Goal: Task Accomplishment & Management: Manage account settings

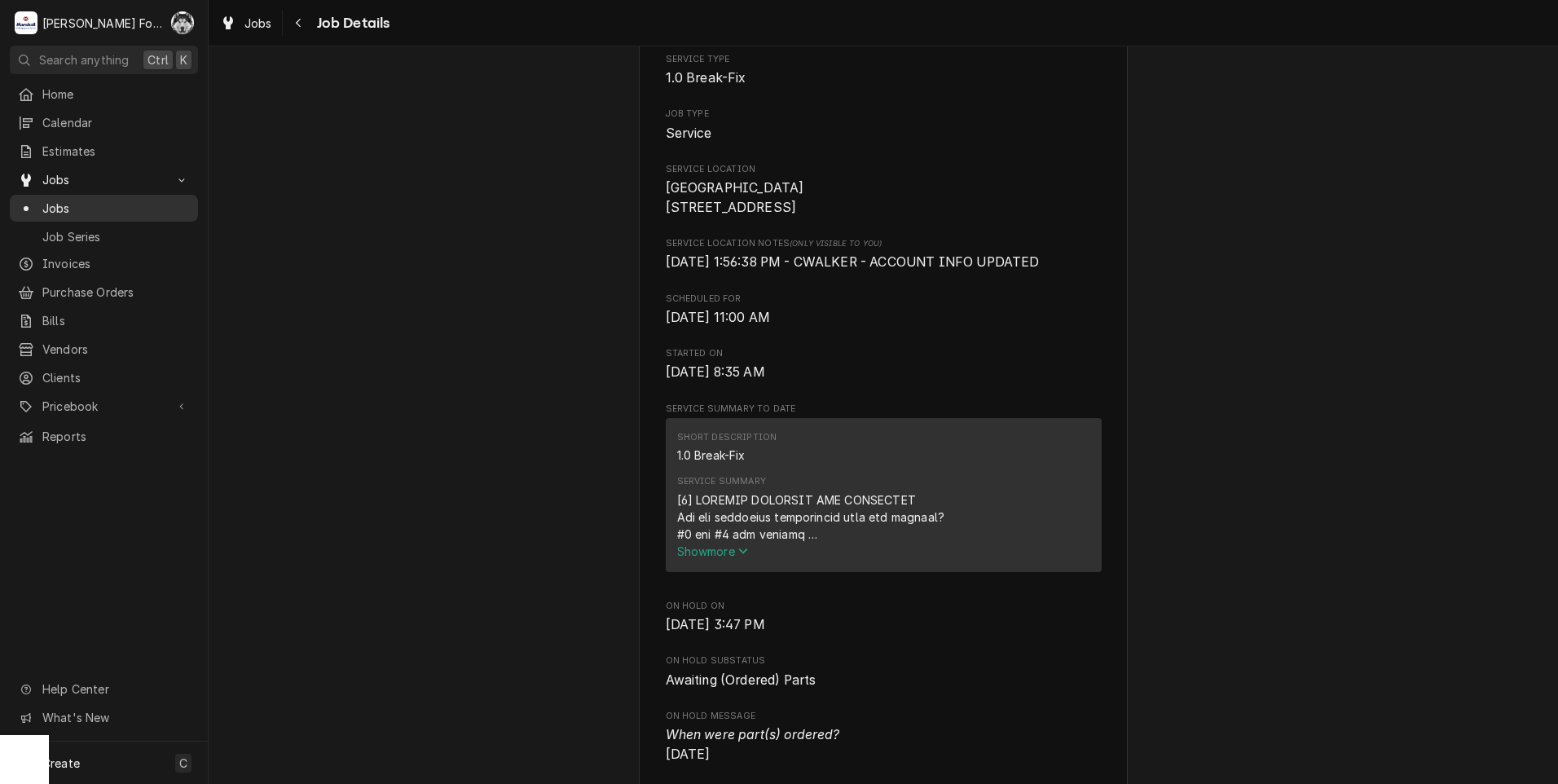
scroll to position [191, 0]
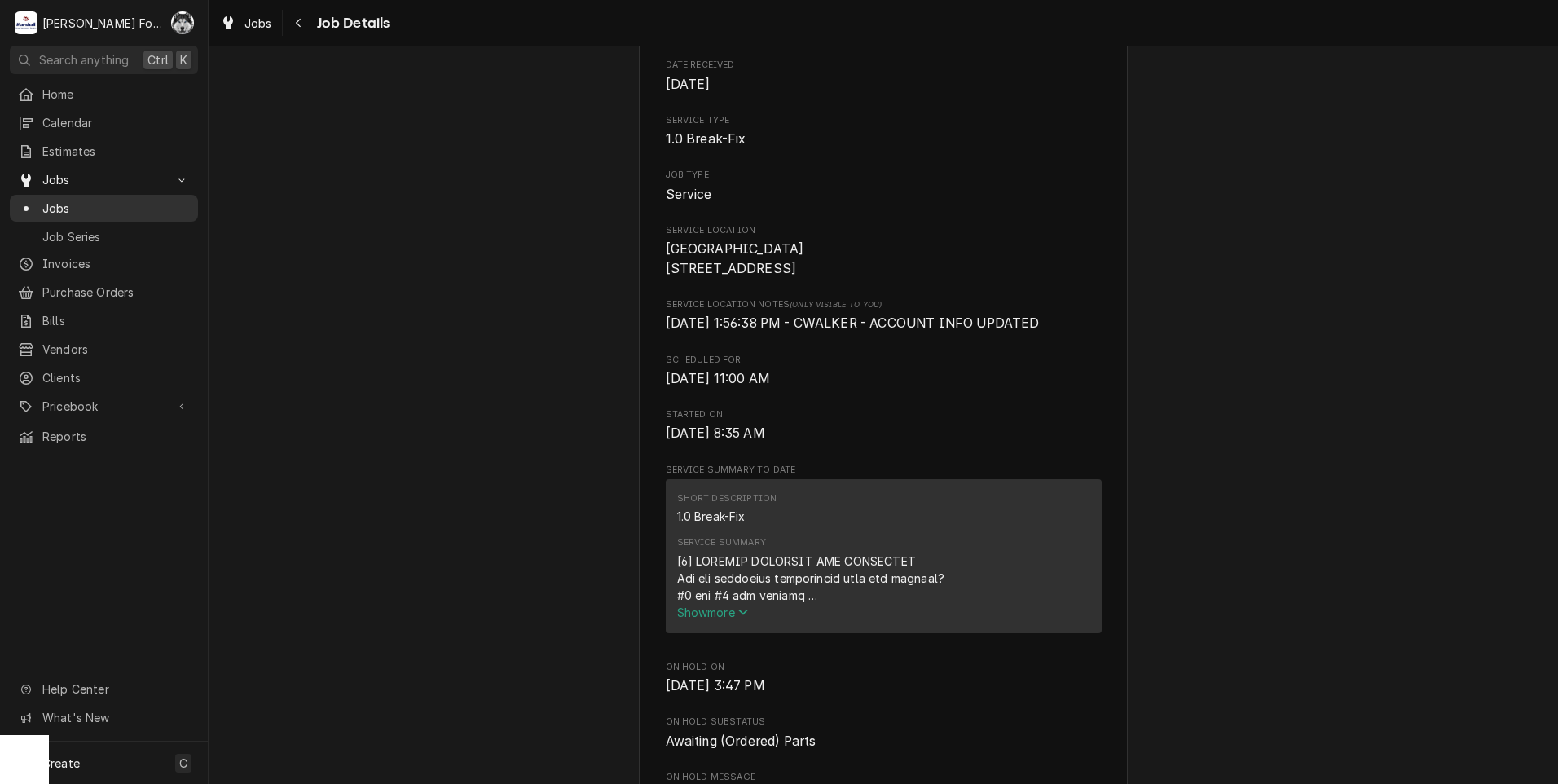
click at [45, 201] on span "Jobs" at bounding box center [115, 209] width 147 height 18
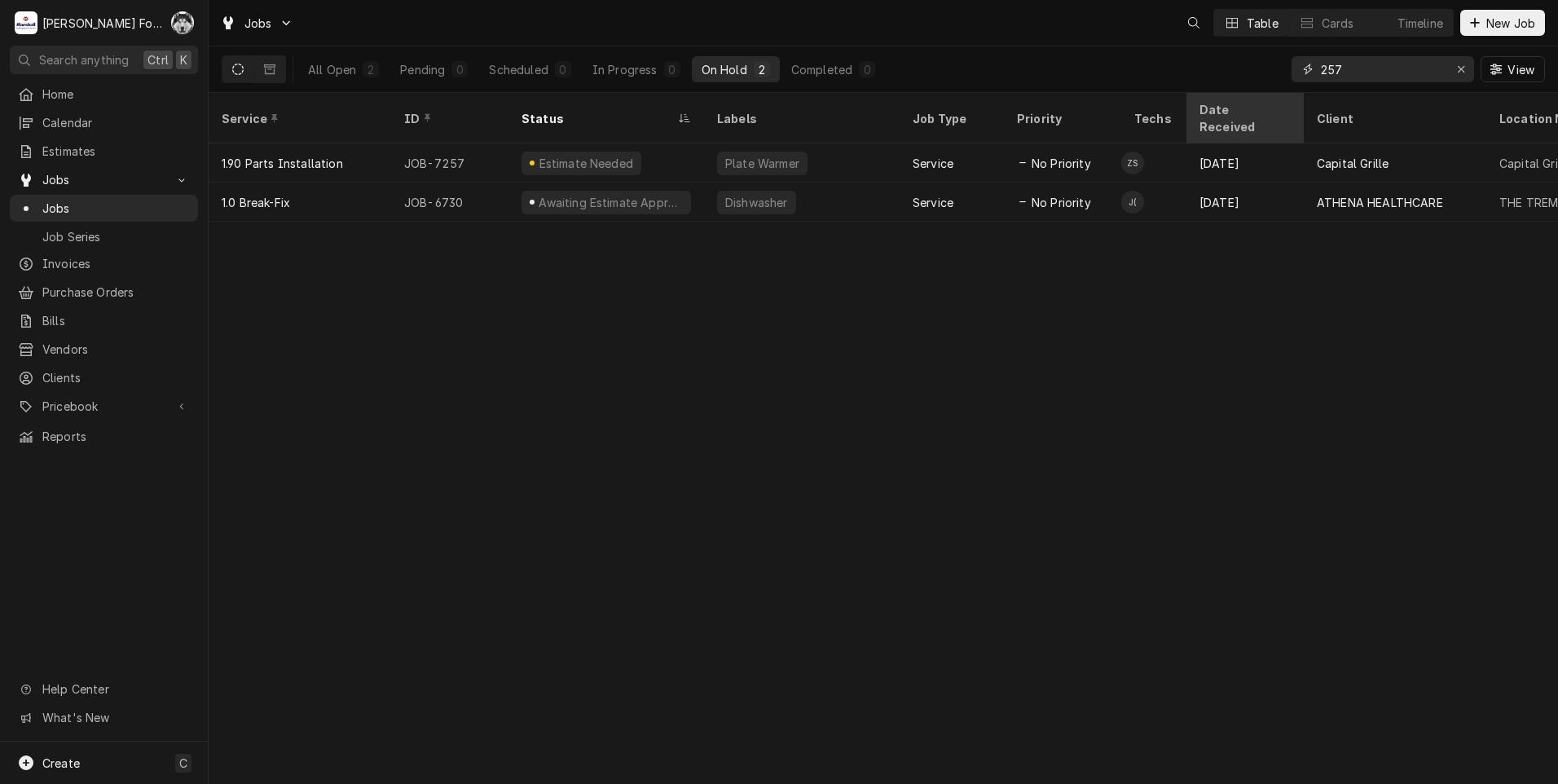
drag, startPoint x: 1377, startPoint y: 78, endPoint x: 1211, endPoint y: 96, distance: 167.0
click at [1211, 96] on div "Jobs Table Cards Timeline New Job All Open 2 Pending 0 Scheduled 0 In Progress …" at bounding box center [883, 392] width 1349 height 784
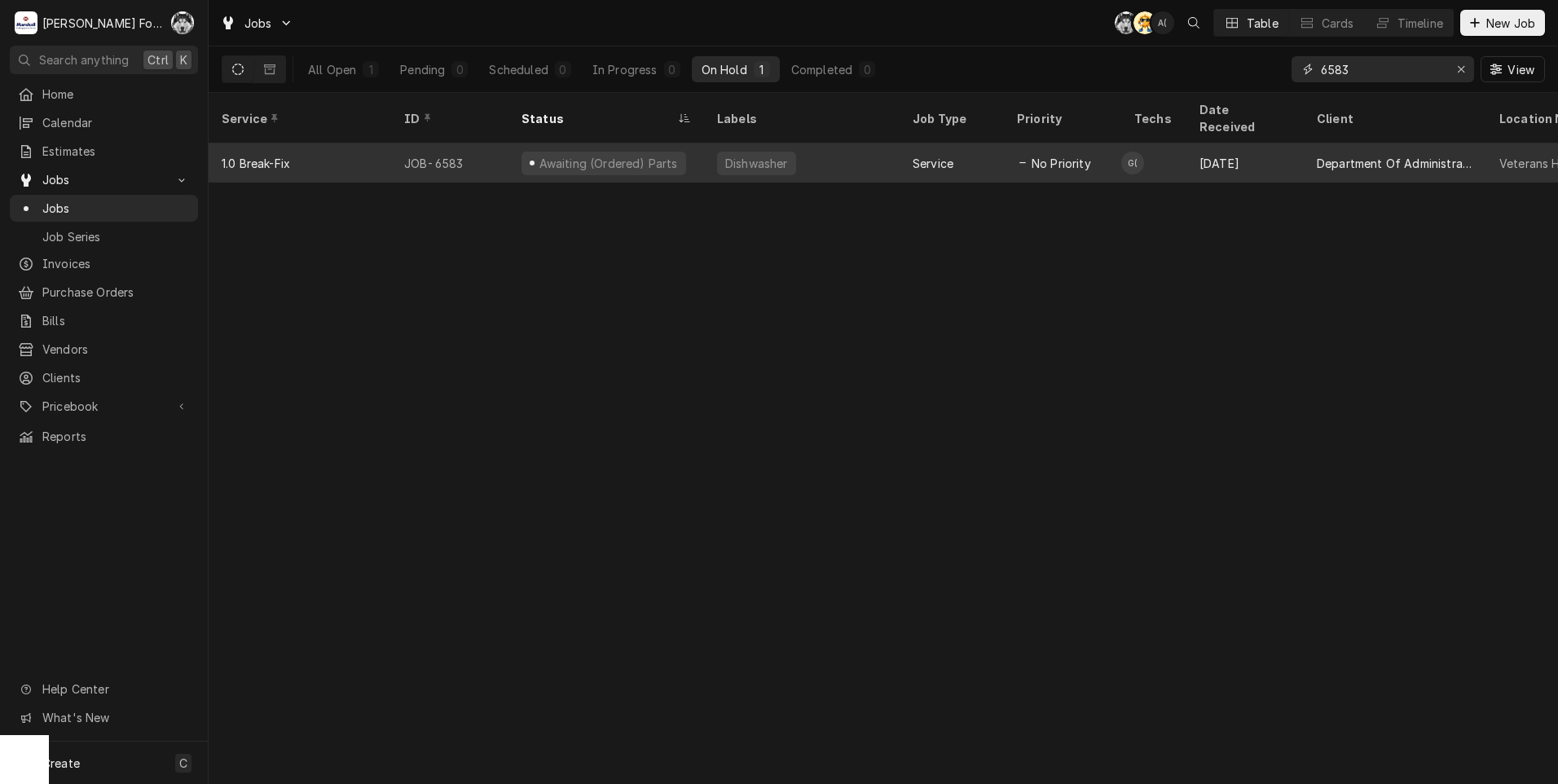
type input "6583"
click at [817, 143] on div "Dishwasher" at bounding box center [802, 163] width 195 height 39
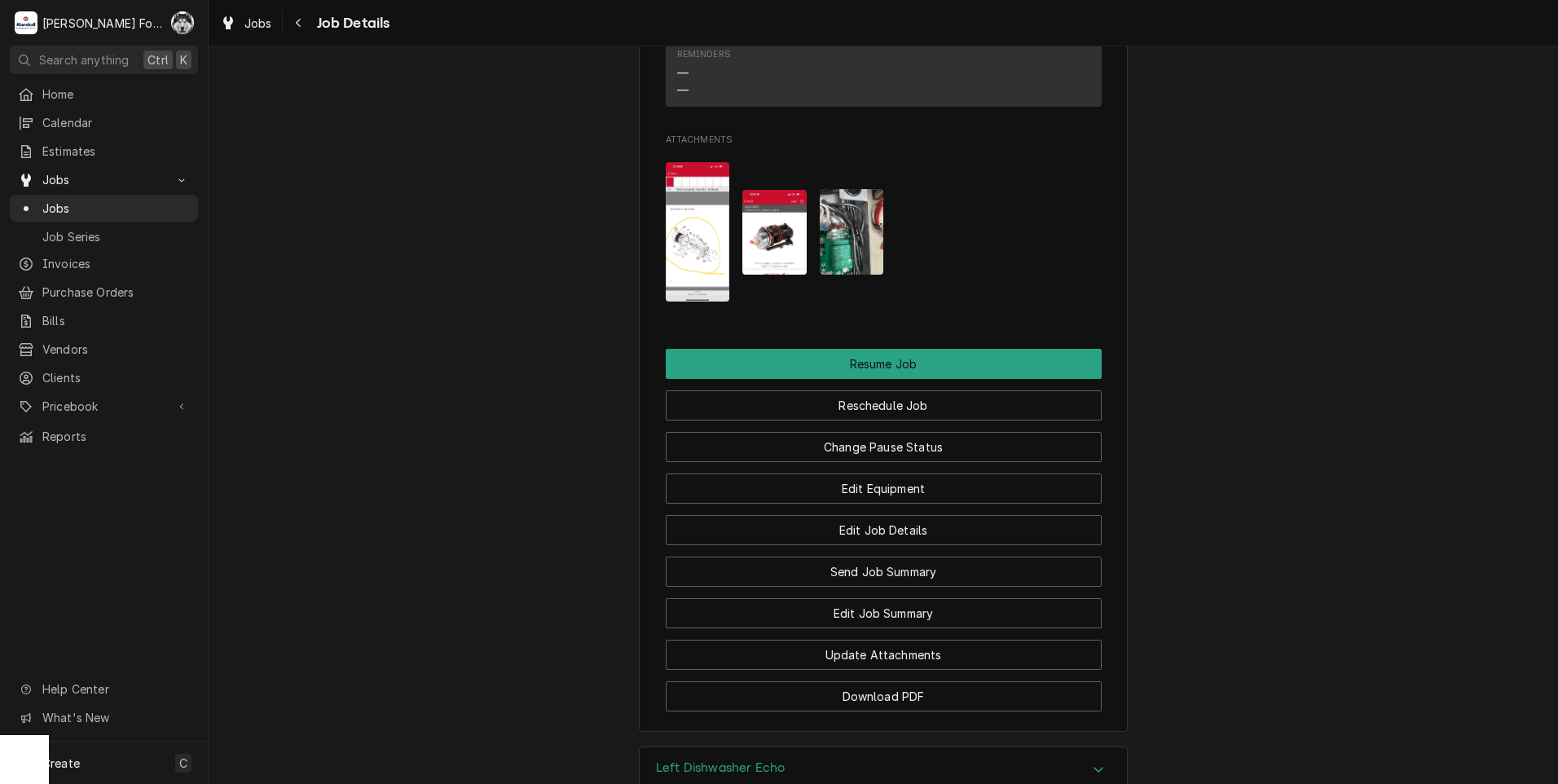
scroll to position [2572, 0]
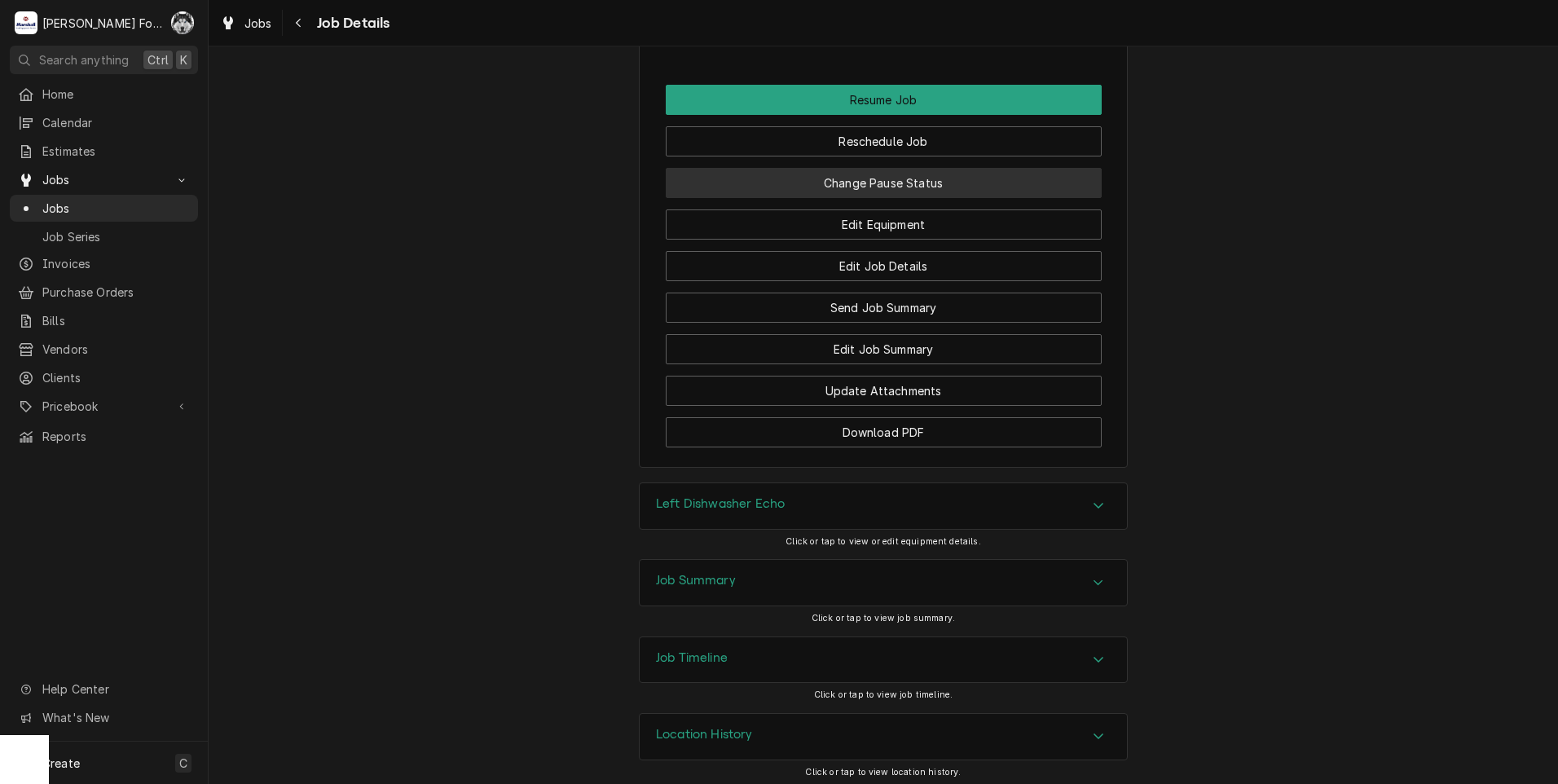
click at [893, 181] on button "Change Pause Status" at bounding box center [883, 182] width 436 height 30
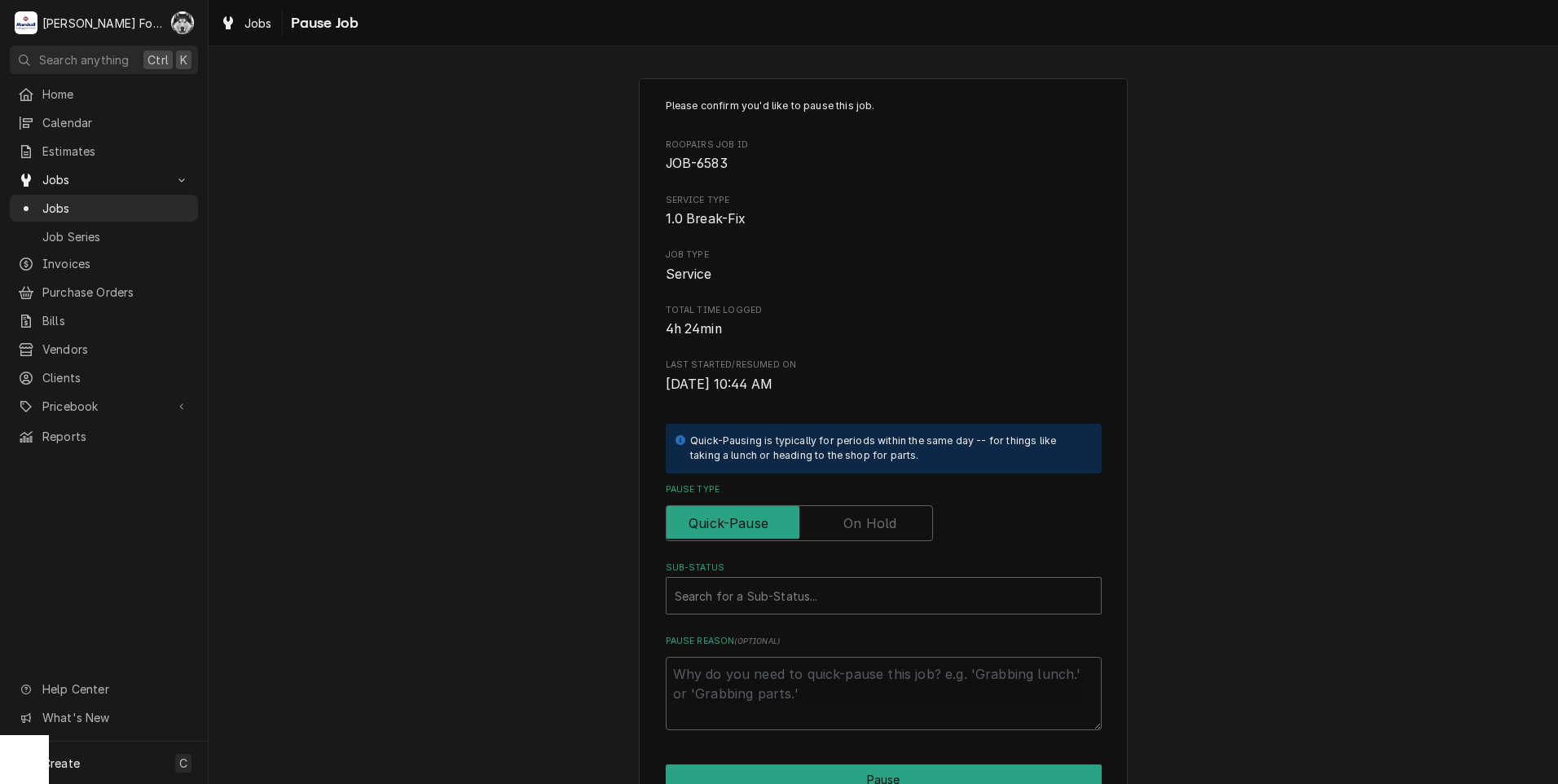
click at [853, 525] on label "Pause Type" at bounding box center [799, 523] width 267 height 36
click at [853, 525] on input "Pause Type" at bounding box center [799, 523] width 253 height 36
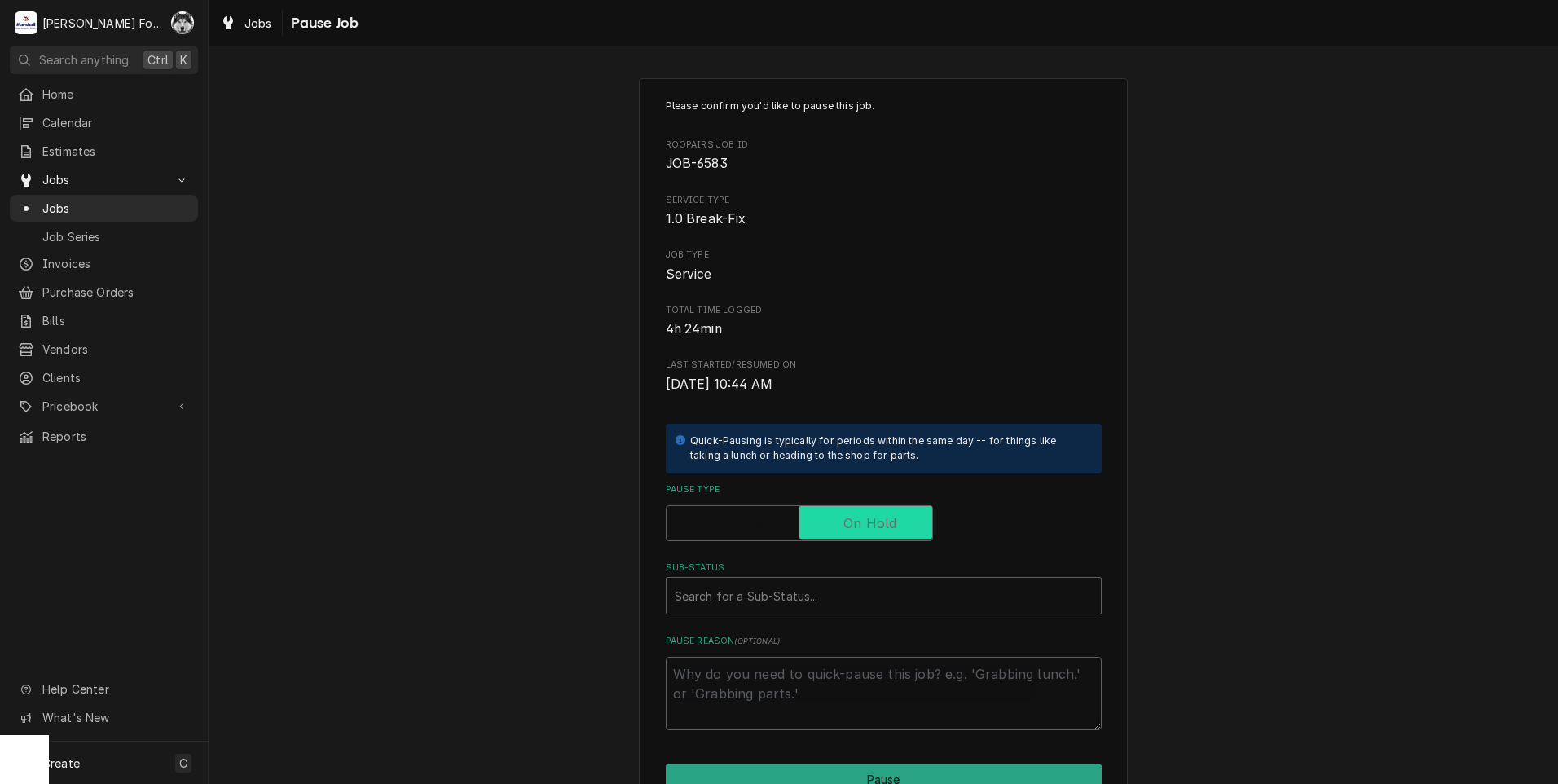
checkbox input "true"
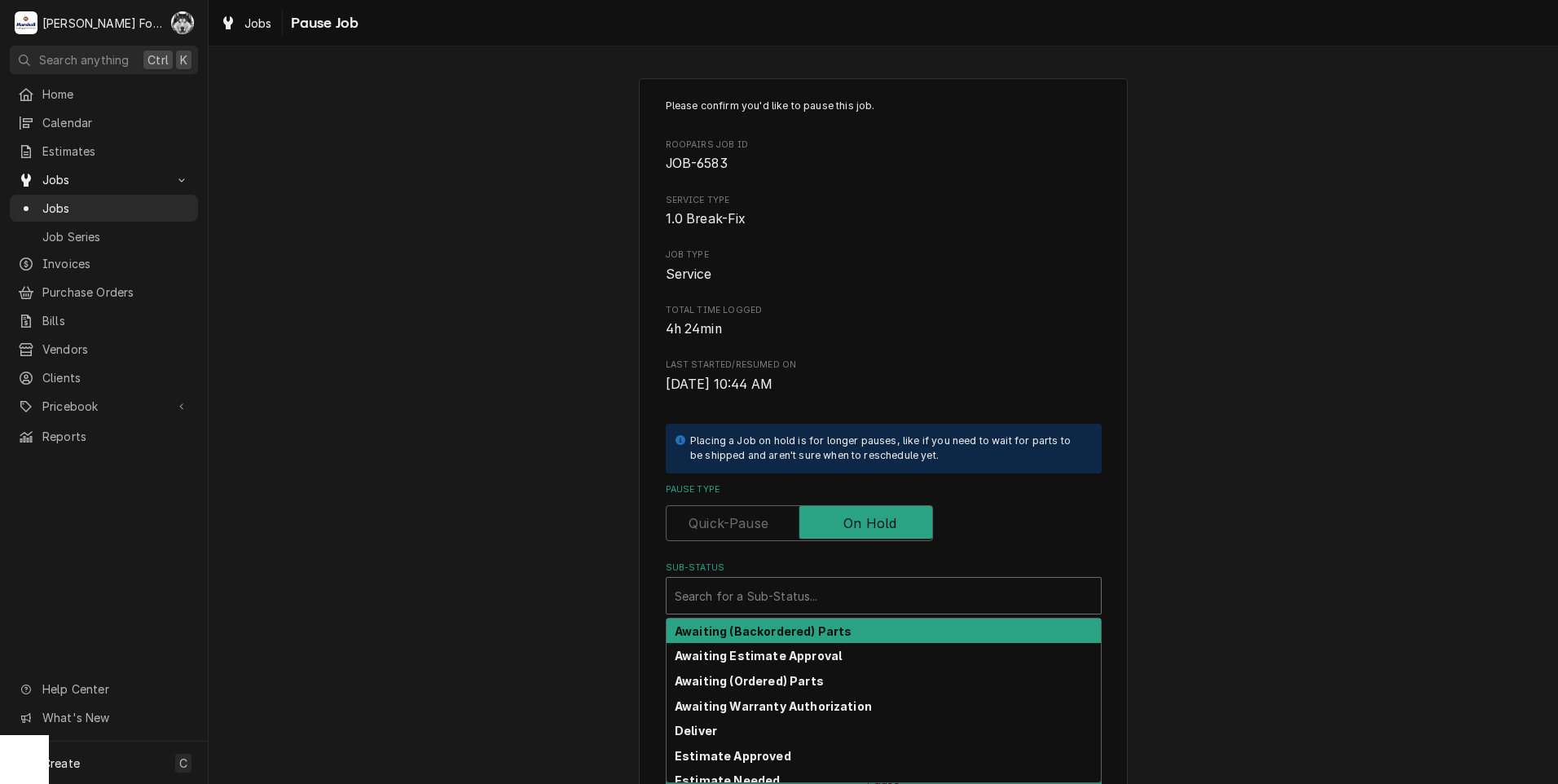
click at [792, 606] on div "Sub-Status" at bounding box center [884, 596] width 419 height 29
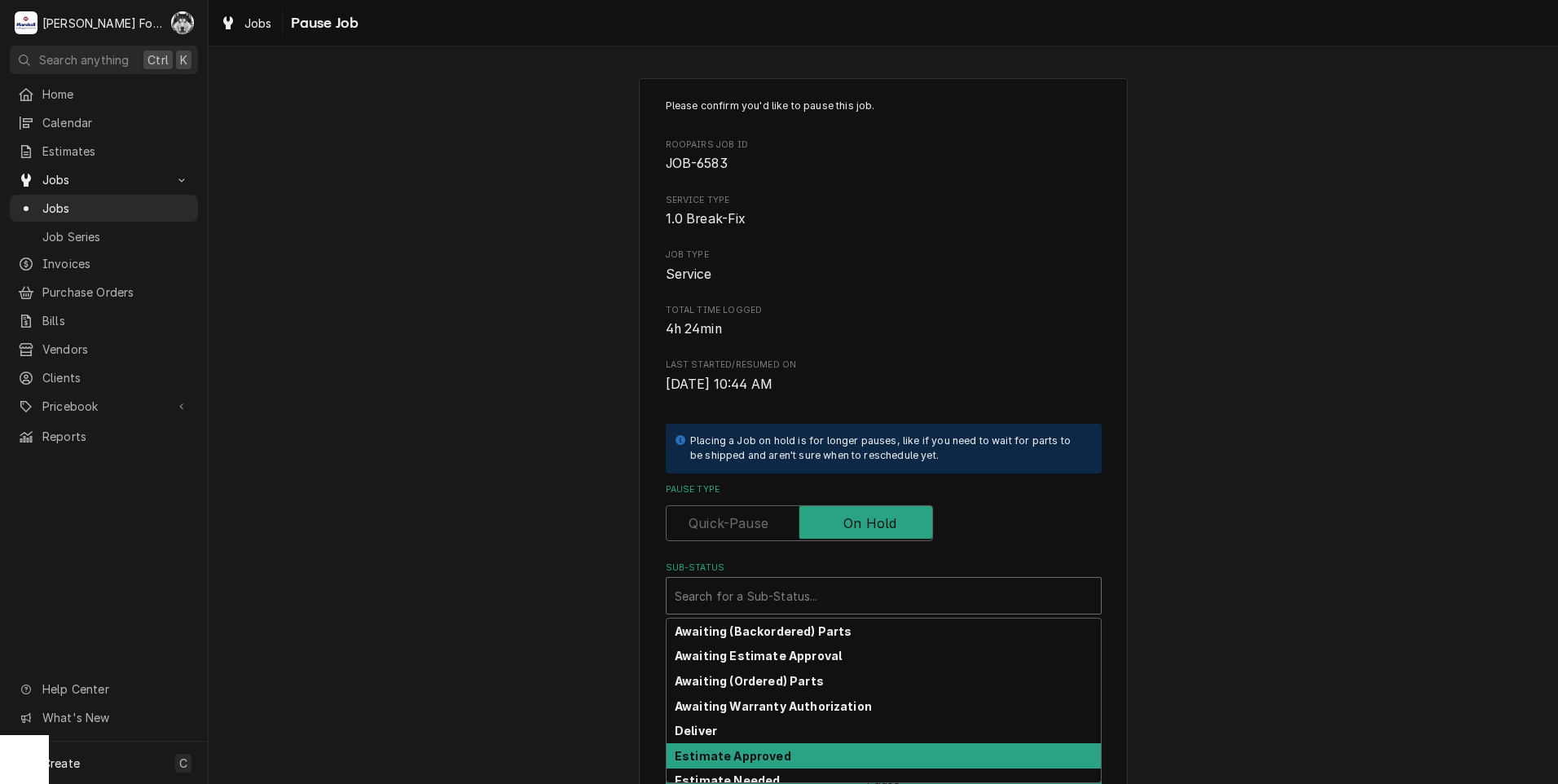
scroll to position [260, 0]
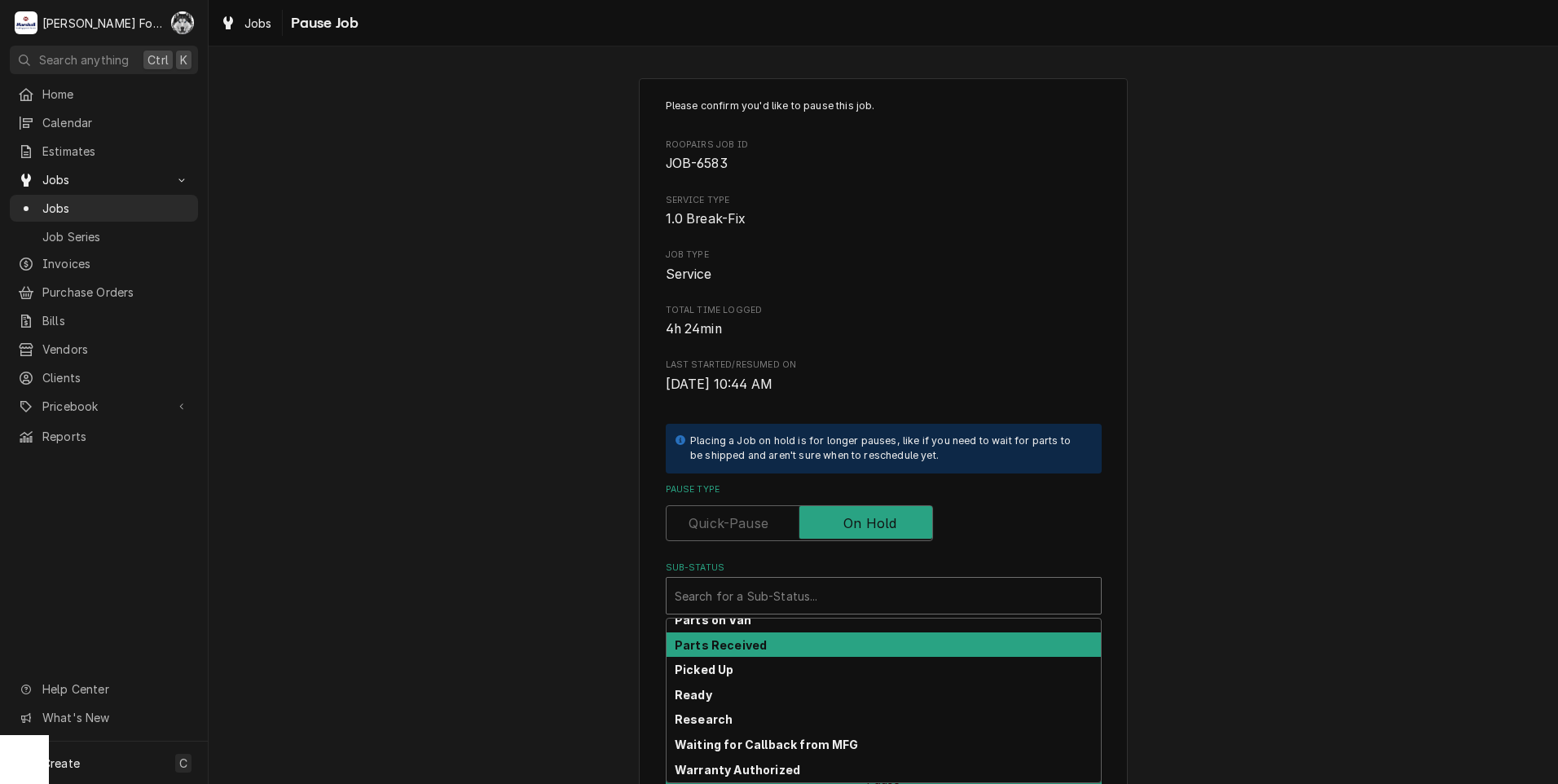
click at [775, 636] on div "Parts Received" at bounding box center [883, 645] width 434 height 25
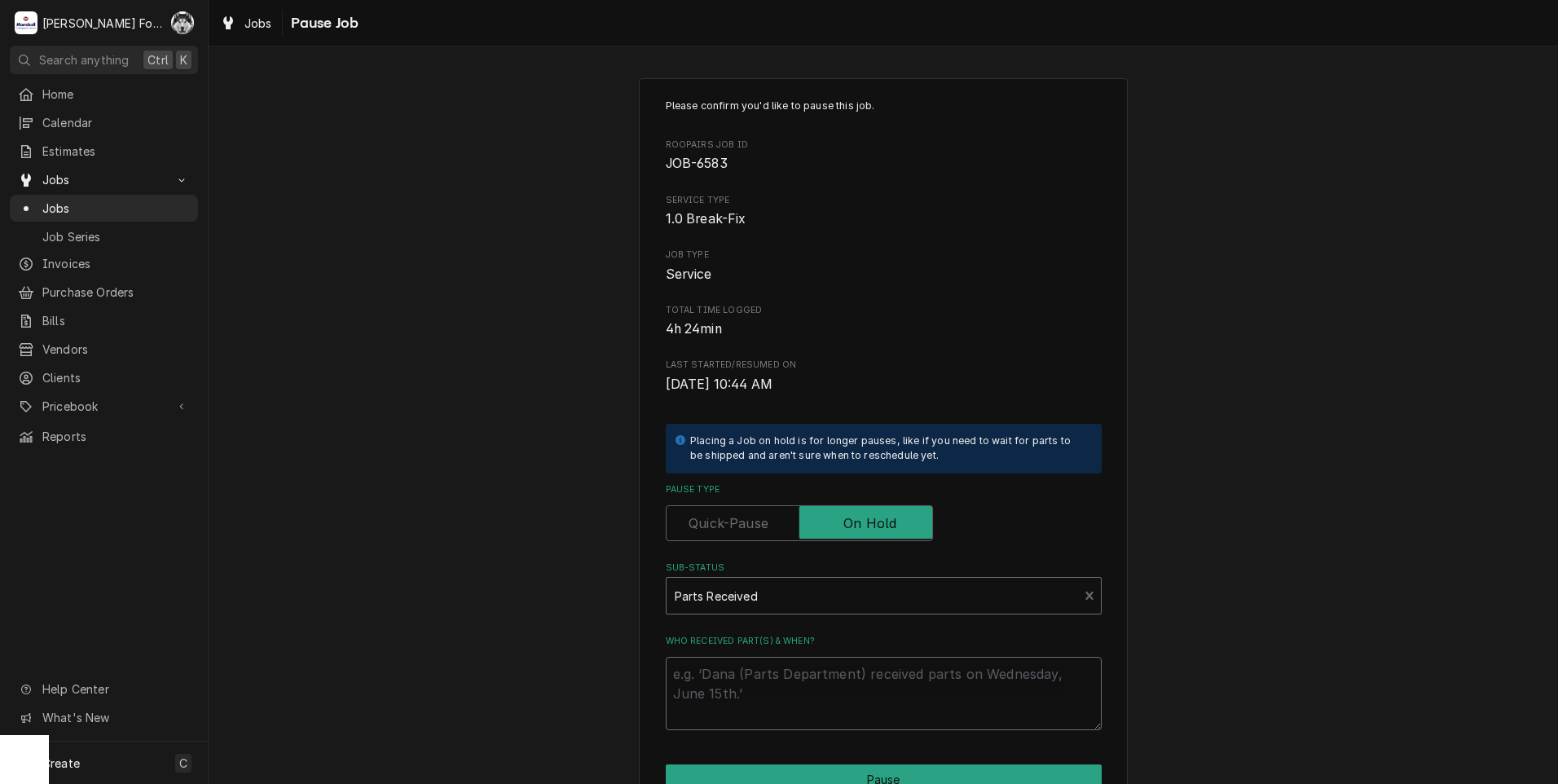
click at [729, 676] on textarea "Who received part(s) & when?" at bounding box center [883, 692] width 436 height 73
type textarea "x"
type textarea "9"
type textarea "x"
type textarea "9/"
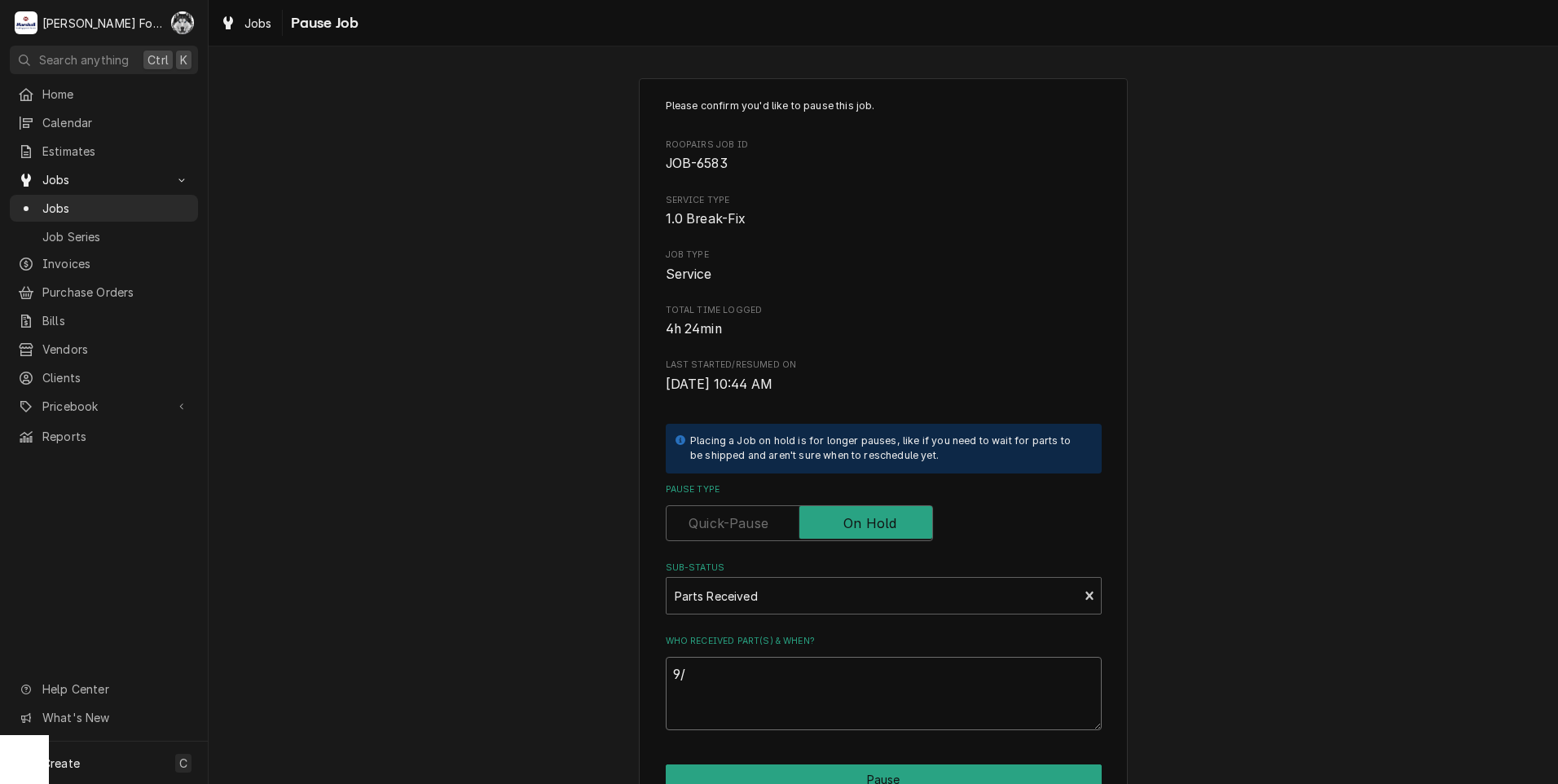
type textarea "x"
type textarea "9/5"
type textarea "x"
type textarea "9/5/"
type textarea "x"
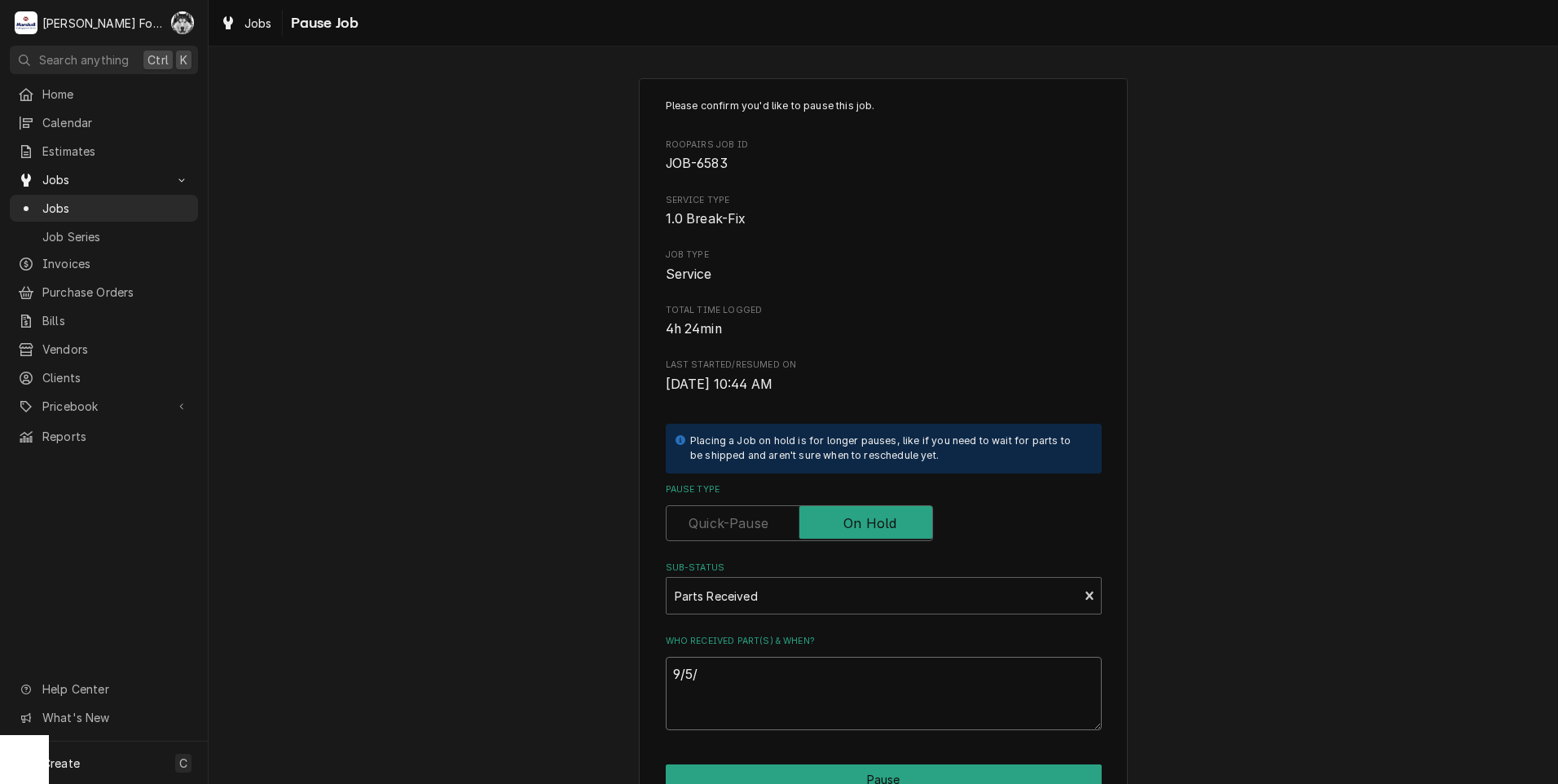
type textarea "9/5/2"
type textarea "x"
type textarea "9/5/20"
type textarea "x"
type textarea "9/5/202"
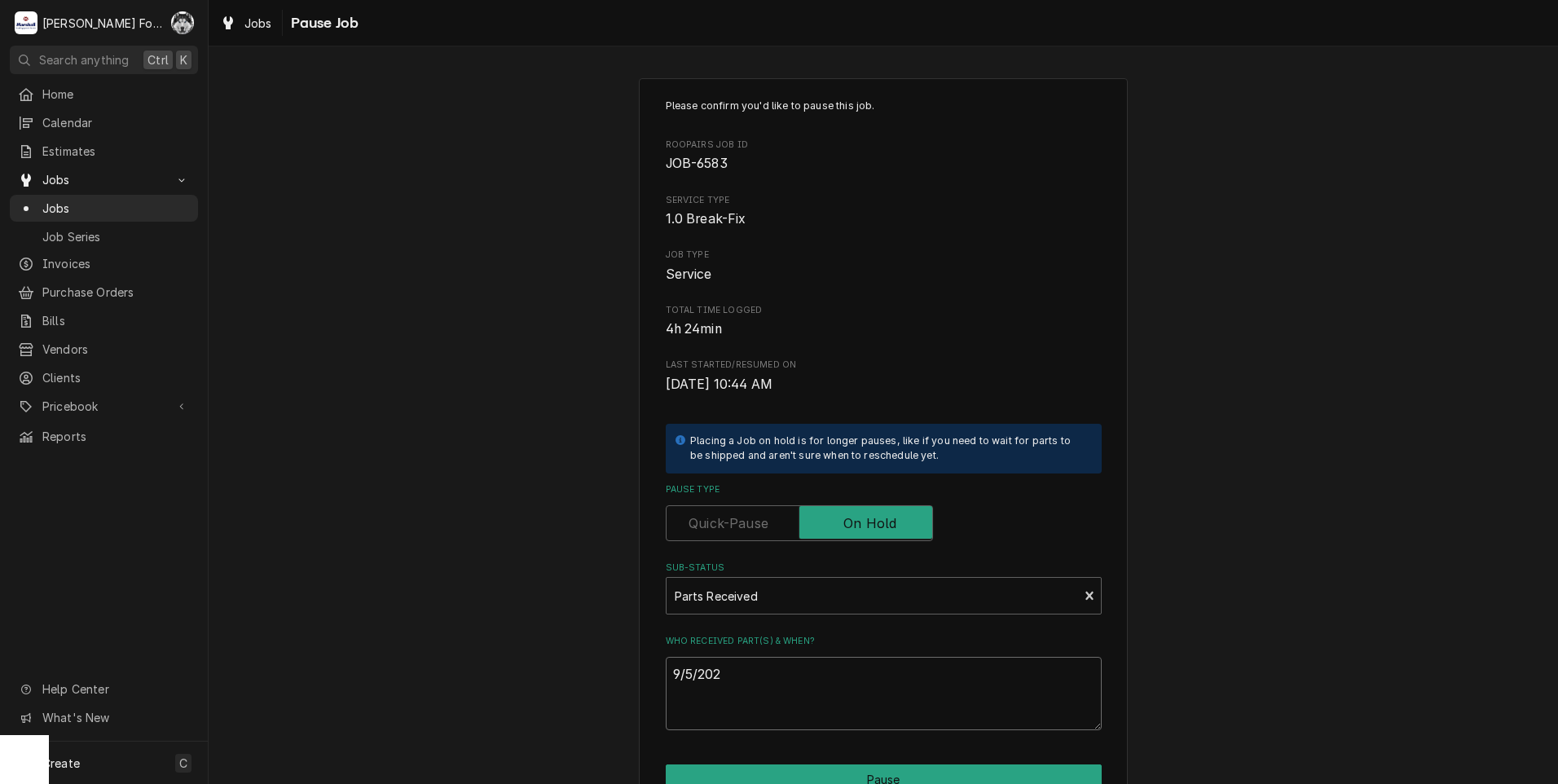
type textarea "x"
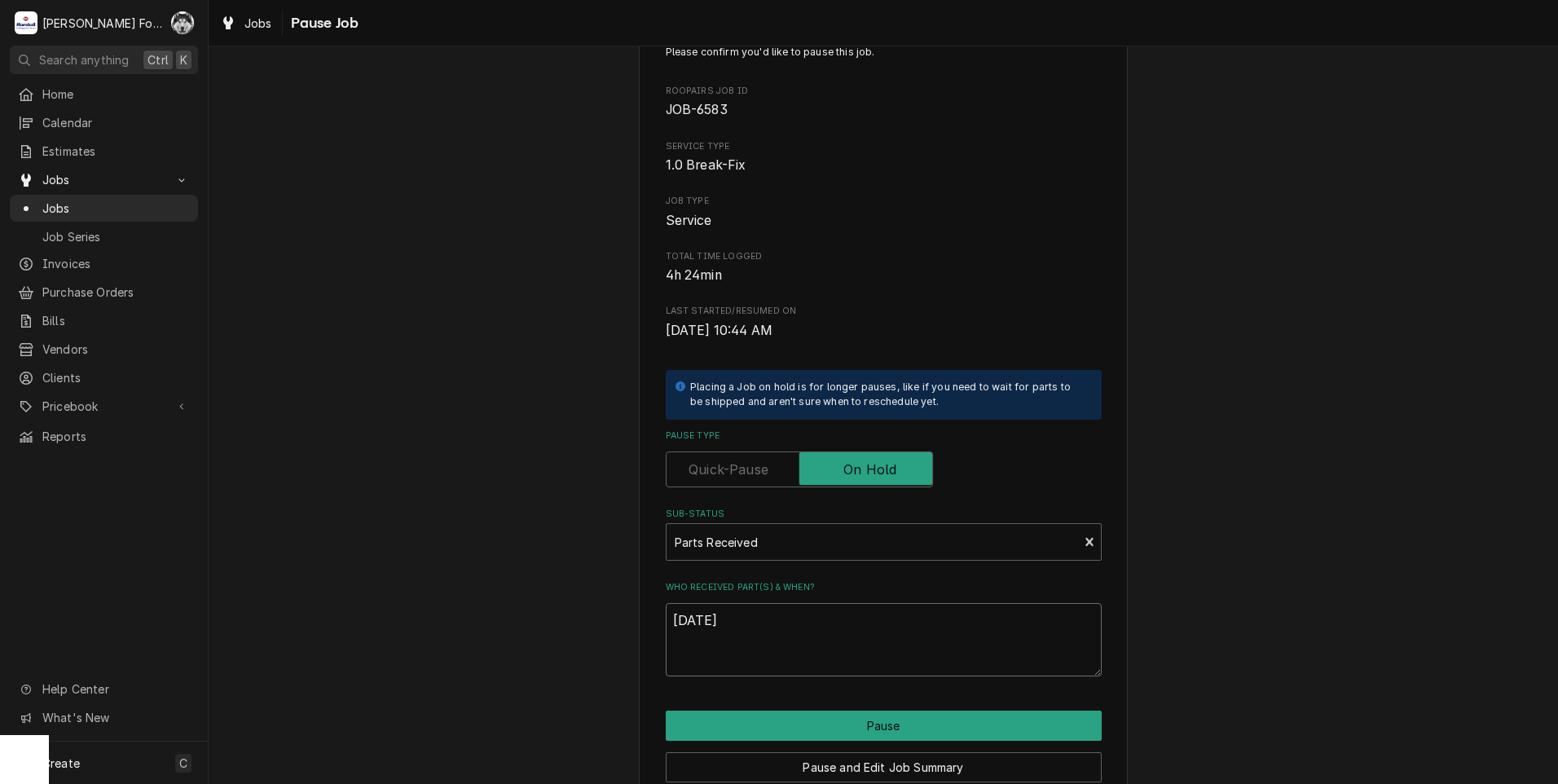
scroll to position [129, 0]
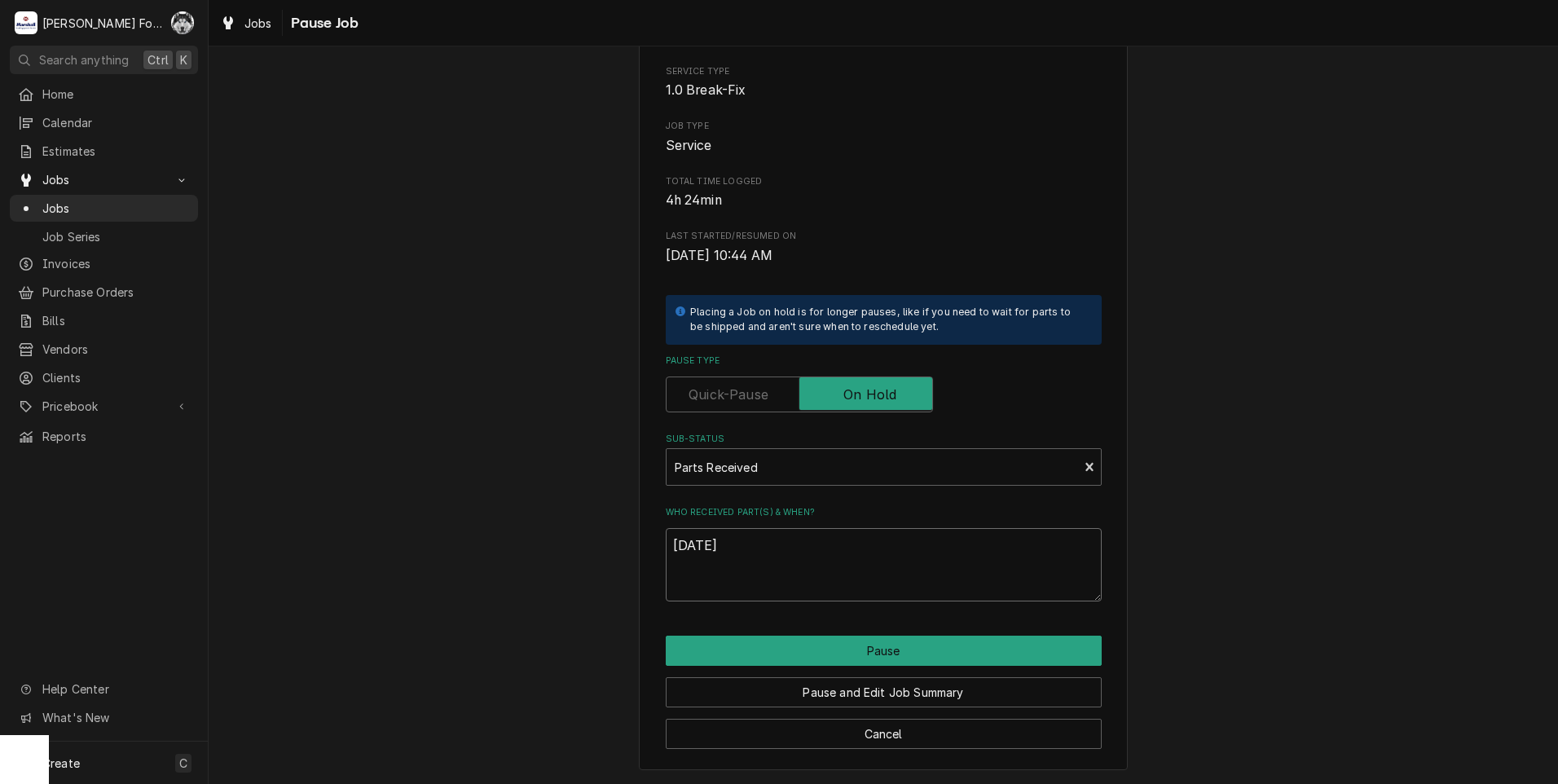
type textarea "9/5/2025"
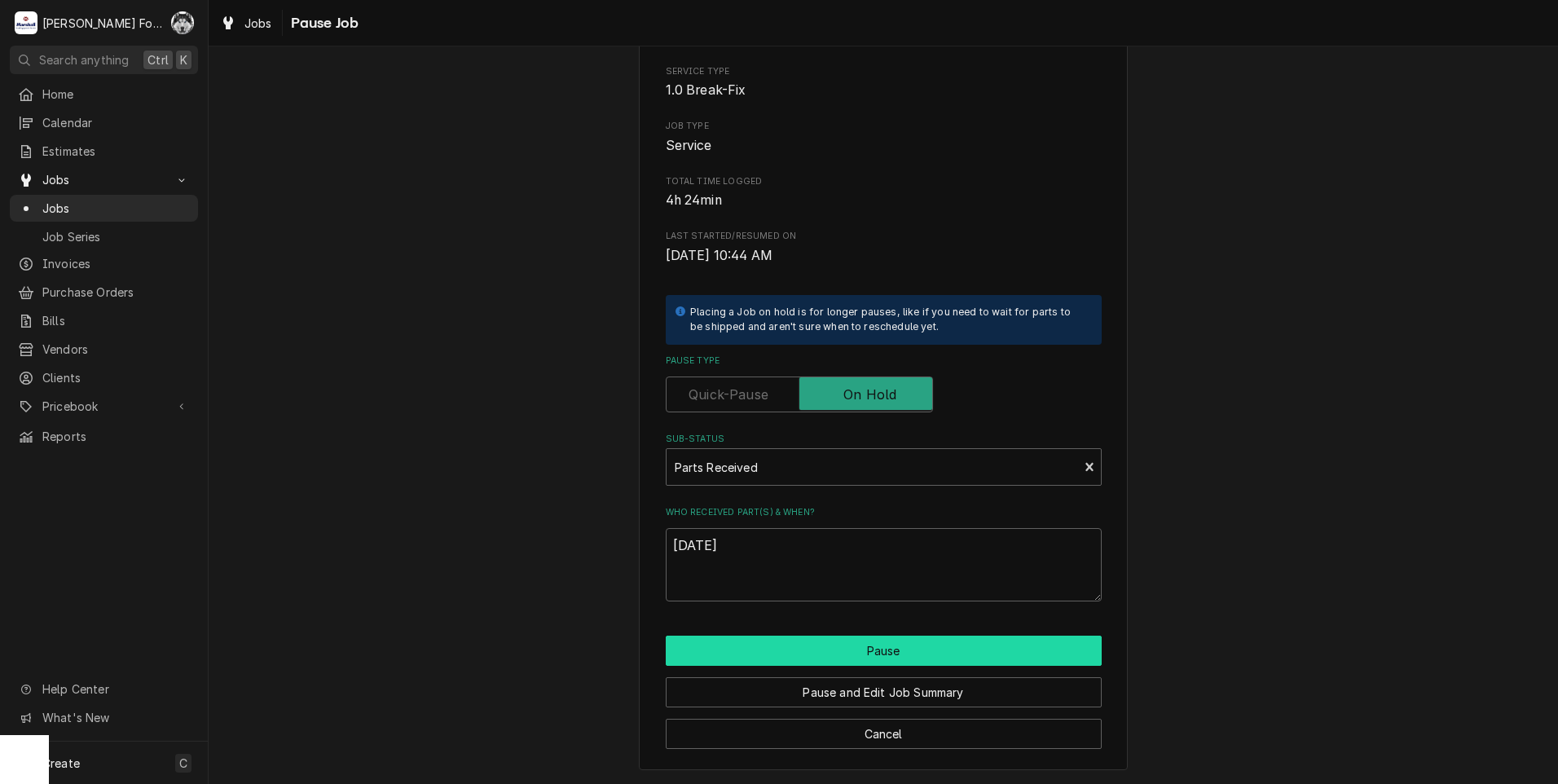
drag, startPoint x: 833, startPoint y: 674, endPoint x: 843, endPoint y: 653, distance: 23.3
click at [834, 672] on div "Pause and Edit Job Summary" at bounding box center [883, 686] width 436 height 42
click at [843, 649] on button "Pause" at bounding box center [883, 650] width 436 height 30
type textarea "x"
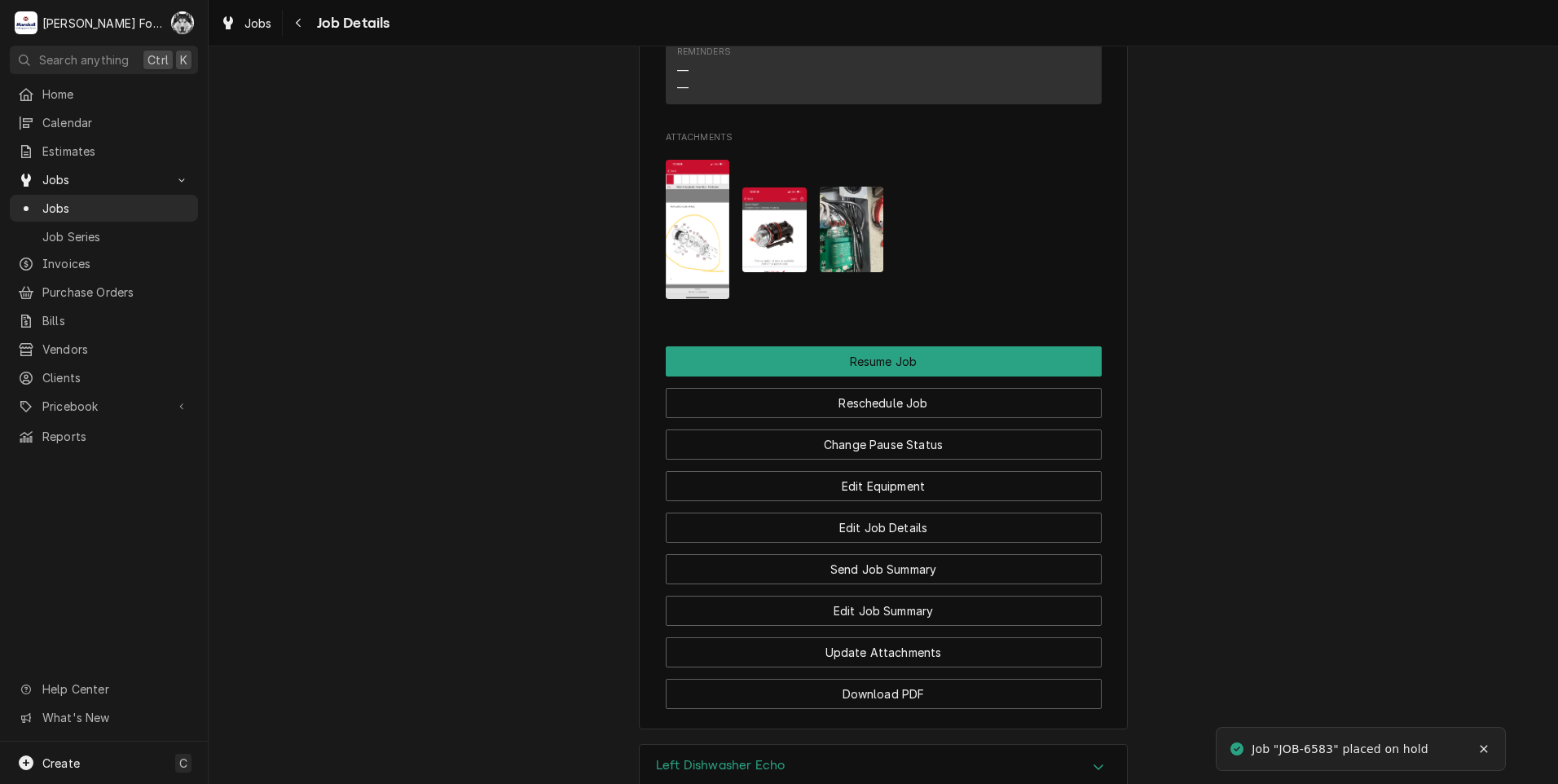
scroll to position [2444, 0]
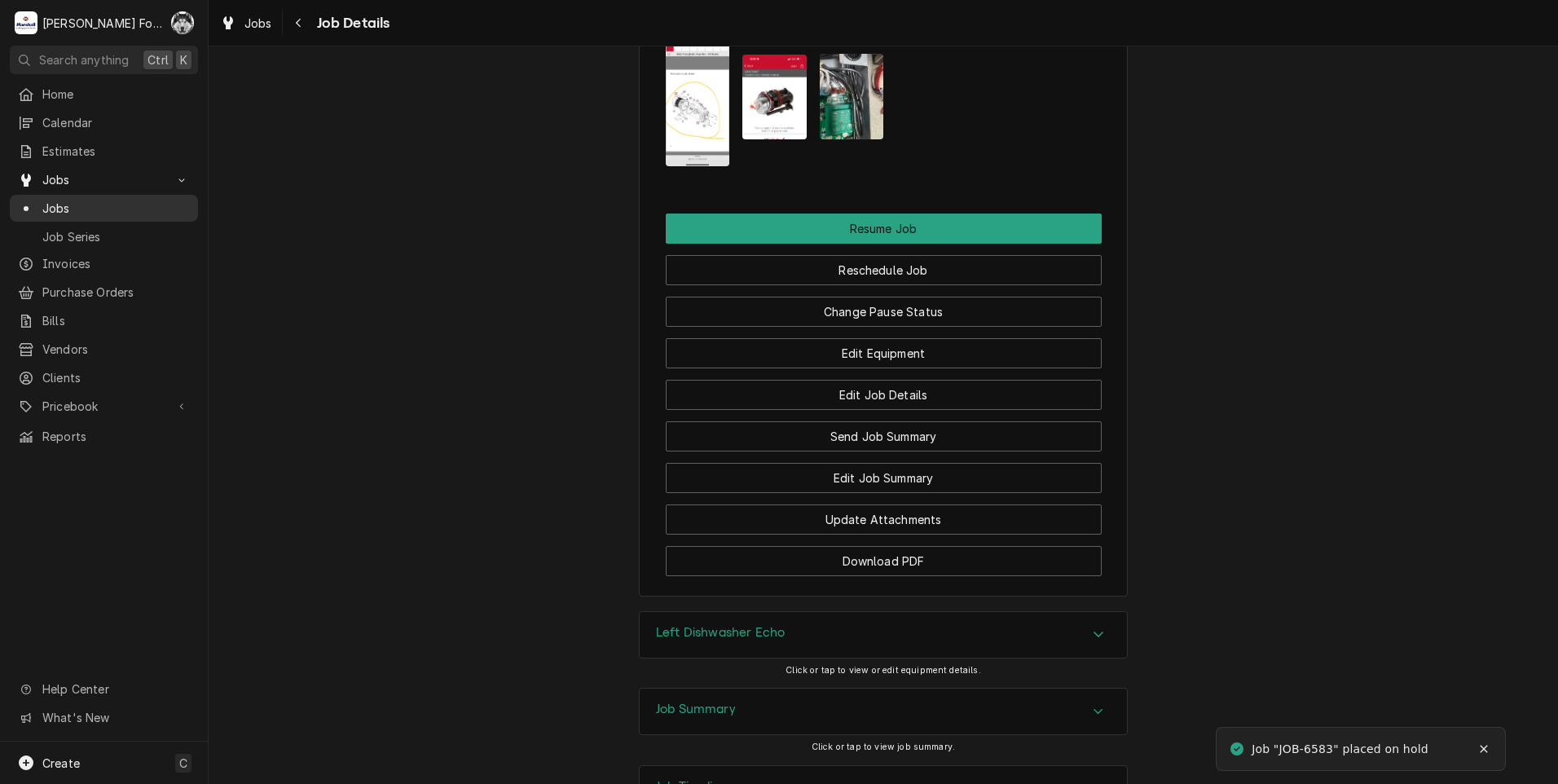
click at [58, 200] on span "Jobs" at bounding box center [115, 209] width 147 height 18
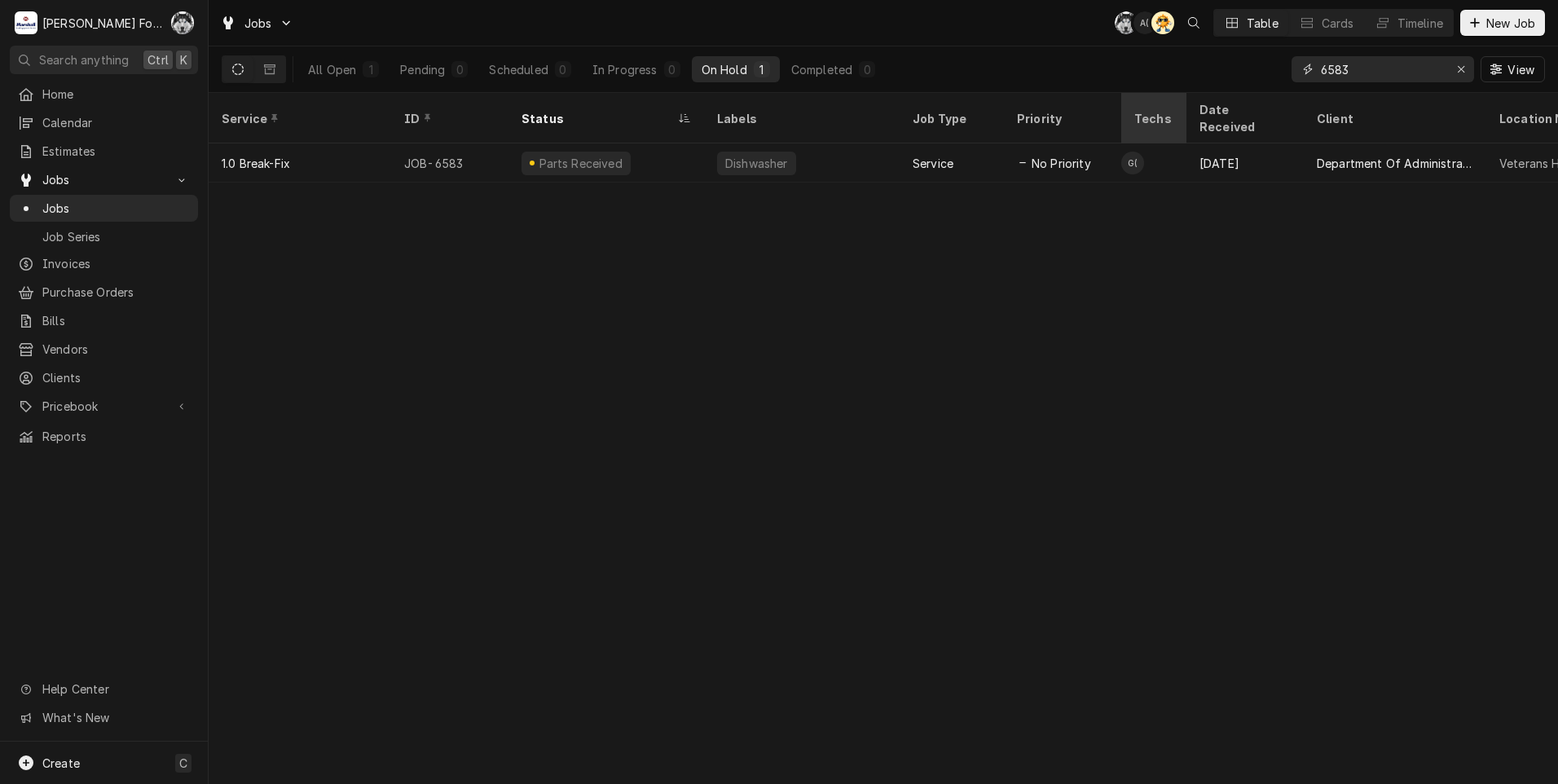
drag, startPoint x: 1380, startPoint y: 77, endPoint x: 1175, endPoint y: 118, distance: 209.1
click at [1175, 118] on div "Jobs C( A( AT Table Cards Timeline New Job All Open 1 Pending 0 Scheduled 0 In …" at bounding box center [883, 392] width 1349 height 784
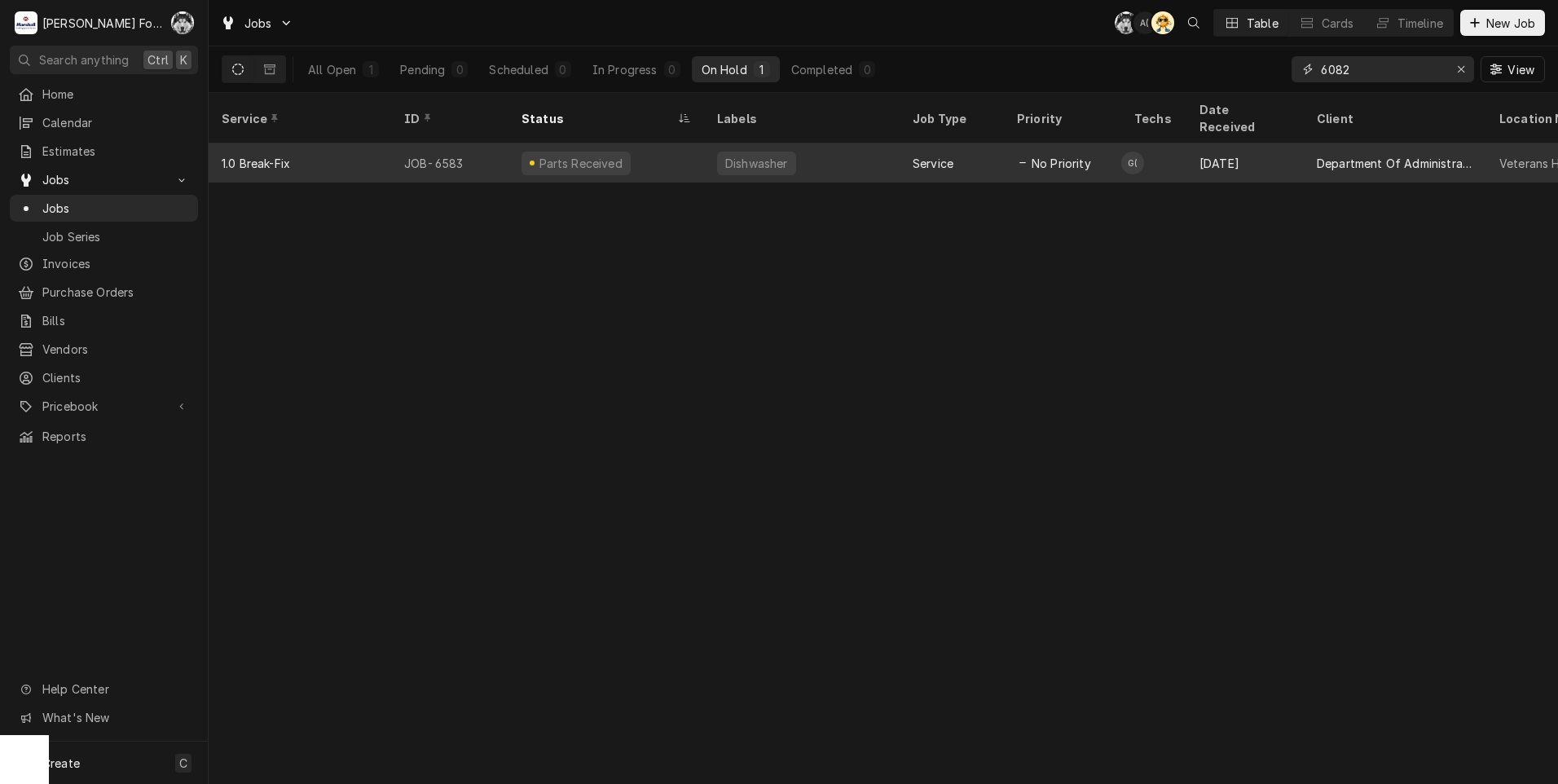
type input "6082"
click at [712, 148] on div "Dishwasher" at bounding box center [802, 163] width 195 height 39
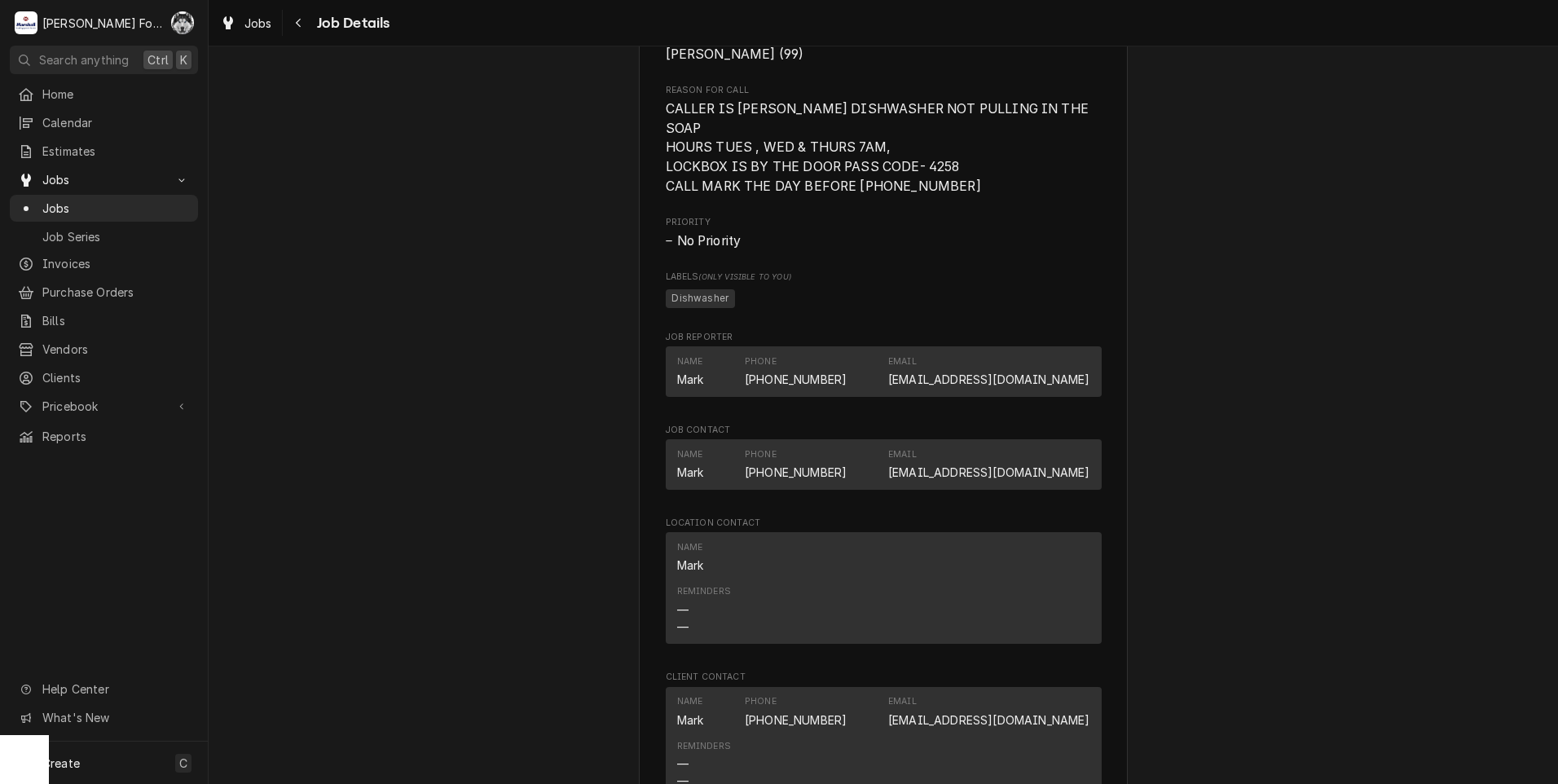
scroll to position [2332, 0]
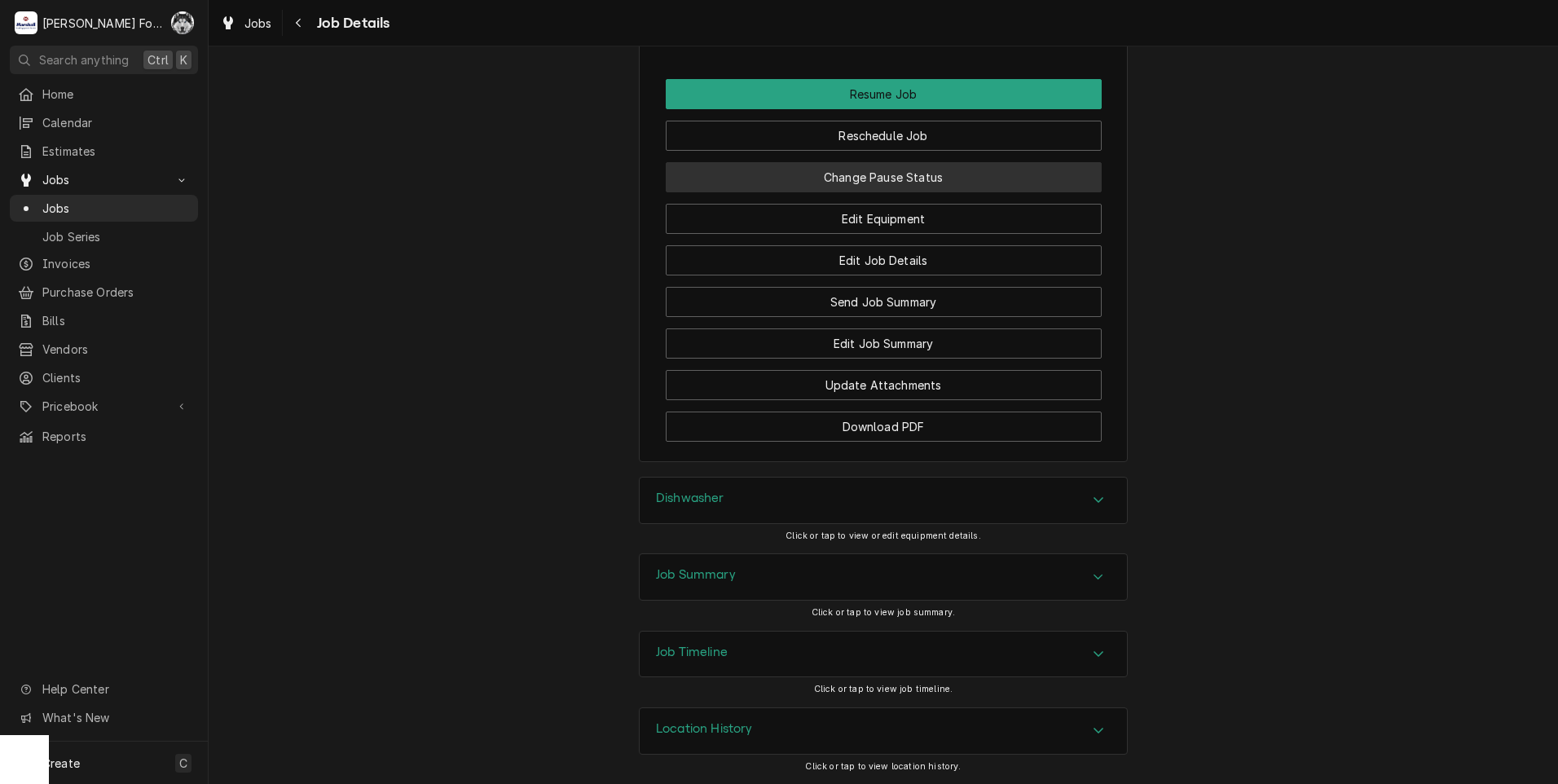
click at [878, 168] on button "Change Pause Status" at bounding box center [883, 176] width 436 height 30
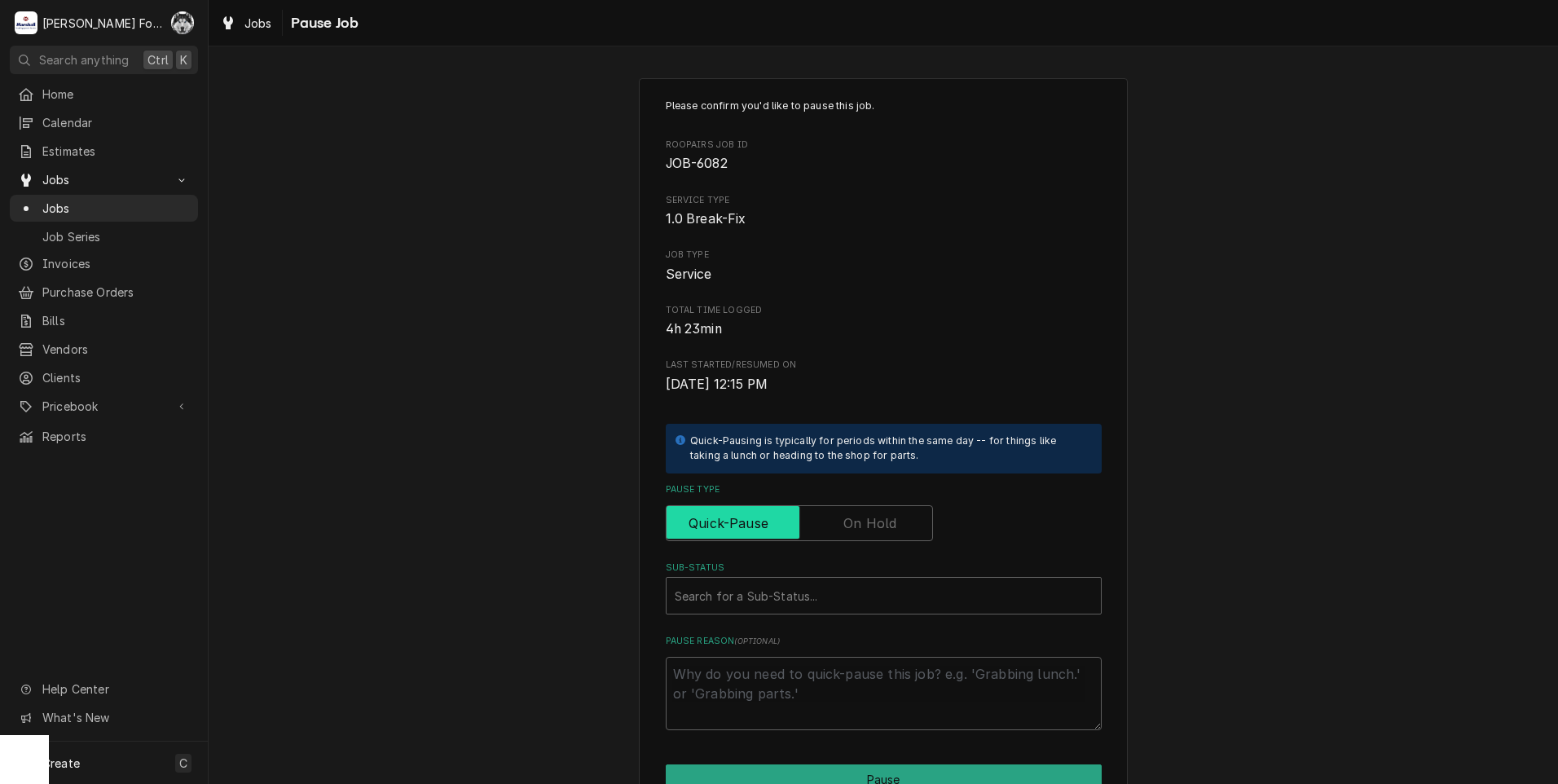
click at [827, 513] on input "Pause Type" at bounding box center [799, 523] width 253 height 36
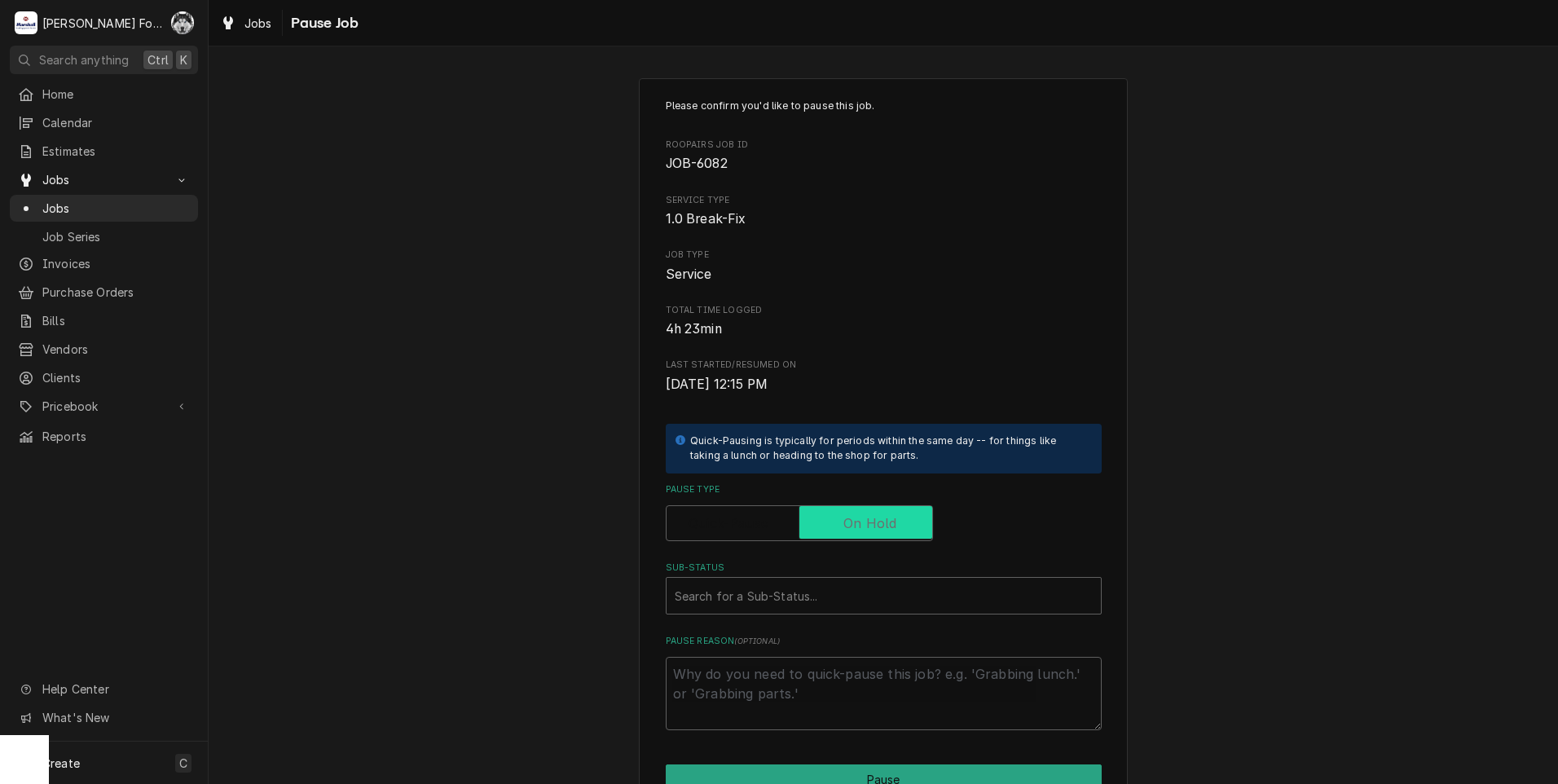
checkbox input "true"
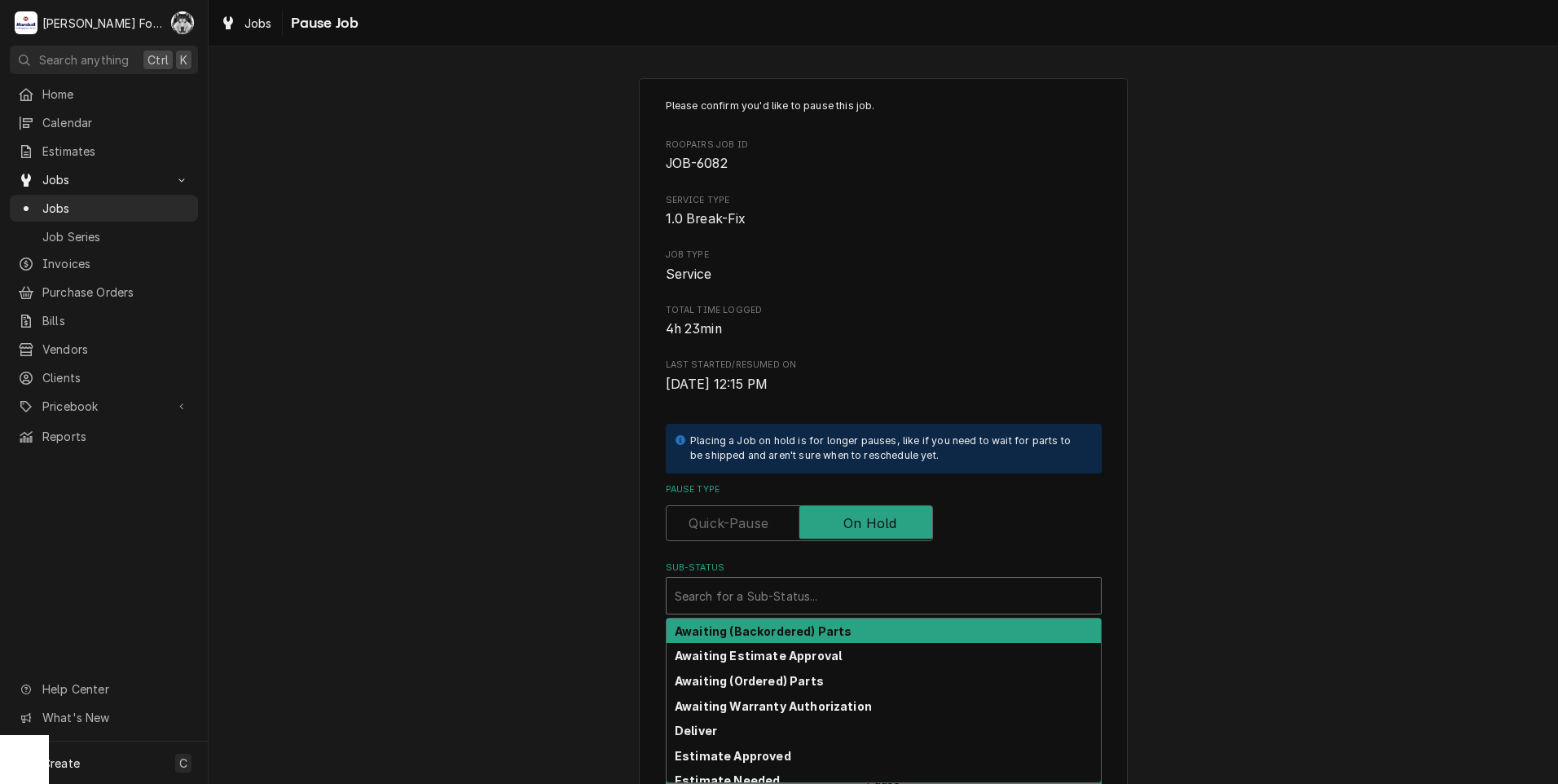
click at [790, 608] on div "Sub-Status" at bounding box center [884, 596] width 419 height 29
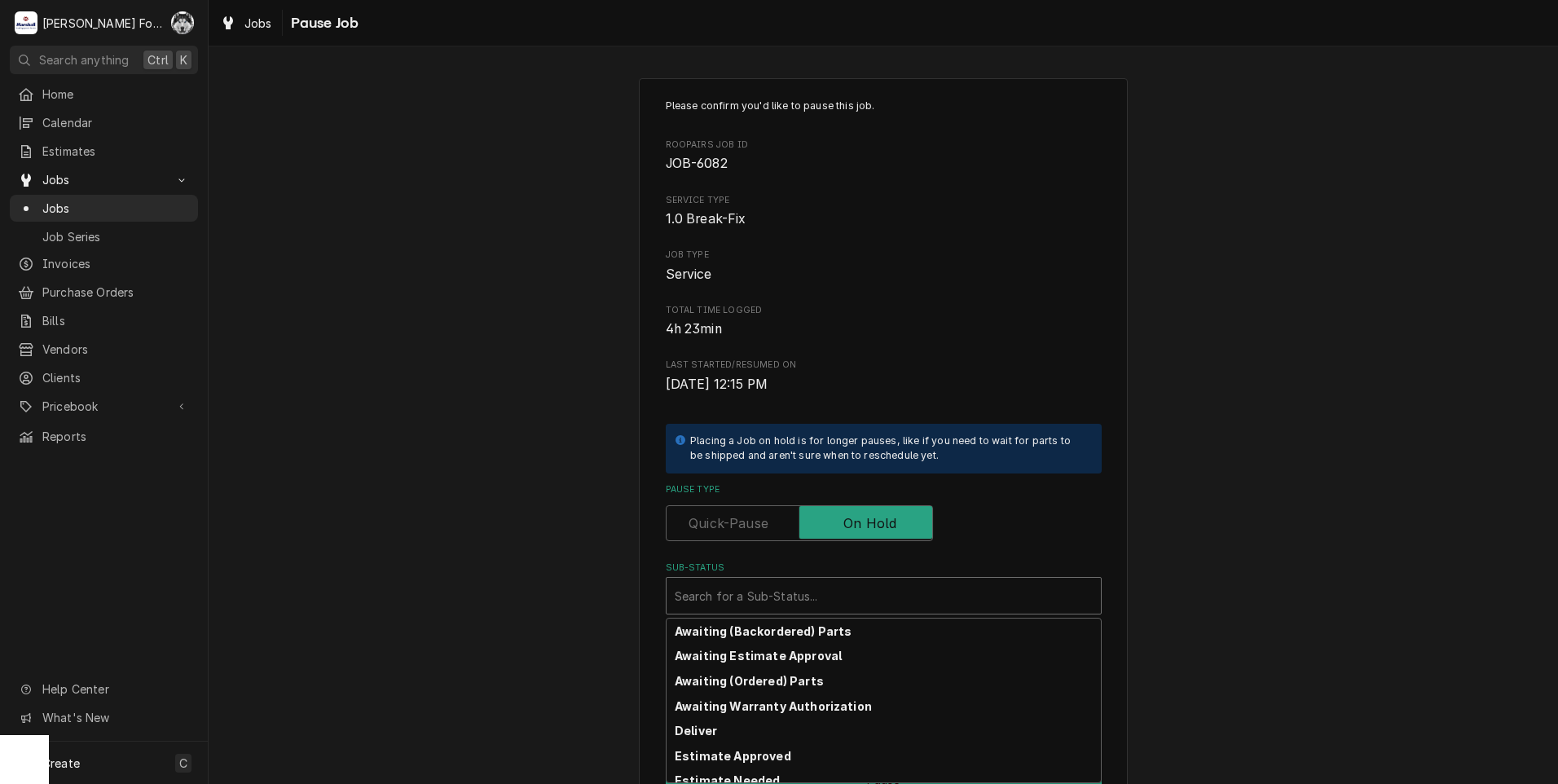
scroll to position [260, 0]
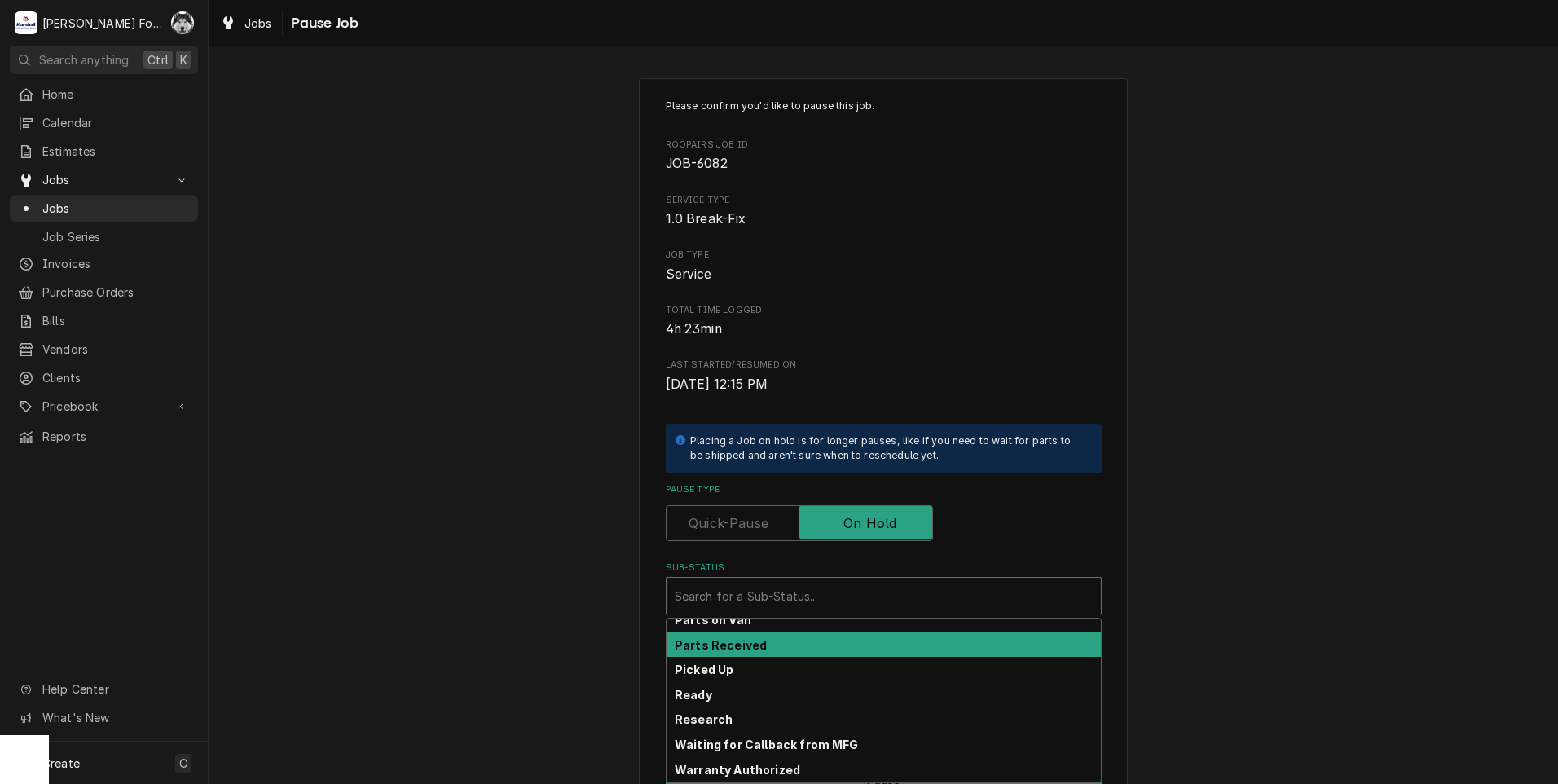
click at [708, 646] on strong "Parts Received" at bounding box center [721, 645] width 92 height 14
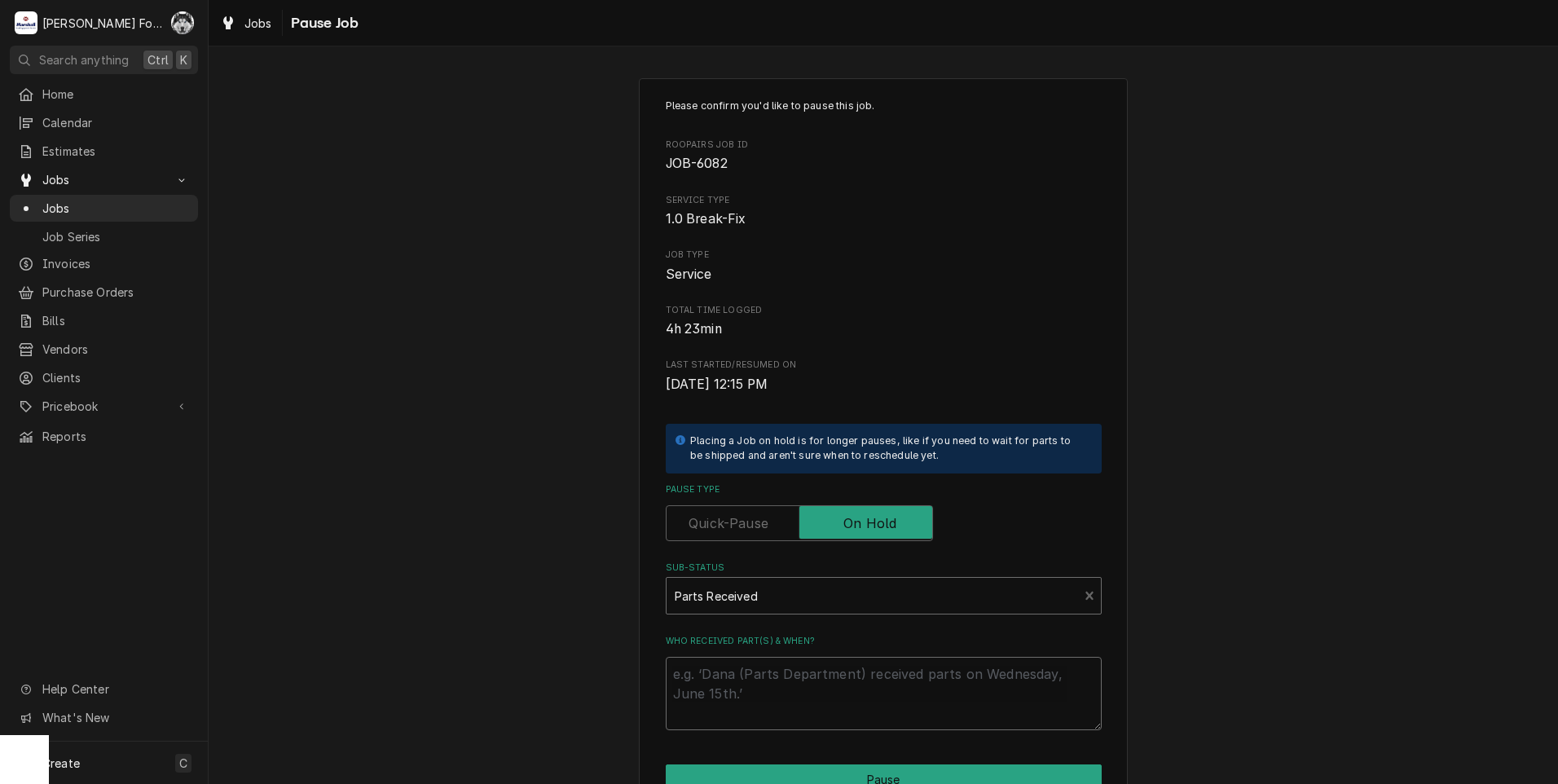
click at [720, 682] on textarea "Who received part(s) & when?" at bounding box center [883, 692] width 436 height 73
type textarea "x"
type textarea "9"
type textarea "x"
type textarea "9/"
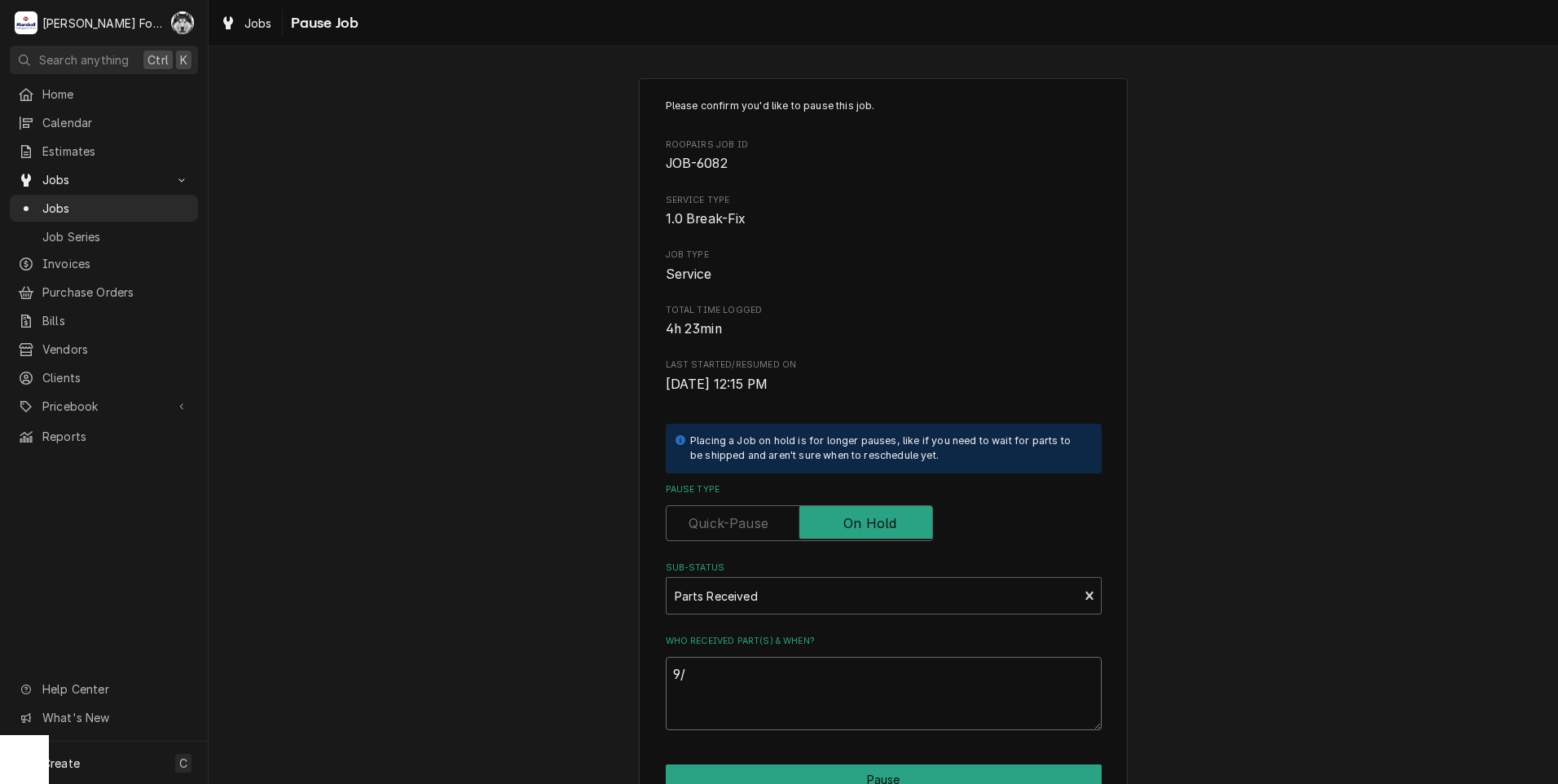
type textarea "x"
type textarea "9/5"
type textarea "x"
type textarea "9/5/"
type textarea "x"
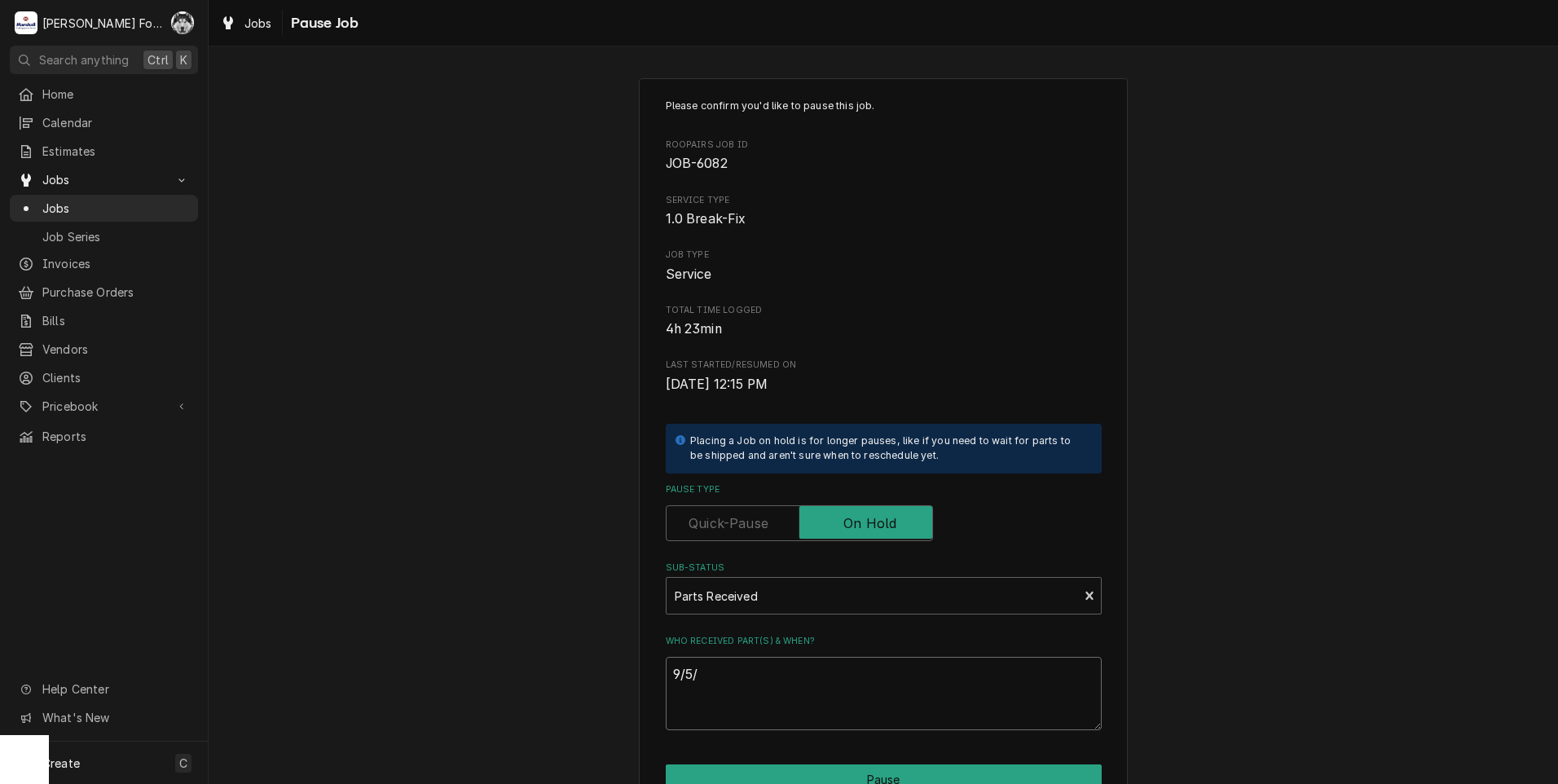
type textarea "9/5/5"
type textarea "x"
type textarea "9/5/"
type textarea "x"
type textarea "9/5/2"
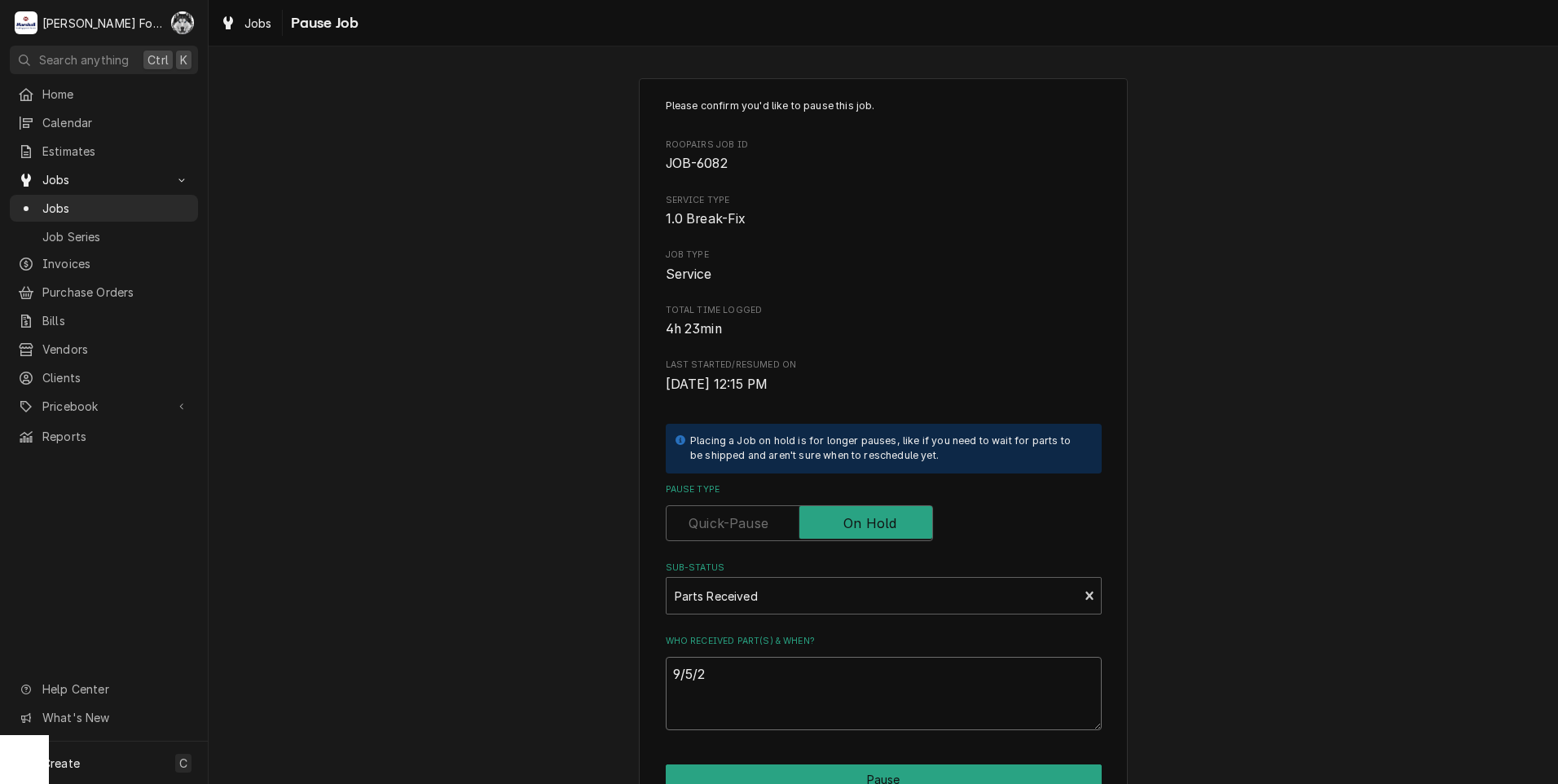
type textarea "x"
type textarea "9/5/20"
type textarea "x"
type textarea "9/5/202"
type textarea "x"
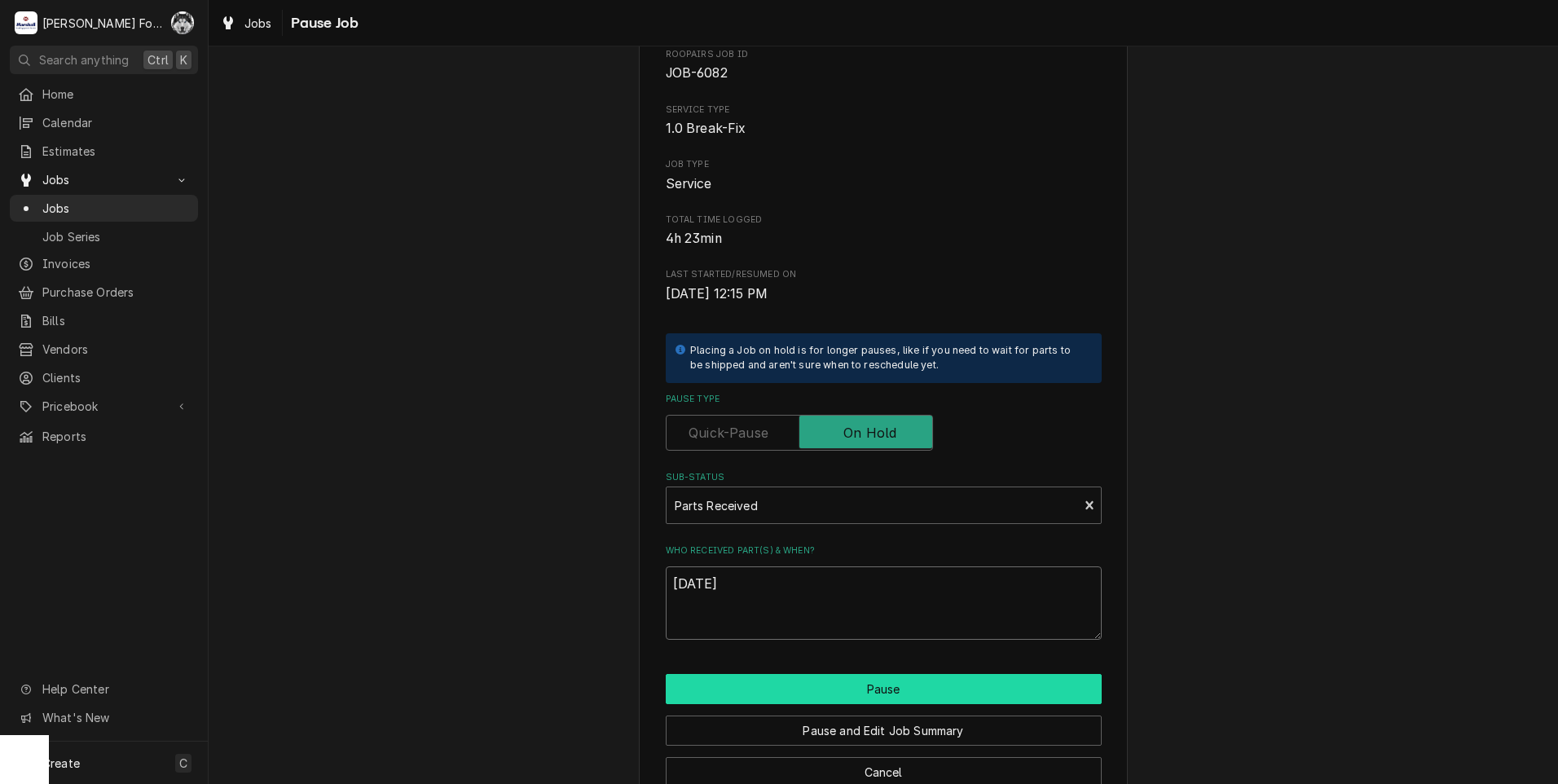
scroll to position [129, 0]
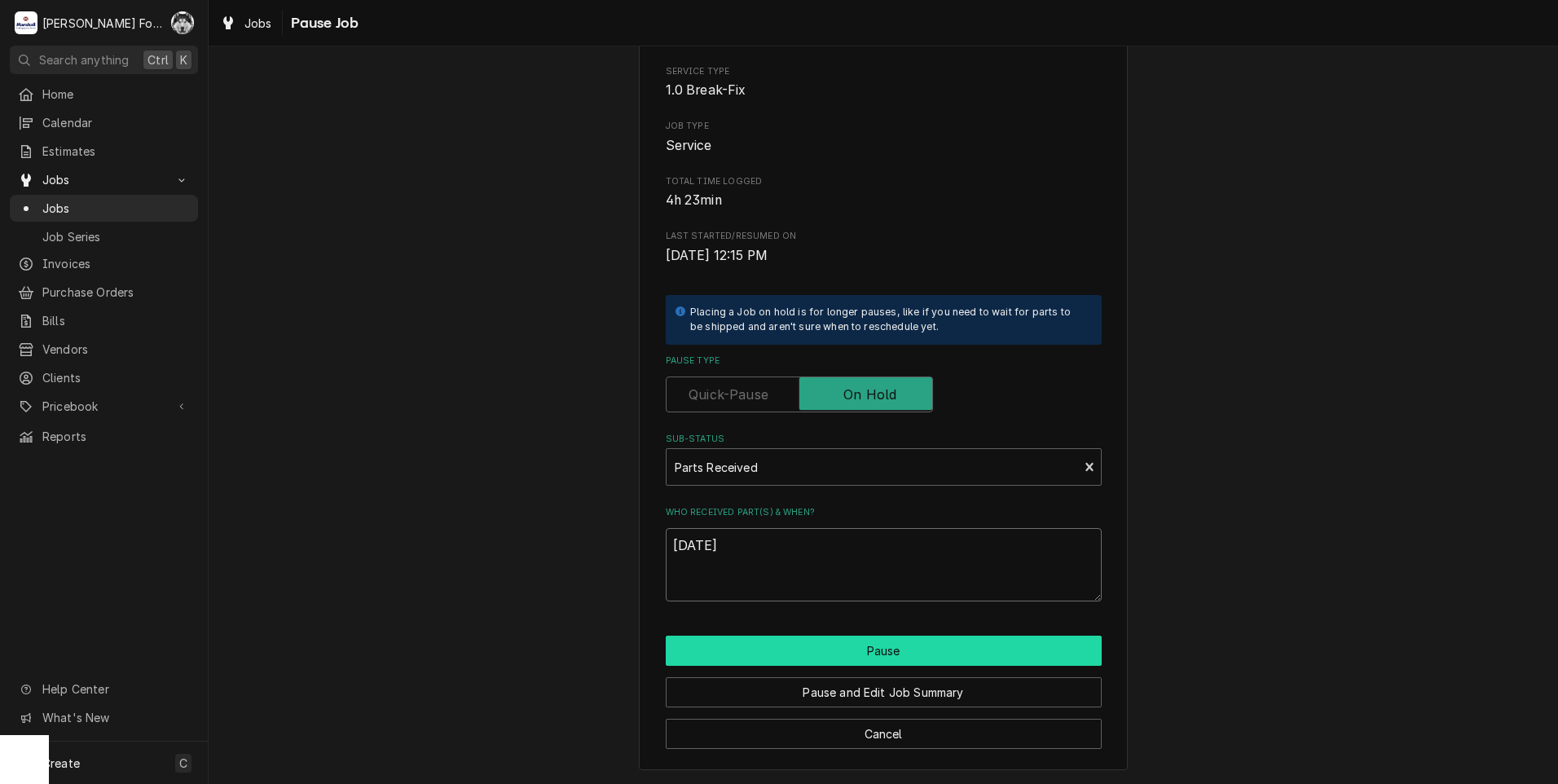
type textarea "9/5/2025"
click at [822, 647] on button "Pause" at bounding box center [883, 650] width 436 height 30
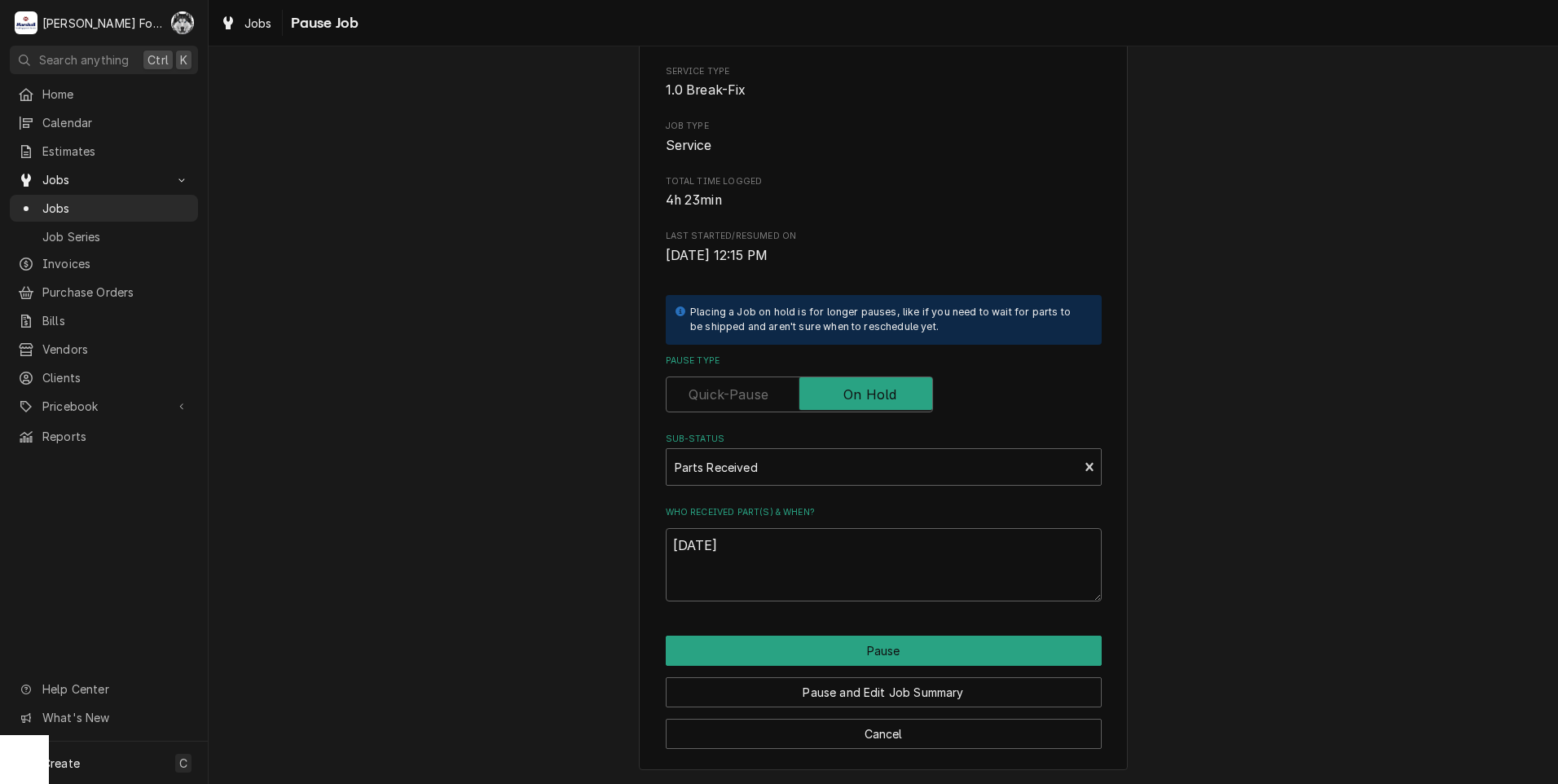
type textarea "x"
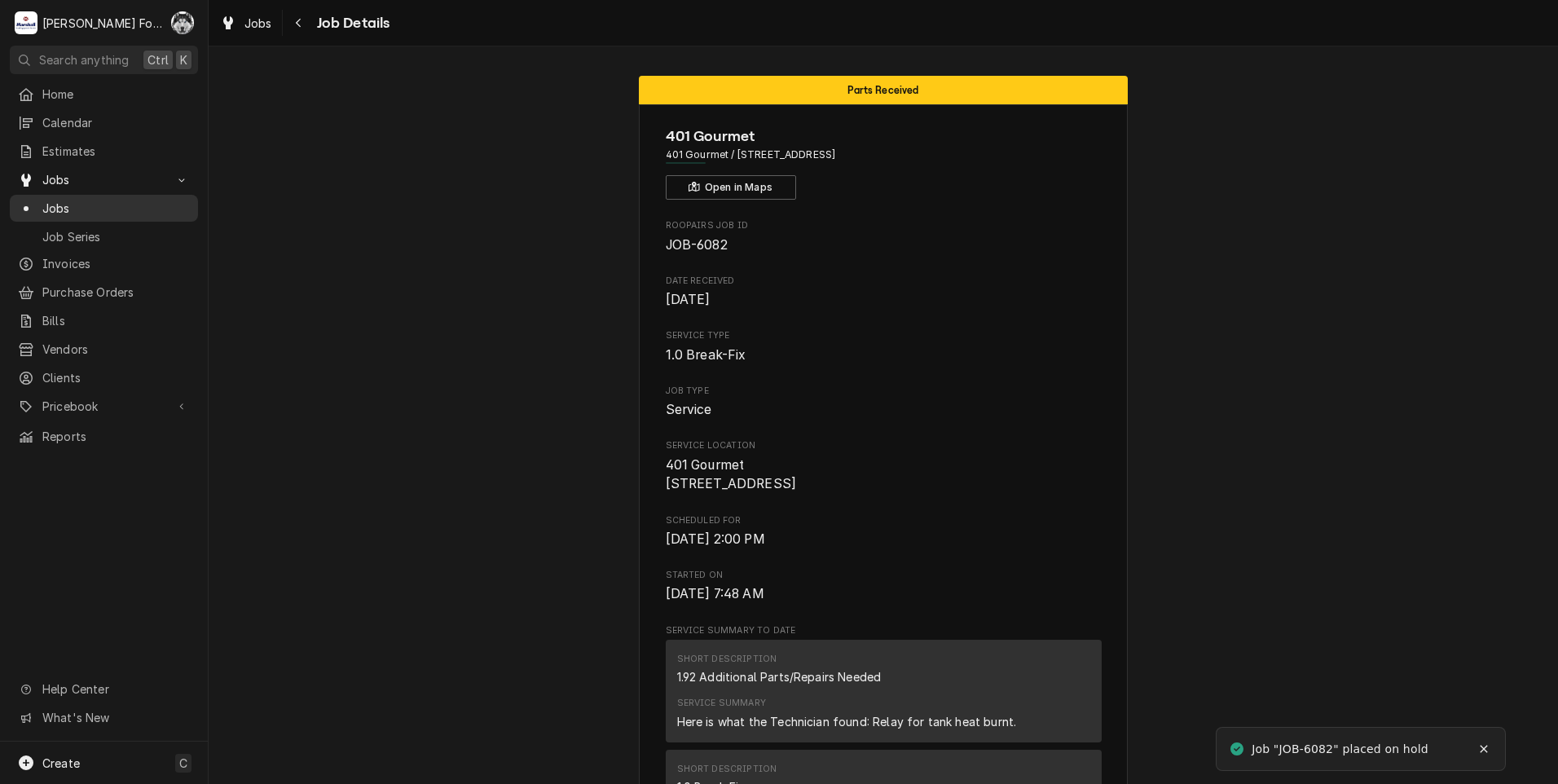
click at [47, 206] on span "Jobs" at bounding box center [115, 209] width 147 height 18
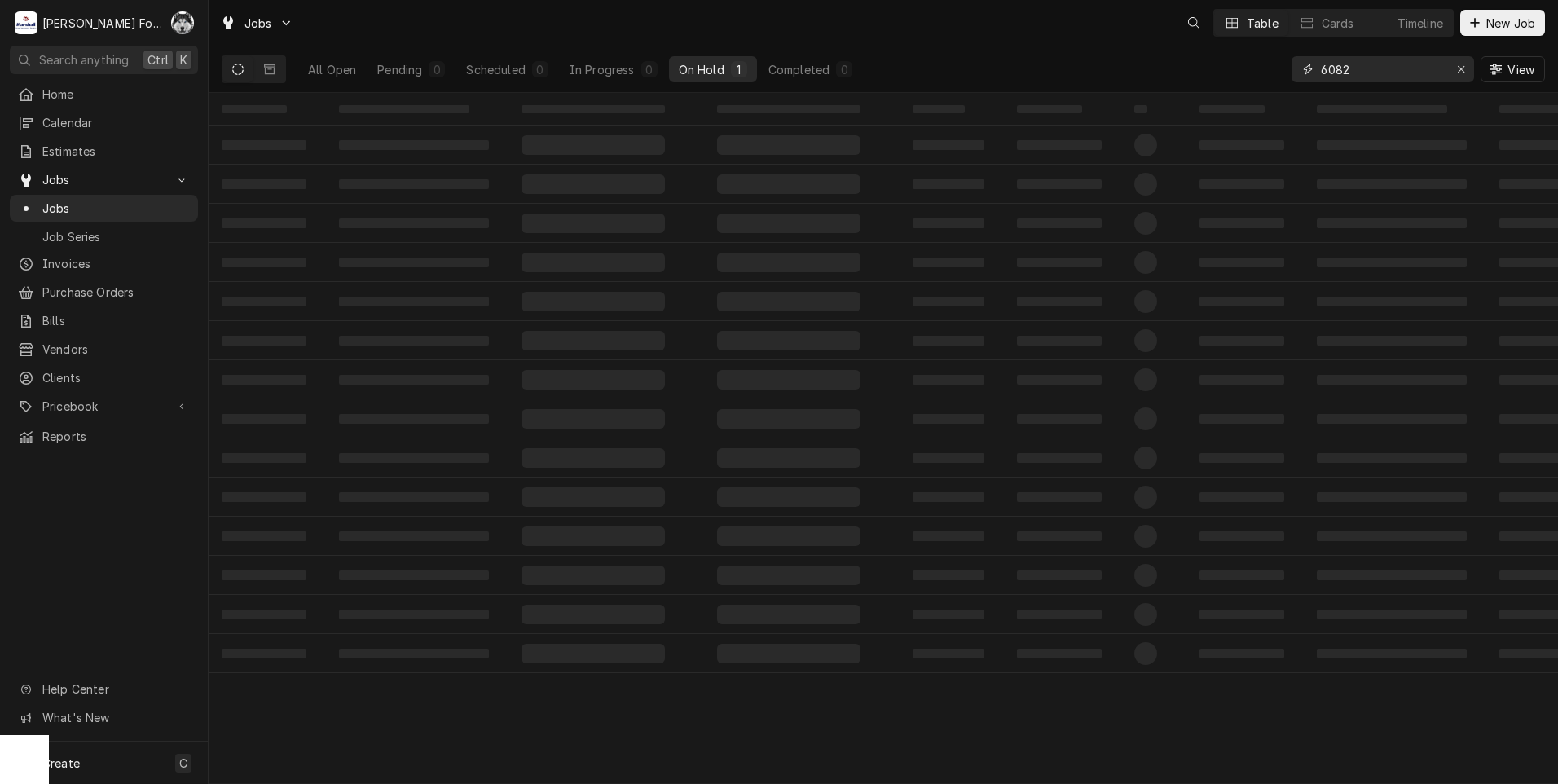
click at [1130, 110] on div "Jobs Table Cards Timeline New Job All Open Pending 0 Scheduled 0 In Progress 0 …" at bounding box center [883, 392] width 1349 height 784
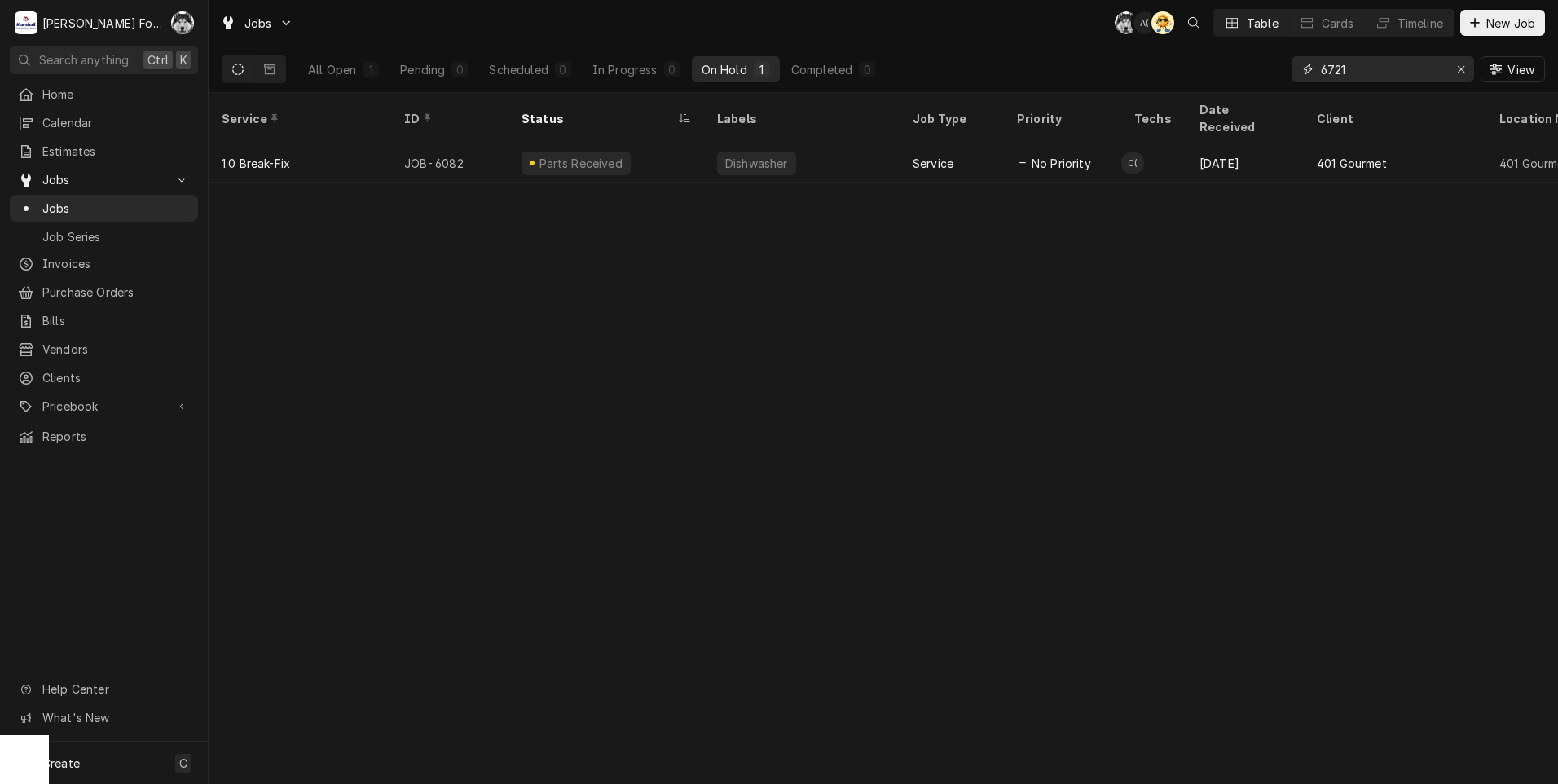
type input "6721"
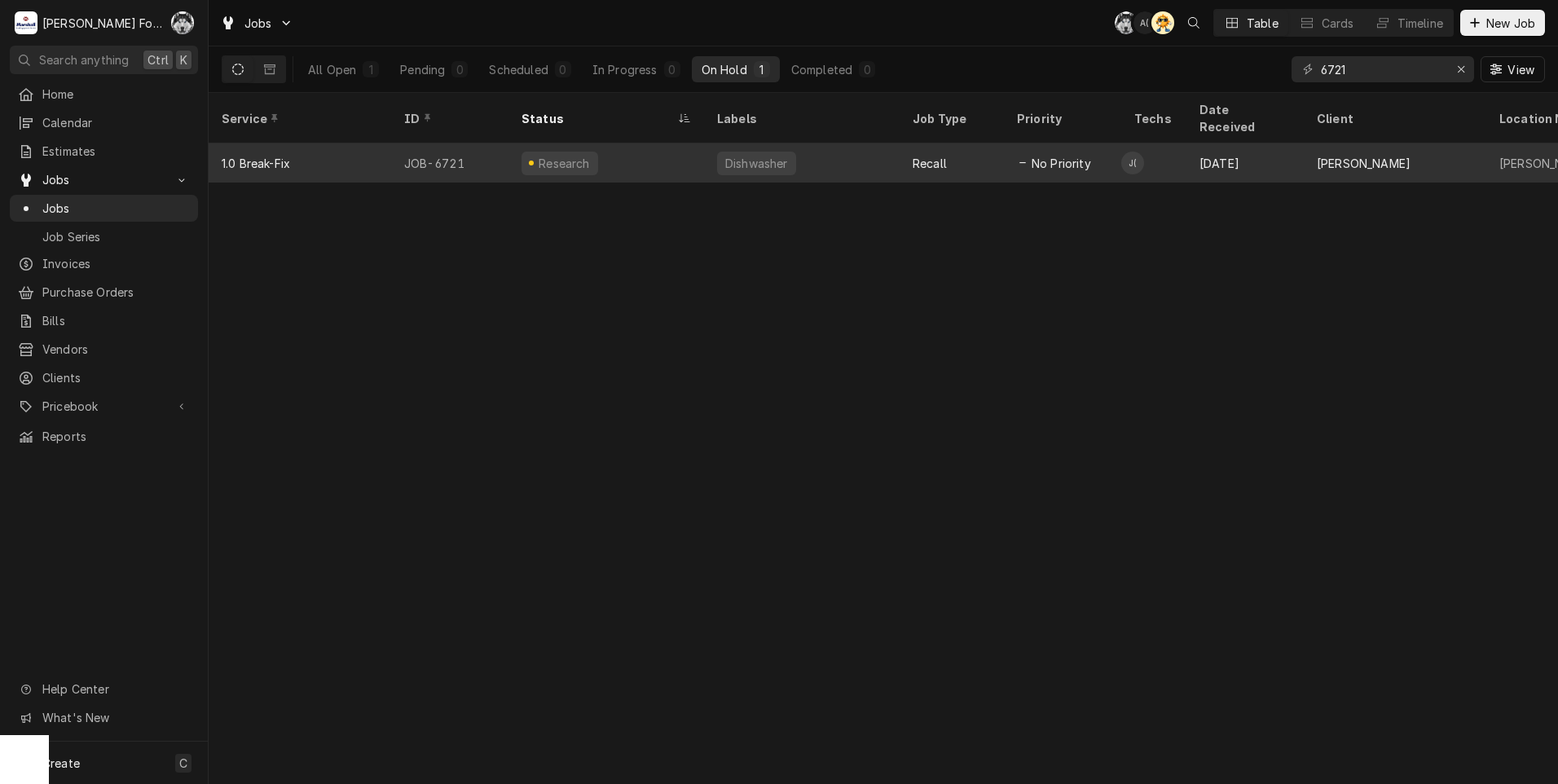
click at [760, 151] on div "Dishwasher" at bounding box center [756, 163] width 79 height 23
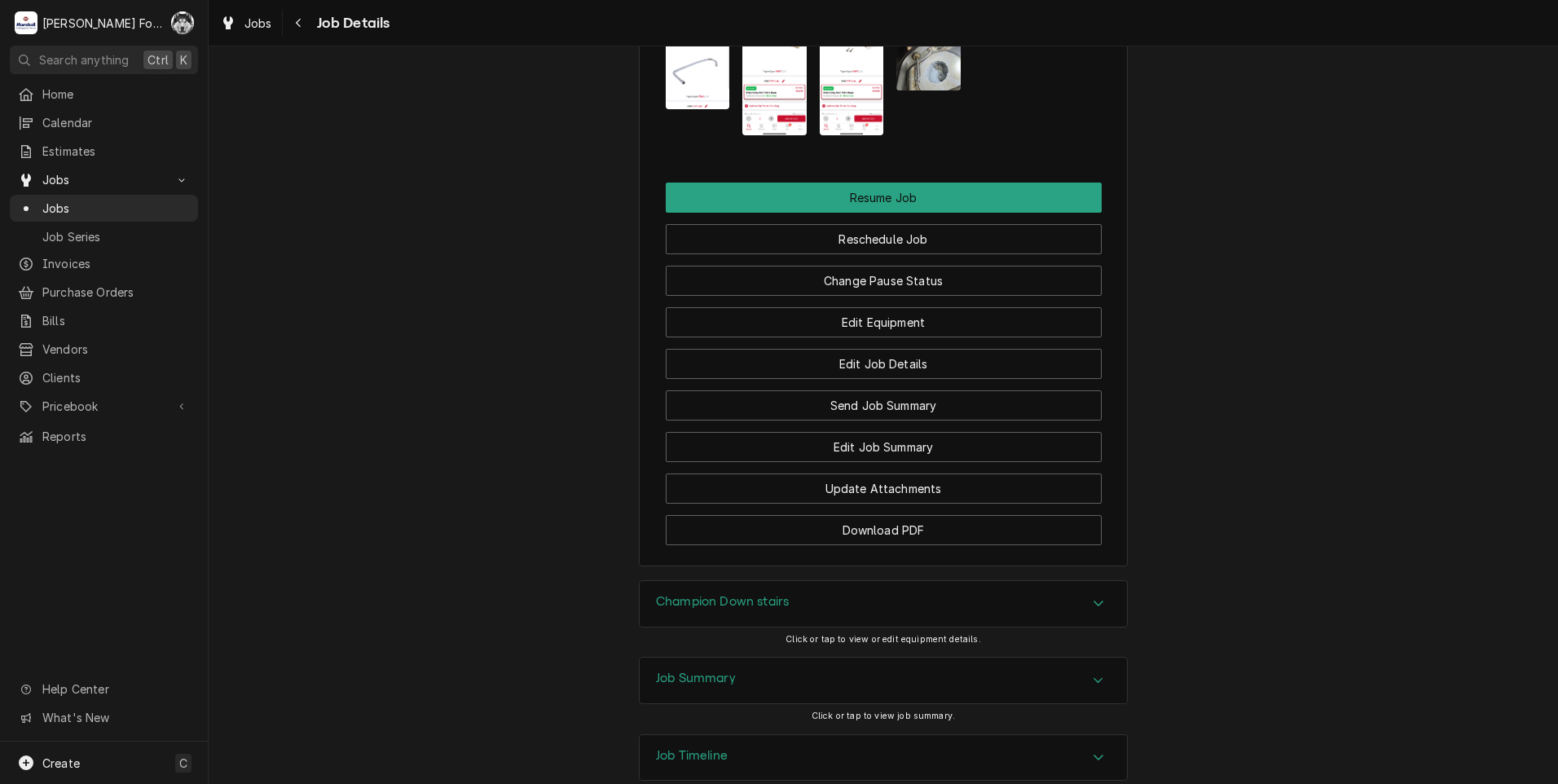
scroll to position [2663, 0]
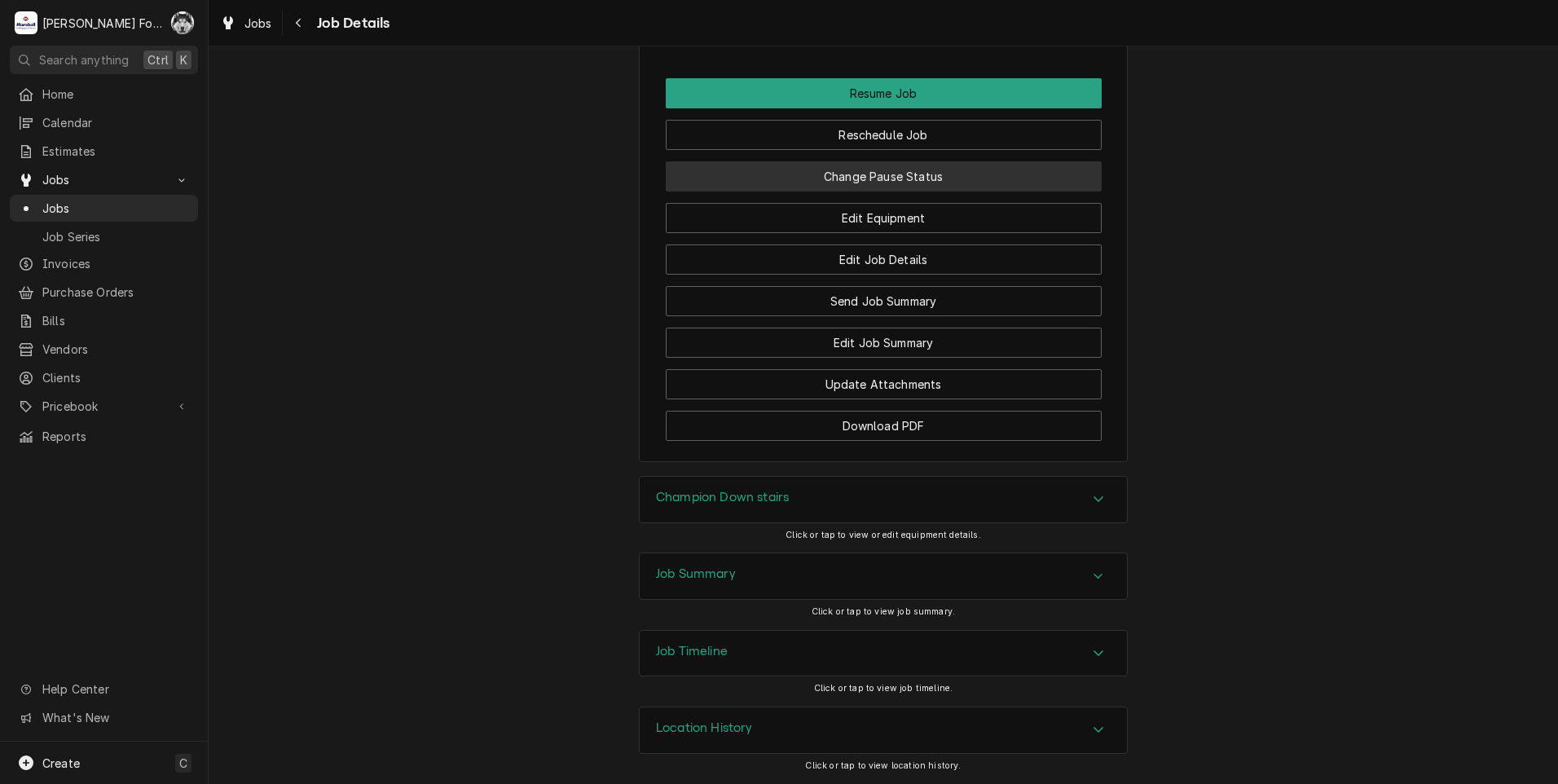
click at [878, 178] on button "Change Pause Status" at bounding box center [883, 176] width 436 height 30
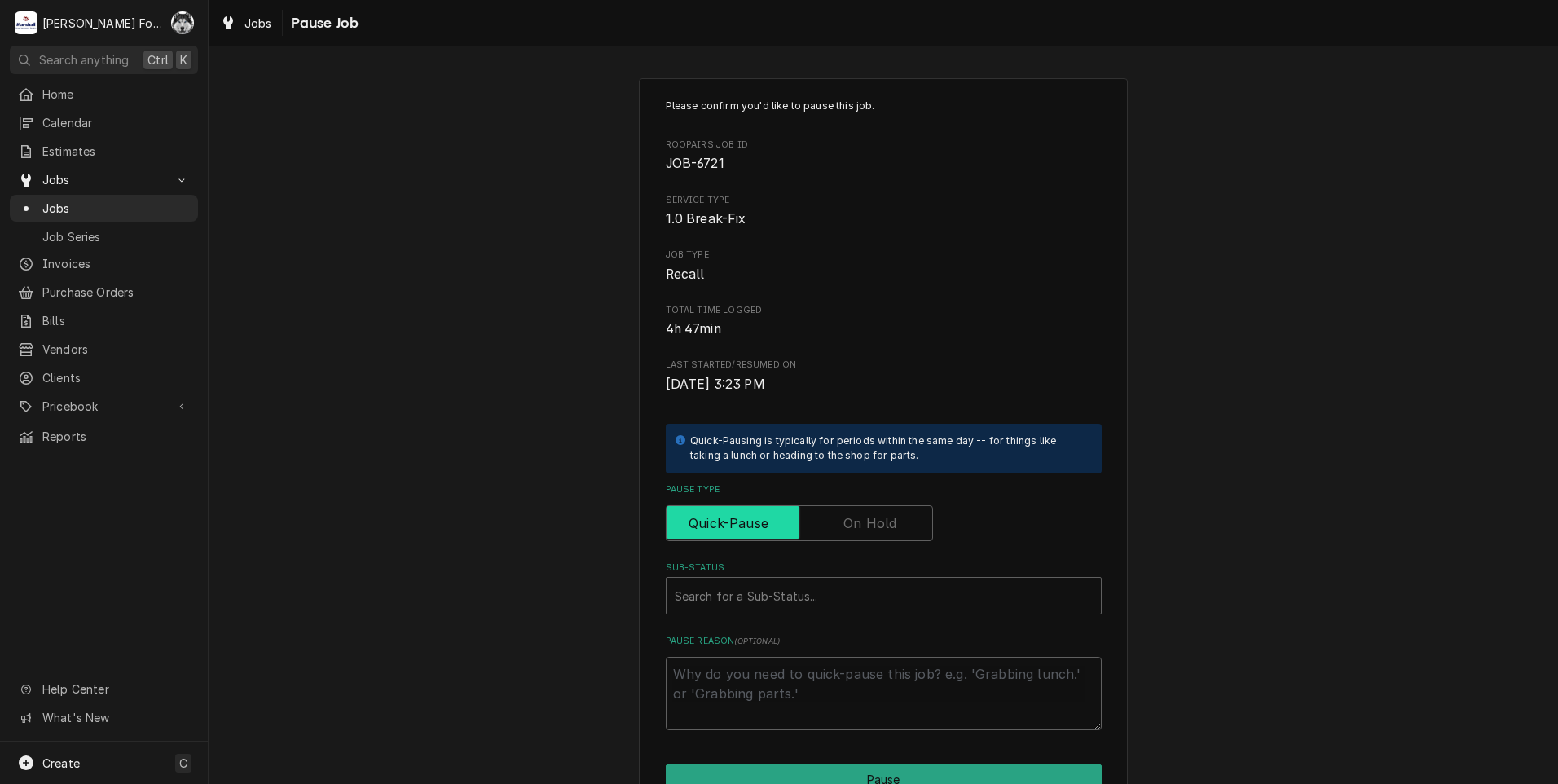
click at [866, 505] on input "Pause Type" at bounding box center [799, 523] width 253 height 36
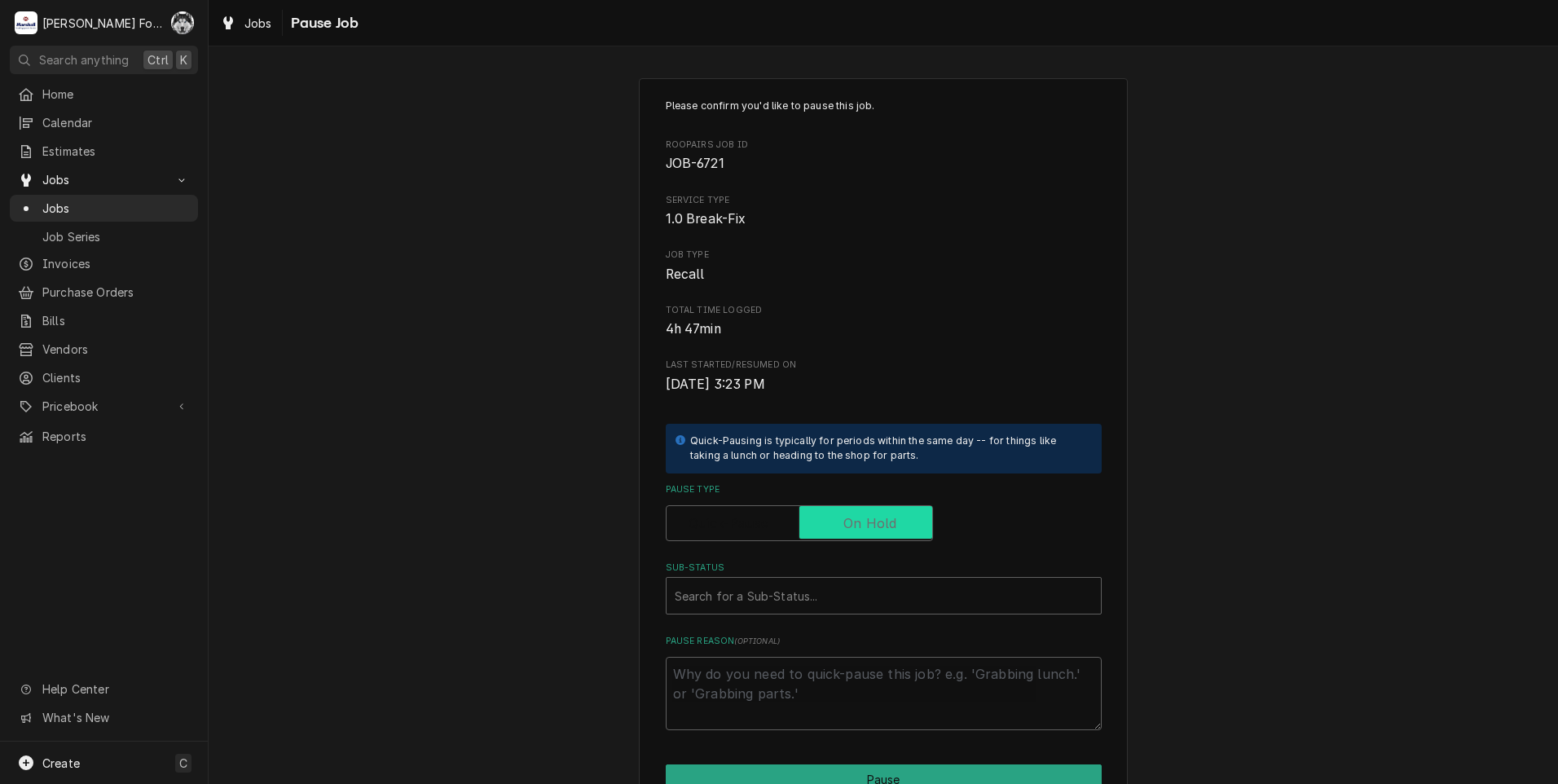
checkbox input "true"
click at [809, 600] on div "Sub-Status" at bounding box center [884, 596] width 419 height 29
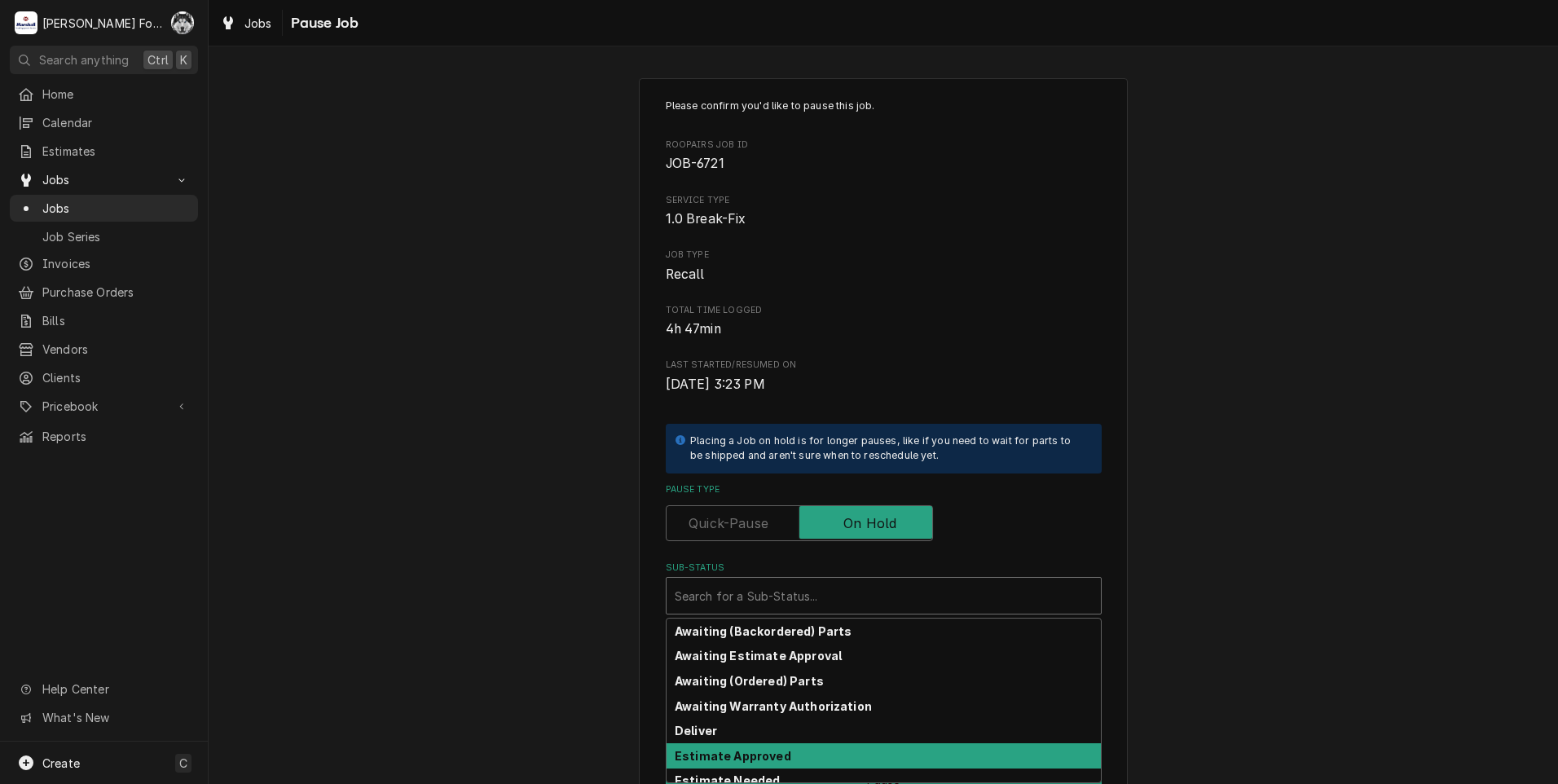
scroll to position [260, 0]
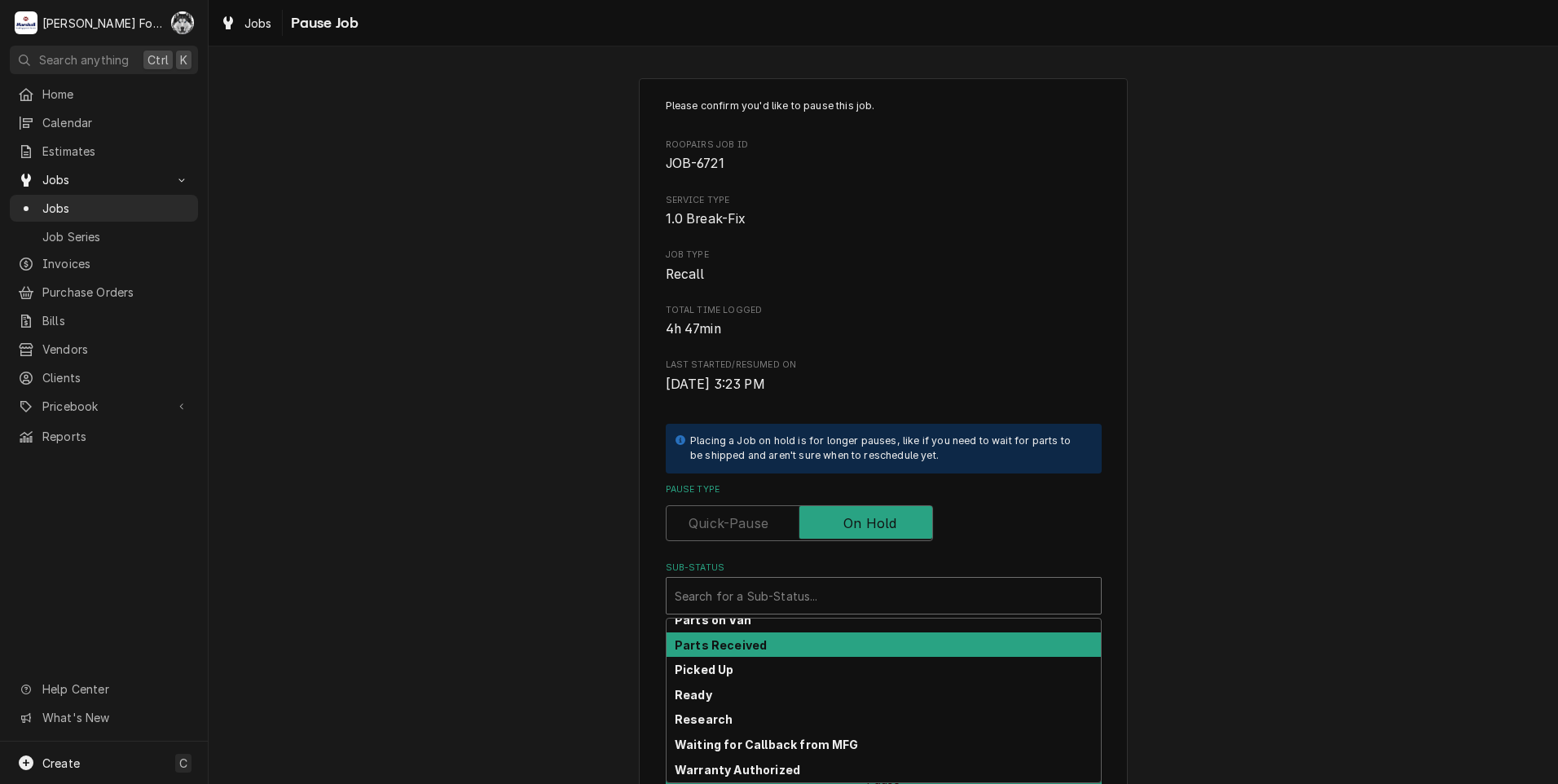
click at [752, 649] on strong "Parts Received" at bounding box center [721, 645] width 92 height 14
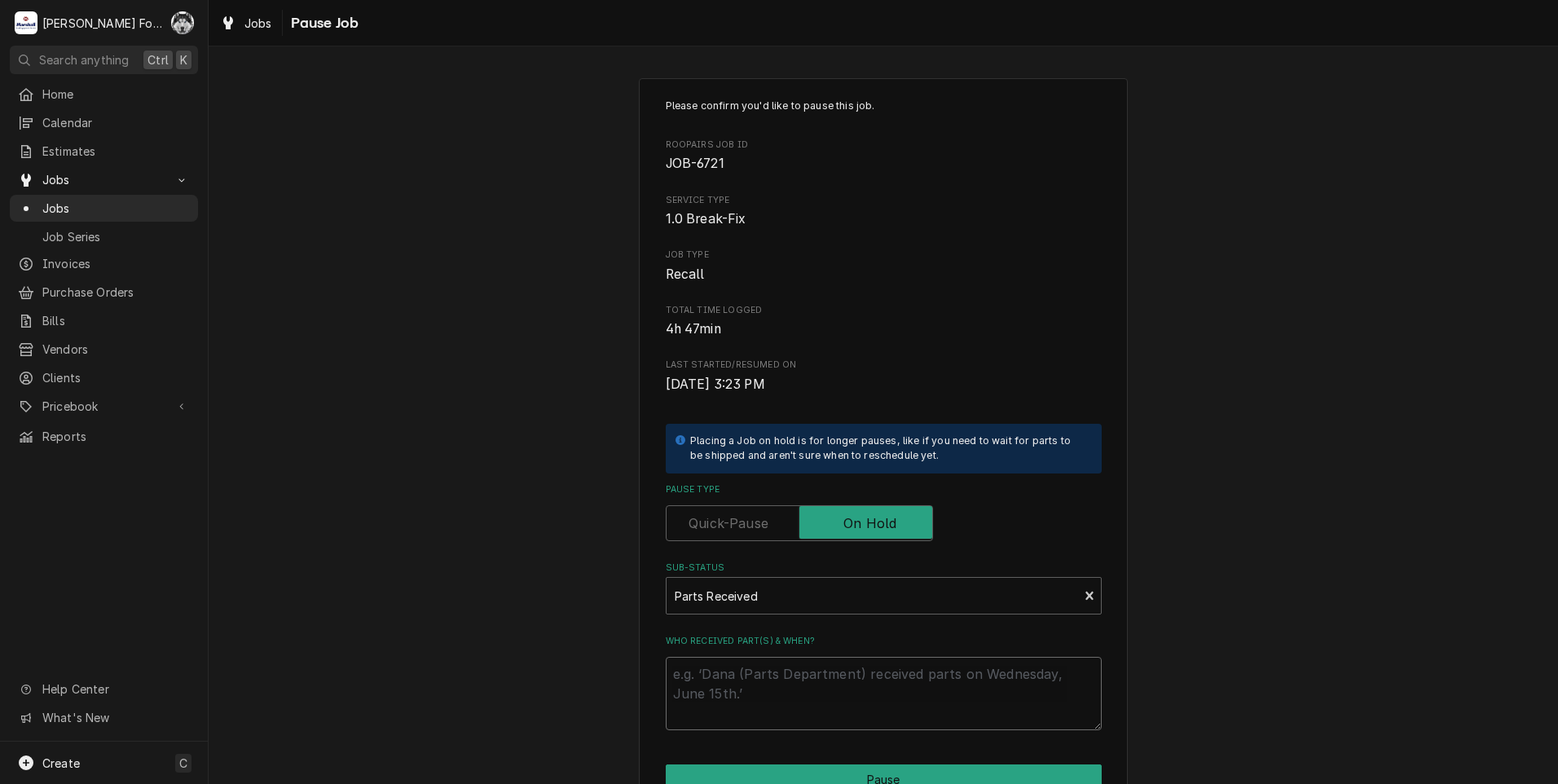
click at [701, 686] on textarea "Who received part(s) & when?" at bounding box center [883, 692] width 436 height 73
type textarea "x"
type textarea "9"
type textarea "x"
type textarea "9/"
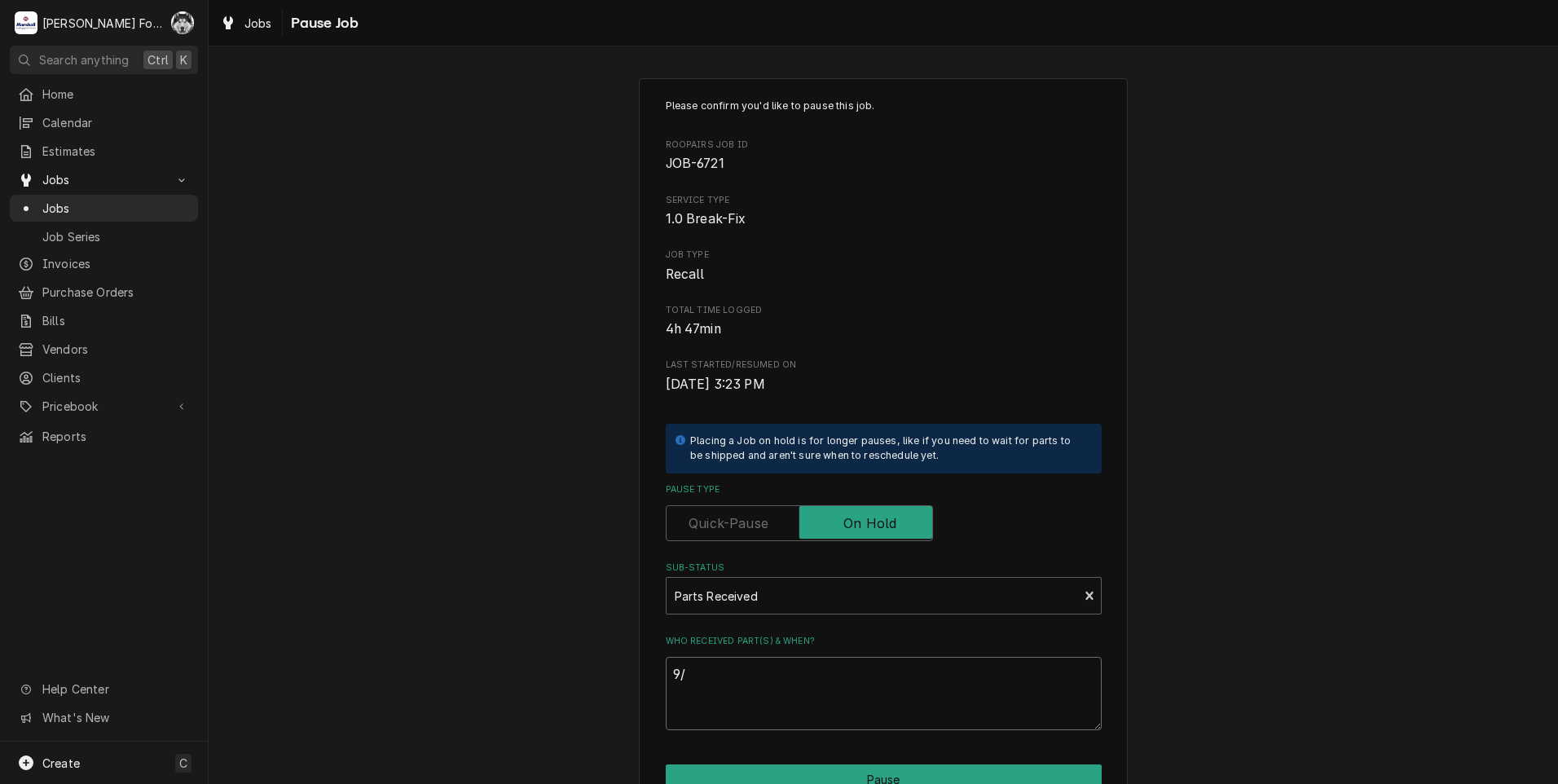
type textarea "x"
type textarea "9/5"
type textarea "x"
type textarea "9/5/"
type textarea "x"
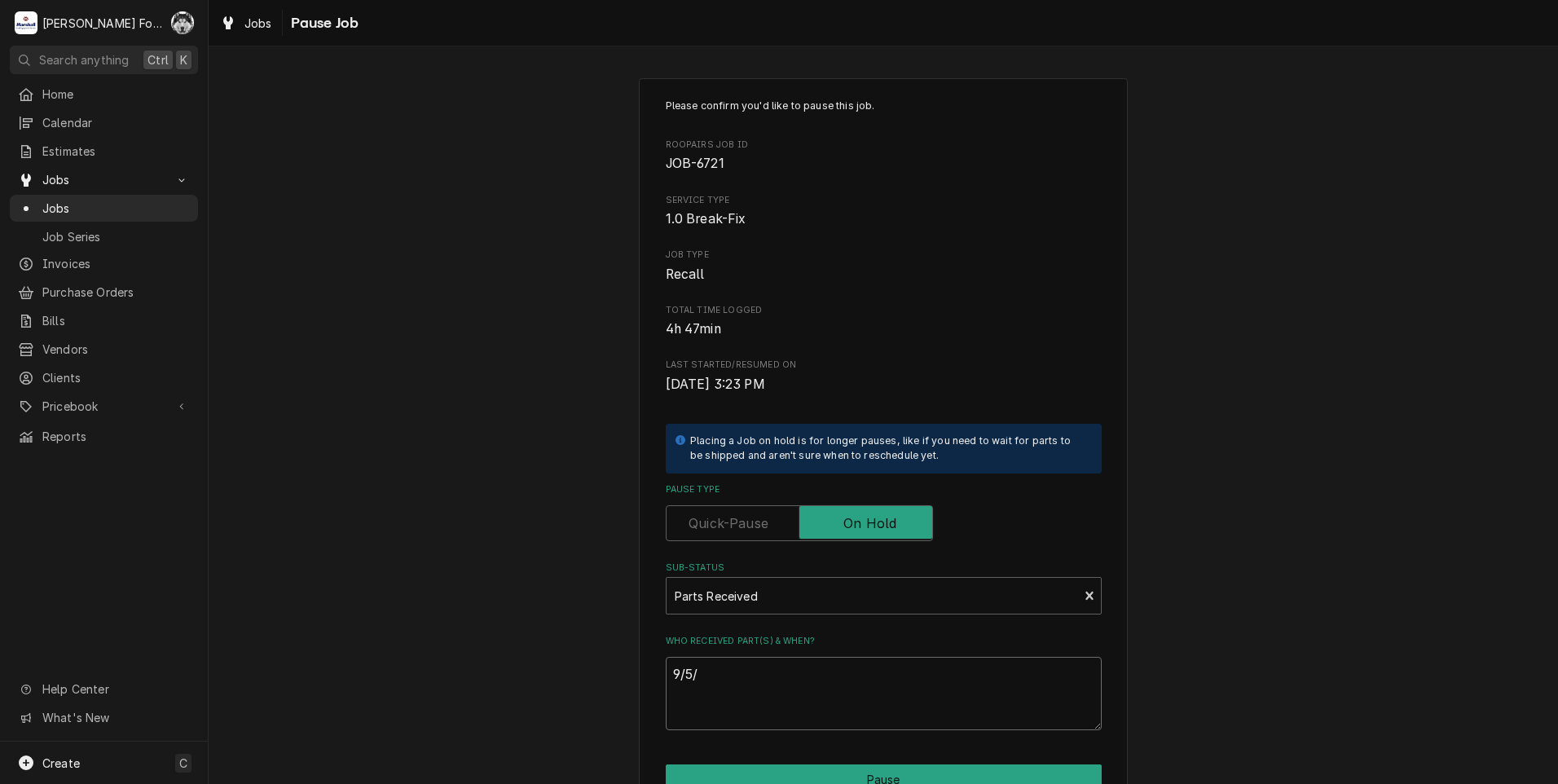
type textarea "9/5/2"
type textarea "x"
type textarea "9/5/20"
type textarea "x"
type textarea "9/5/202"
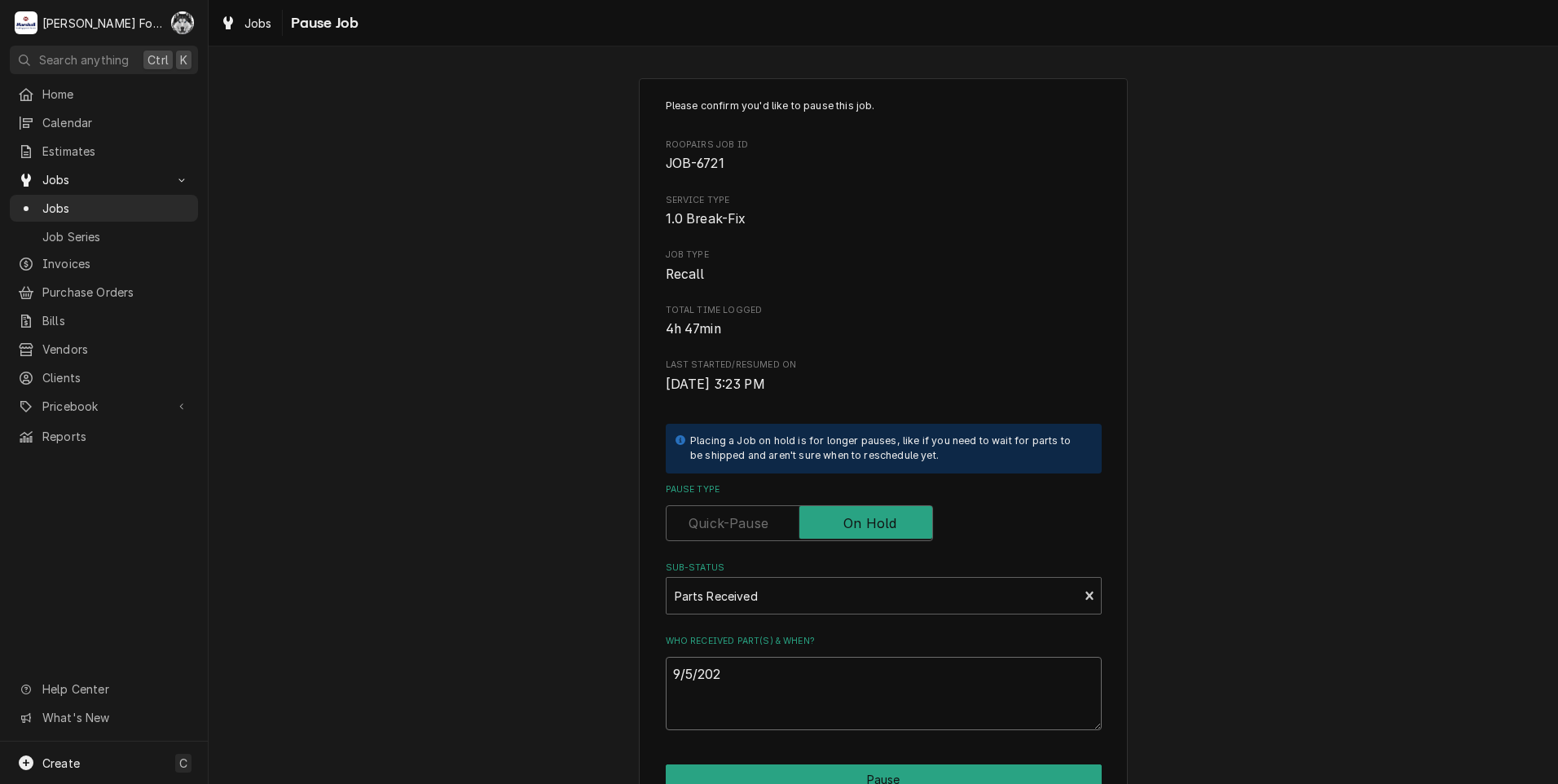
type textarea "x"
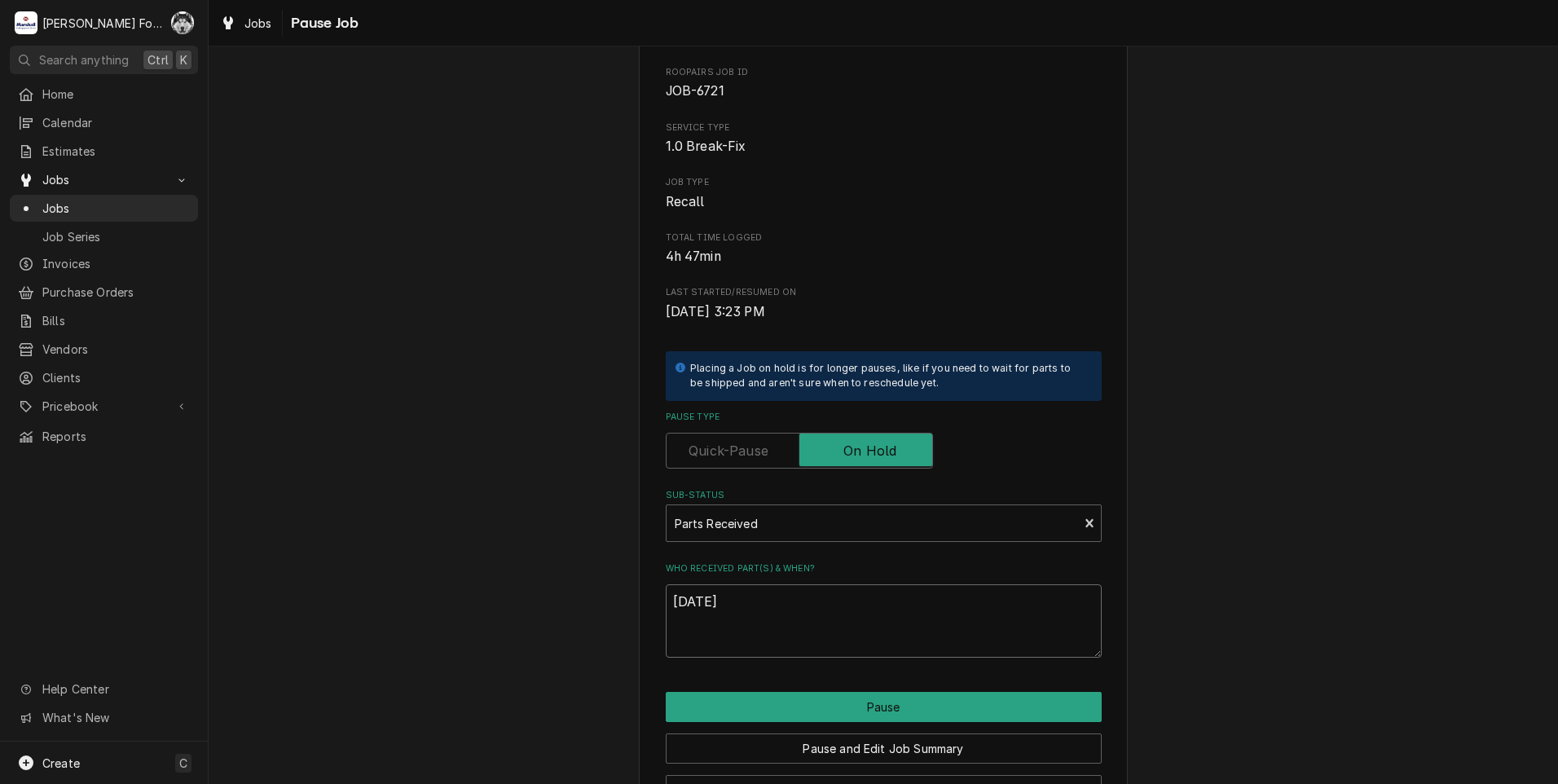
scroll to position [129, 0]
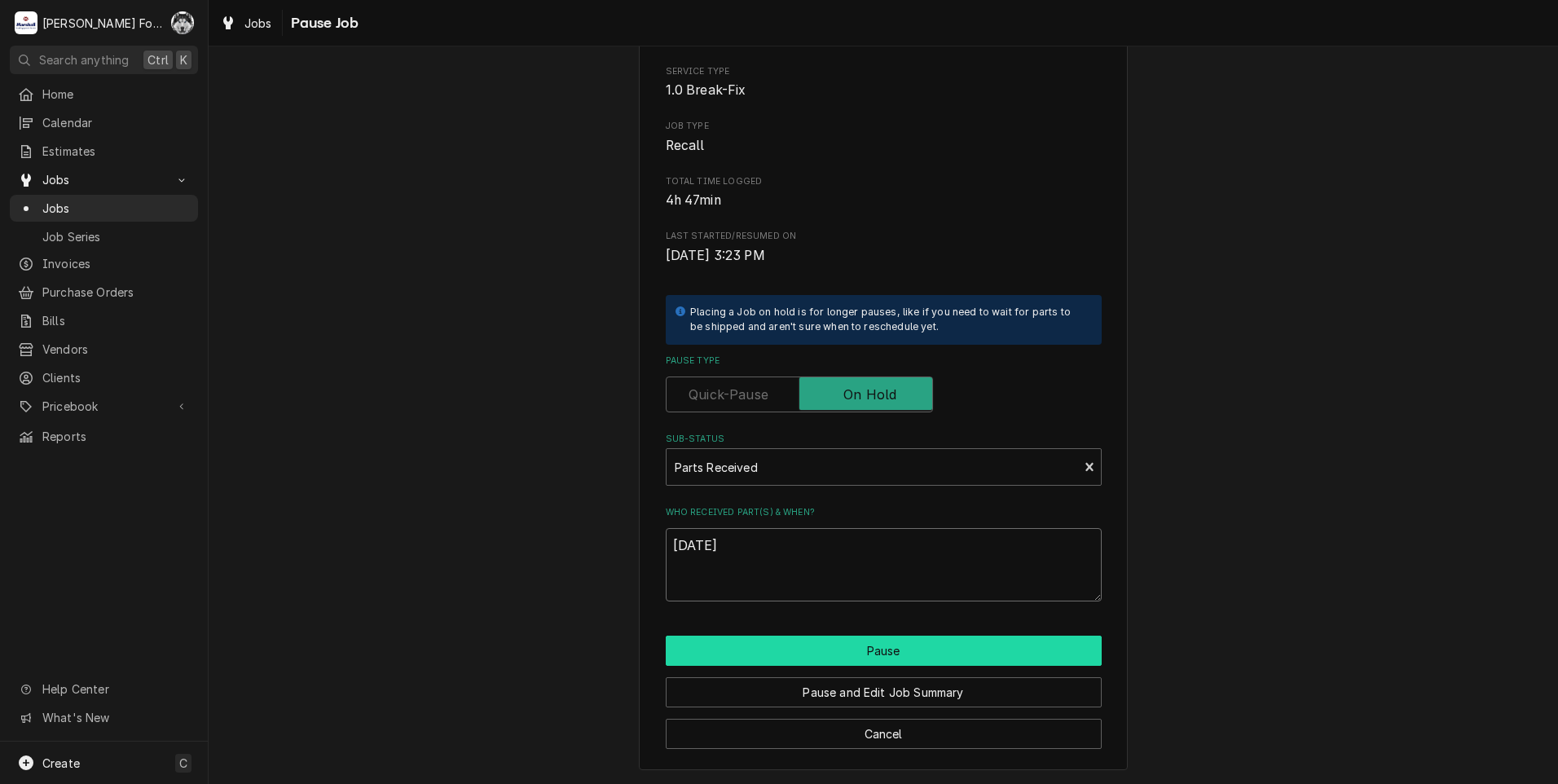
type textarea "9/5/2025"
click at [855, 654] on button "Pause" at bounding box center [883, 650] width 436 height 30
type textarea "x"
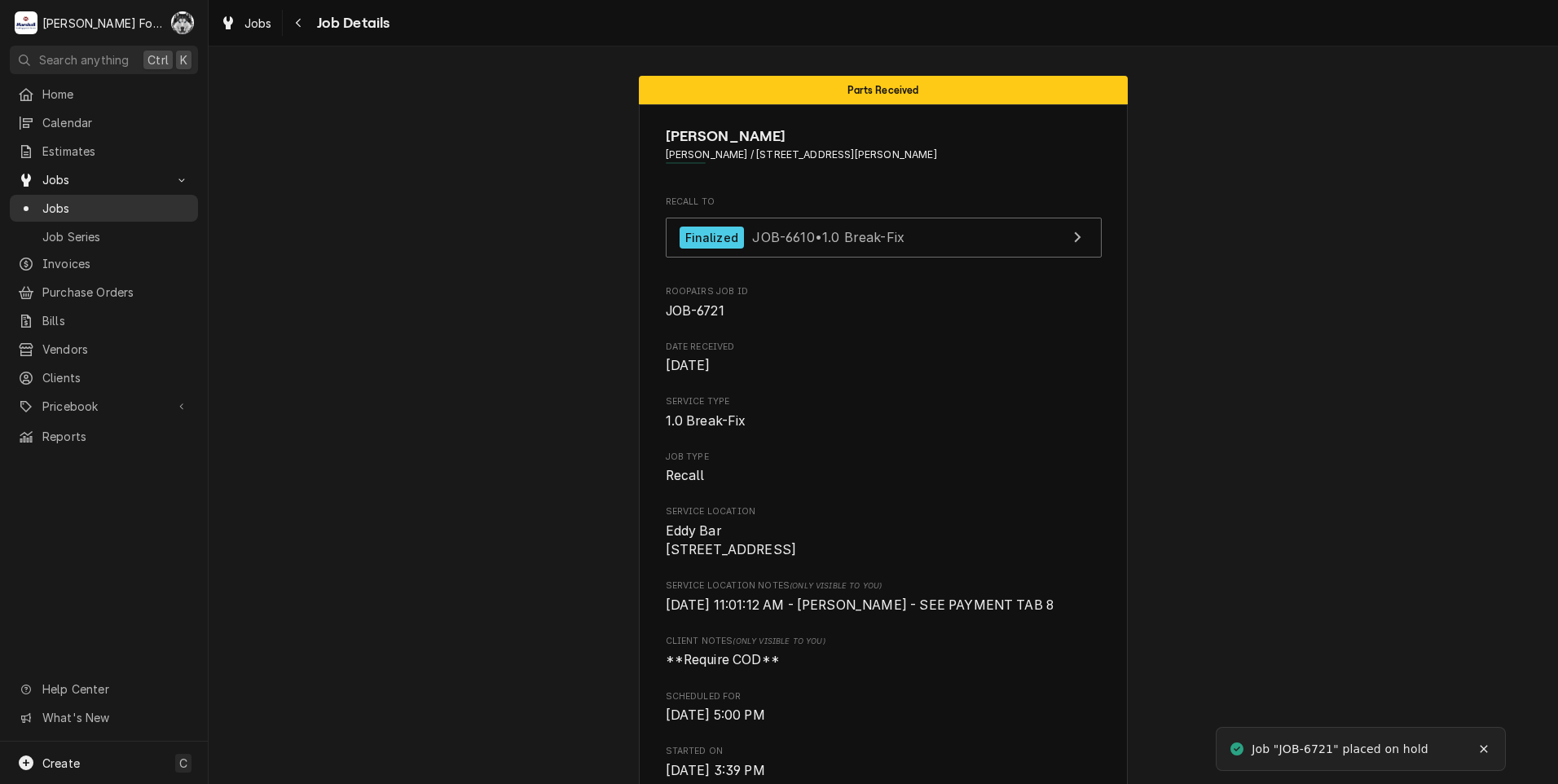
click at [58, 206] on span "Jobs" at bounding box center [115, 209] width 147 height 18
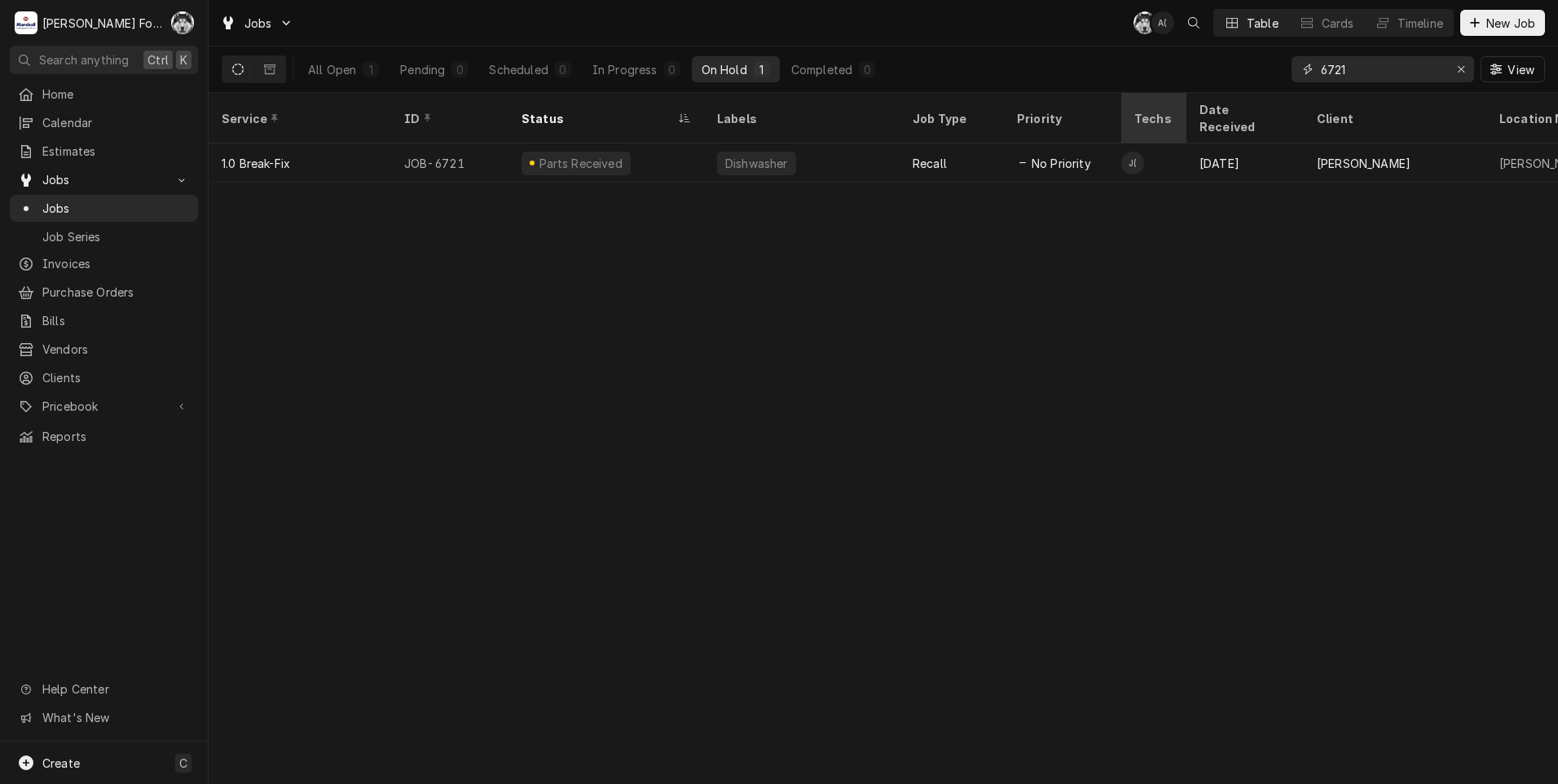
drag, startPoint x: 1387, startPoint y: 69, endPoint x: 1139, endPoint y: 111, distance: 251.5
click at [1143, 109] on div "Jobs C( A( Table Cards Timeline New Job All Open 1 Pending 0 Scheduled 0 In Pro…" at bounding box center [883, 392] width 1349 height 784
type input "7"
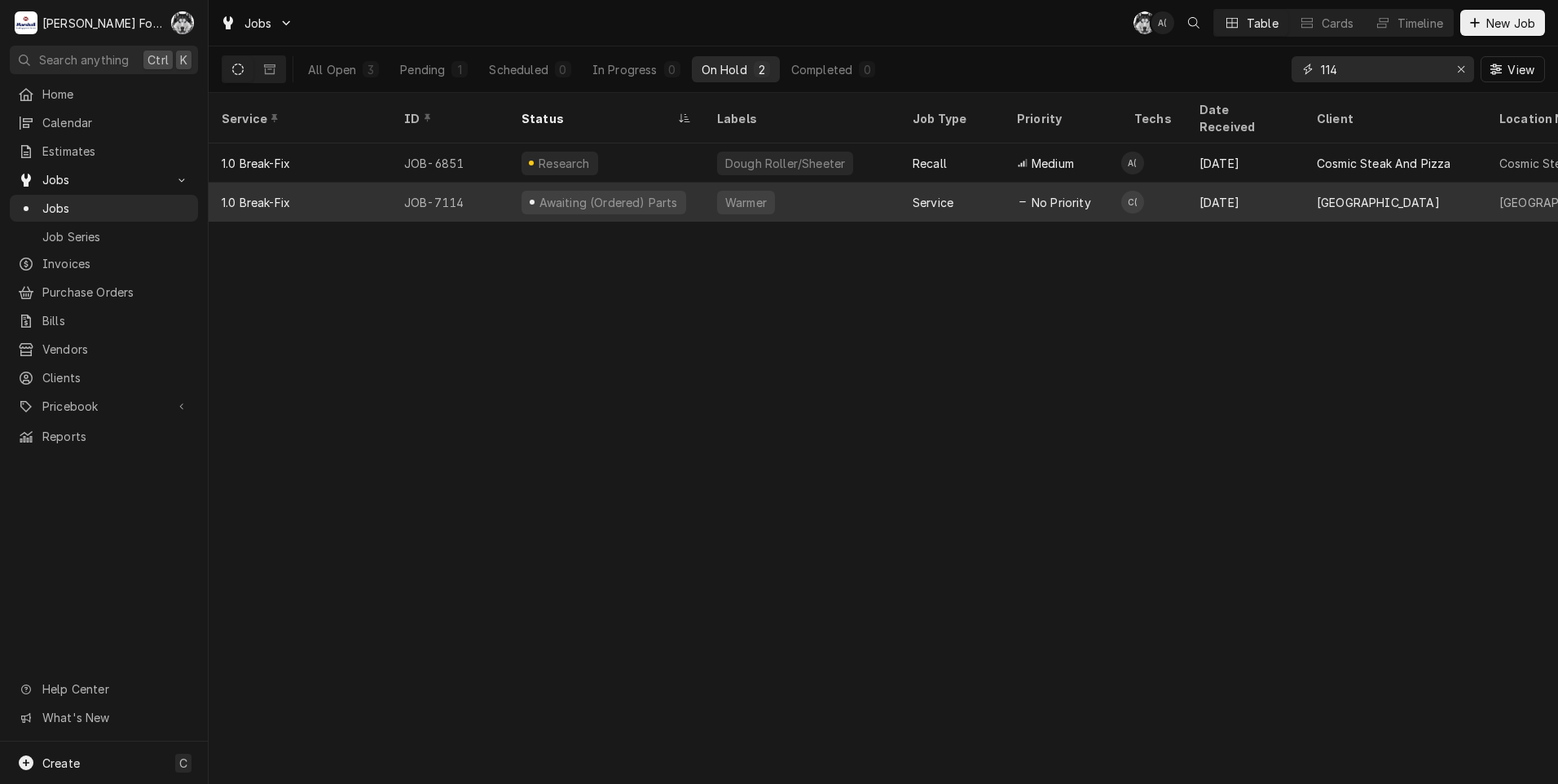
type input "114"
click at [532, 193] on div "Awaiting (Ordered) Parts" at bounding box center [606, 202] width 195 height 39
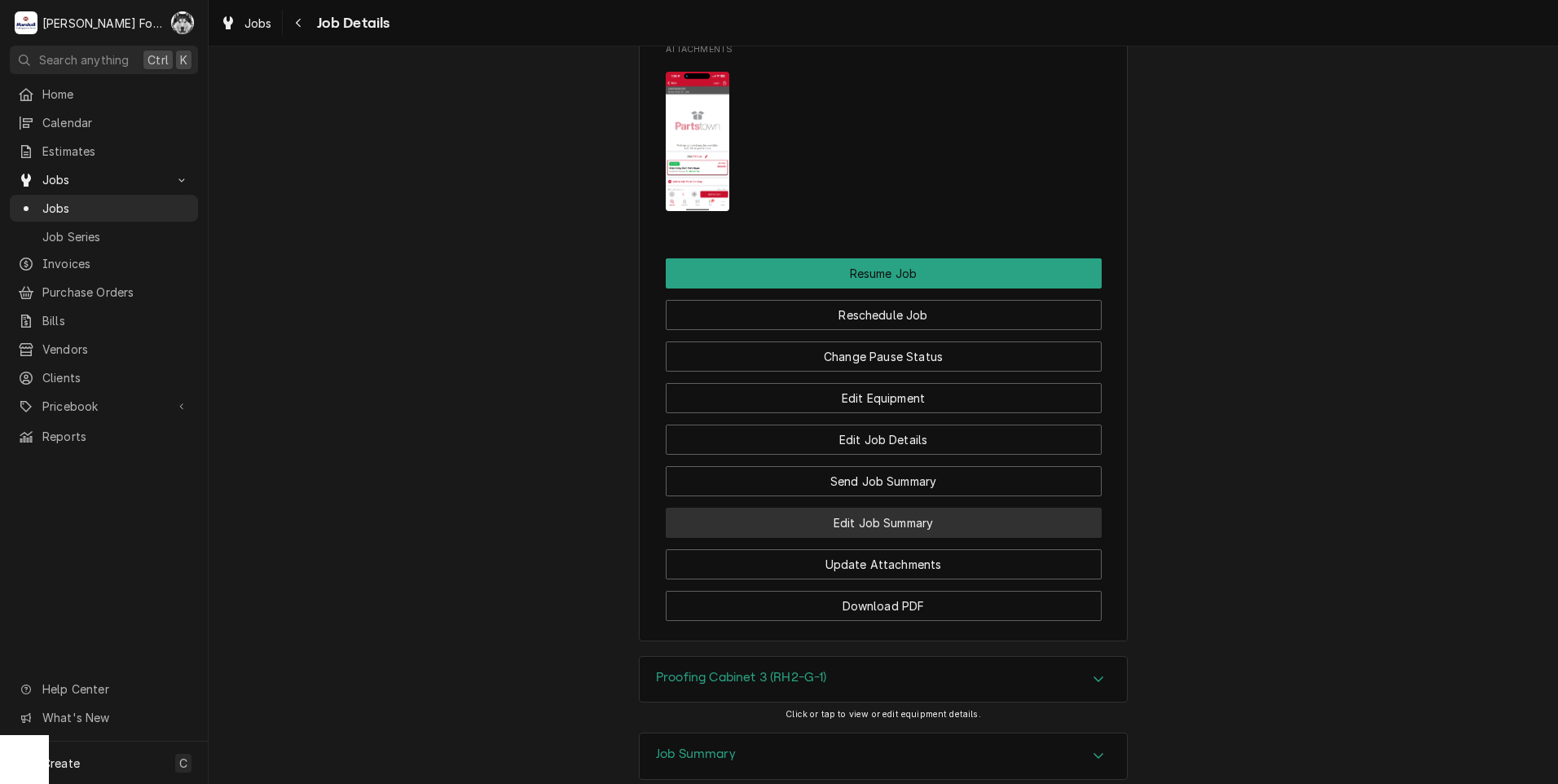
scroll to position [2352, 0]
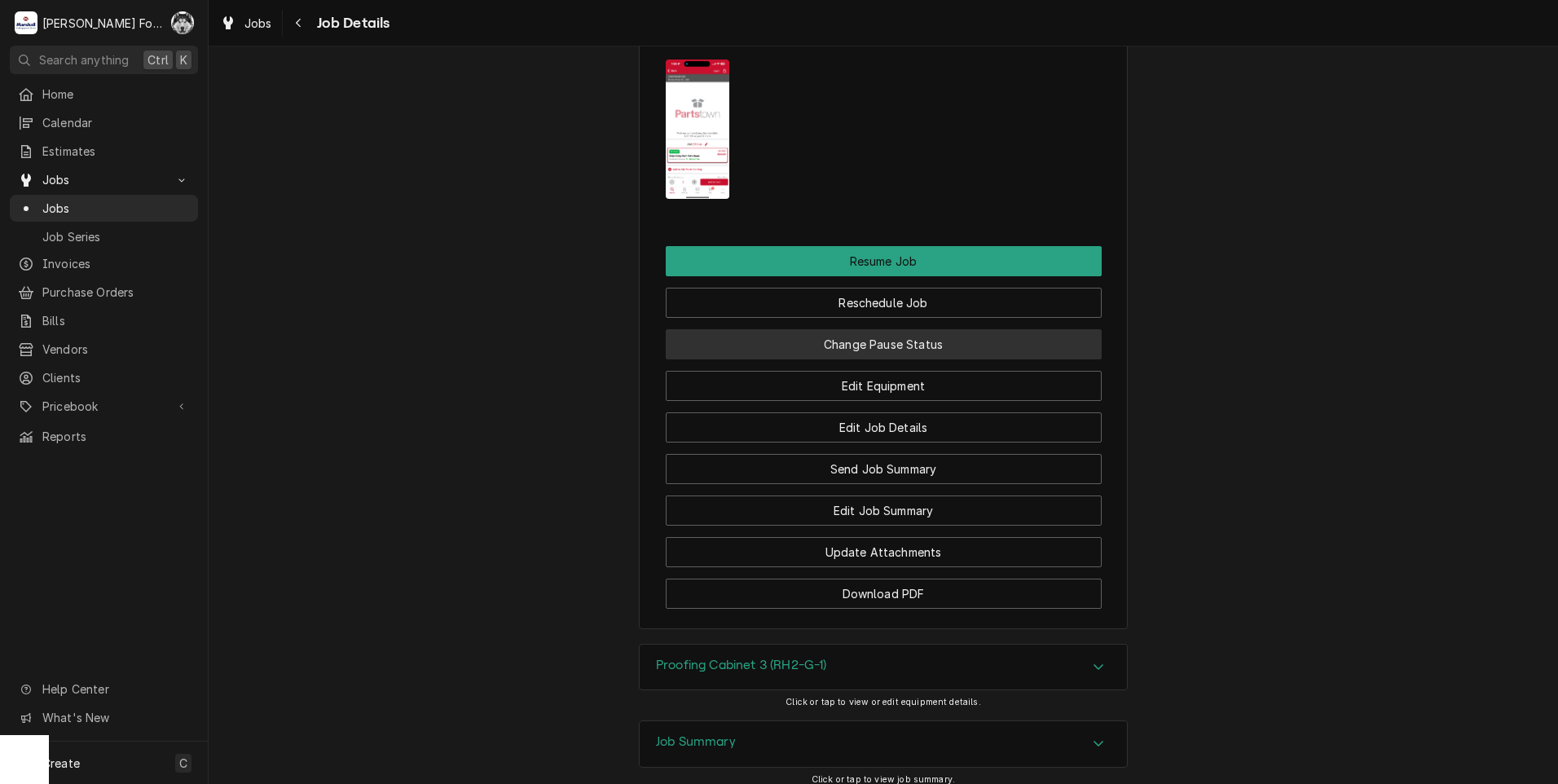
click at [837, 329] on button "Change Pause Status" at bounding box center [883, 343] width 436 height 30
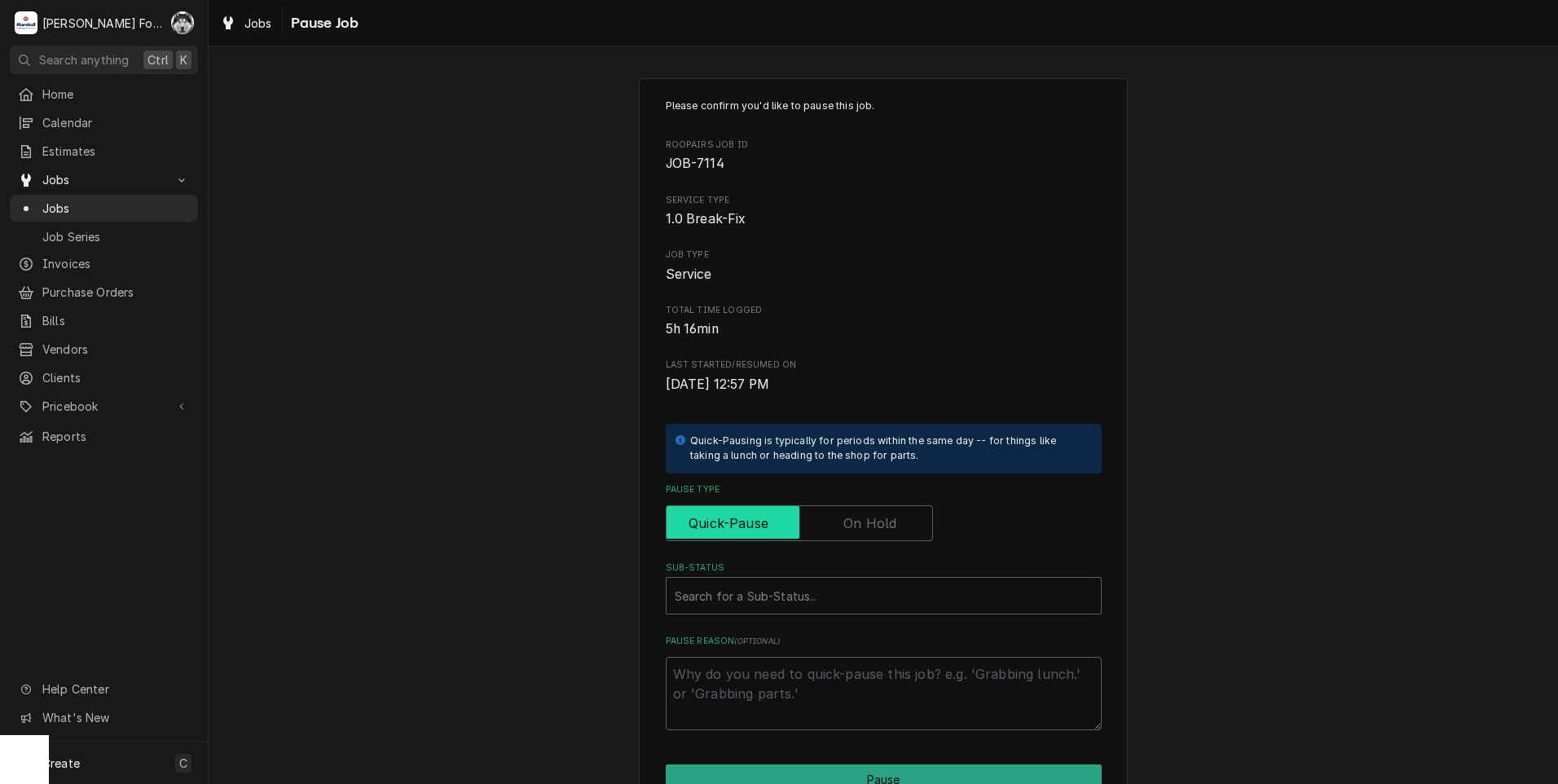
click at [851, 534] on input "Pause Type" at bounding box center [799, 523] width 253 height 36
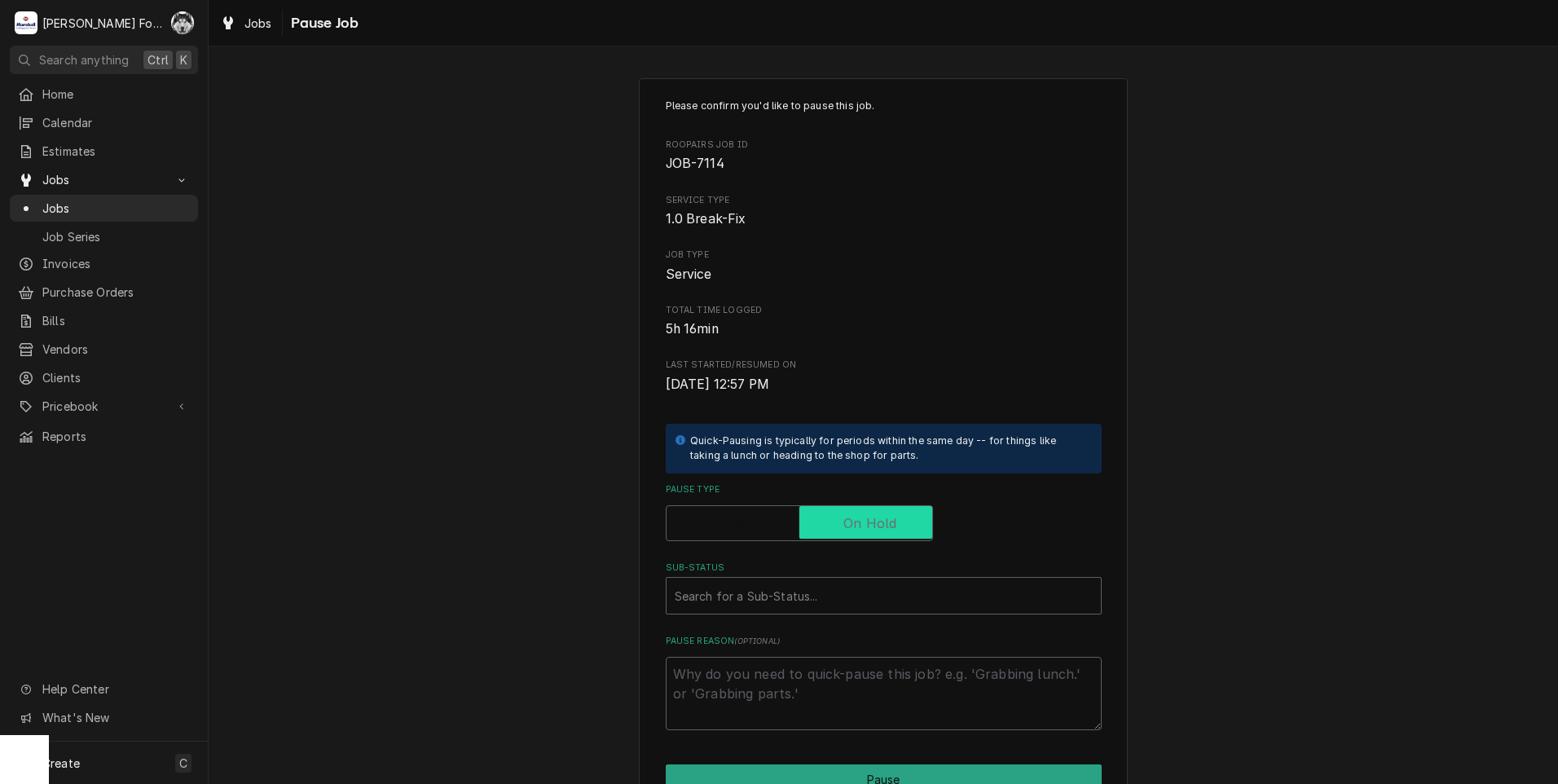
checkbox input "true"
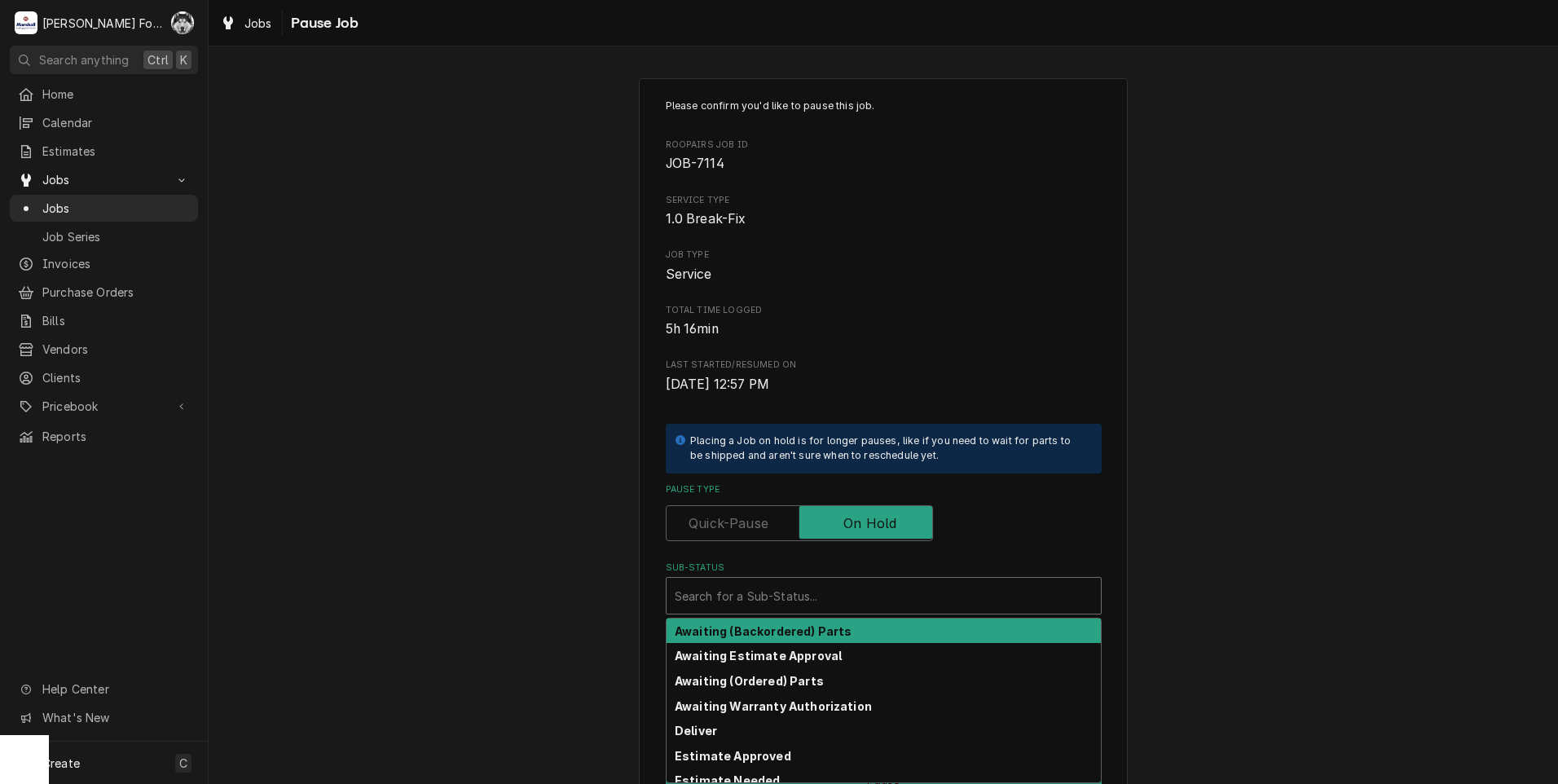
click at [746, 606] on div "Sub-Status" at bounding box center [884, 596] width 419 height 29
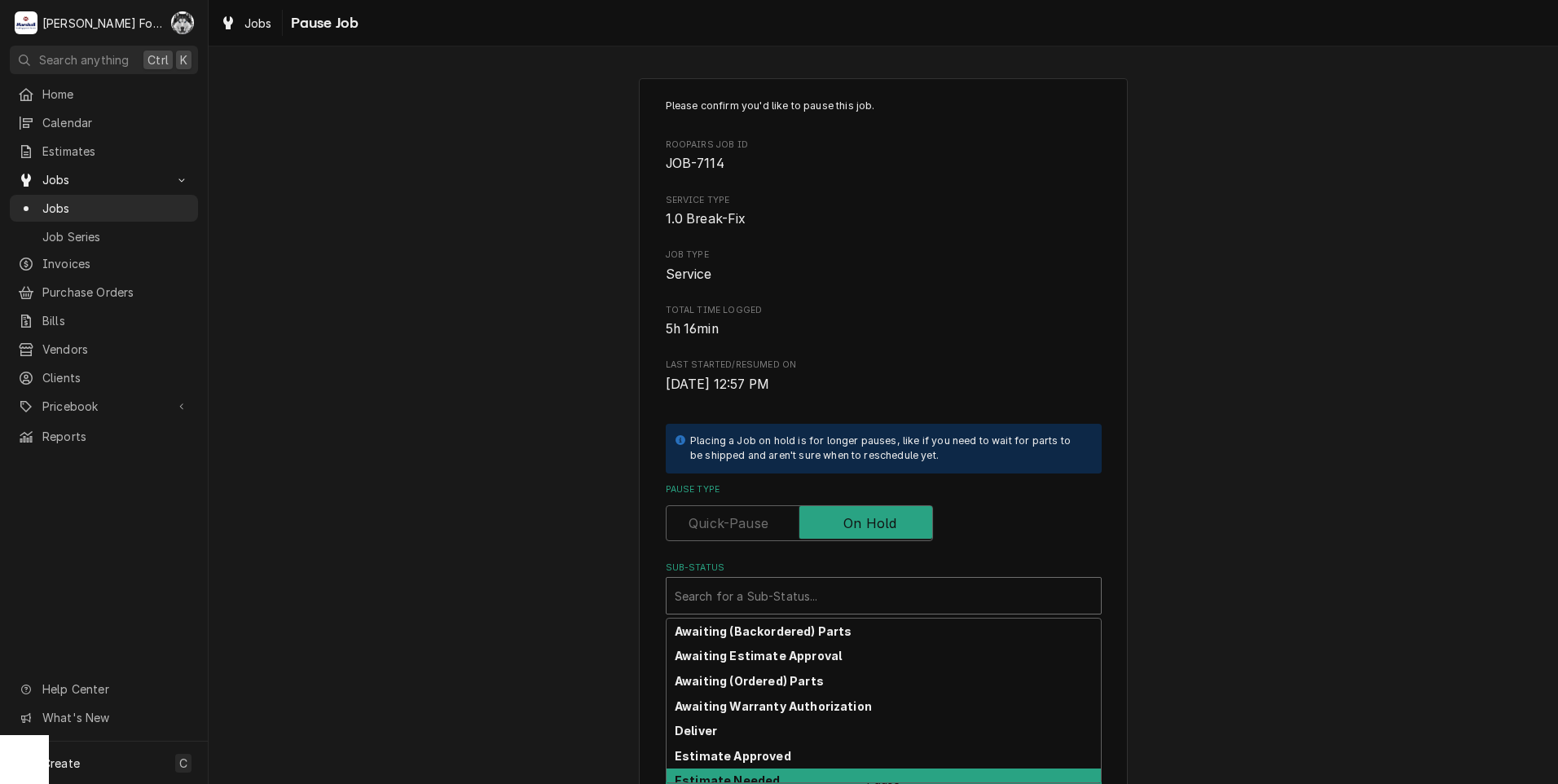
click at [749, 774] on strong "Estimate Needed" at bounding box center [728, 780] width 105 height 14
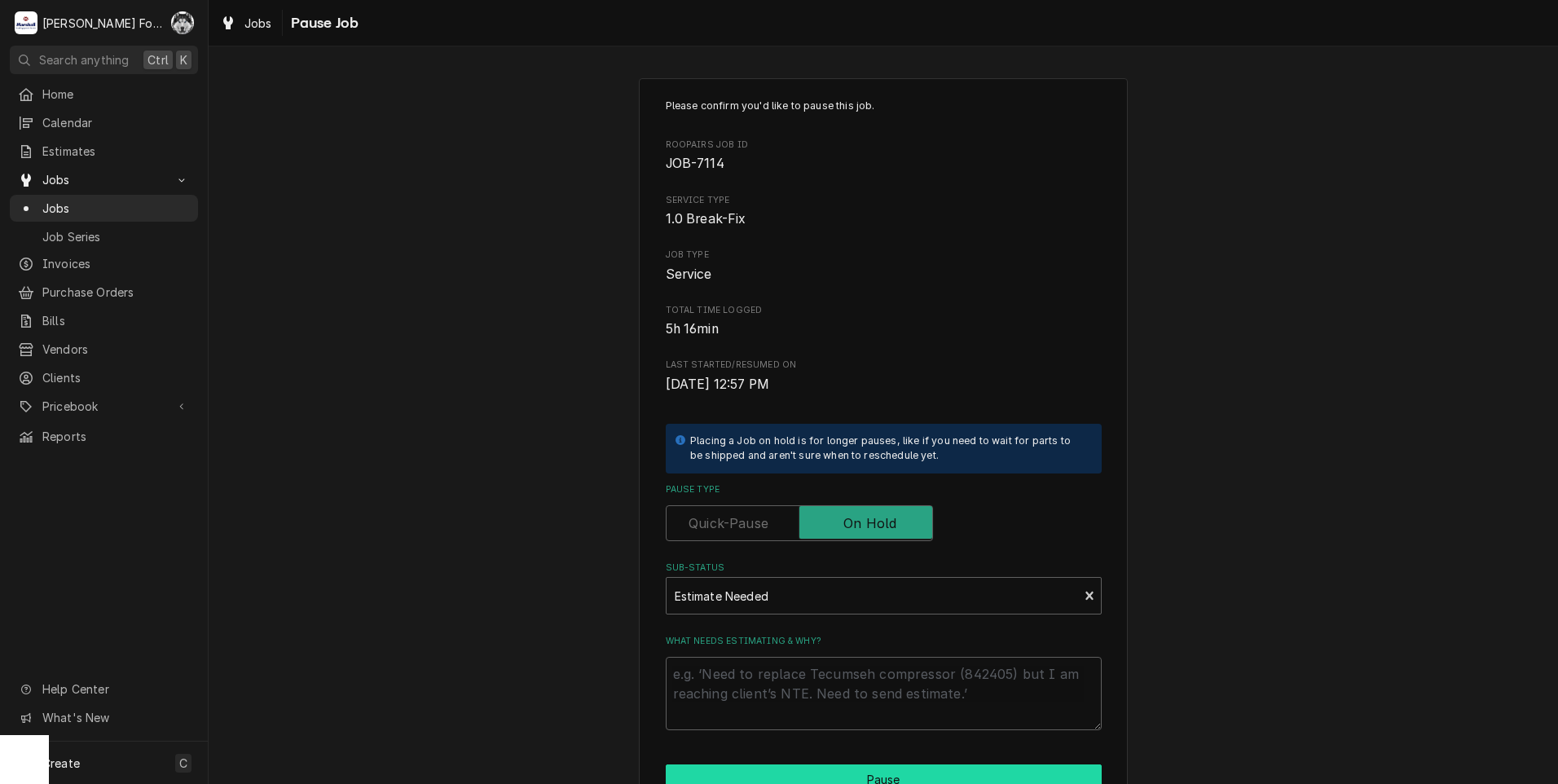
click at [749, 774] on button "Pause" at bounding box center [883, 779] width 436 height 30
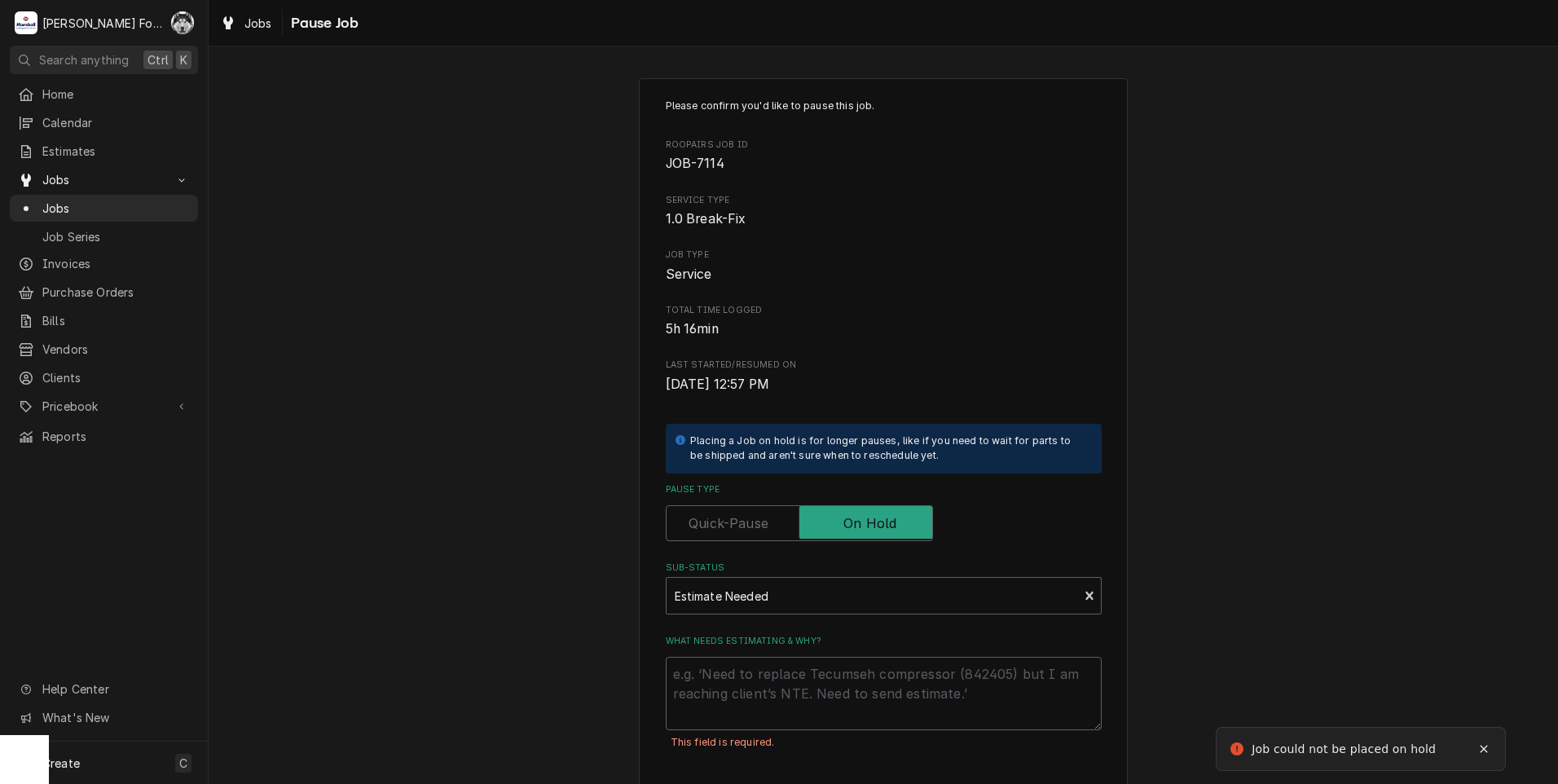
scroll to position [129, 0]
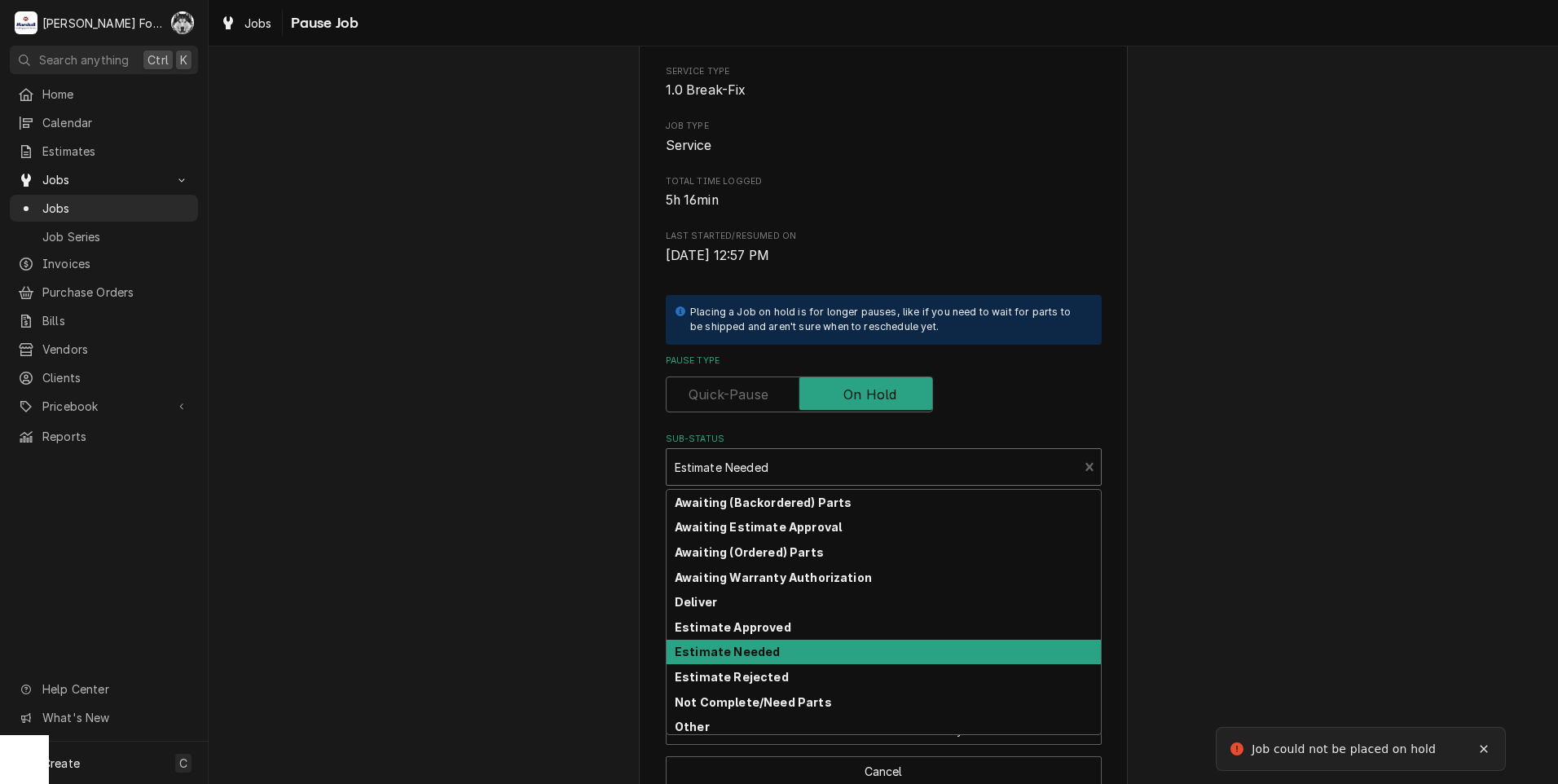
click at [757, 474] on div "Sub-Status" at bounding box center [873, 467] width 396 height 29
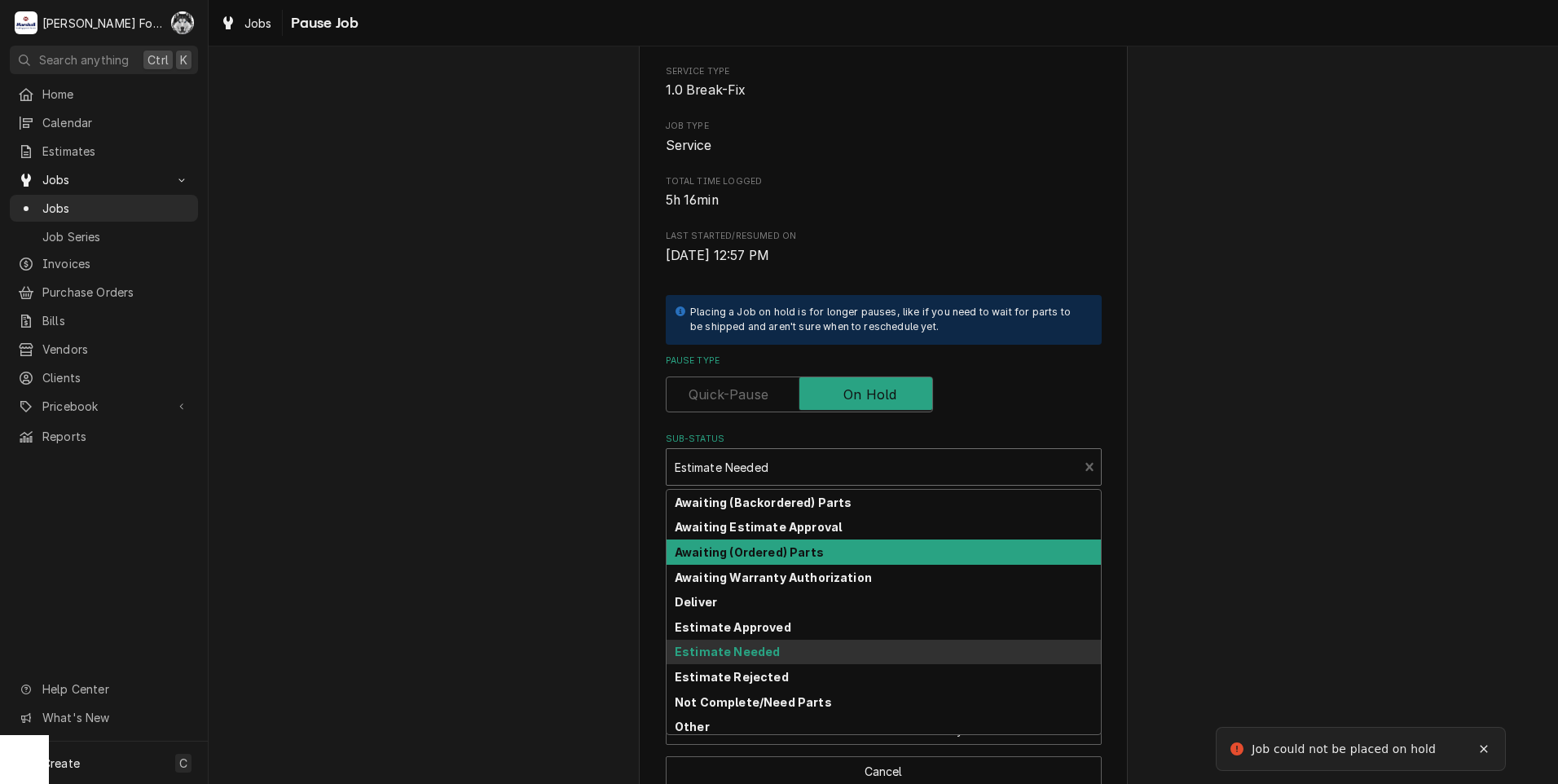
scroll to position [180, 0]
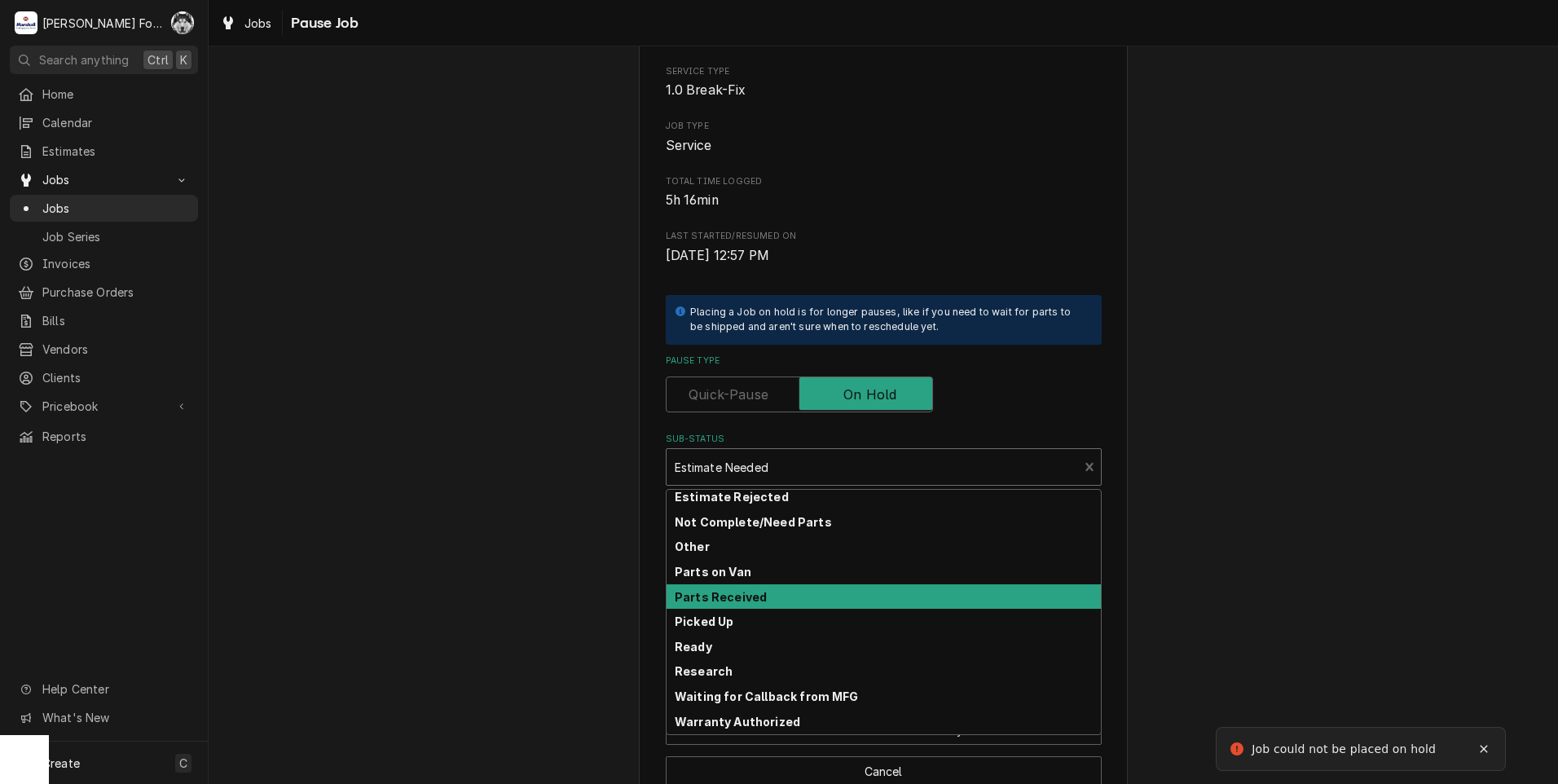
click at [710, 596] on strong "Parts Received" at bounding box center [721, 597] width 92 height 14
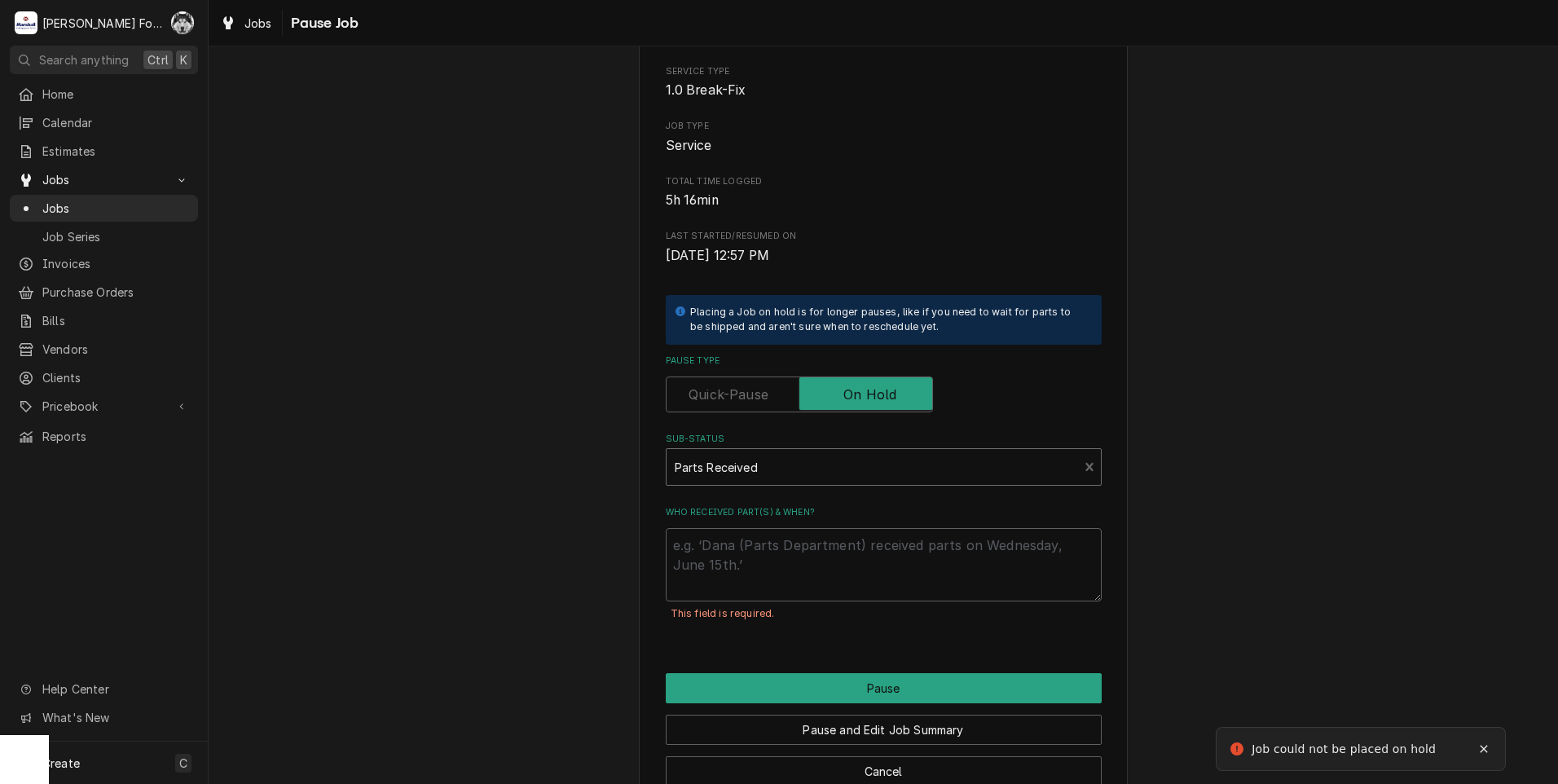
click at [705, 613] on div "This field is required." at bounding box center [883, 613] width 436 height 25
click at [708, 569] on textarea "Who received part(s) & when?" at bounding box center [883, 564] width 436 height 73
type textarea "x"
type textarea "9"
type textarea "x"
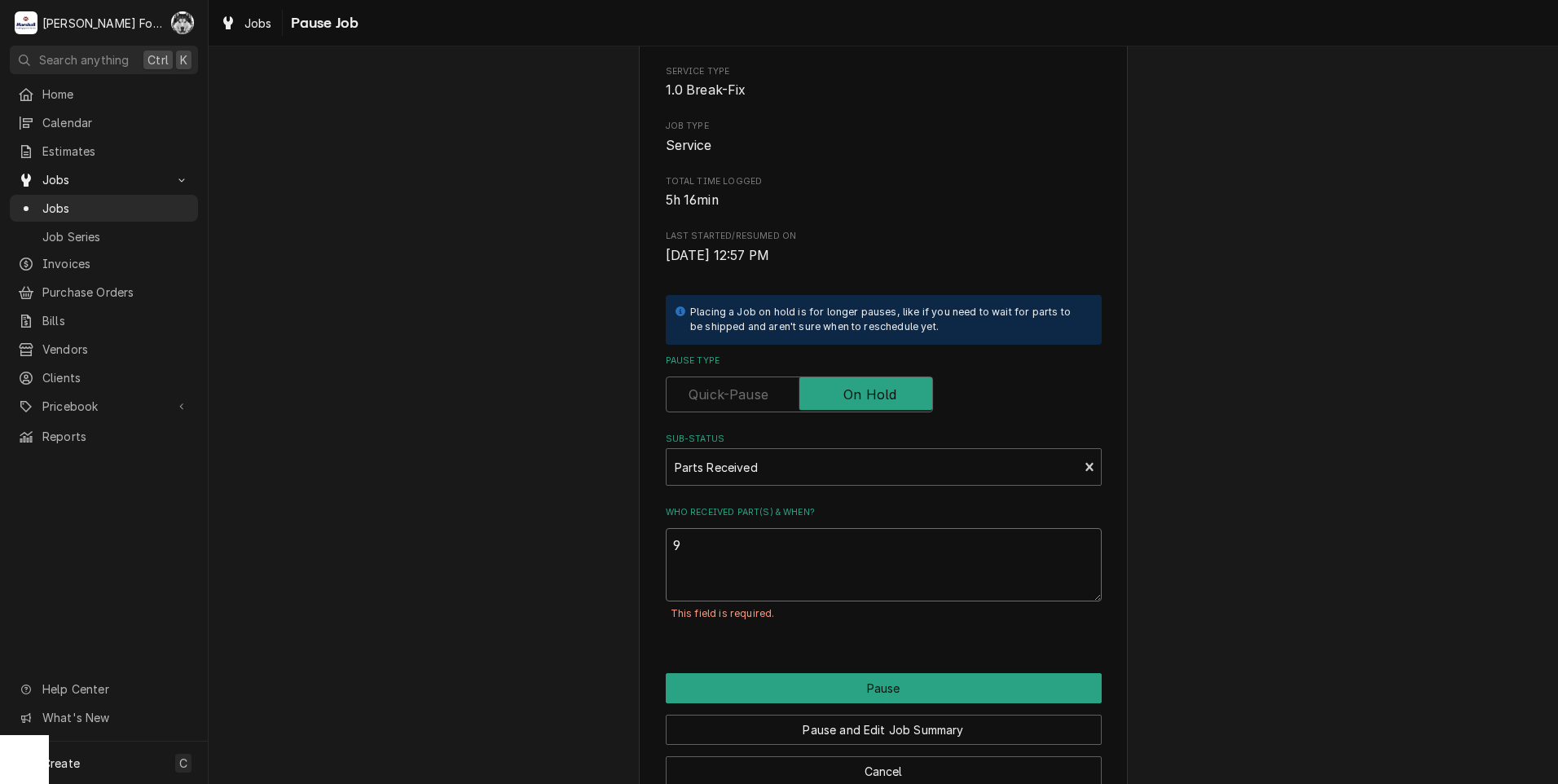
type textarea "9/"
type textarea "x"
type textarea "9/5"
type textarea "x"
type textarea "9/5/"
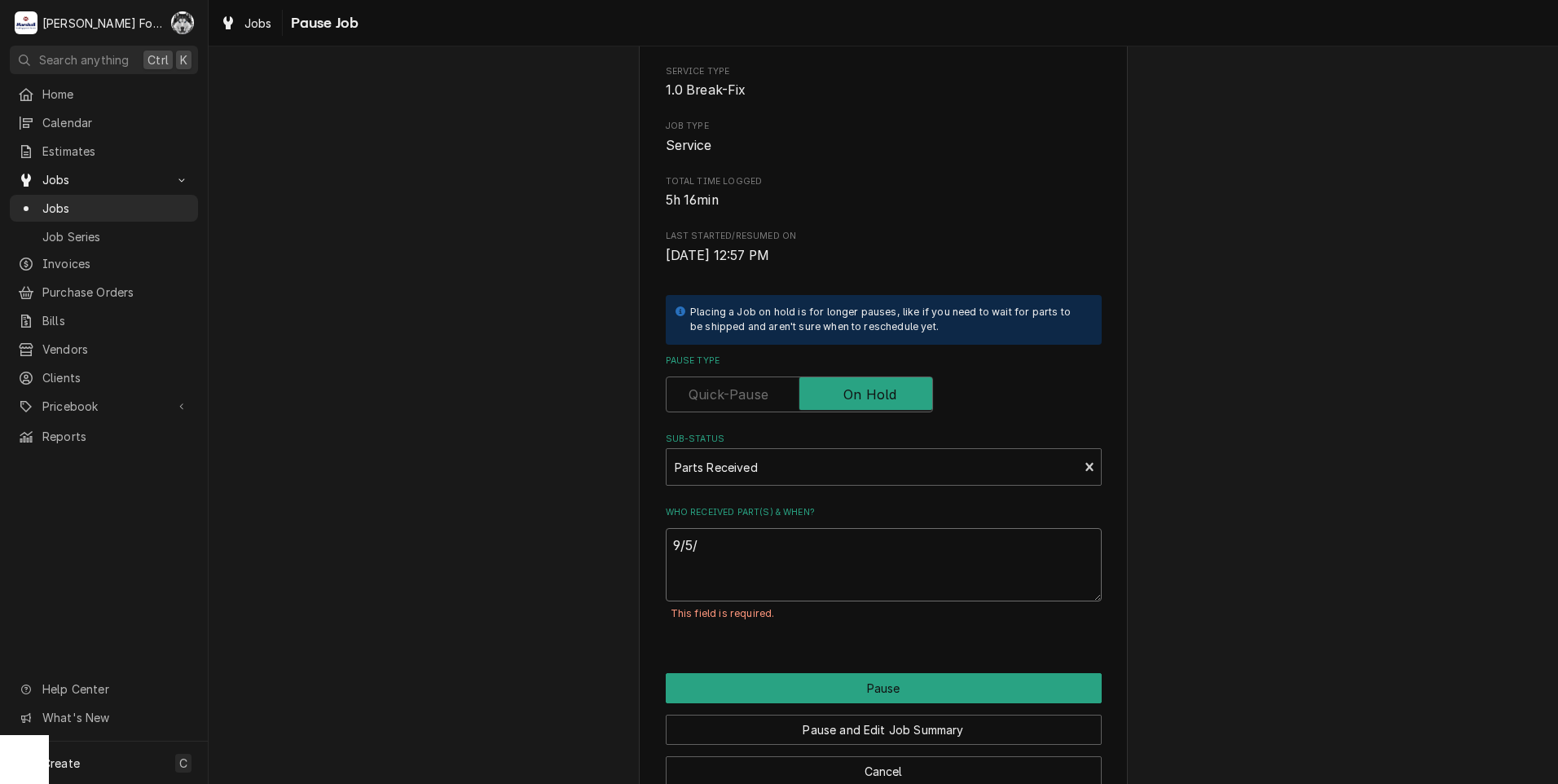
type textarea "x"
type textarea "9/5/2"
type textarea "x"
type textarea "9/5/20"
type textarea "x"
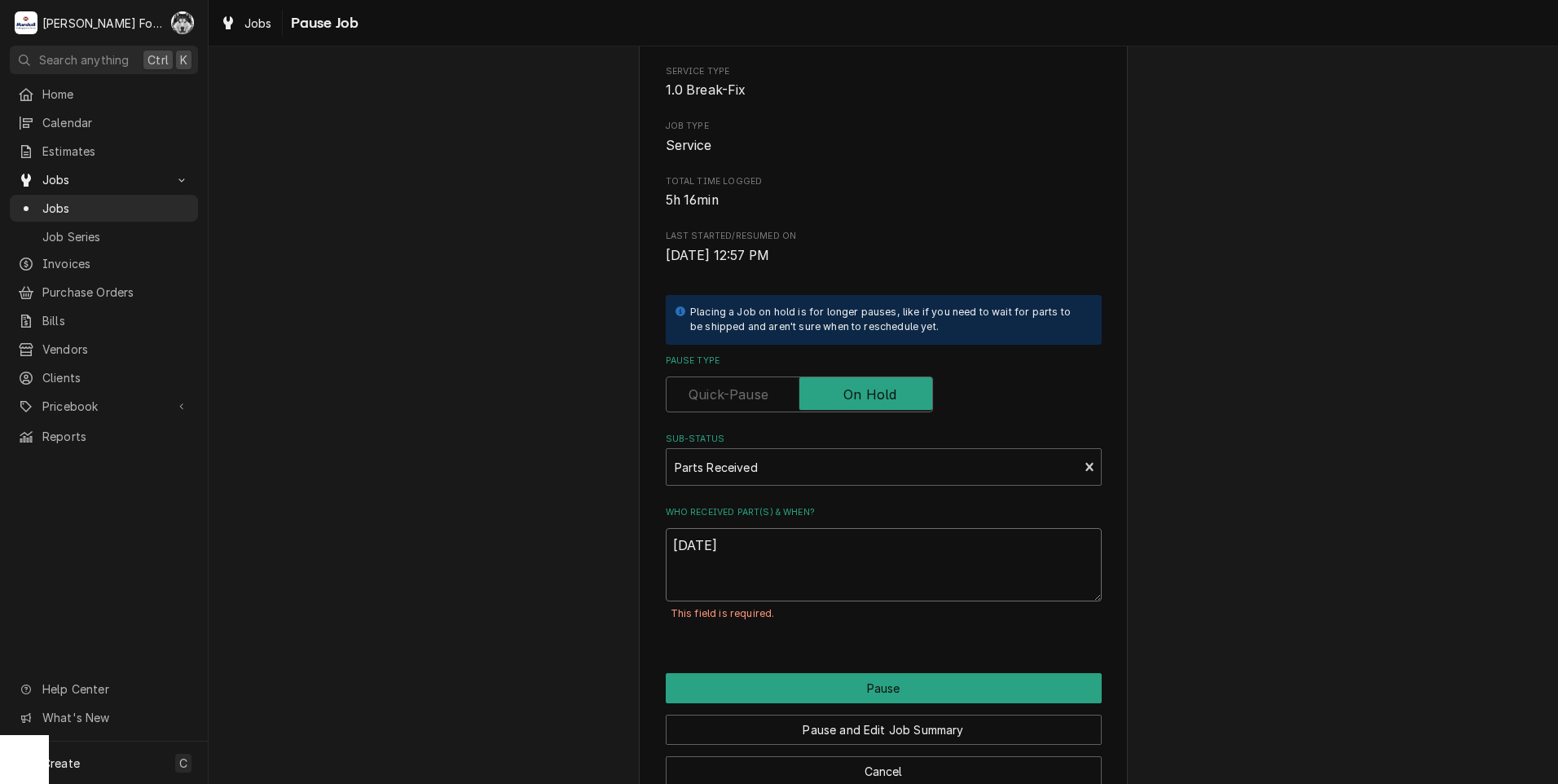
type textarea "9/5/202"
type textarea "x"
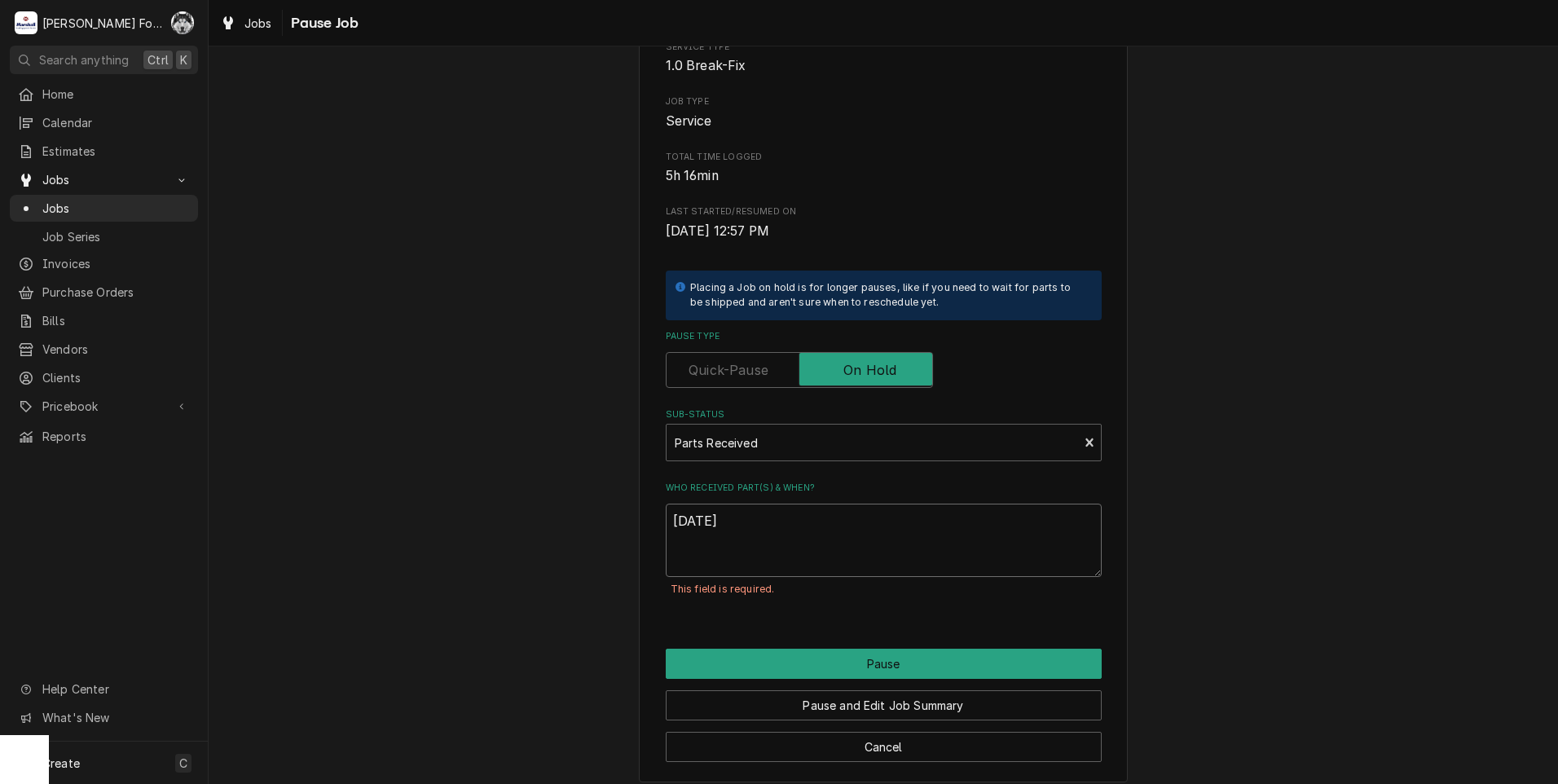
scroll to position [166, 0]
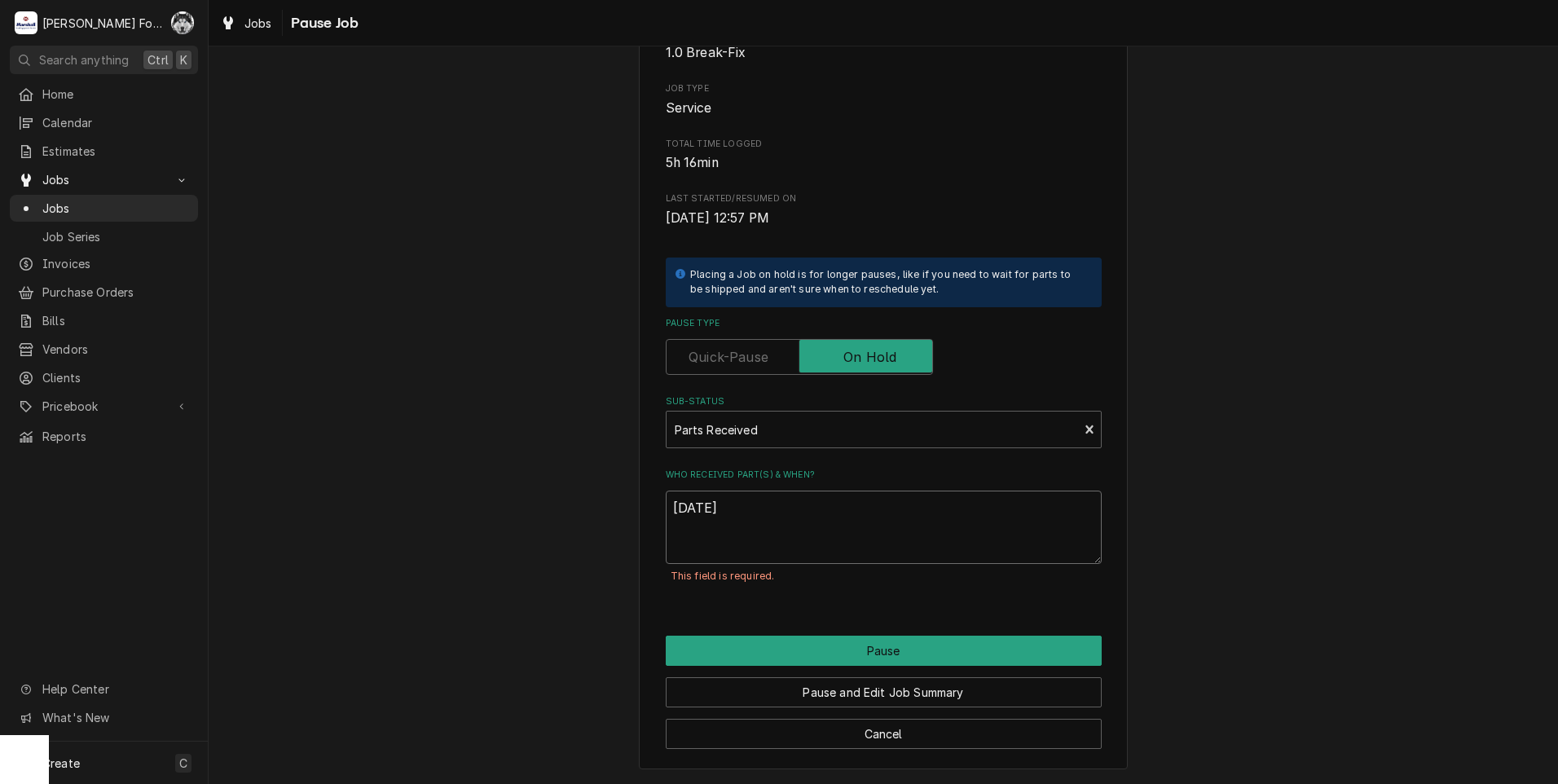
type textarea "[DATE]"
click at [852, 666] on div "Pause and Edit Job Summary" at bounding box center [883, 686] width 436 height 42
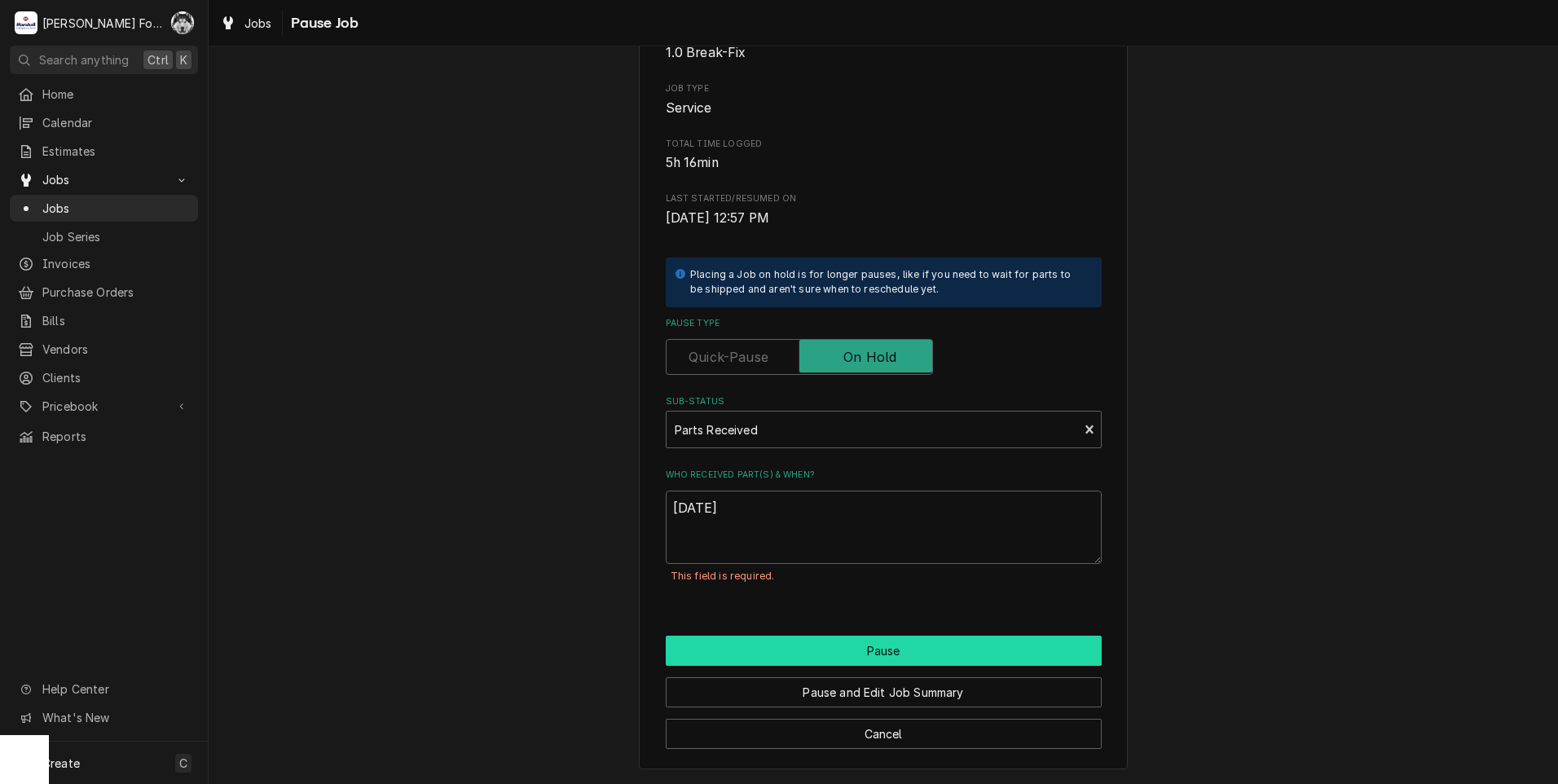
click at [859, 654] on button "Pause" at bounding box center [883, 650] width 436 height 30
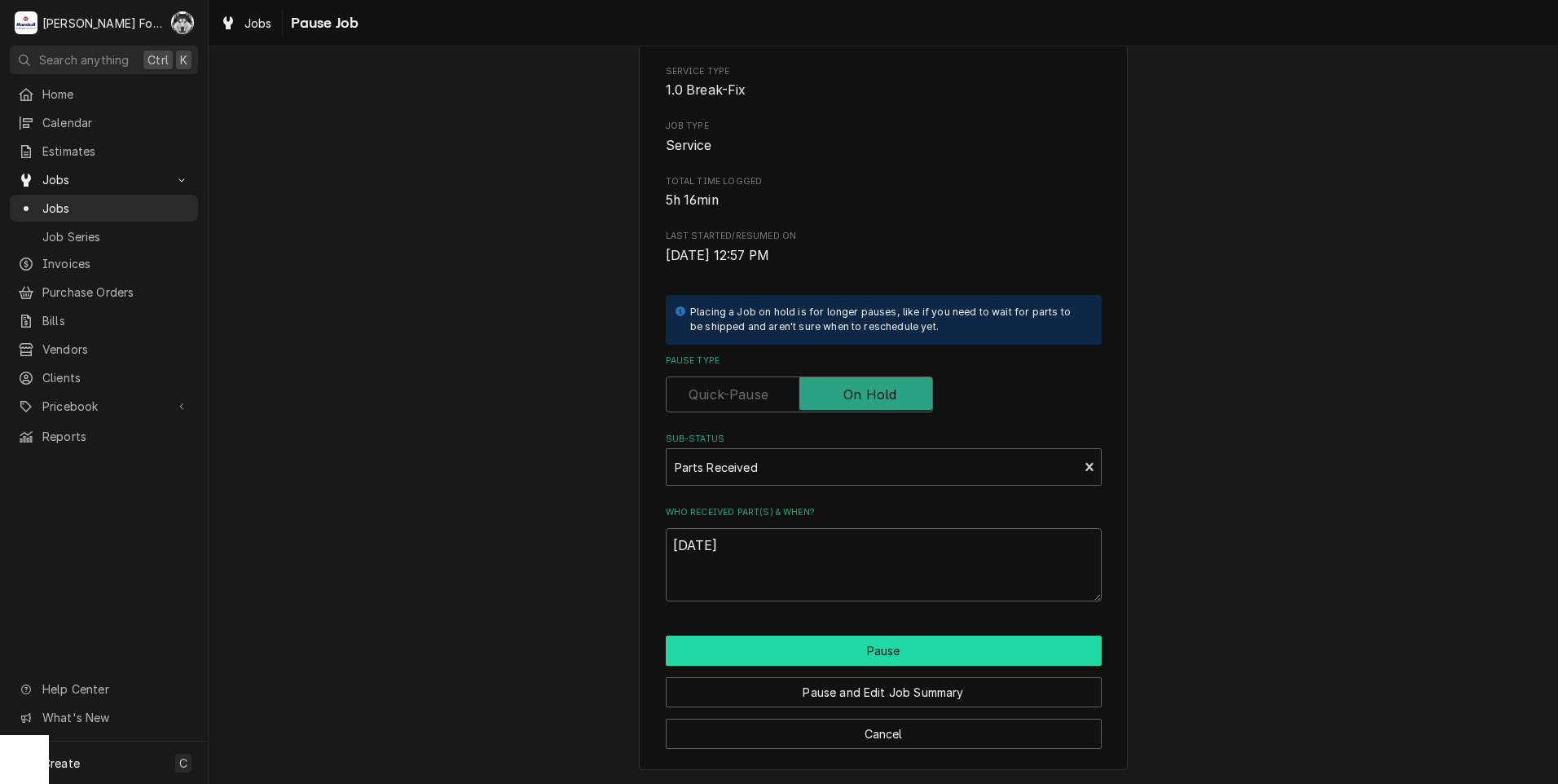
scroll to position [129, 0]
type textarea "x"
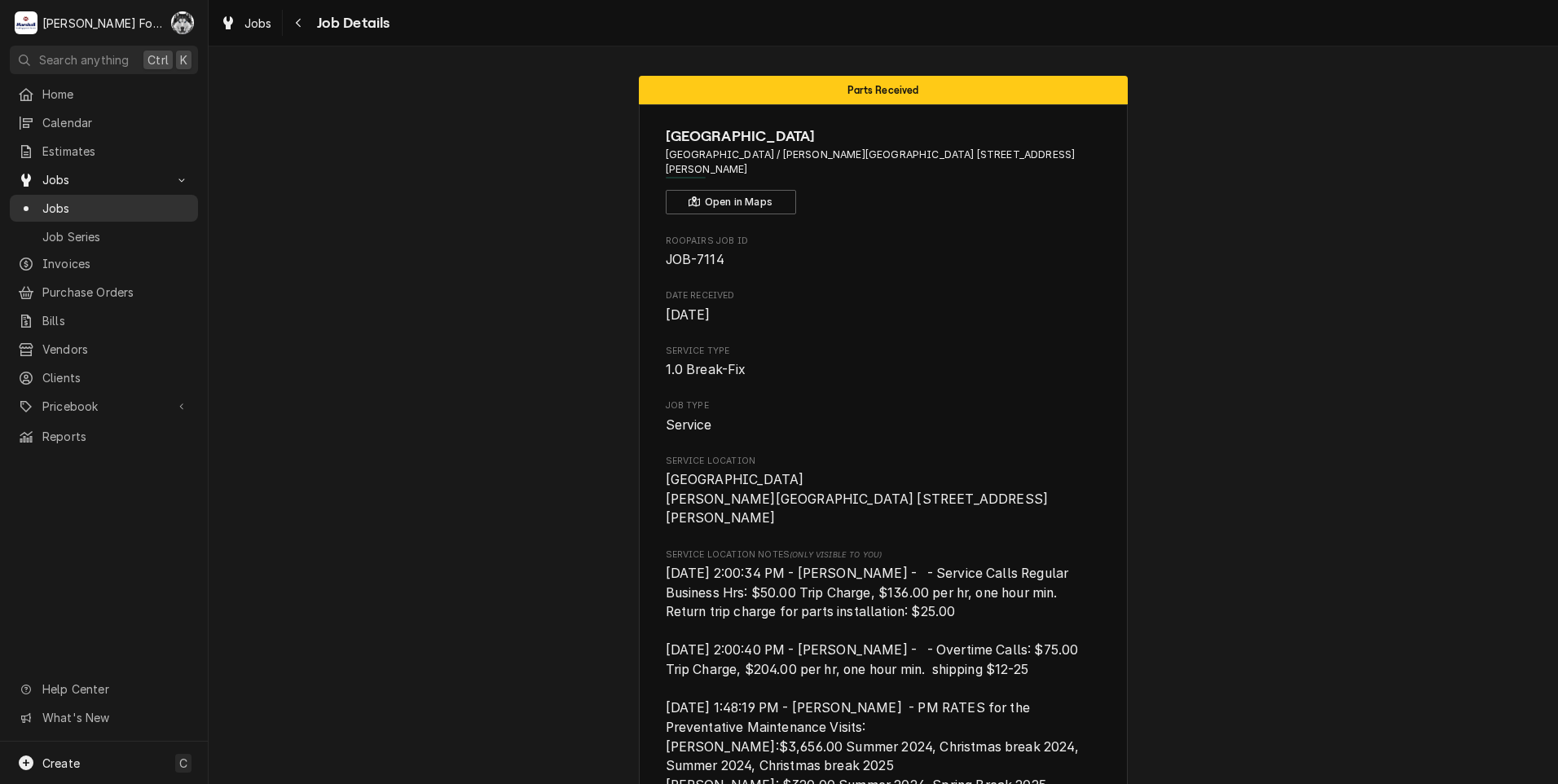
click at [60, 200] on span "Jobs" at bounding box center [115, 209] width 147 height 18
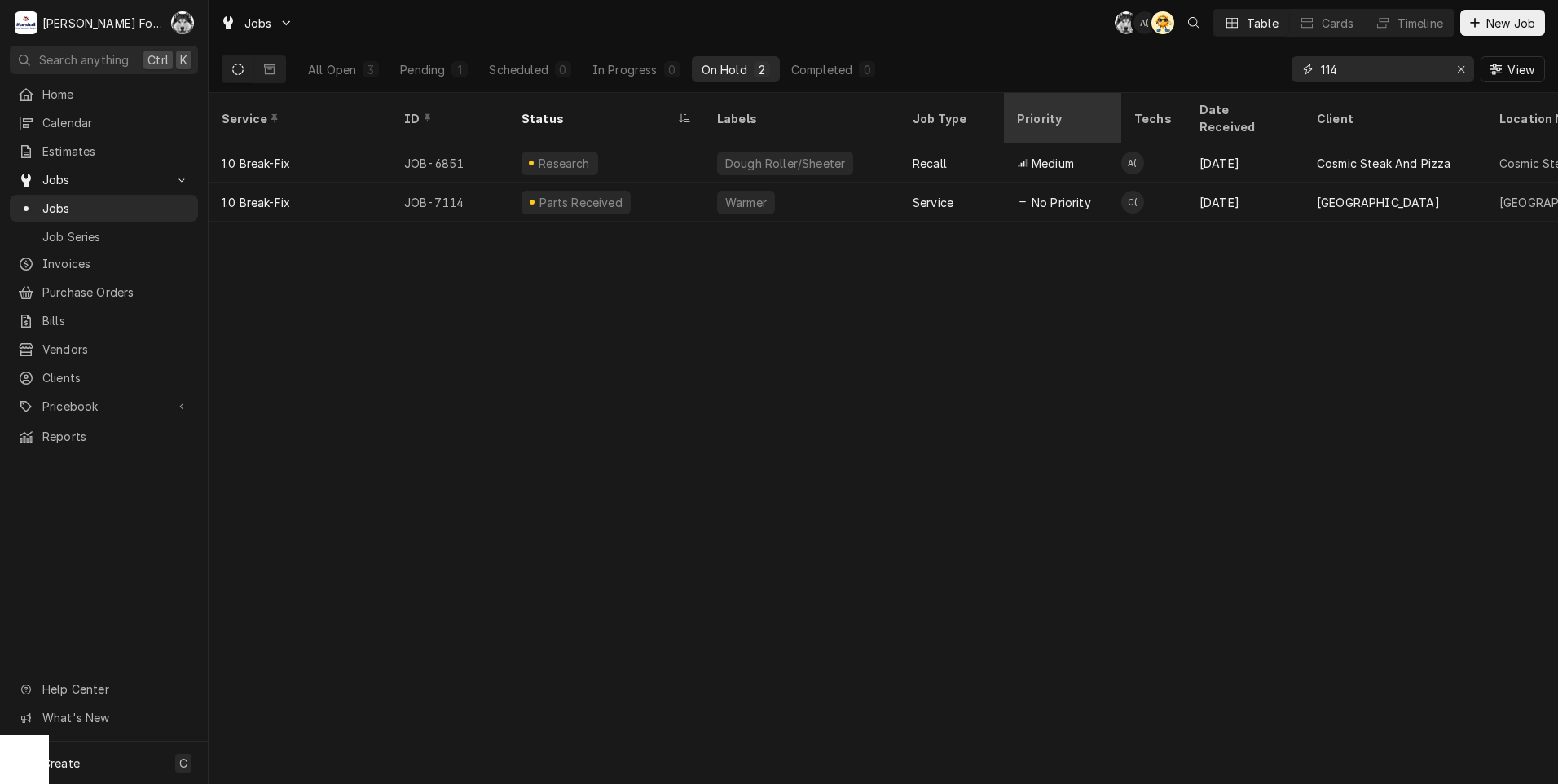
drag, startPoint x: 1400, startPoint y: 73, endPoint x: 1088, endPoint y: 99, distance: 313.1
click at [1149, 110] on div "Jobs C( A( AT Table Cards Timeline New Job All Open 3 Pending 1 Scheduled 0 In …" at bounding box center [883, 392] width 1349 height 784
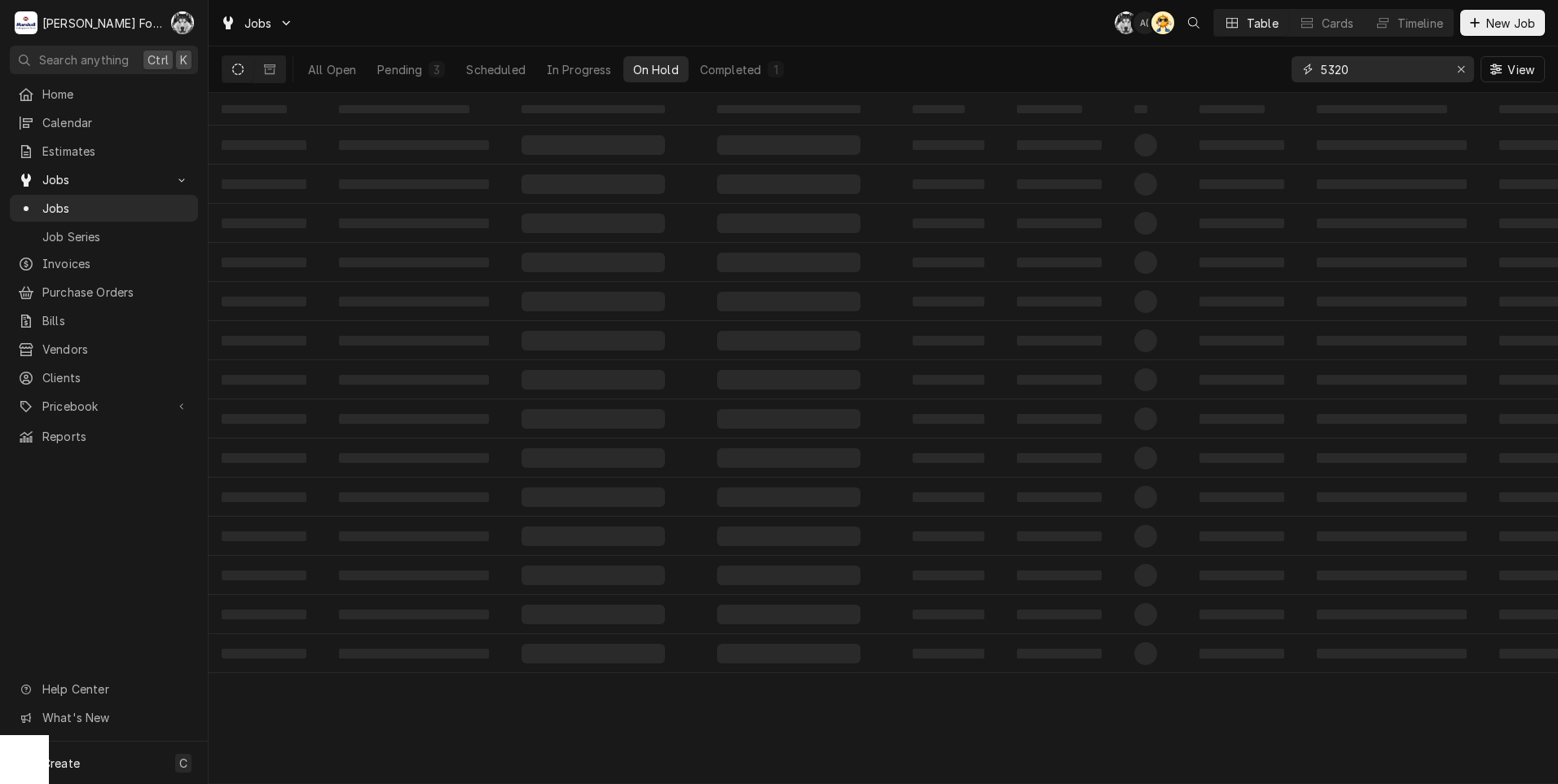
type input "5320"
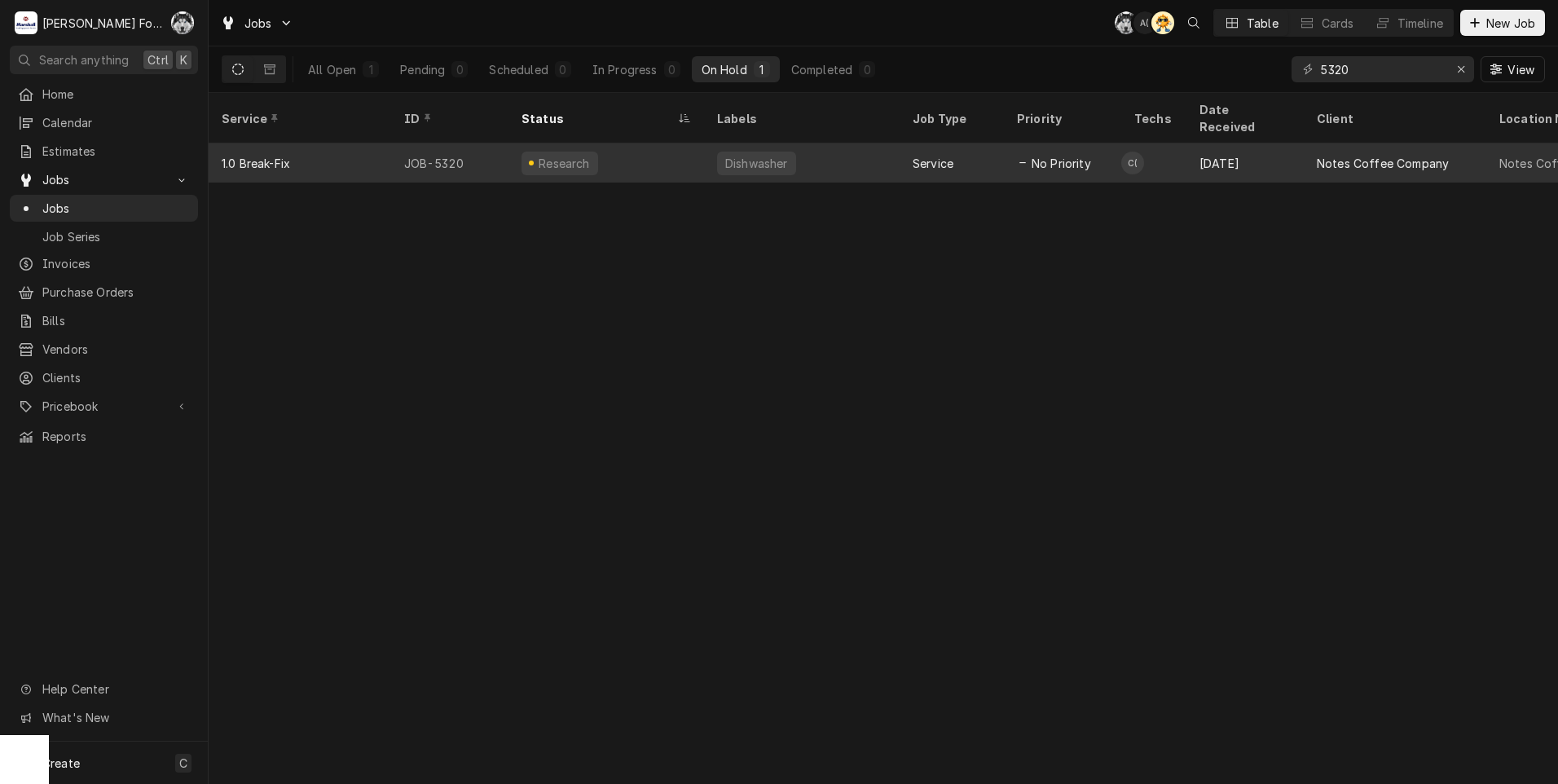
click at [958, 146] on div "Service" at bounding box center [951, 163] width 104 height 39
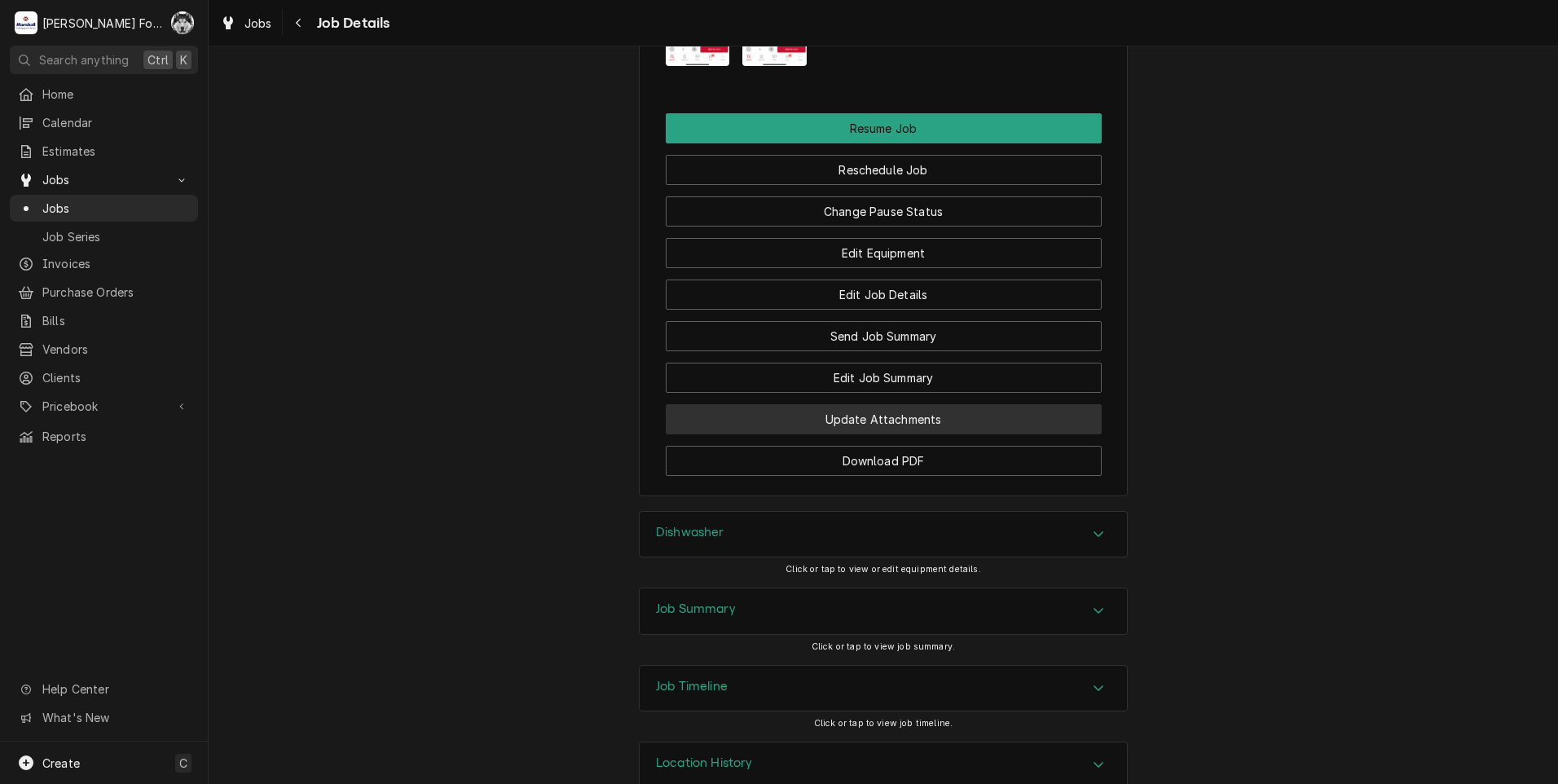
scroll to position [2288, 0]
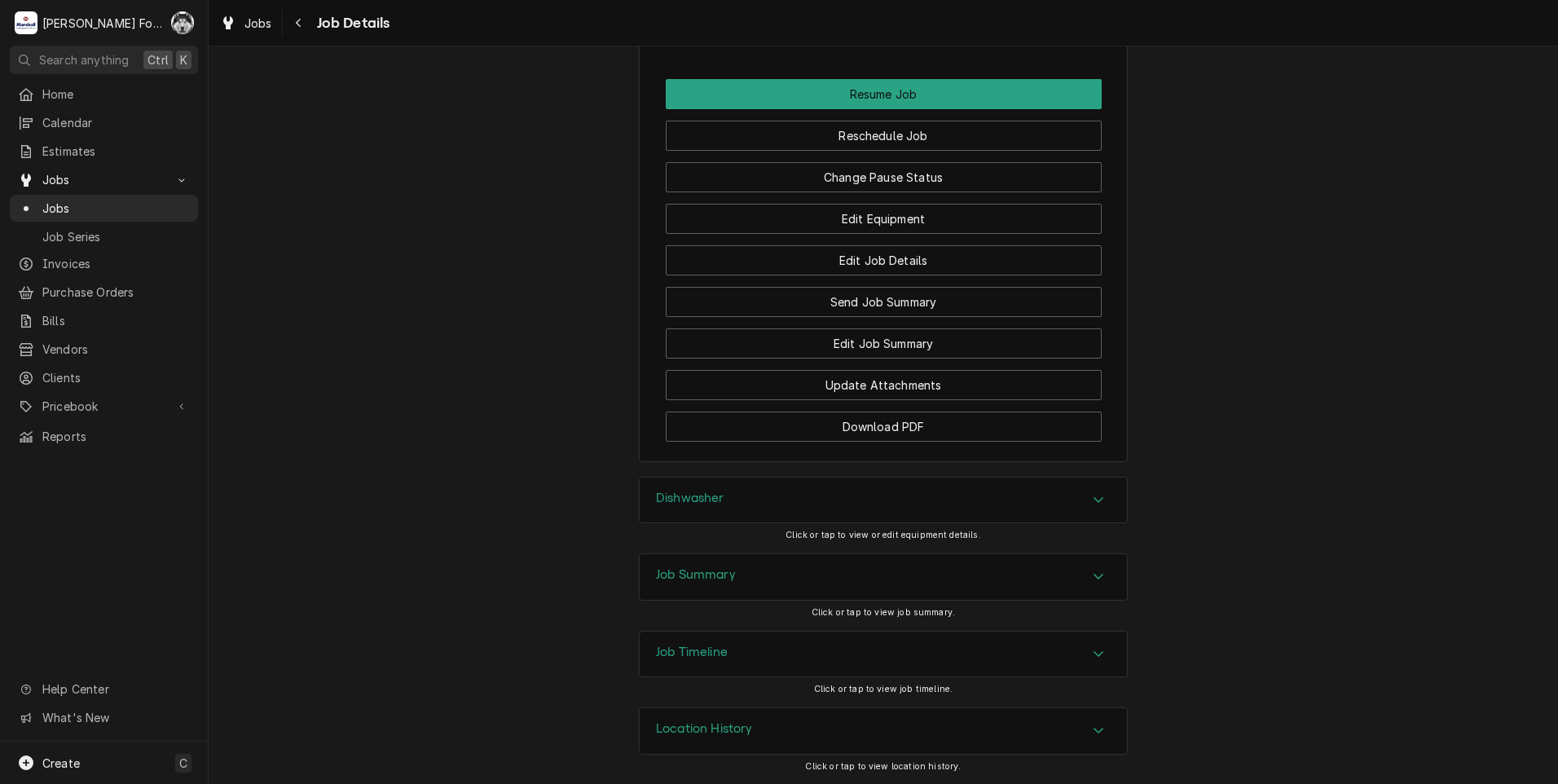
click at [729, 477] on div "Research Notes Coffee Company Notes Coffee Company / [STREET_ADDRESS][DATE] Roo…" at bounding box center [883, 415] width 1349 height 737
drag, startPoint x: 729, startPoint y: 477, endPoint x: 729, endPoint y: 489, distance: 12.0
click at [729, 489] on div "Dishwasher" at bounding box center [884, 499] width 488 height 46
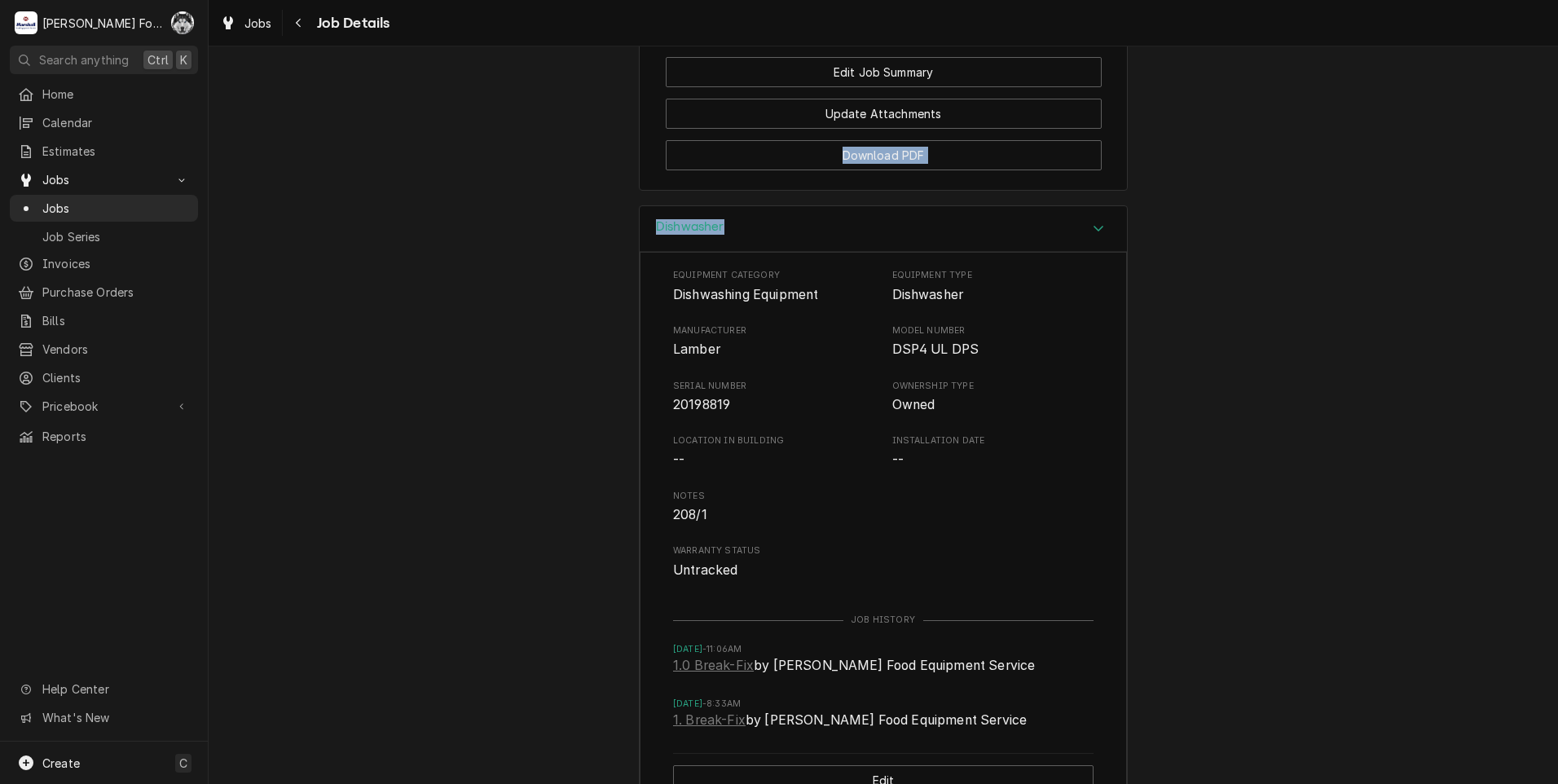
scroll to position [2830, 0]
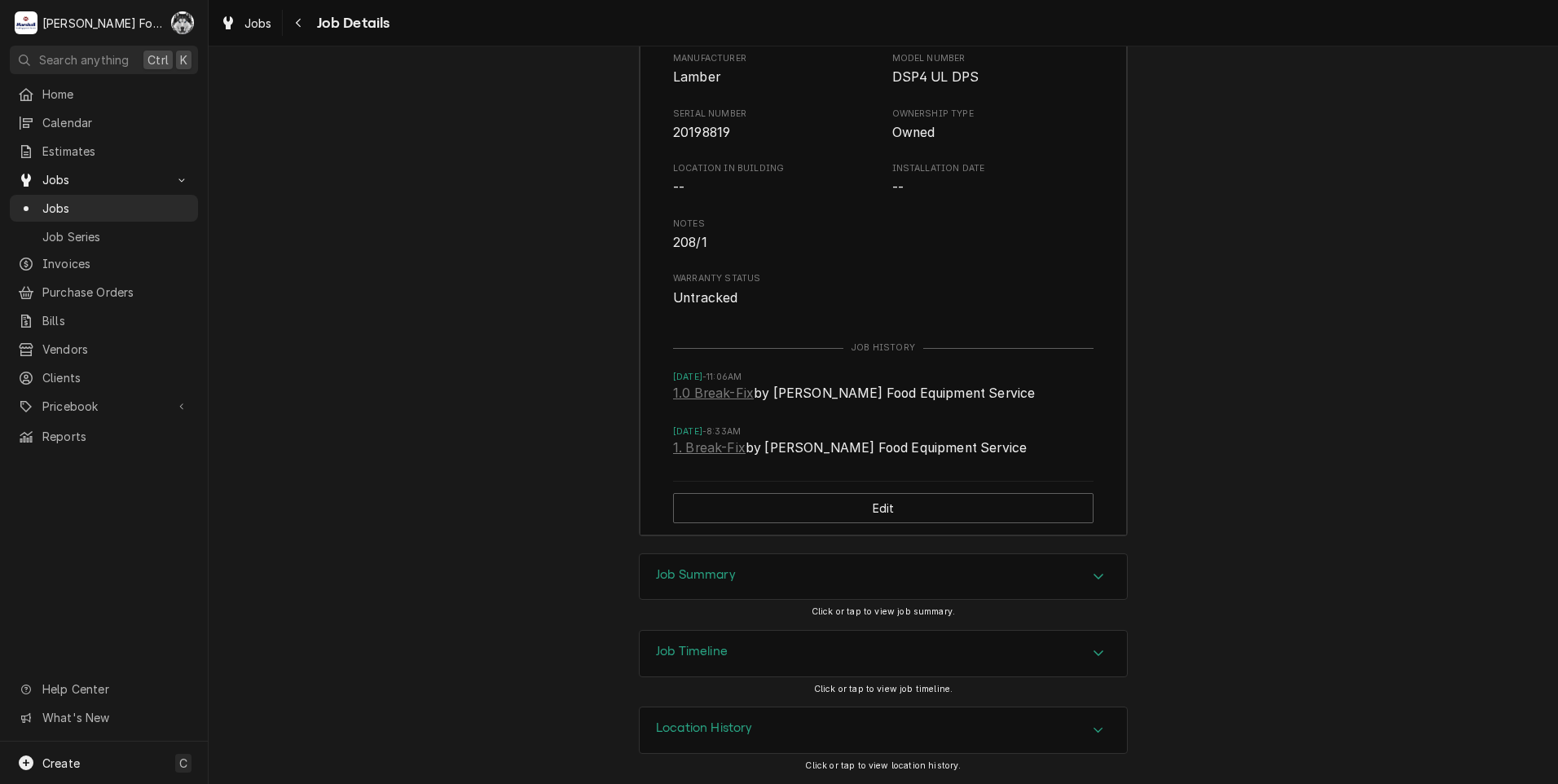
click at [698, 562] on div "Job Summary" at bounding box center [884, 576] width 488 height 46
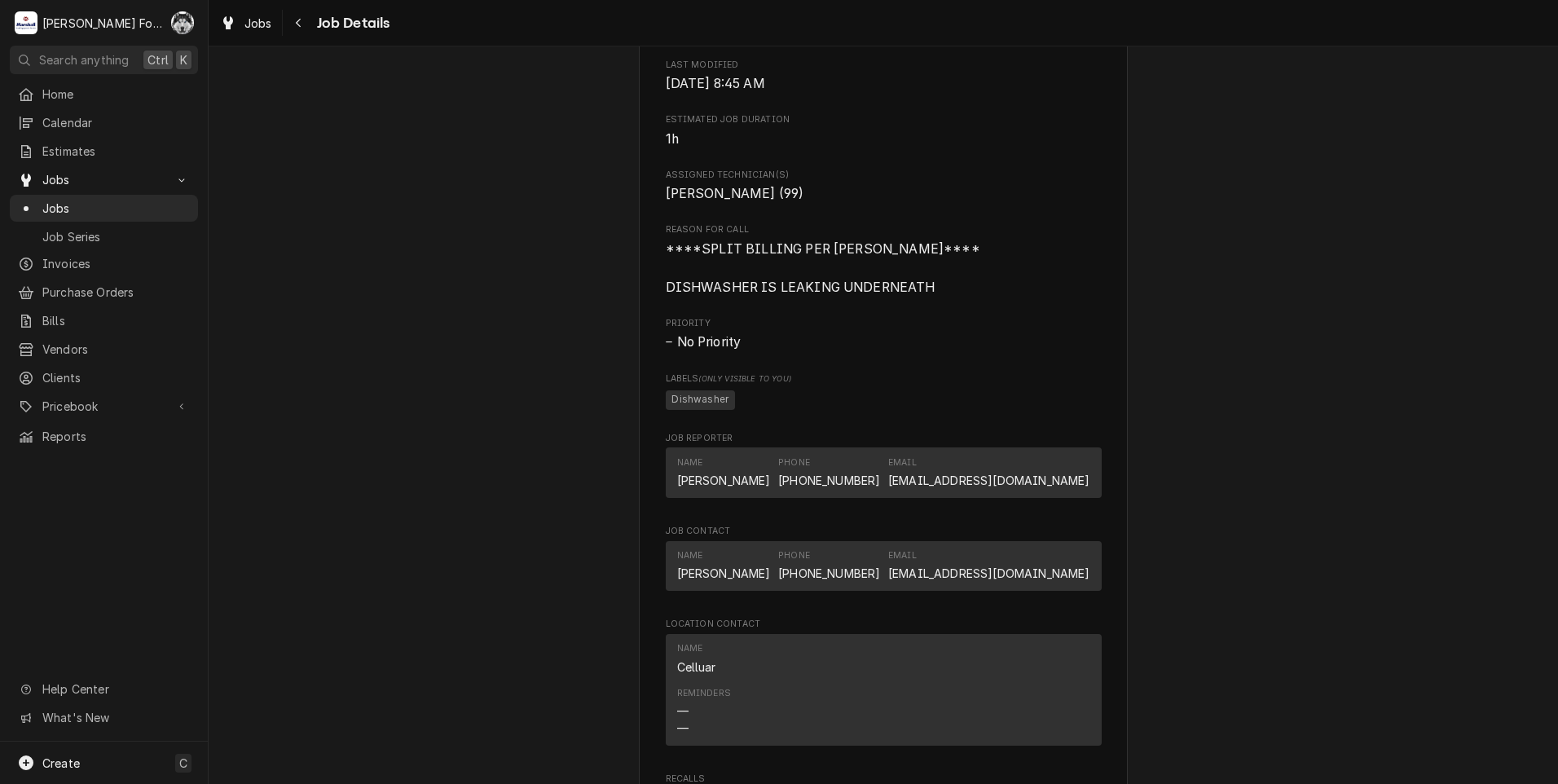
scroll to position [1813, 0]
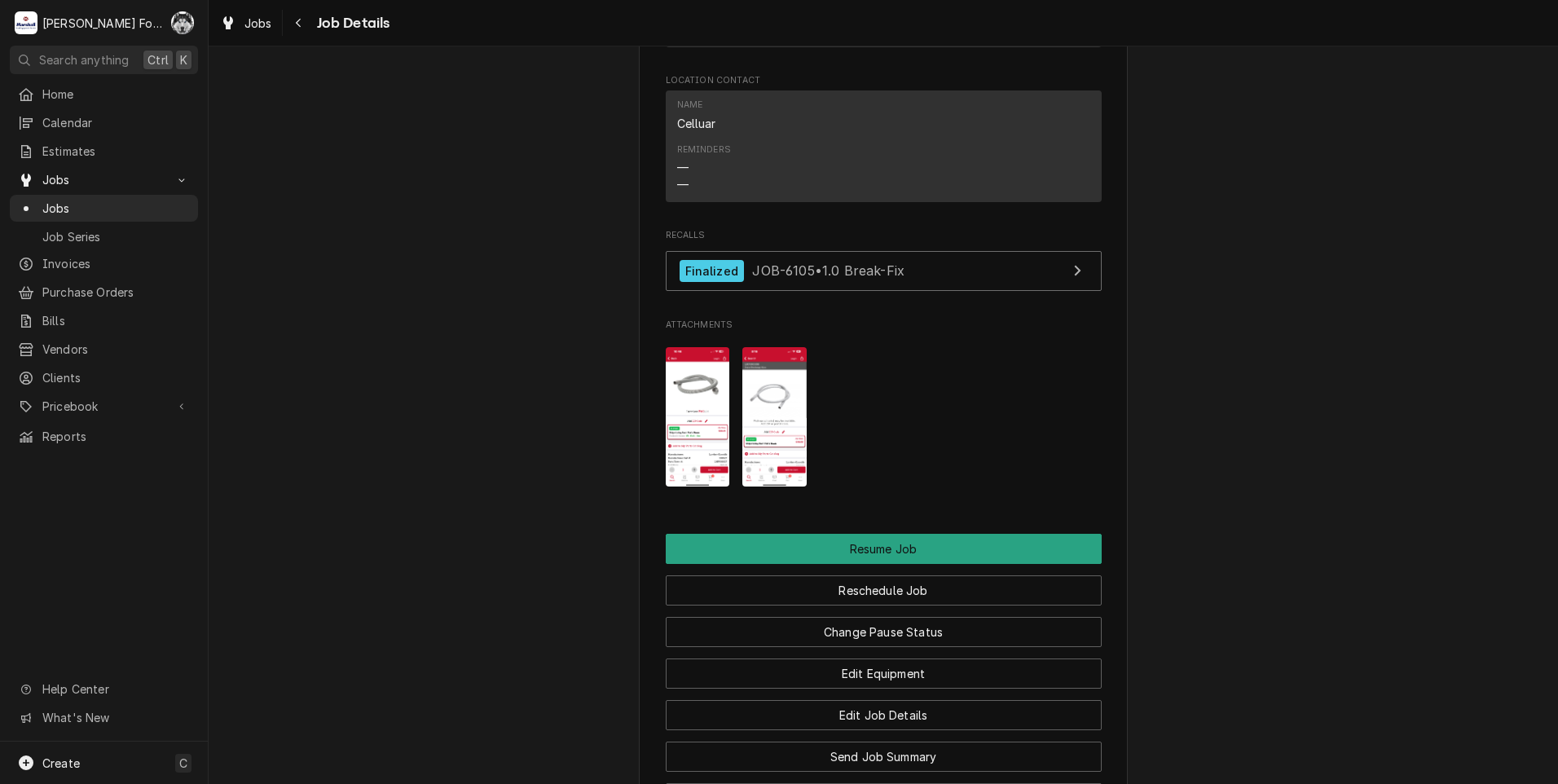
click at [776, 427] on img "Attachments" at bounding box center [775, 416] width 64 height 139
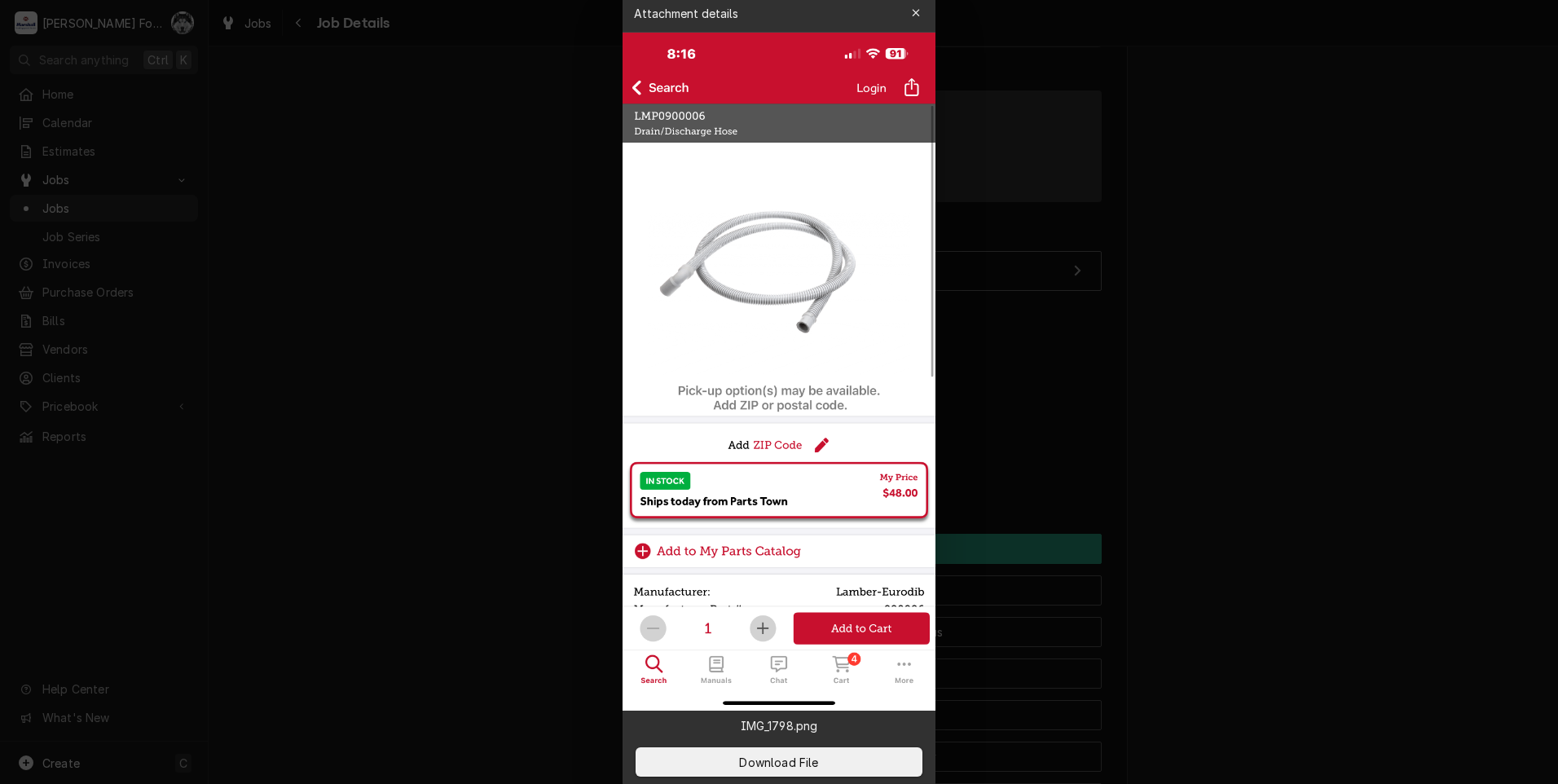
click at [559, 147] on div at bounding box center [779, 392] width 1558 height 784
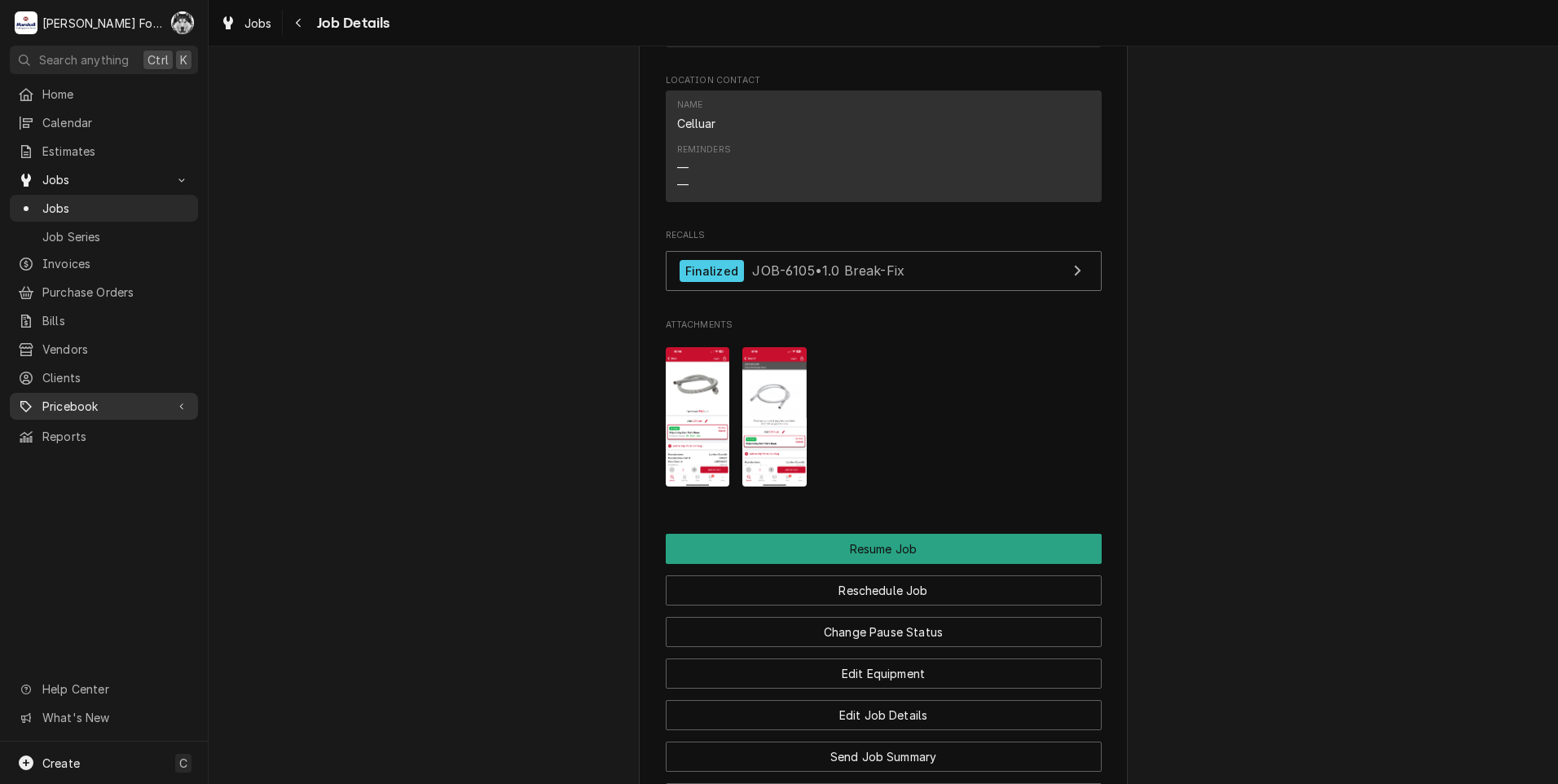
click at [81, 398] on span "Pricebook" at bounding box center [103, 407] width 123 height 18
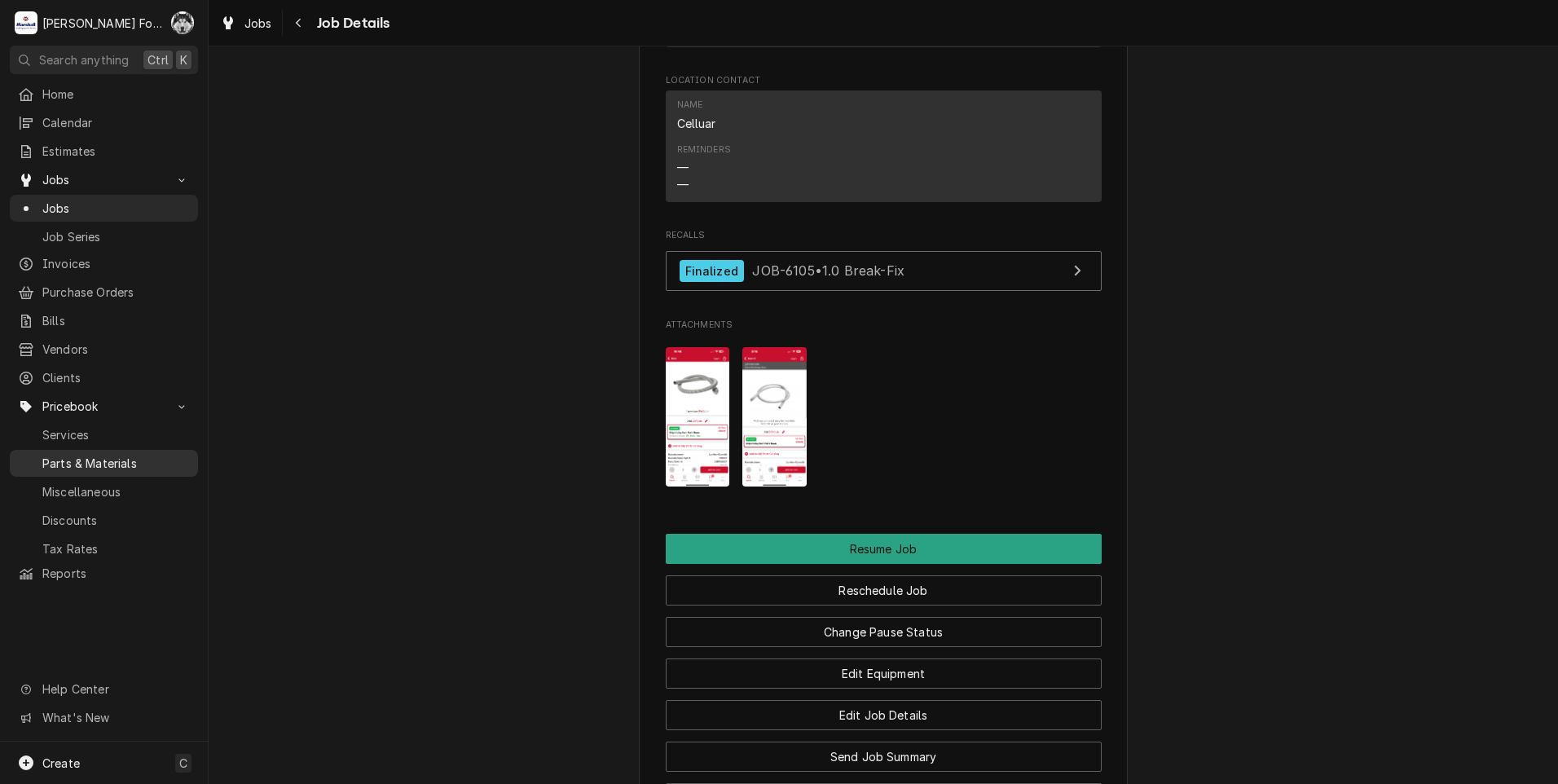
click at [95, 454] on span "Parts & Materials" at bounding box center [115, 463] width 147 height 18
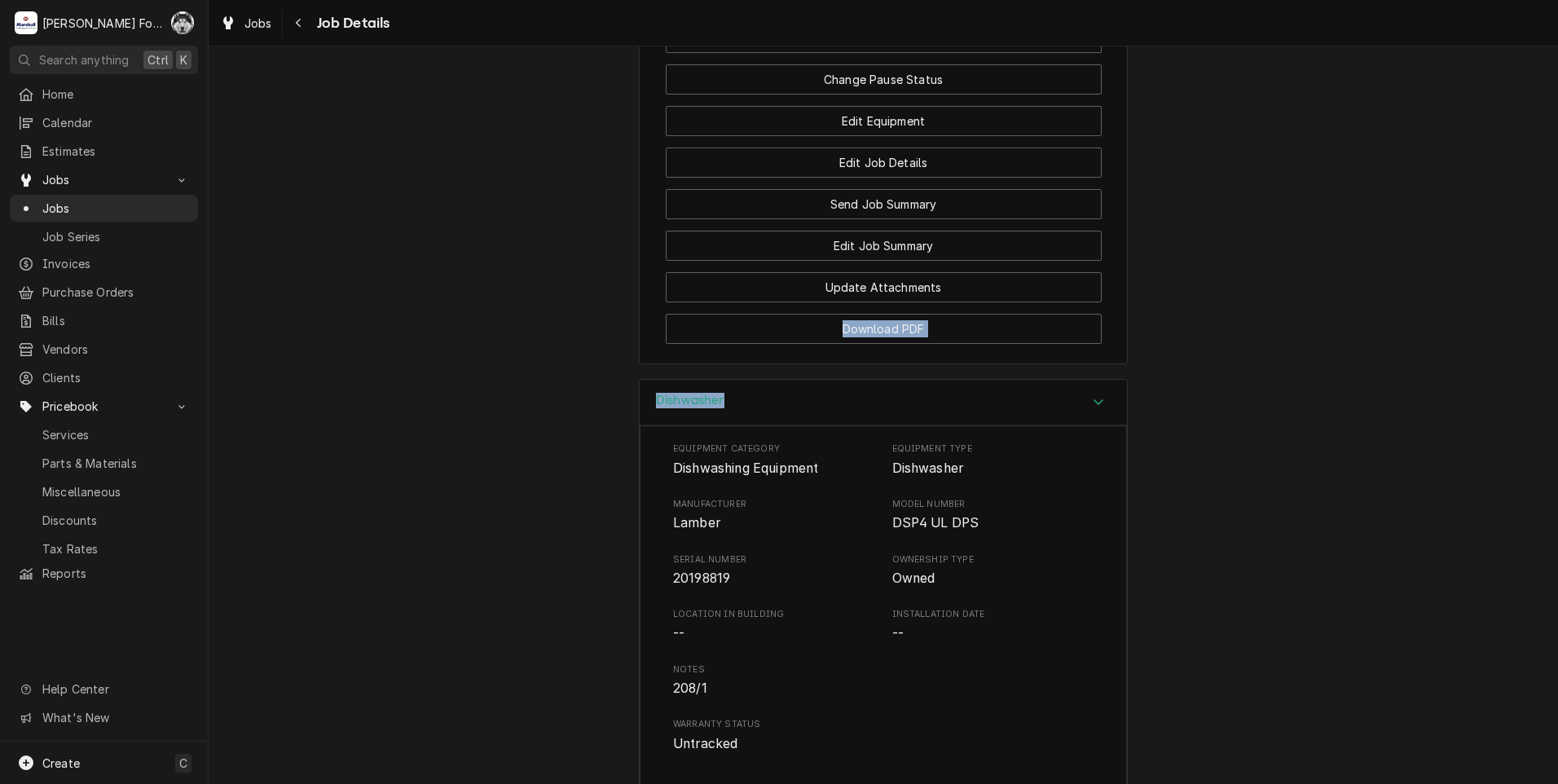
click at [831, 170] on div "Research Notes Coffee Company Notes Coffee Company / 508 Armistice Blvd, Pawtuc…" at bounding box center [883, 415] width 1349 height 737
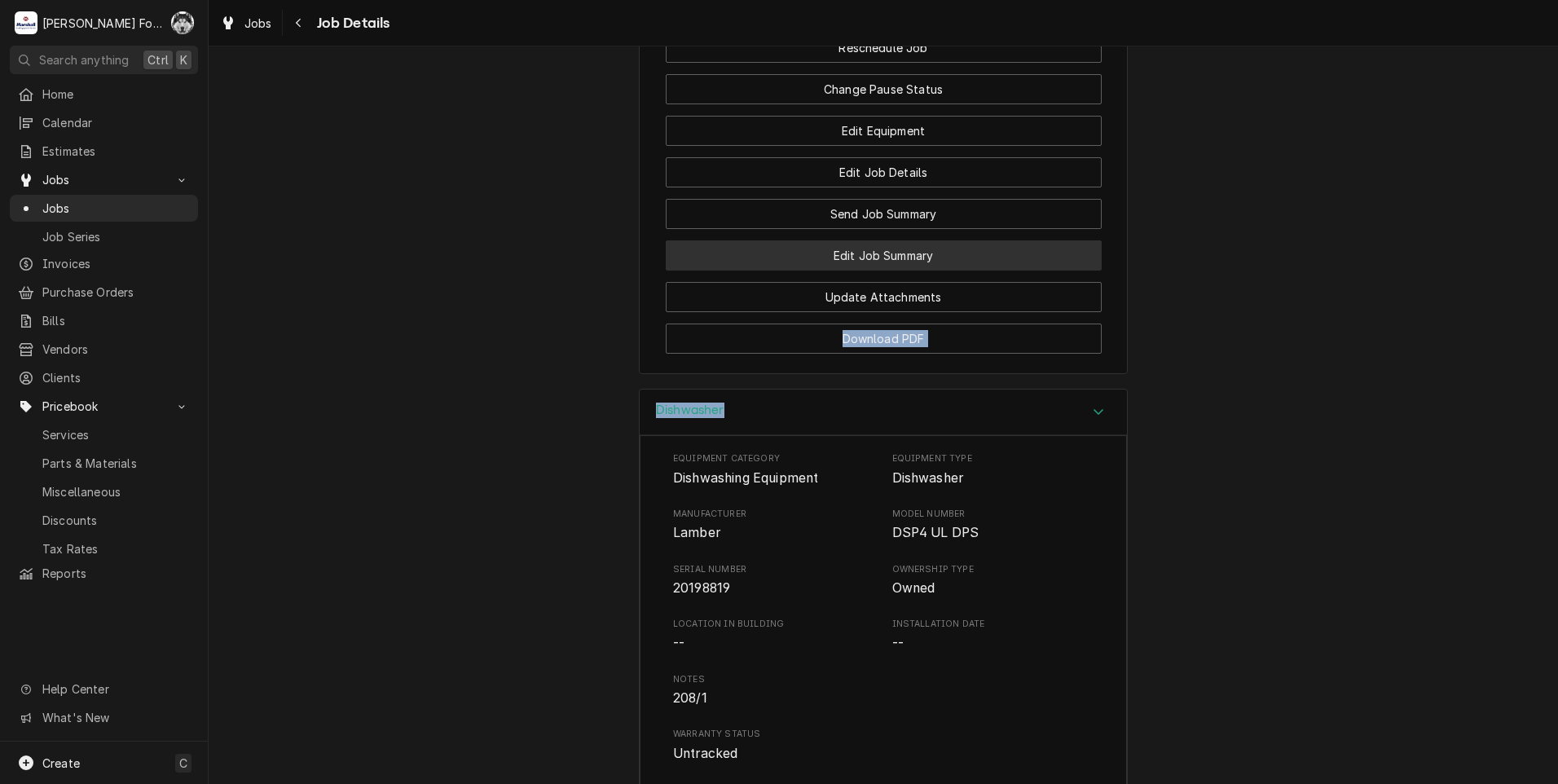
click at [849, 270] on button "Edit Job Summary" at bounding box center [883, 255] width 436 height 30
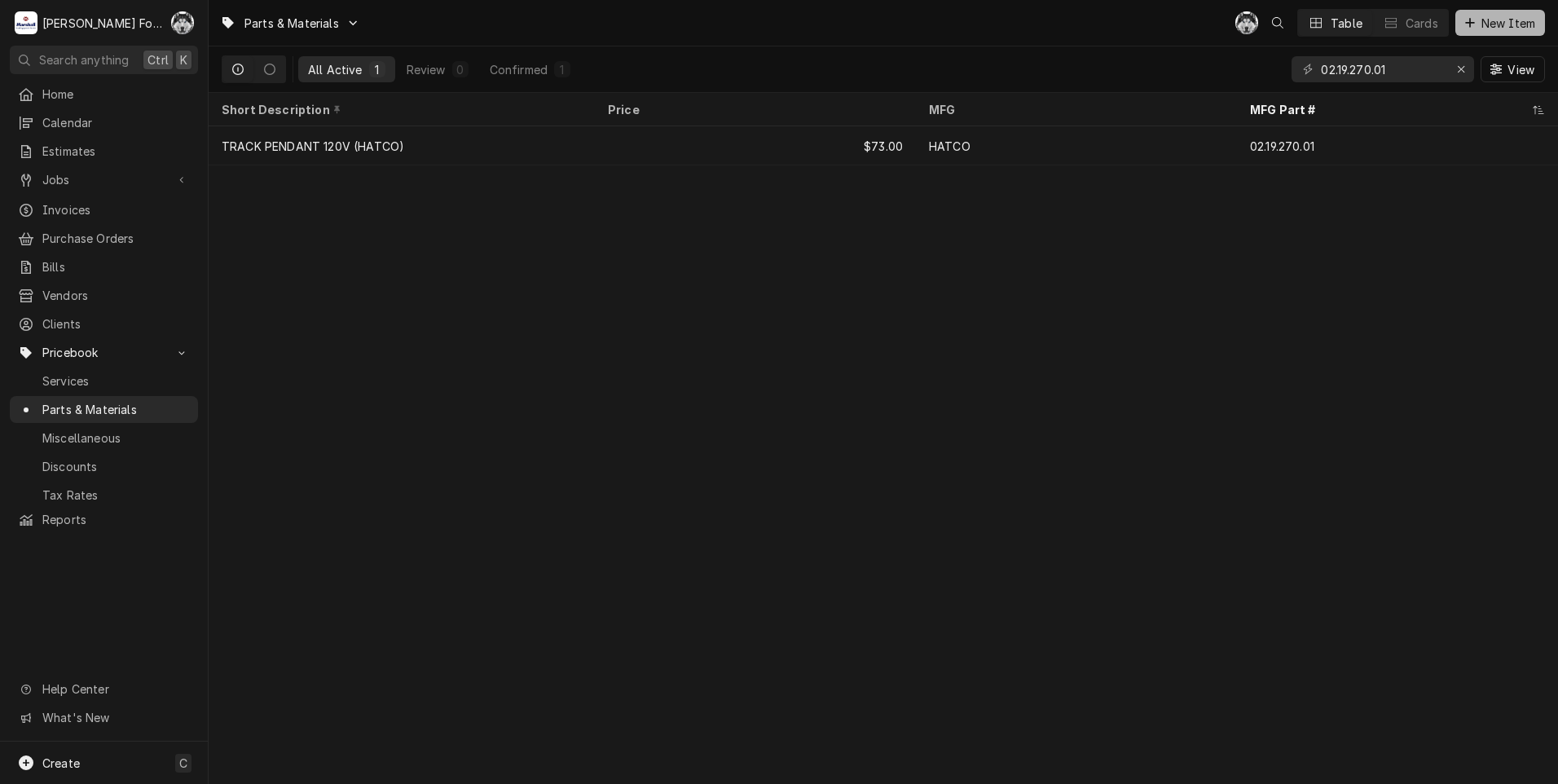
click at [1492, 32] on button "New Item" at bounding box center [1500, 22] width 90 height 26
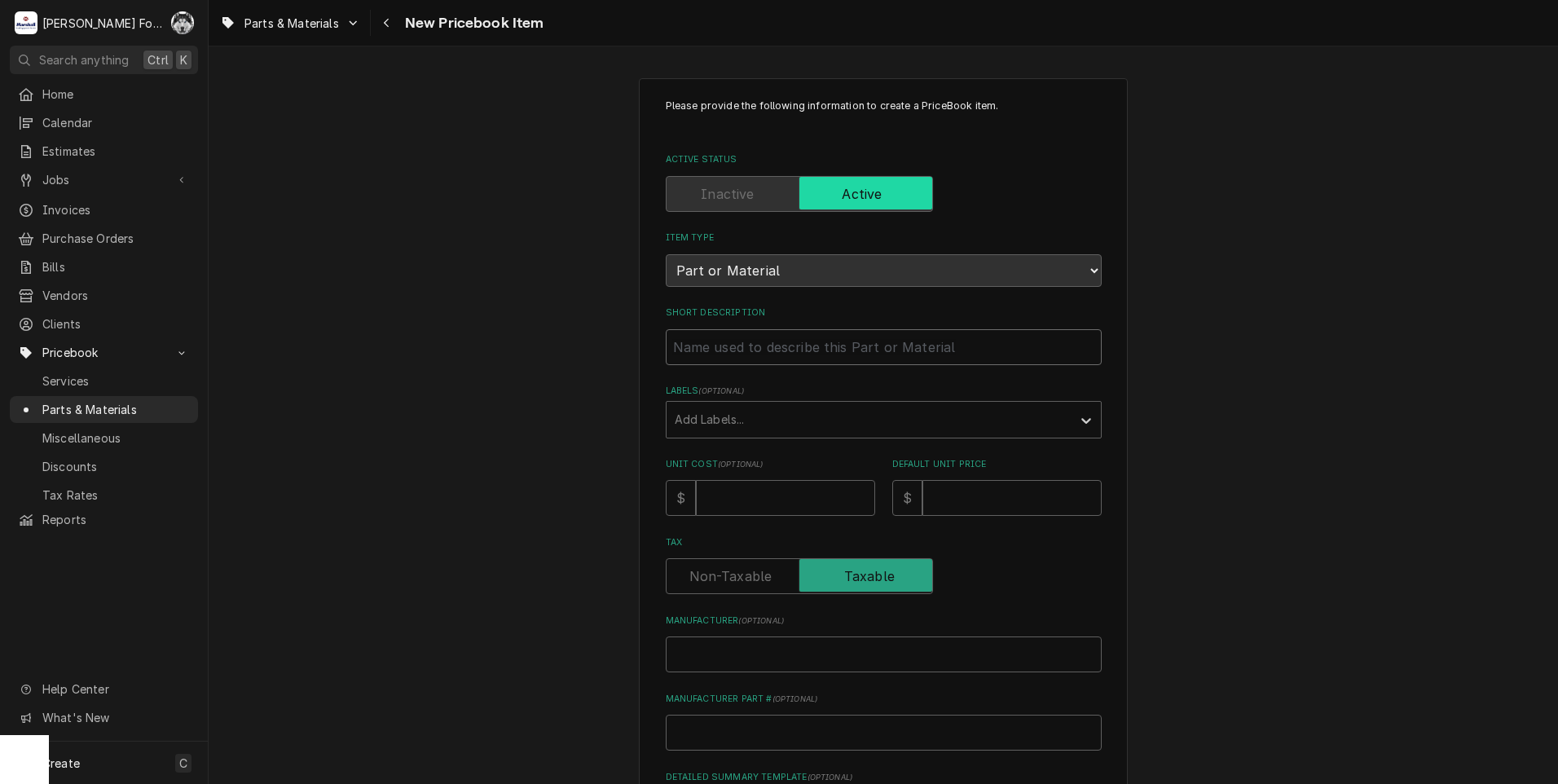
click at [854, 353] on input "Short Description" at bounding box center [883, 346] width 436 height 36
type input "D"
type textarea "x"
type input "DR"
type textarea "x"
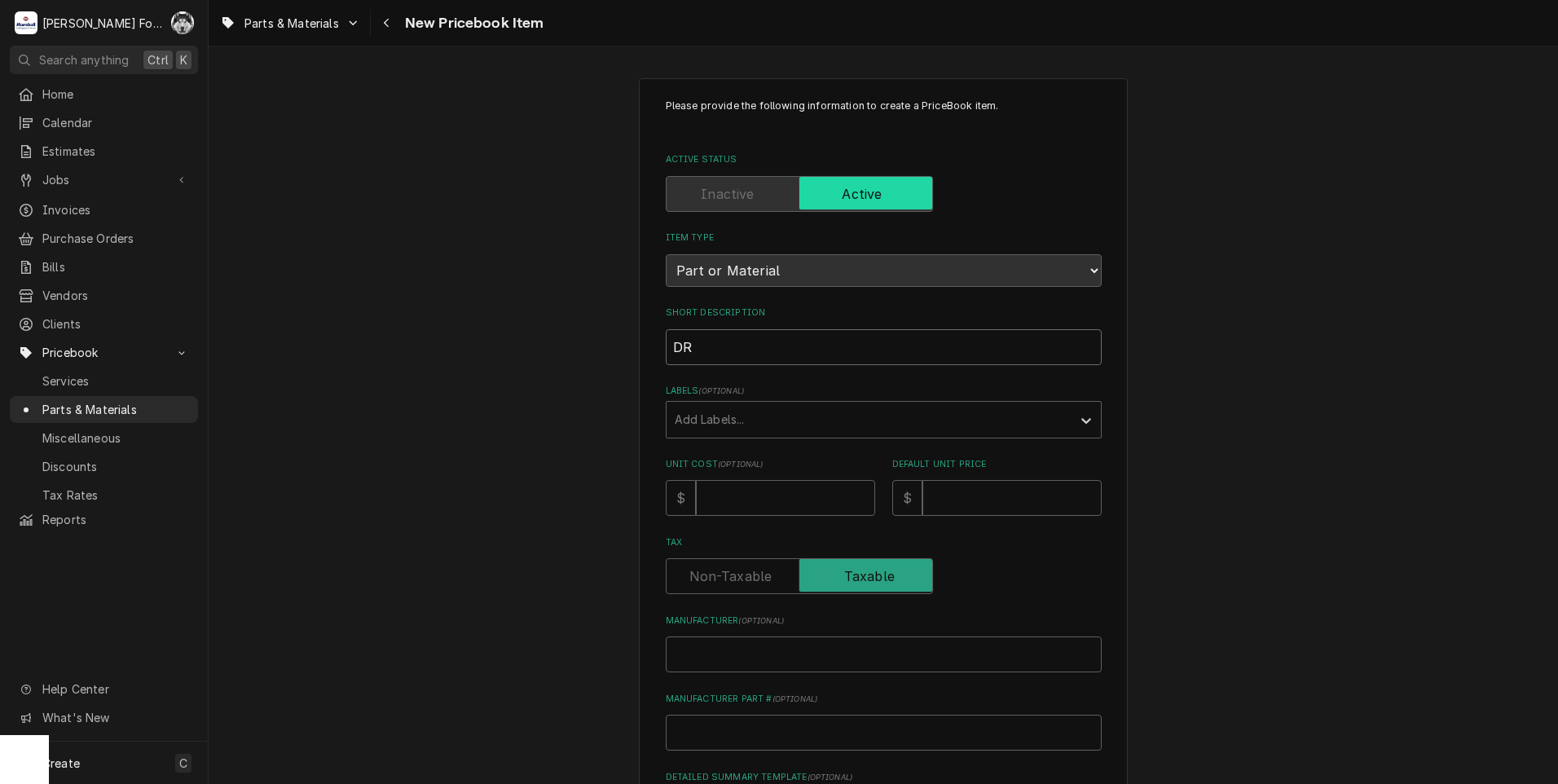
type input "DRA"
type textarea "x"
type input "DRAI"
type textarea "x"
type input "DRAIN"
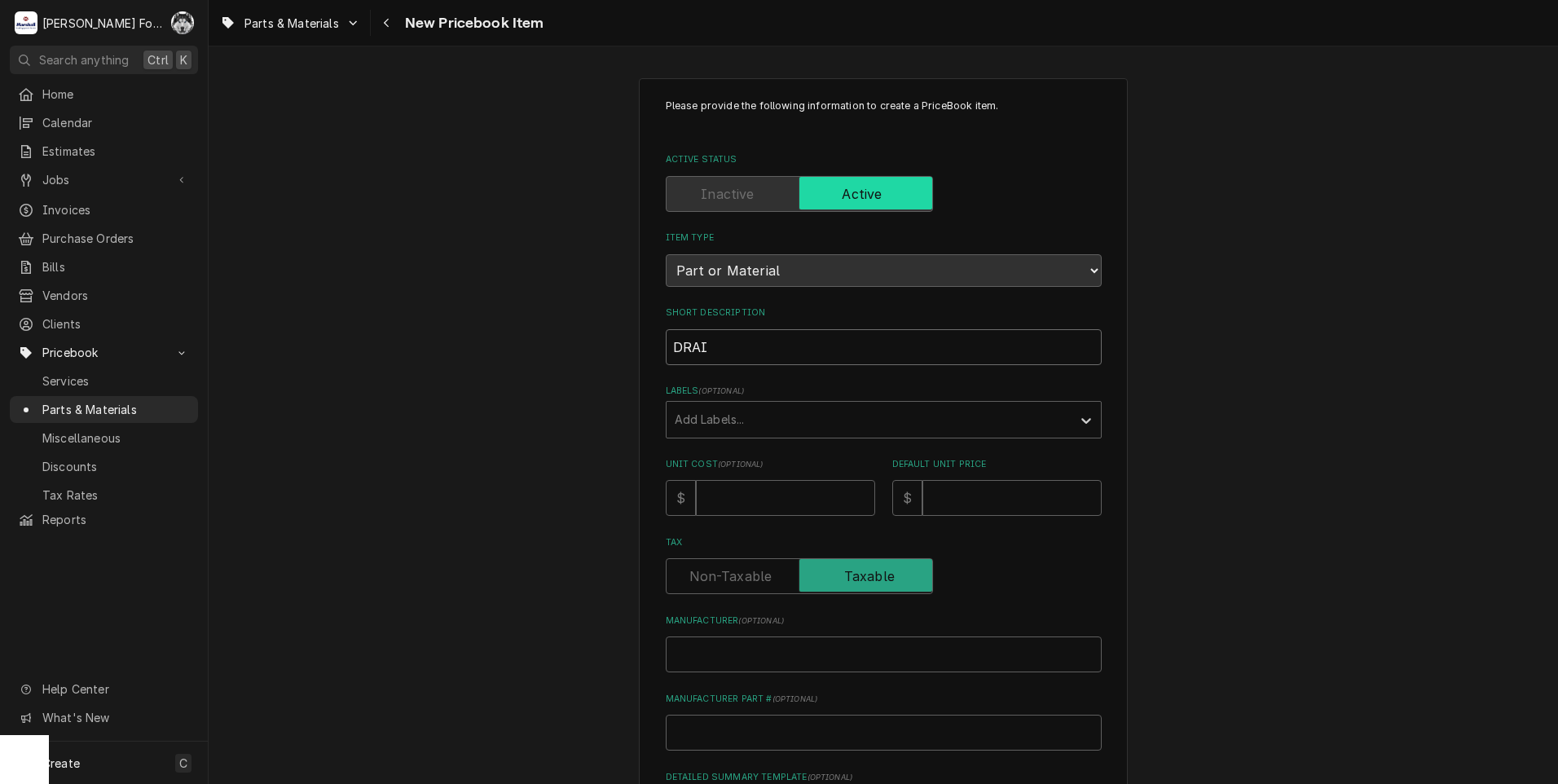
type textarea "x"
type input "DRAIN/"
type textarea "x"
type input "DRAIN/D"
type textarea "x"
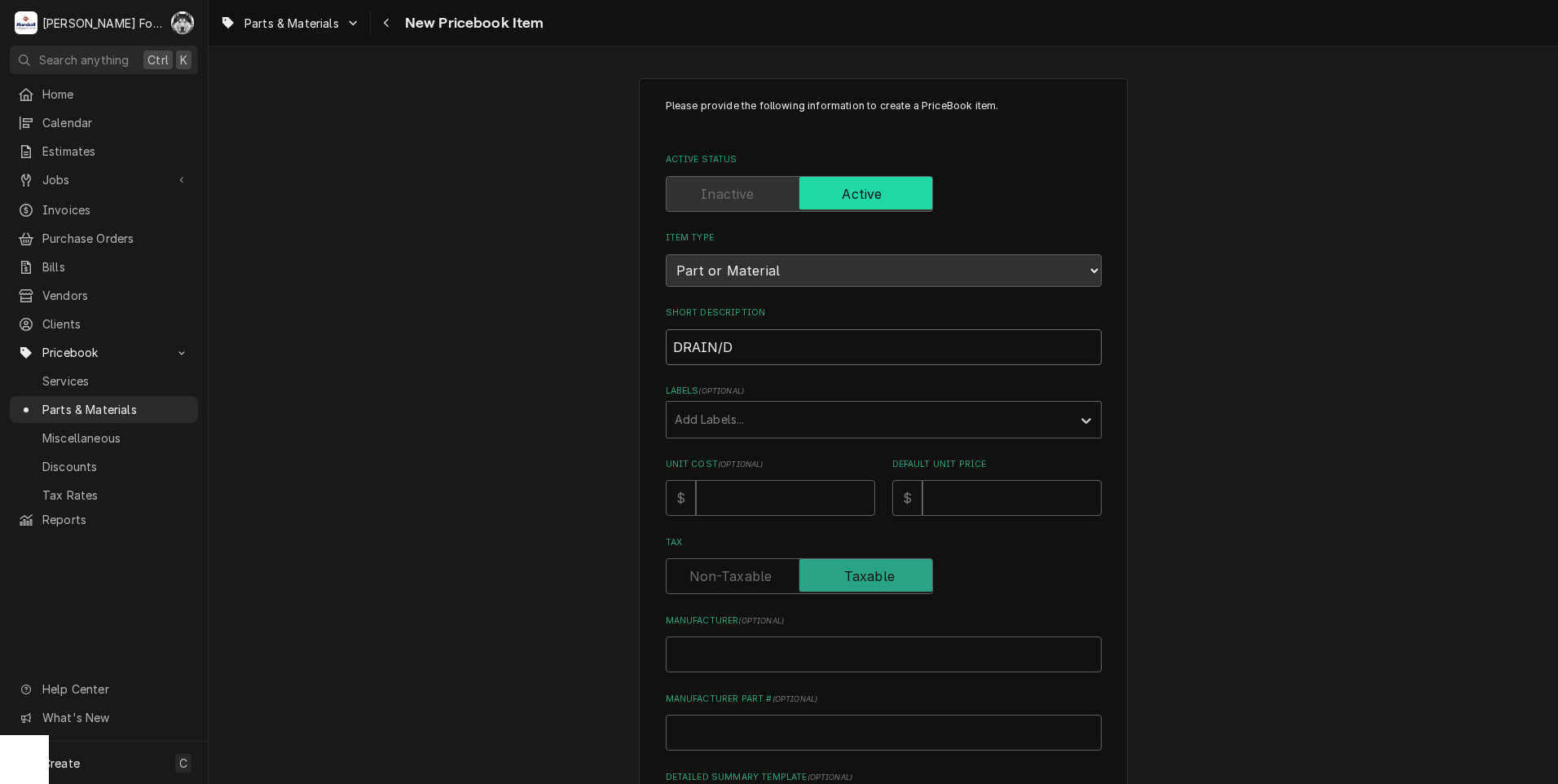
type input "DRAIN/DI"
type textarea "x"
type input "DRAIN/DIS"
type textarea "x"
type input "DRAIN/DISC"
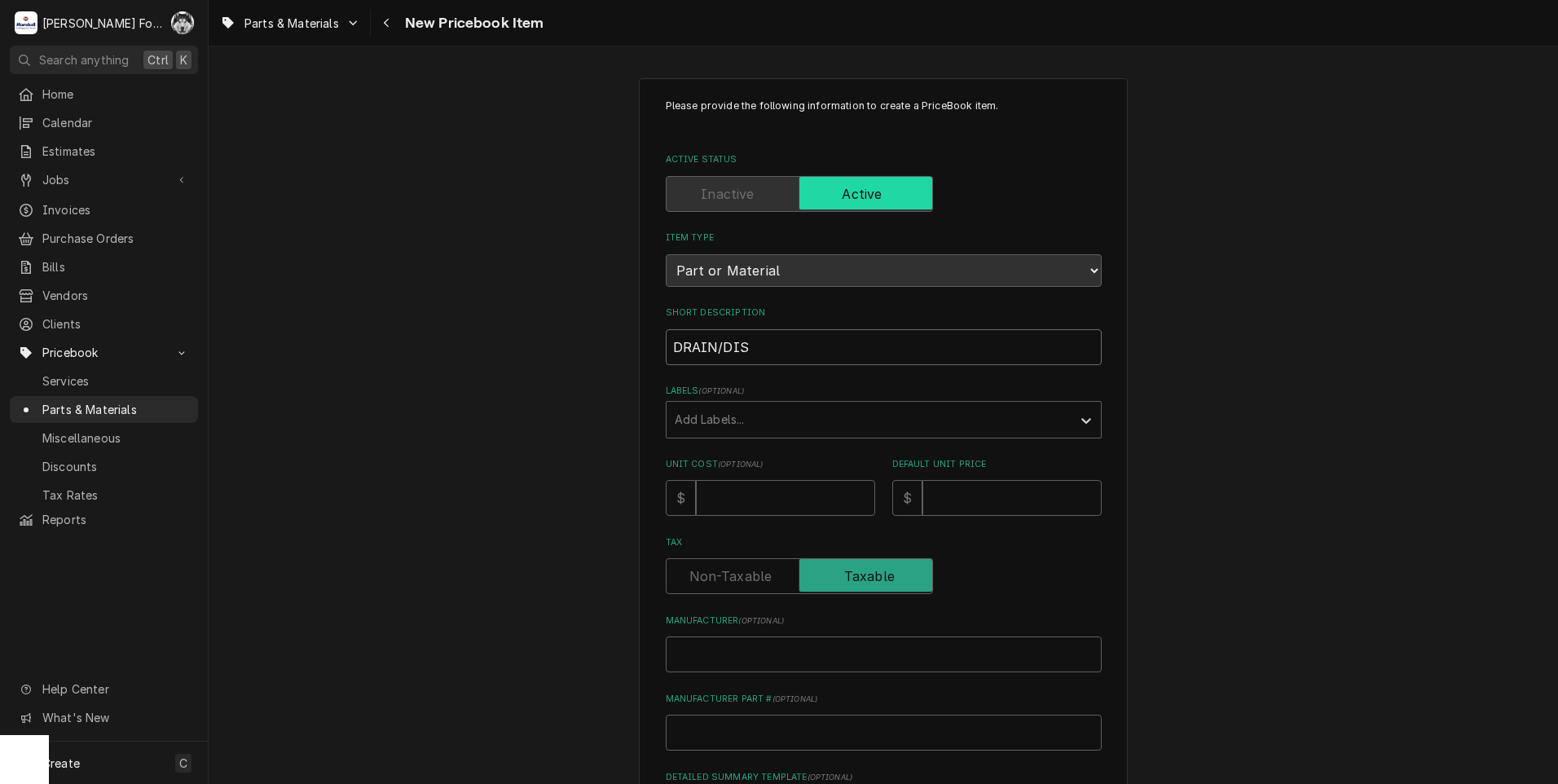
type textarea "x"
type input "DRAIN/DISCH"
type textarea "x"
type input "DRAIN/DISCHA"
type textarea "x"
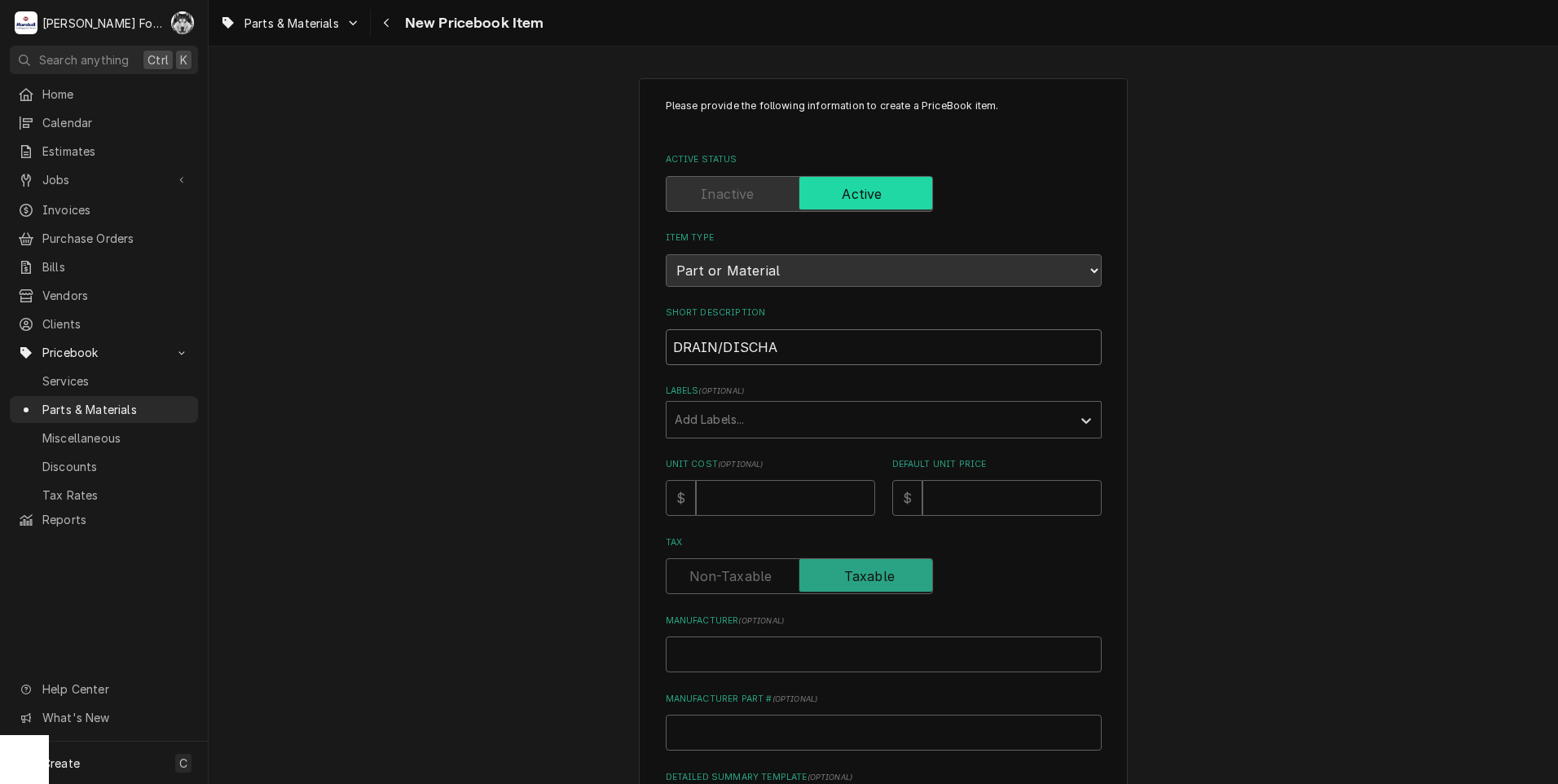
type input "DRAIN/DISCHAR"
type textarea "x"
type input "DRAIN/DISCHARG"
type textarea "x"
type input "DRAIN/DISCHARGE"
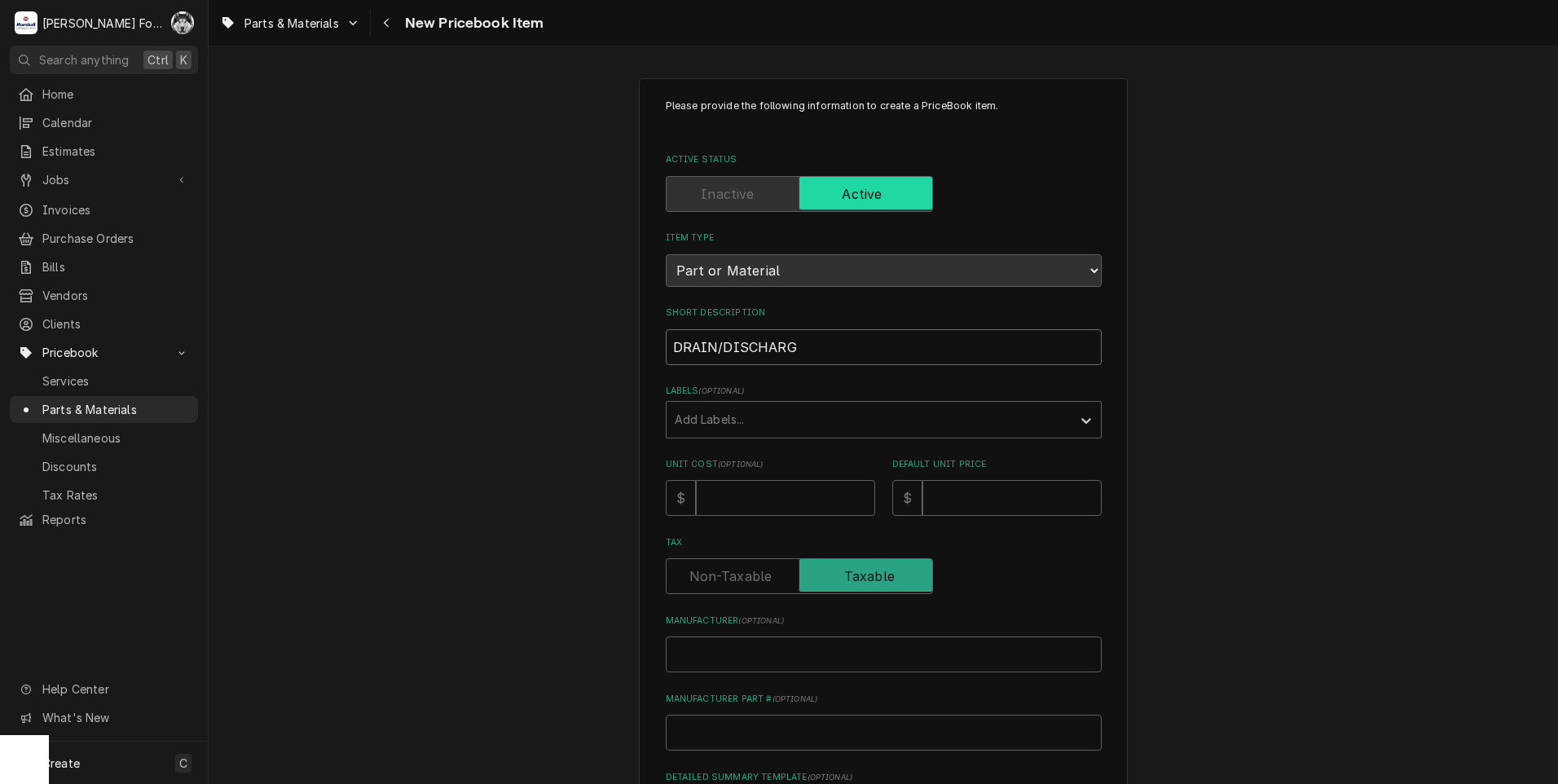
type textarea "x"
type input "DRAIN/DISCHARGE"
type textarea "x"
type input "DRAIN/DISCHARGE H"
type textarea "x"
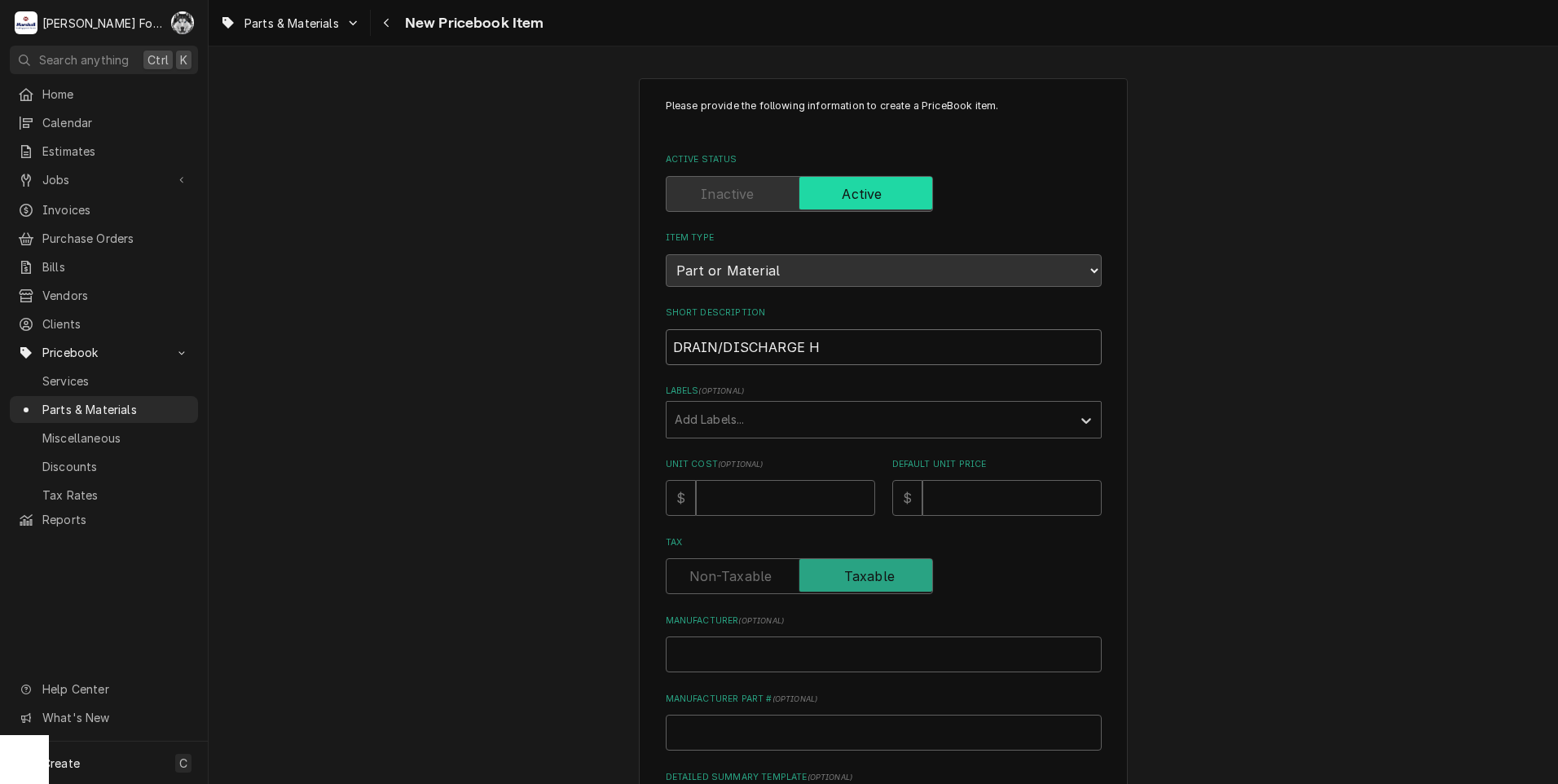
type input "DRAIN/DISCHARGE HO"
type textarea "x"
type input "DRAIN/DISCHARGE HOS"
type textarea "x"
type input "DRAIN/DISCHARGE HOSE"
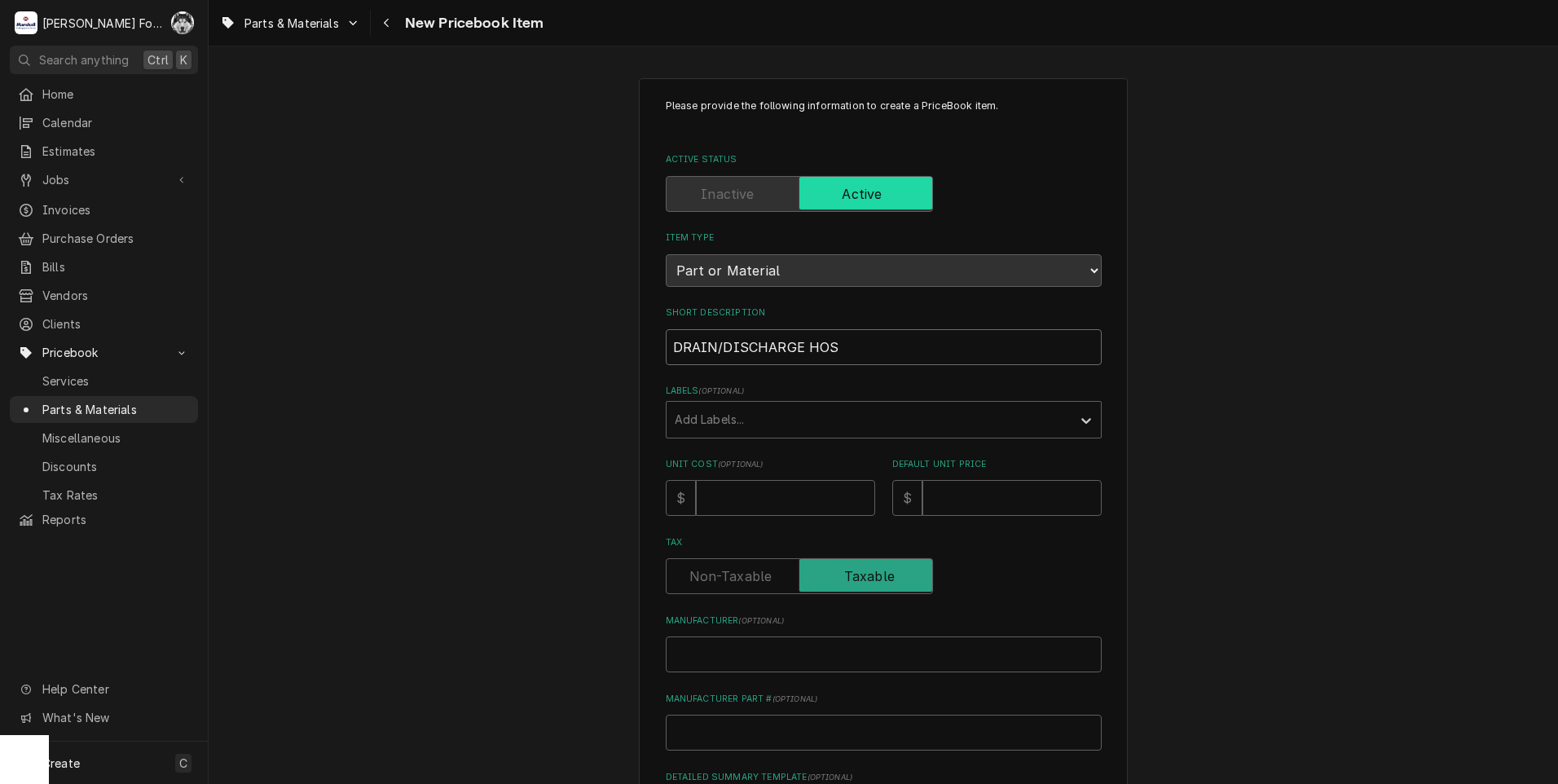
type textarea "x"
type input "DRAIN/DISCHARGE HOSE"
type textarea "x"
type input "DRAIN/DISCHARGE HOSE ("
type textarea "x"
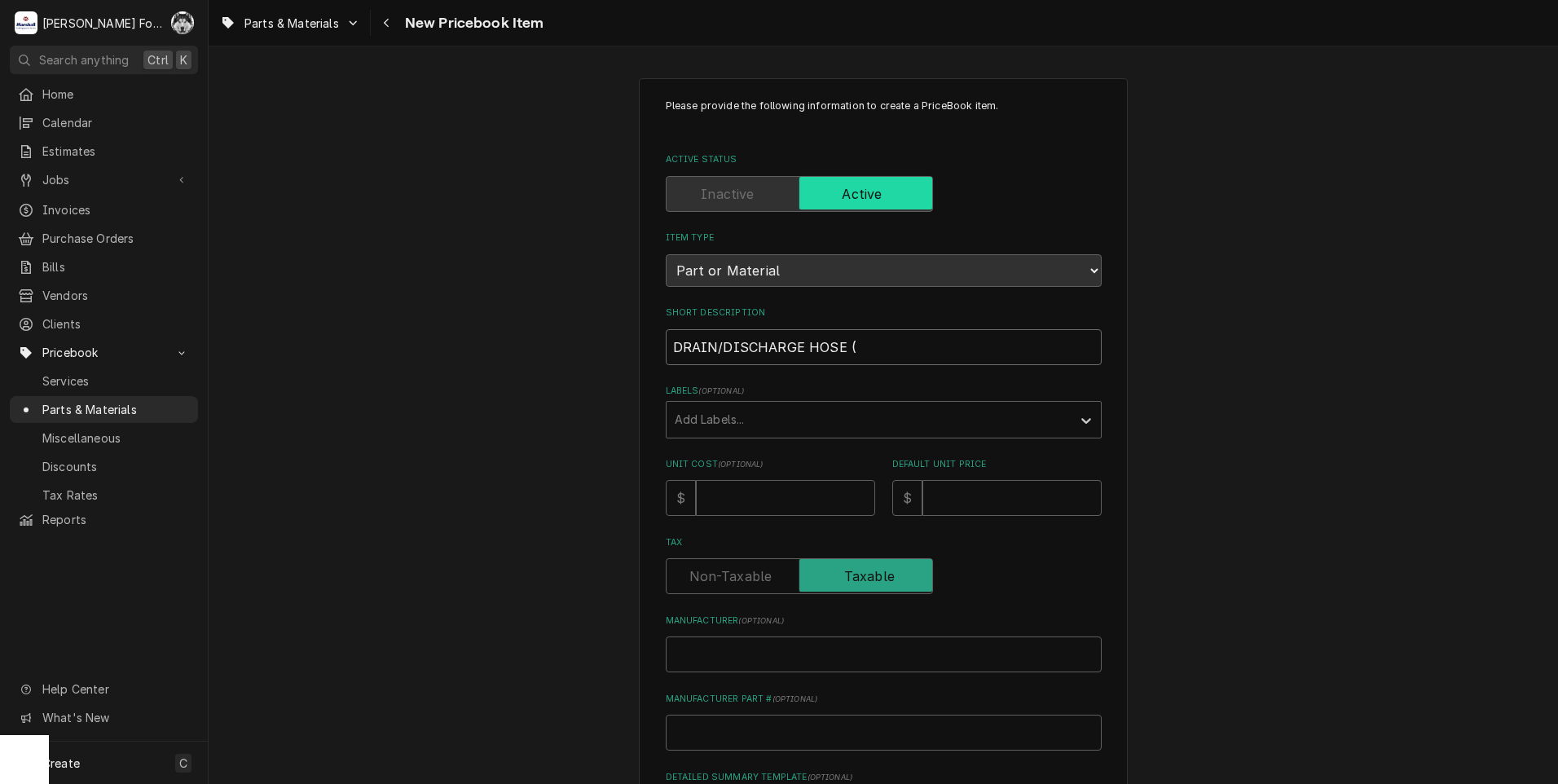
type input "DRAIN/DISCHARGE HOSE (L"
type textarea "x"
type input "DRAIN/DISCHARGE HOSE (LA"
type textarea "x"
type input "DRAIN/DISCHARGE HOSE (LAM"
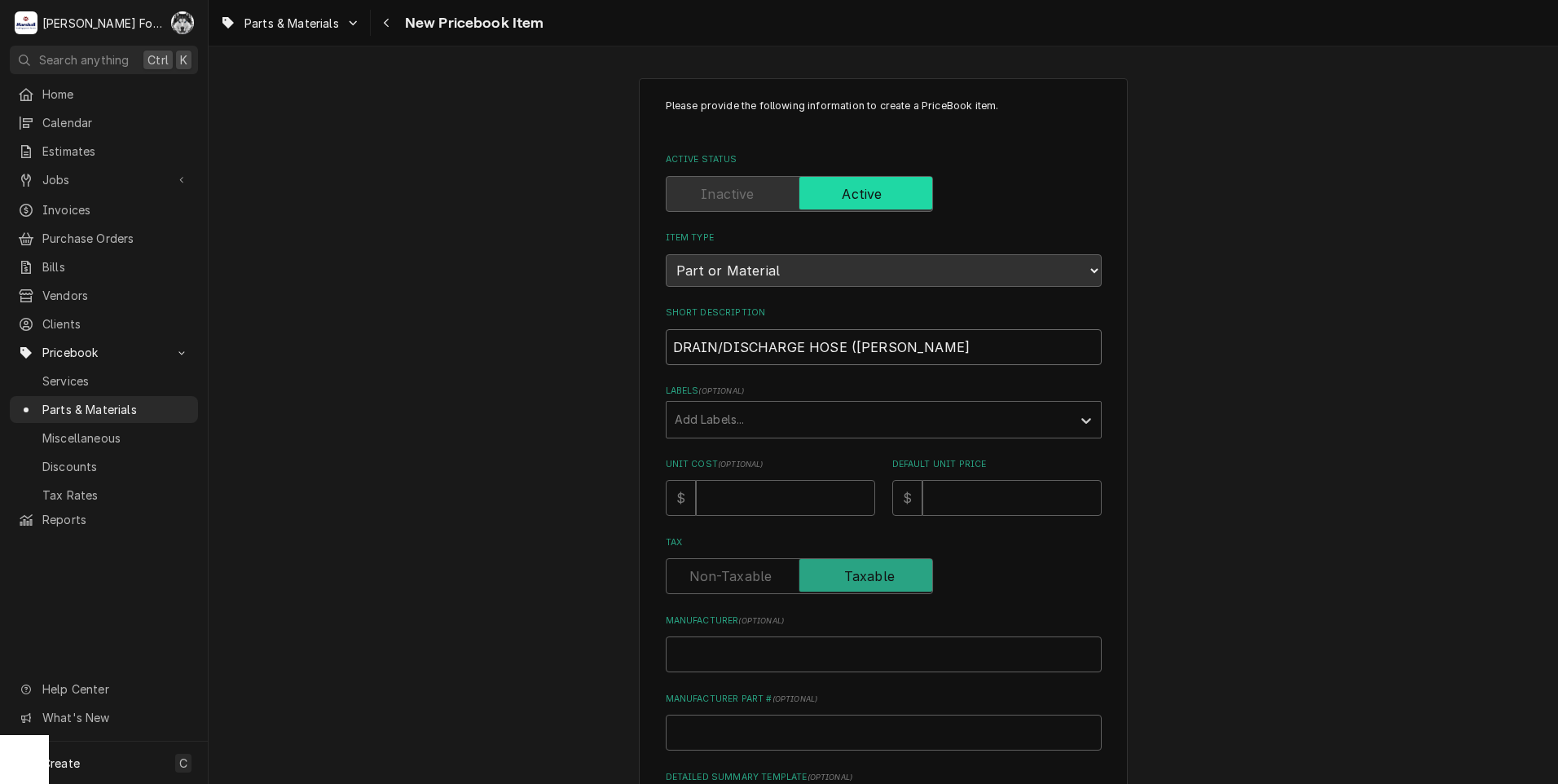
type textarea "x"
type input "DRAIN/DISCHARGE HOSE (LAMB"
type textarea "x"
type input "DRAIN/DISCHARGE HOSE (LAMBE"
type textarea "x"
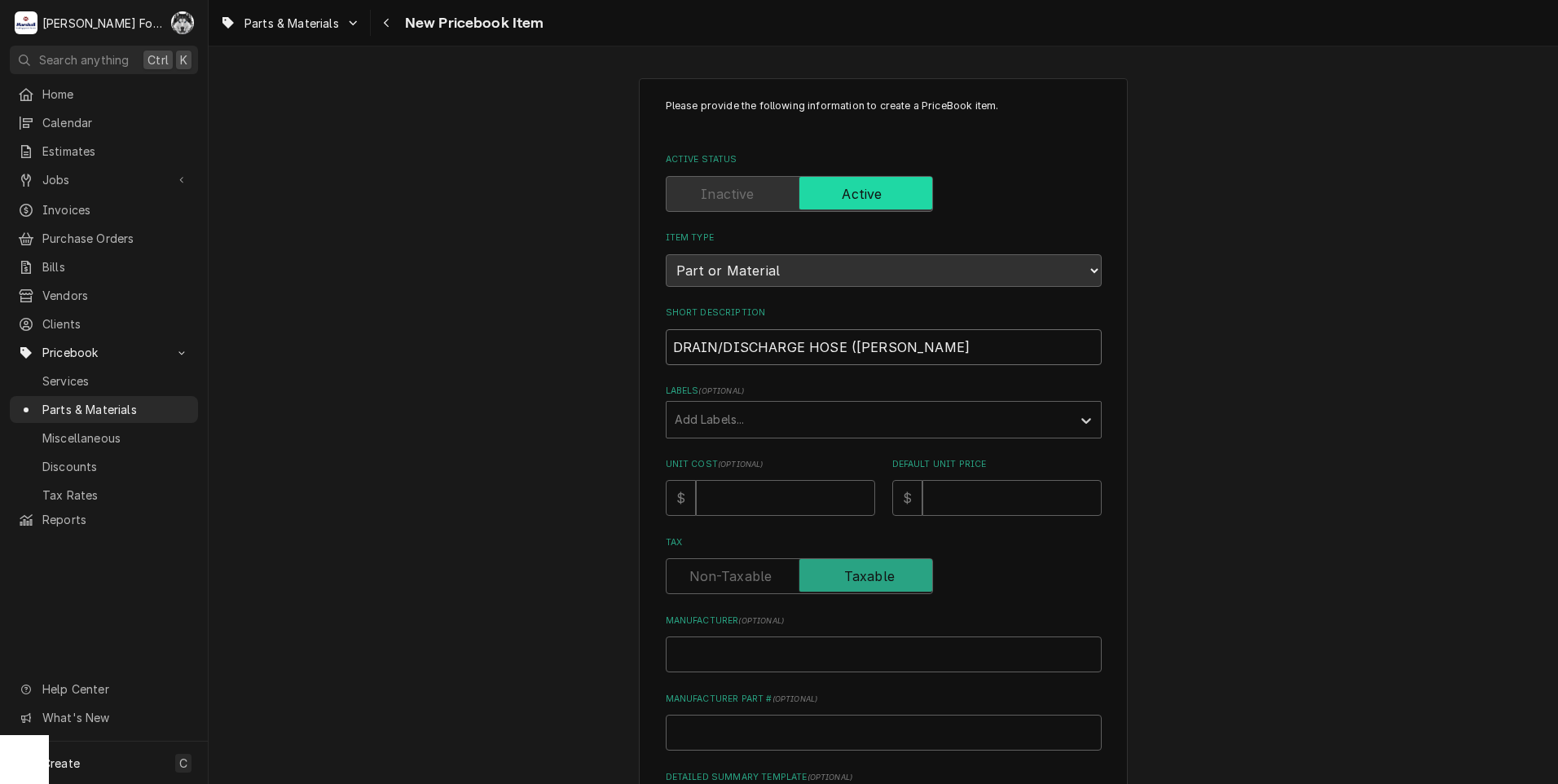
type input "DRAIN/DISCHARGE HOSE (LAMBER"
type textarea "x"
type input "DRAIN/DISCHARGE HOSE (LAMBER)"
type textarea "x"
type input "DRAIN/DISCHARGE HOSE (LAMBER)"
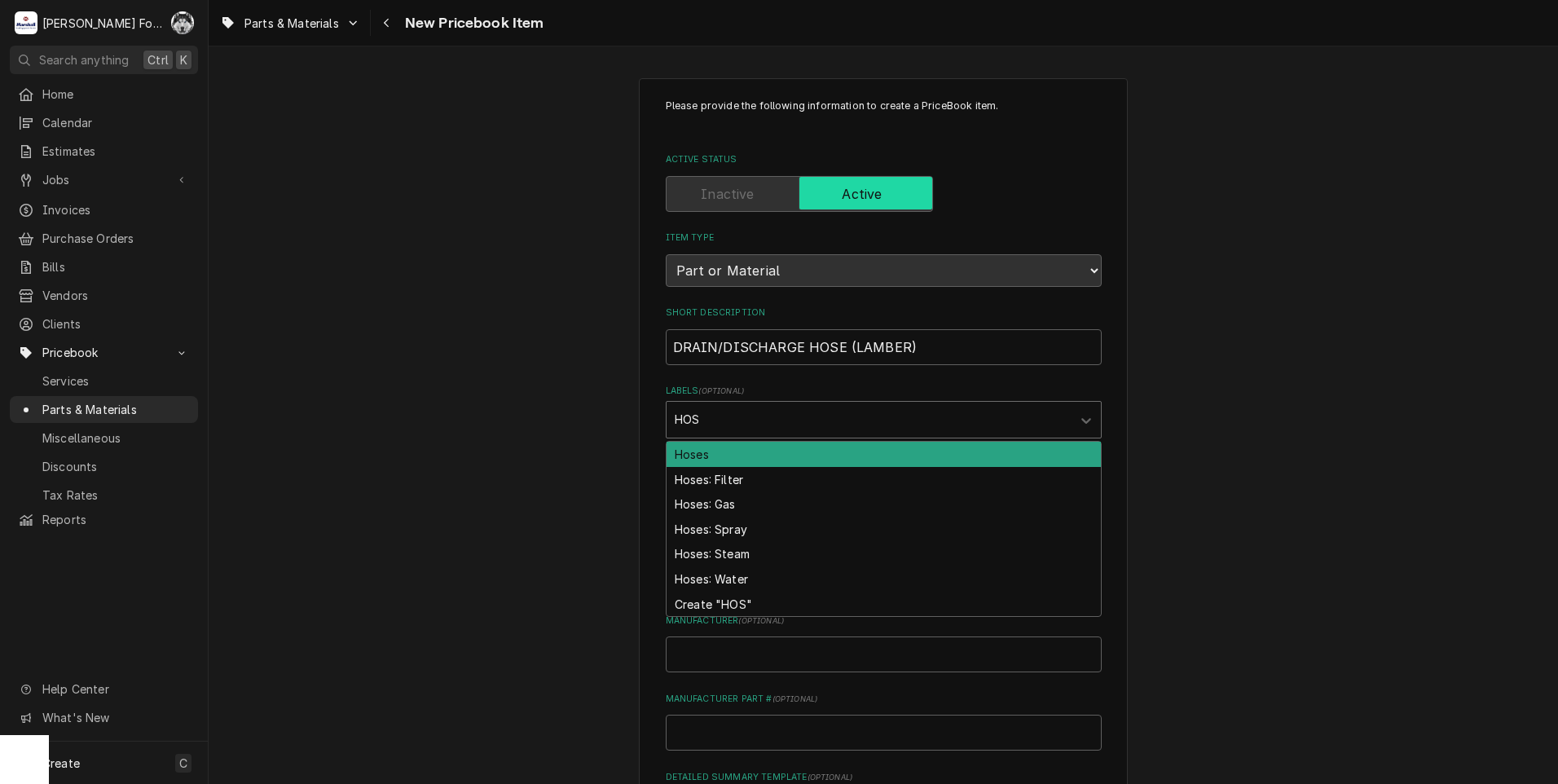
type input "HOSE"
type textarea "x"
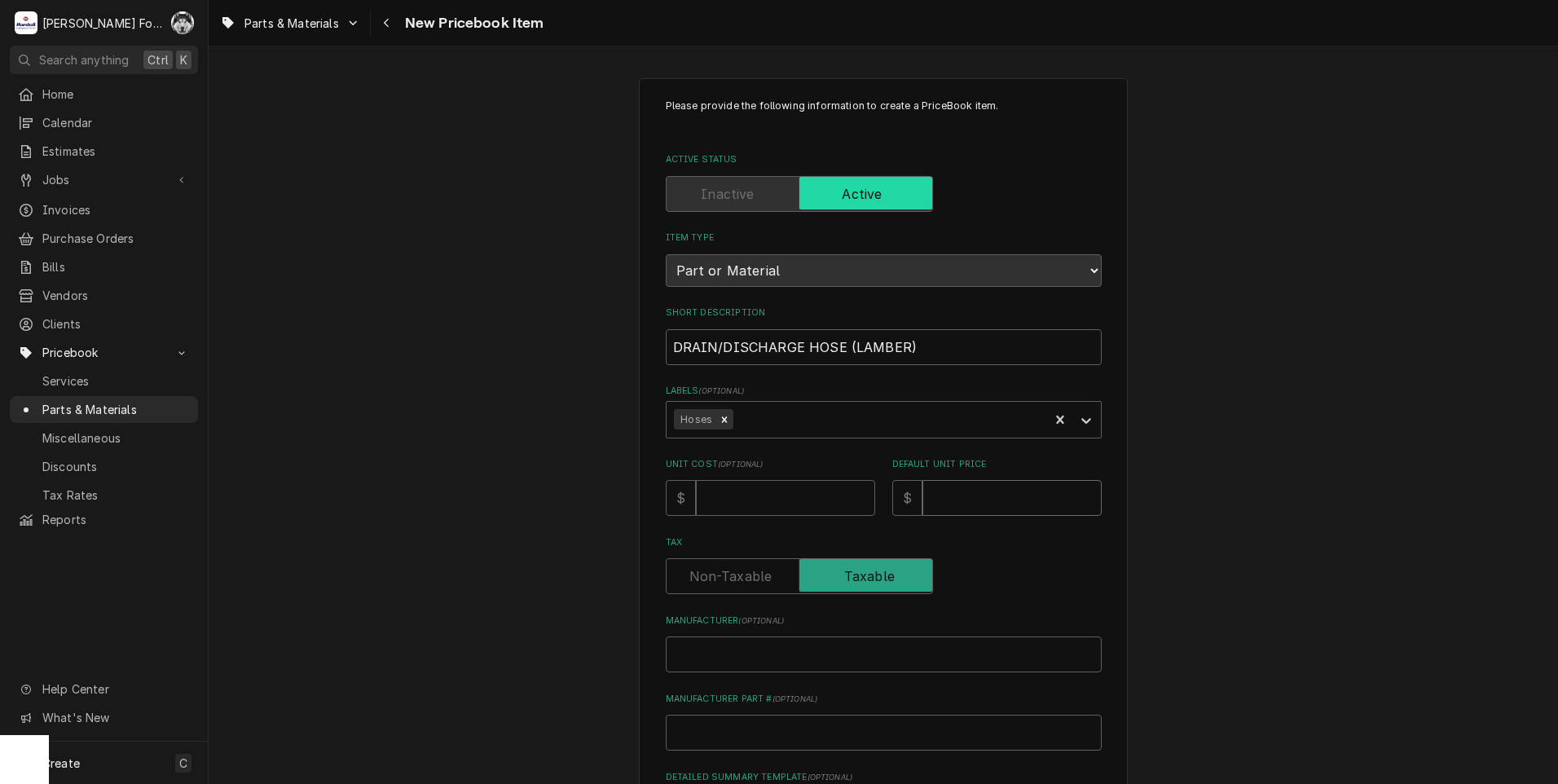
type input "4"
type textarea "x"
type input "48"
type textarea "x"
type input "48"
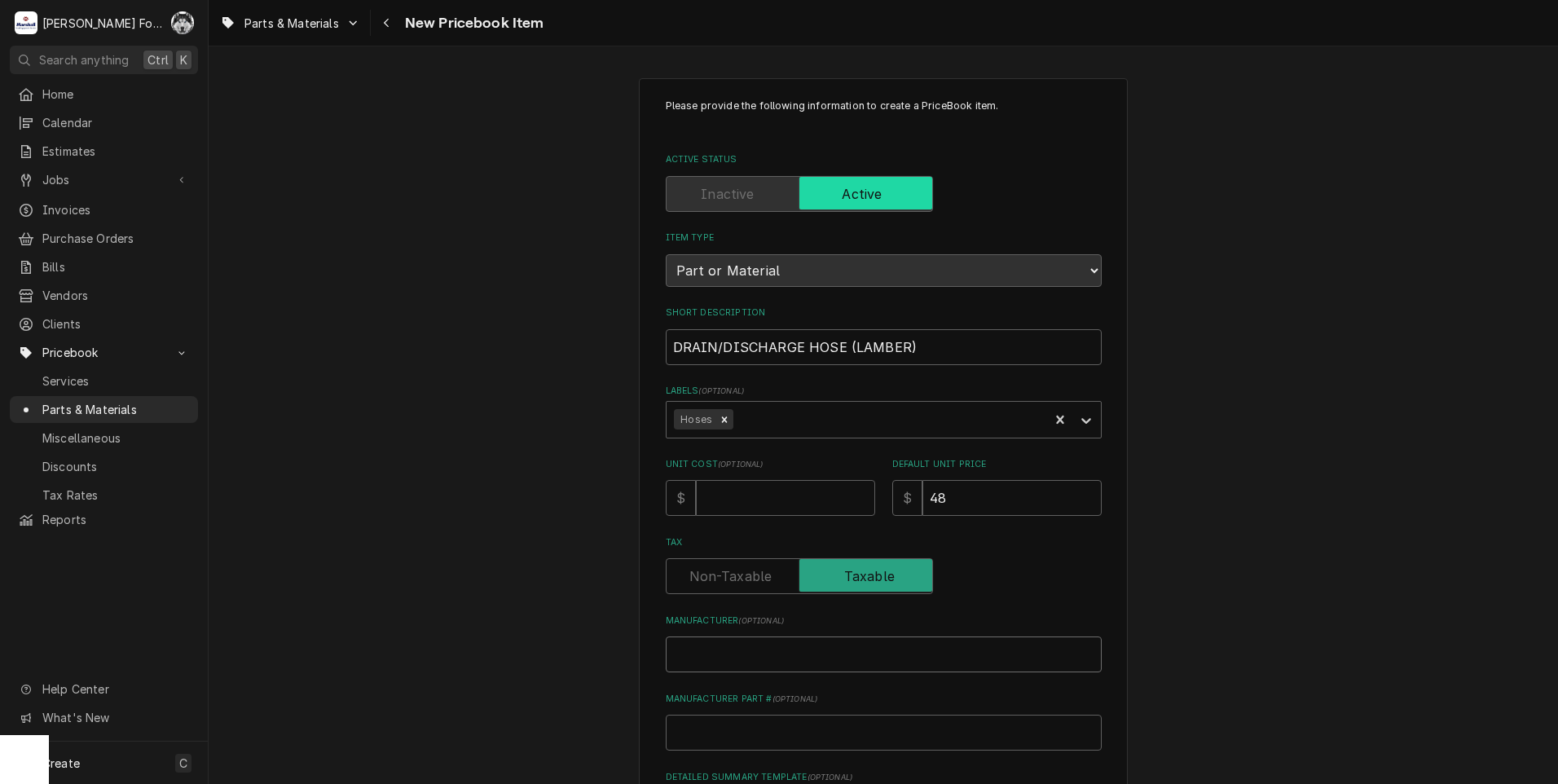
type input "L"
type textarea "x"
type input "LA"
type textarea "x"
type input "LAM"
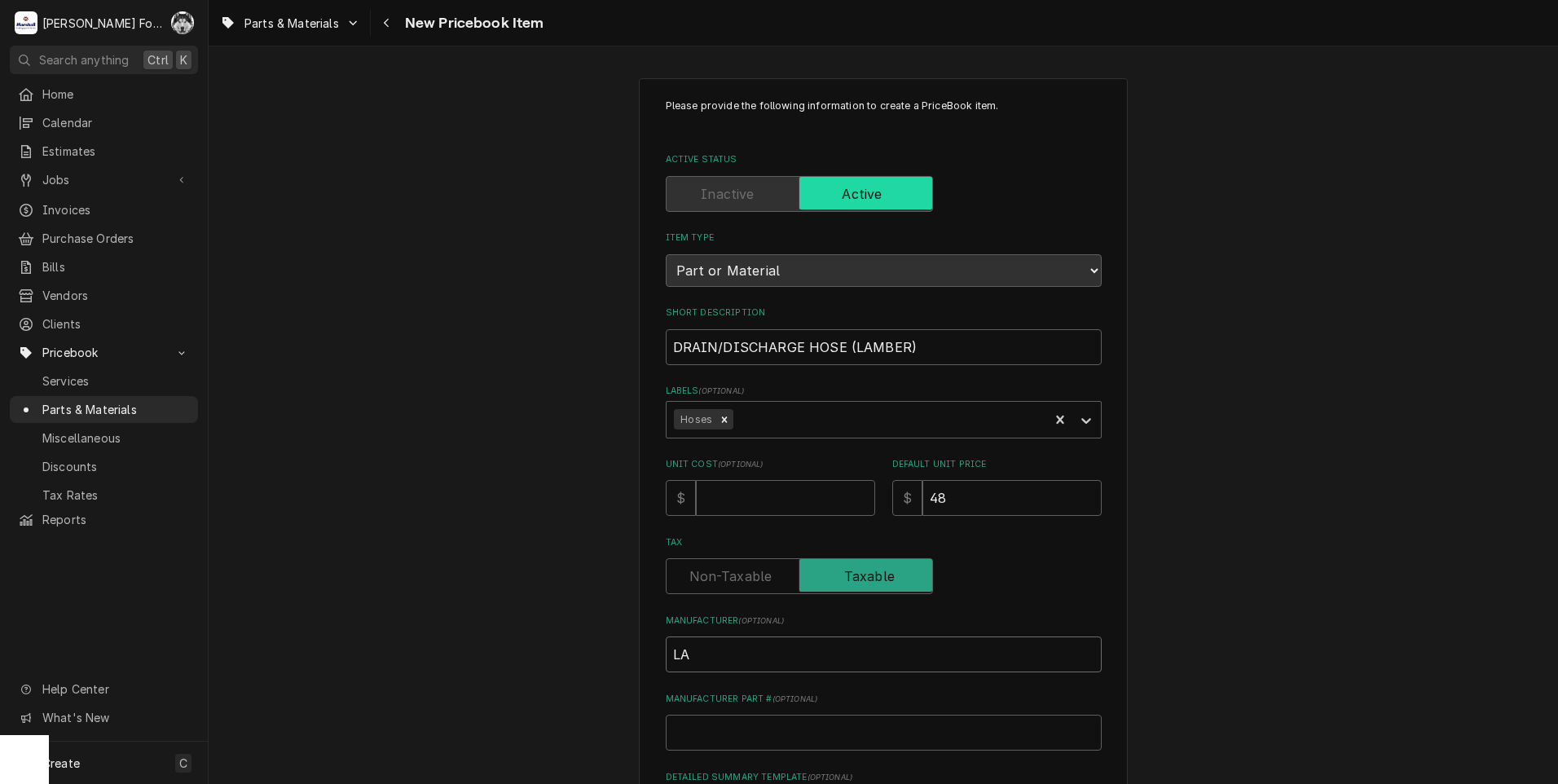
type textarea "x"
type input "LAMB"
type textarea "x"
type input "LAMBE"
type textarea "x"
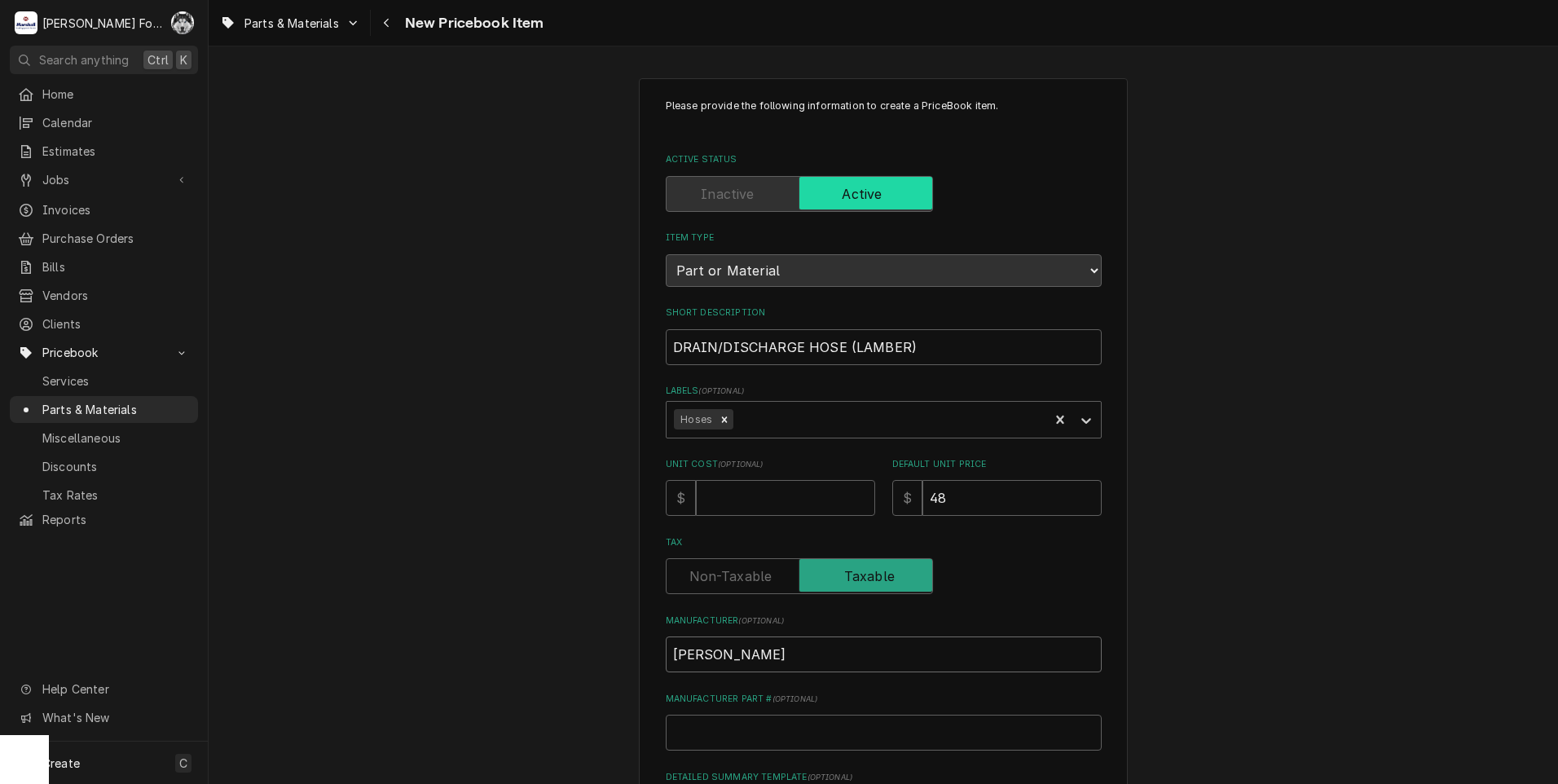
type input "LAMBER"
type textarea "x"
type input "LAMBER"
type textarea "x"
type input "LAMBER -"
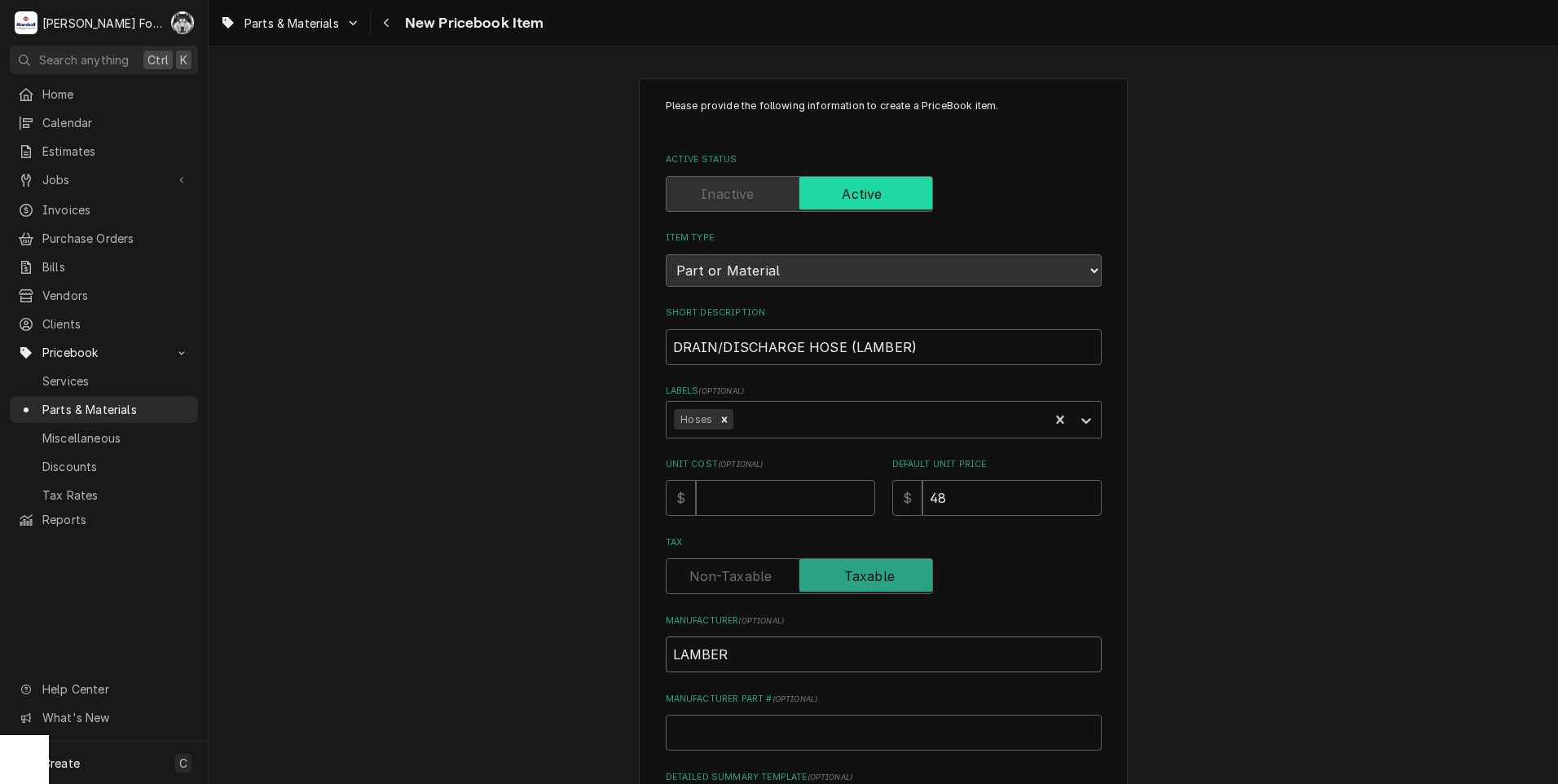
type textarea "x"
type input "LAMBER -"
type textarea "x"
type input "LAMBER - E"
type textarea "x"
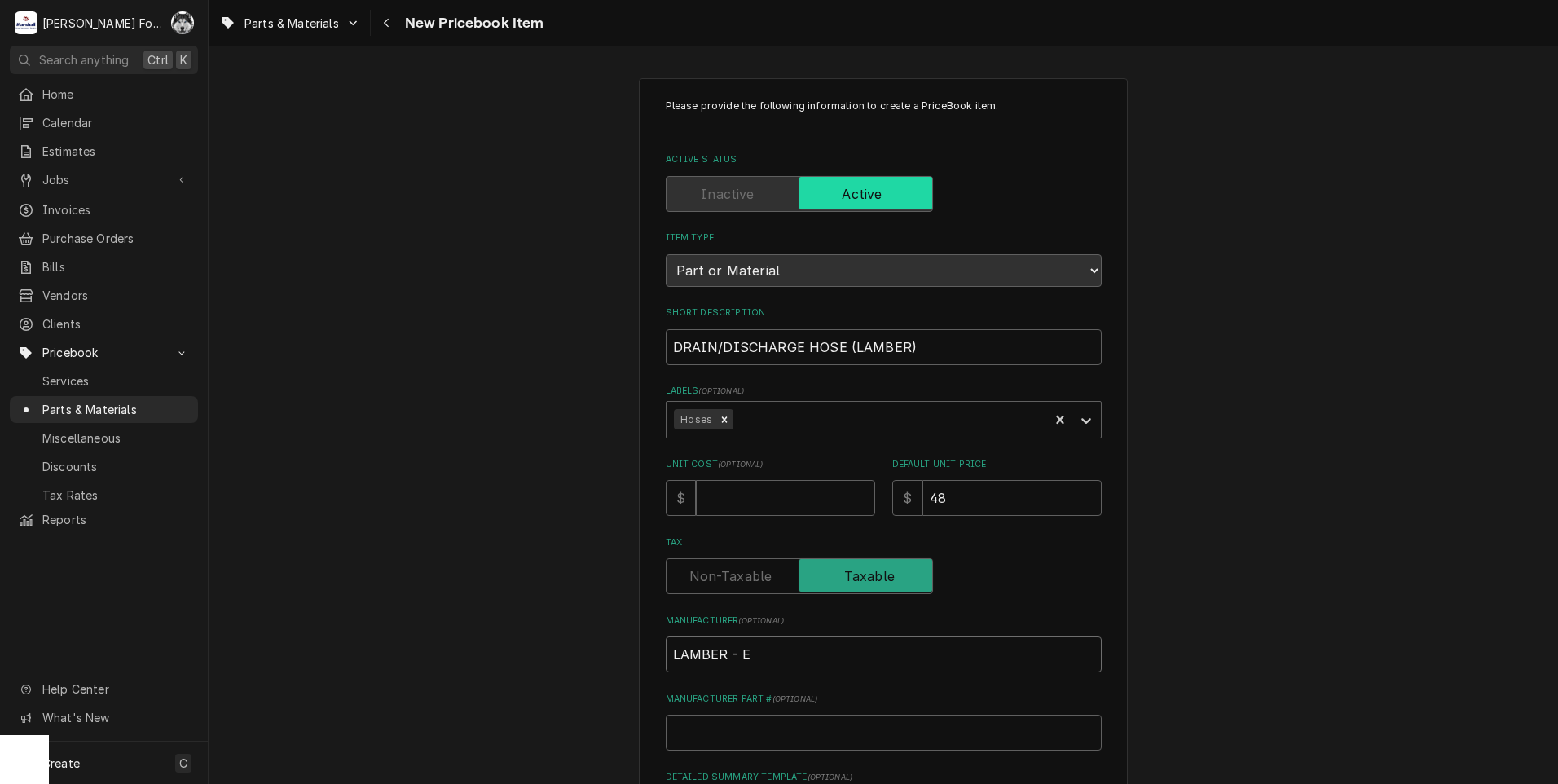
type input "LAMBER - EU"
type textarea "x"
type input "LAMBER - EUR"
type textarea "x"
type input "LAMBER - EURO"
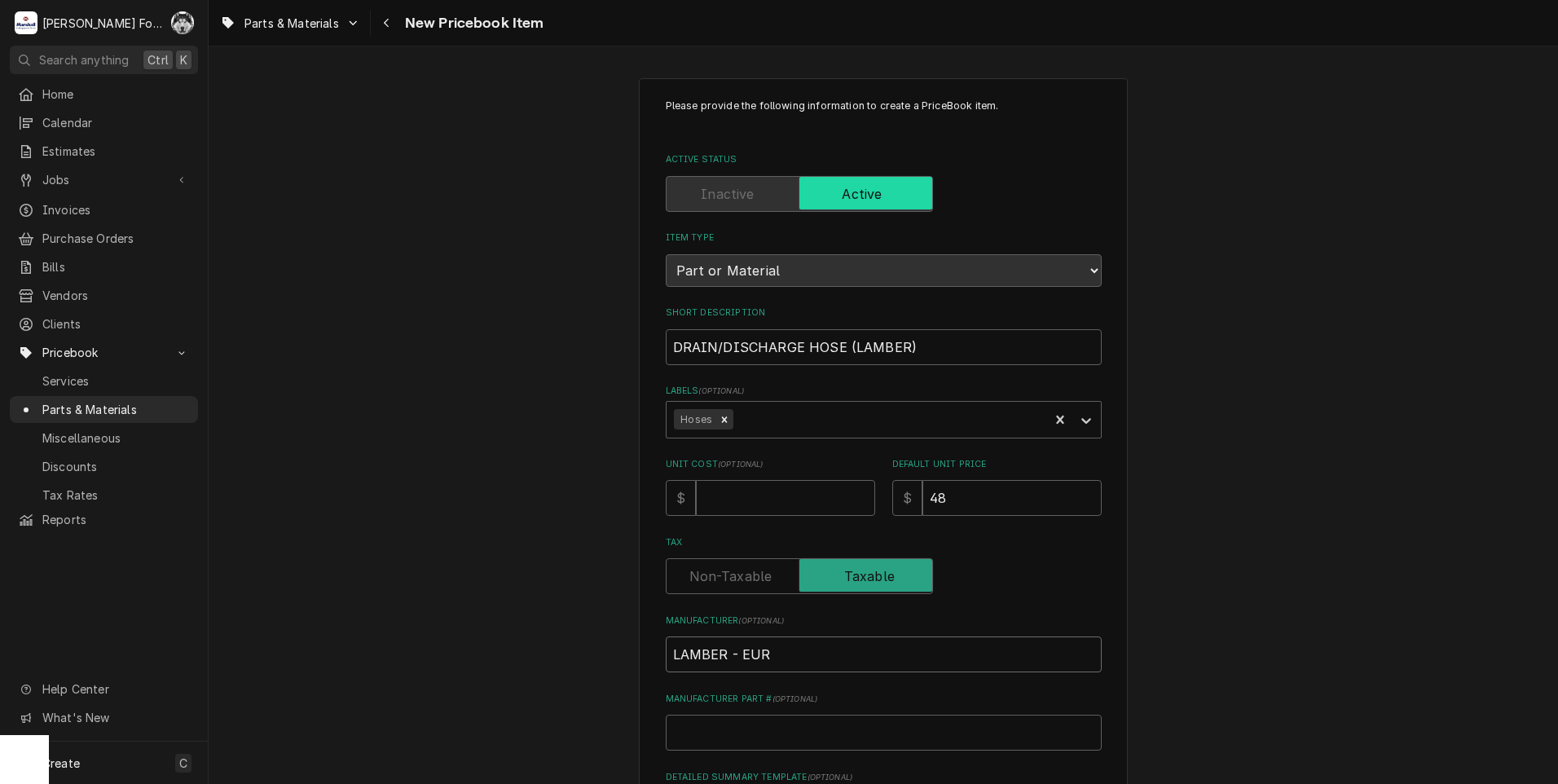
type textarea "x"
type input "LAMBER - EUROD"
type textarea "x"
type input "LAMBER - EURODI"
type textarea "x"
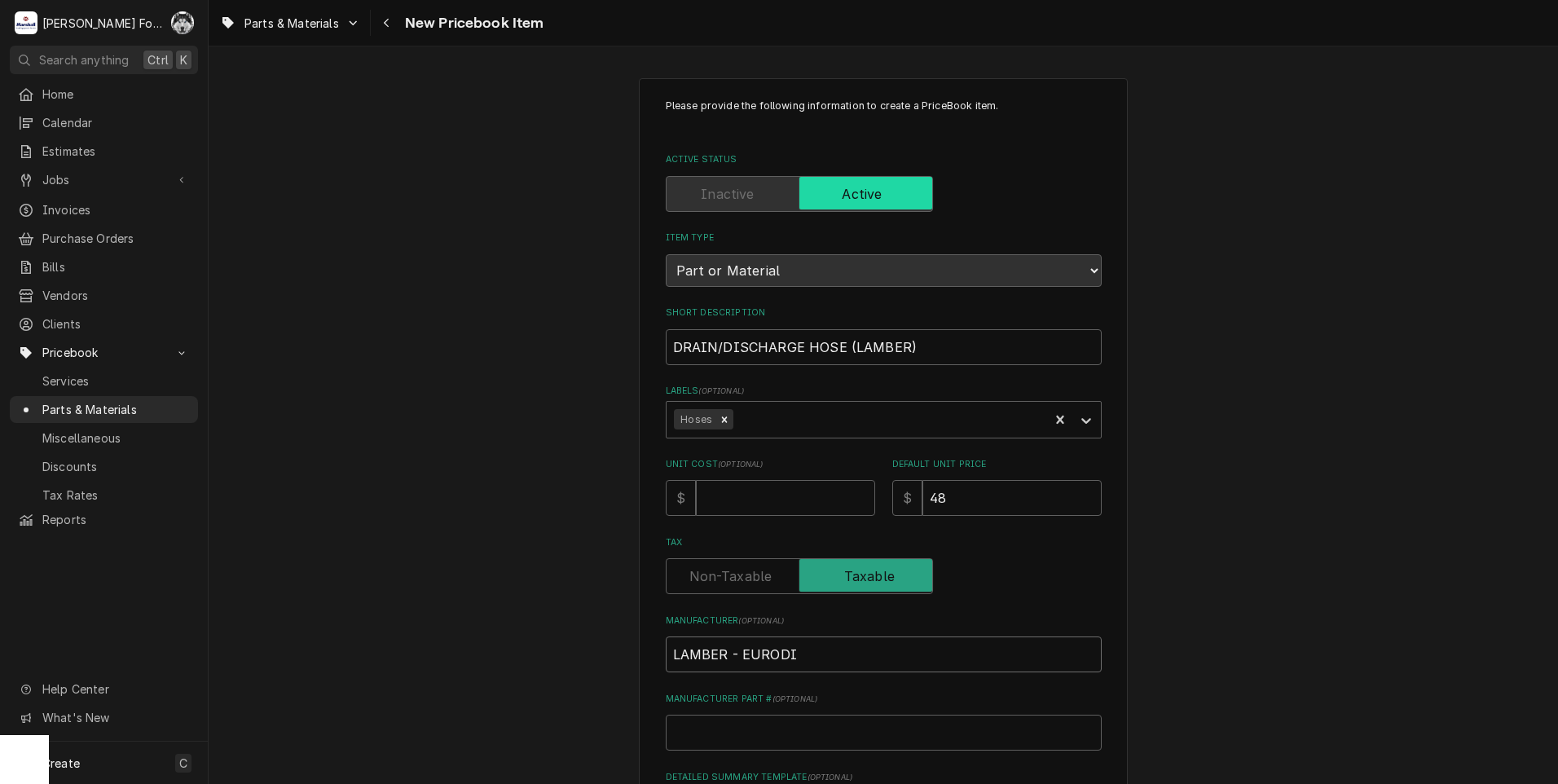
type input "LAMBER - EURODIB"
type textarea "x"
type input "LAMBER - EURODIB"
type input "9"
type textarea "x"
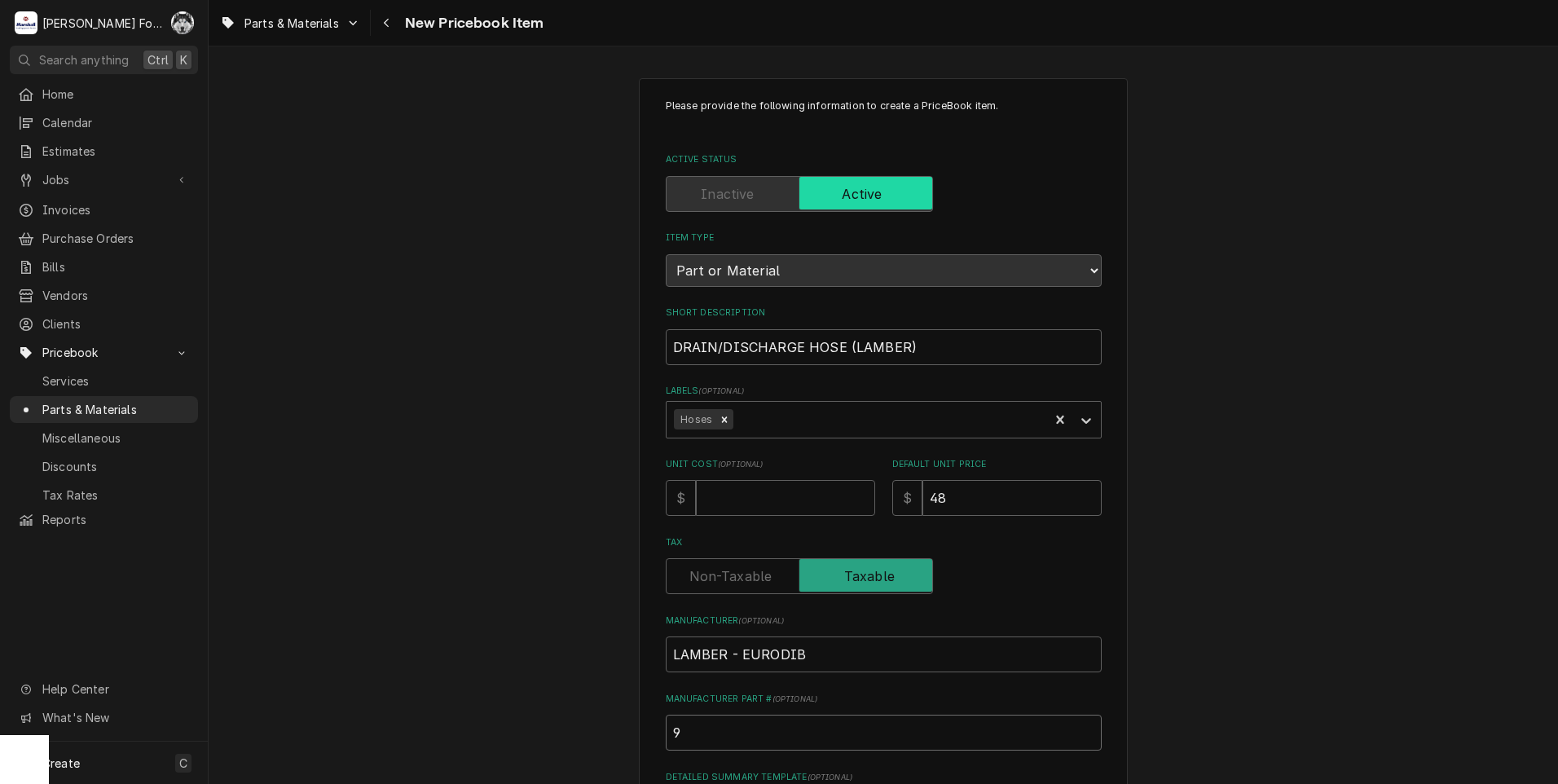
type input "90"
type textarea "x"
type input "900"
type textarea "x"
type input "9000"
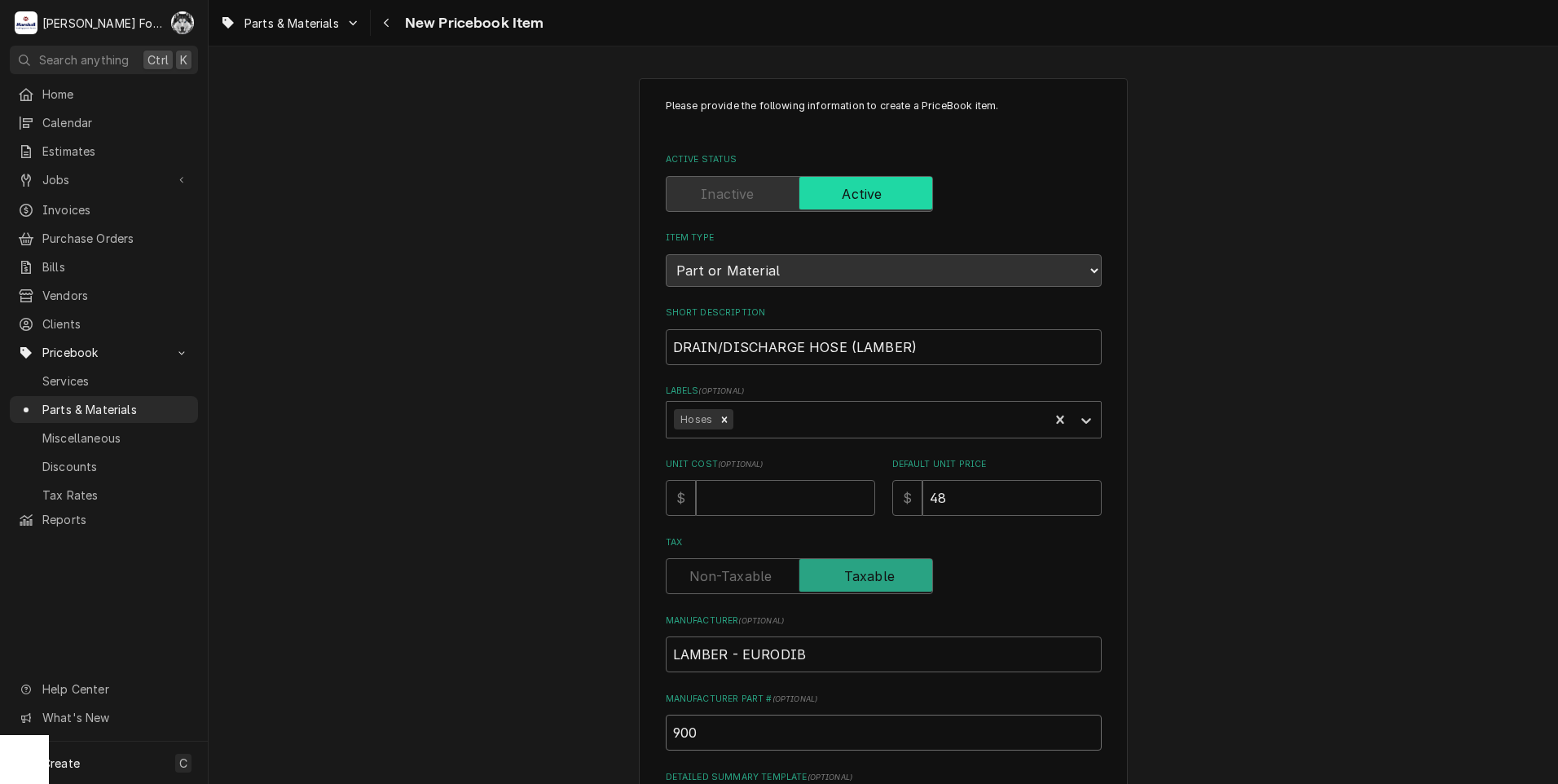
type textarea "x"
type input "90000"
type textarea "x"
type input "900006"
type textarea "x"
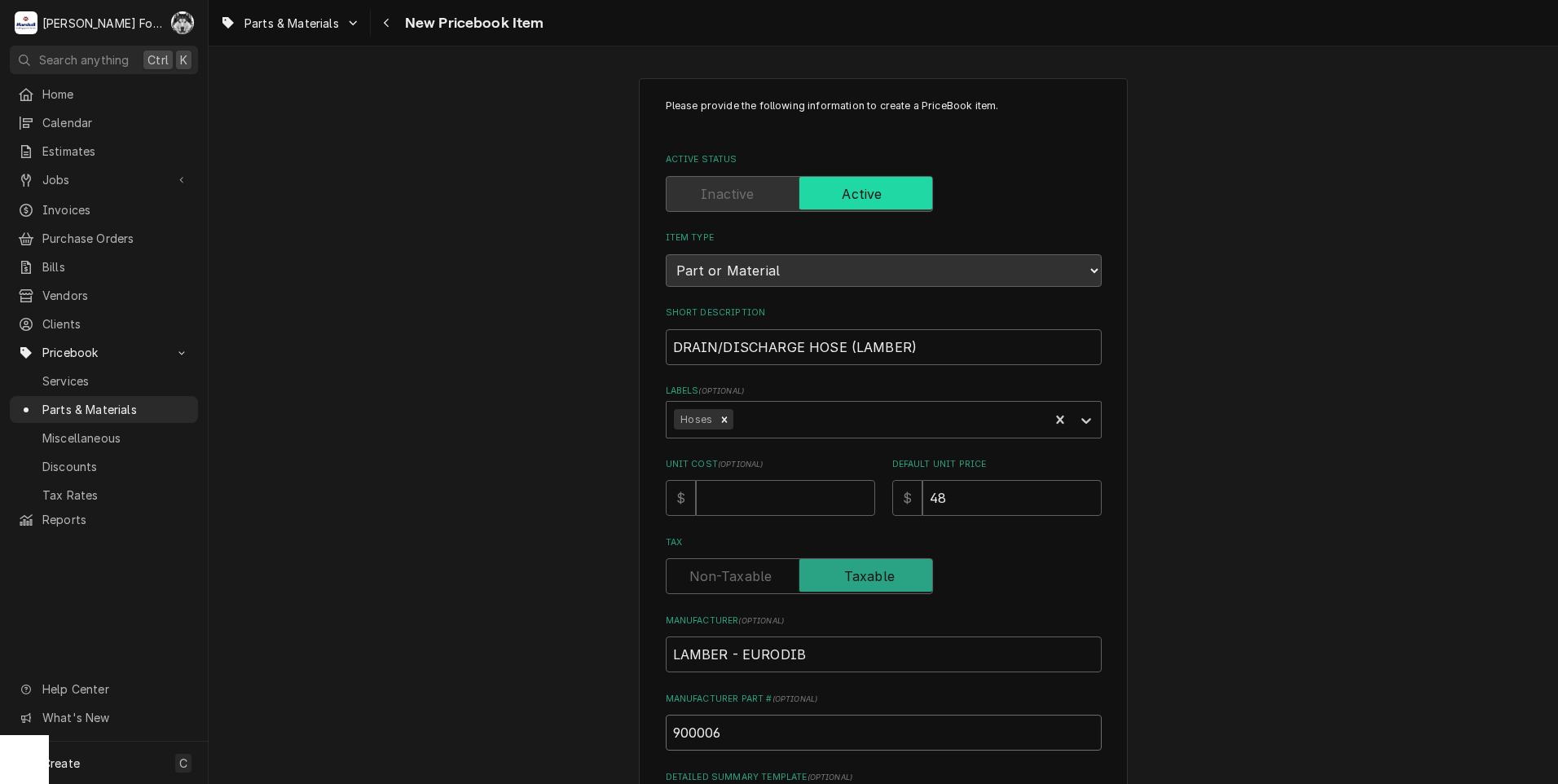
scroll to position [372, 0]
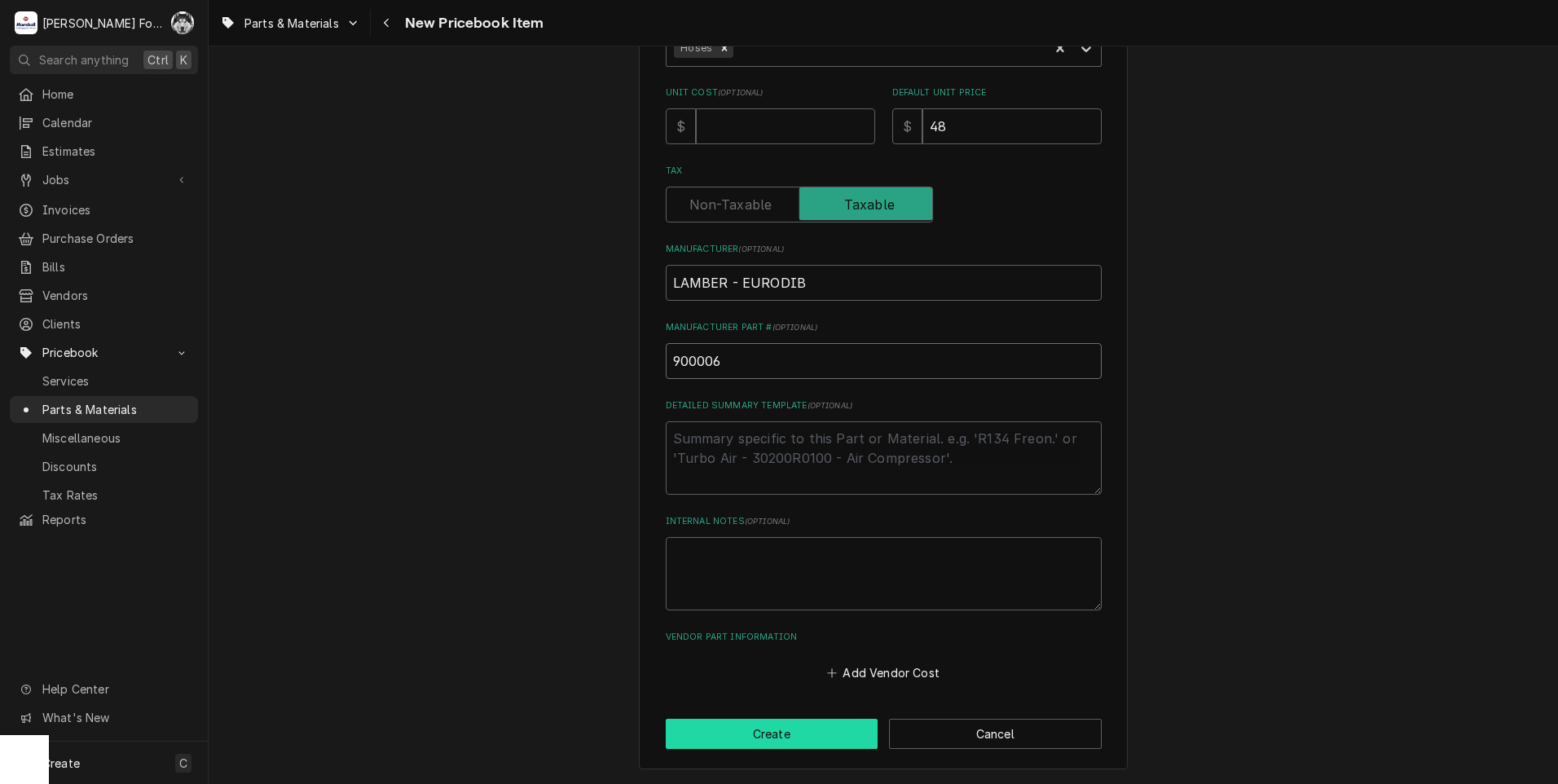
type input "900006"
click at [784, 728] on button "Create" at bounding box center [772, 733] width 213 height 30
type textarea "x"
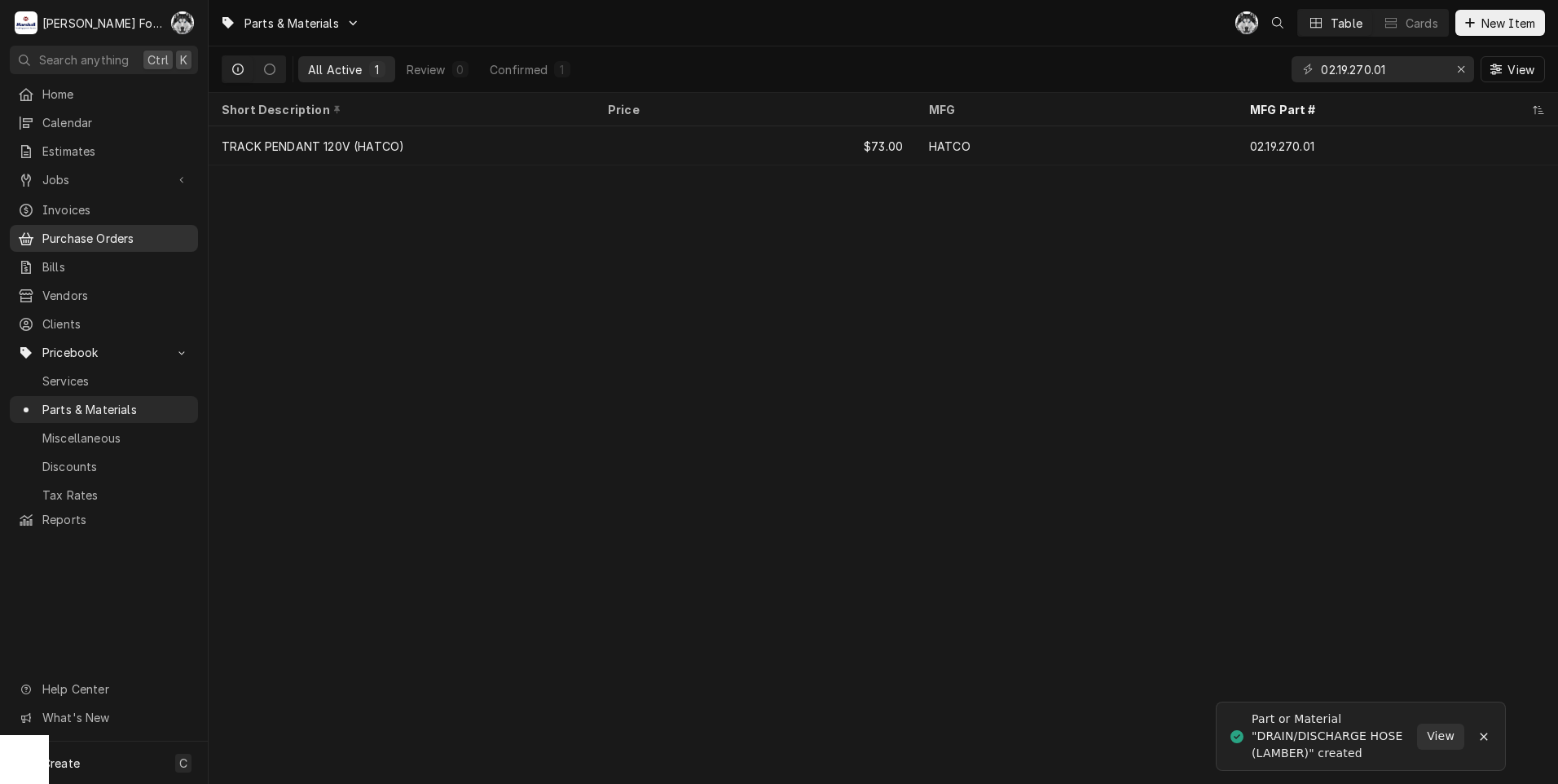
click at [50, 234] on span "Purchase Orders" at bounding box center [115, 239] width 147 height 18
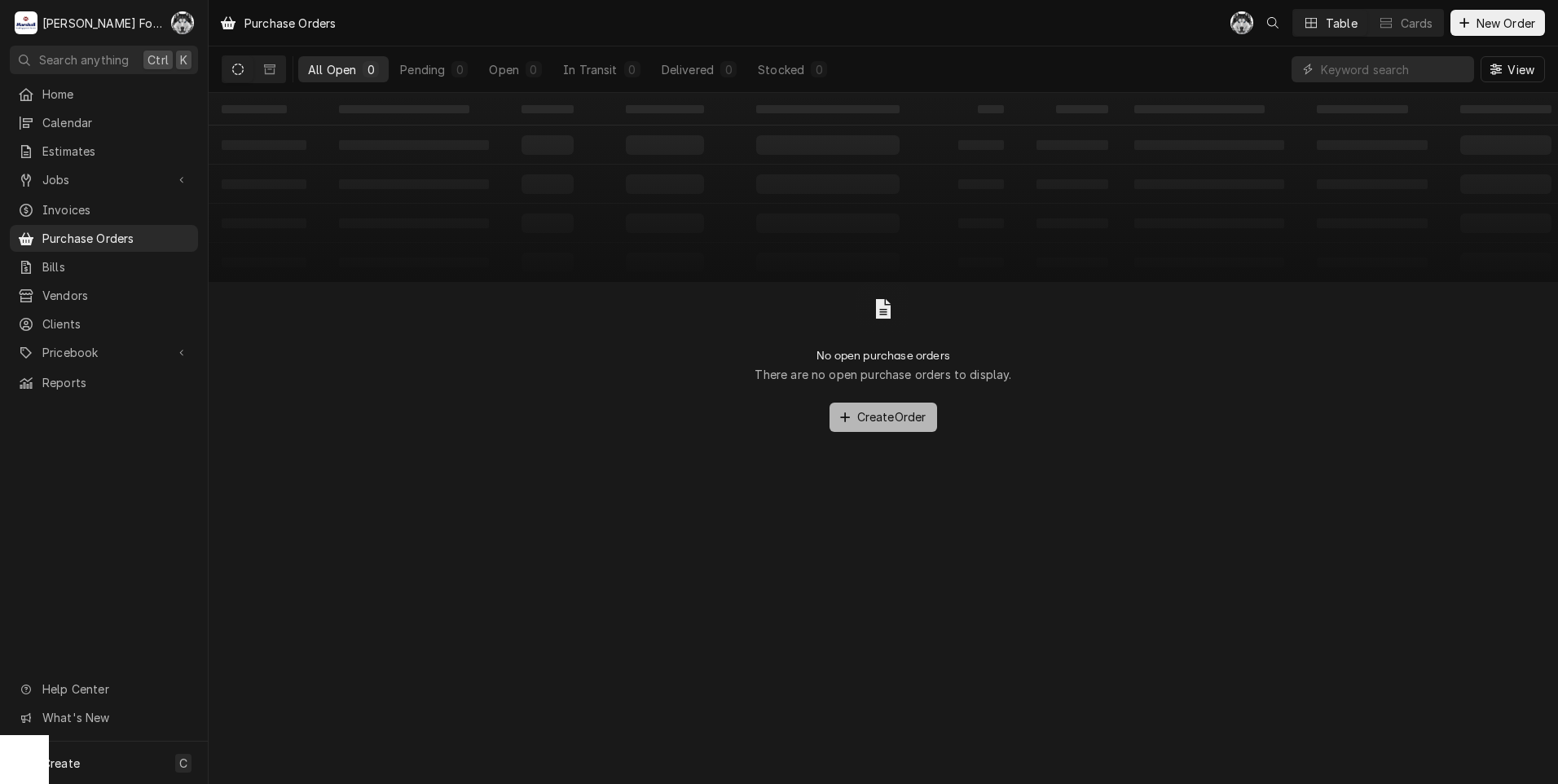
click at [899, 423] on span "Create Order" at bounding box center [892, 416] width 76 height 18
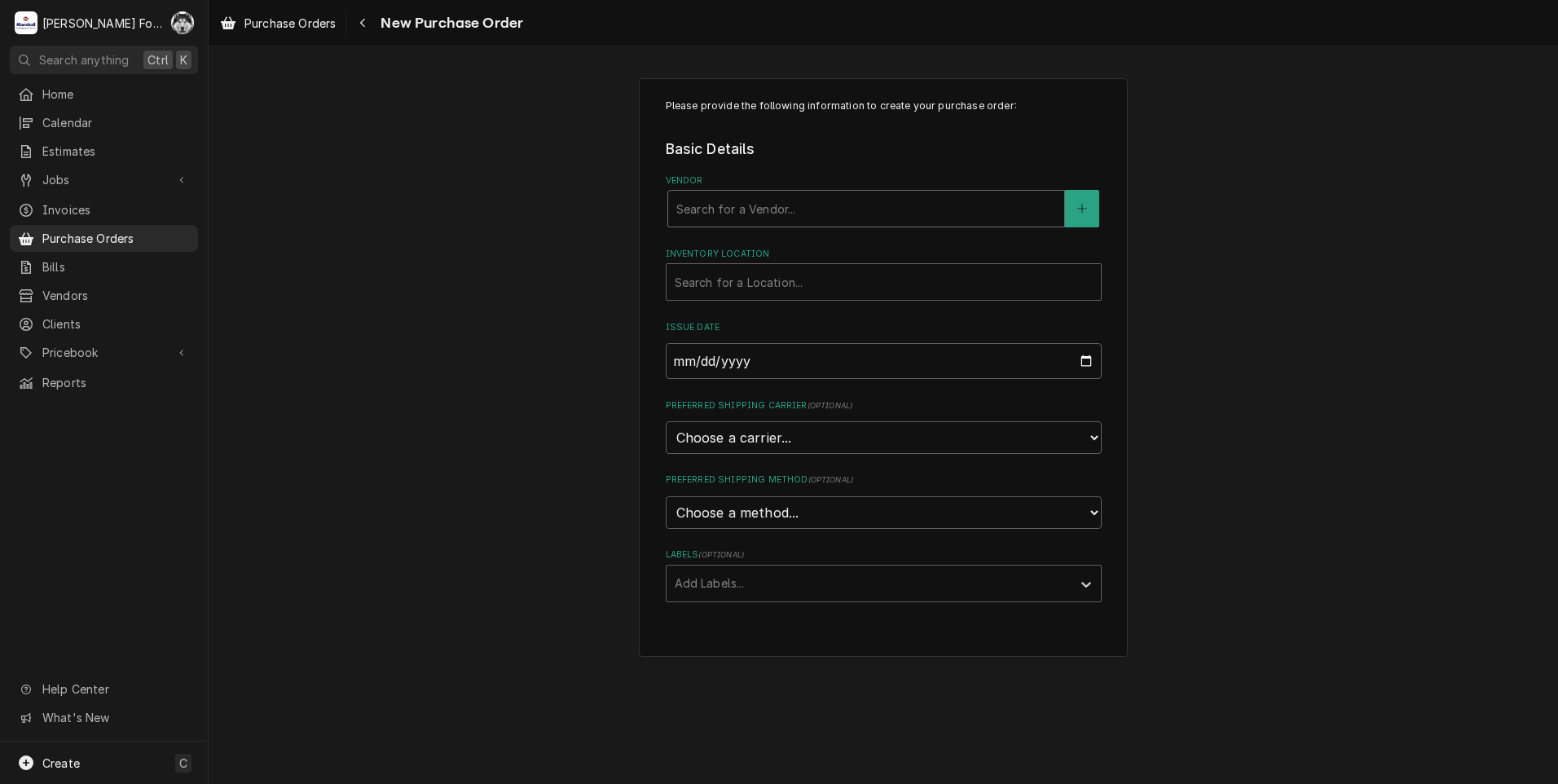
click at [801, 211] on div "Vendor" at bounding box center [865, 209] width 380 height 29
click at [614, 227] on div "Please provide the following information to create your purchase order: Basic D…" at bounding box center [883, 367] width 1349 height 608
drag, startPoint x: 614, startPoint y: 227, endPoint x: 739, endPoint y: 294, distance: 141.8
click at [739, 294] on div "Inventory Location" at bounding box center [884, 282] width 419 height 29
click at [577, 362] on div "Please provide the following information to create your purchase order: Basic D…" at bounding box center [883, 367] width 1349 height 608
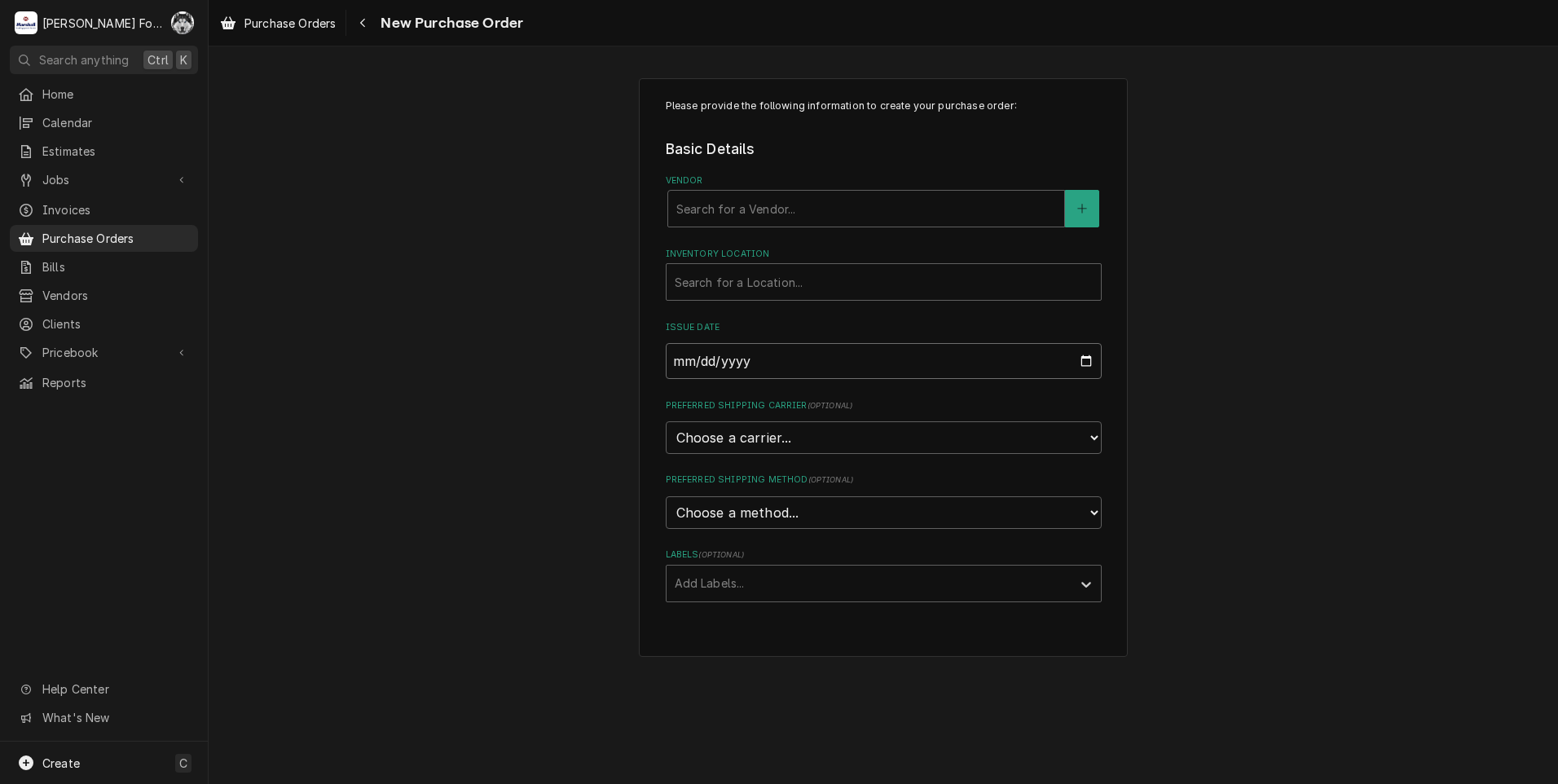
click at [712, 356] on input "2025-09-05" at bounding box center [883, 361] width 436 height 36
click at [596, 446] on div "Please provide the following information to create your purchase order: Basic D…" at bounding box center [883, 367] width 1349 height 608
drag, startPoint x: 752, startPoint y: 436, endPoint x: 730, endPoint y: 443, distance: 23.1
click at [751, 436] on select "Choose a carrier... U.S. Postal Service Stamps.com FedEx UPS DHL Express DHL EC…" at bounding box center [883, 437] width 436 height 32
click at [588, 491] on div "Please provide the following information to create your purchase order: Basic D…" at bounding box center [883, 367] width 1349 height 608
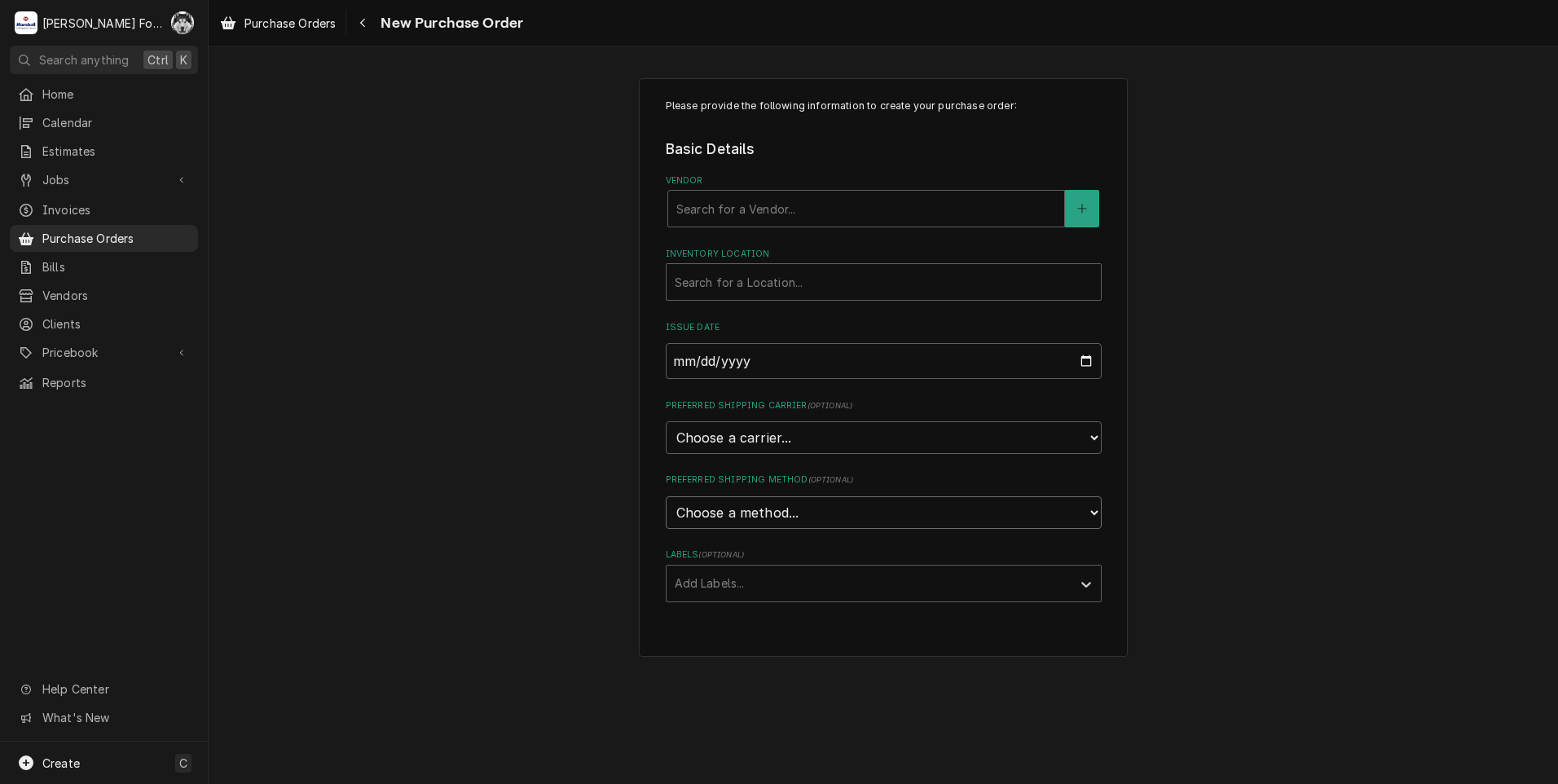
drag, startPoint x: 770, startPoint y: 511, endPoint x: 749, endPoint y: 512, distance: 21.0
click at [769, 511] on select "Choose a method... Ground Next Day Early AM Next Day Air 2 Day Air Other" at bounding box center [883, 512] width 436 height 32
drag, startPoint x: 457, startPoint y: 511, endPoint x: 438, endPoint y: 505, distance: 19.9
click at [453, 507] on div "Please provide the following information to create your purchase order: Basic D…" at bounding box center [883, 367] width 1349 height 608
click at [56, 230] on span "Purchase Orders" at bounding box center [115, 239] width 147 height 18
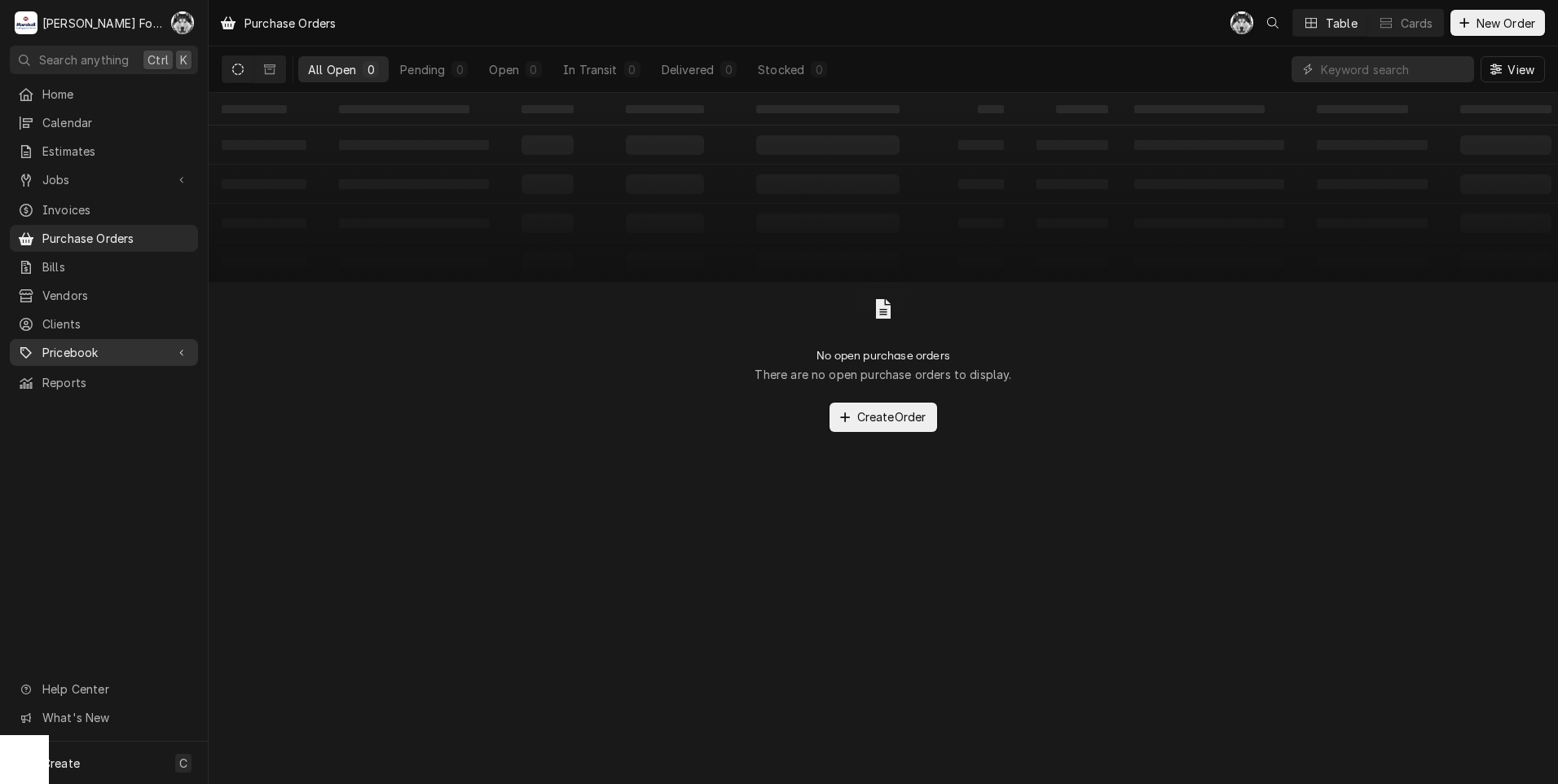
click at [60, 343] on span "Pricebook" at bounding box center [103, 352] width 123 height 18
click at [72, 401] on span "Parts & Materials" at bounding box center [115, 410] width 147 height 18
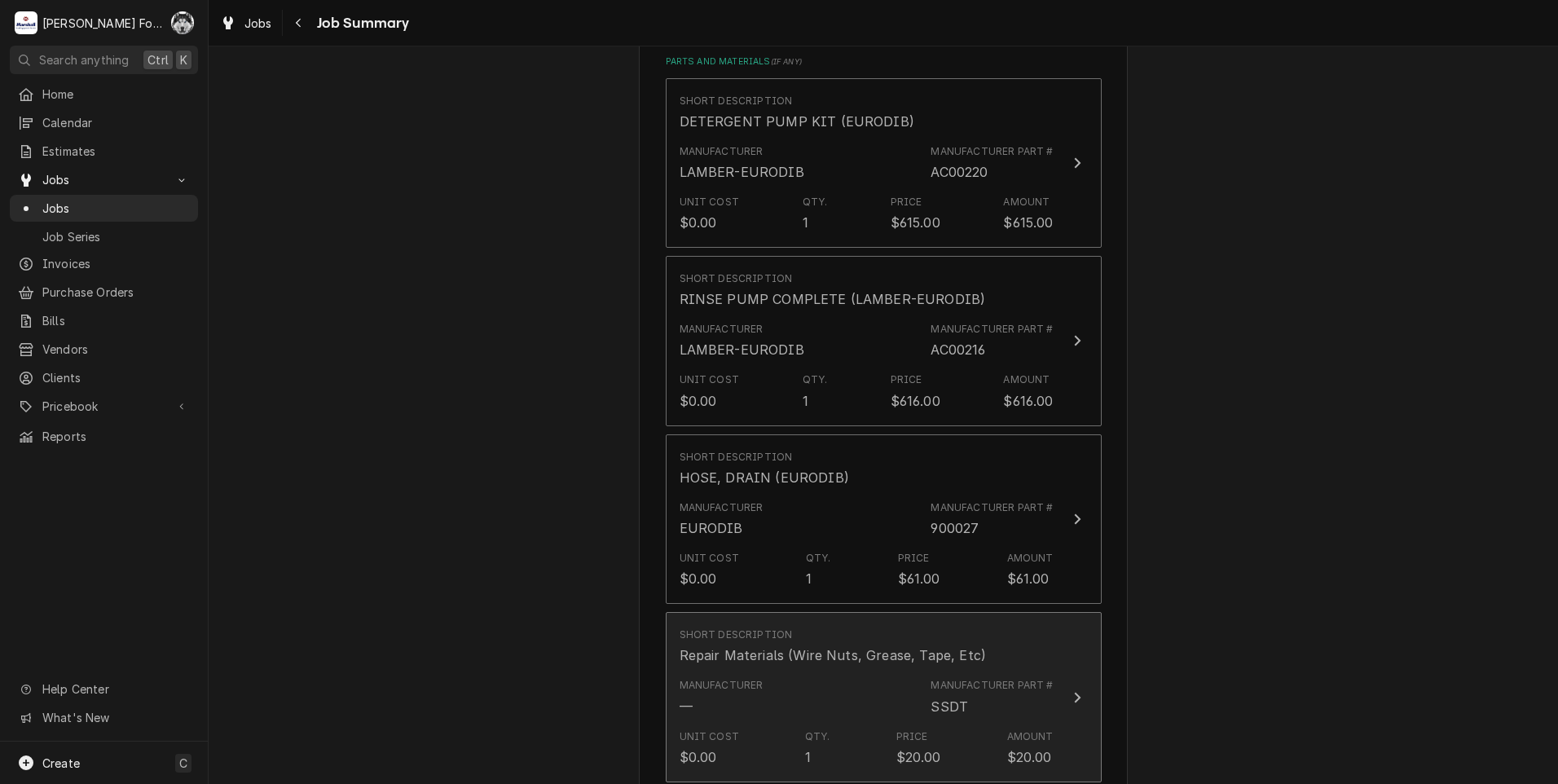
scroll to position [1901, 0]
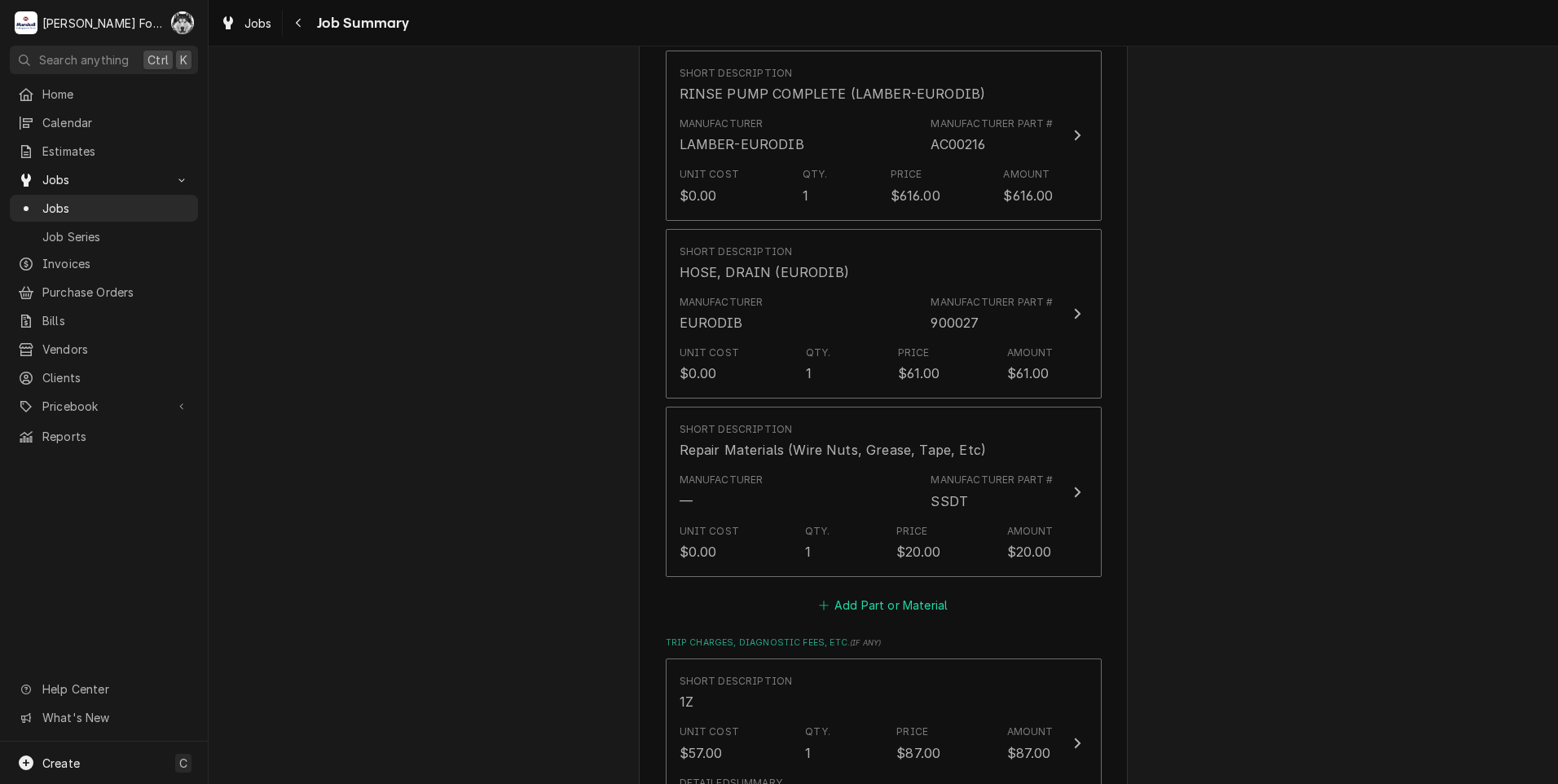
click at [866, 593] on button "Add Part or Material" at bounding box center [883, 604] width 135 height 22
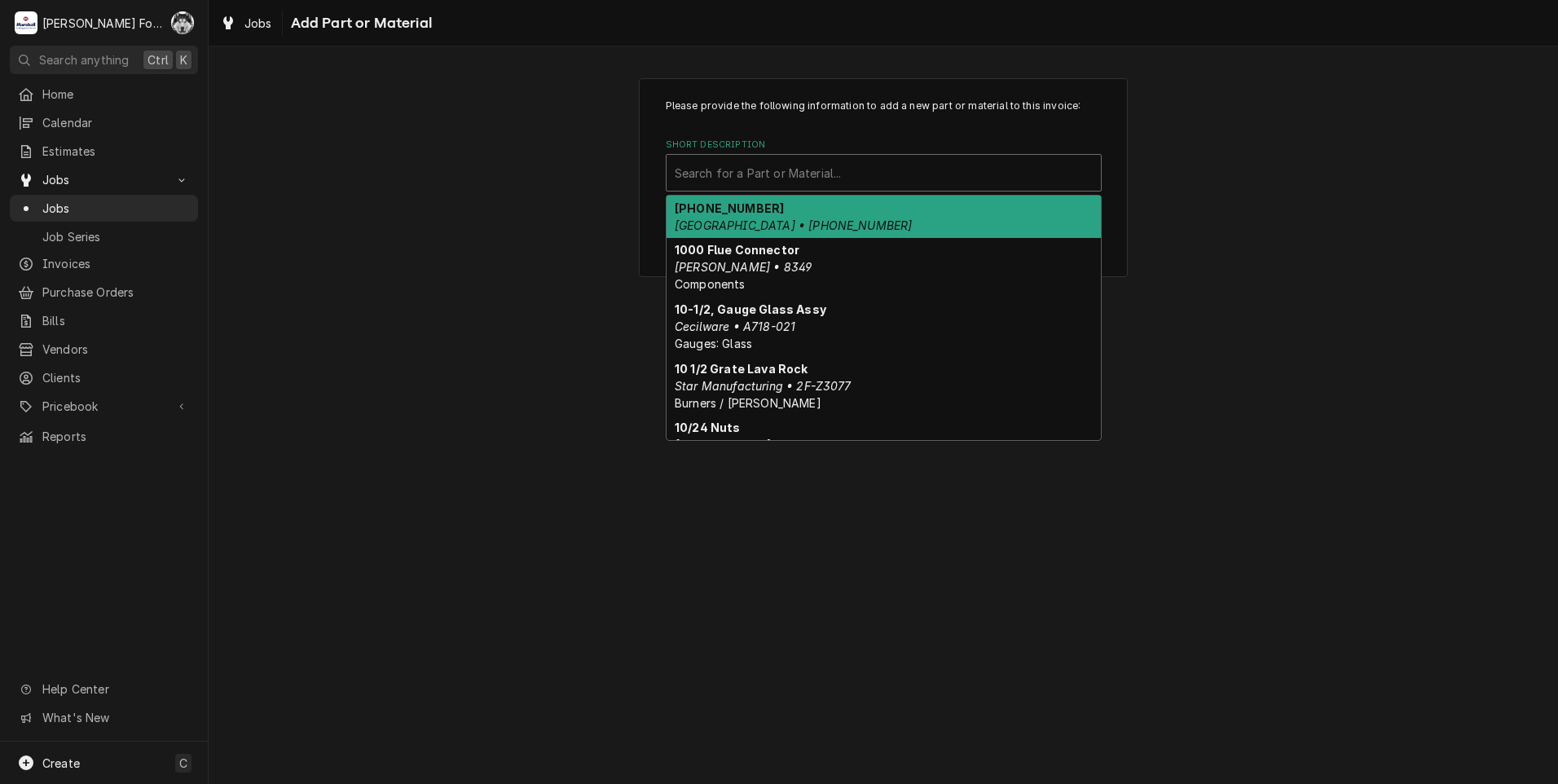
click at [784, 162] on div "Short Description" at bounding box center [884, 173] width 419 height 29
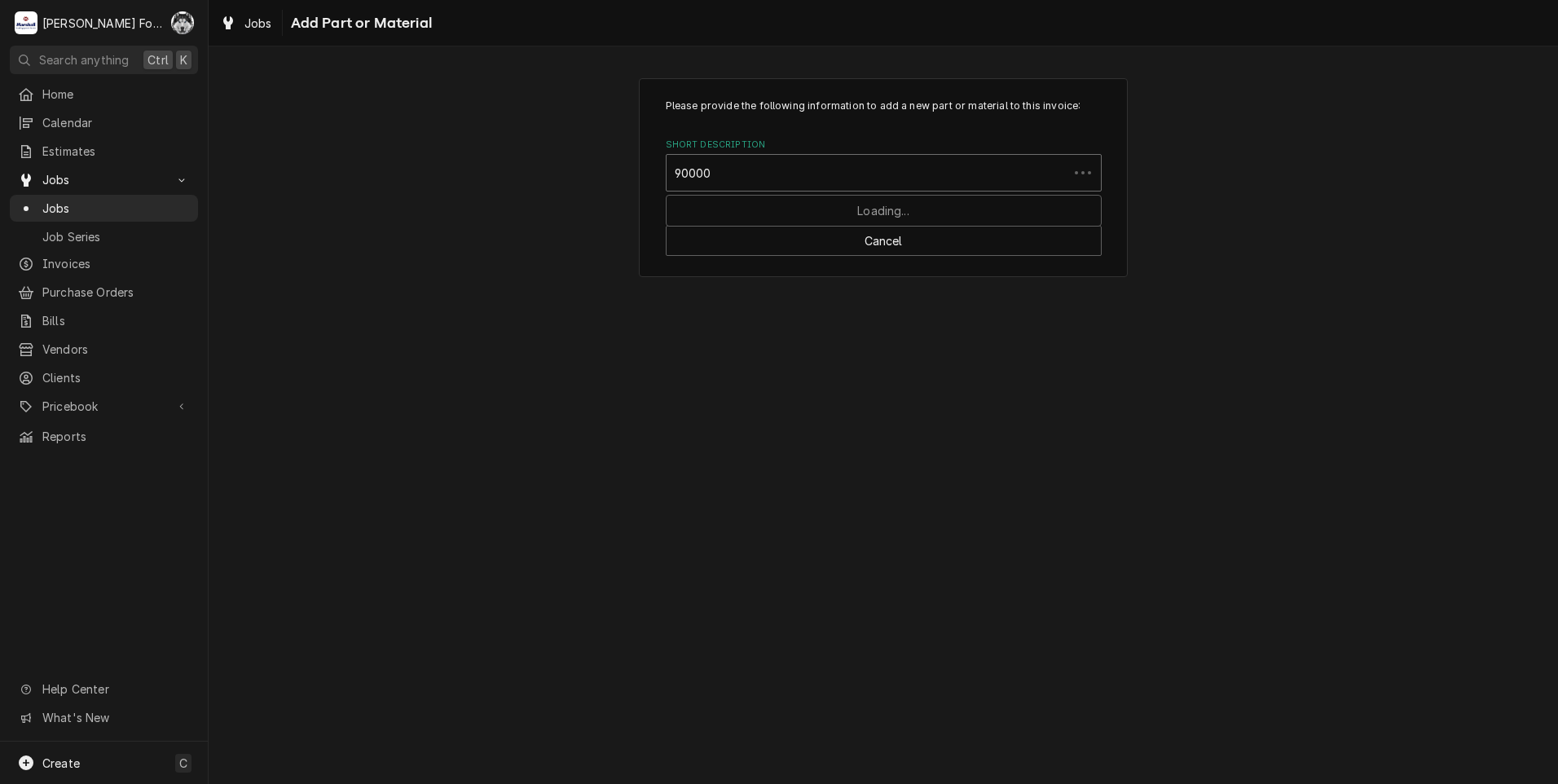
type input "900006"
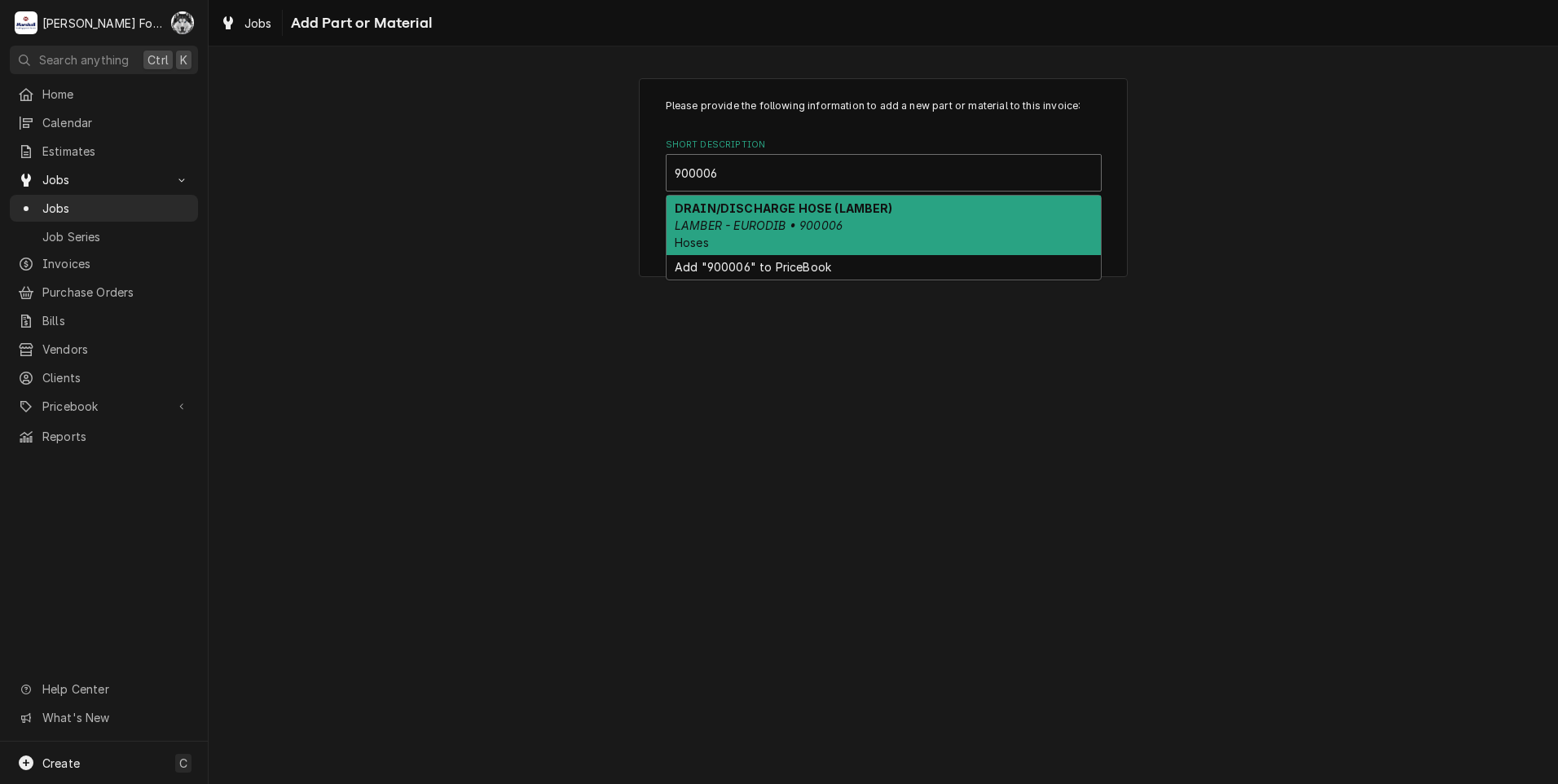
click at [780, 233] on div "DRAIN/DISCHARGE HOSE (LAMBER) LAMBER - EURODIB • 900006 Hoses" at bounding box center [883, 224] width 434 height 59
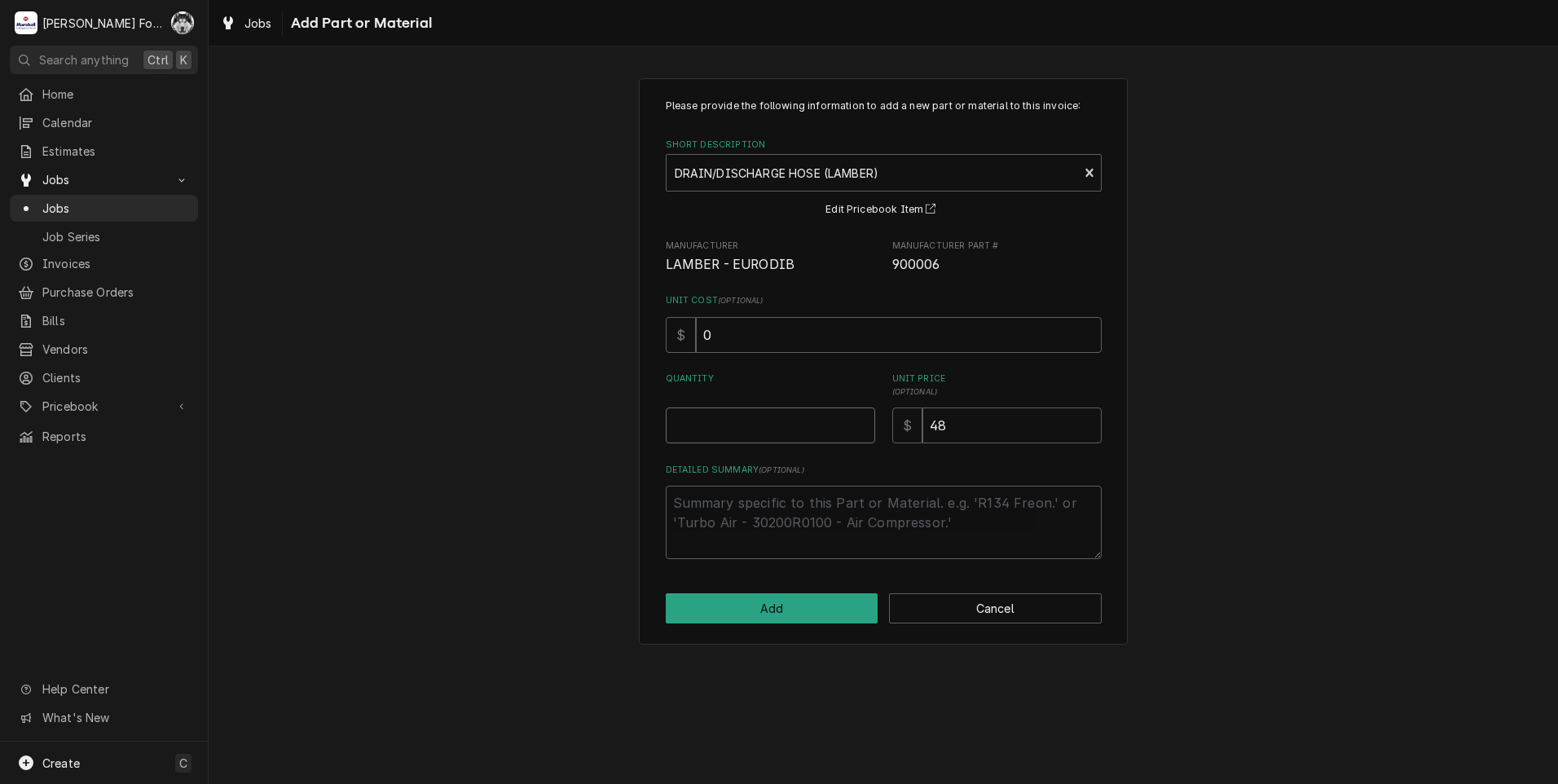
type textarea "x"
type input "0.5"
click at [857, 419] on input "0.5" at bounding box center [770, 425] width 210 height 36
type textarea "x"
type input "1"
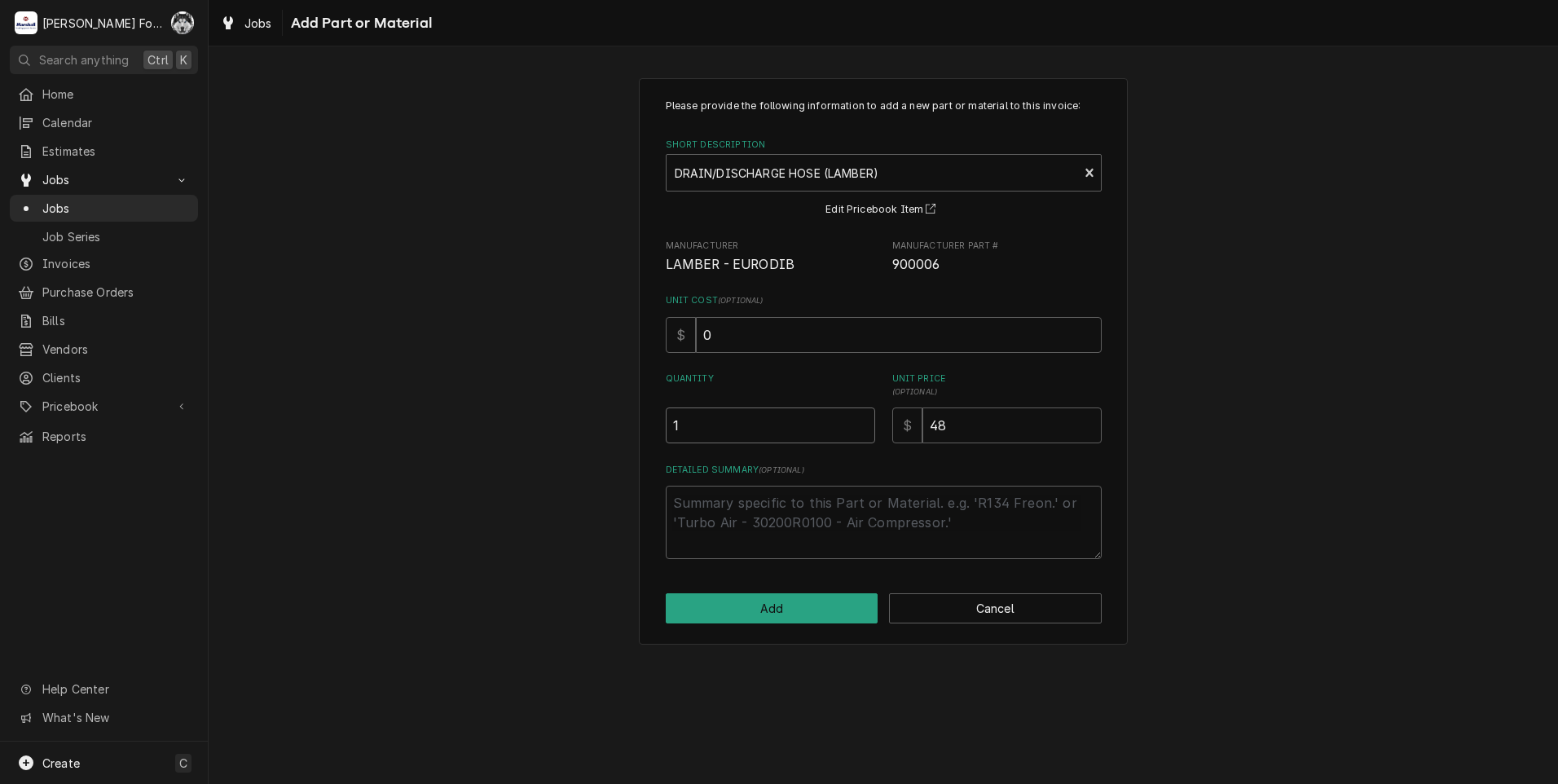
click at [858, 419] on input "1" at bounding box center [770, 425] width 210 height 36
click at [793, 601] on button "Add" at bounding box center [772, 608] width 213 height 30
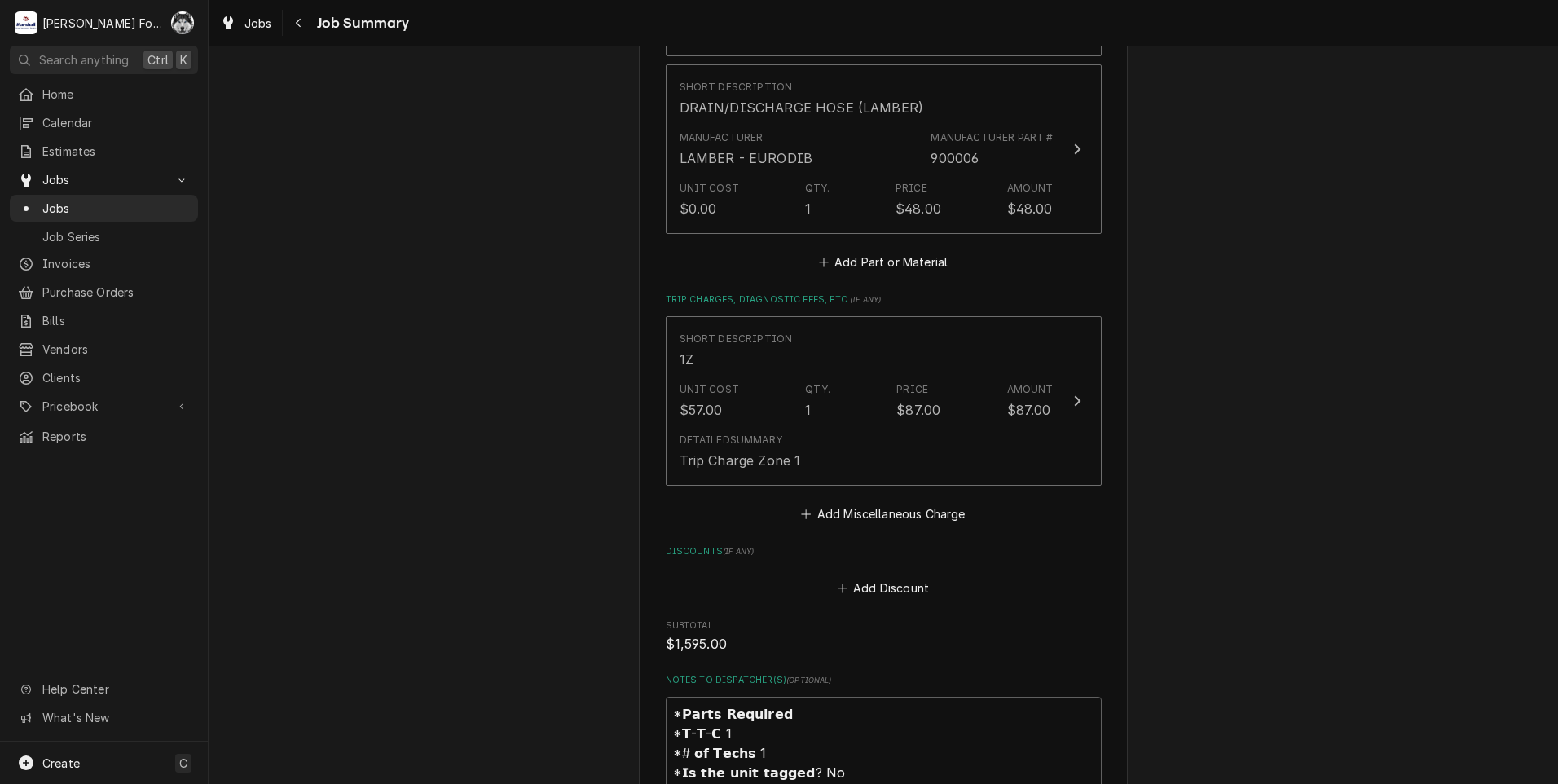
scroll to position [2959, 0]
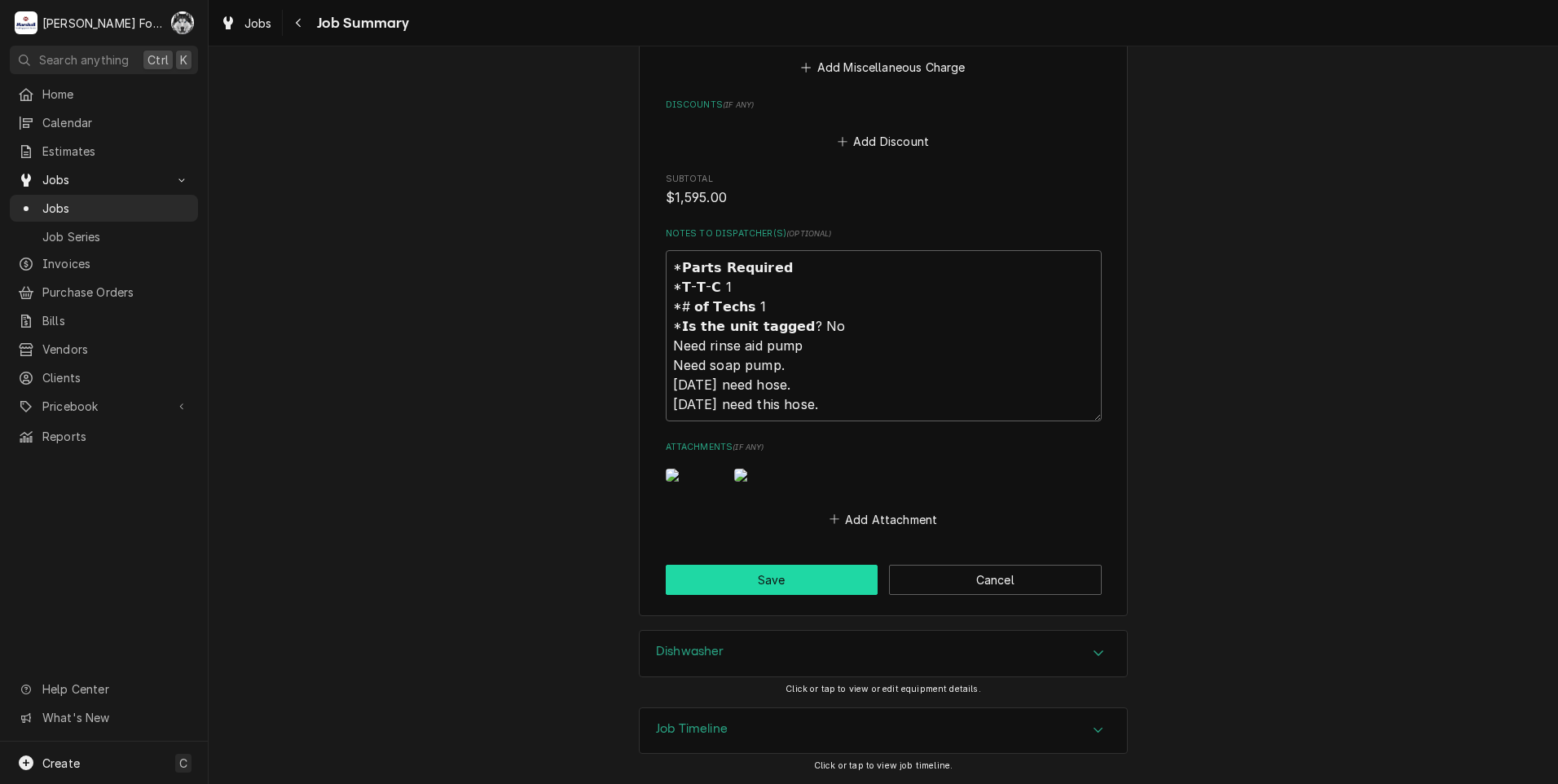
click at [775, 582] on button "Save" at bounding box center [772, 579] width 213 height 30
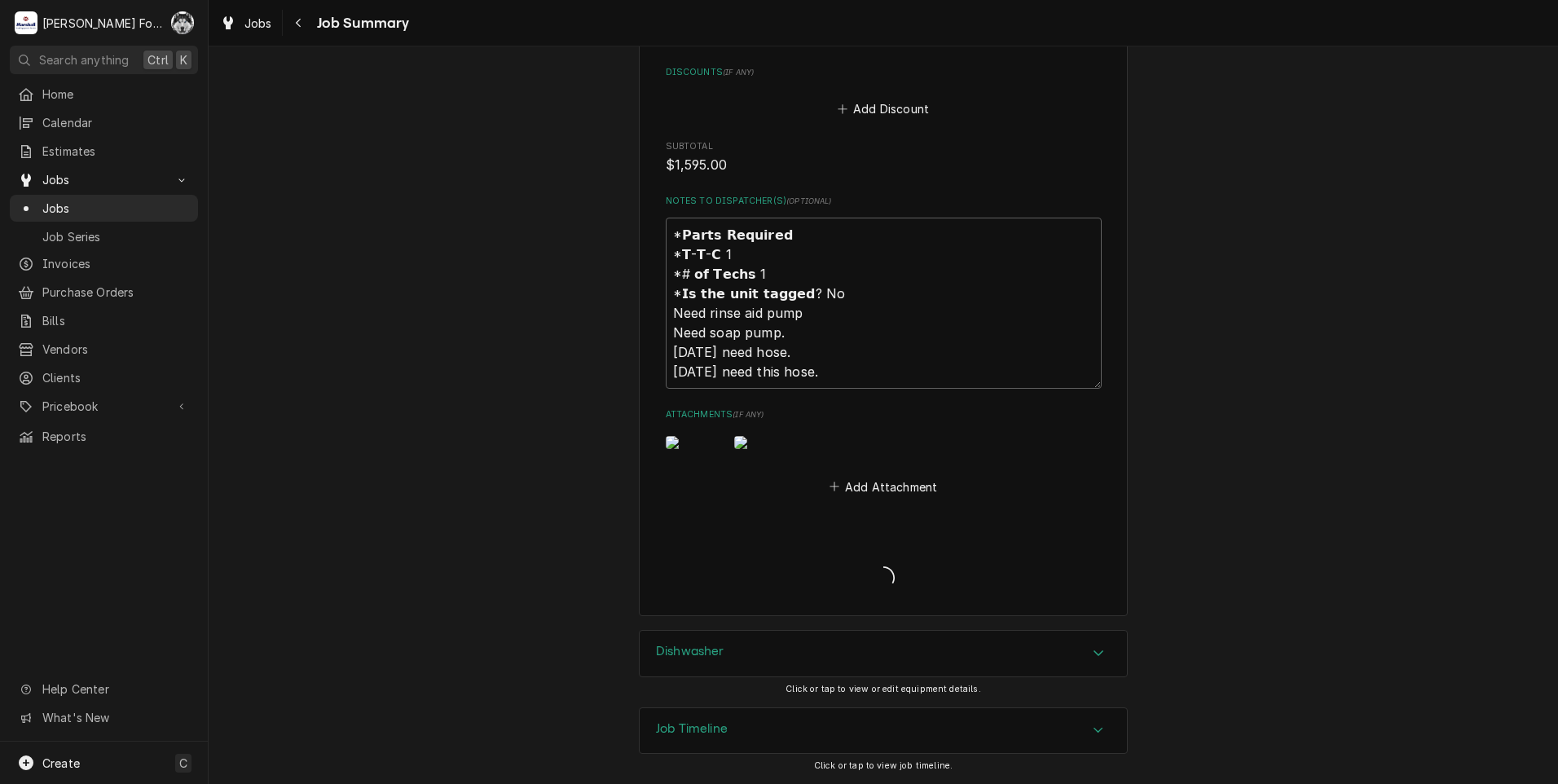
type textarea "x"
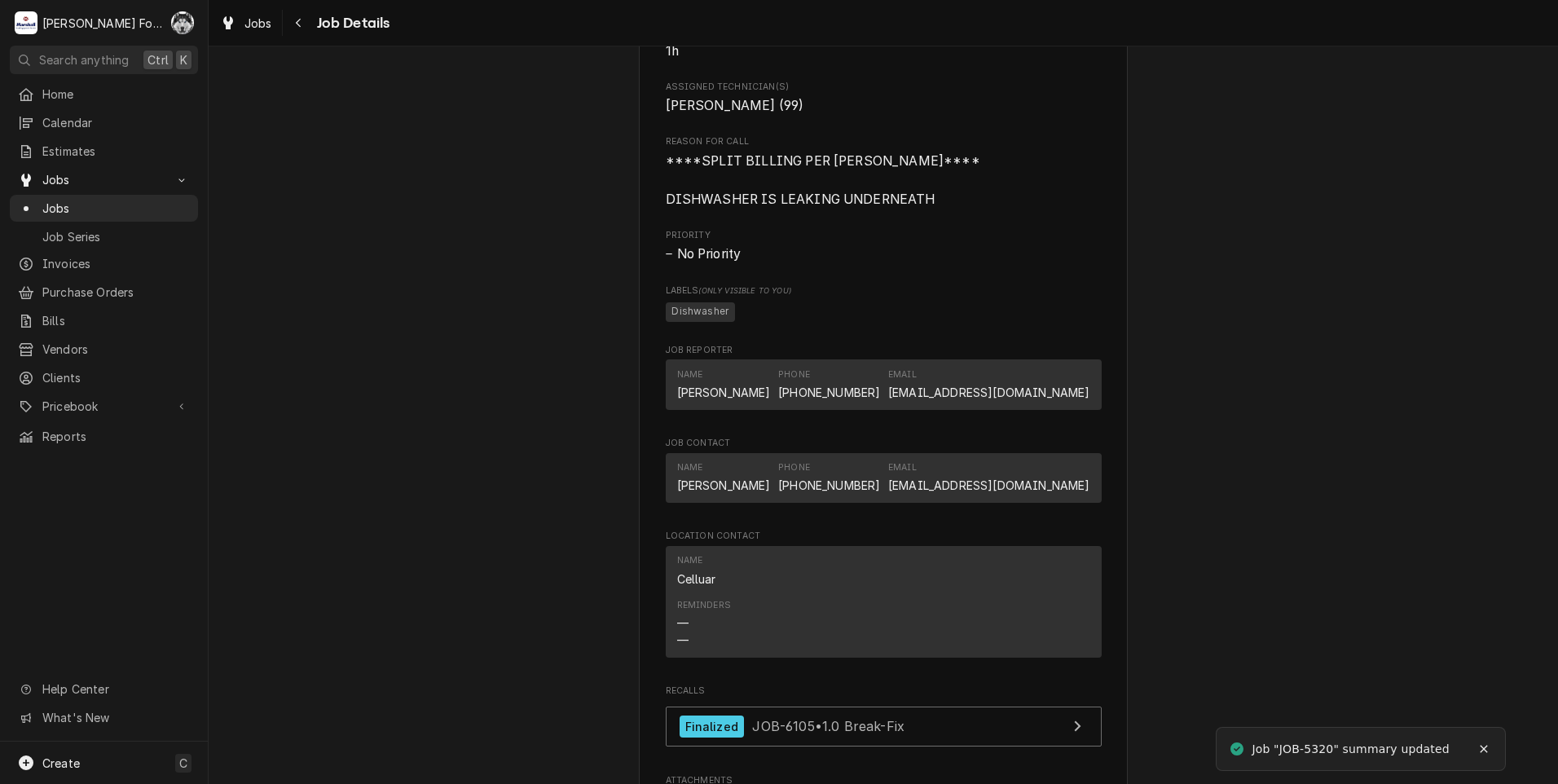
scroll to position [2288, 0]
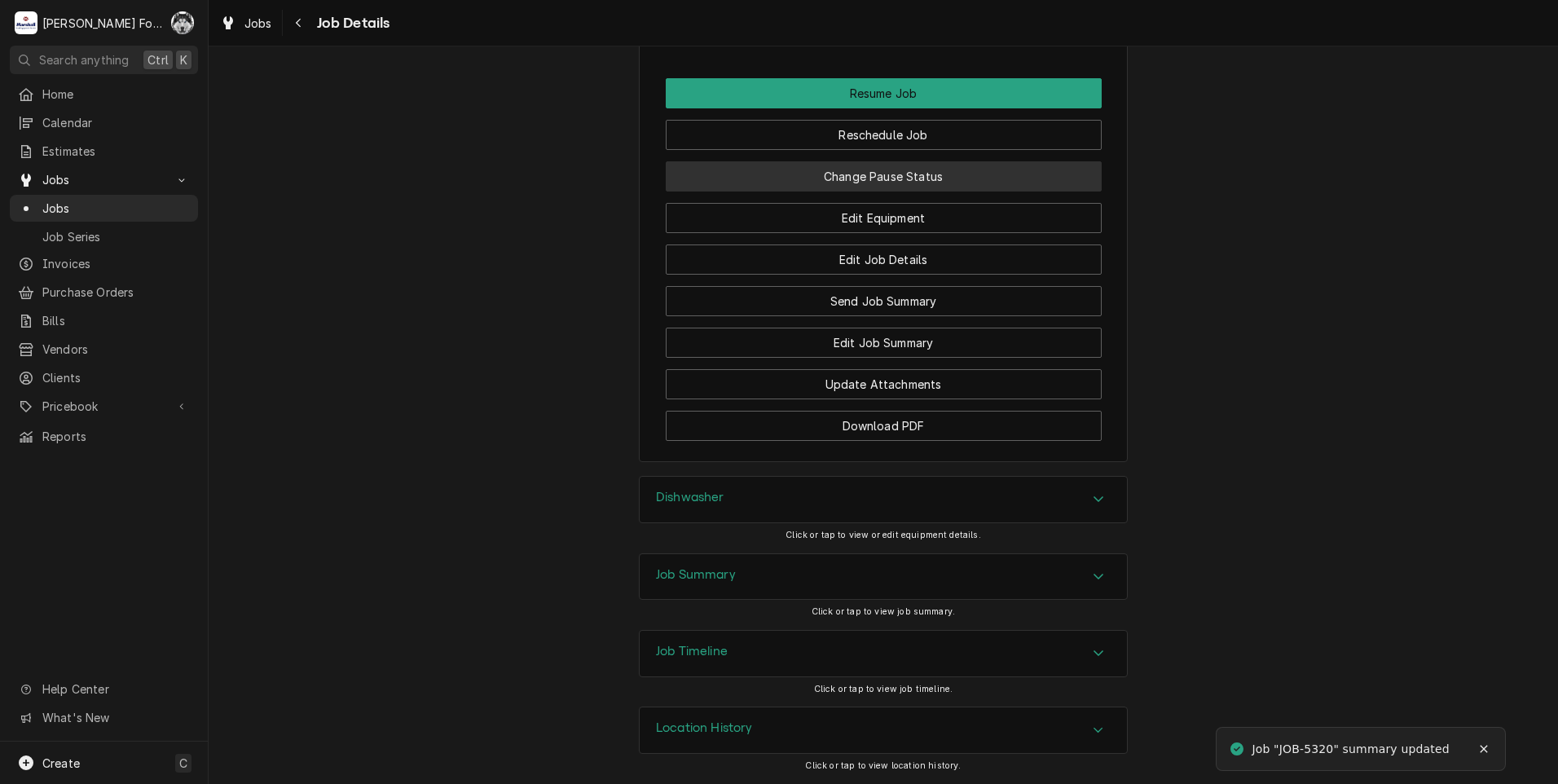
click at [888, 183] on button "Change Pause Status" at bounding box center [883, 176] width 436 height 30
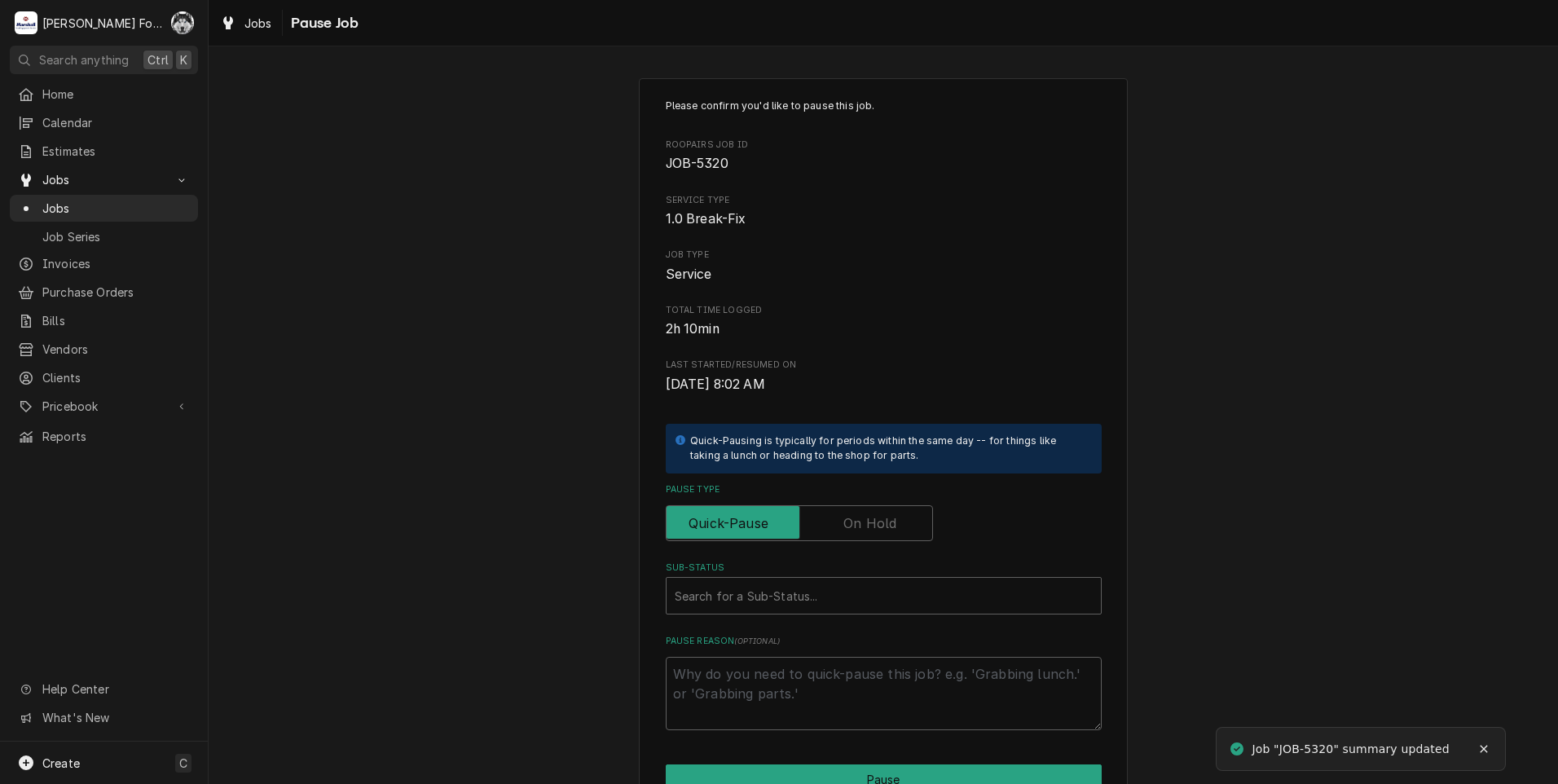
click at [859, 526] on label "Pause Type" at bounding box center [799, 523] width 267 height 36
click at [859, 526] on input "Pause Type" at bounding box center [799, 523] width 253 height 36
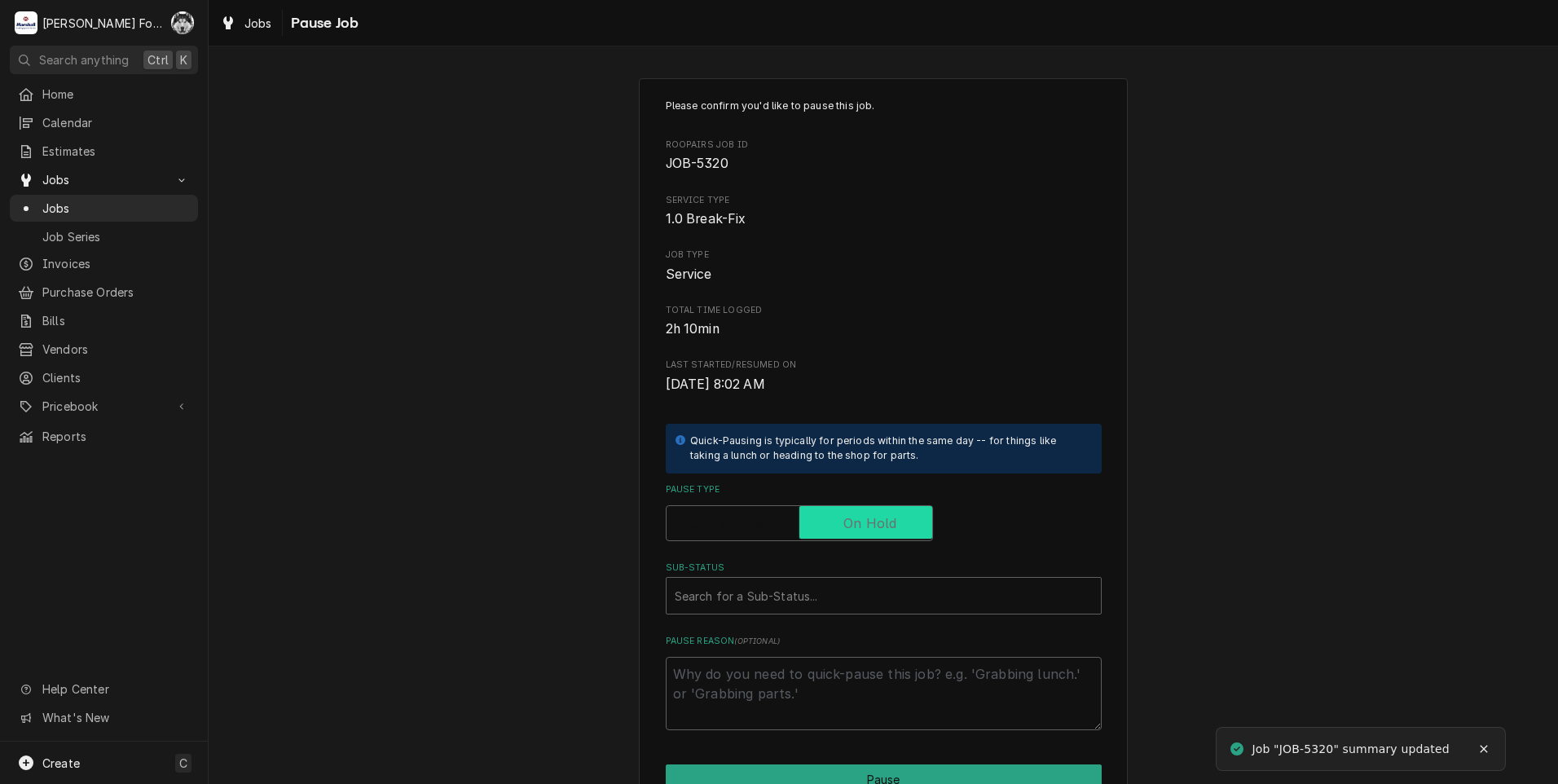
checkbox input "true"
click at [823, 612] on div "Search for a Sub-Status..." at bounding box center [883, 595] width 434 height 36
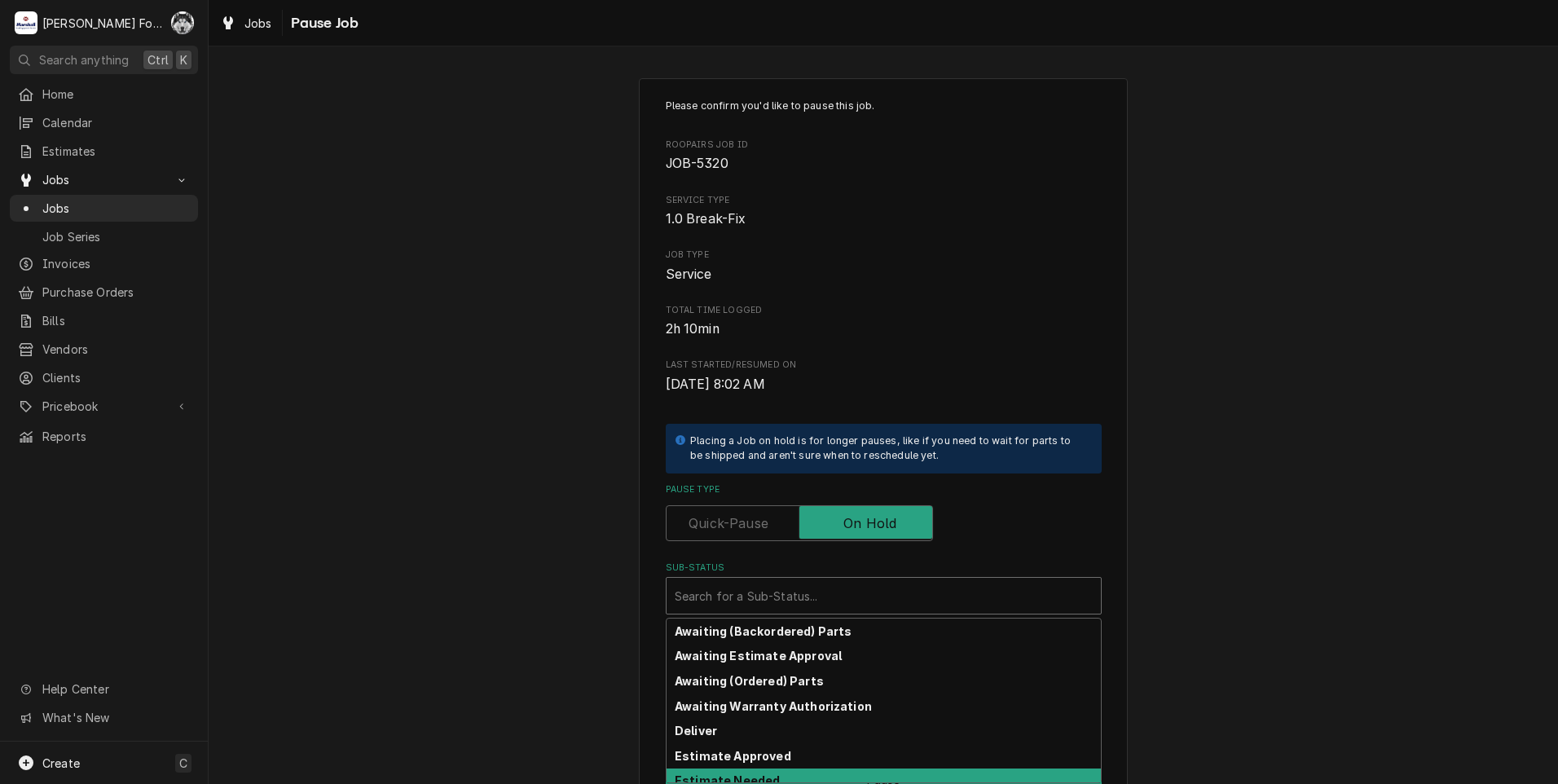
click at [748, 774] on strong "Estimate Needed" at bounding box center [728, 780] width 105 height 14
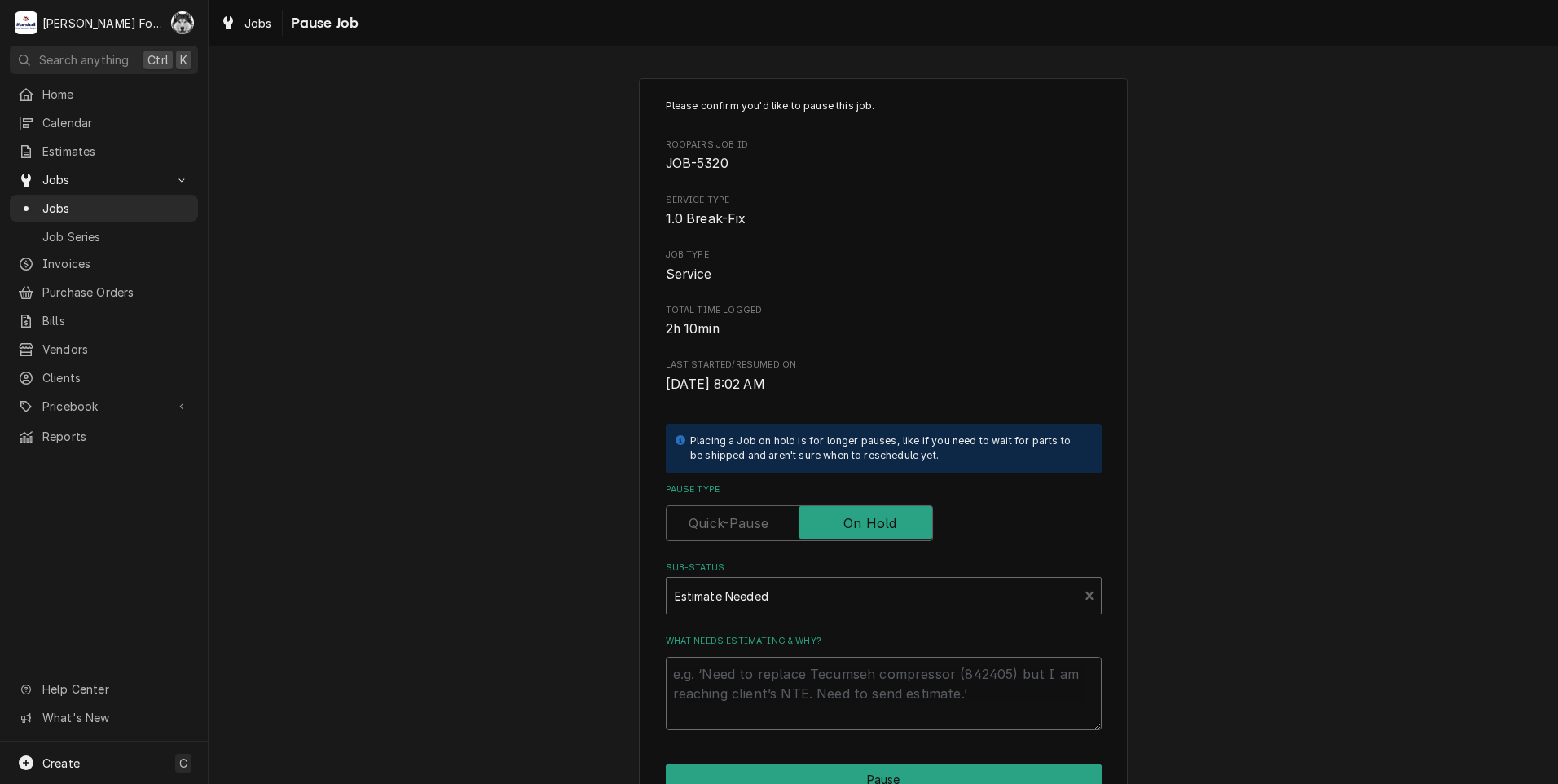
click at [734, 705] on textarea "What needs estimating & why?" at bounding box center [883, 692] width 436 height 73
type textarea "x"
type textarea "P"
type textarea "x"
type textarea "PA"
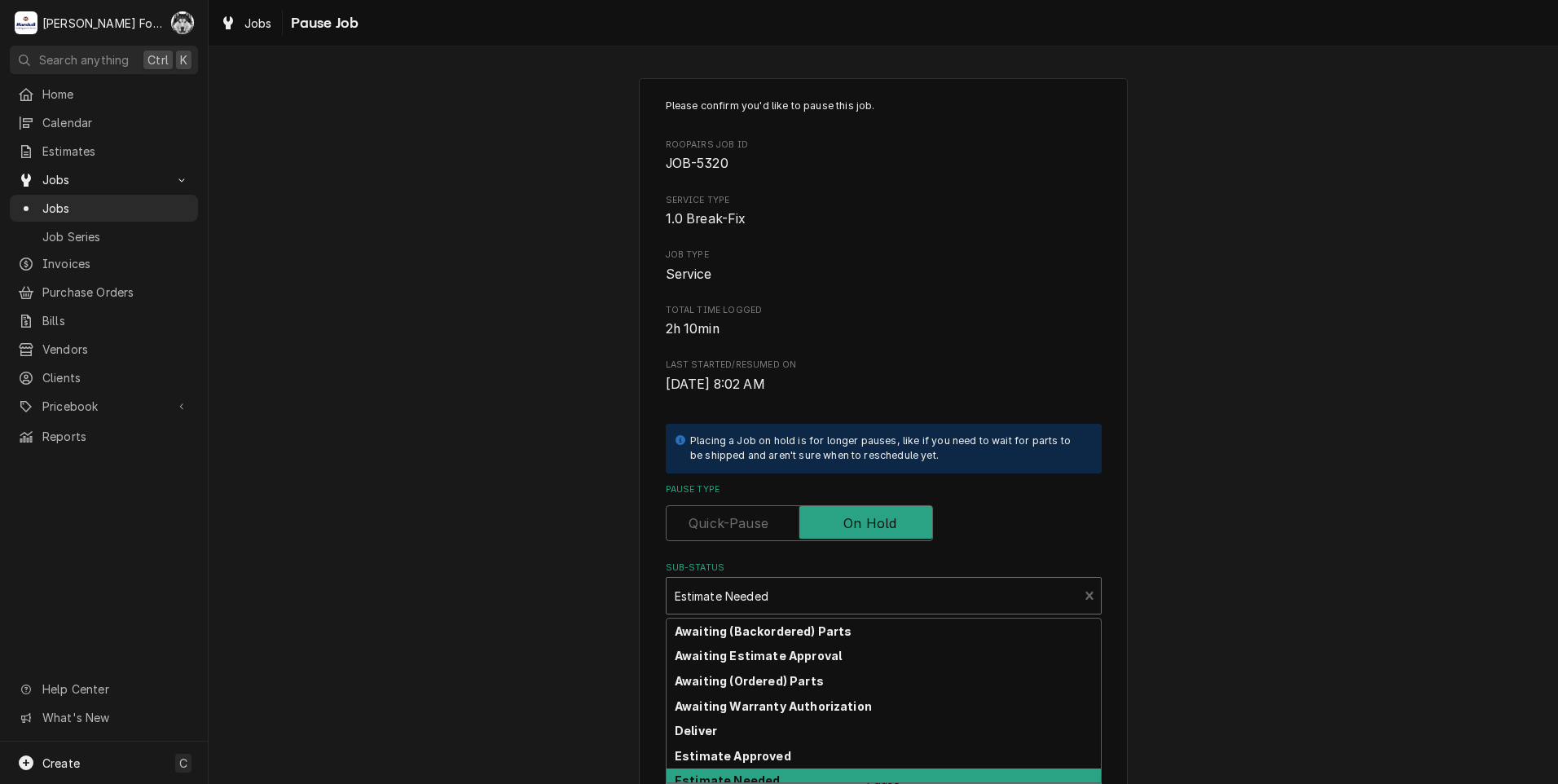
click at [770, 606] on div "Sub-Status" at bounding box center [873, 596] width 396 height 29
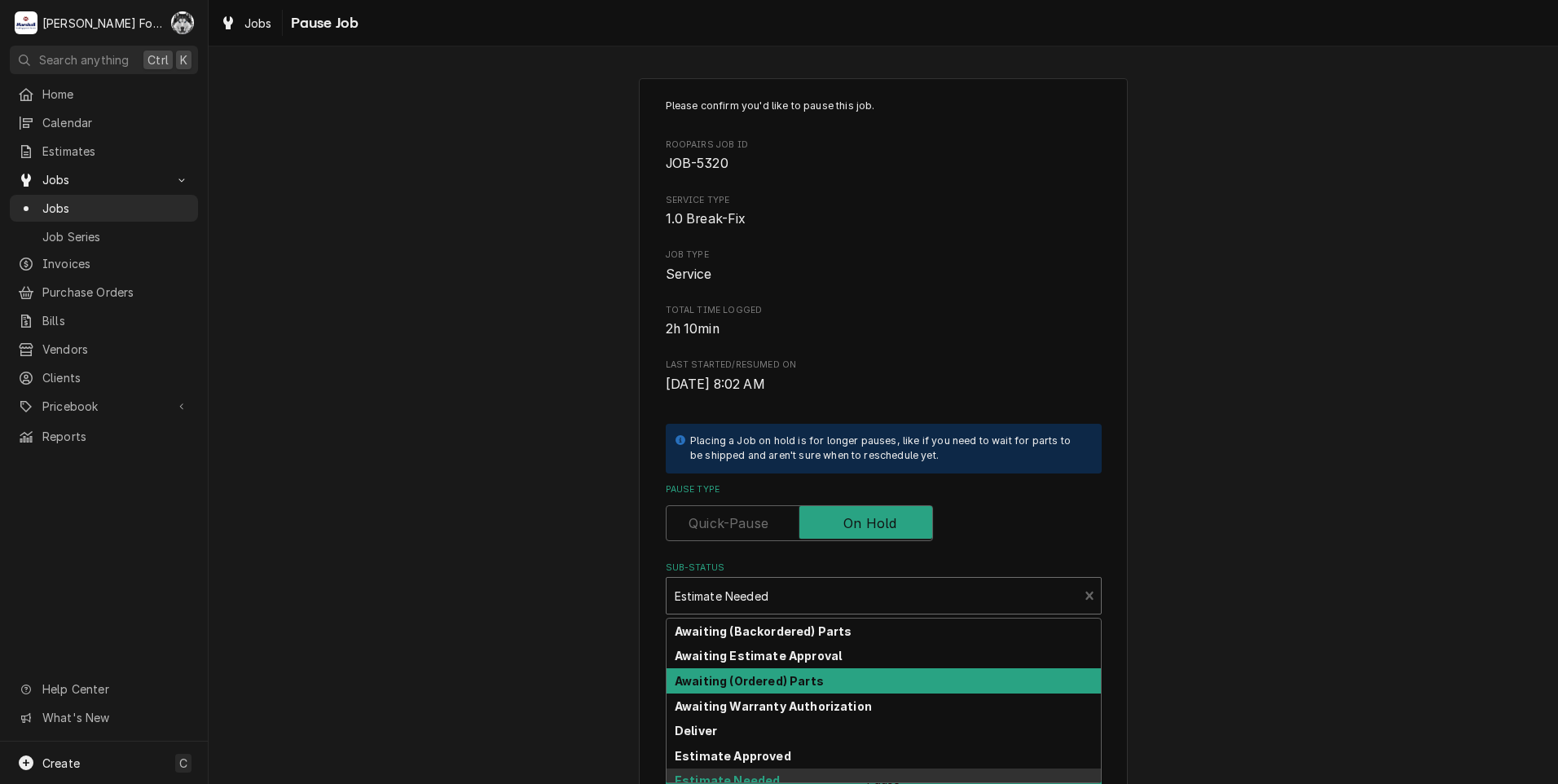
click at [758, 675] on strong "Awaiting (Ordered) Parts" at bounding box center [749, 681] width 149 height 14
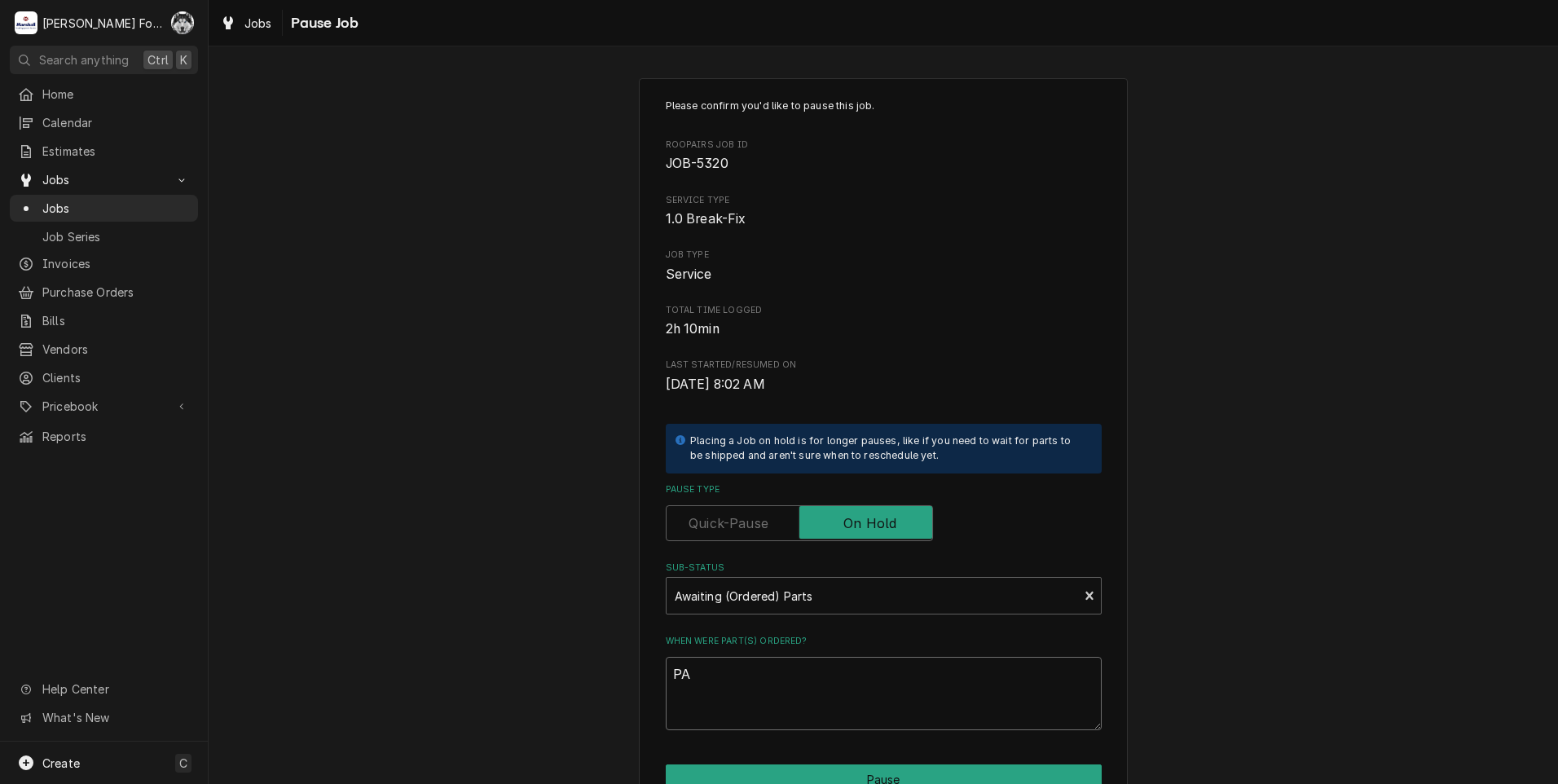
drag, startPoint x: 742, startPoint y: 683, endPoint x: 660, endPoint y: 682, distance: 82.0
click at [665, 682] on textarea "PA" at bounding box center [883, 692] width 436 height 73
type textarea "x"
type textarea "9"
type textarea "x"
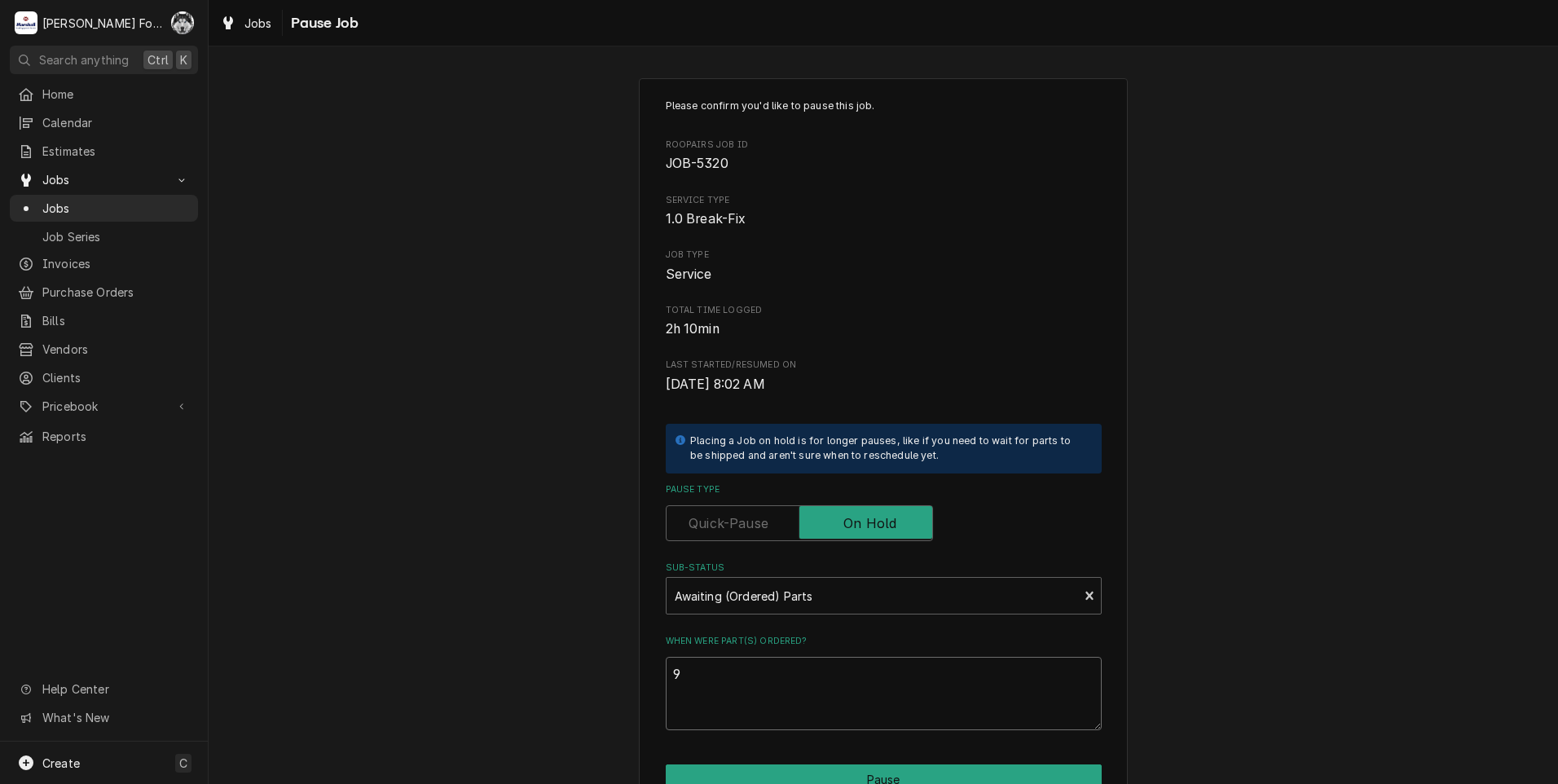
type textarea "9/"
type textarea "x"
type textarea "9/5"
type textarea "x"
type textarea "9/5/"
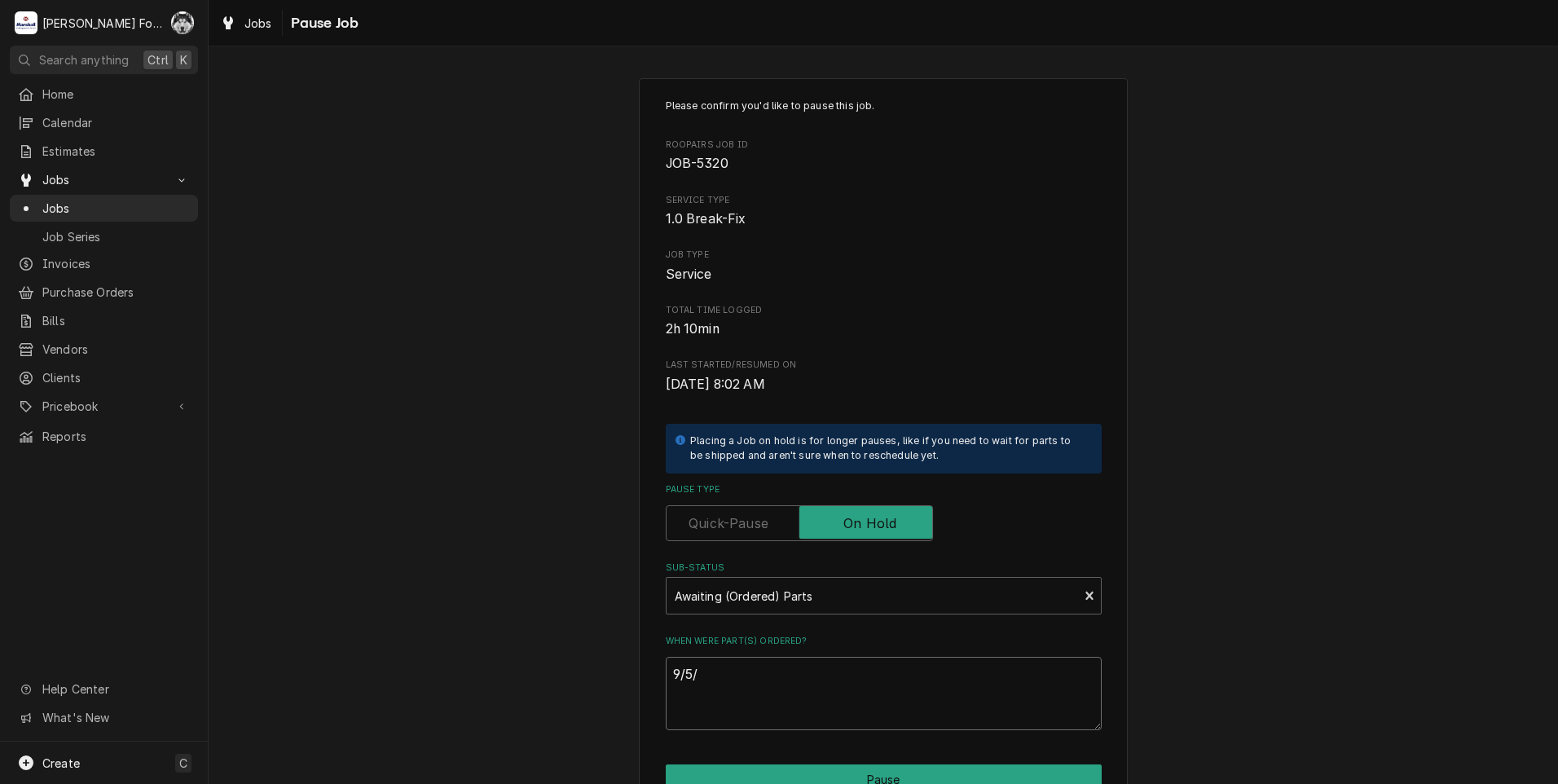
type textarea "x"
type textarea "9/5/2"
type textarea "x"
type textarea "9/5/20"
type textarea "x"
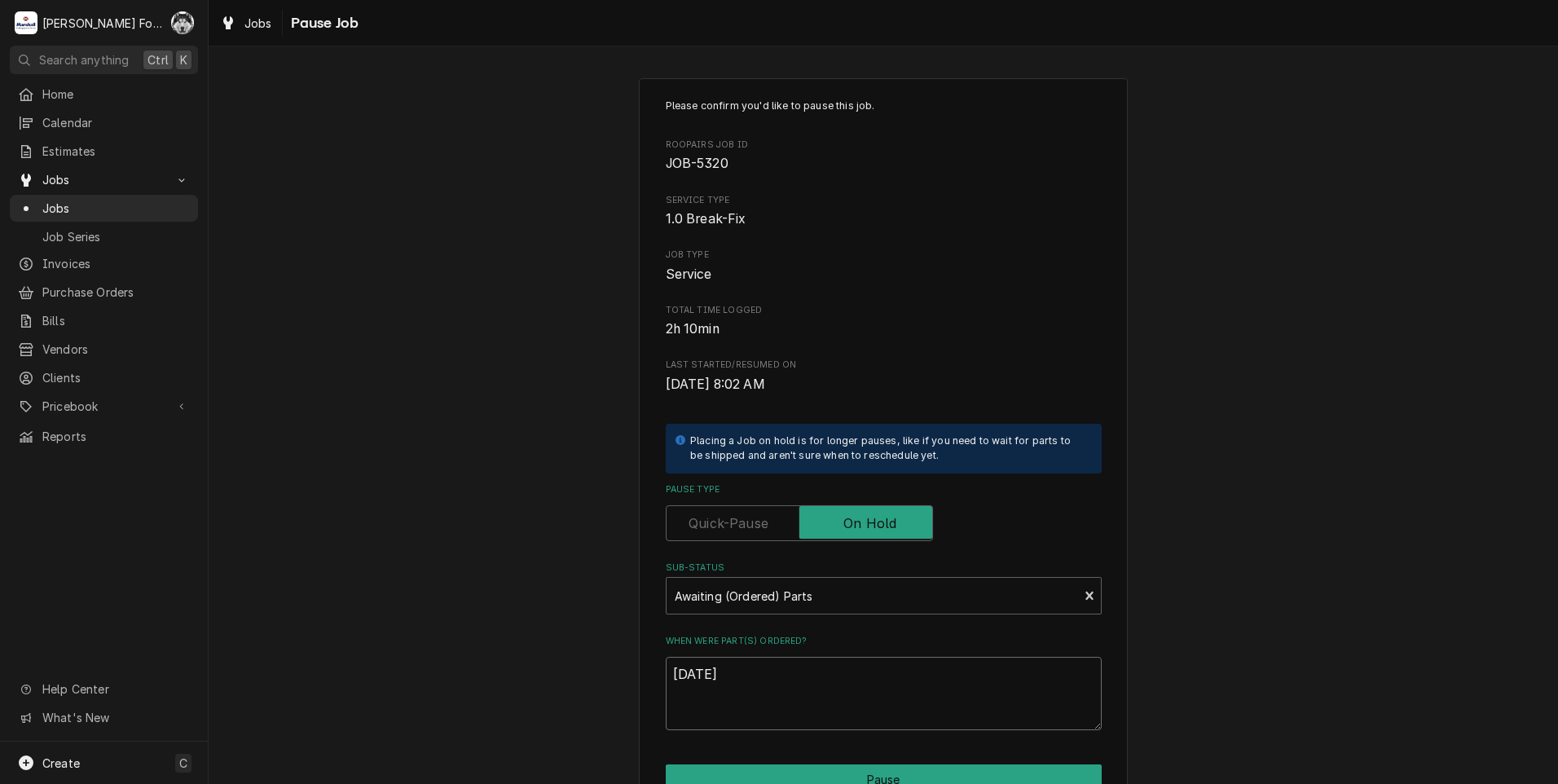
type textarea "9/5/202"
type textarea "x"
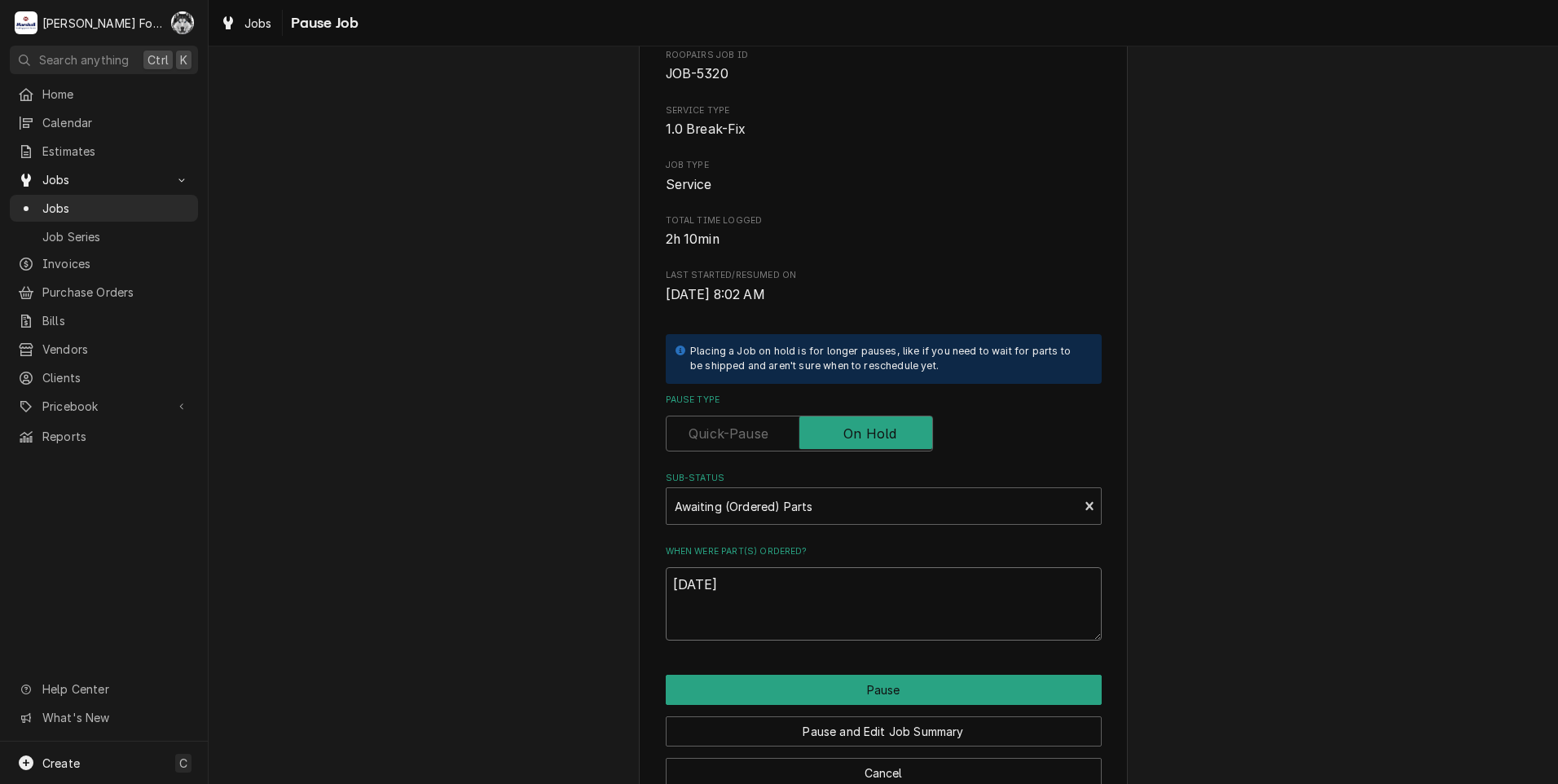
scroll to position [129, 0]
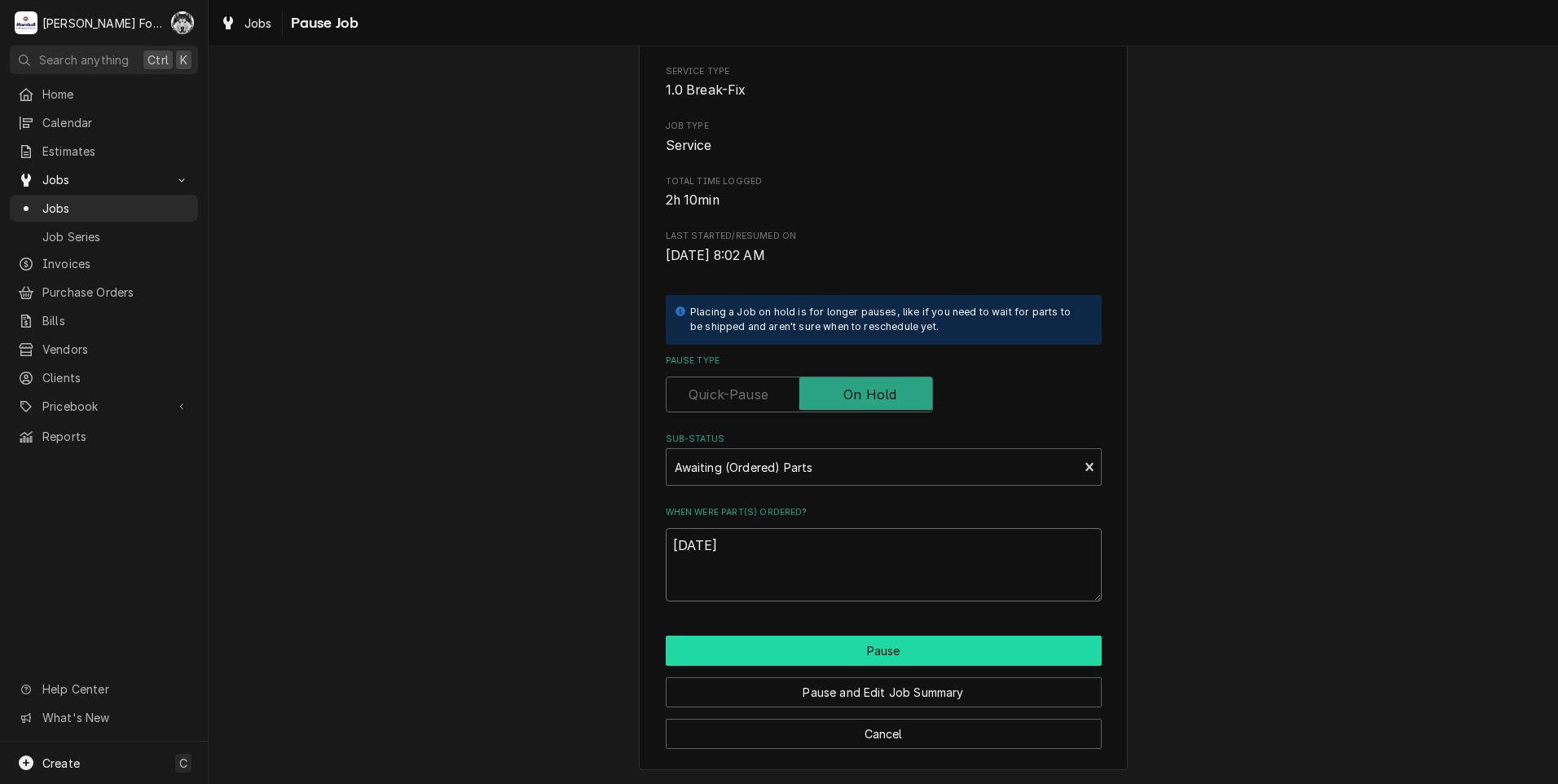
type textarea "9/5/2025"
click at [818, 657] on button "Pause" at bounding box center [883, 650] width 436 height 30
type textarea "x"
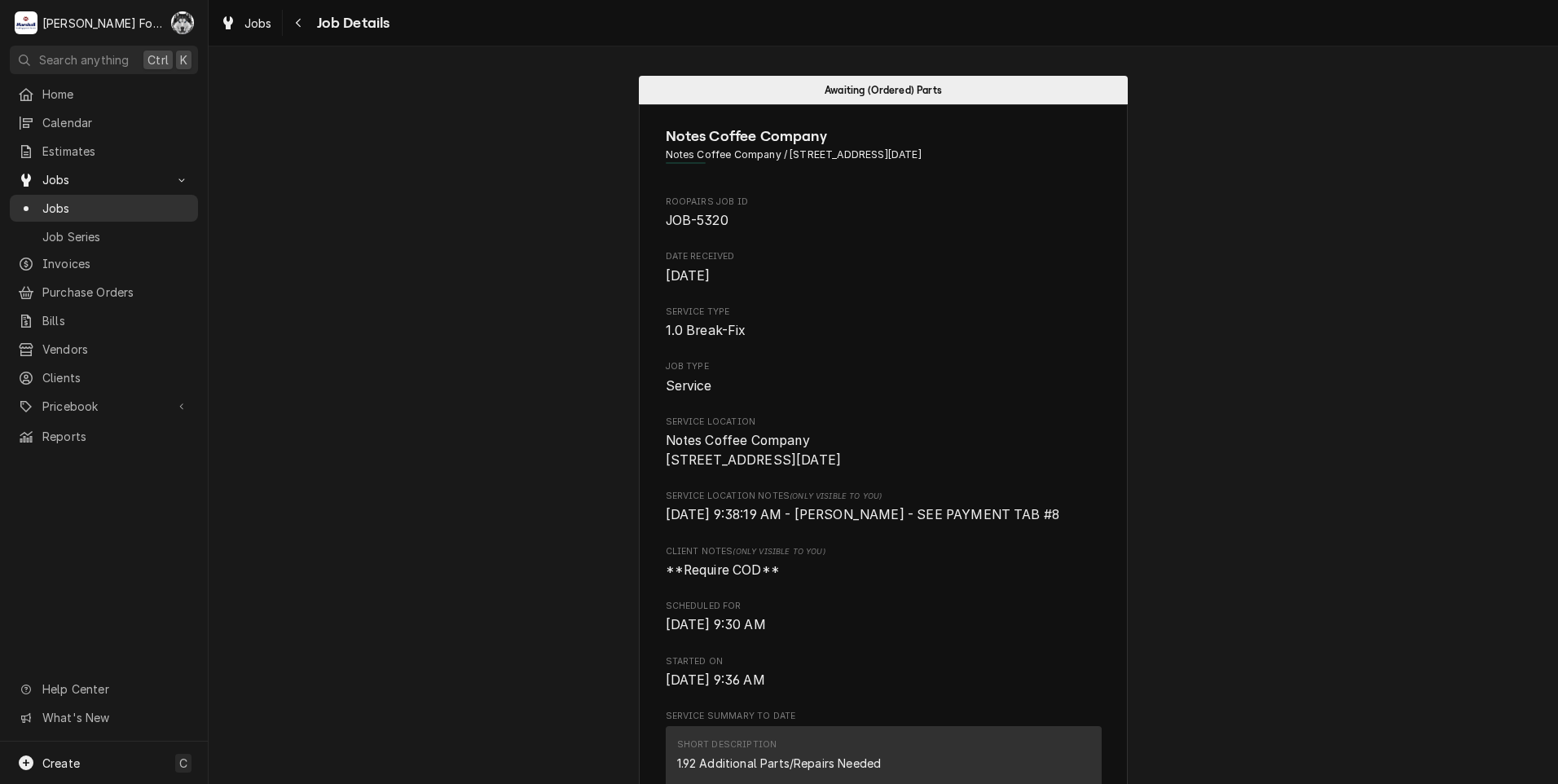
click at [60, 200] on span "Jobs" at bounding box center [115, 209] width 147 height 18
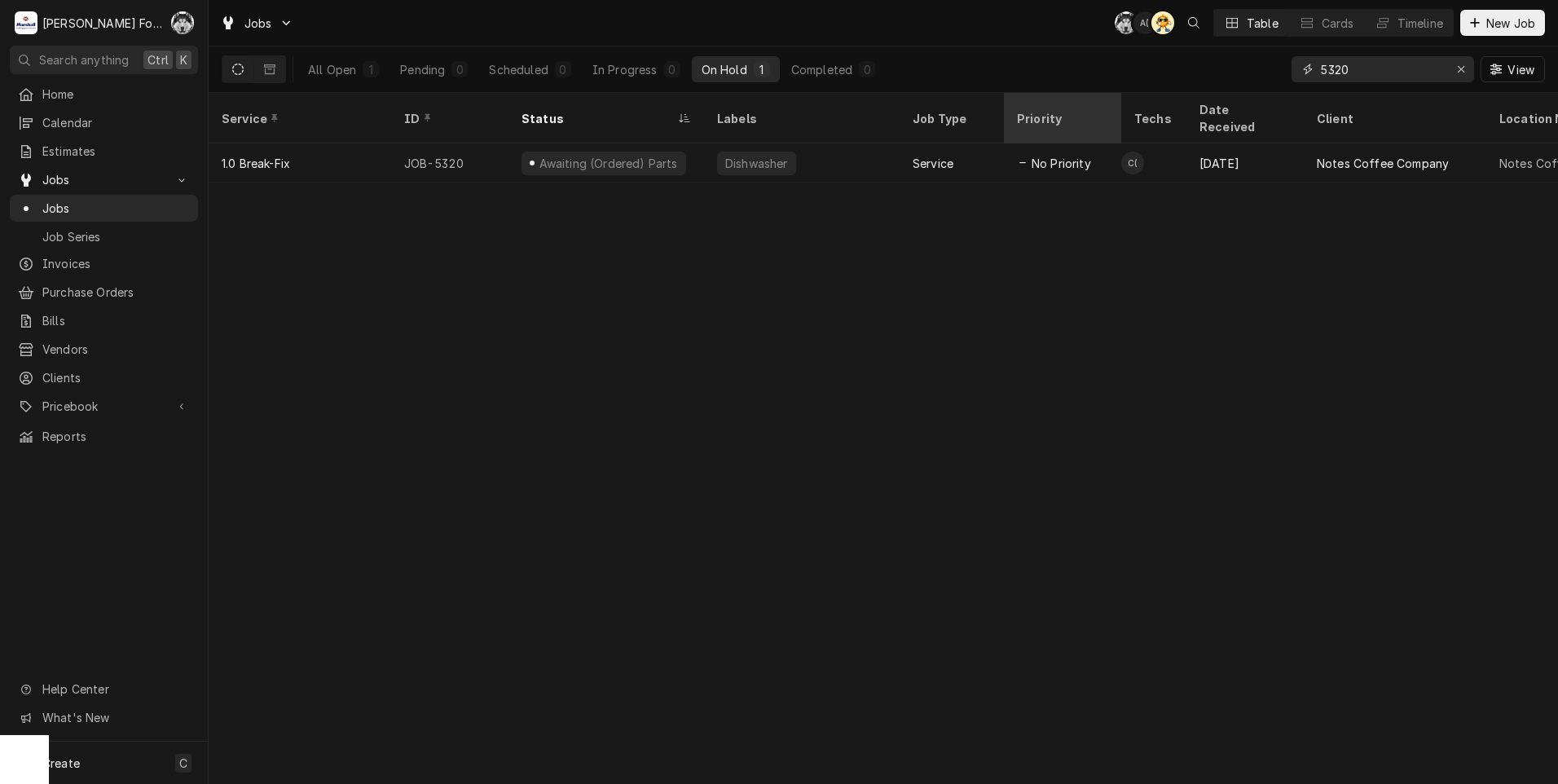
drag, startPoint x: 1375, startPoint y: 73, endPoint x: 1067, endPoint y: 108, distance: 310.0
click at [1075, 107] on div "Jobs C( A( AT Table Cards Timeline New Job All Open 1 Pending 0 Scheduled 0 In …" at bounding box center [883, 392] width 1349 height 784
type input "7236"
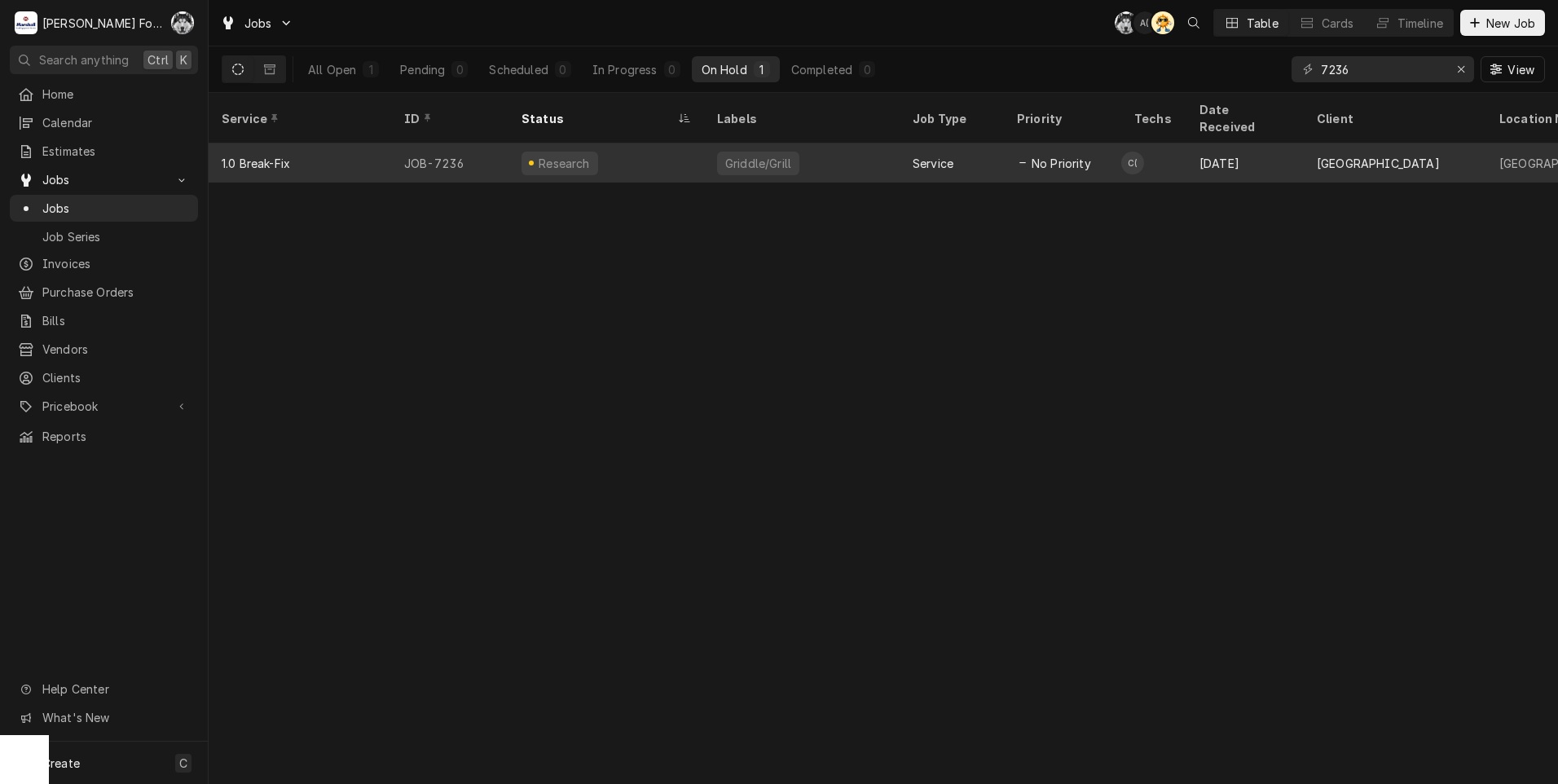
click at [755, 153] on div "Griddle/Grill" at bounding box center [802, 163] width 195 height 39
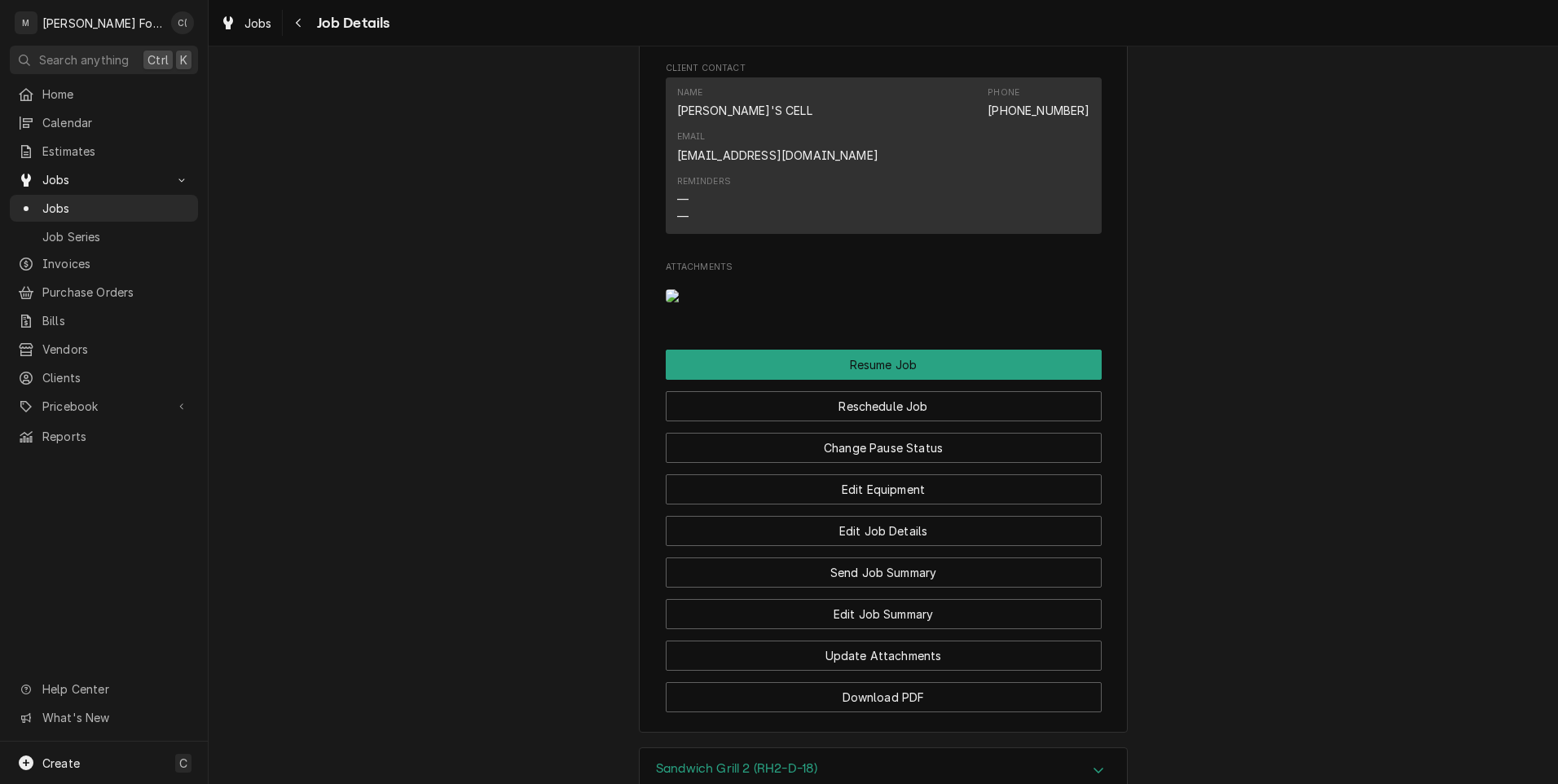
scroll to position [2173, 0]
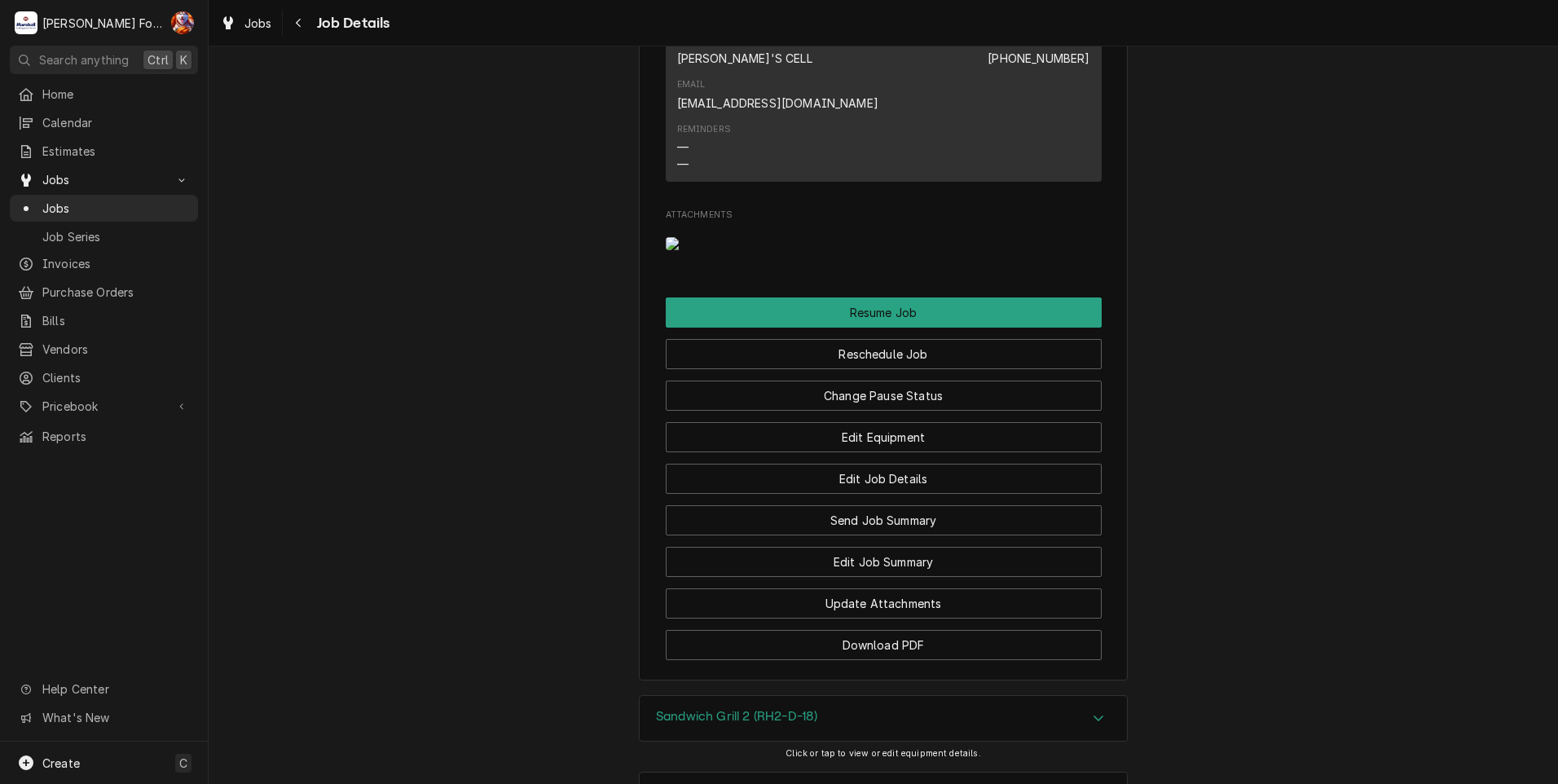
click at [696, 237] on img "Attachments" at bounding box center [698, 243] width 64 height 13
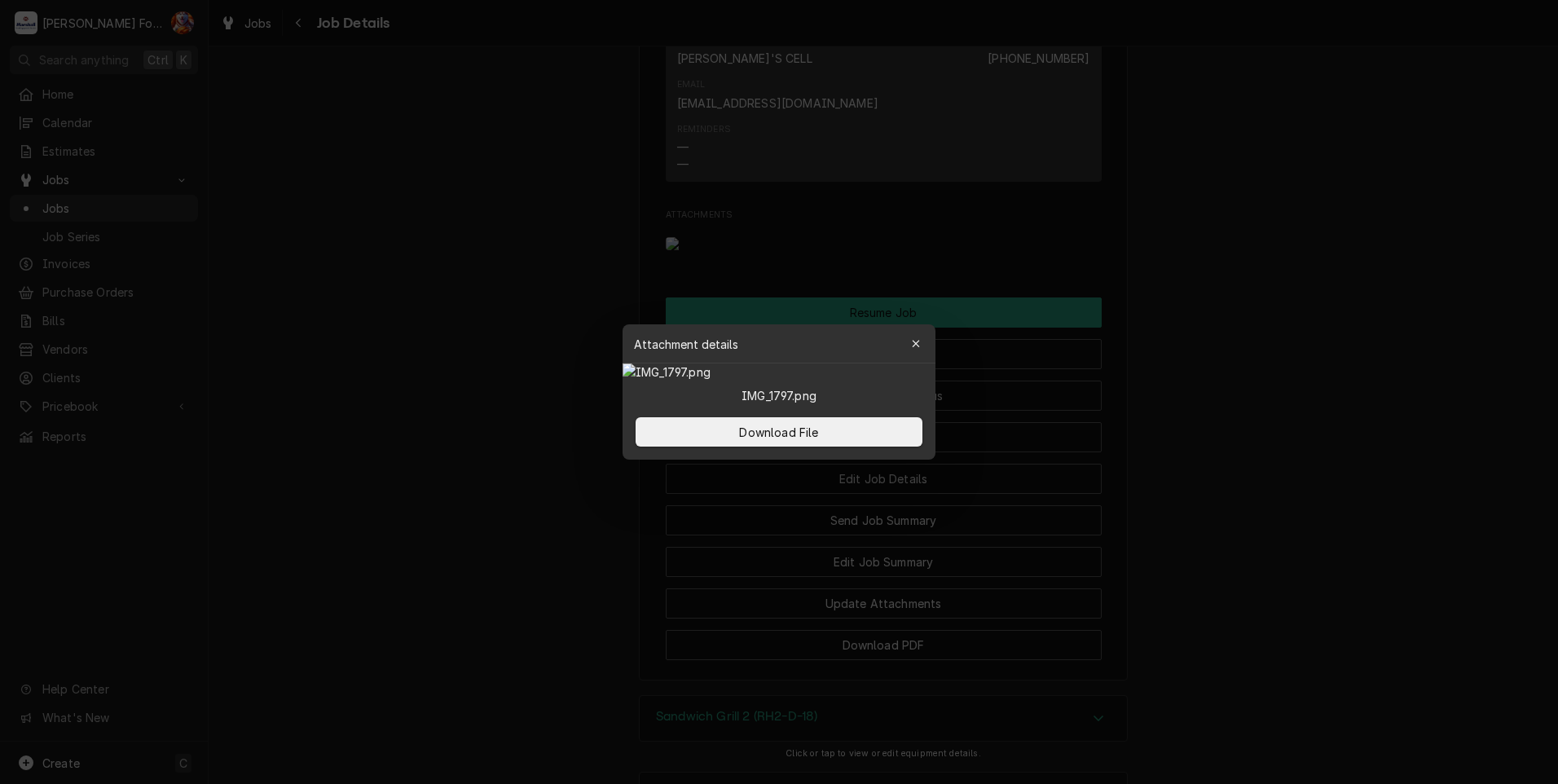
click at [1345, 483] on div at bounding box center [779, 392] width 1558 height 784
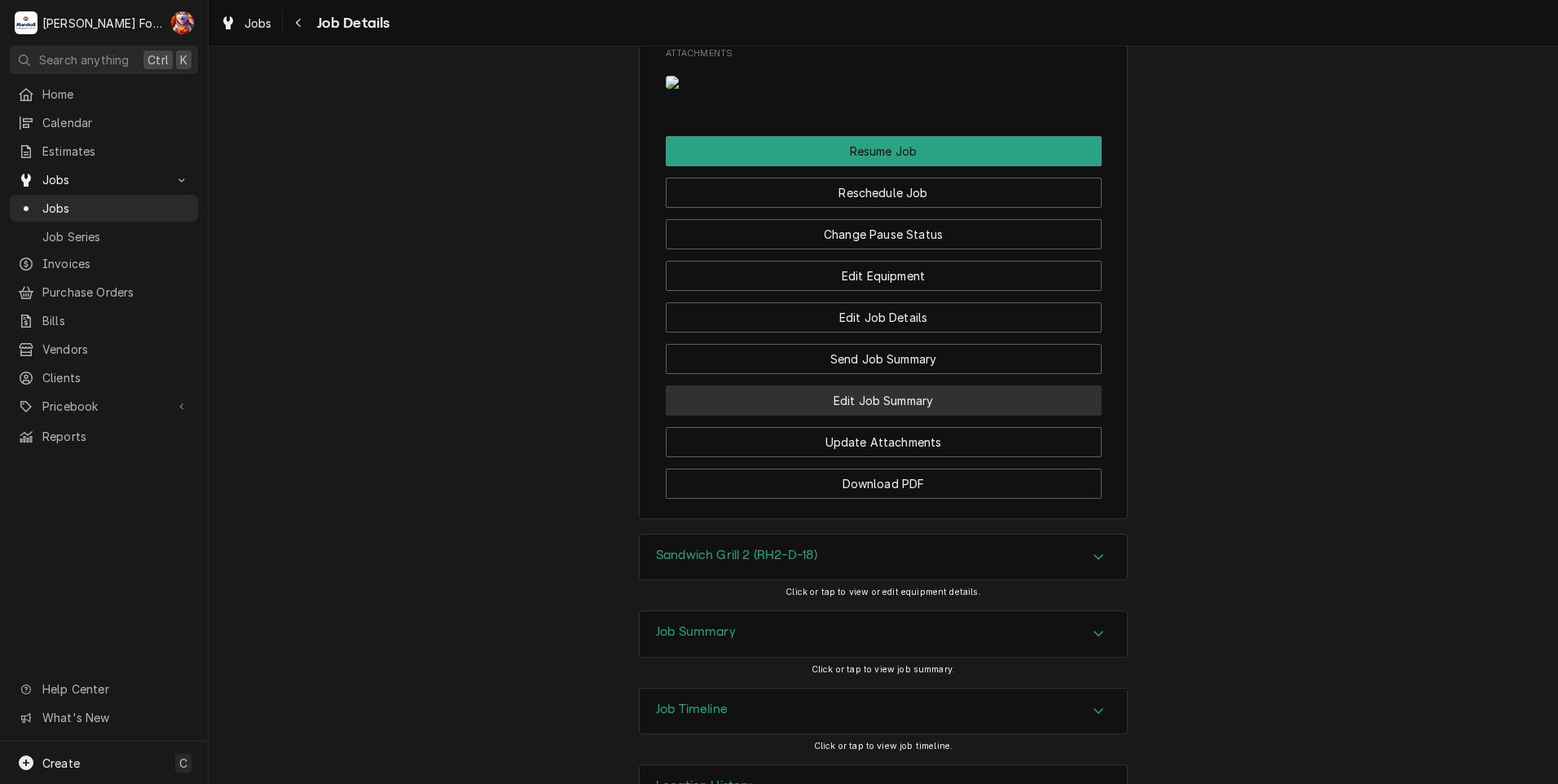
scroll to position [2369, 0]
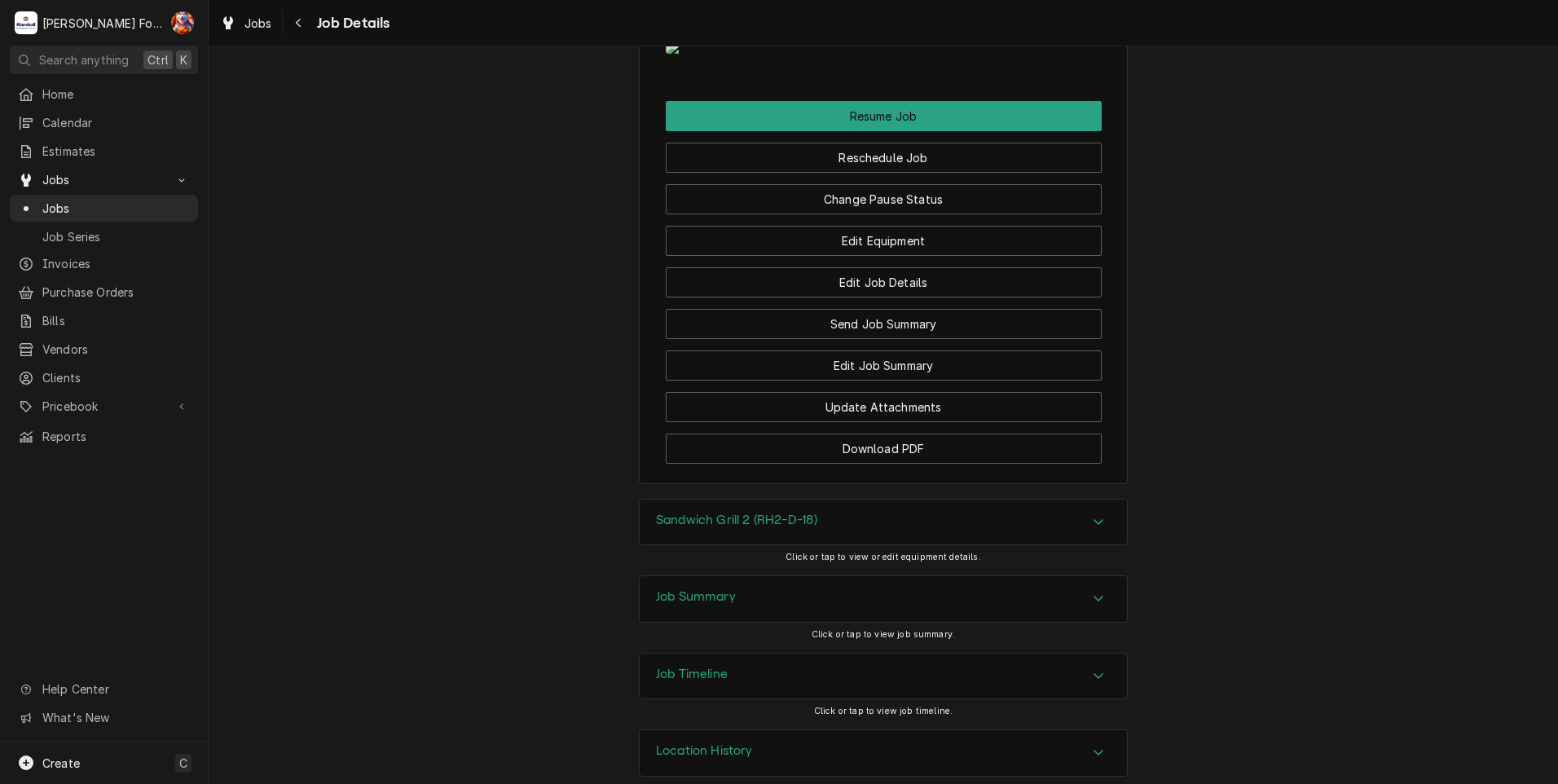
click at [810, 515] on div "Sandwich Grill 2 (RH2-D-18)" at bounding box center [884, 522] width 488 height 46
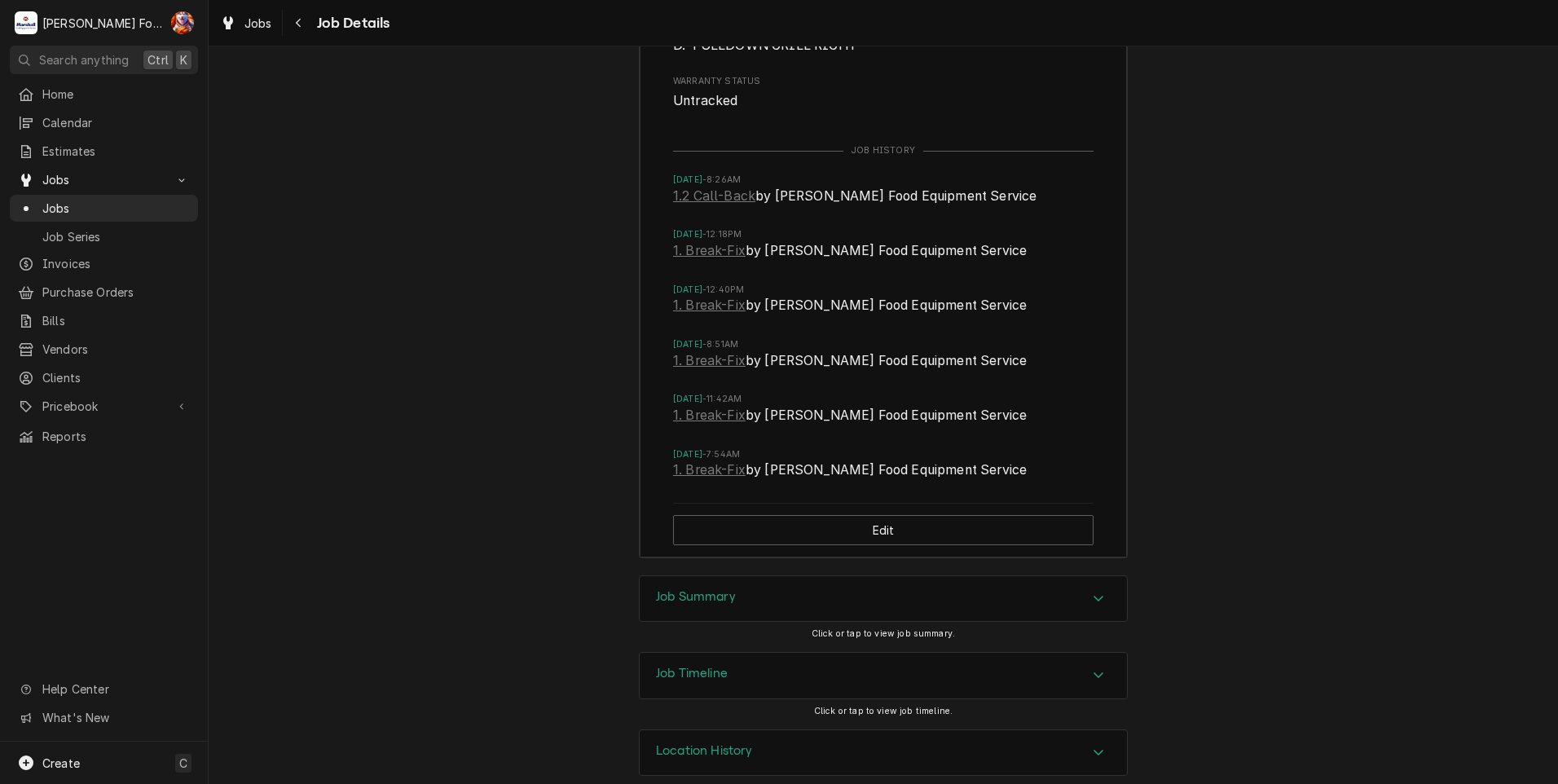
click at [758, 584] on div "Job Summary" at bounding box center [884, 599] width 488 height 46
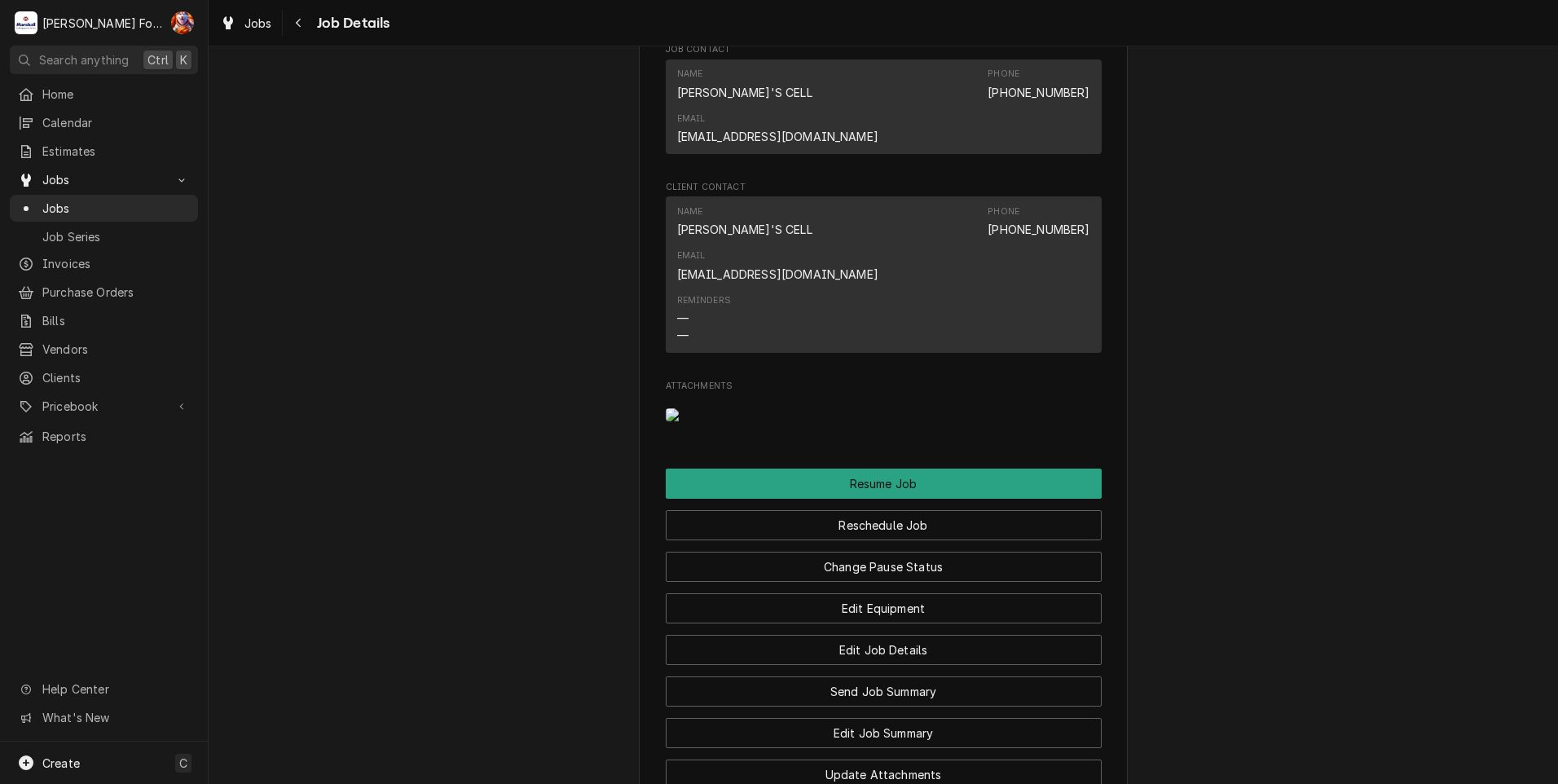
scroll to position [1774, 0]
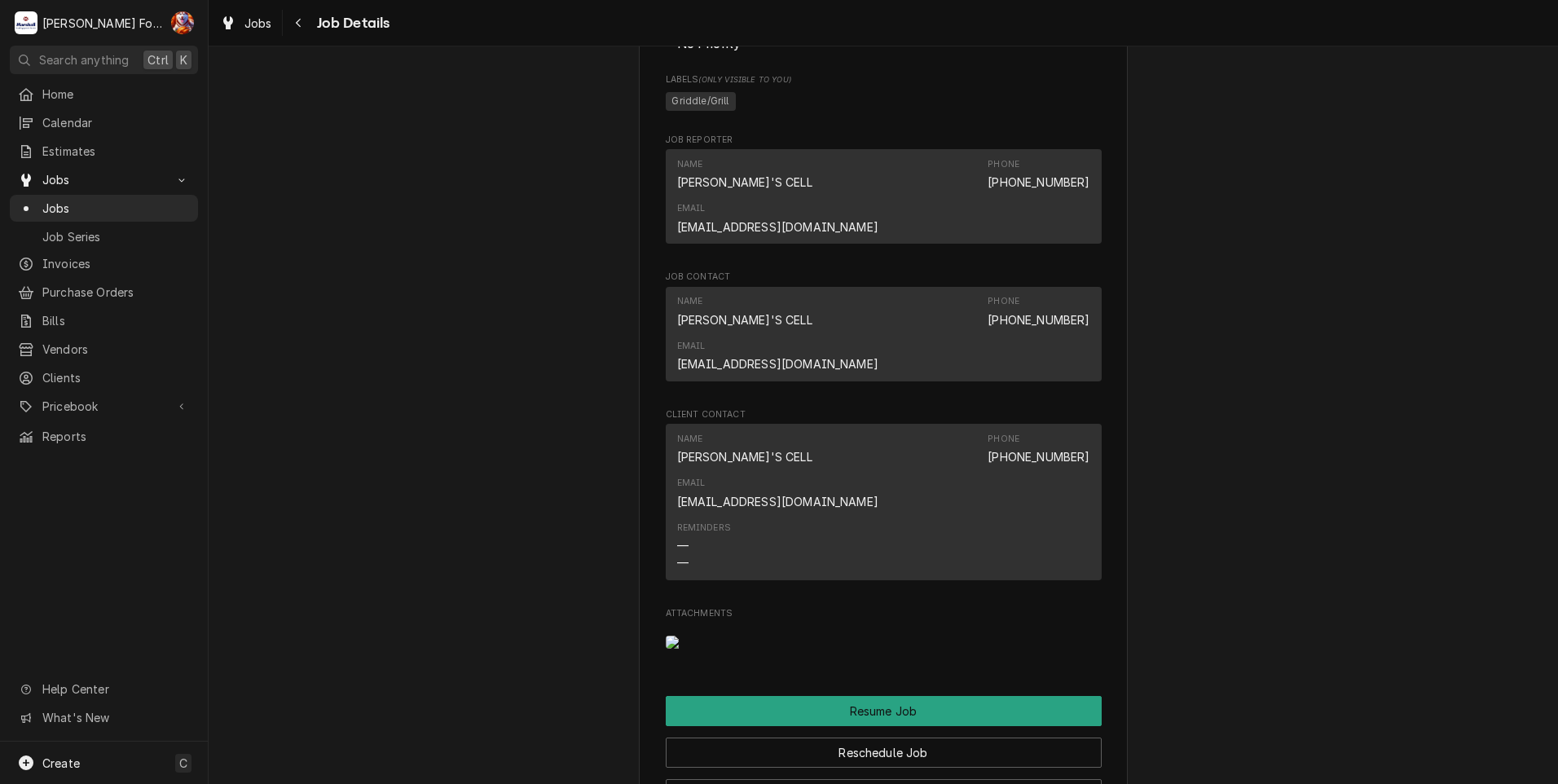
click at [721, 636] on img "Attachments" at bounding box center [698, 642] width 64 height 13
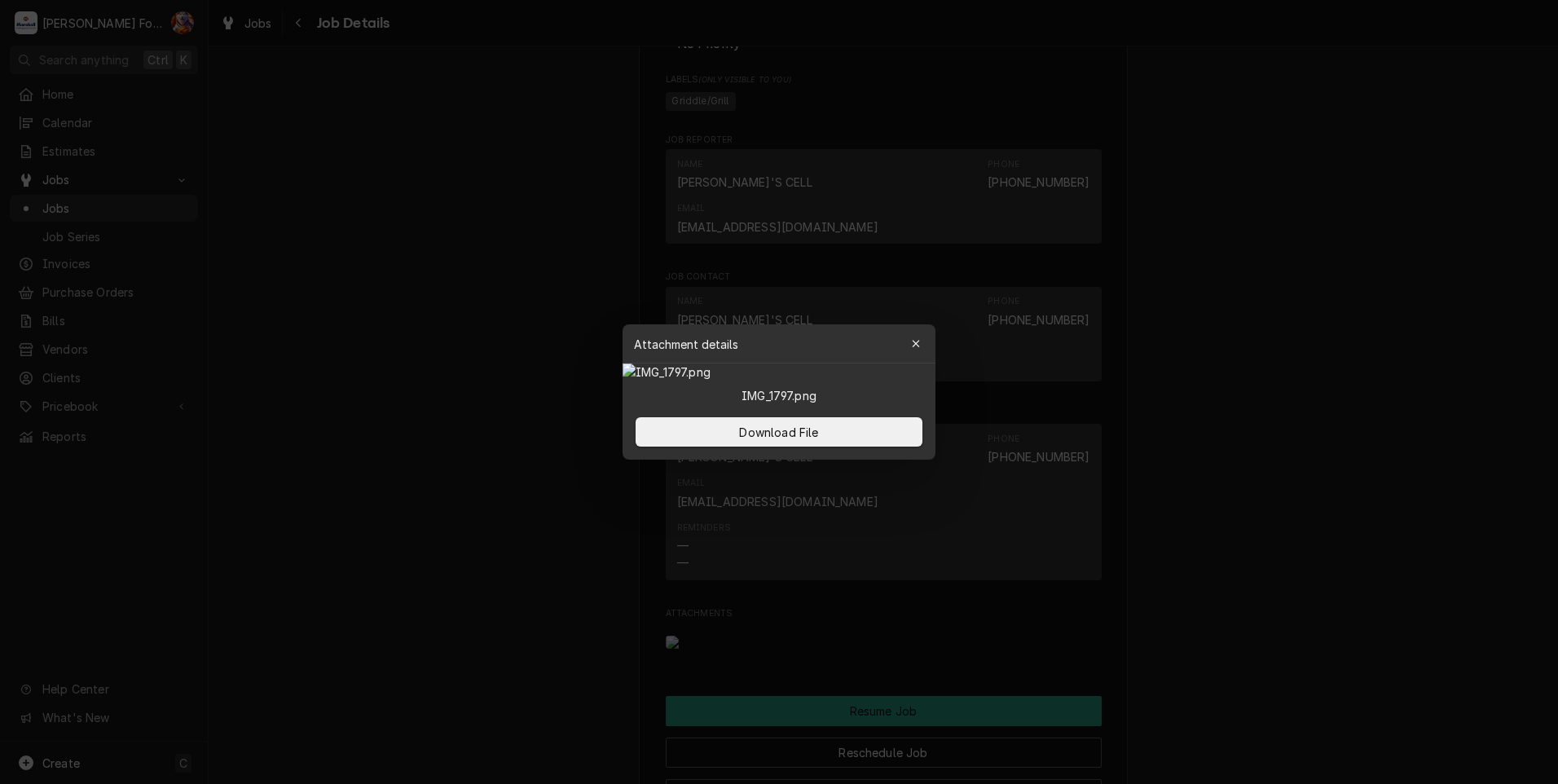
click at [358, 269] on div at bounding box center [779, 392] width 1558 height 784
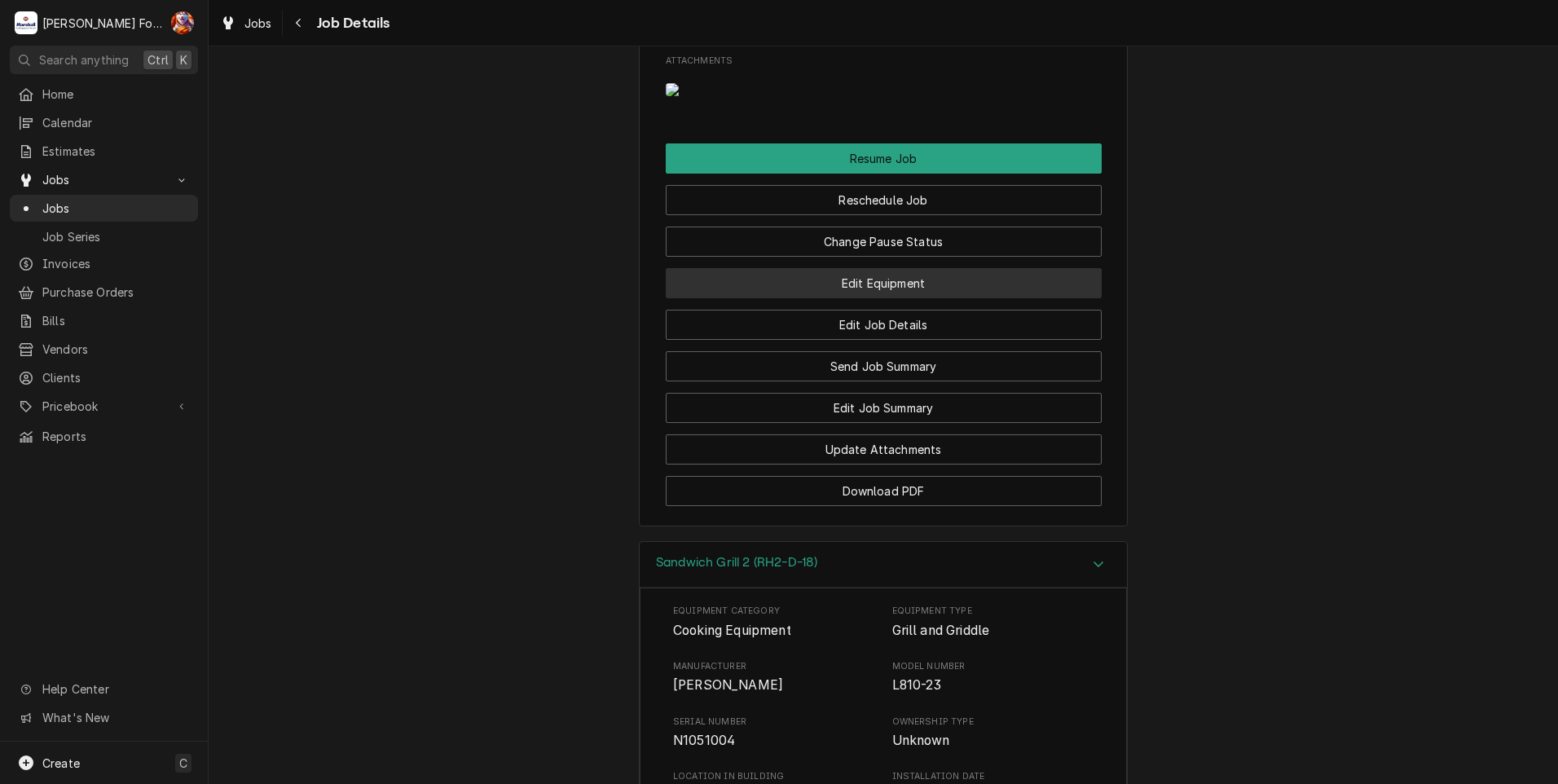
scroll to position [2317, 0]
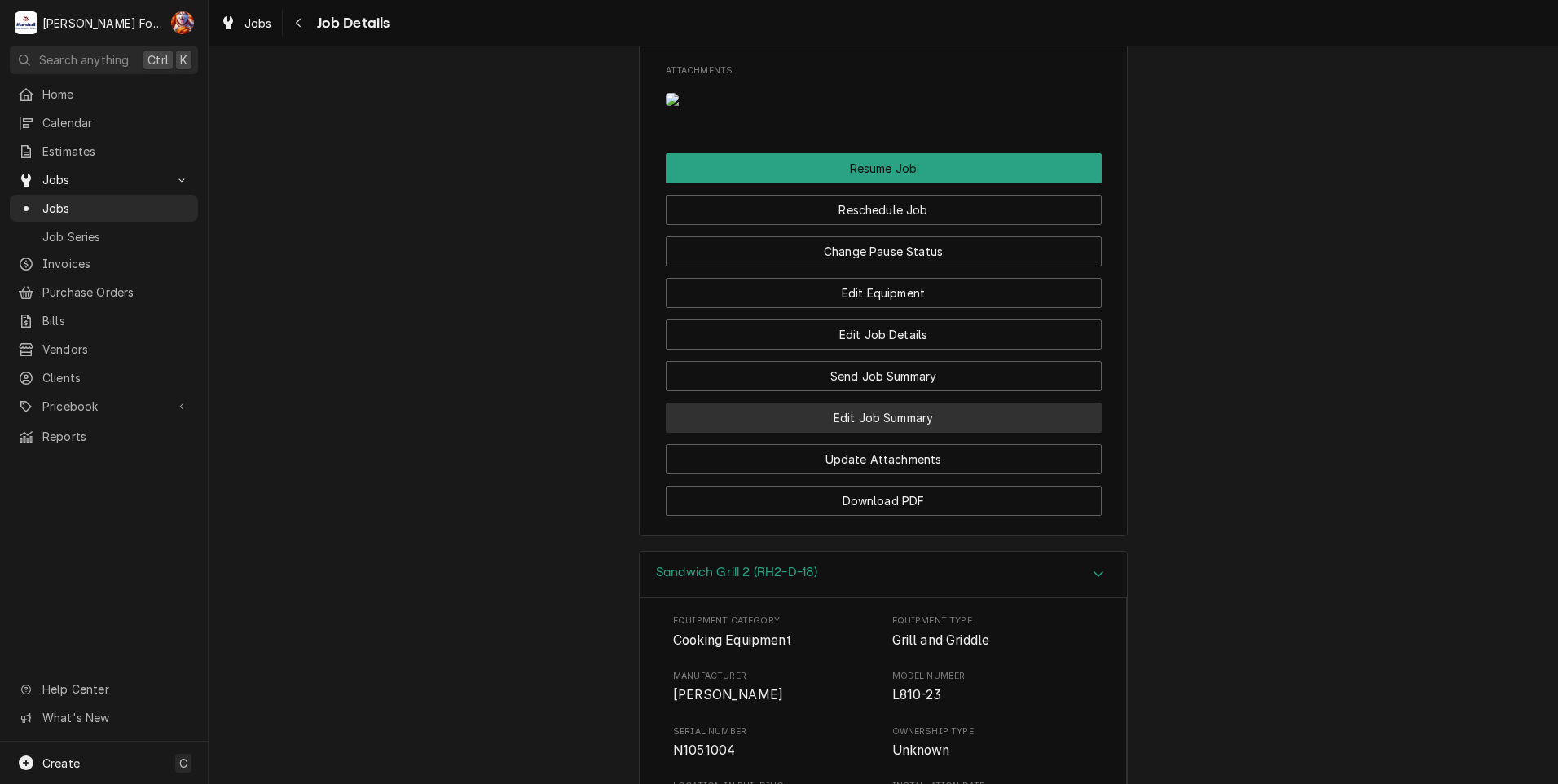
click at [817, 403] on button "Edit Job Summary" at bounding box center [883, 417] width 436 height 30
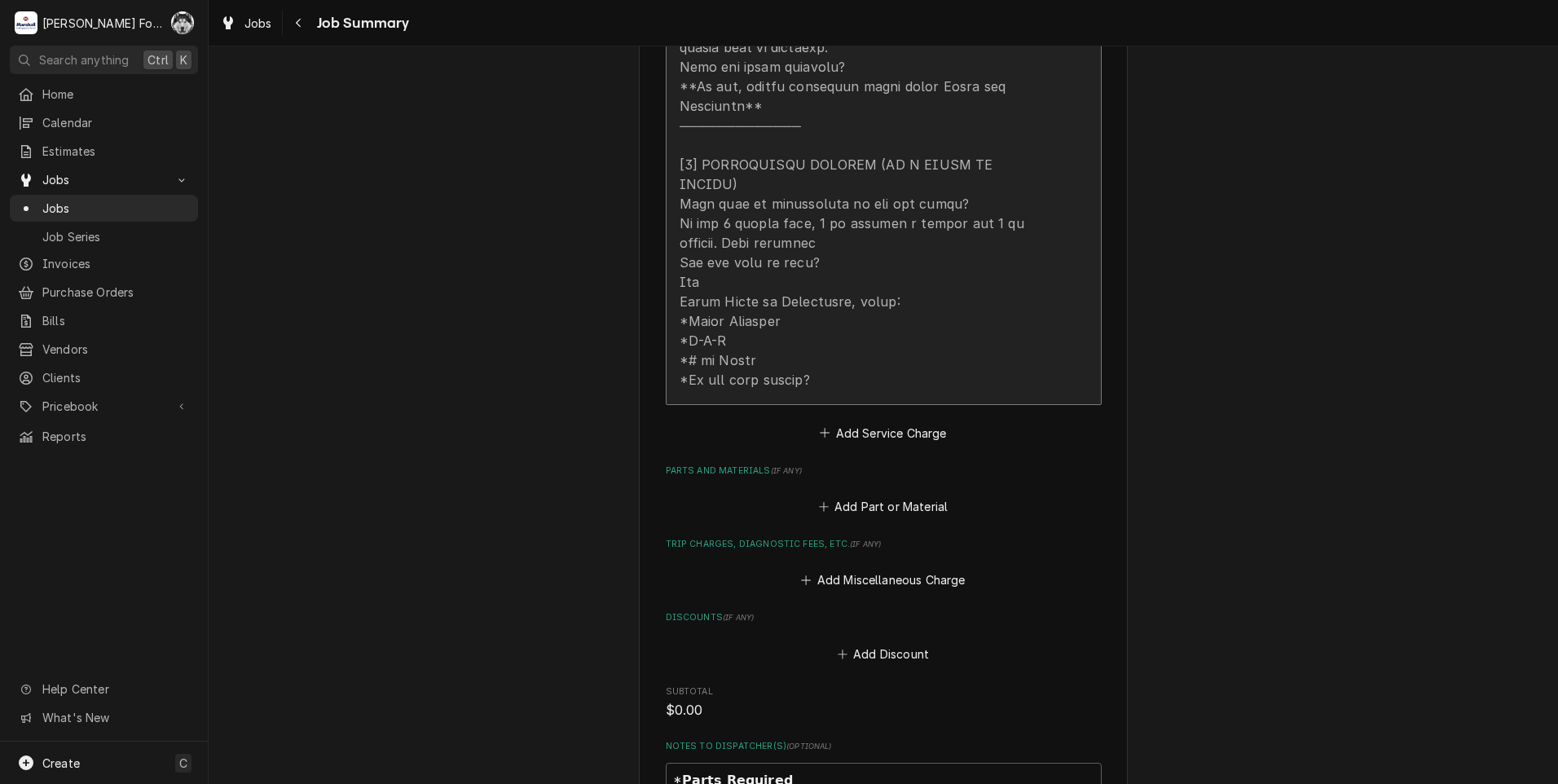
scroll to position [1085, 0]
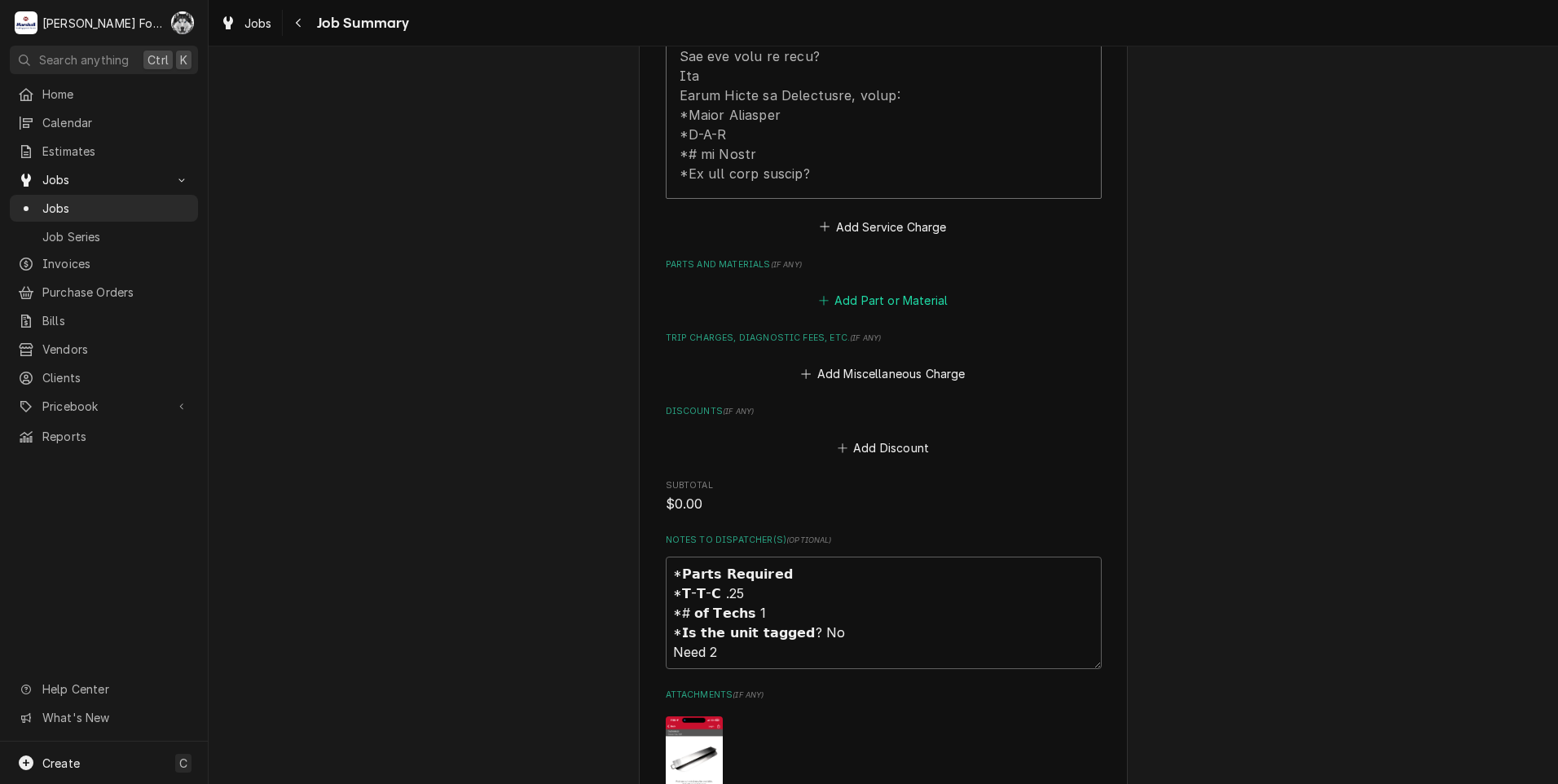
click at [854, 289] on button "Add Part or Material" at bounding box center [883, 299] width 135 height 22
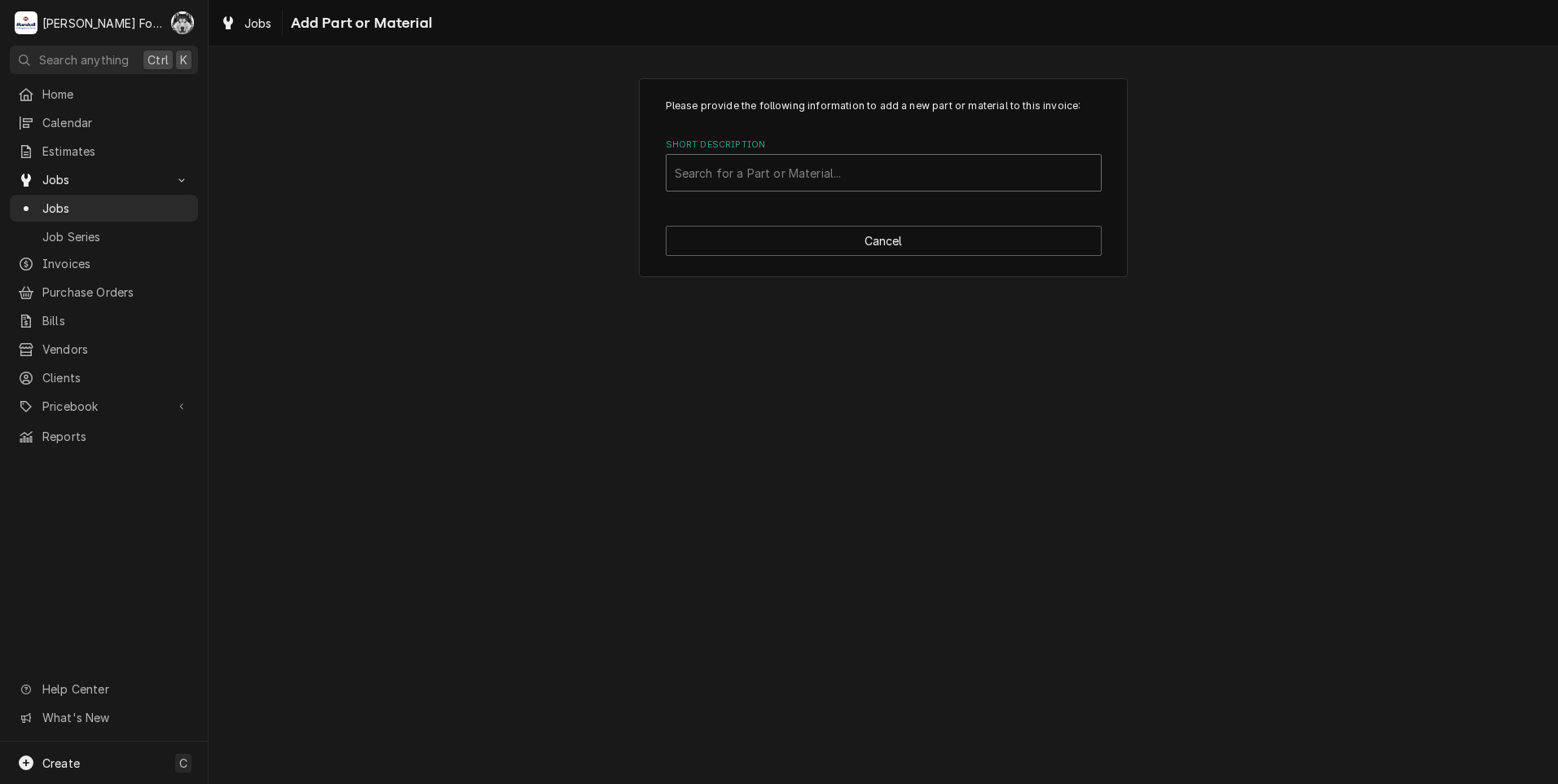
click at [845, 176] on div "Short Description" at bounding box center [884, 173] width 419 height 29
type input "X80925"
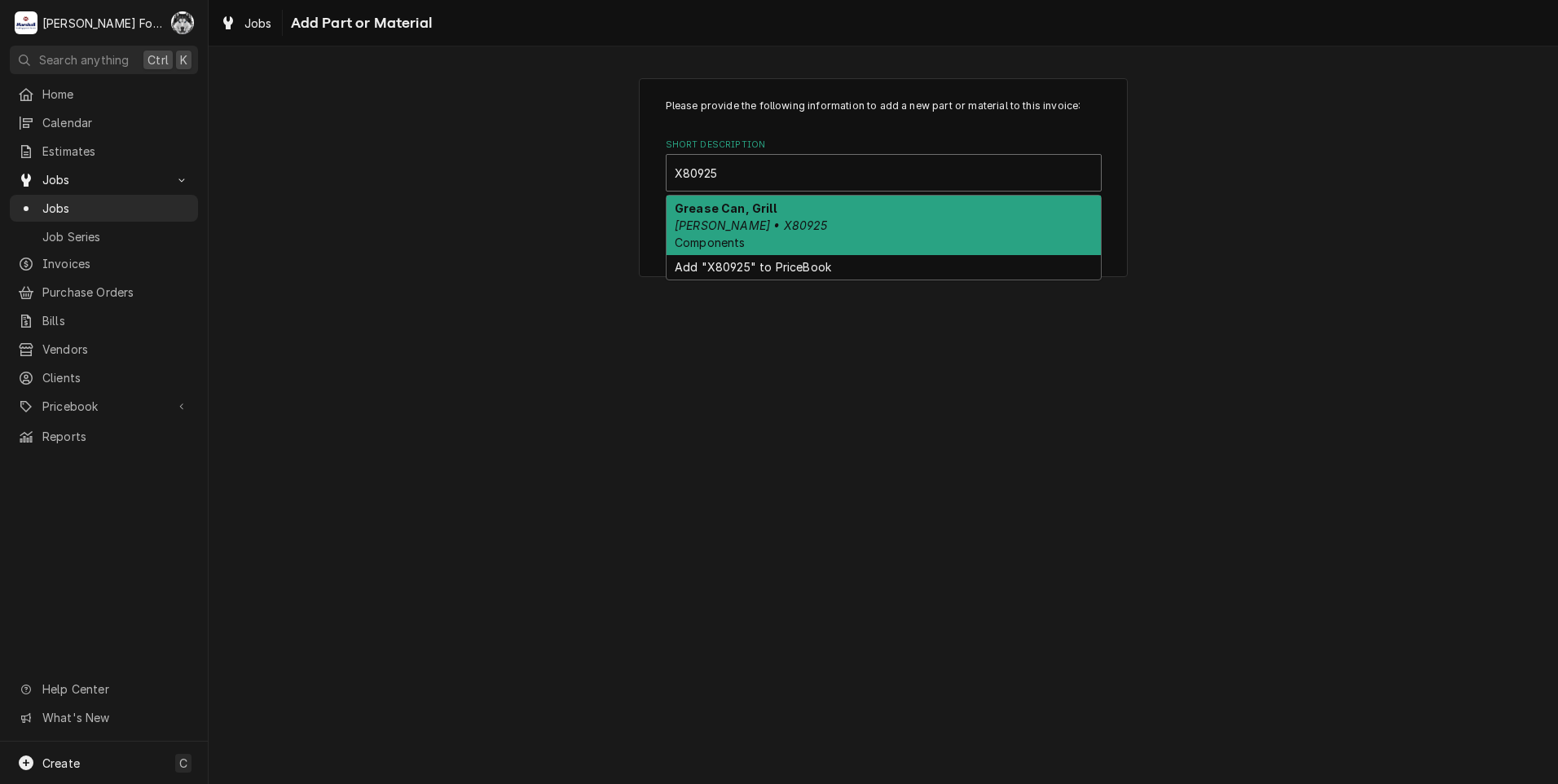
click at [747, 235] on div "Grease Can, [PERSON_NAME] • X80925 Components" at bounding box center [883, 224] width 434 height 59
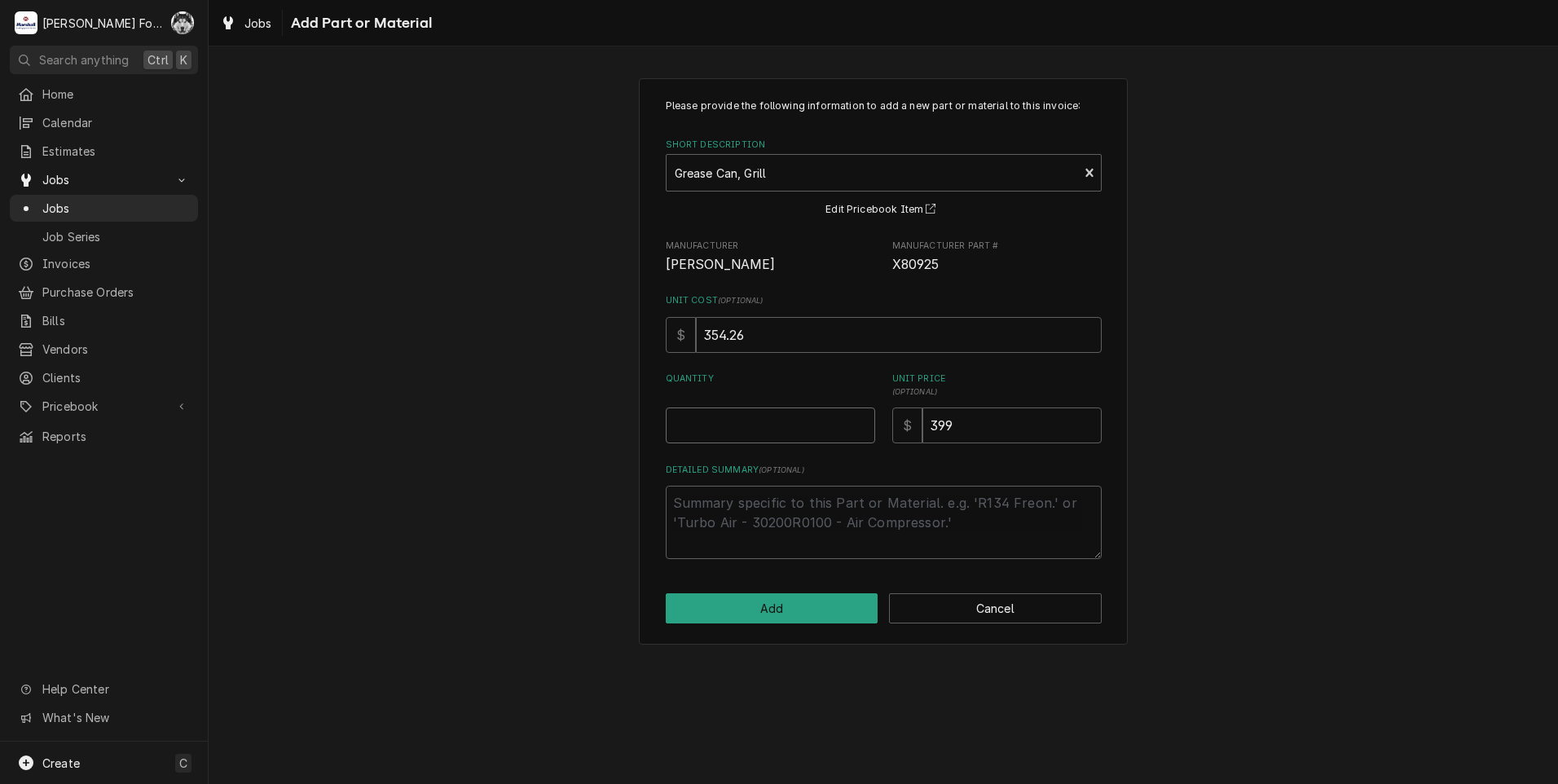
click at [862, 416] on input "Quantity" at bounding box center [770, 425] width 210 height 36
type textarea "x"
type input "0.5"
click at [860, 418] on input "0.5" at bounding box center [770, 425] width 210 height 36
type textarea "x"
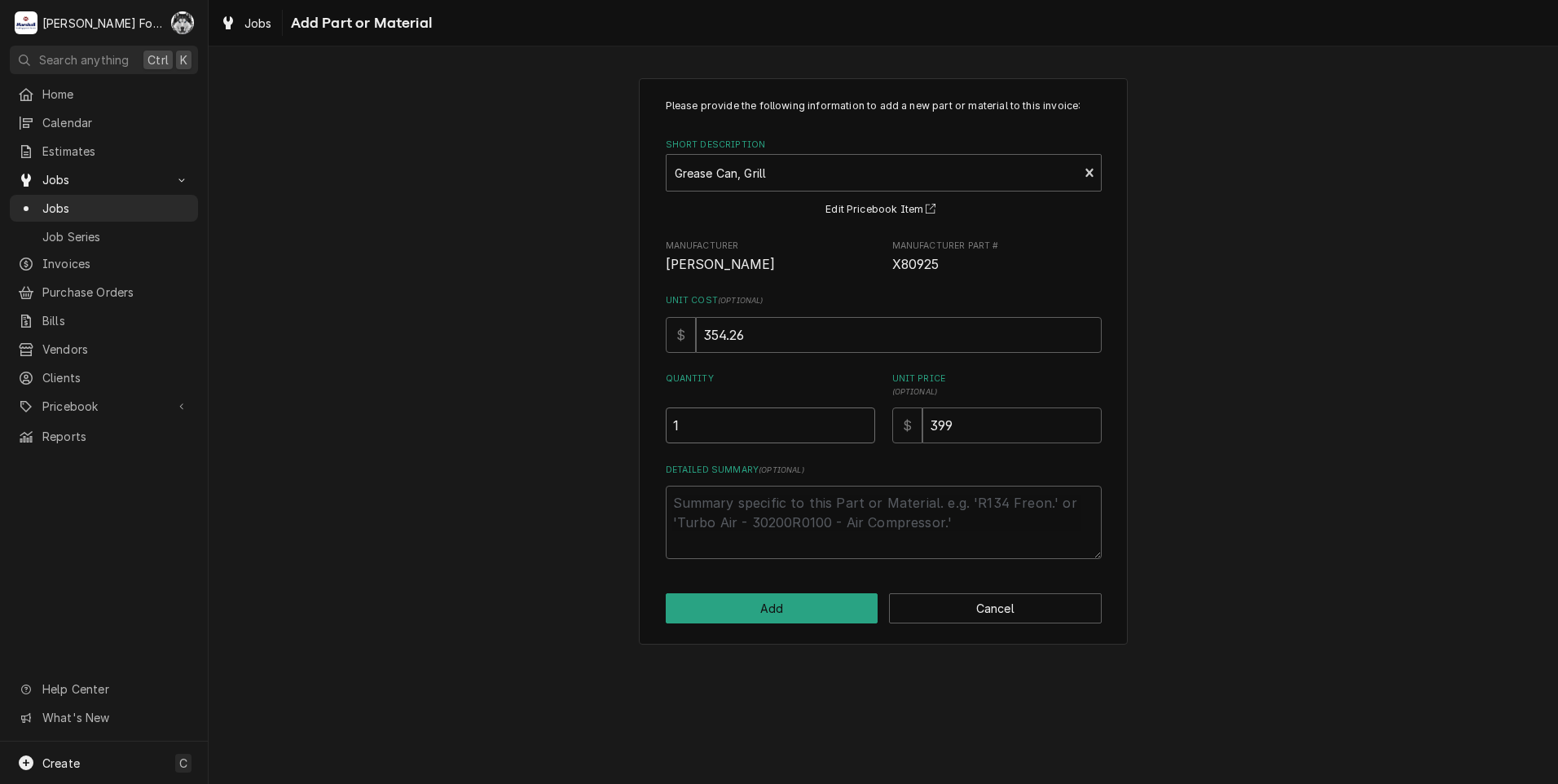
type input "1"
click at [860, 418] on input "1" at bounding box center [770, 425] width 210 height 36
type textarea "x"
type input "1.5"
click at [860, 418] on input "1.5" at bounding box center [770, 425] width 210 height 36
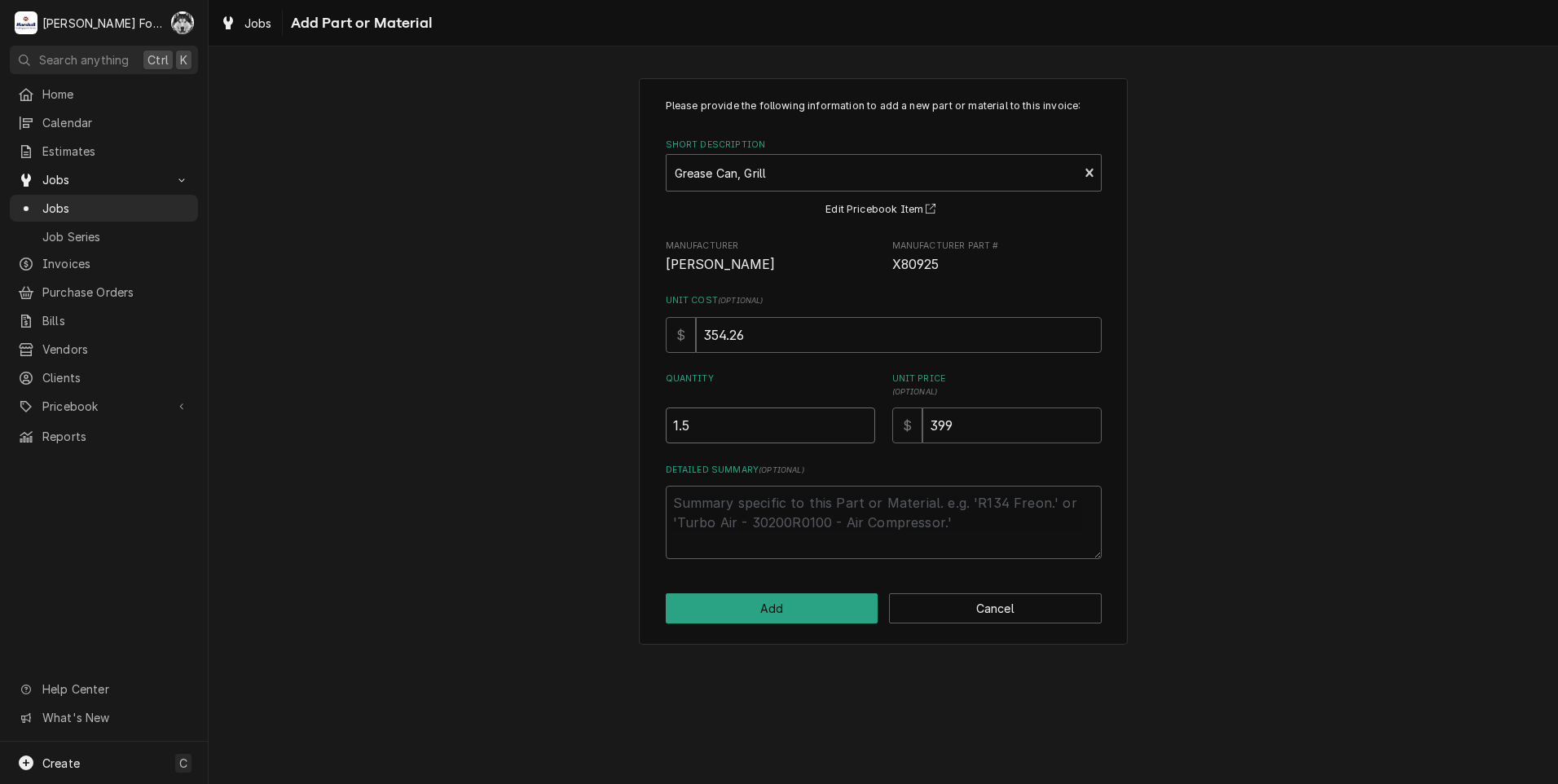
type textarea "x"
type input "2"
click at [860, 418] on input "2" at bounding box center [770, 425] width 210 height 36
drag, startPoint x: 1017, startPoint y: 418, endPoint x: 790, endPoint y: 430, distance: 227.3
click at [790, 430] on div "Quantity 2 Unit Price ( optional ) $ 399" at bounding box center [883, 408] width 436 height 71
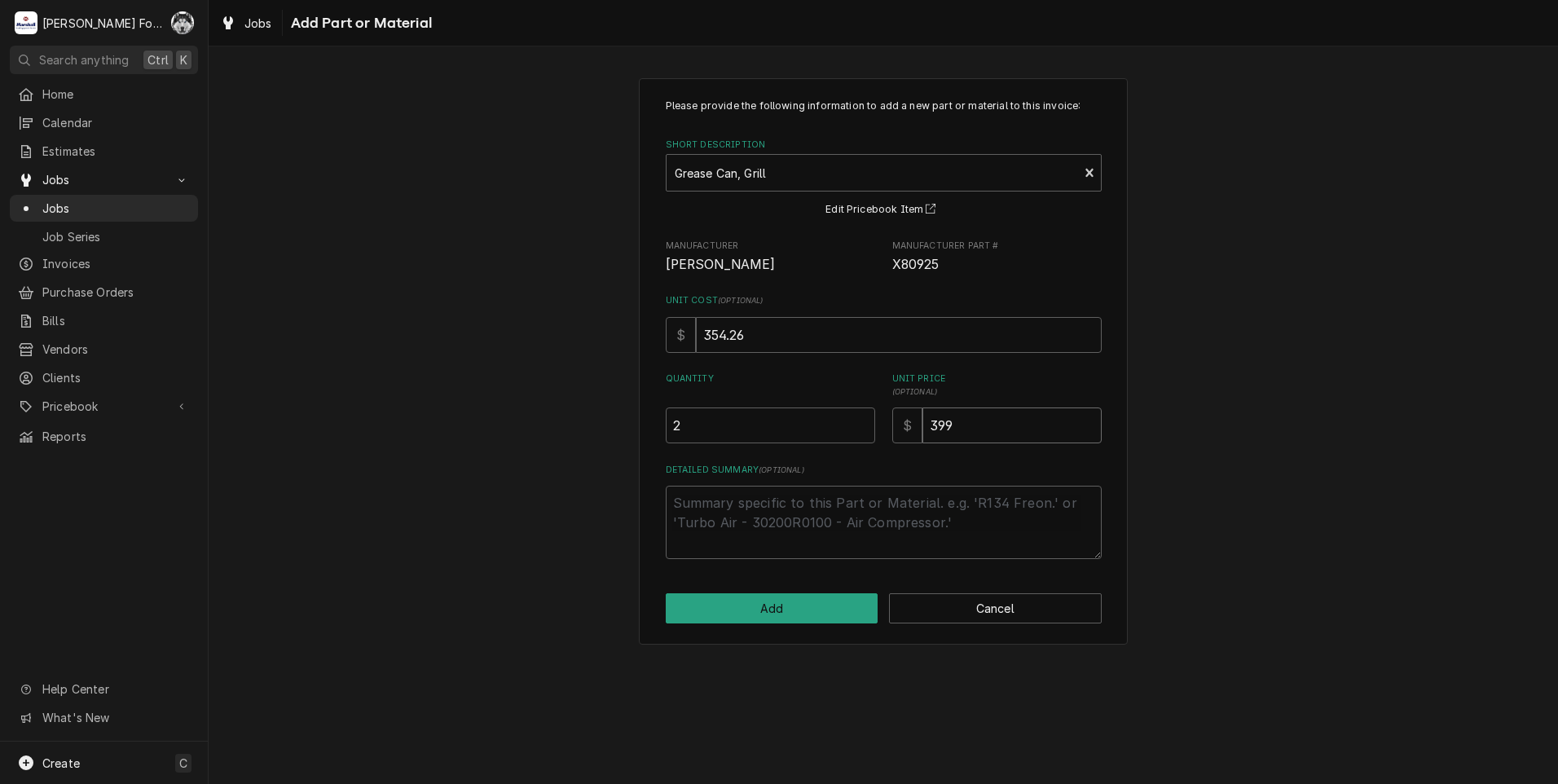
type textarea "x"
type input "4"
type textarea "x"
type input "48"
type textarea "x"
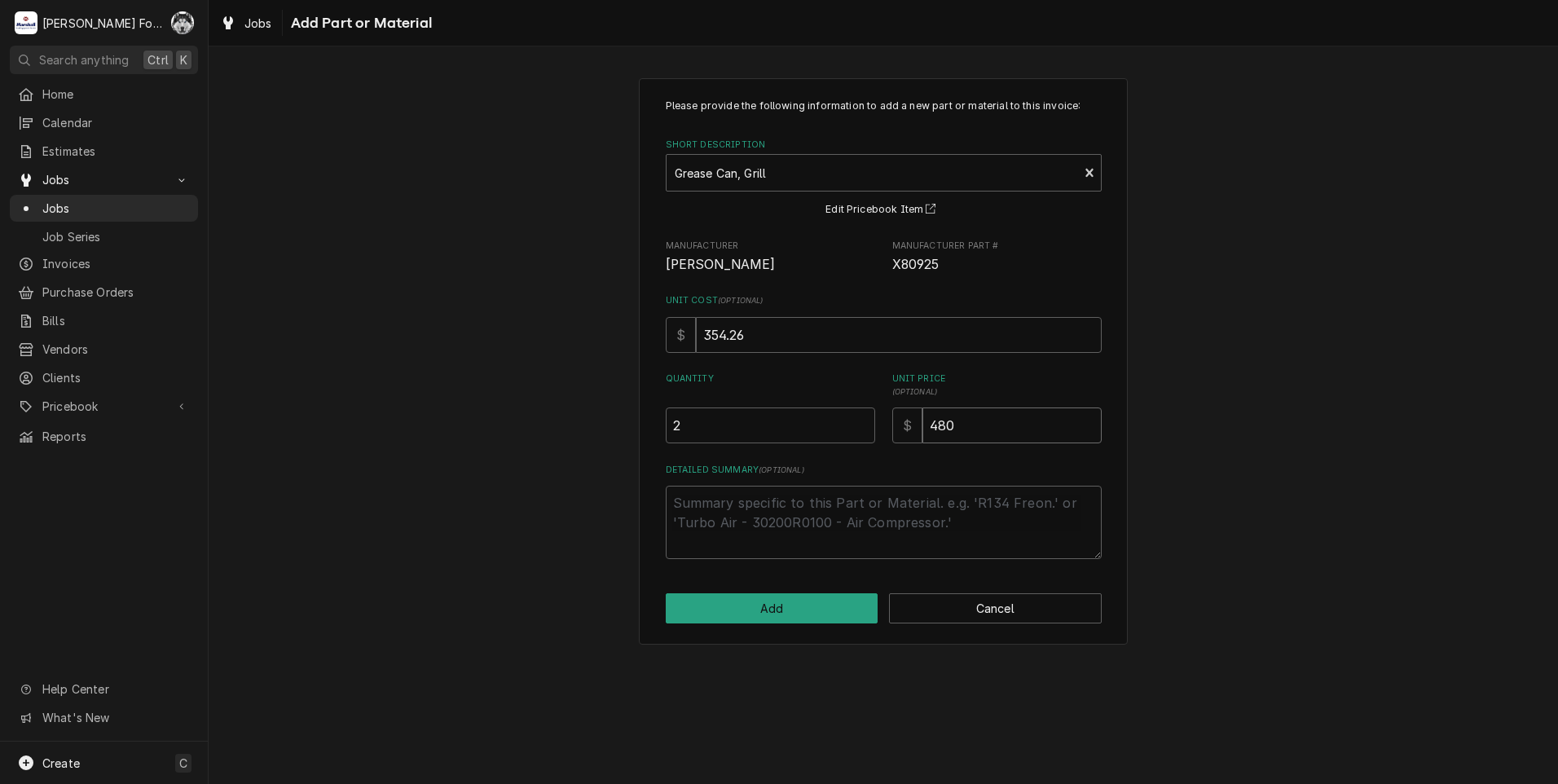
type input "479.5"
type textarea "x"
type input "480"
click at [766, 609] on button "Add" at bounding box center [772, 608] width 213 height 30
type textarea "x"
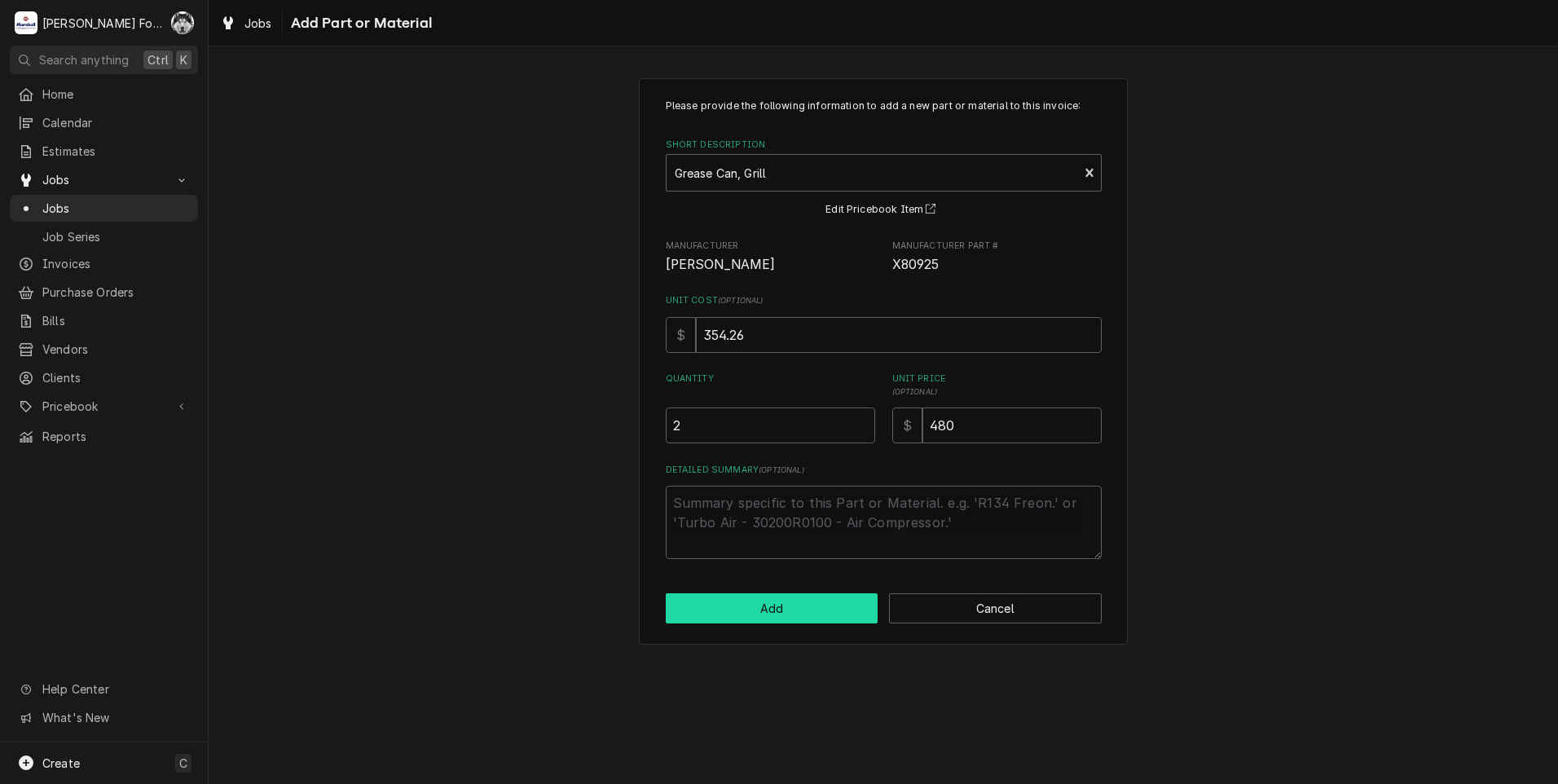
scroll to position [1085, 0]
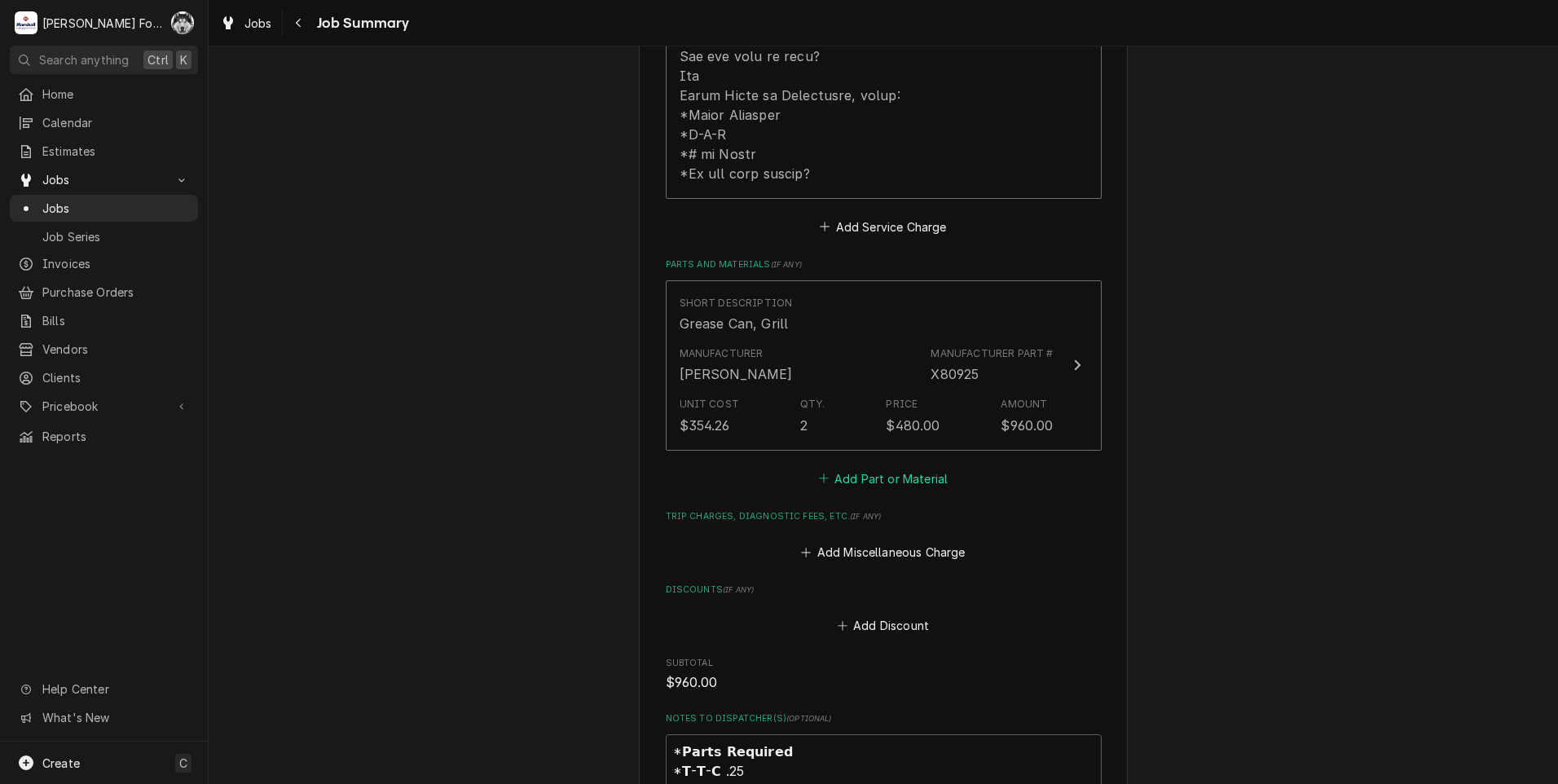
click at [878, 467] on button "Add Part or Material" at bounding box center [883, 478] width 135 height 22
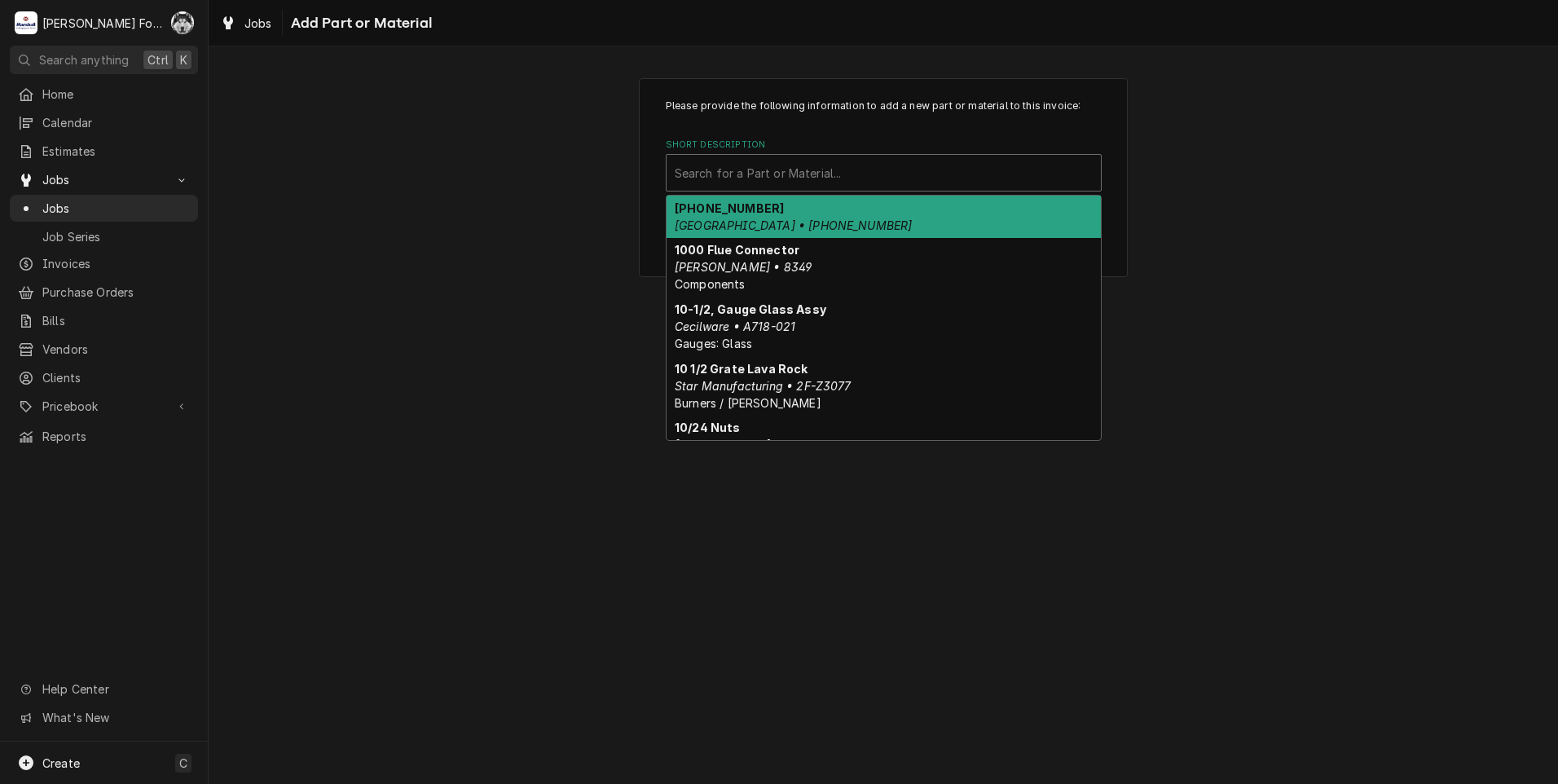
click at [907, 155] on div "Search for a Part or Material..." at bounding box center [883, 173] width 434 height 36
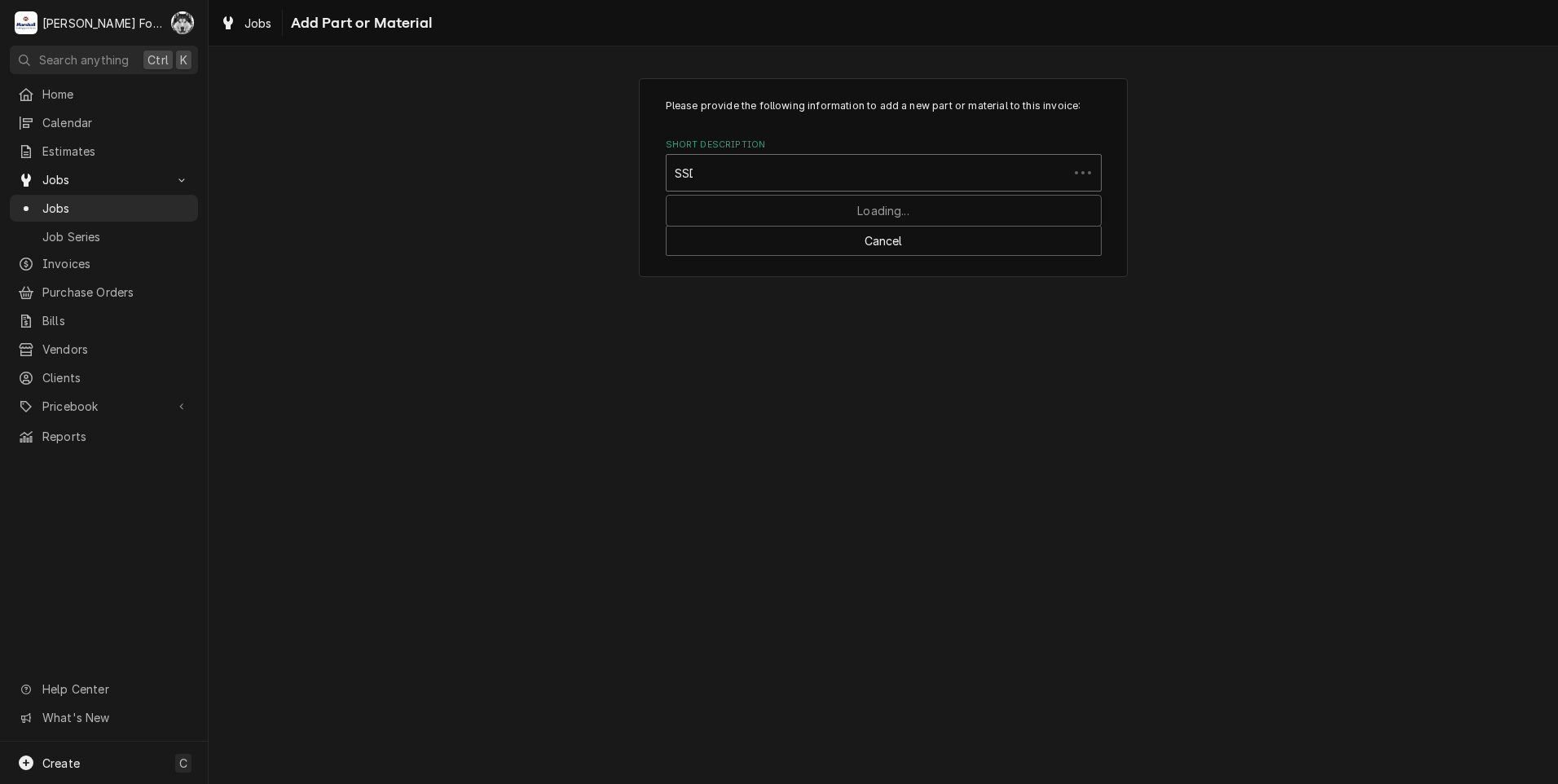
type input "SSDT"
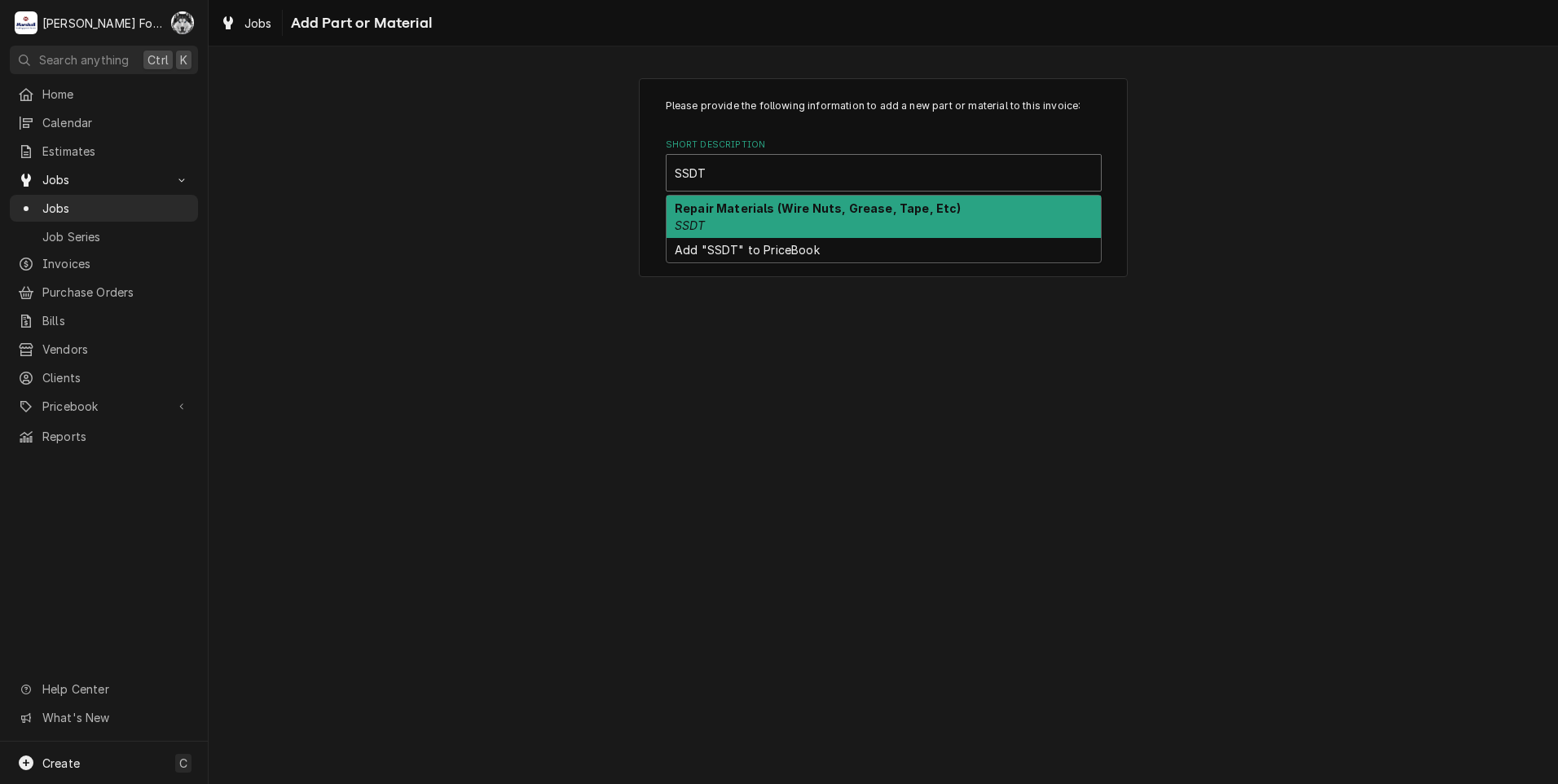
click at [832, 217] on div "Repair Materials (Wire Nuts, Grease, Tape, Etc) SSDT" at bounding box center [883, 216] width 434 height 42
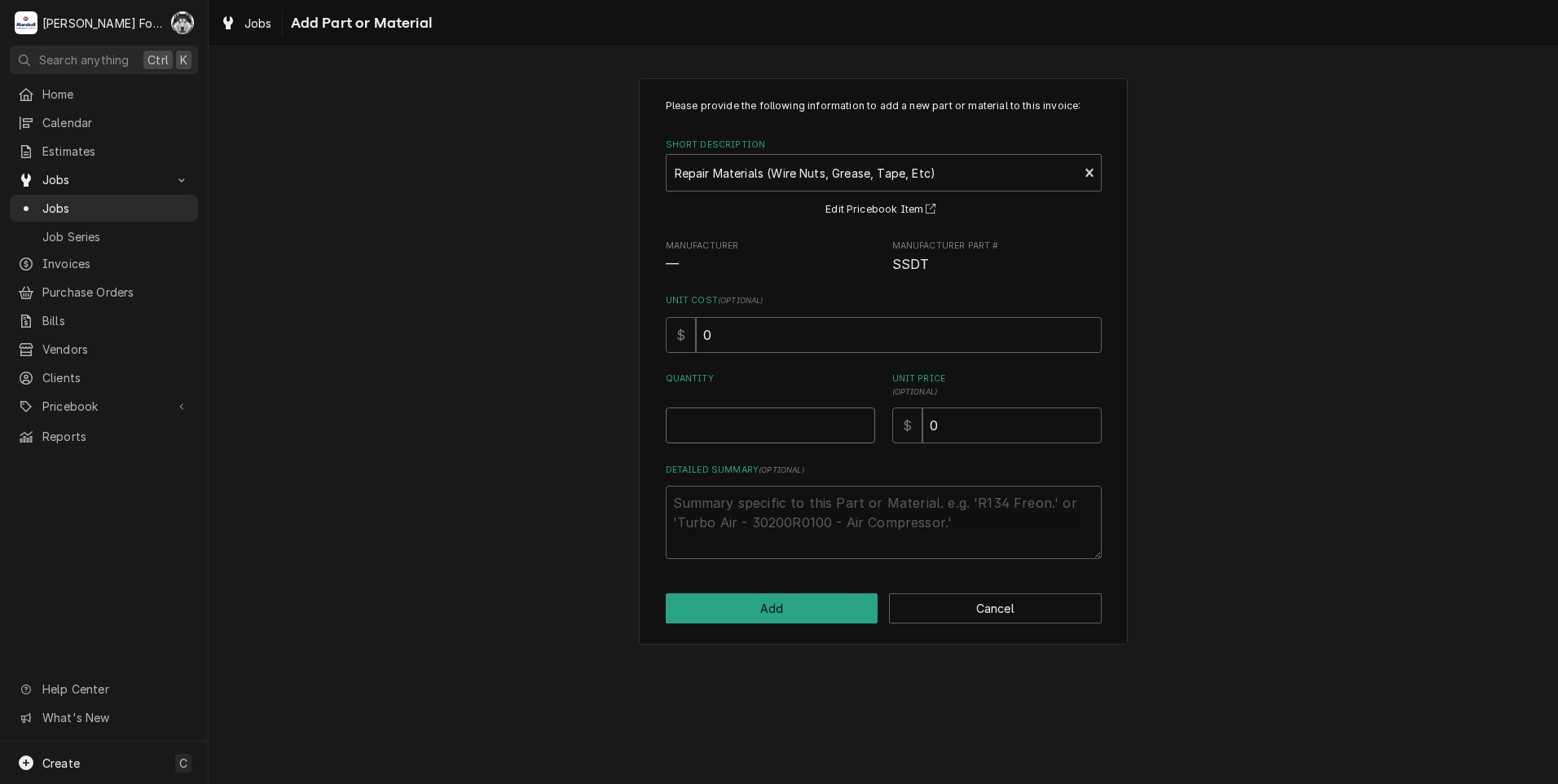
type textarea "x"
drag, startPoint x: 858, startPoint y: 420, endPoint x: 867, endPoint y: 420, distance: 9.0
type input "0.5"
click at [859, 420] on input "0.5" at bounding box center [770, 425] width 210 height 36
type textarea "x"
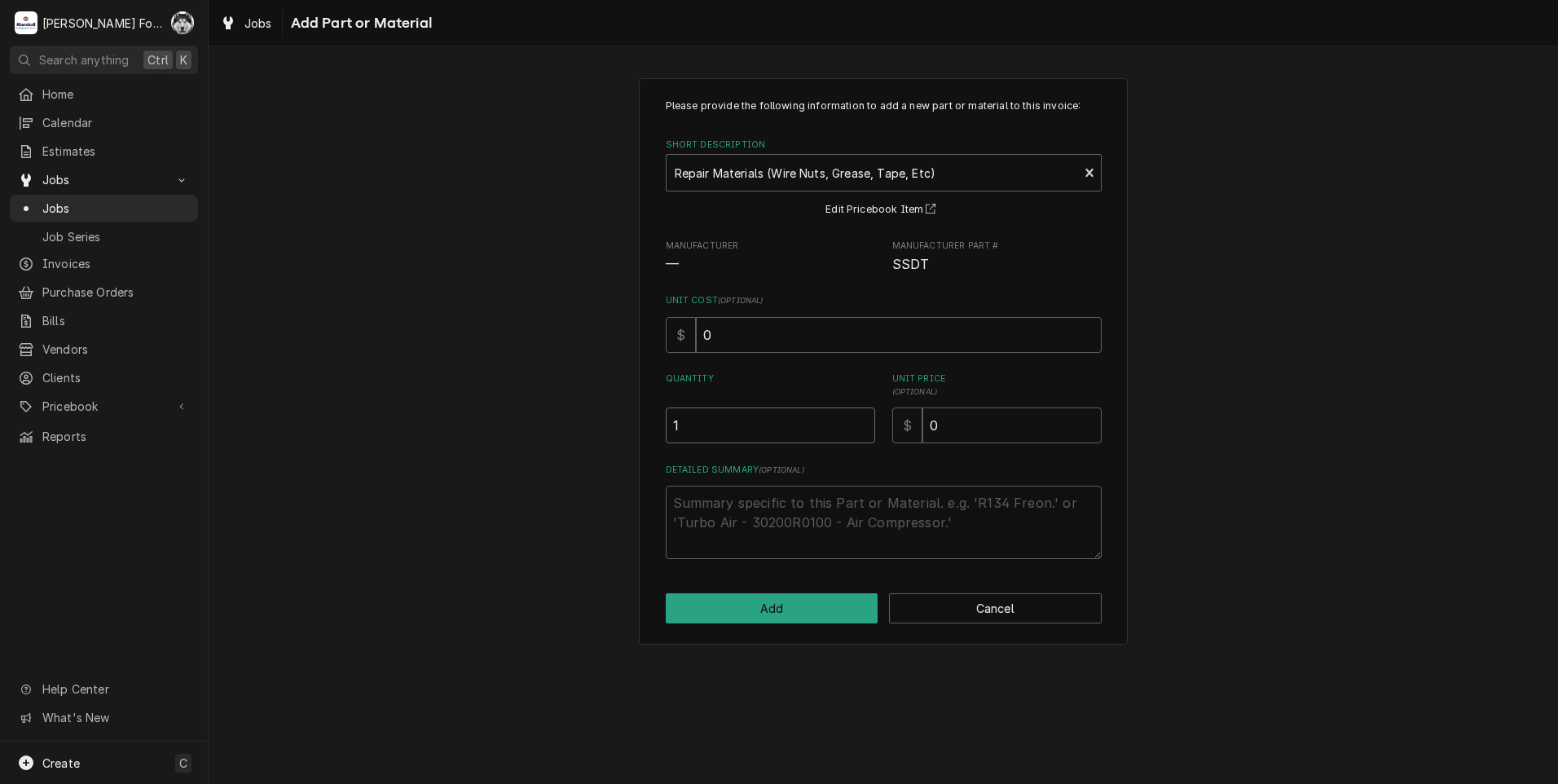
type input "1"
click at [859, 421] on input "1" at bounding box center [770, 425] width 210 height 36
drag, startPoint x: 978, startPoint y: 434, endPoint x: 794, endPoint y: 435, distance: 184.0
click at [794, 435] on div "Quantity 1 Unit Price ( optional ) $ 0" at bounding box center [883, 408] width 436 height 71
type textarea "x"
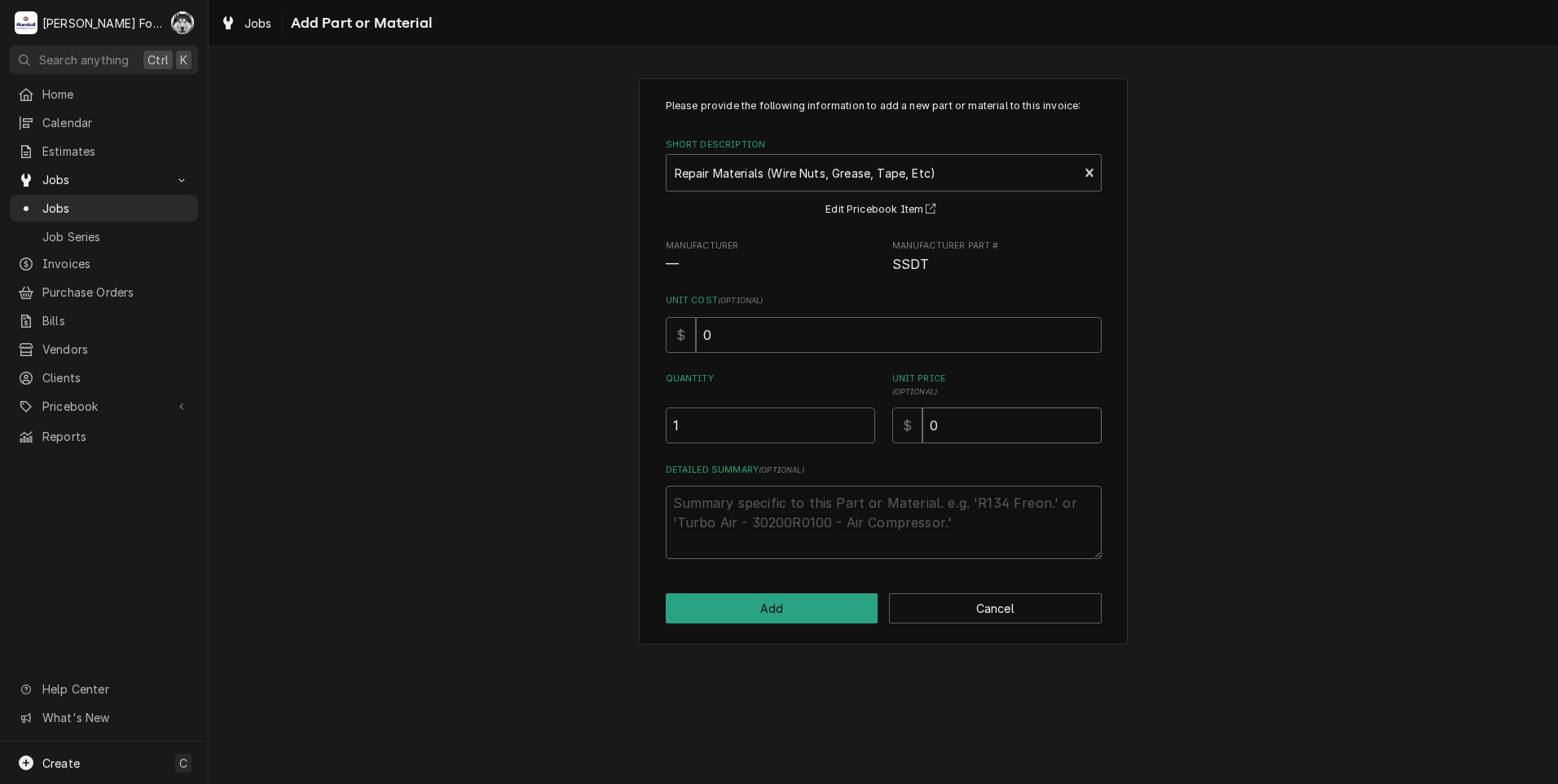
type input "2"
type textarea "x"
type input "20"
click at [794, 610] on button "Add" at bounding box center [772, 608] width 213 height 30
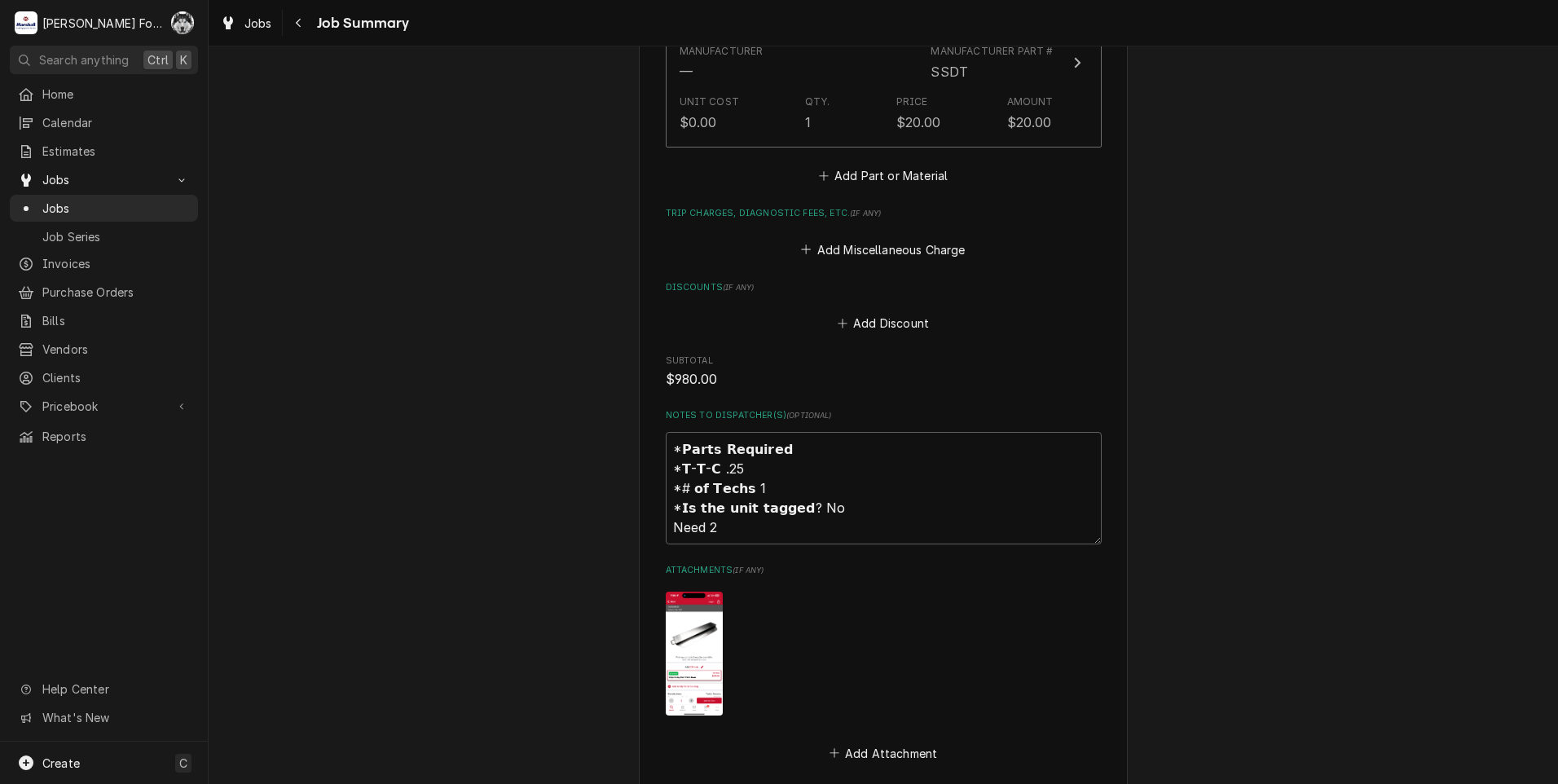
scroll to position [1745, 0]
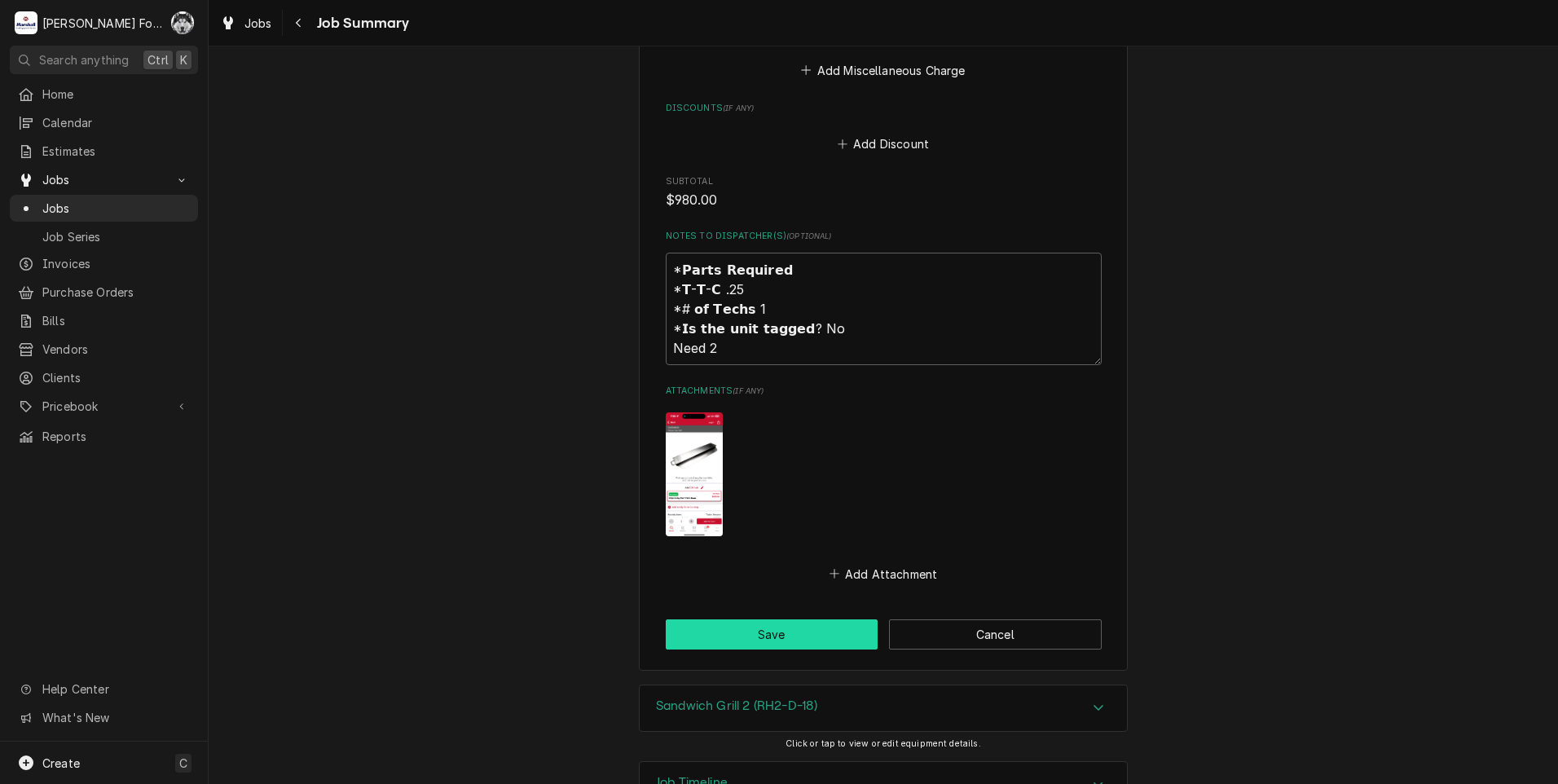
click at [766, 619] on button "Save" at bounding box center [772, 634] width 213 height 30
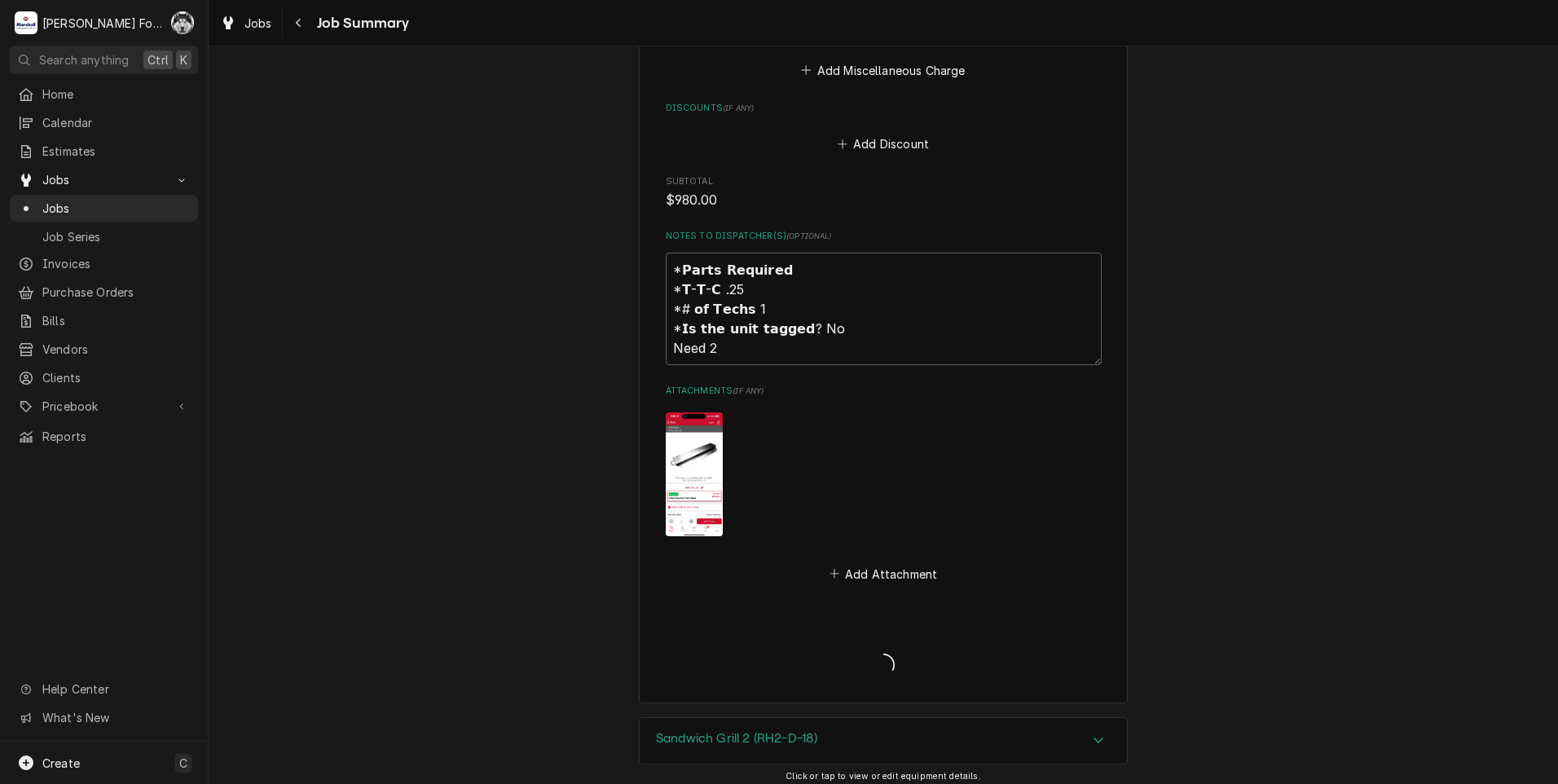
type textarea "x"
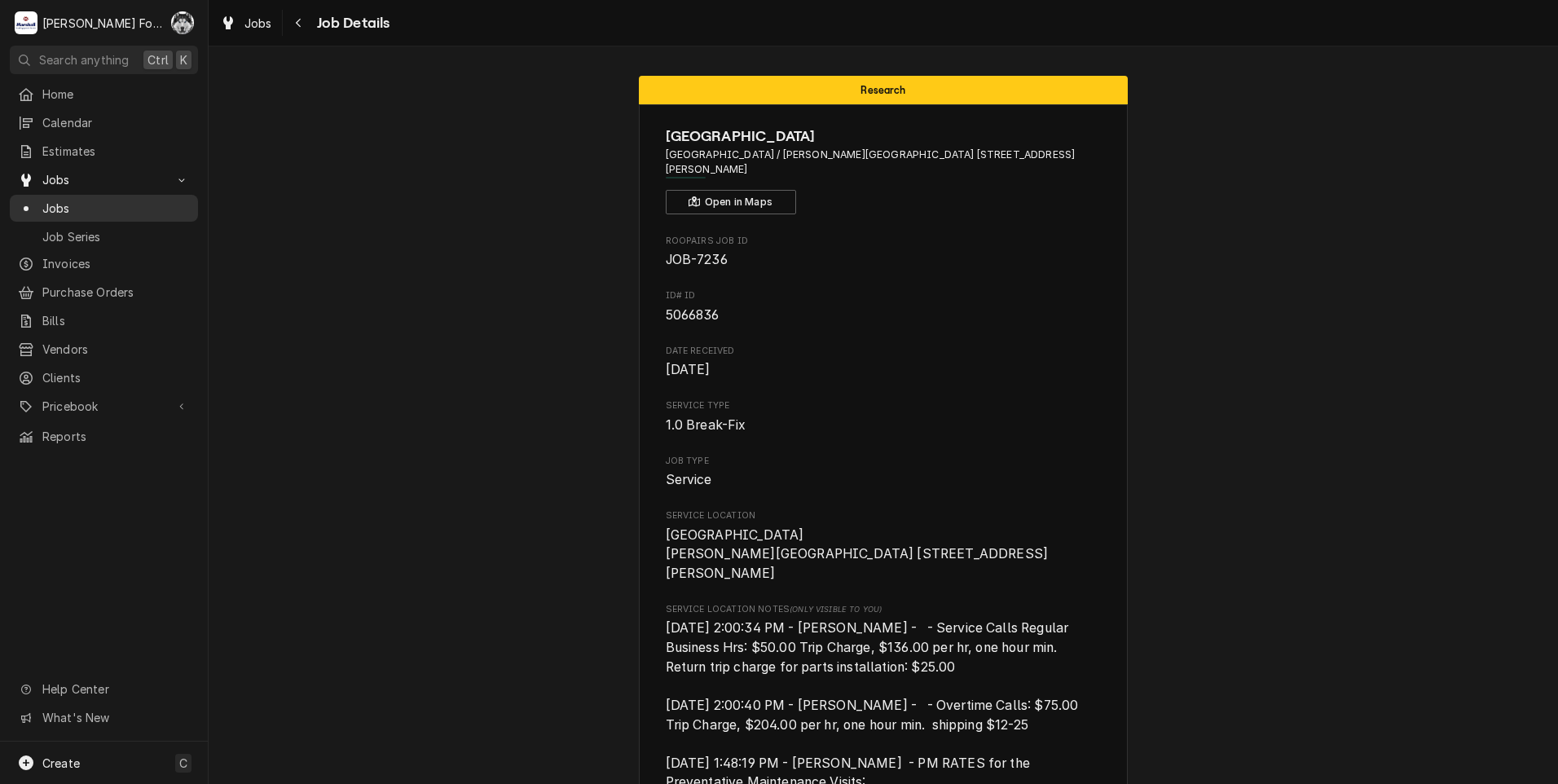
click at [60, 200] on span "Jobs" at bounding box center [115, 209] width 147 height 18
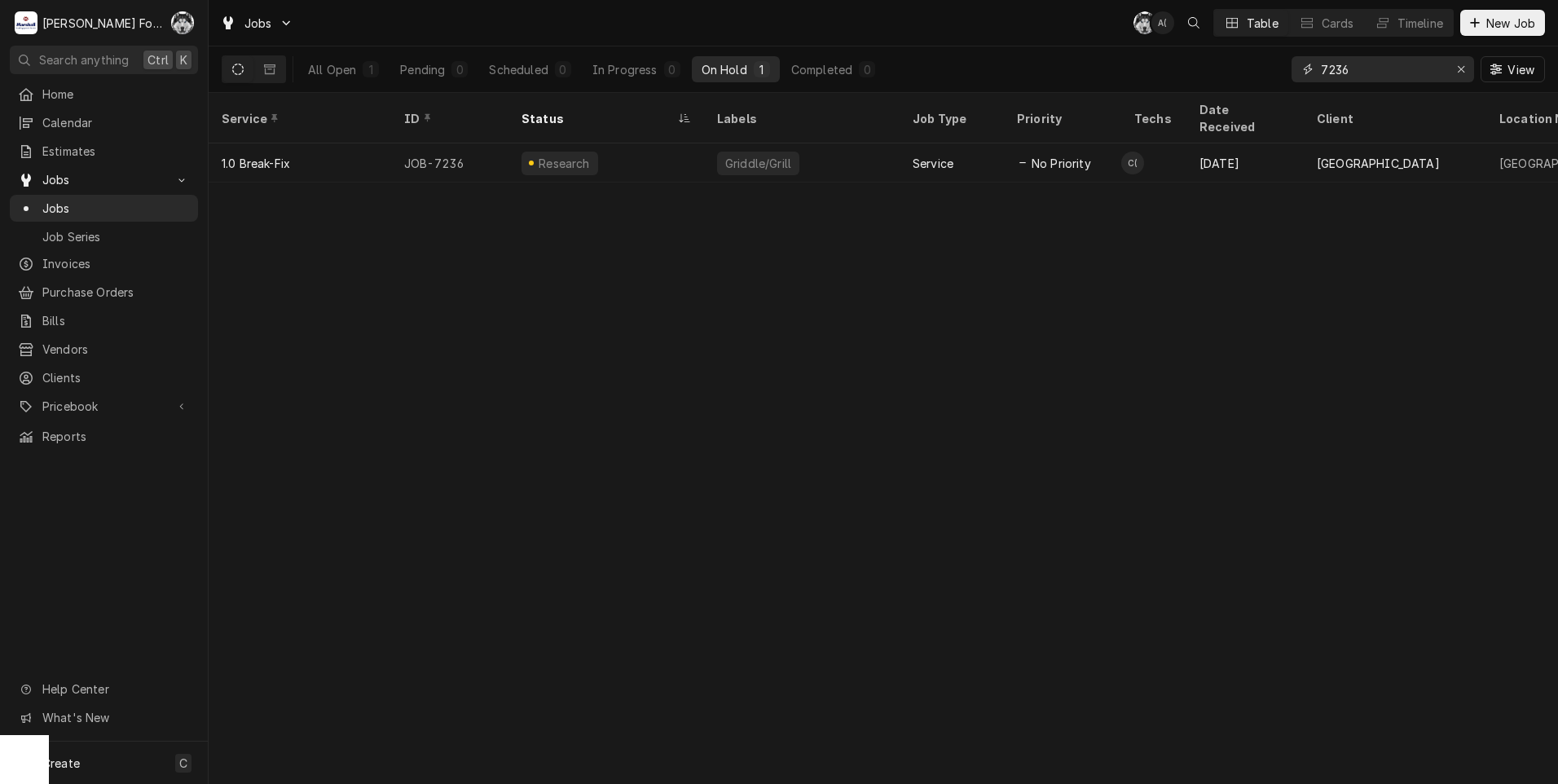
drag, startPoint x: 579, startPoint y: 739, endPoint x: 1213, endPoint y: 75, distance: 918.1
click at [1215, 79] on div "All Open 1 Pending 0 Scheduled 0 In Progress 0 On Hold 1 Completed 0 7236 View" at bounding box center [883, 69] width 1324 height 46
type input "7234"
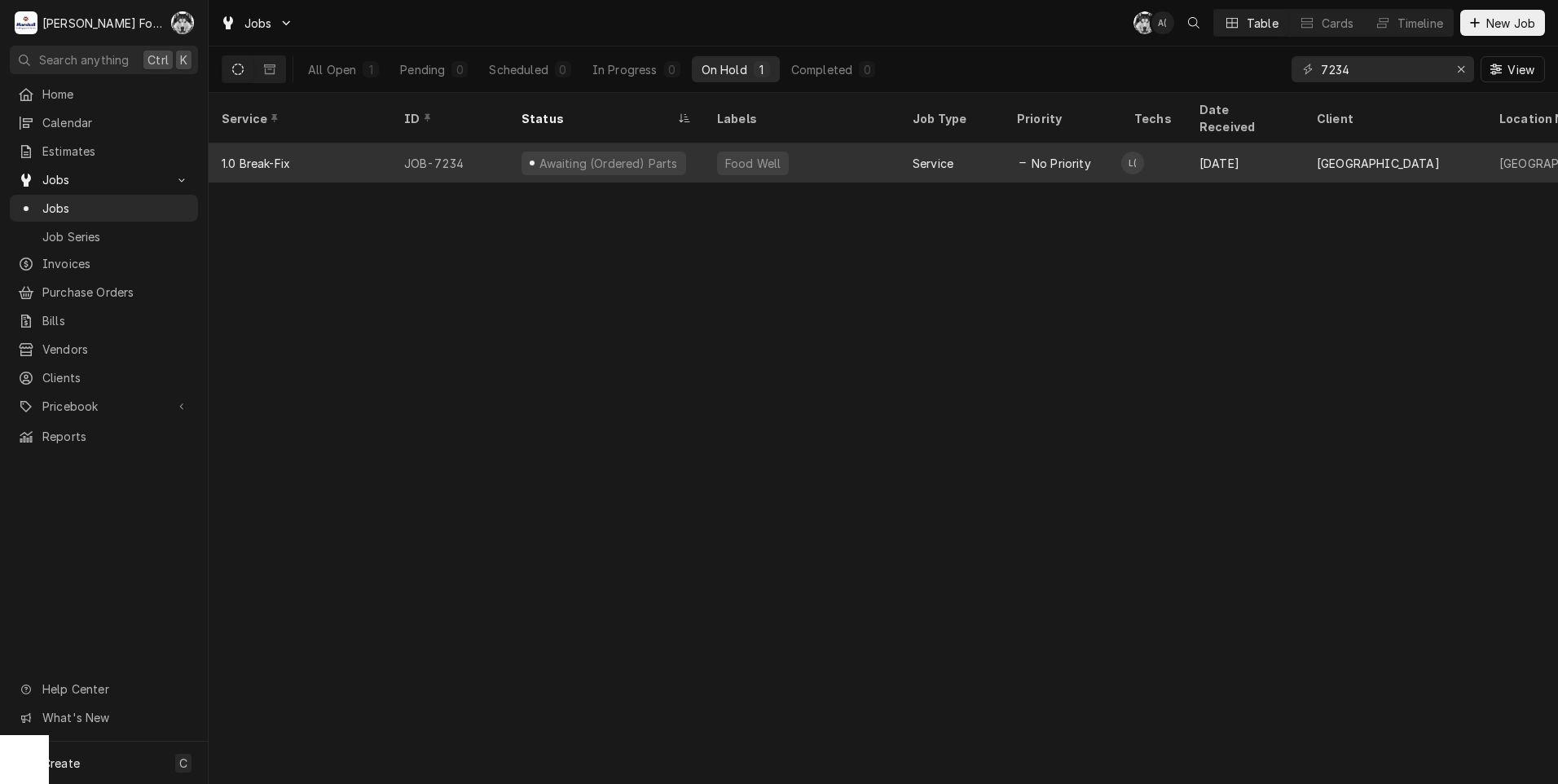
click at [505, 143] on div "JOB-7234" at bounding box center [450, 163] width 117 height 39
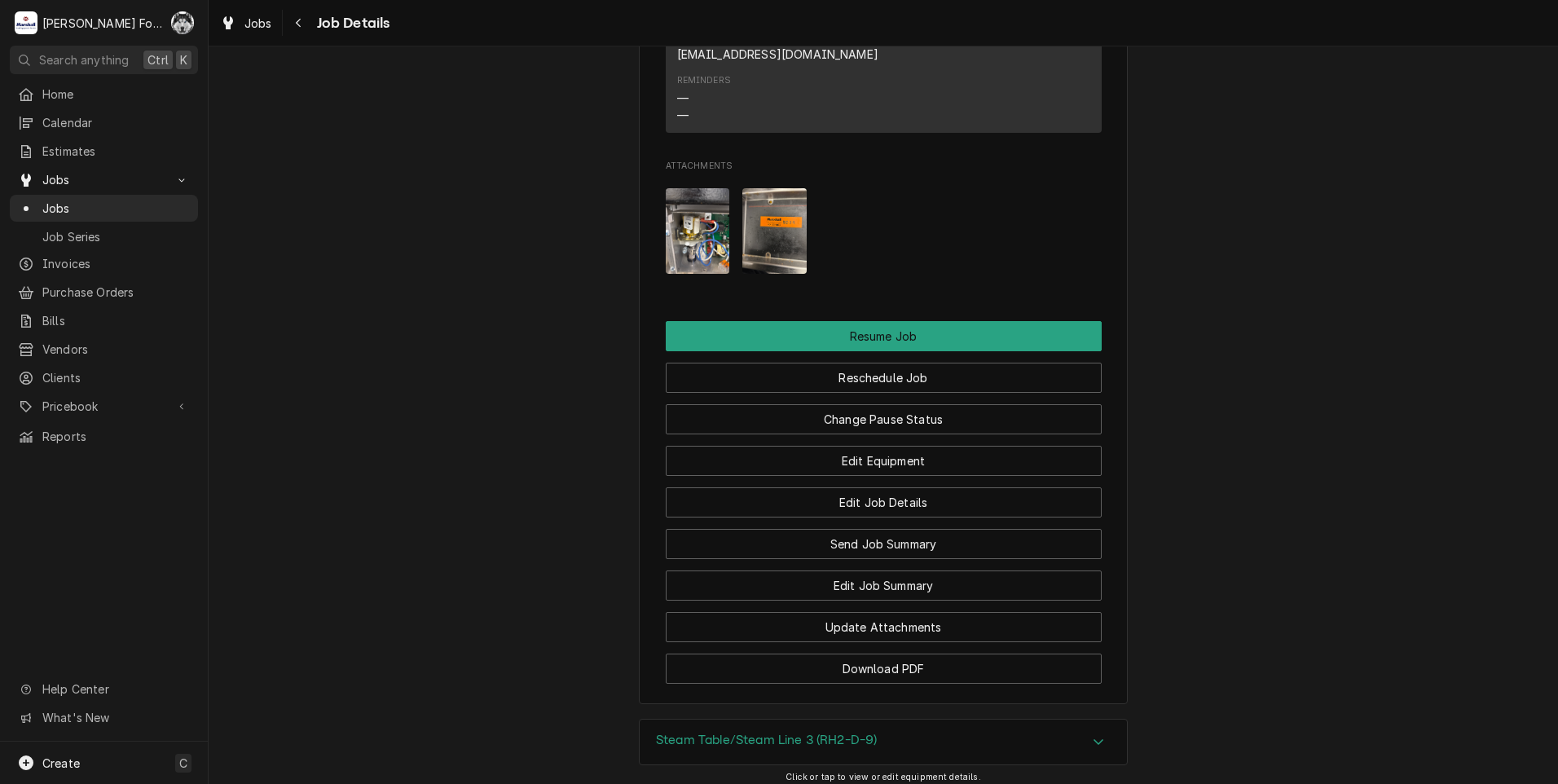
scroll to position [2296, 0]
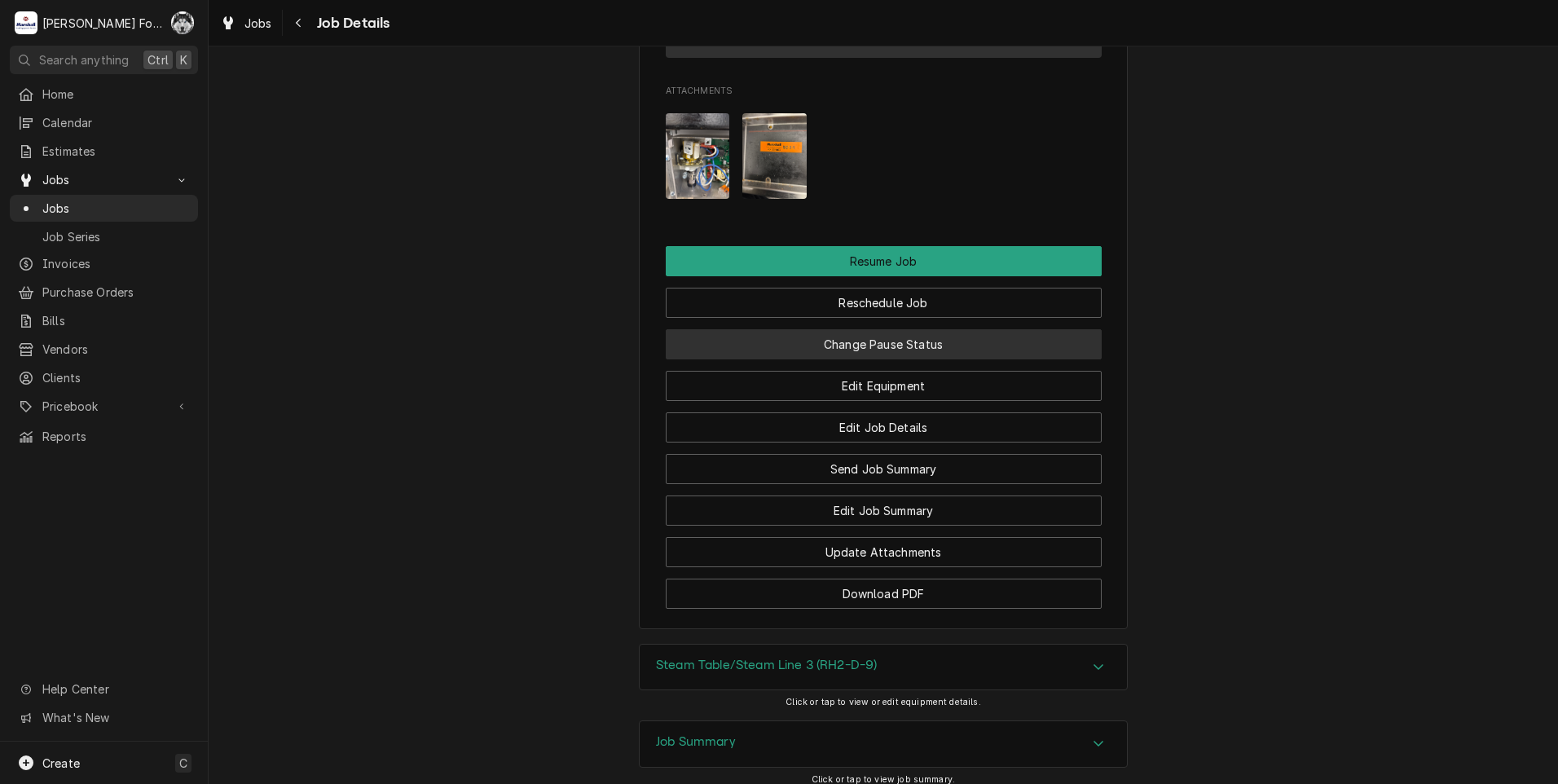
click at [909, 329] on button "Change Pause Status" at bounding box center [883, 343] width 436 height 30
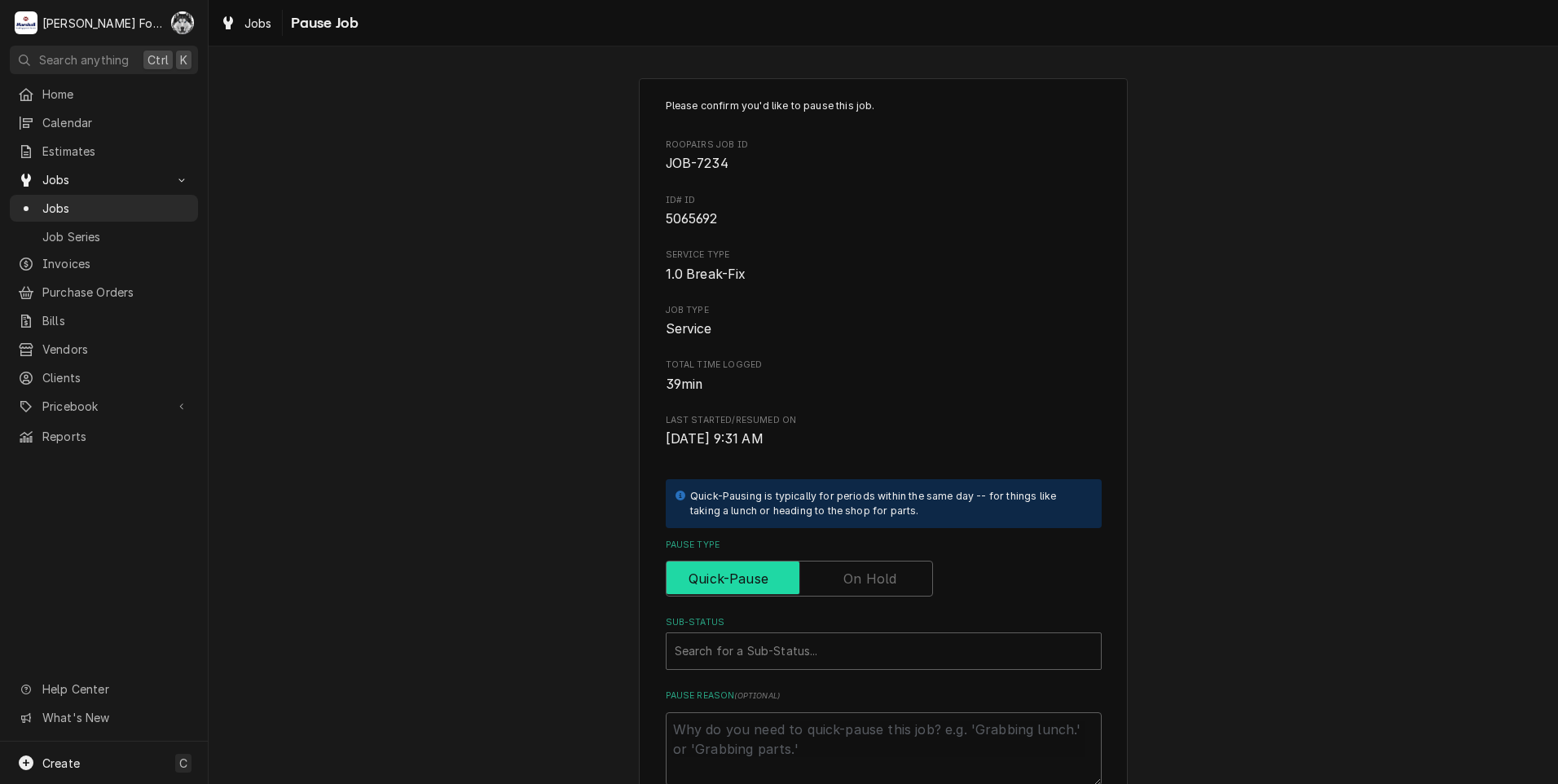
click at [859, 572] on label "Pause Type" at bounding box center [799, 578] width 267 height 36
click at [859, 572] on input "Pause Type" at bounding box center [799, 578] width 253 height 36
checkbox input "true"
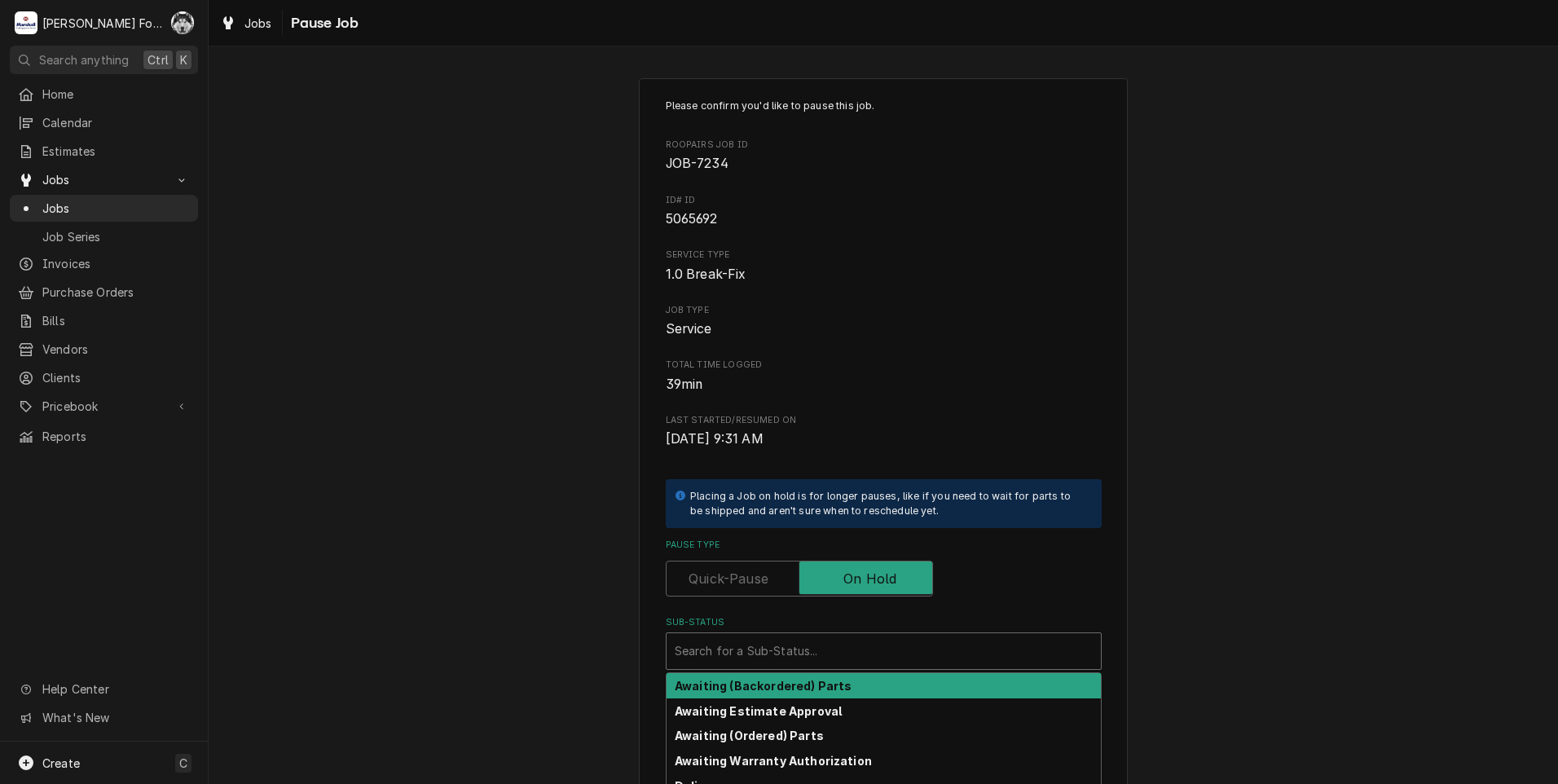
drag, startPoint x: 799, startPoint y: 650, endPoint x: 799, endPoint y: 676, distance: 26.0
click at [799, 650] on div "Sub-Status" at bounding box center [884, 650] width 419 height 29
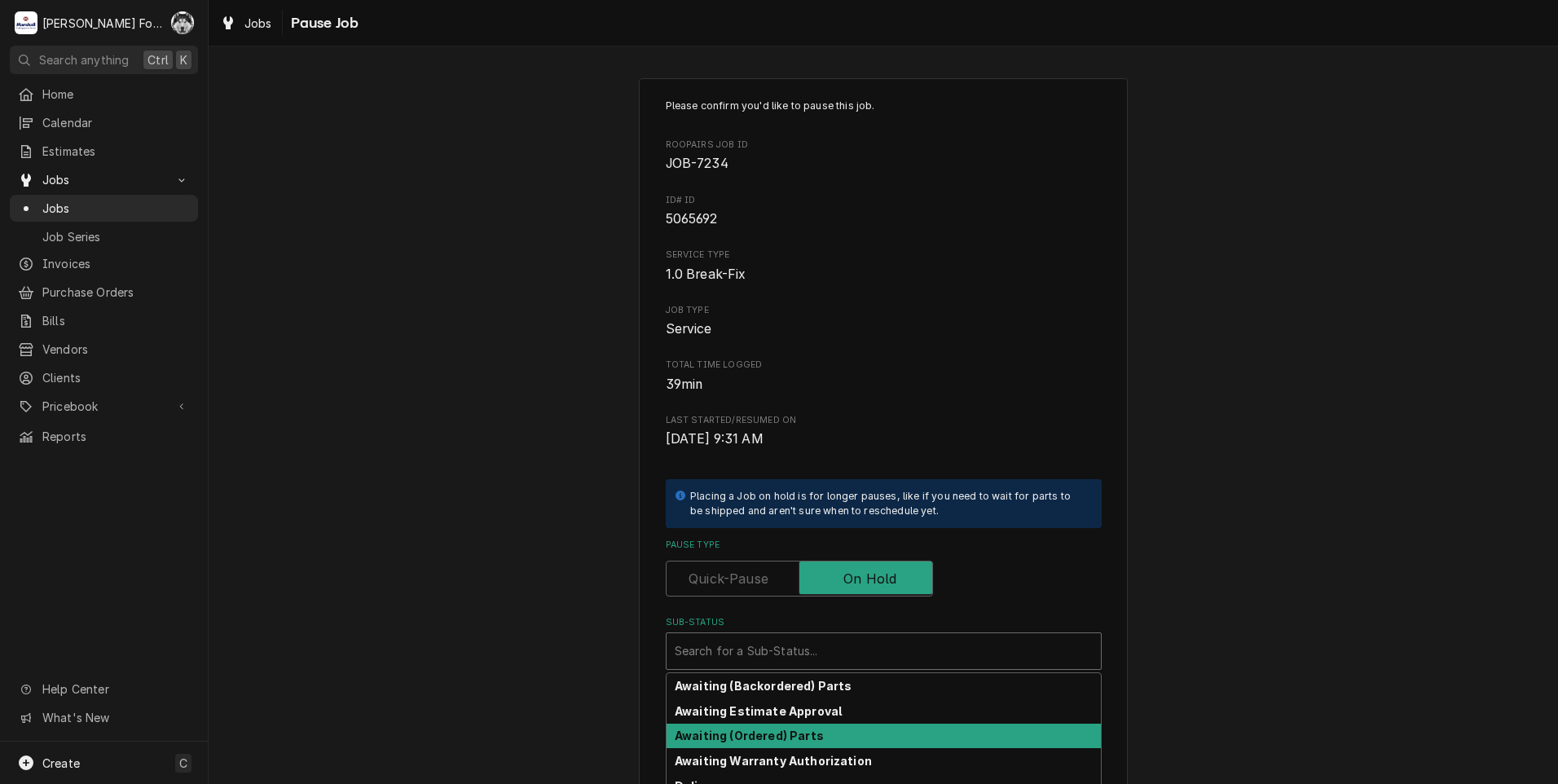
scroll to position [180, 0]
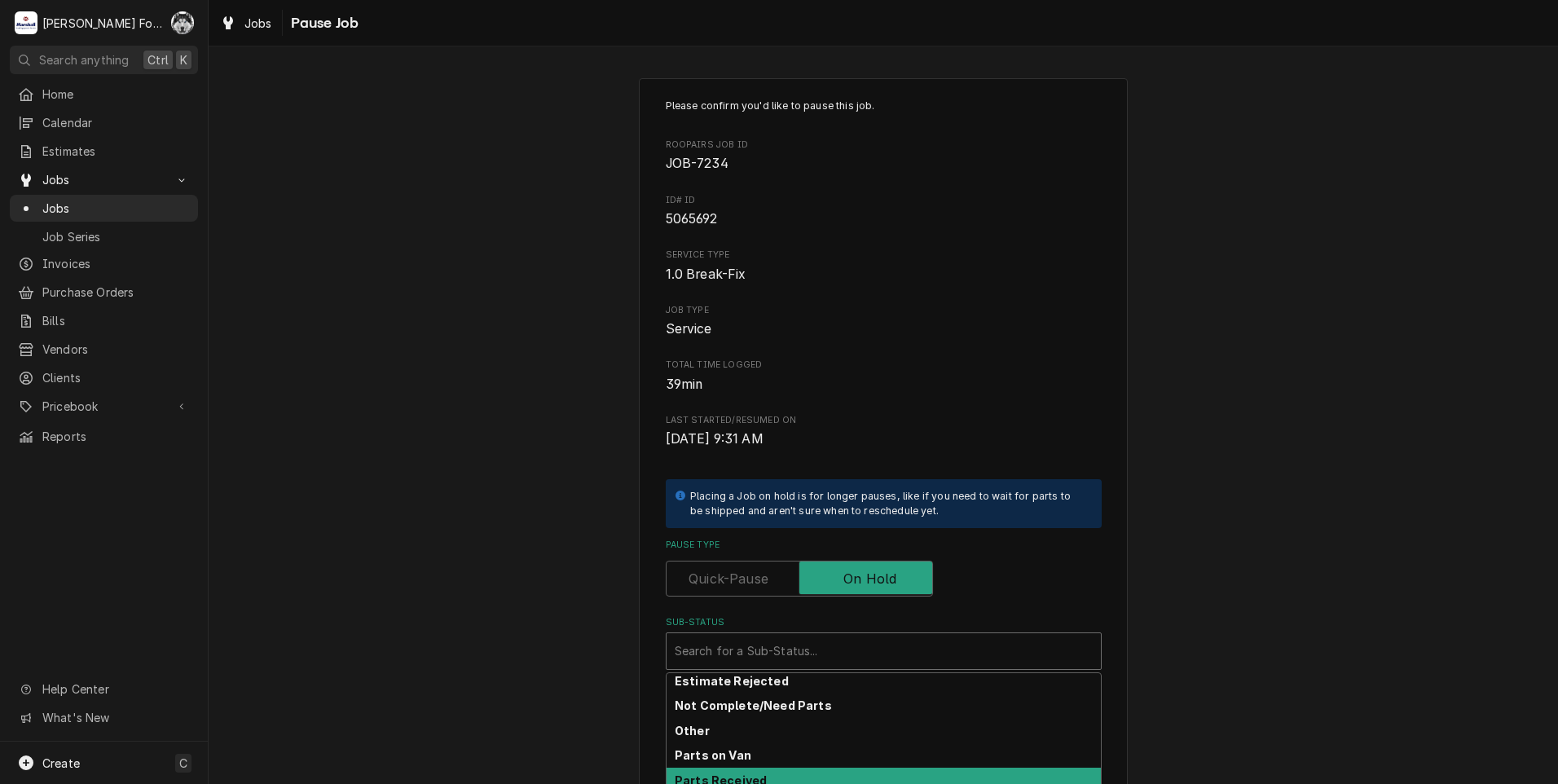
click at [754, 780] on div "Parts Received" at bounding box center [883, 780] width 434 height 25
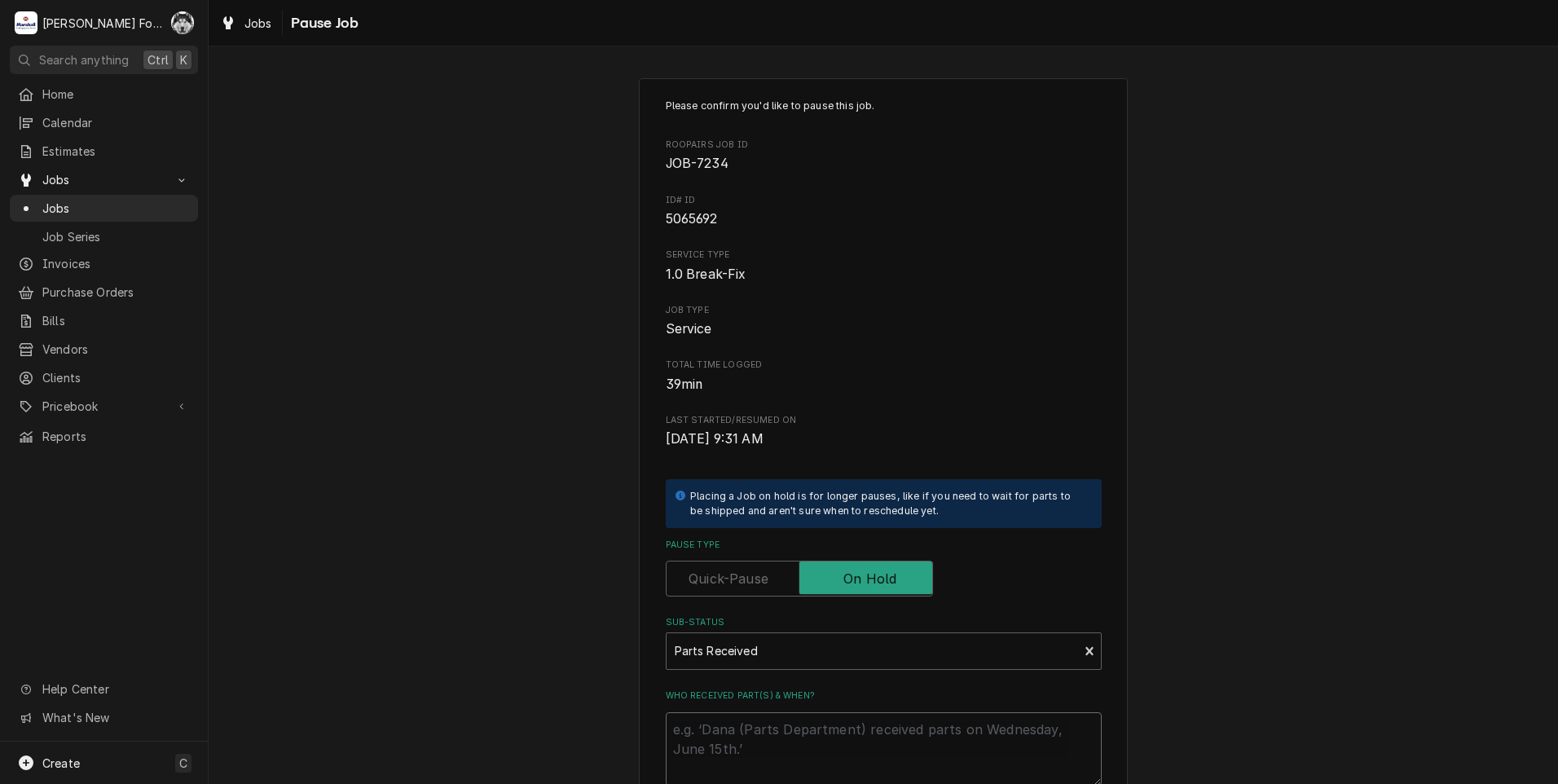
click at [761, 743] on textarea "Who received part(s) & when?" at bounding box center [883, 748] width 436 height 73
type textarea "x"
type textarea "9"
type textarea "x"
type textarea "9/"
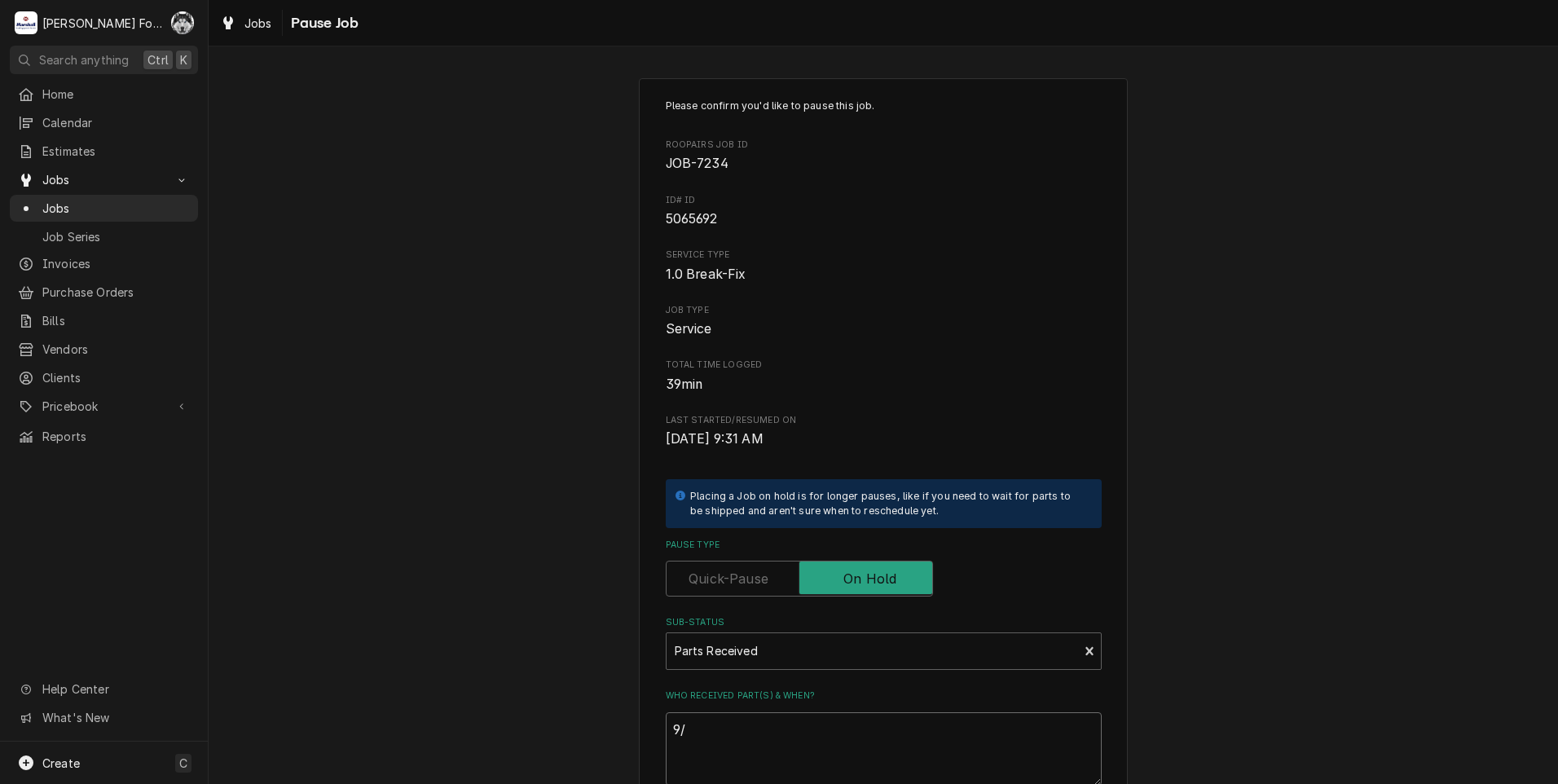
type textarea "x"
type textarea "9/5"
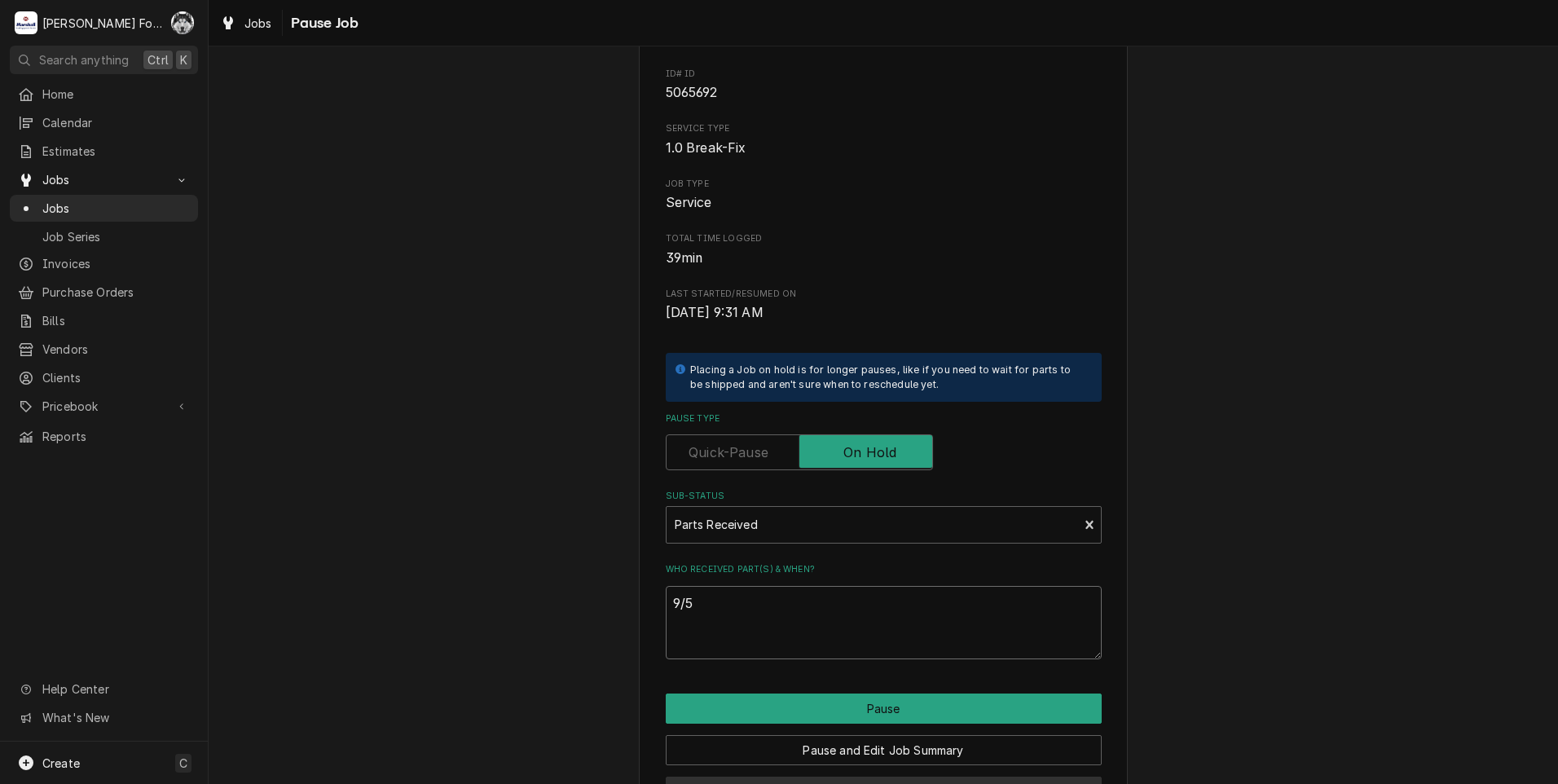
scroll to position [184, 0]
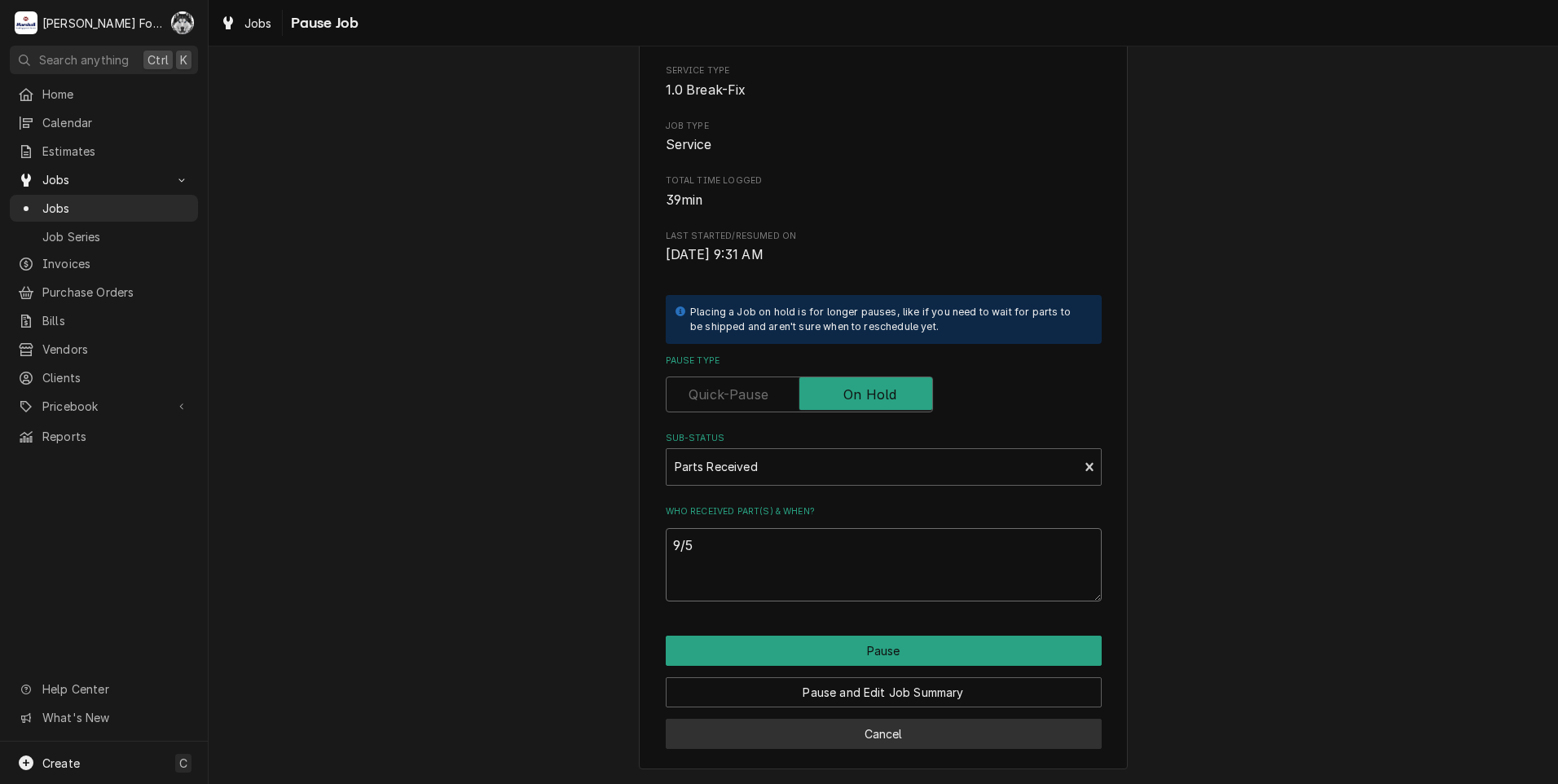
type textarea "x"
type textarea "9/5/"
type textarea "x"
type textarea "9/5/2"
type textarea "x"
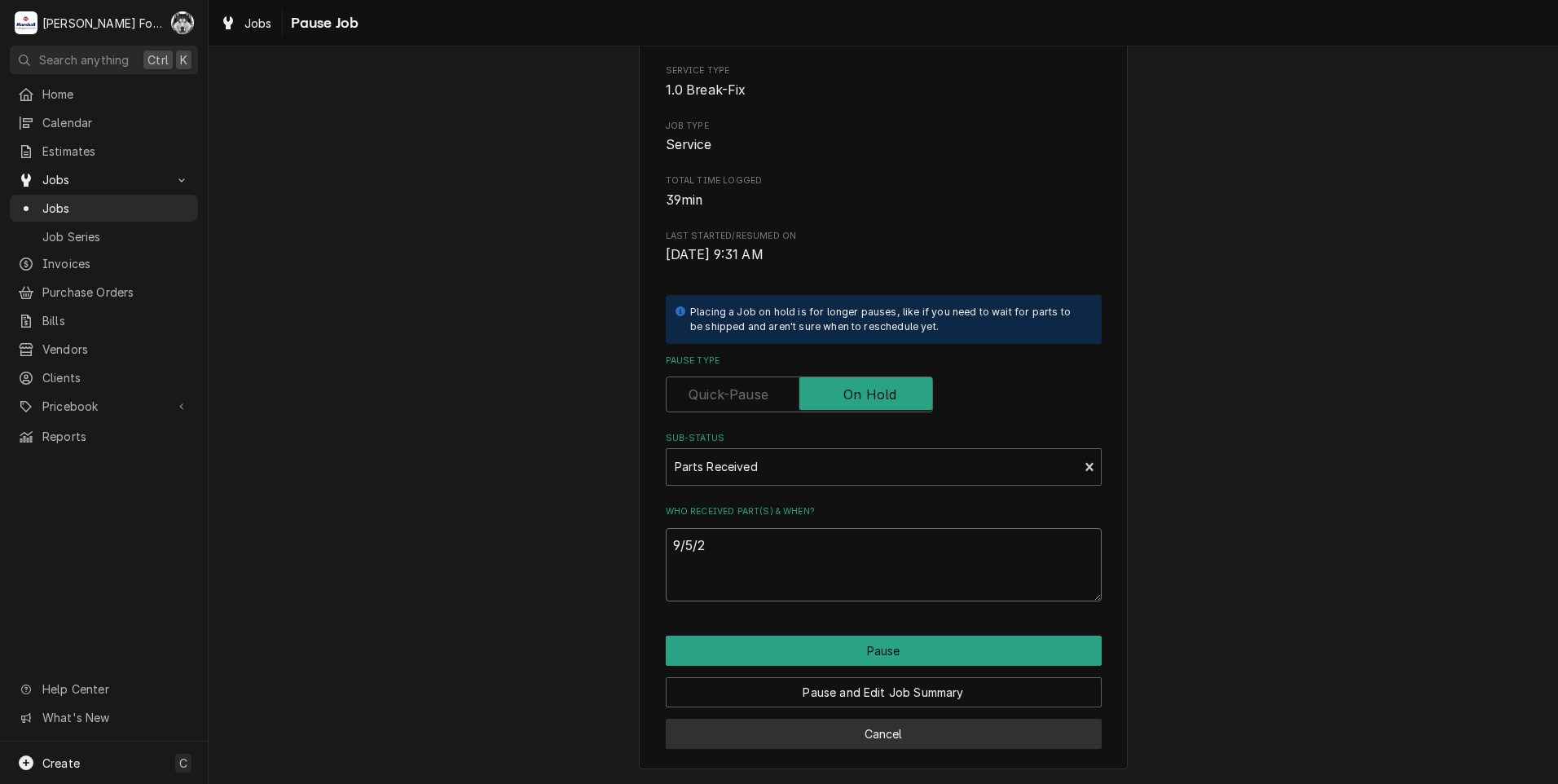
type textarea "9/5/20"
type textarea "x"
type textarea "9/5/202"
type textarea "x"
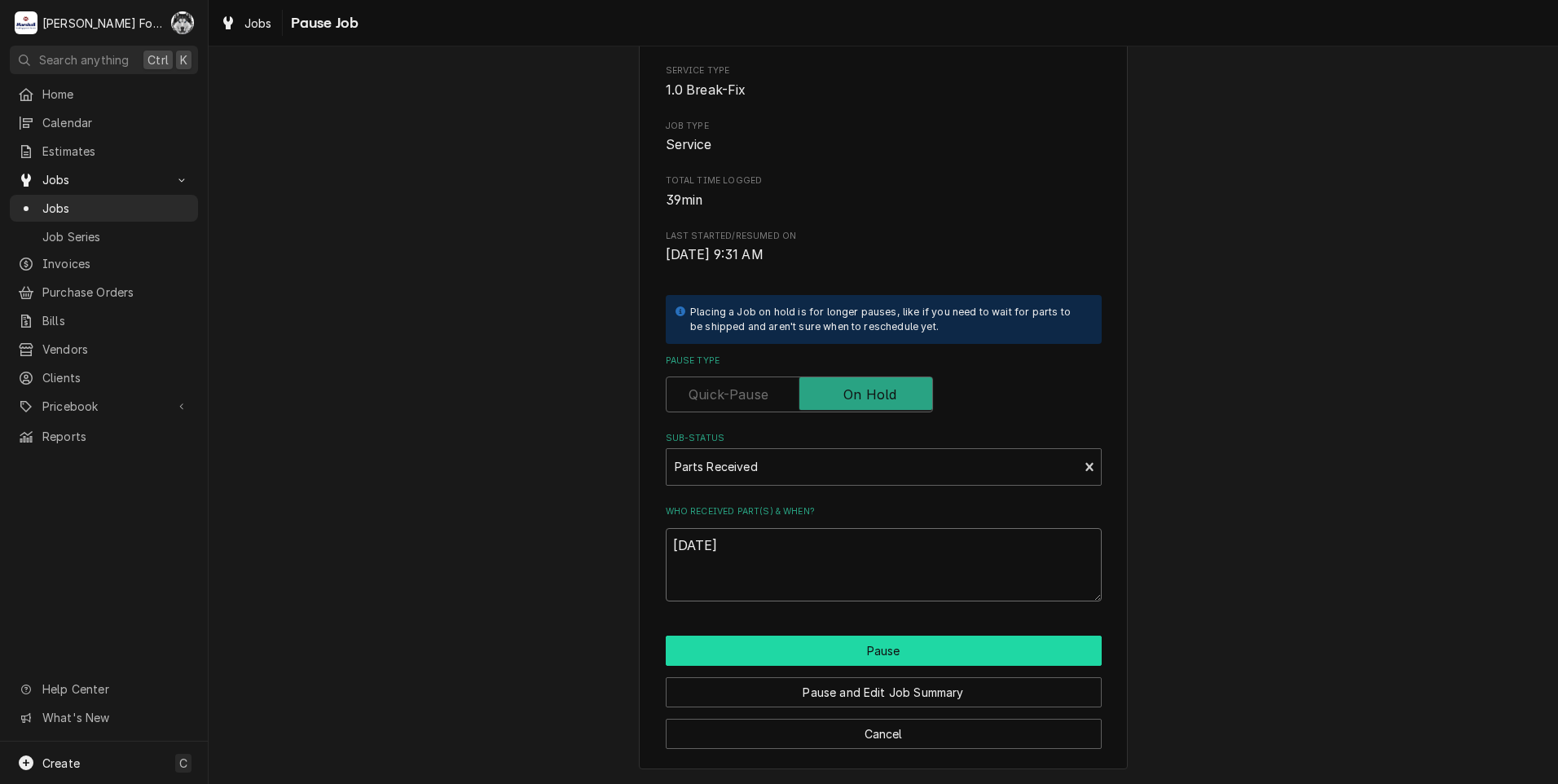
type textarea "[DATE]"
click at [830, 641] on button "Pause" at bounding box center [883, 650] width 436 height 30
type textarea "x"
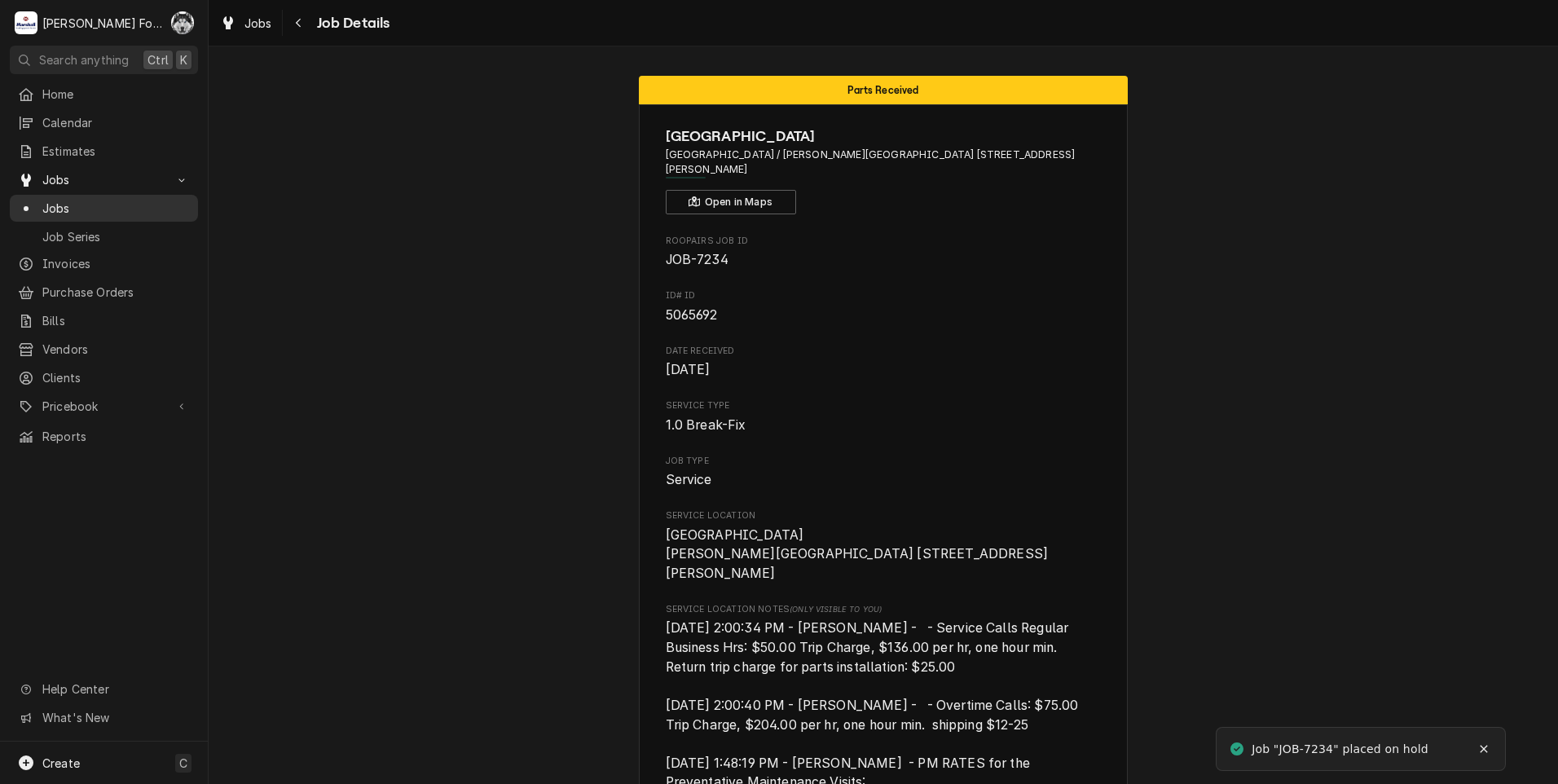
click at [52, 202] on span "Jobs" at bounding box center [115, 209] width 147 height 18
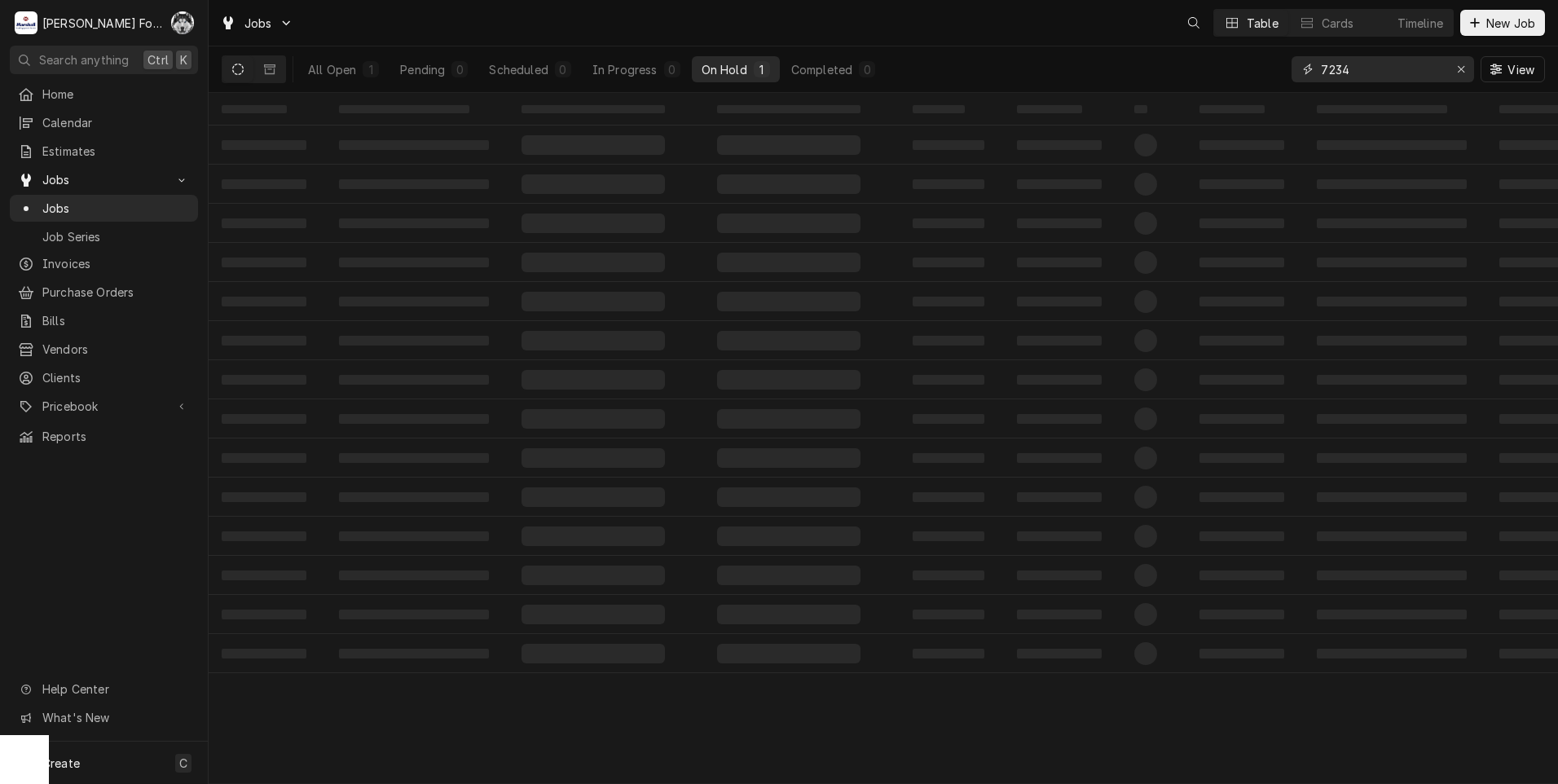
click at [1325, 85] on div "7234 View" at bounding box center [1418, 69] width 254 height 46
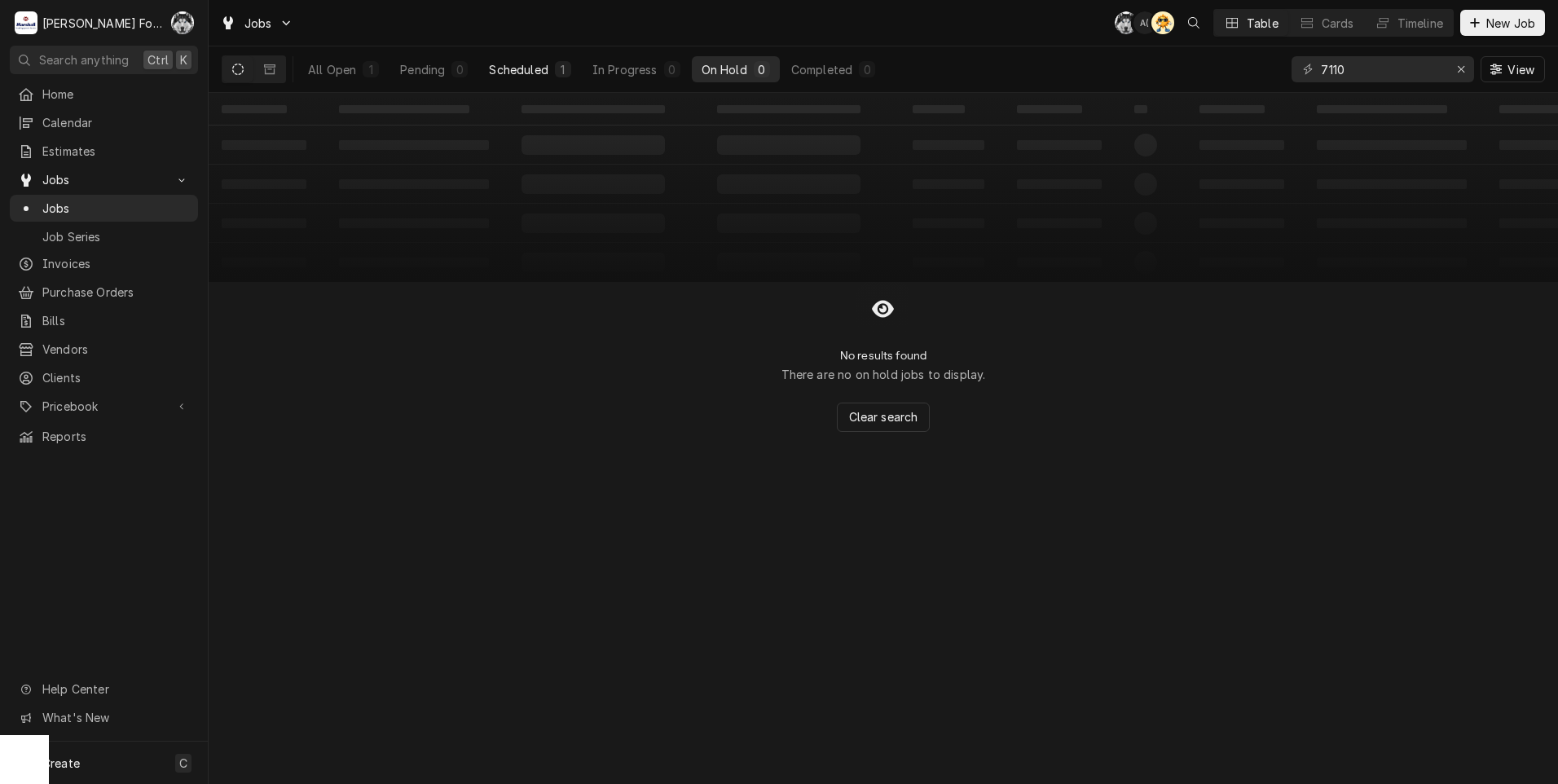
click at [549, 72] on button "Scheduled 1" at bounding box center [530, 69] width 101 height 26
drag, startPoint x: 1370, startPoint y: 77, endPoint x: 1135, endPoint y: 116, distance: 238.2
click at [1139, 115] on div "Jobs C( A( Table Cards Timeline New Job All Open 1 Pending 0 Scheduled 0 In Pro…" at bounding box center [883, 392] width 1349 height 784
type input "7236"
click at [745, 62] on div "On Hold" at bounding box center [724, 70] width 46 height 18
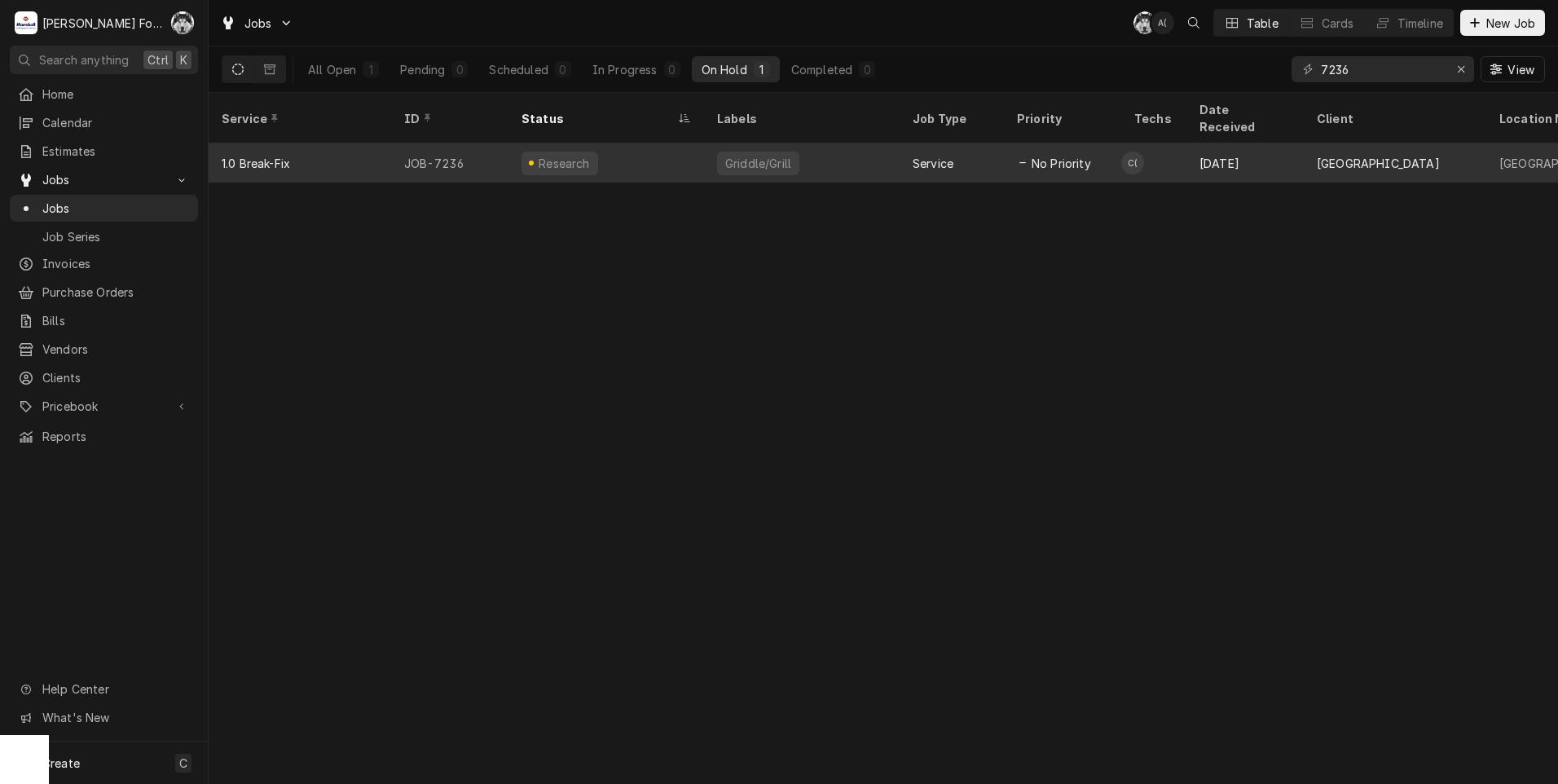
click at [710, 150] on div "Griddle/Grill" at bounding box center [802, 163] width 195 height 39
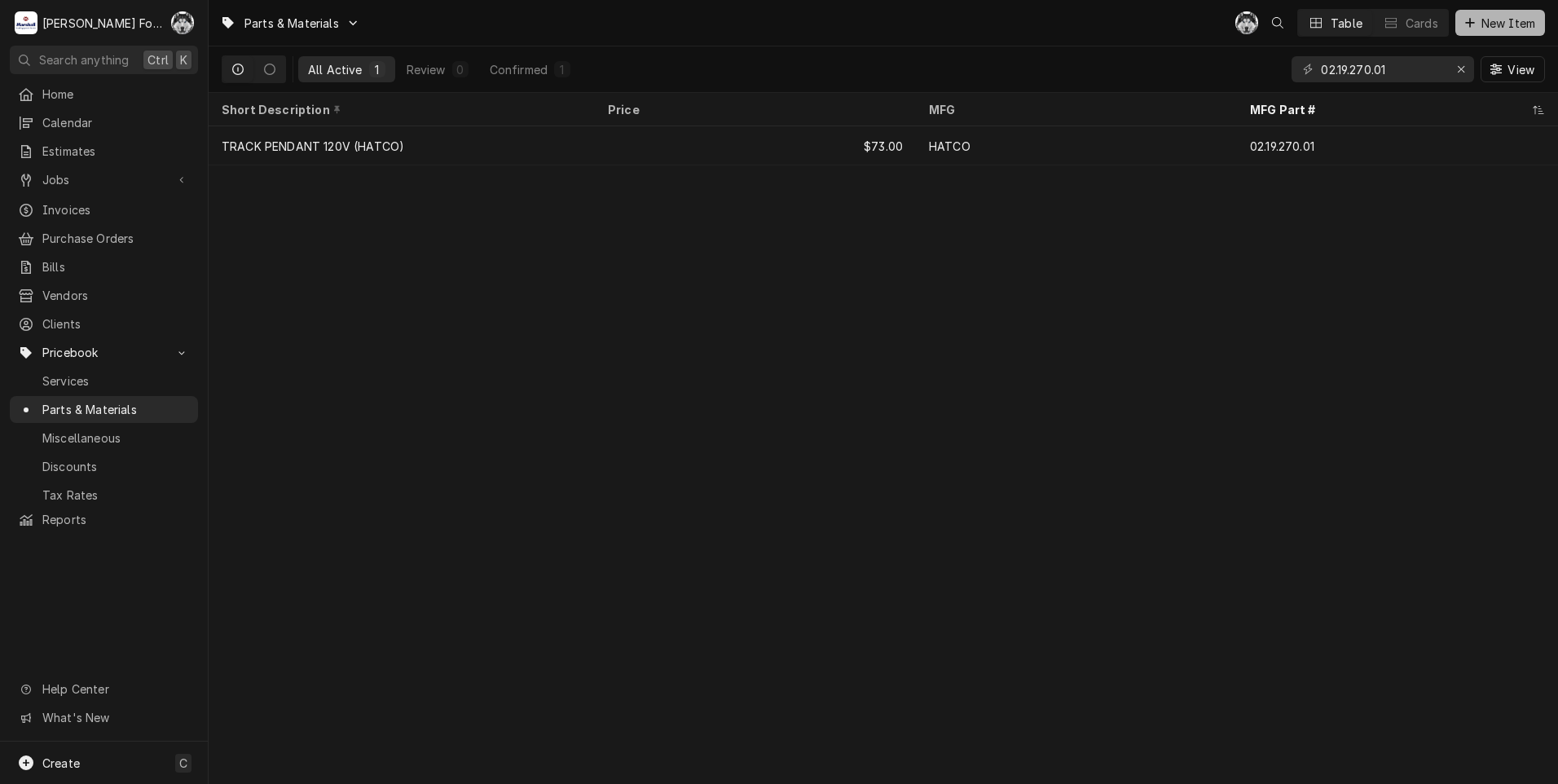
click at [1482, 22] on span "New Item" at bounding box center [1508, 23] width 60 height 18
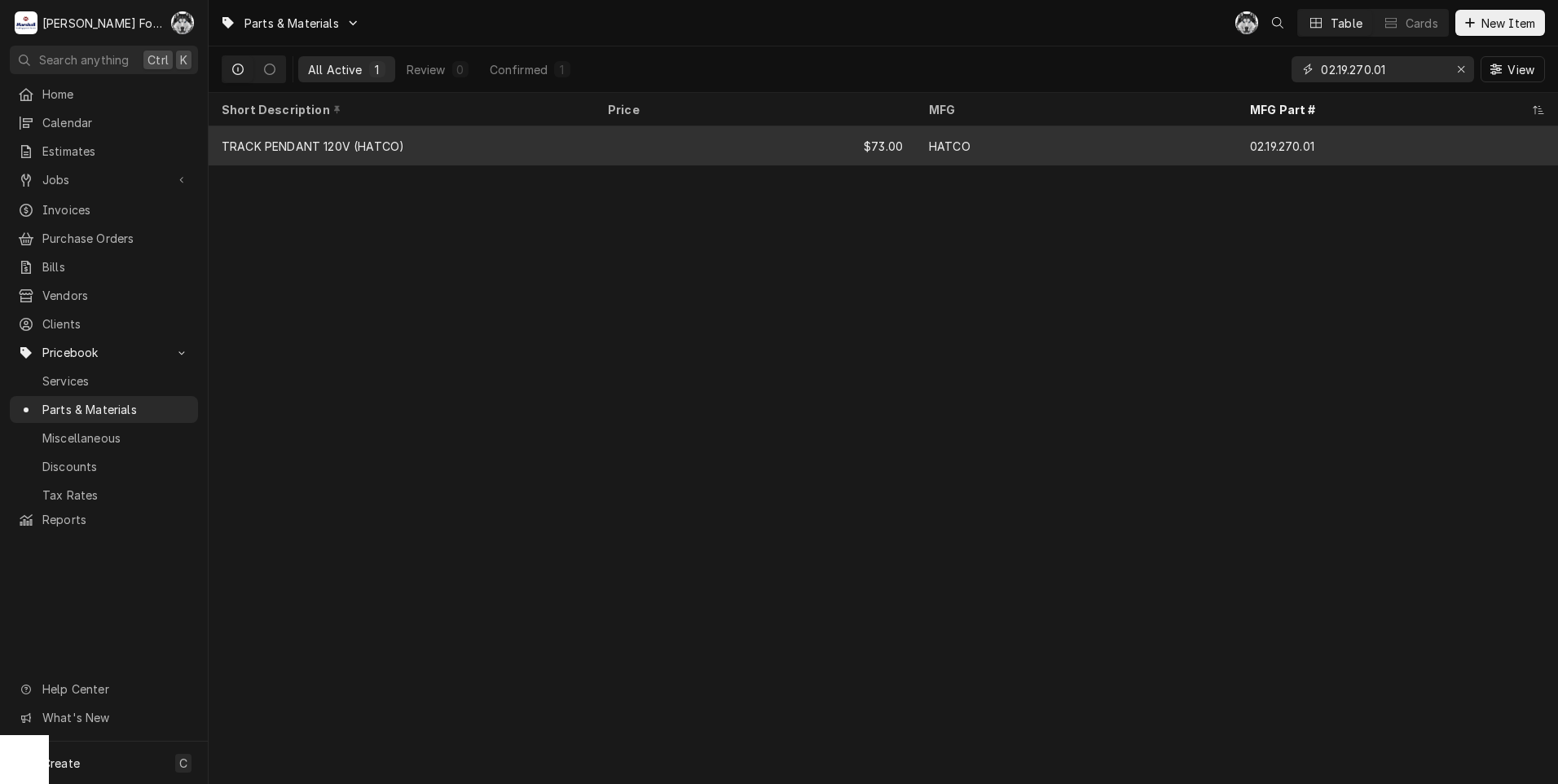
drag, startPoint x: 1404, startPoint y: 78, endPoint x: 770, endPoint y: 157, distance: 638.9
click at [777, 162] on div "Parts & Materials C( Table Cards New Item All Active 1 Review 0 Confirmed 1 02.…" at bounding box center [883, 392] width 1349 height 784
type input "X"
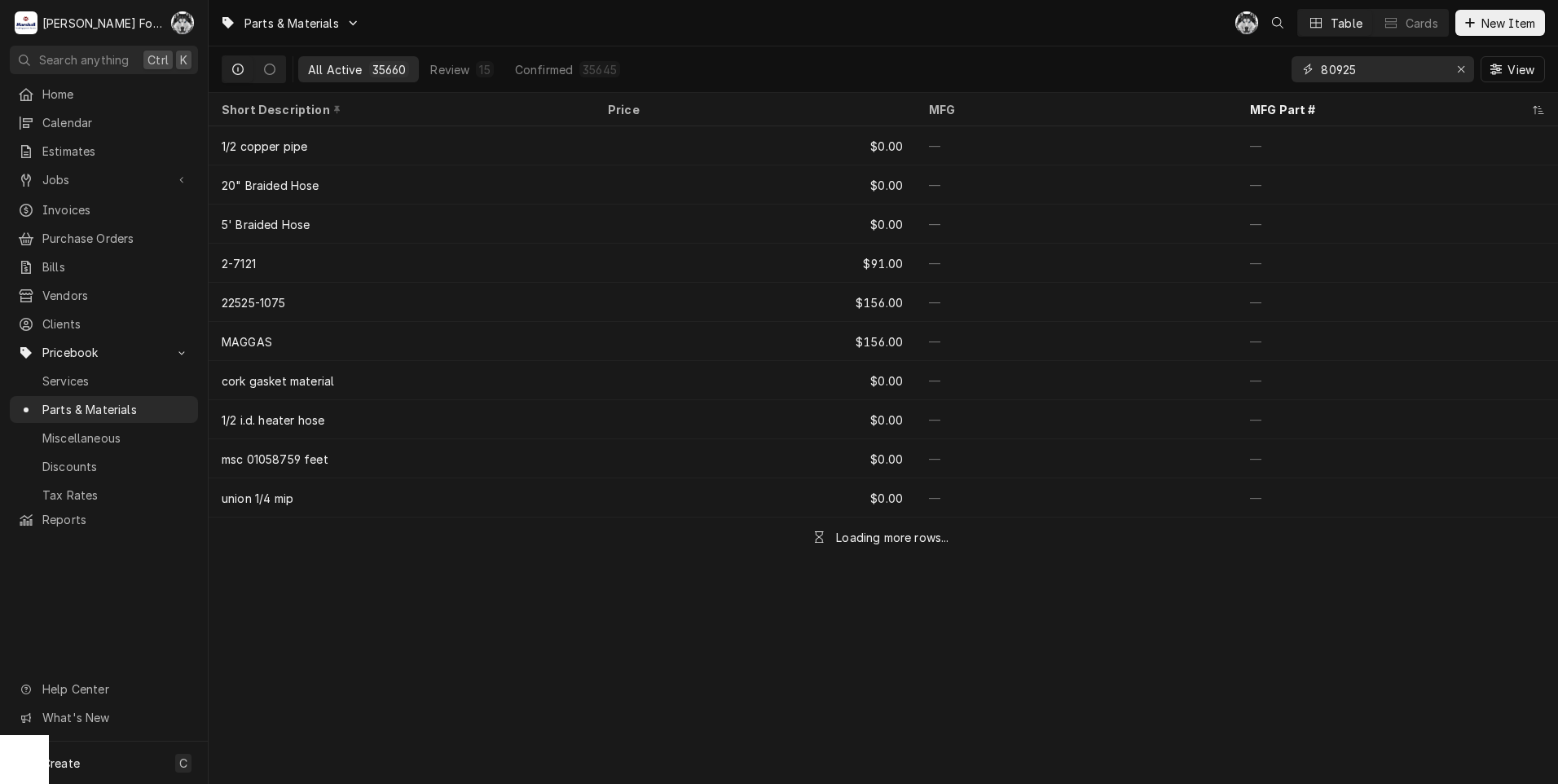
type input "80925"
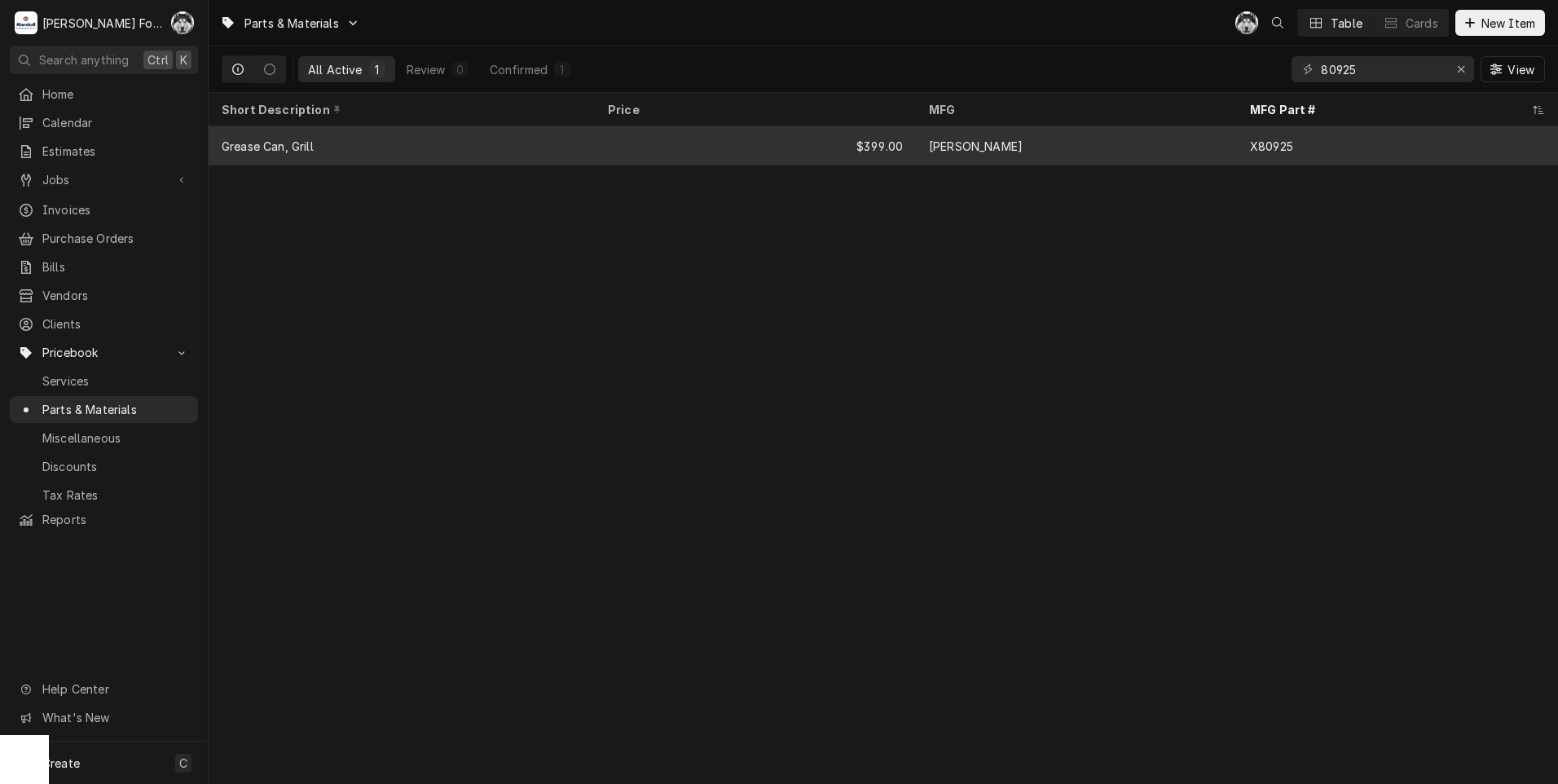
click at [761, 140] on div "$399.00" at bounding box center [755, 145] width 321 height 39
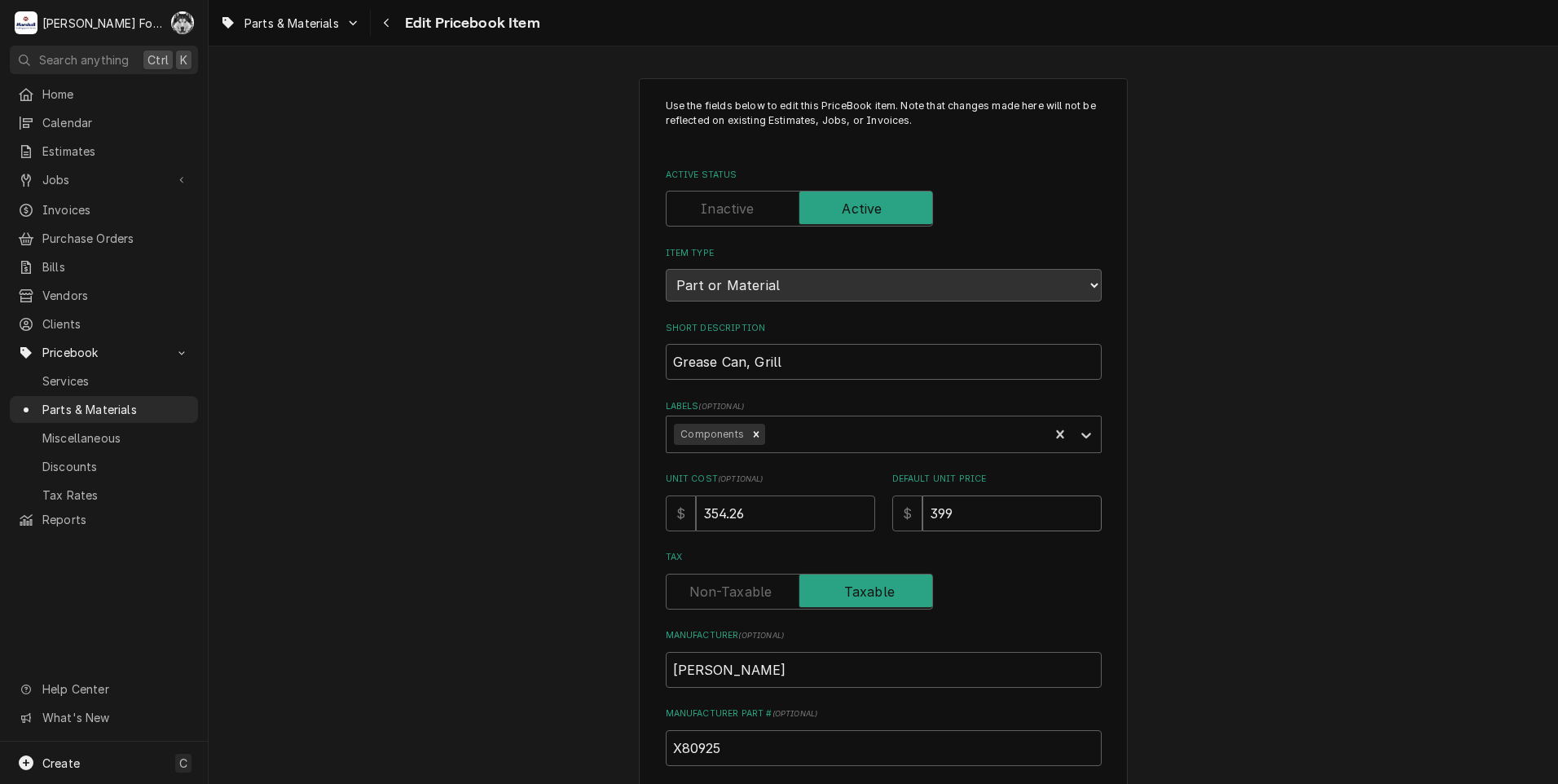
drag, startPoint x: 975, startPoint y: 522, endPoint x: 768, endPoint y: 536, distance: 207.5
click at [771, 548] on div "Use the fields below to edit this PriceBook item. Note that changes made here w…" at bounding box center [883, 584] width 436 height 972
type textarea "x"
type input "4"
type textarea "x"
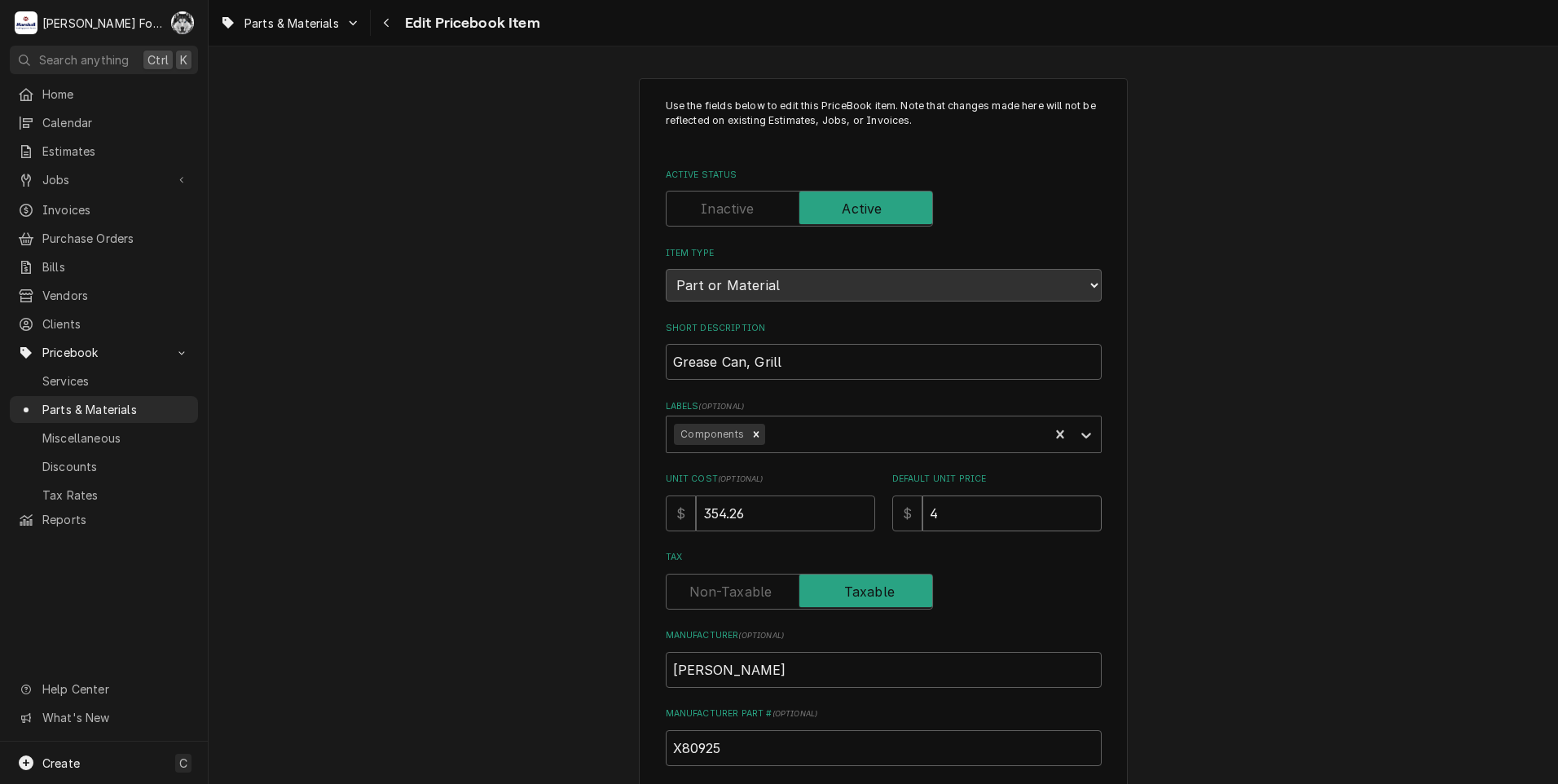
type input "48"
type textarea "x"
type input "480"
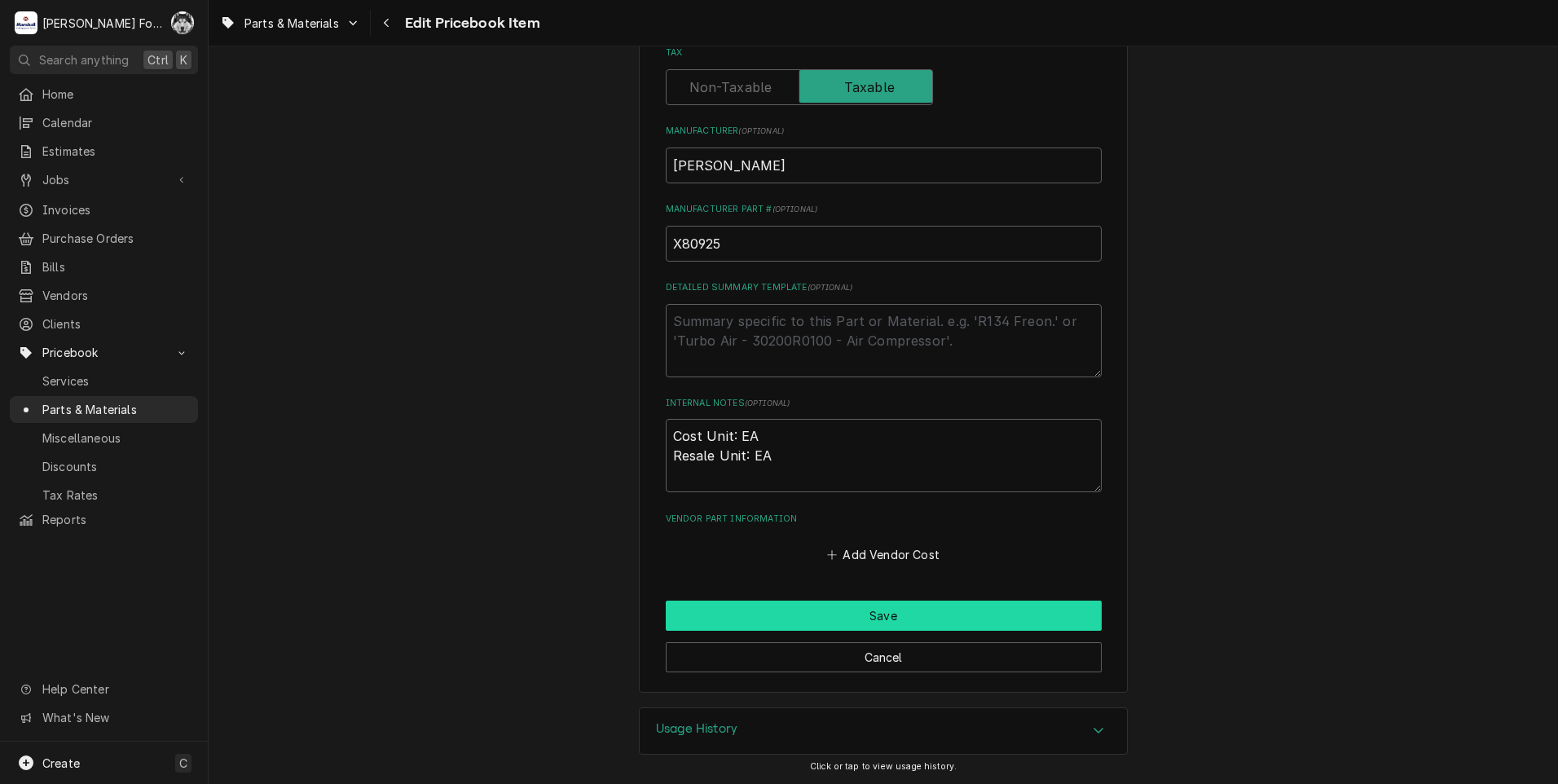
click at [819, 621] on button "Save" at bounding box center [883, 615] width 436 height 30
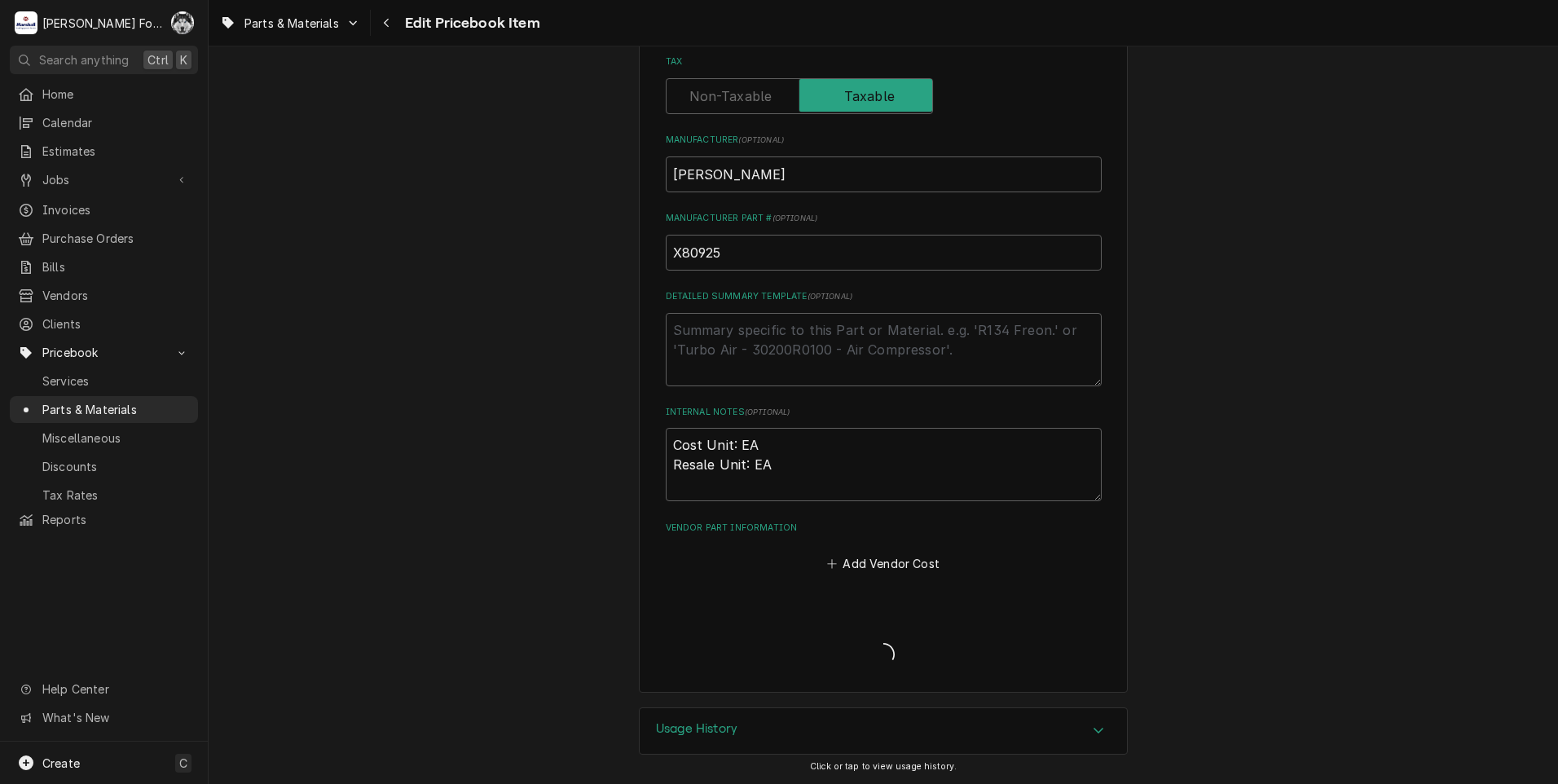
type textarea "x"
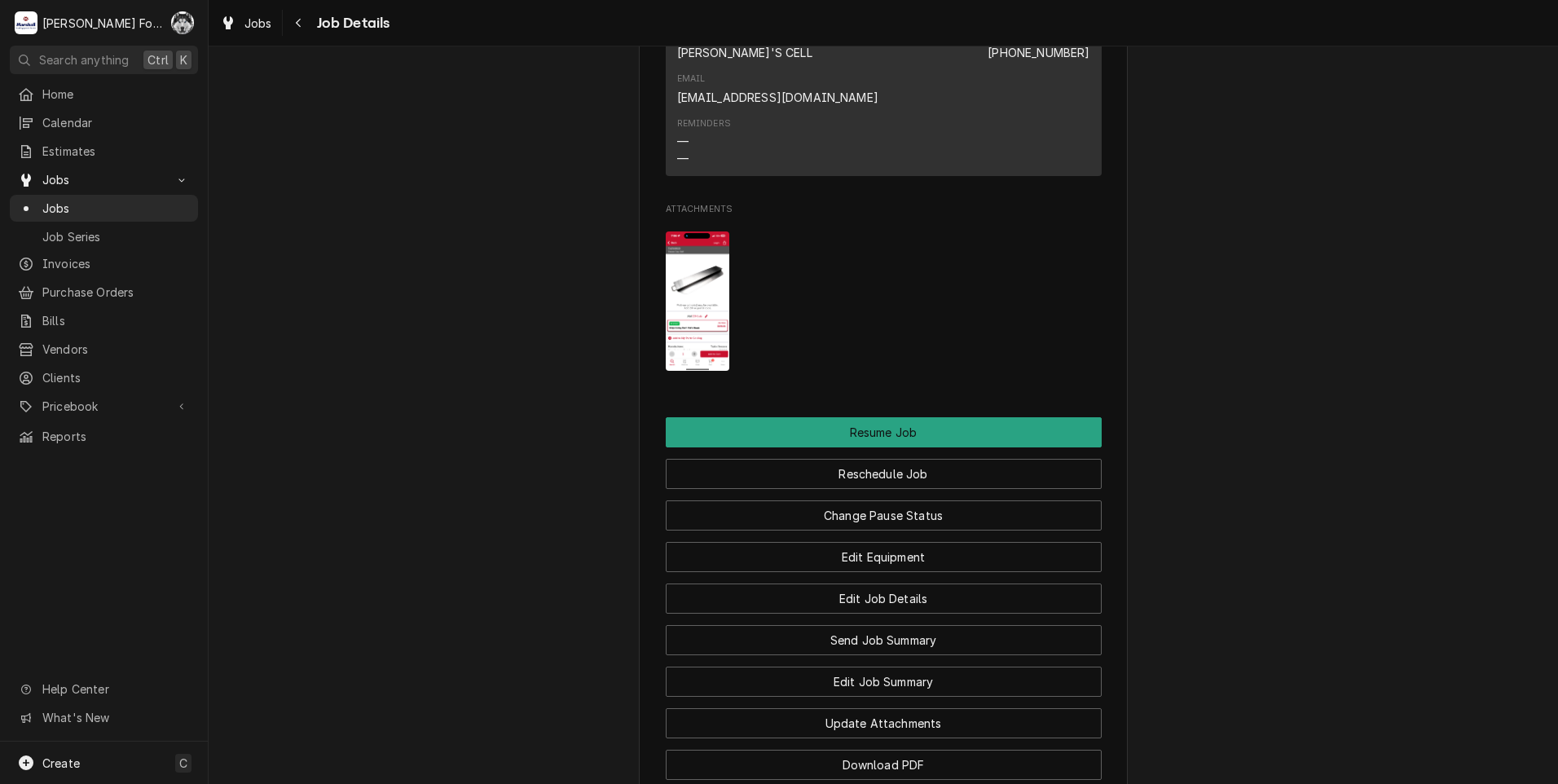
scroll to position [2369, 0]
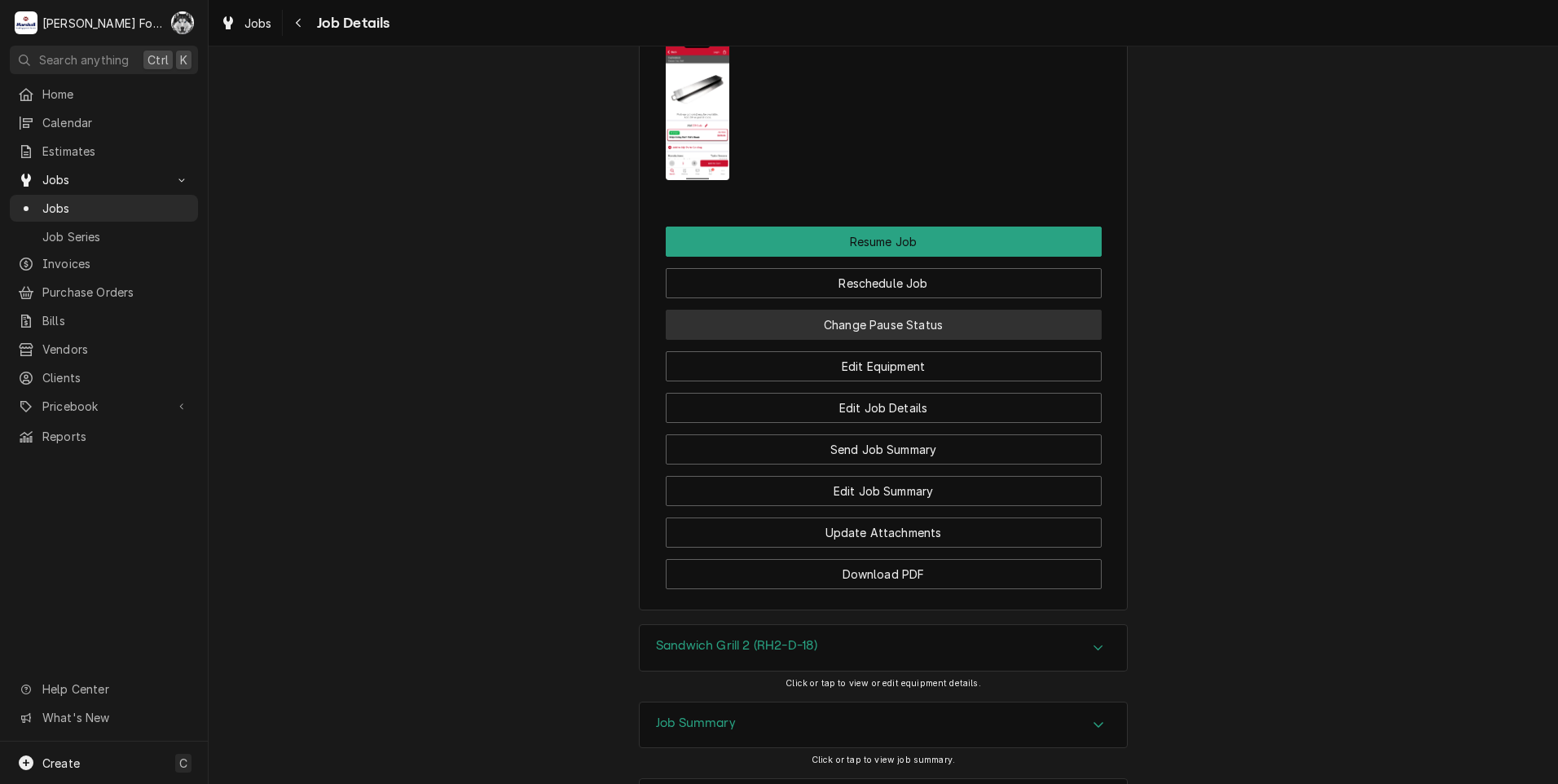
click at [856, 309] on button "Change Pause Status" at bounding box center [883, 324] width 436 height 30
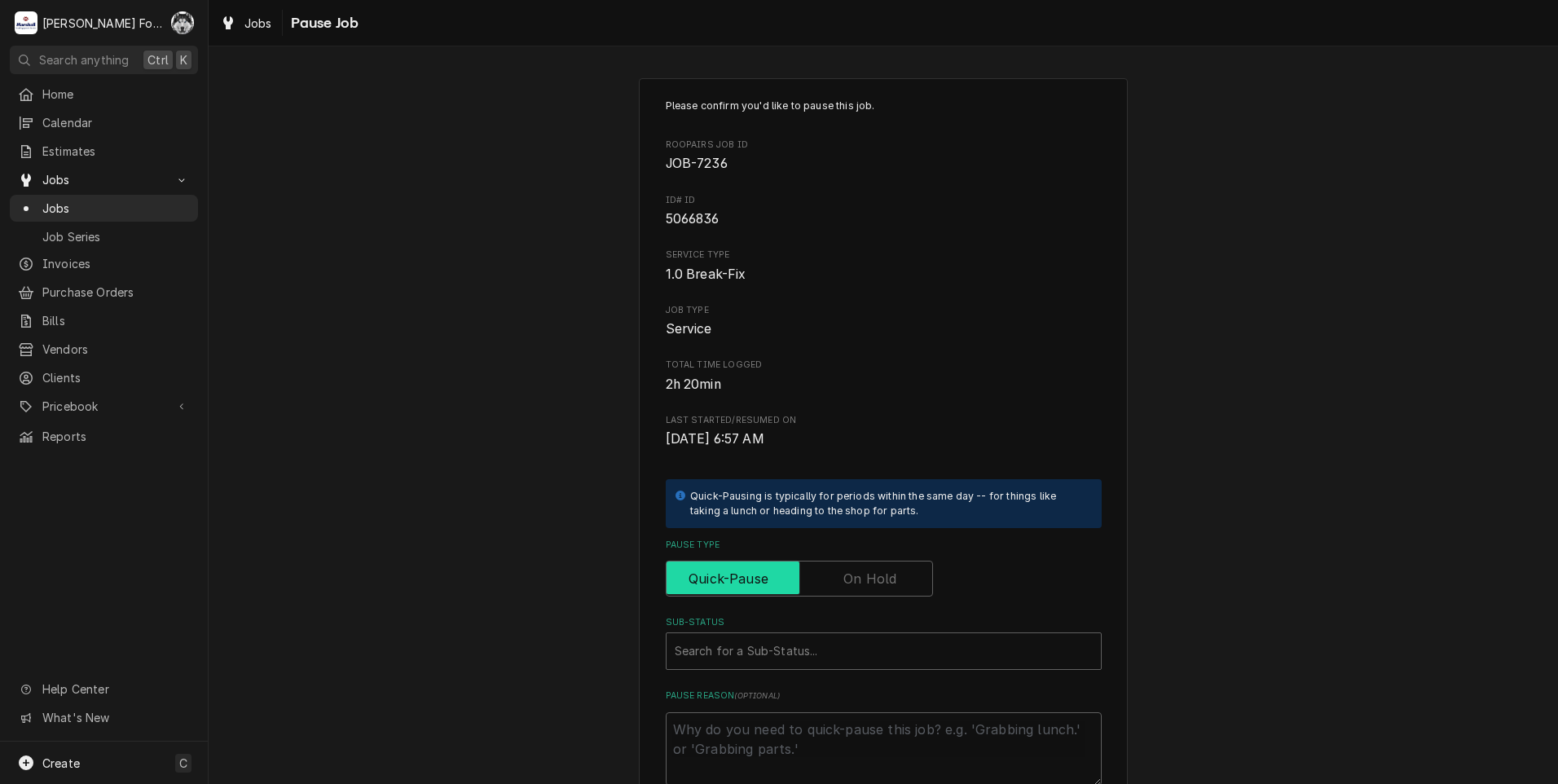
click at [863, 593] on input "Pause Type" at bounding box center [799, 578] width 253 height 36
checkbox input "true"
drag, startPoint x: 776, startPoint y: 671, endPoint x: 779, endPoint y: 655, distance: 16.3
click at [777, 668] on div "Please confirm you'd like to pause this job. Roopairs Job ID JOB-7236 ID# ID 50…" at bounding box center [883, 442] width 436 height 686
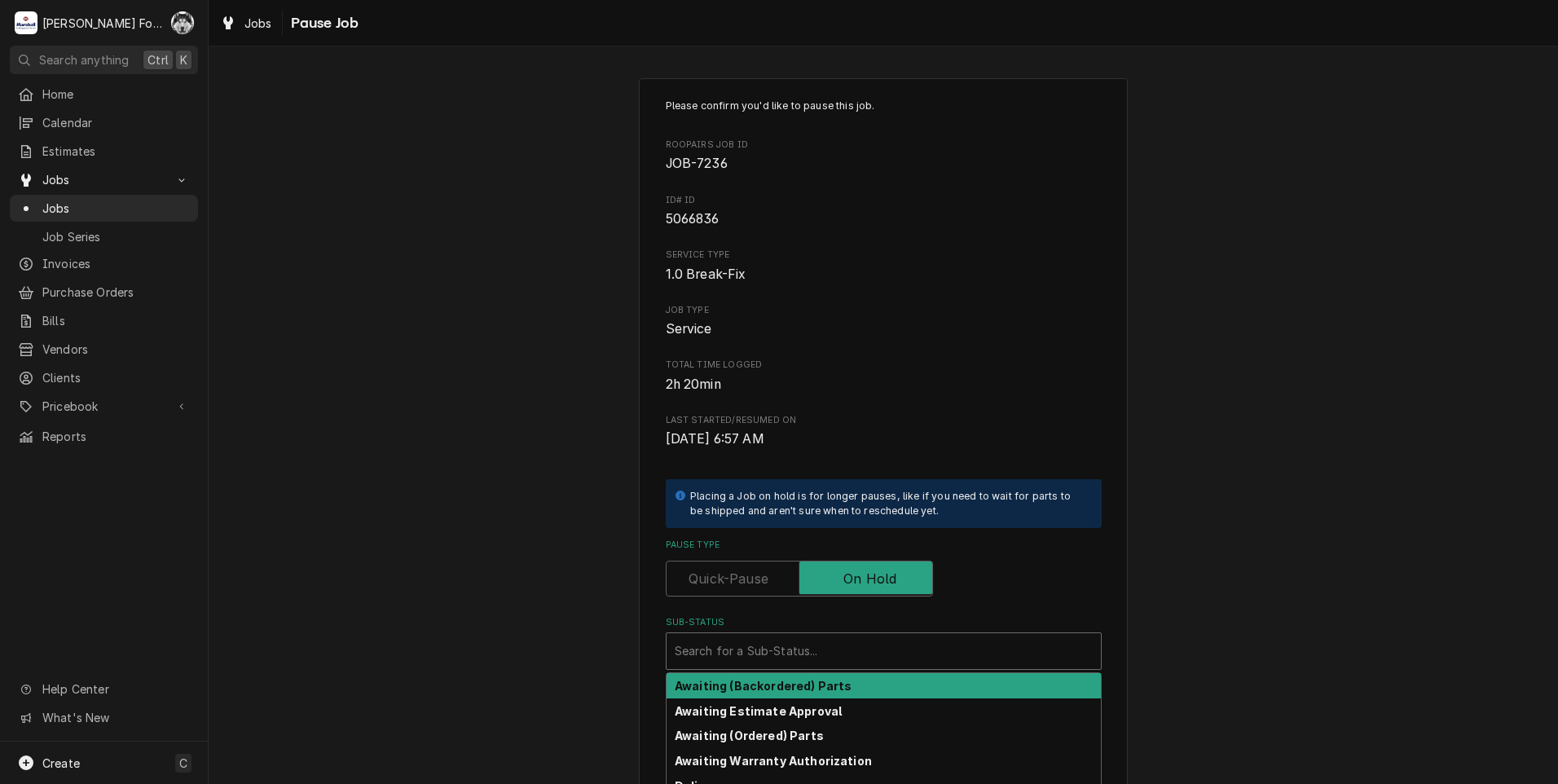
click at [779, 655] on div "Sub-Status" at bounding box center [884, 650] width 419 height 29
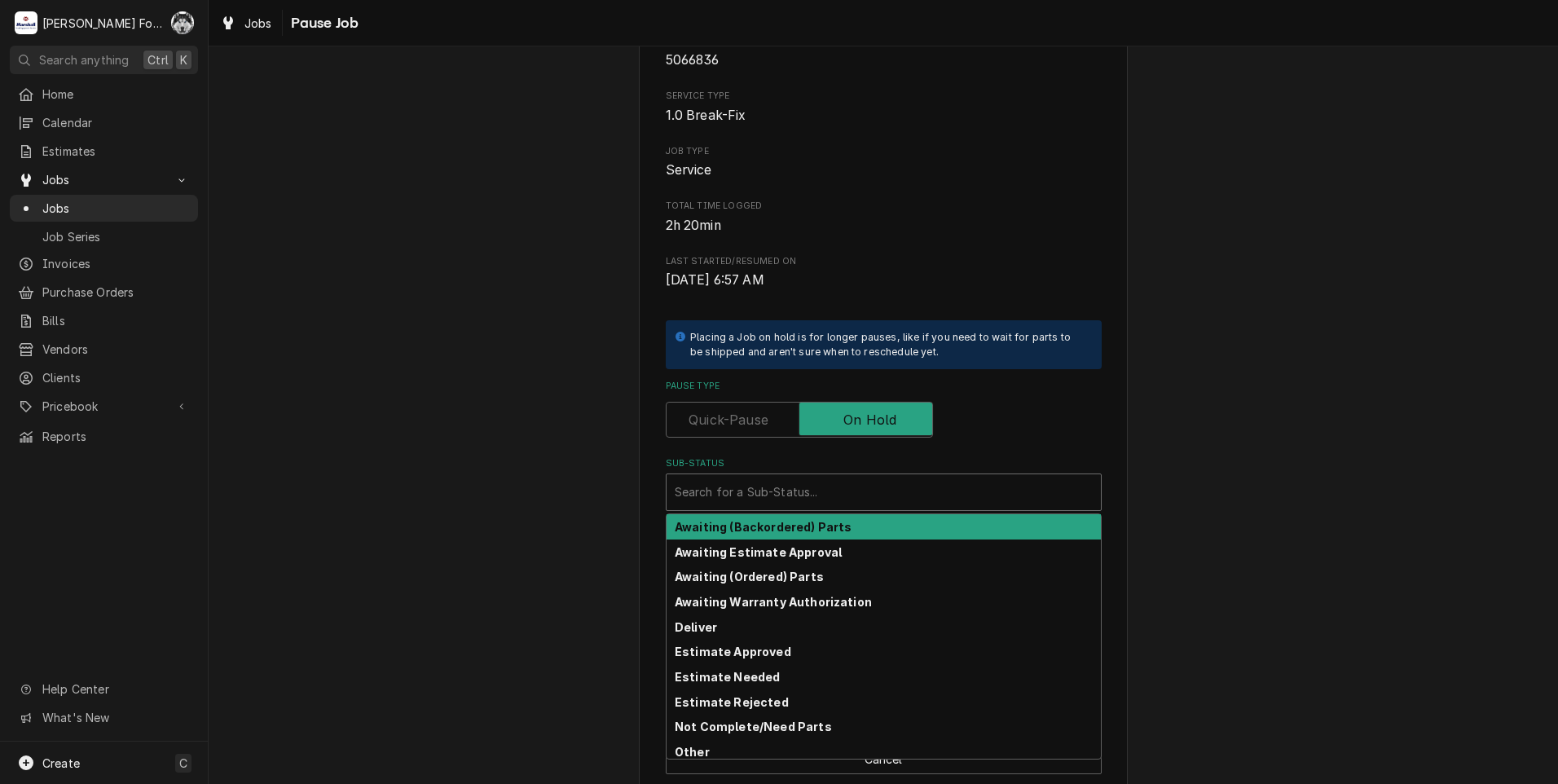
scroll to position [184, 0]
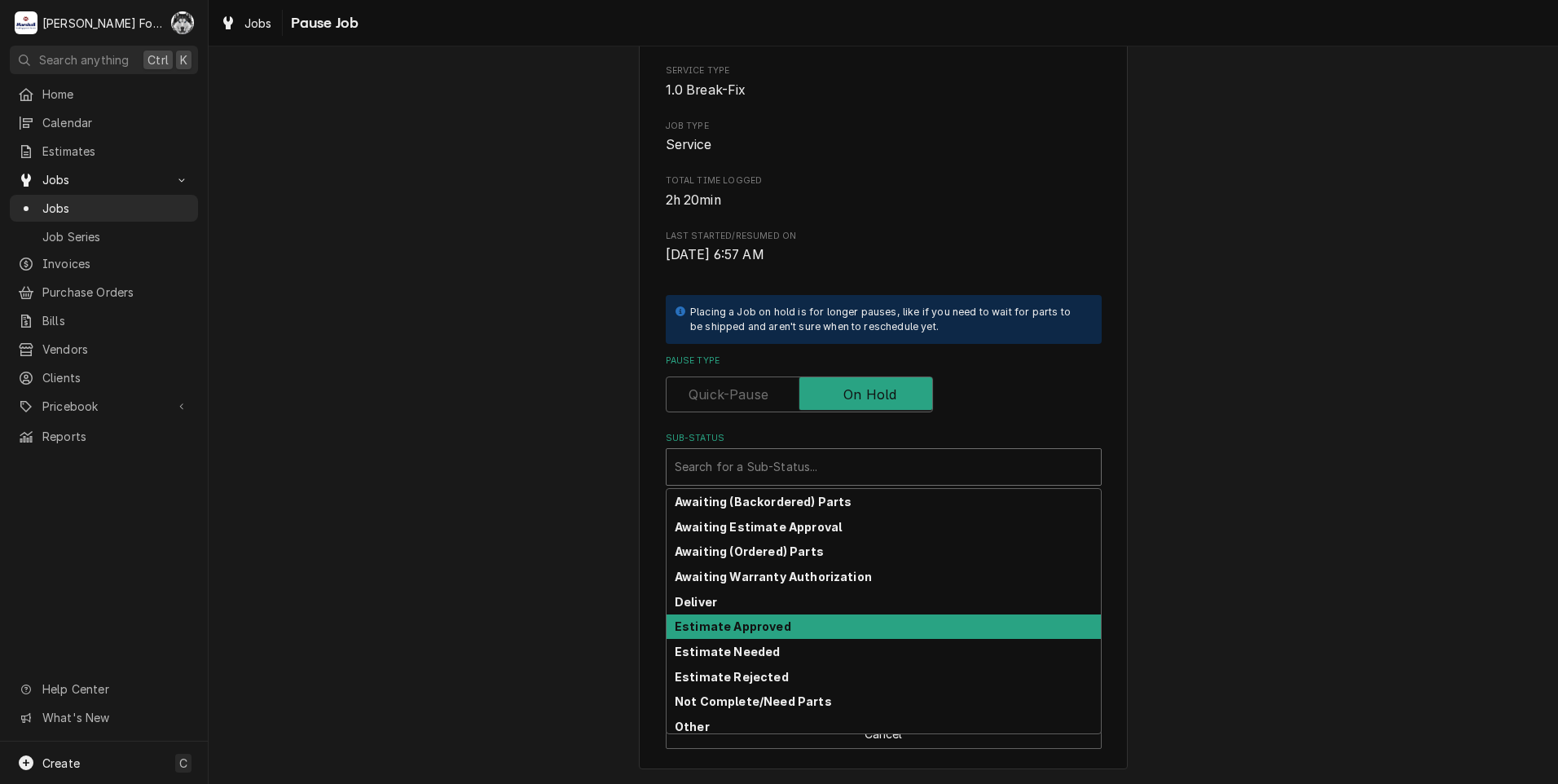
click at [727, 626] on strong "Estimate Approved" at bounding box center [733, 626] width 116 height 14
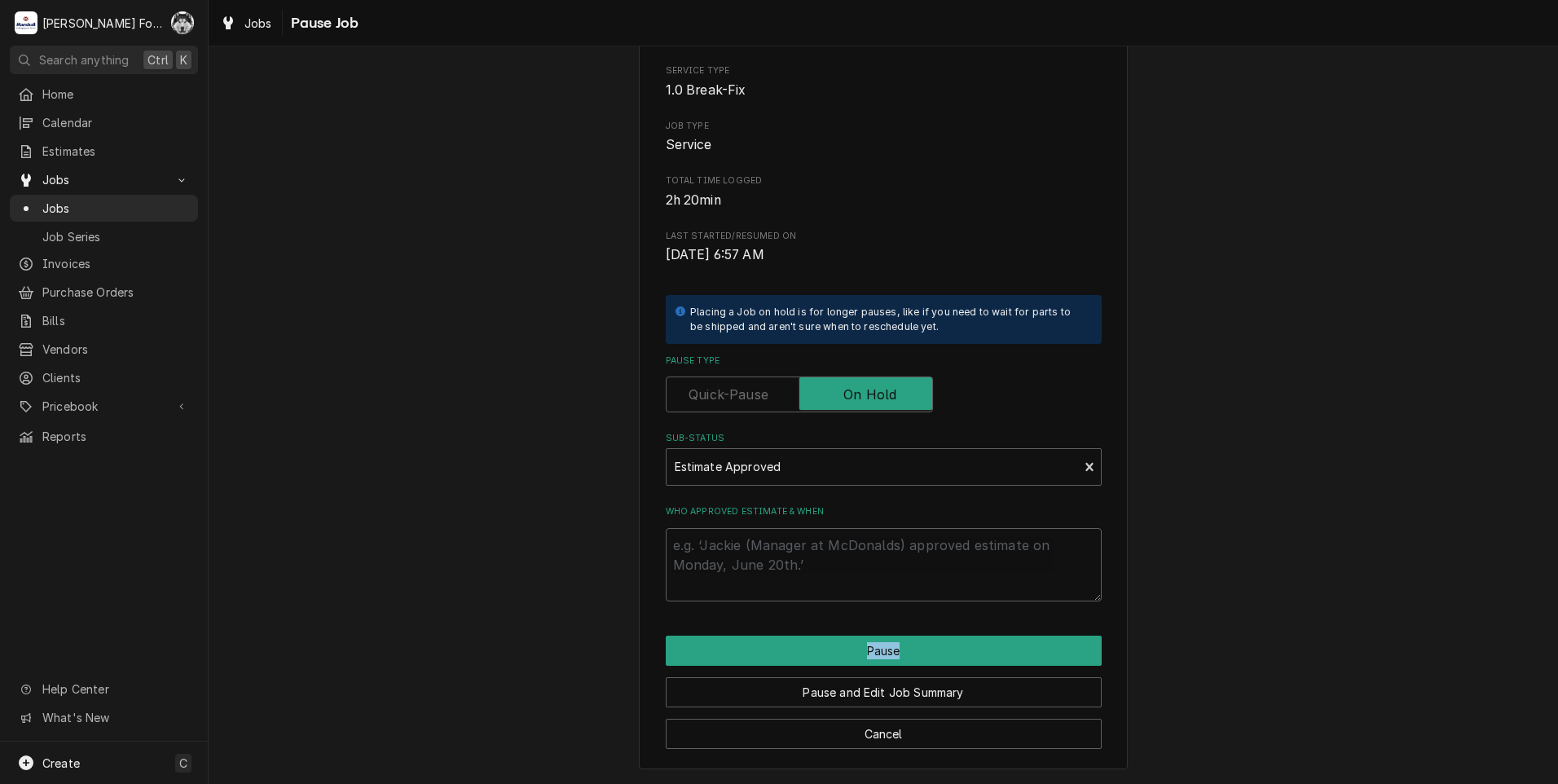
click at [728, 629] on div "Please confirm you'd like to pause this job. Roopairs Job ID JOB-7236 ID# ID 50…" at bounding box center [883, 332] width 489 height 876
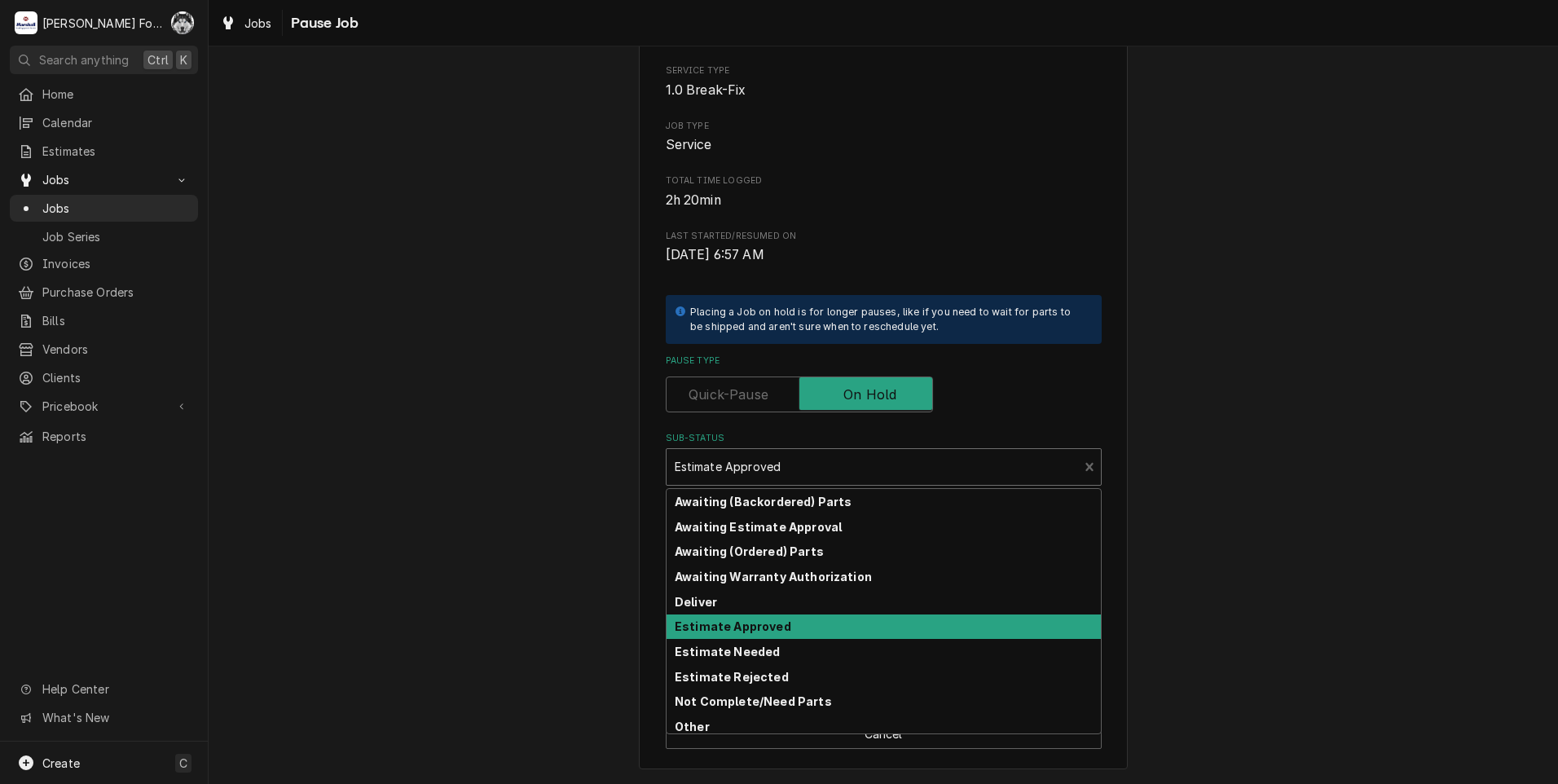
drag, startPoint x: 728, startPoint y: 629, endPoint x: 760, endPoint y: 461, distance: 171.0
click at [760, 461] on div "Sub-Status" at bounding box center [873, 467] width 396 height 29
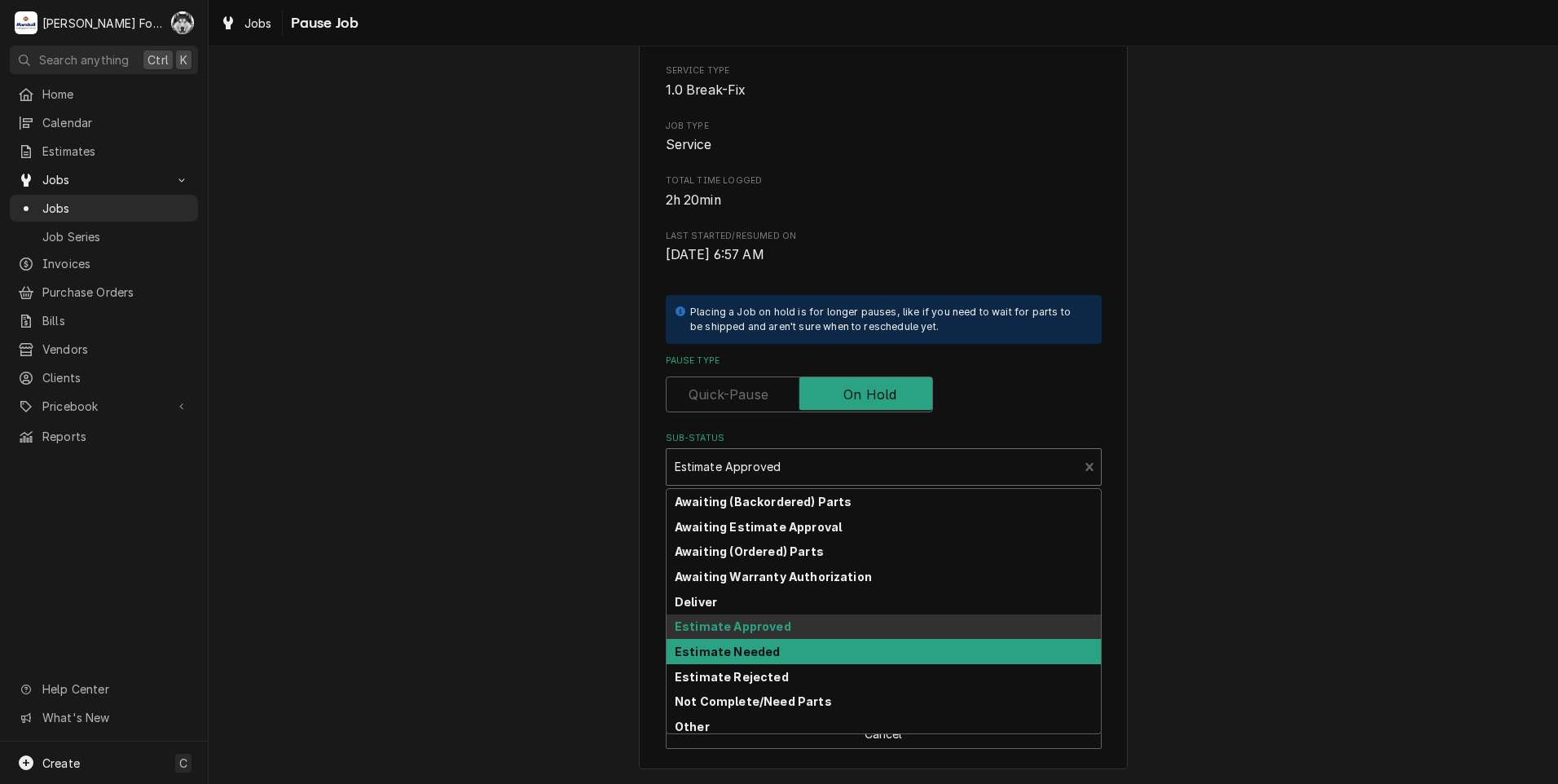
click at [758, 656] on strong "Estimate Needed" at bounding box center [728, 651] width 105 height 14
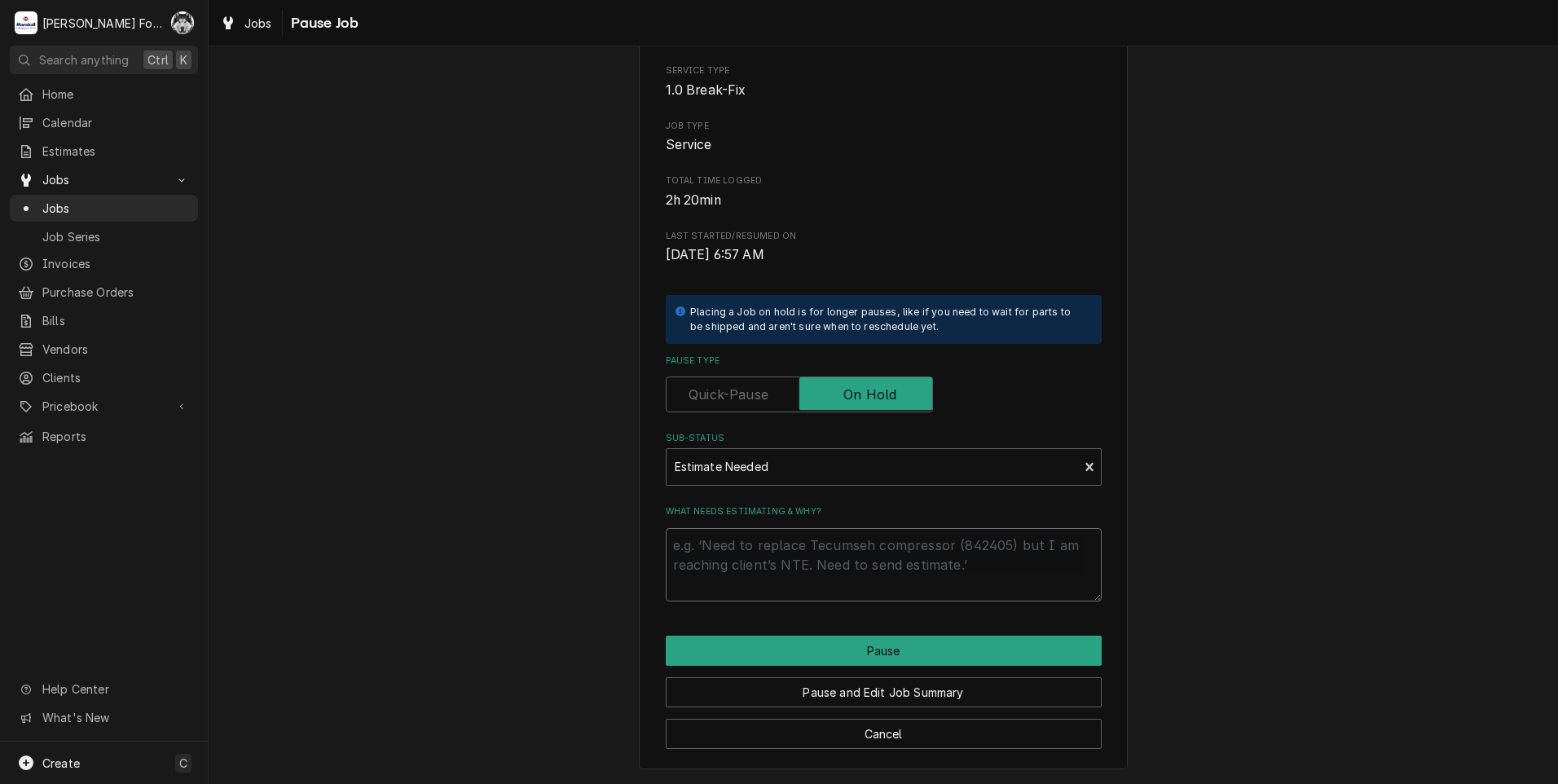
click at [759, 541] on textarea "What needs estimating & why?" at bounding box center [883, 564] width 436 height 73
type textarea "x"
type textarea "9"
type textarea "x"
type textarea "9/"
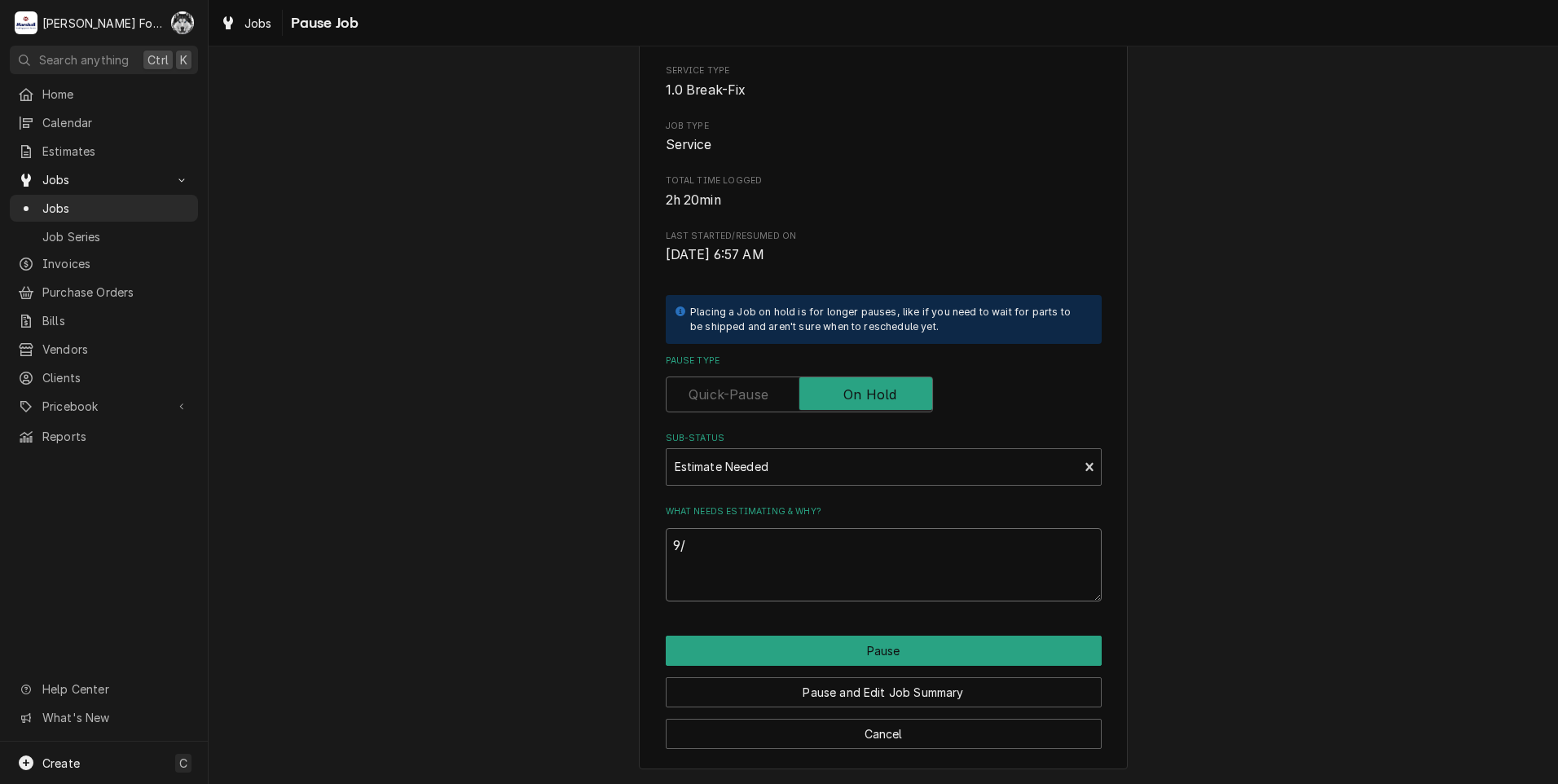
type textarea "x"
type textarea "9/5"
type textarea "x"
type textarea "9/5/"
type textarea "x"
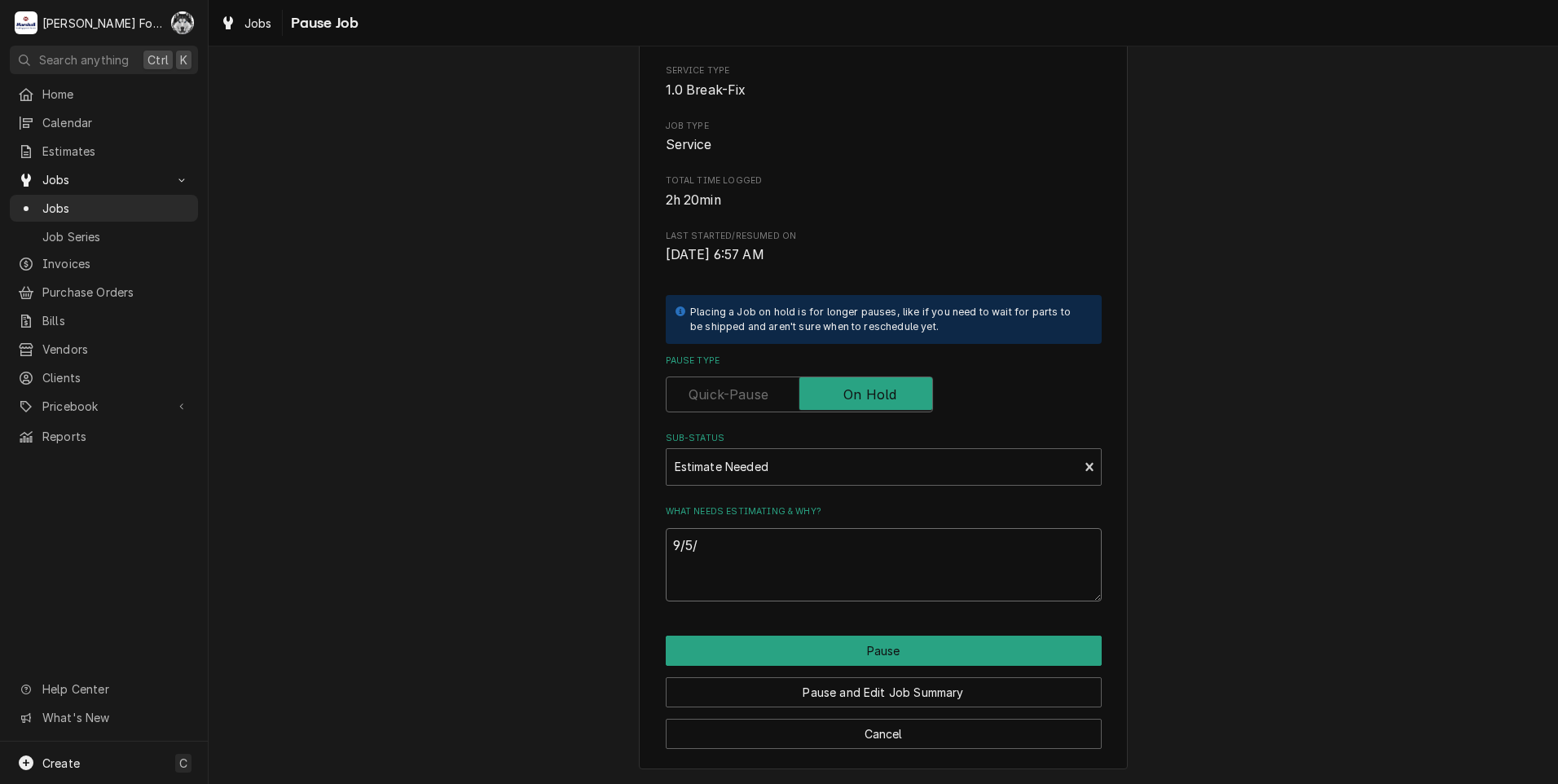
type textarea "9/5/2"
type textarea "x"
type textarea "9/5/20"
type textarea "x"
type textarea "9/5/202"
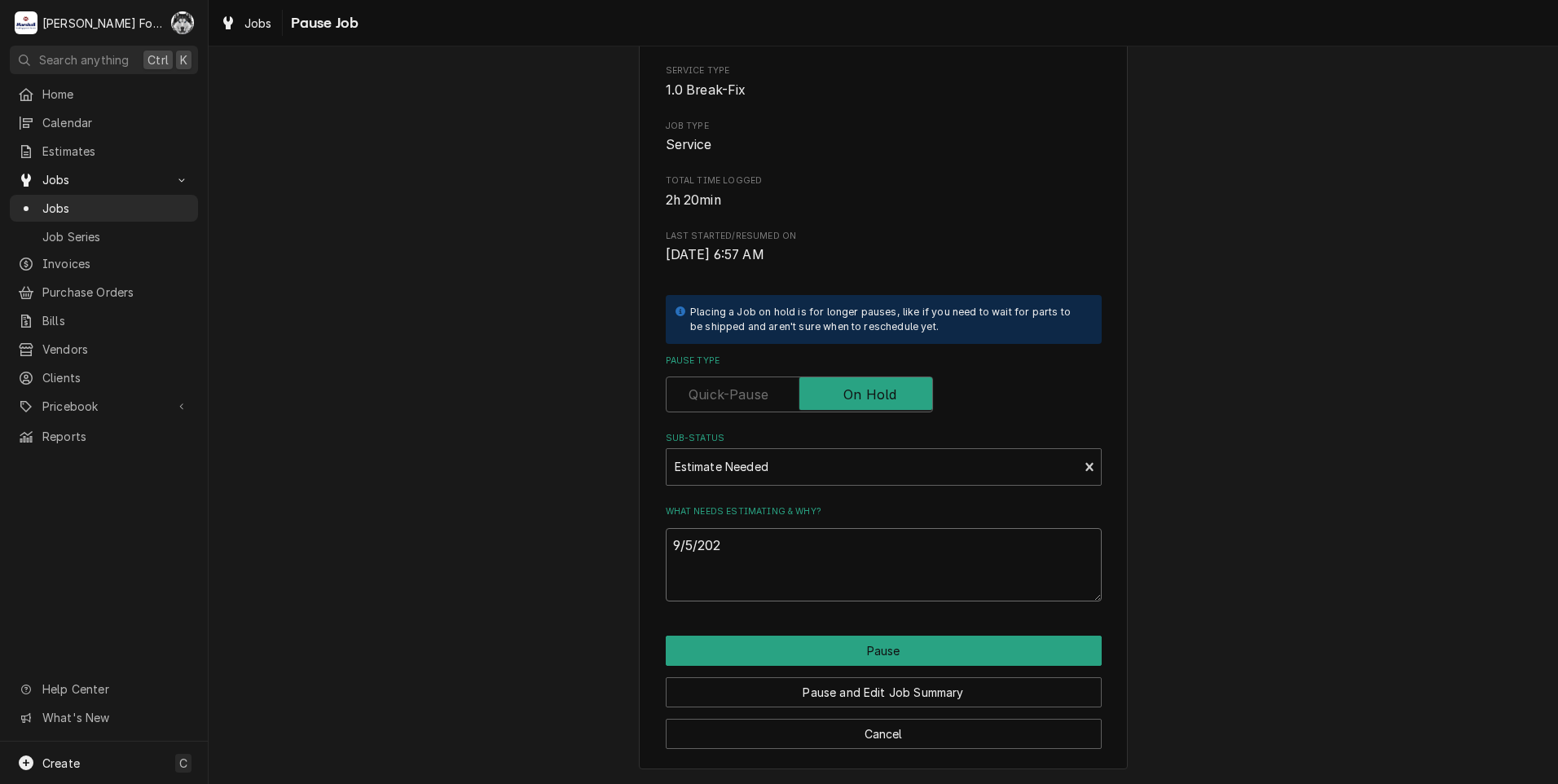
type textarea "x"
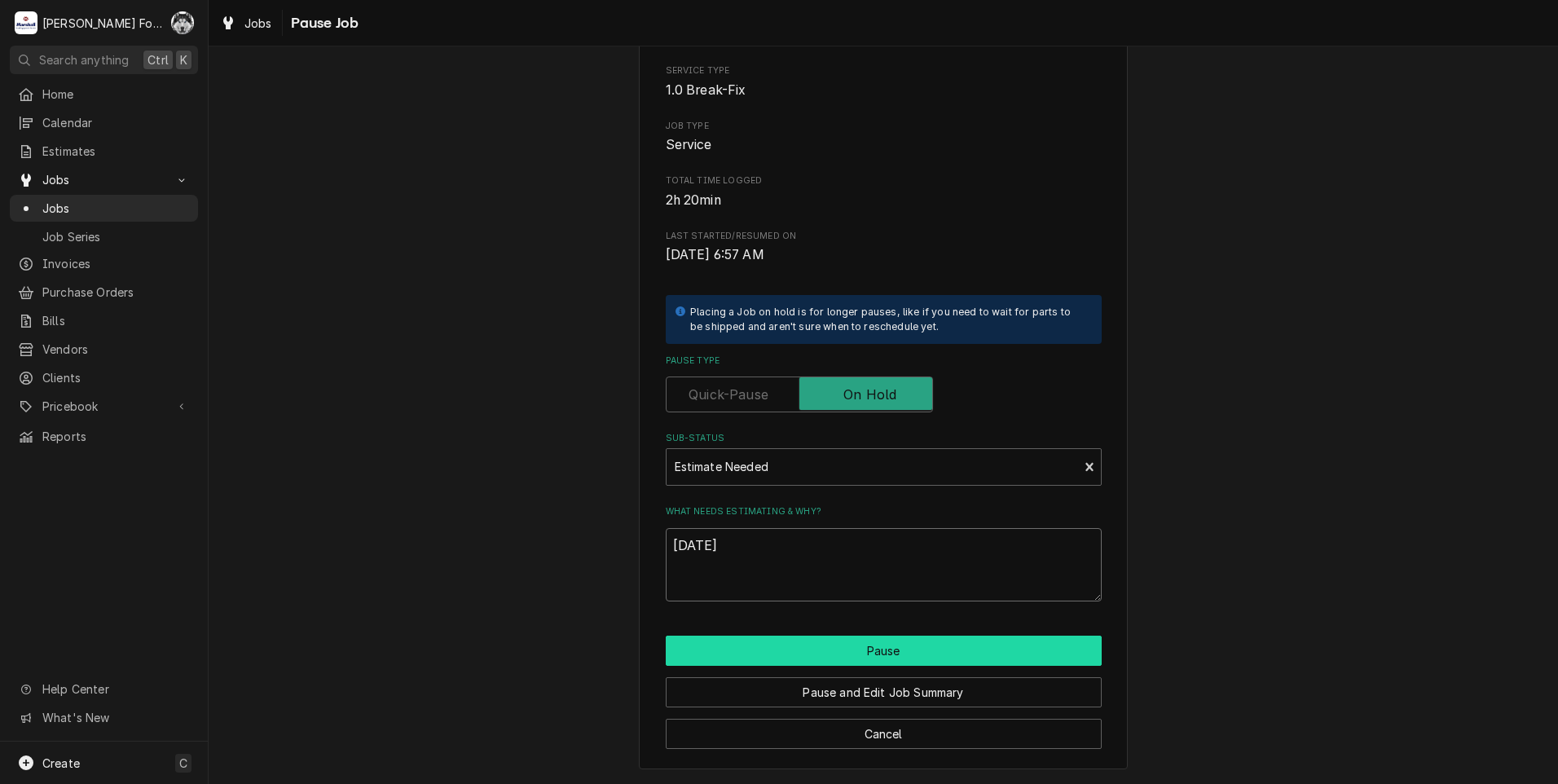
type textarea "[DATE]"
click at [798, 656] on button "Pause" at bounding box center [883, 650] width 436 height 30
type textarea "x"
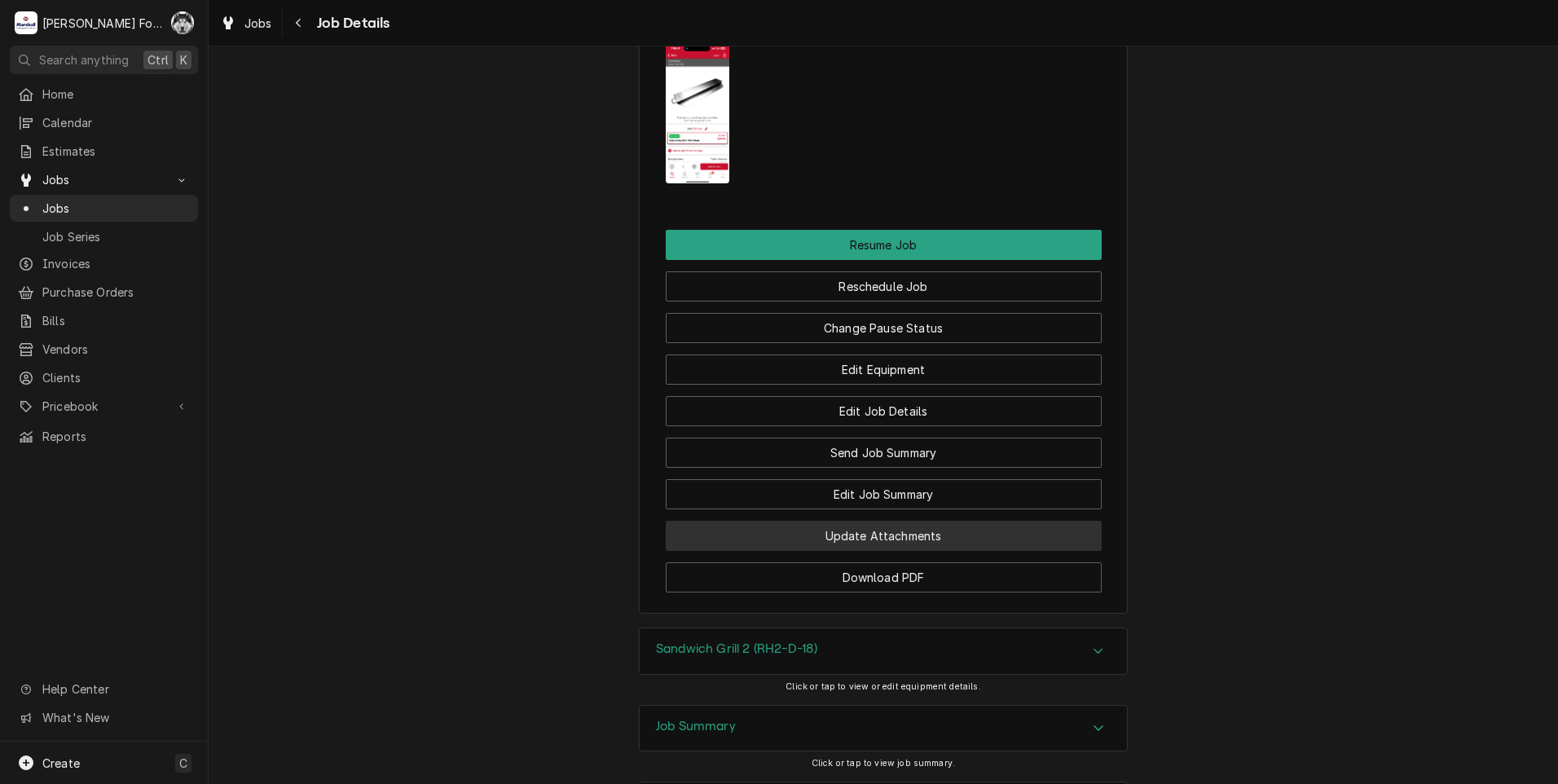
scroll to position [2369, 0]
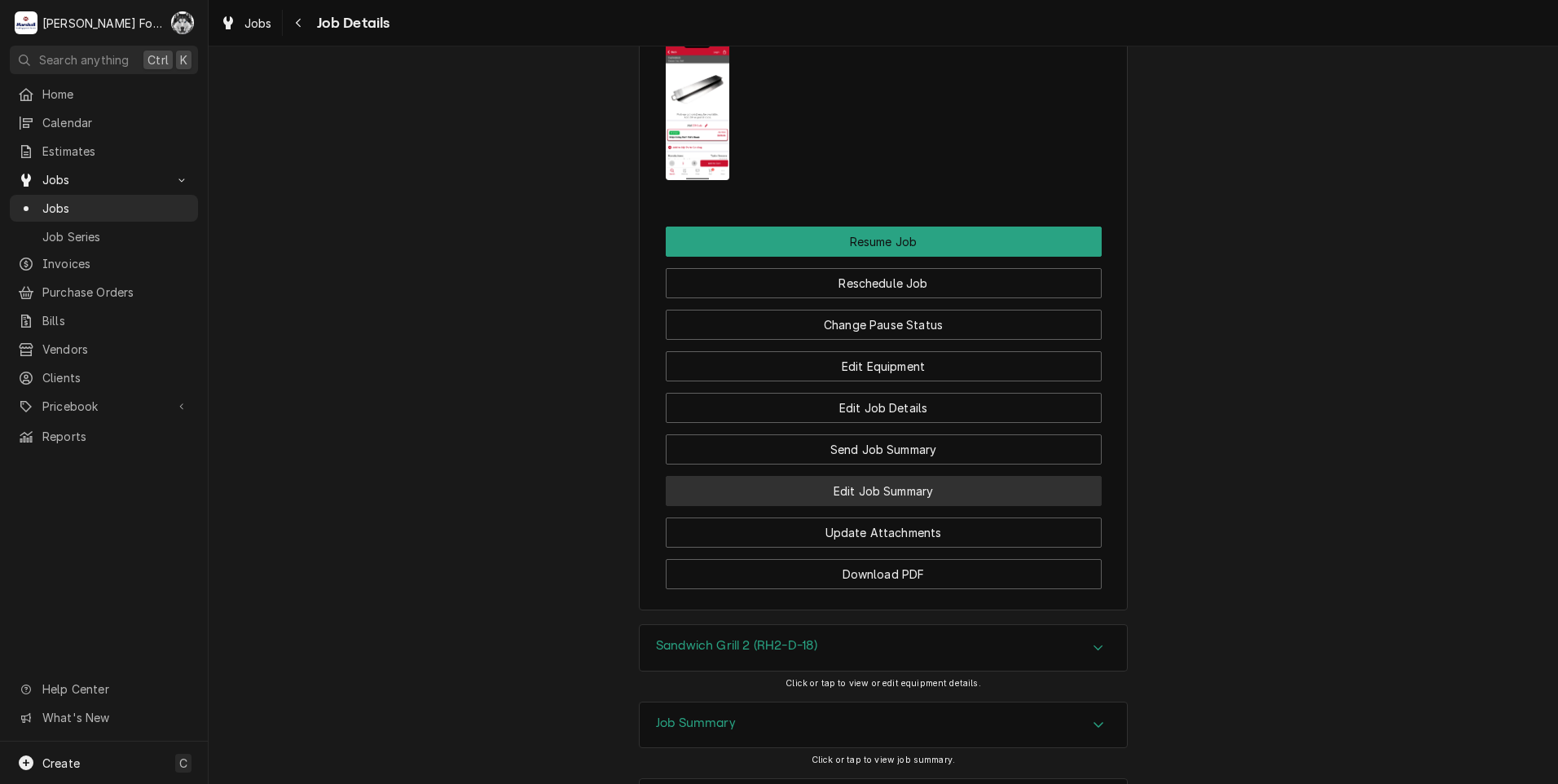
click at [881, 476] on button "Edit Job Summary" at bounding box center [883, 490] width 436 height 30
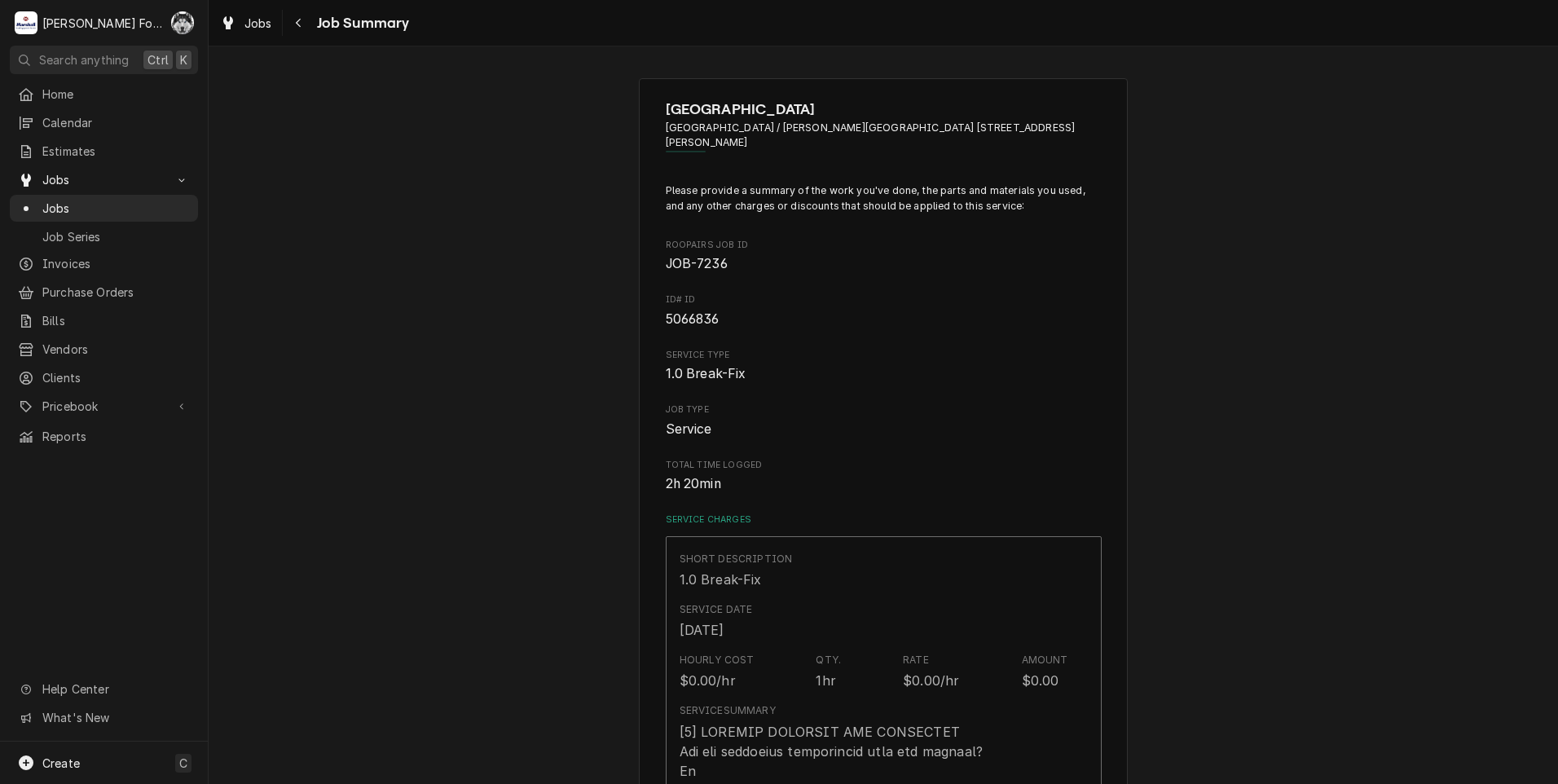
type textarea "x"
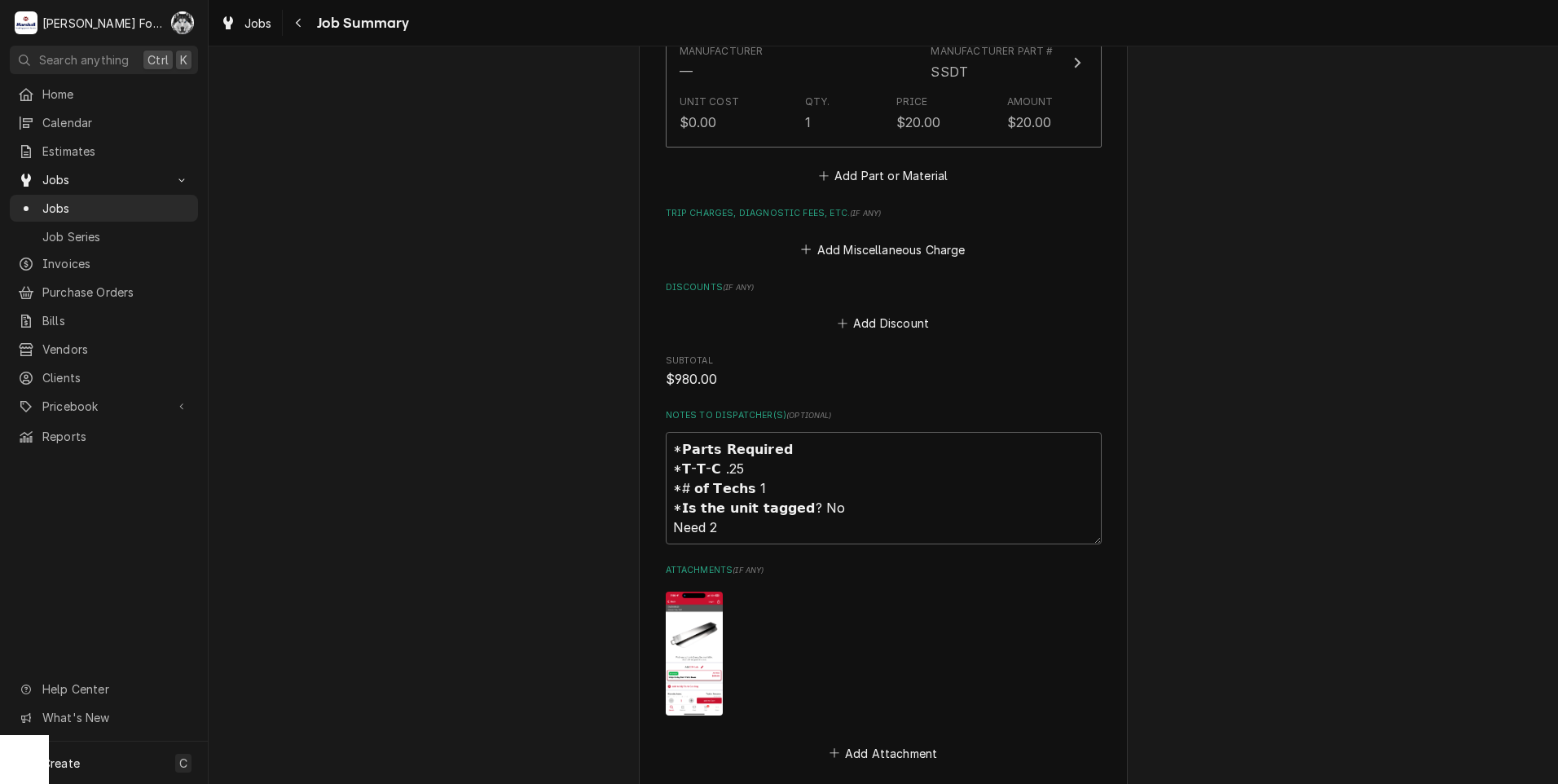
scroll to position [1745, 0]
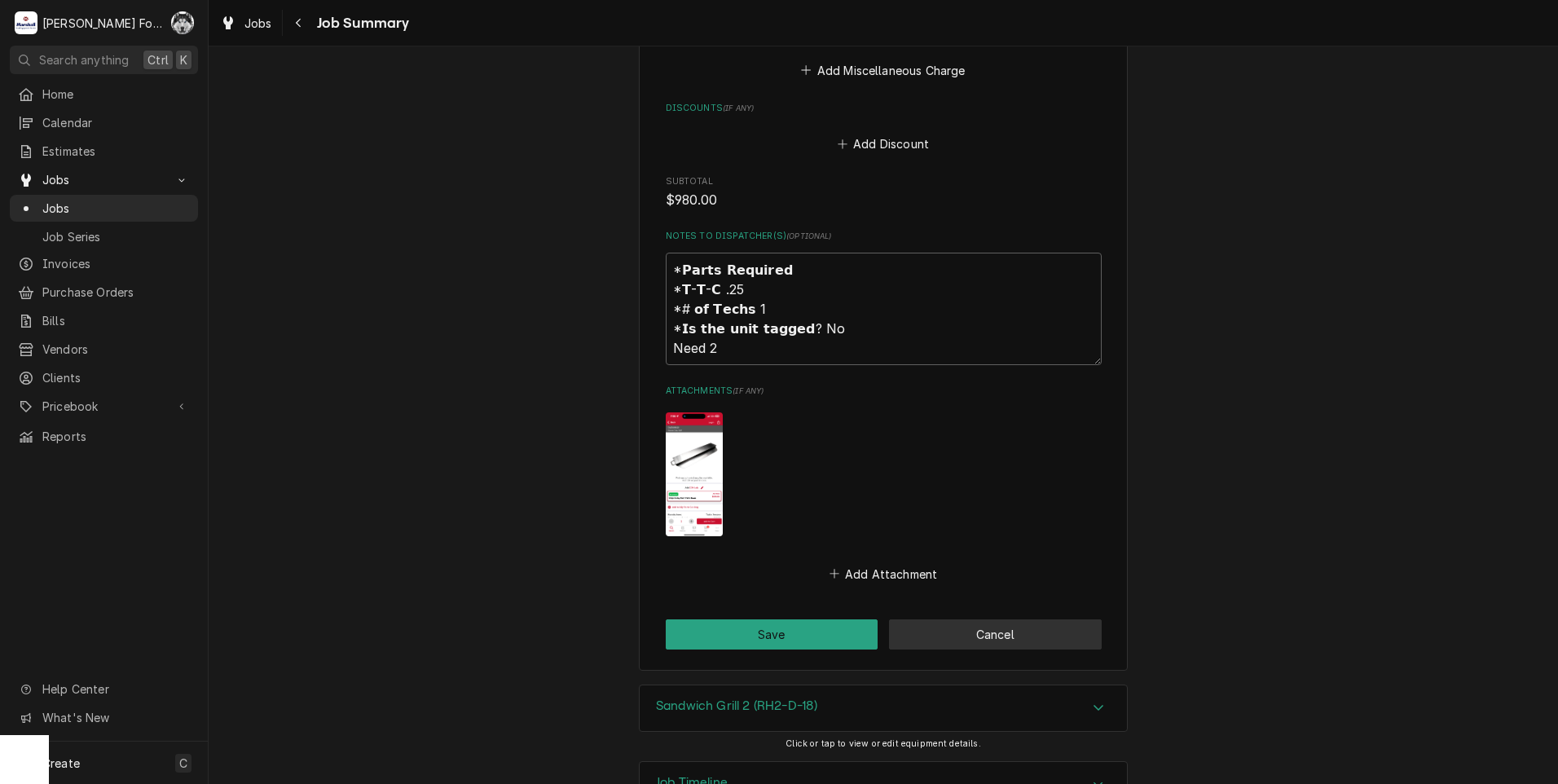
click at [1007, 619] on button "Cancel" at bounding box center [995, 634] width 213 height 30
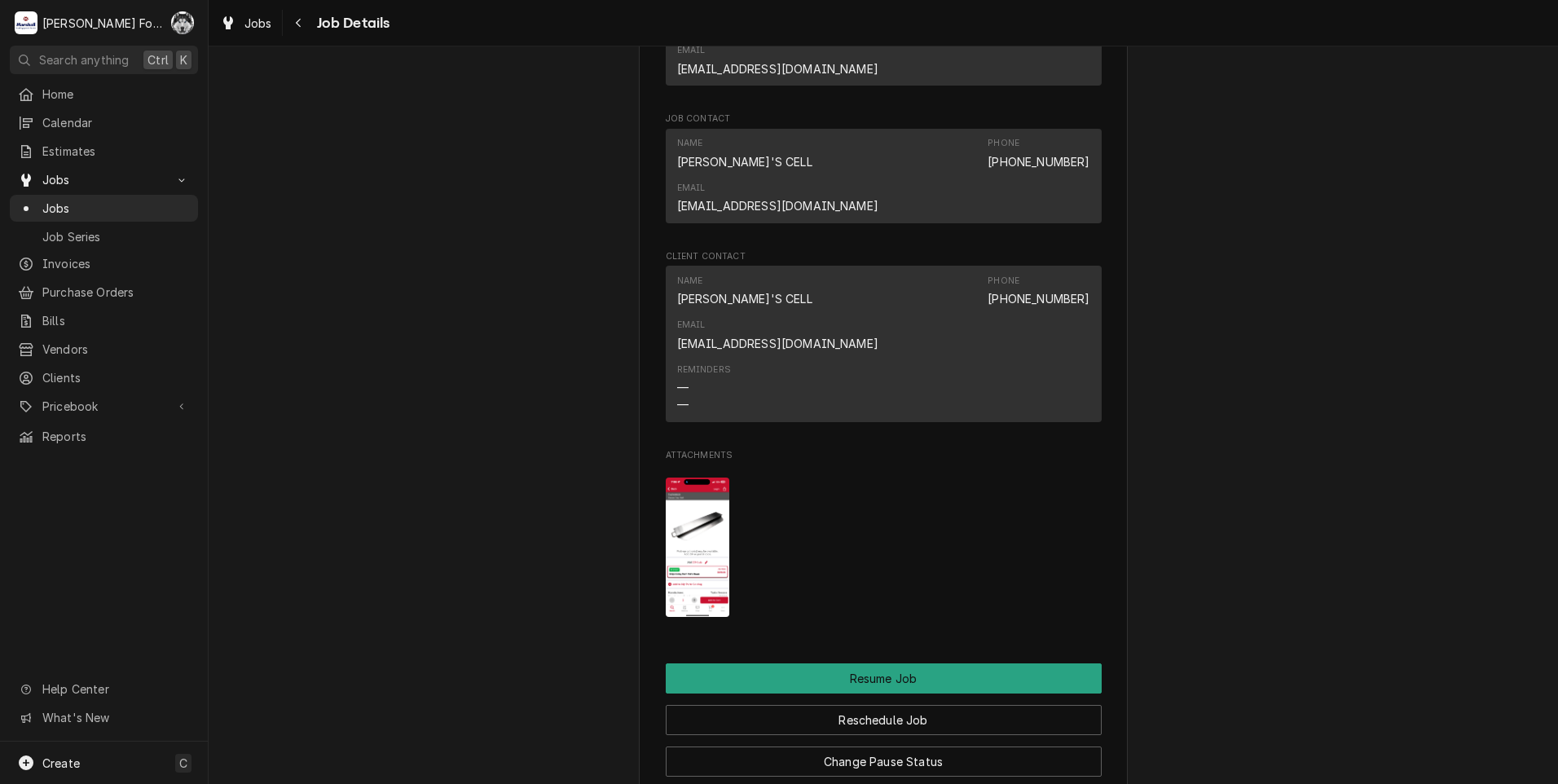
scroll to position [2369, 0]
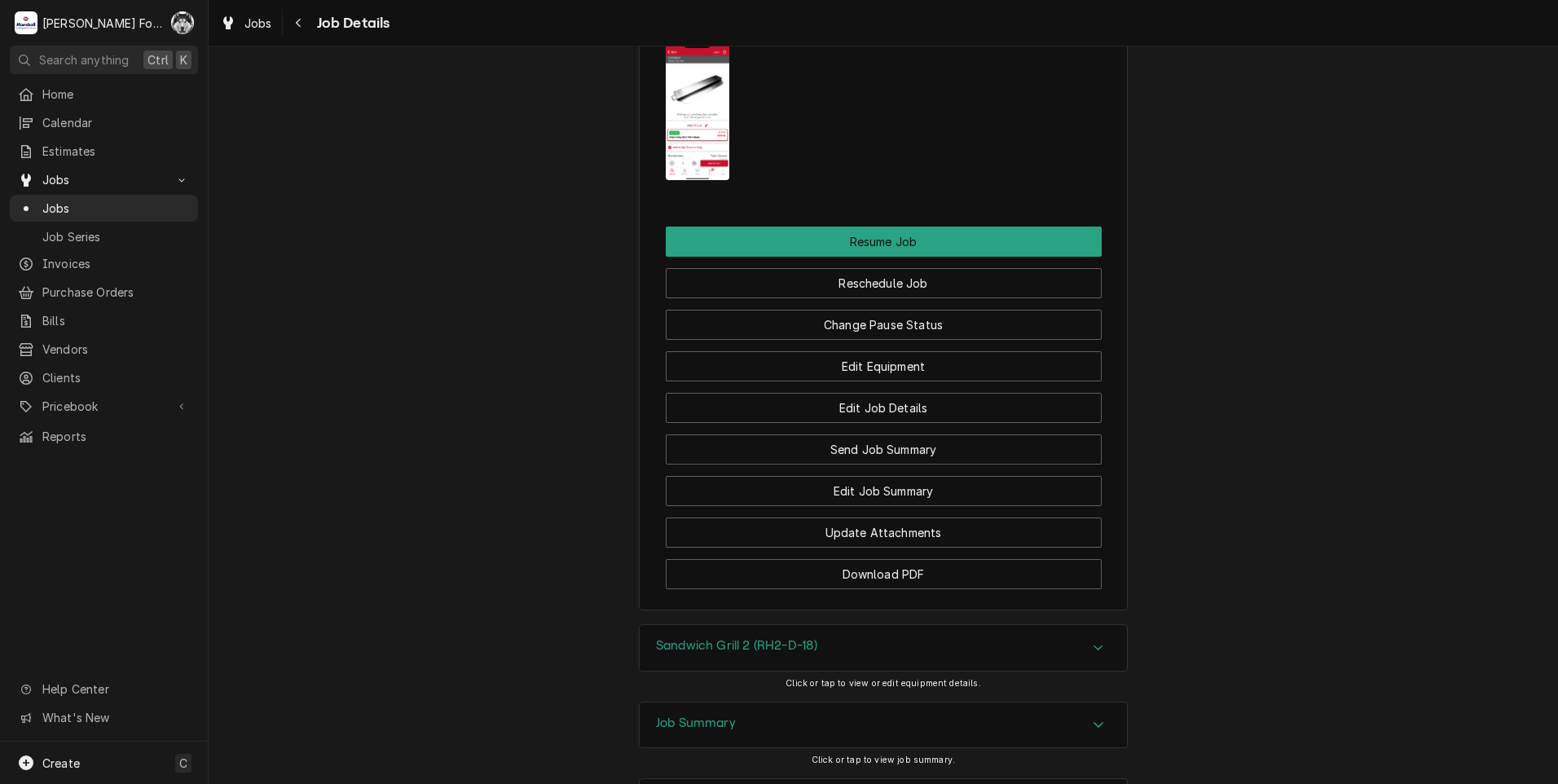
click at [802, 702] on div "Job Summary" at bounding box center [884, 725] width 488 height 46
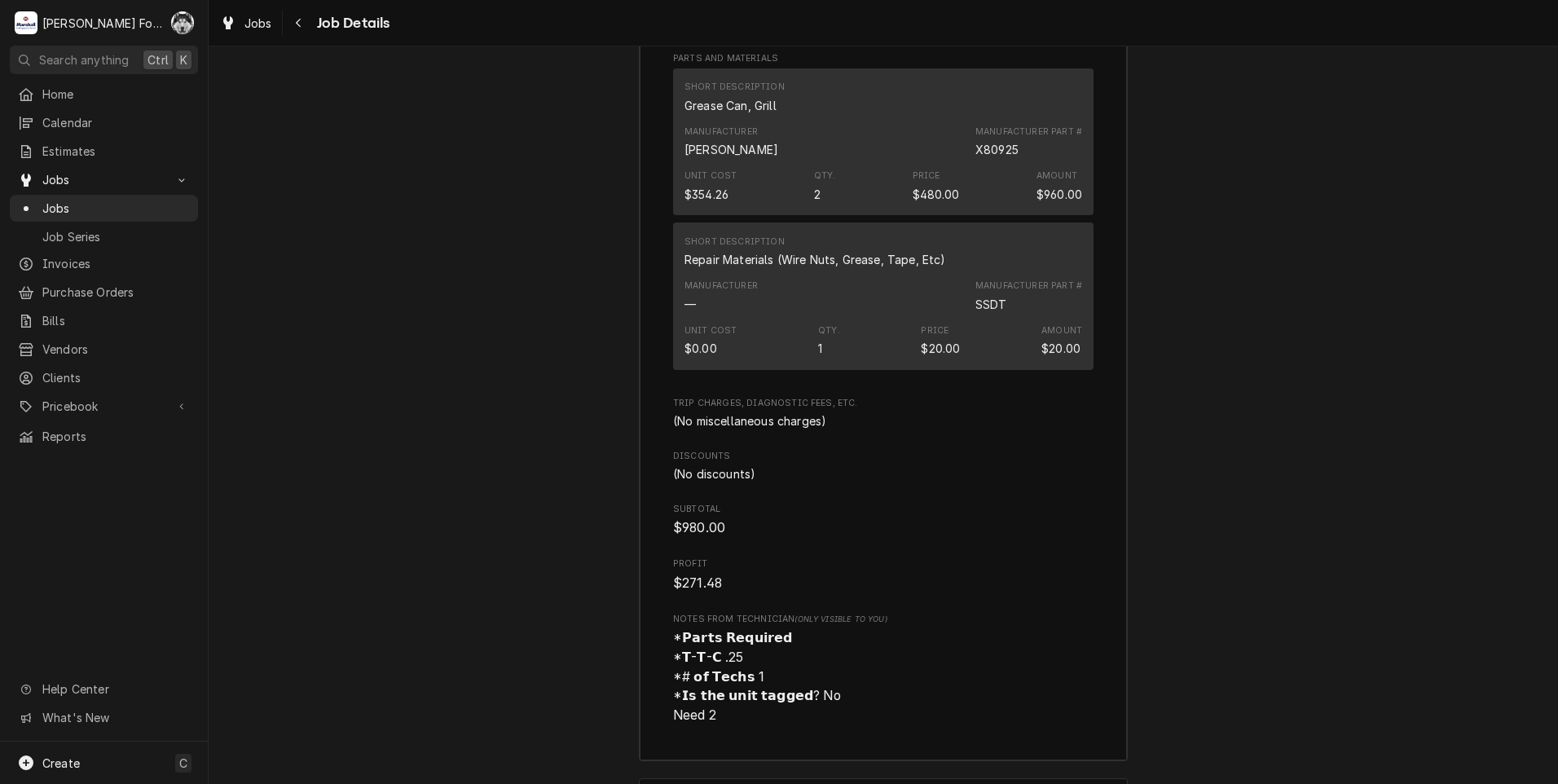
scroll to position [3475, 0]
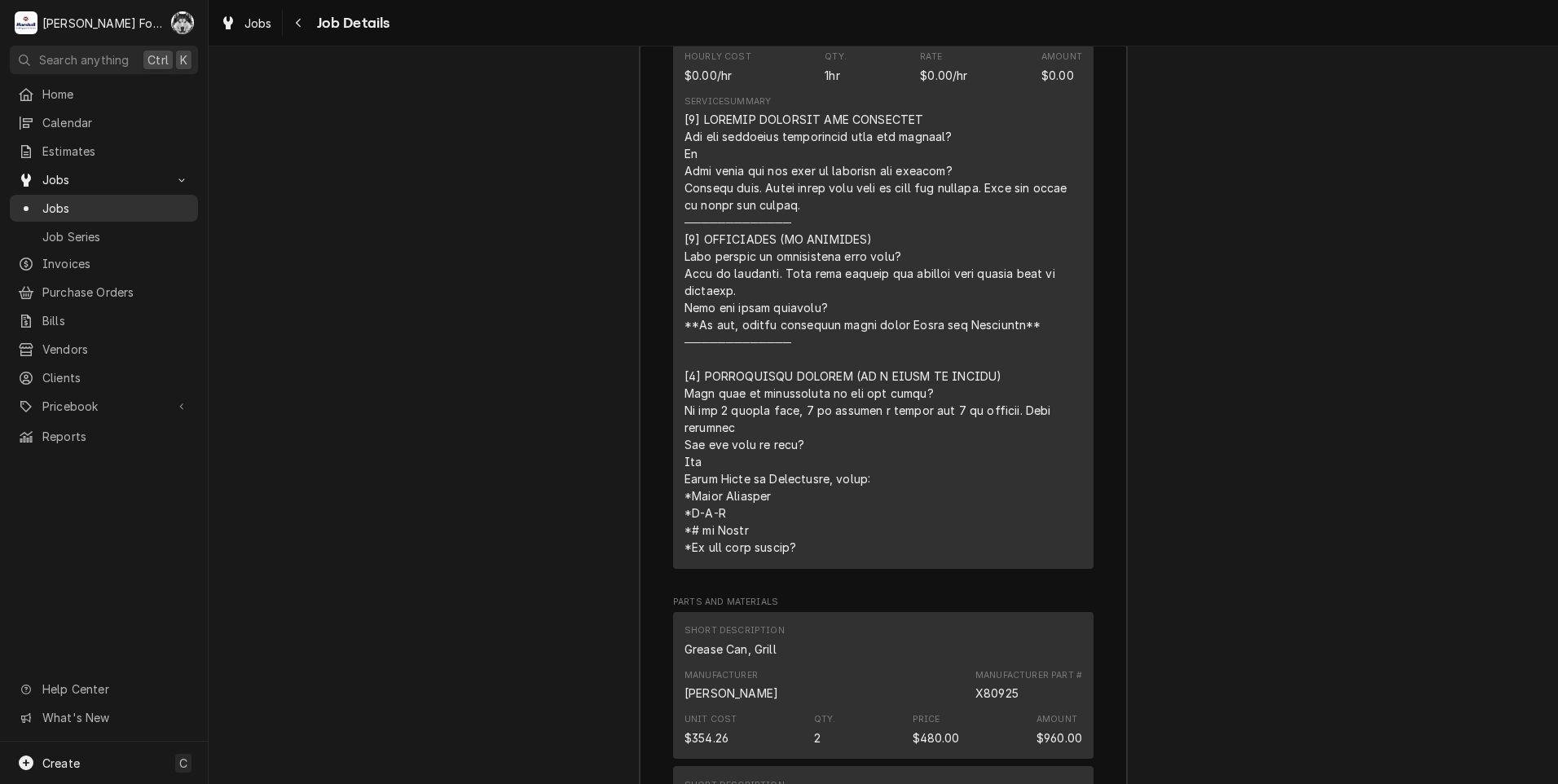
click at [41, 200] on div "Jobs" at bounding box center [103, 209] width 172 height 18
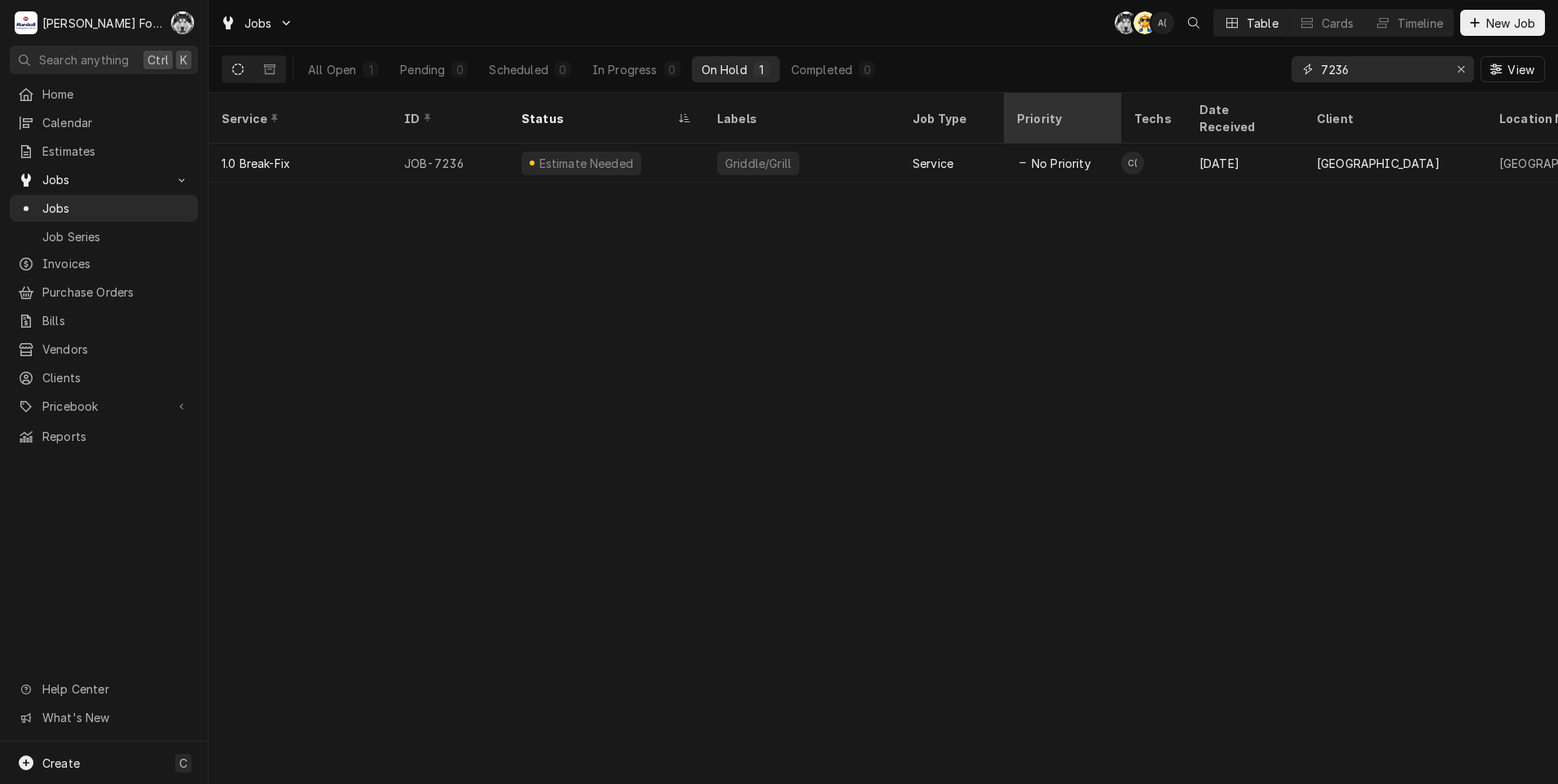
drag, startPoint x: 1386, startPoint y: 70, endPoint x: 1096, endPoint y: 100, distance: 291.5
click at [1098, 100] on div "Jobs C( AT A( Table Cards Timeline New Job All Open 1 Pending 0 Scheduled 0 In …" at bounding box center [883, 392] width 1349 height 784
type input "6869"
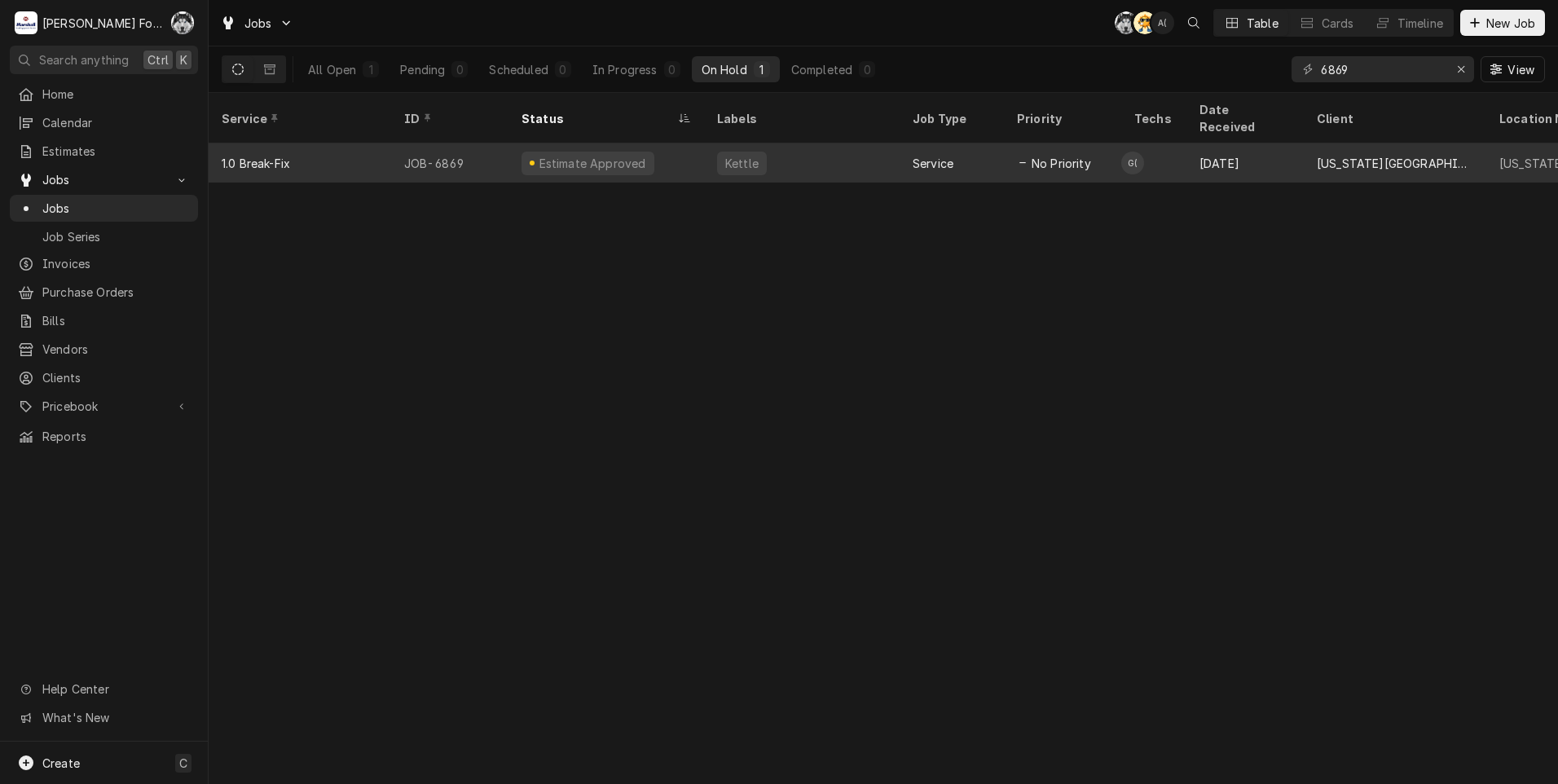
click at [680, 146] on div "Estimate Approved" at bounding box center [606, 163] width 195 height 39
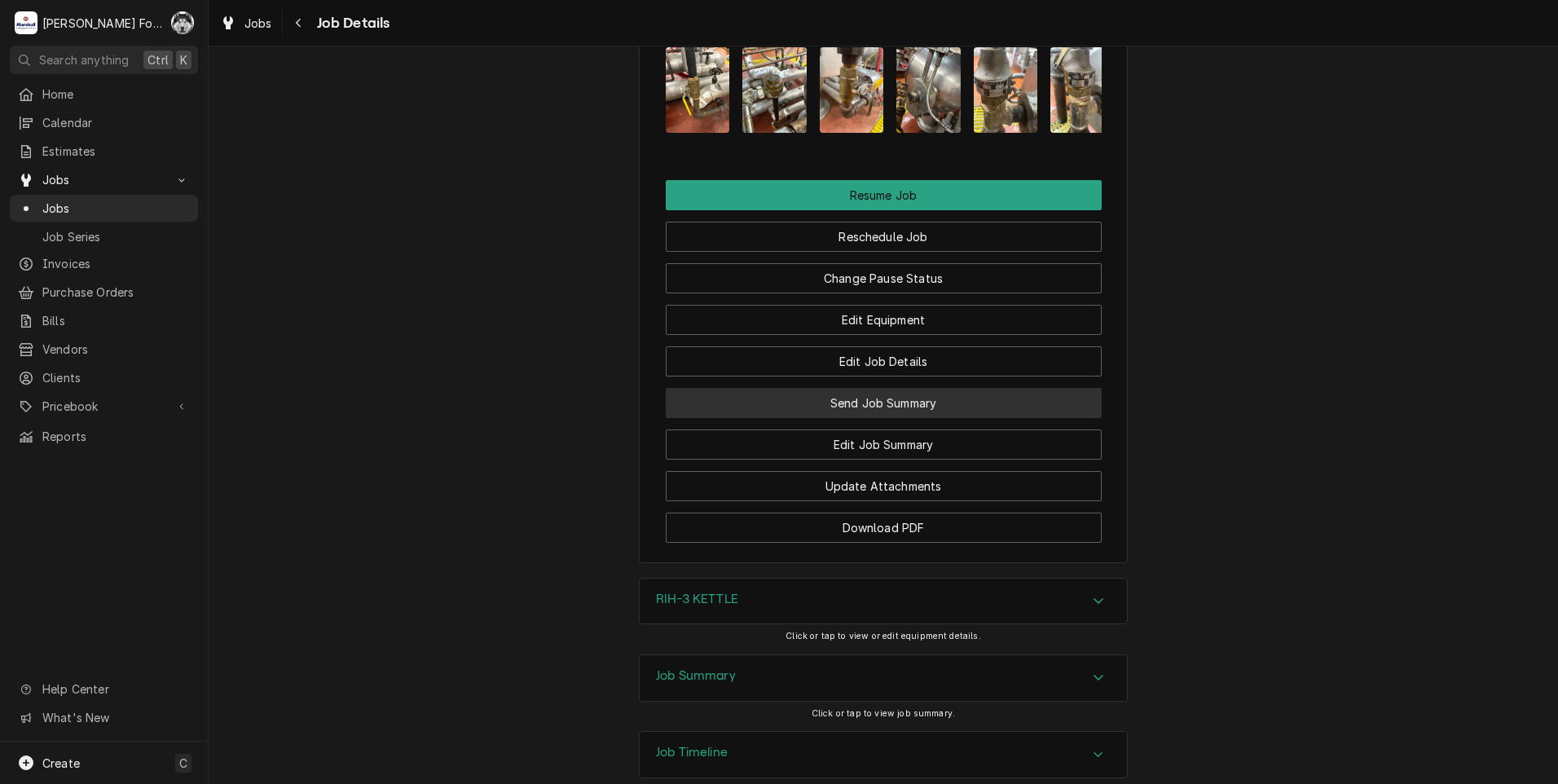
scroll to position [1884, 0]
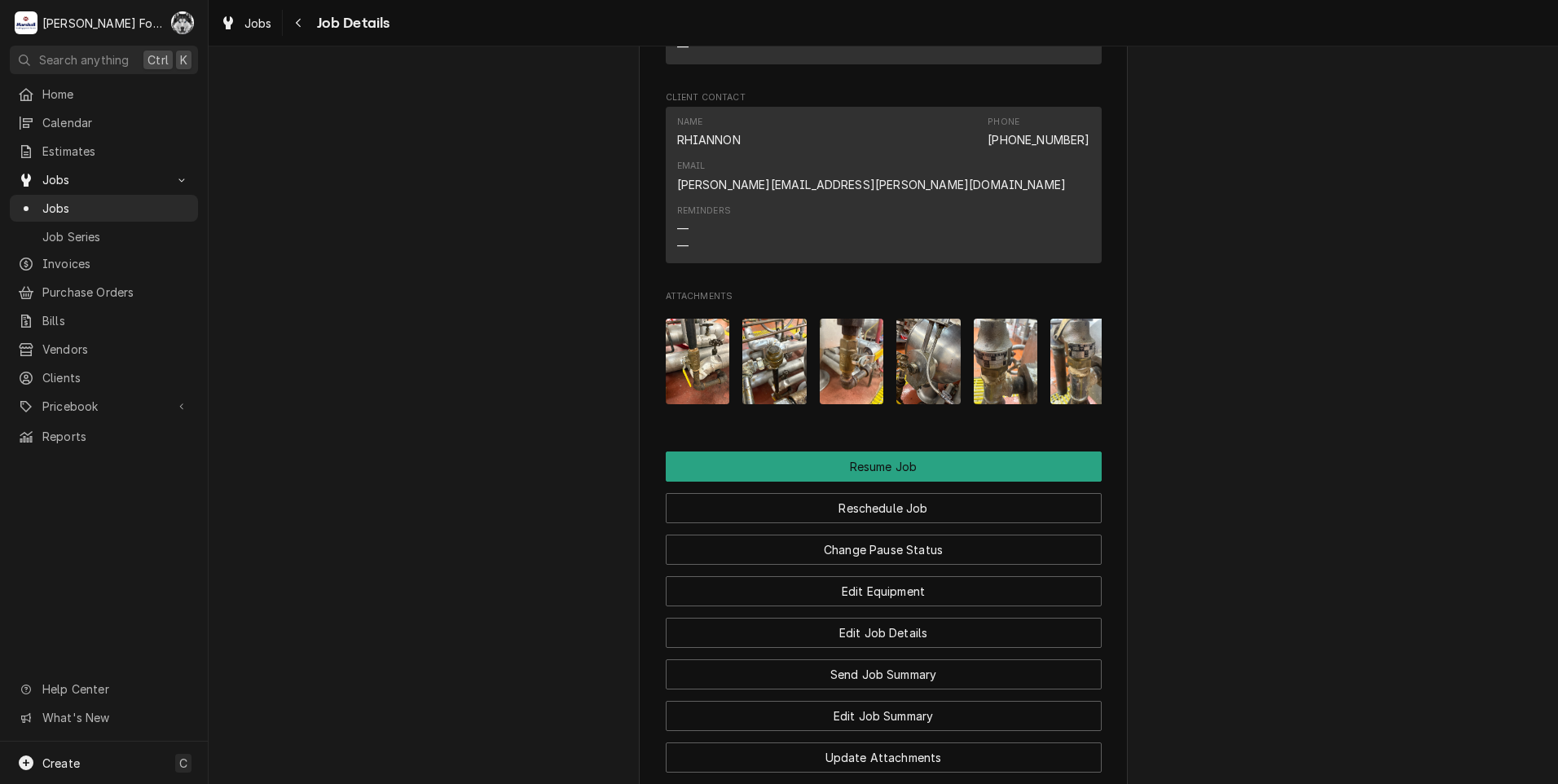
click at [759, 319] on img "Attachments" at bounding box center [775, 362] width 64 height 86
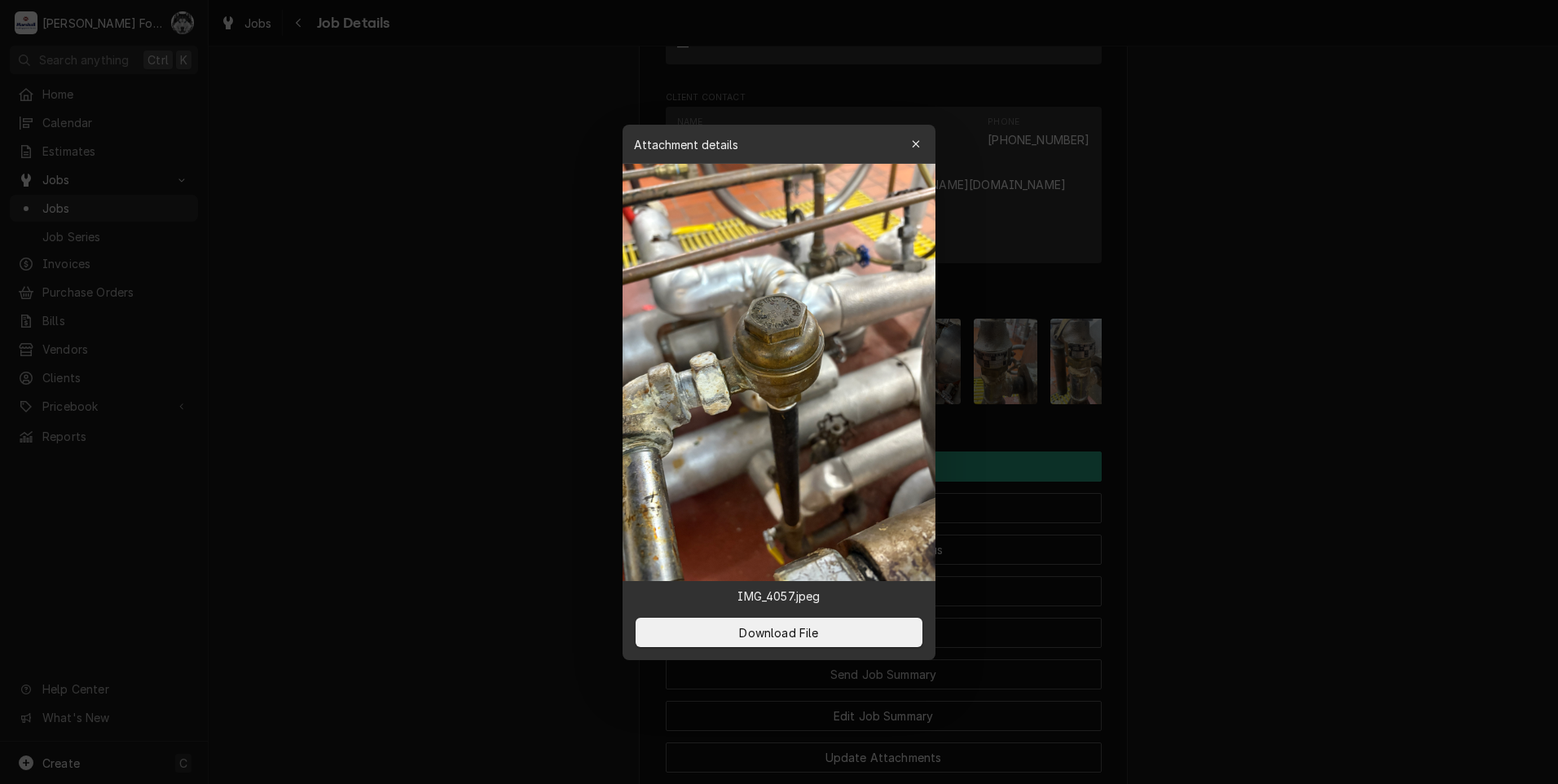
click at [784, 314] on img at bounding box center [779, 372] width 313 height 417
click at [790, 631] on span "Download File" at bounding box center [779, 632] width 86 height 18
click at [443, 458] on div at bounding box center [779, 392] width 1558 height 784
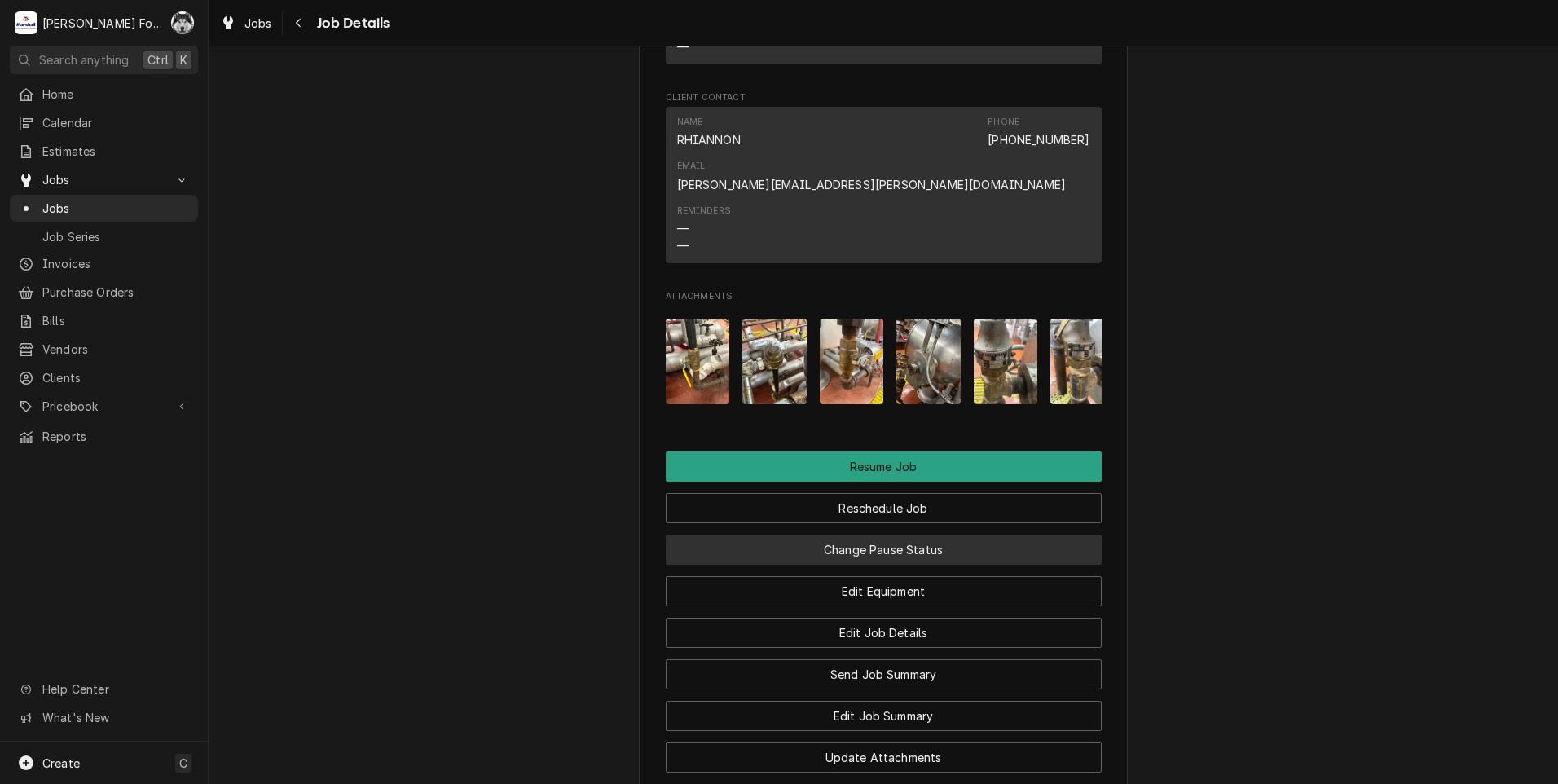
click at [842, 534] on button "Change Pause Status" at bounding box center [883, 549] width 436 height 30
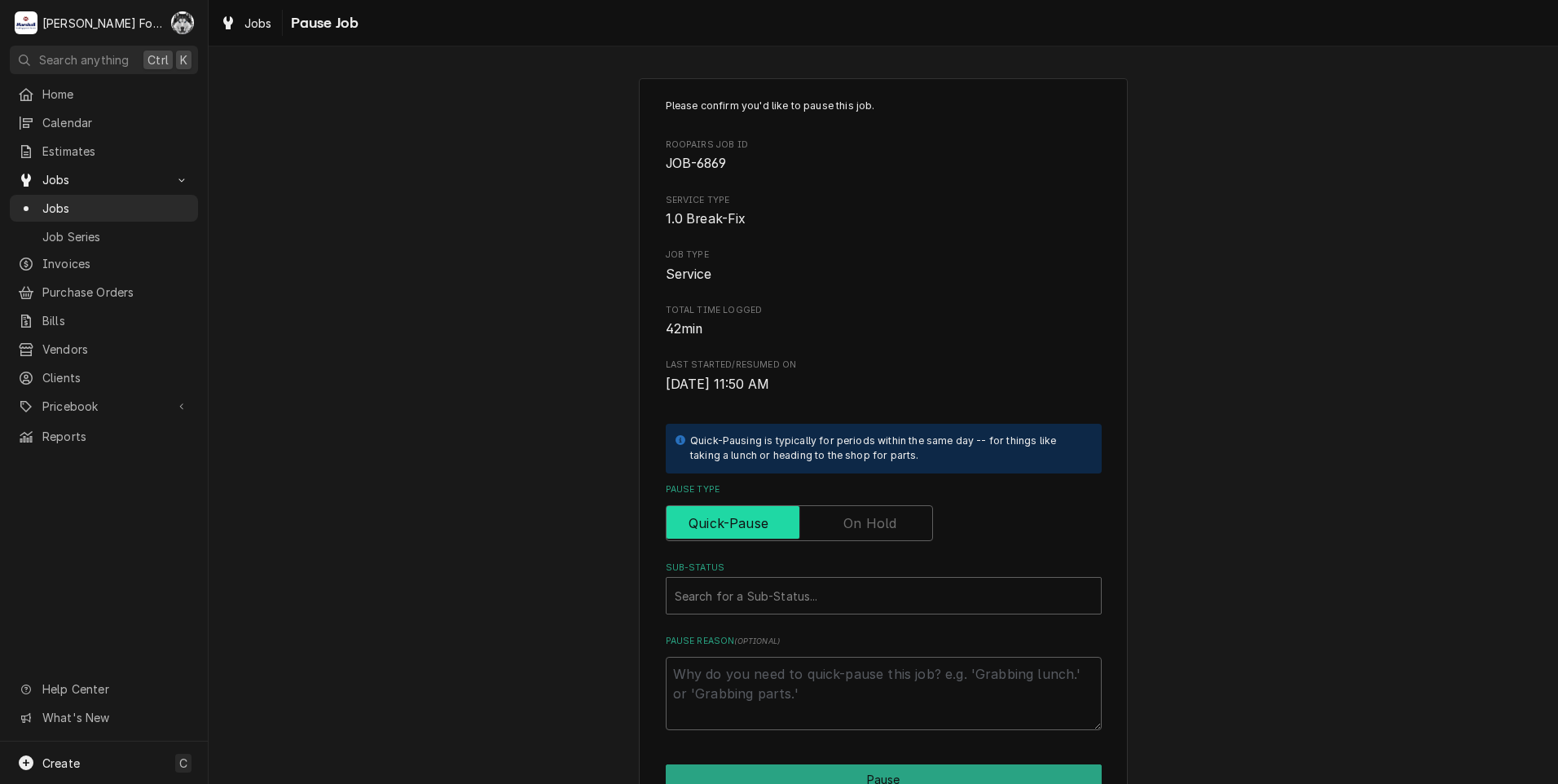
click at [841, 535] on input "Pause Type" at bounding box center [799, 523] width 253 height 36
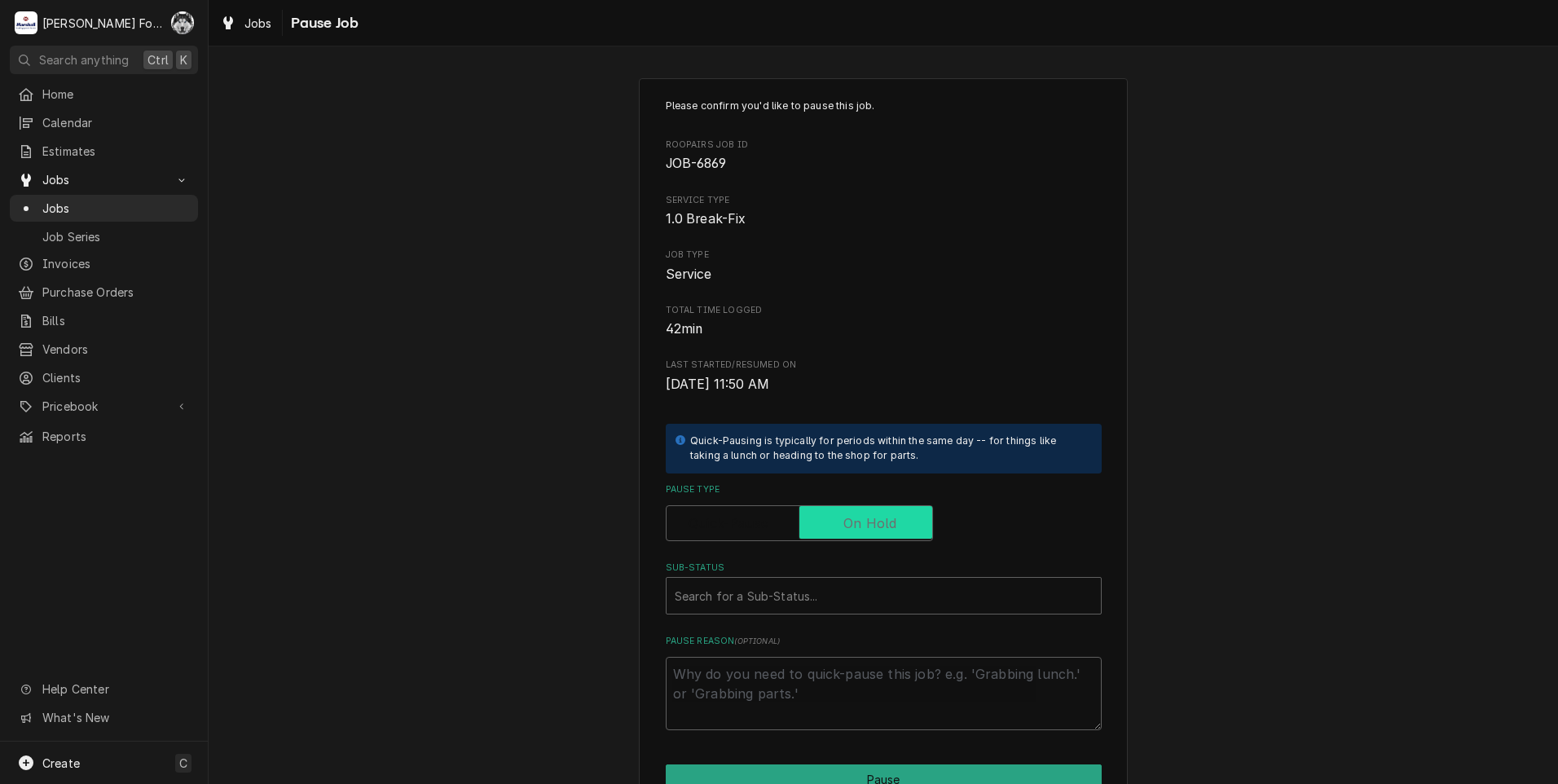
checkbox input "true"
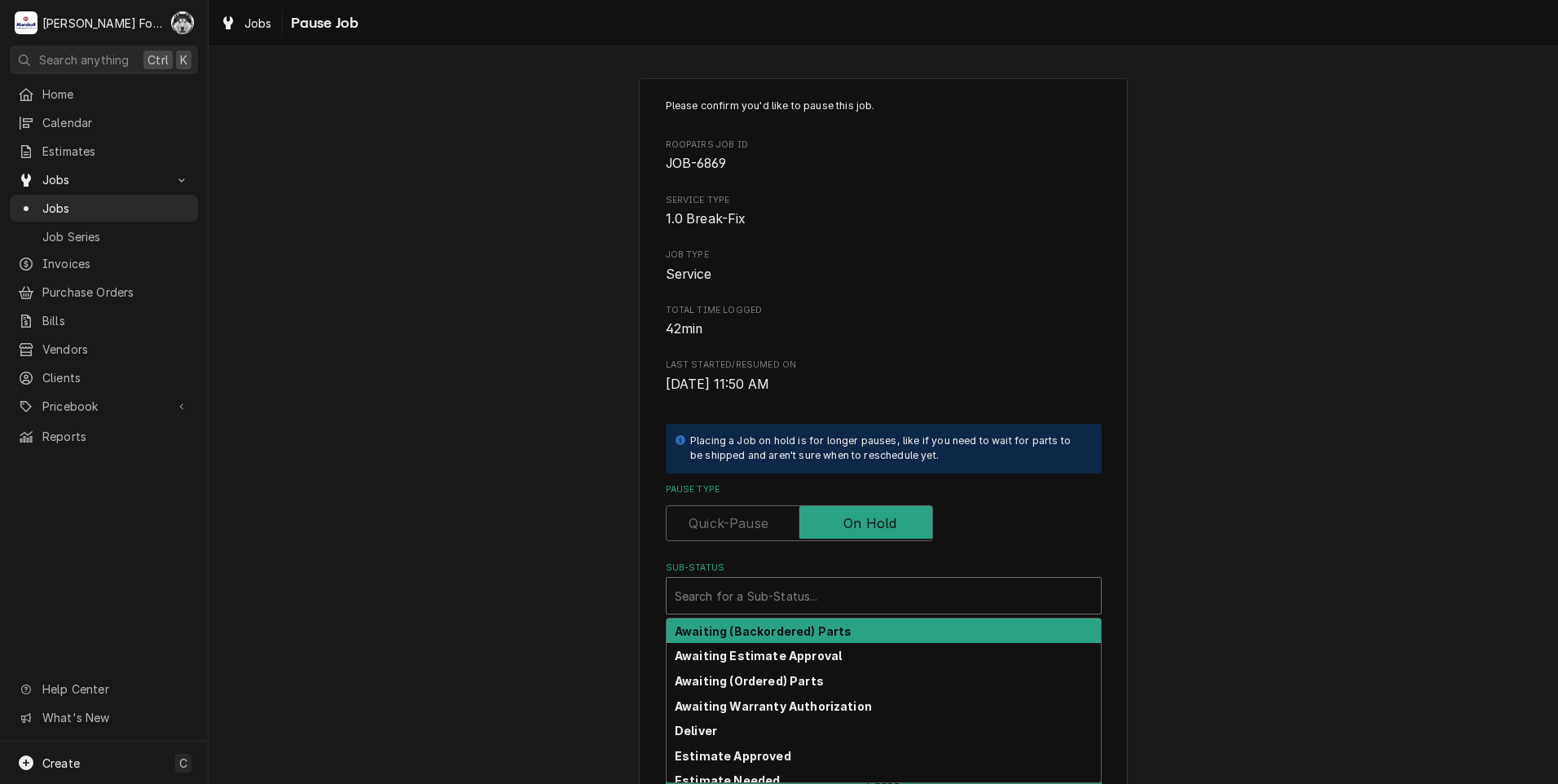
click at [789, 608] on div "Sub-Status" at bounding box center [884, 596] width 419 height 29
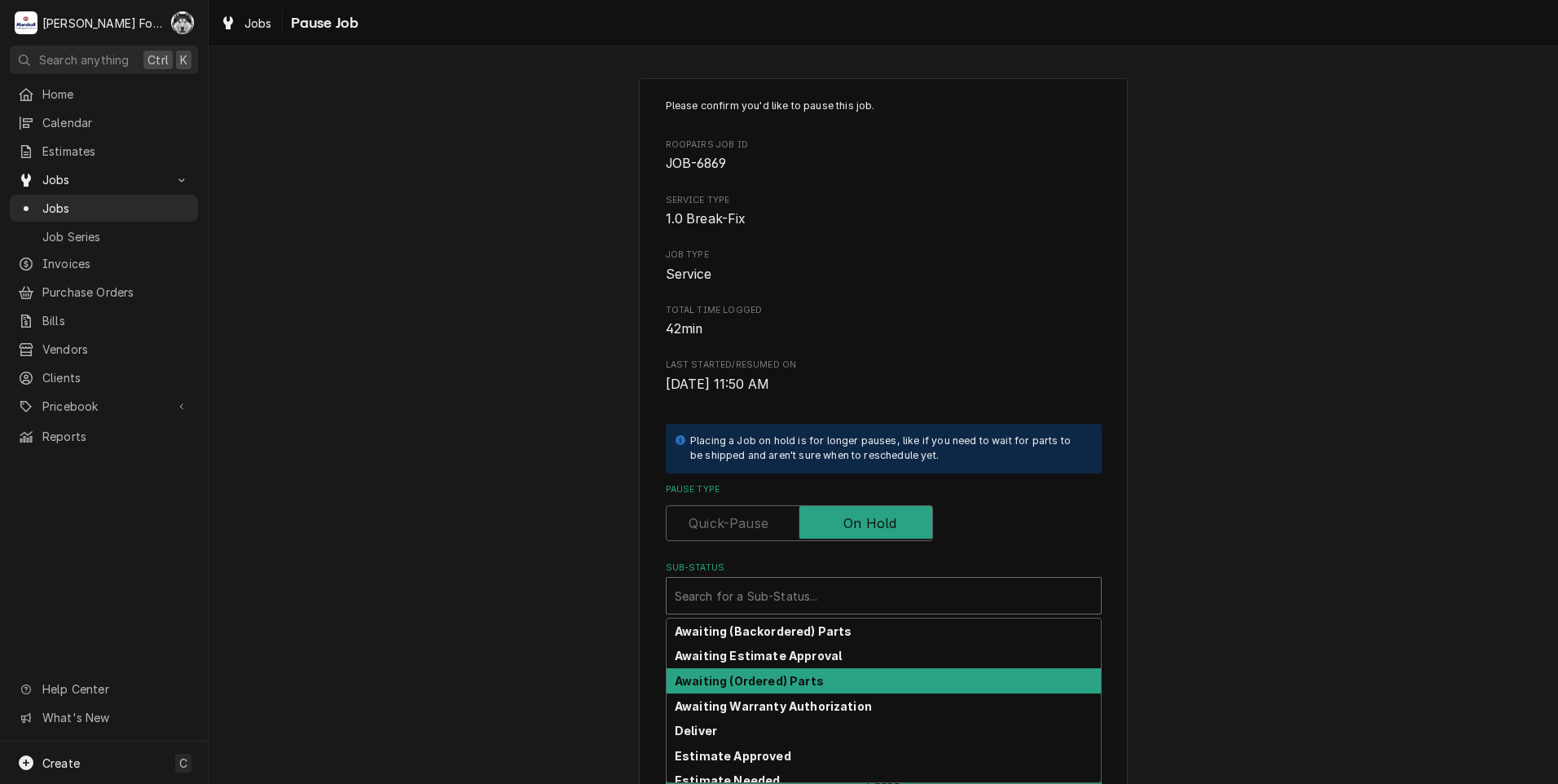
click at [779, 681] on strong "Awaiting (Ordered) Parts" at bounding box center [749, 681] width 149 height 14
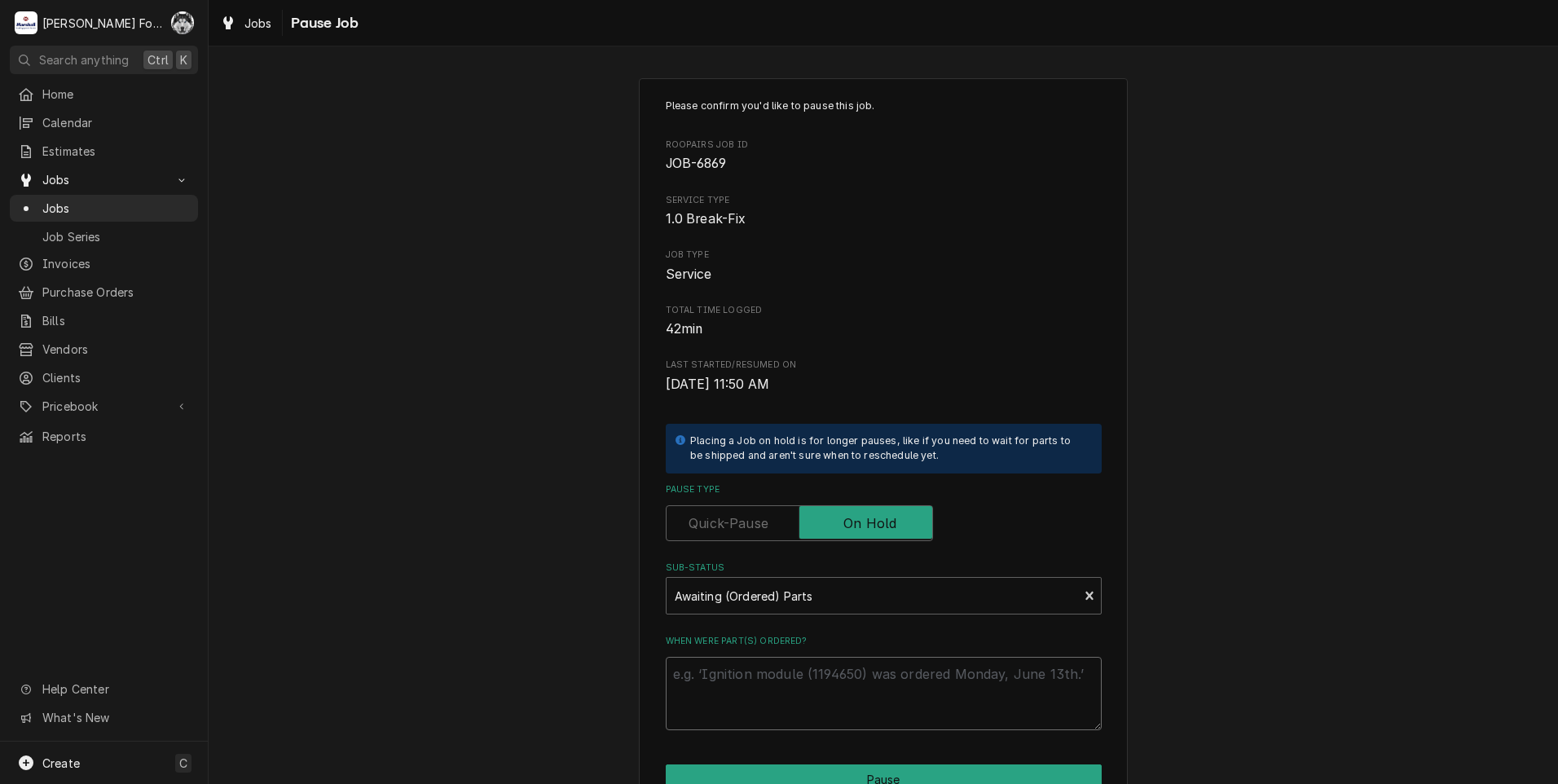
click at [777, 685] on textarea "When were part(s) ordered?" at bounding box center [883, 692] width 436 height 73
type textarea "x"
type textarea "9"
type textarea "x"
type textarea "9/"
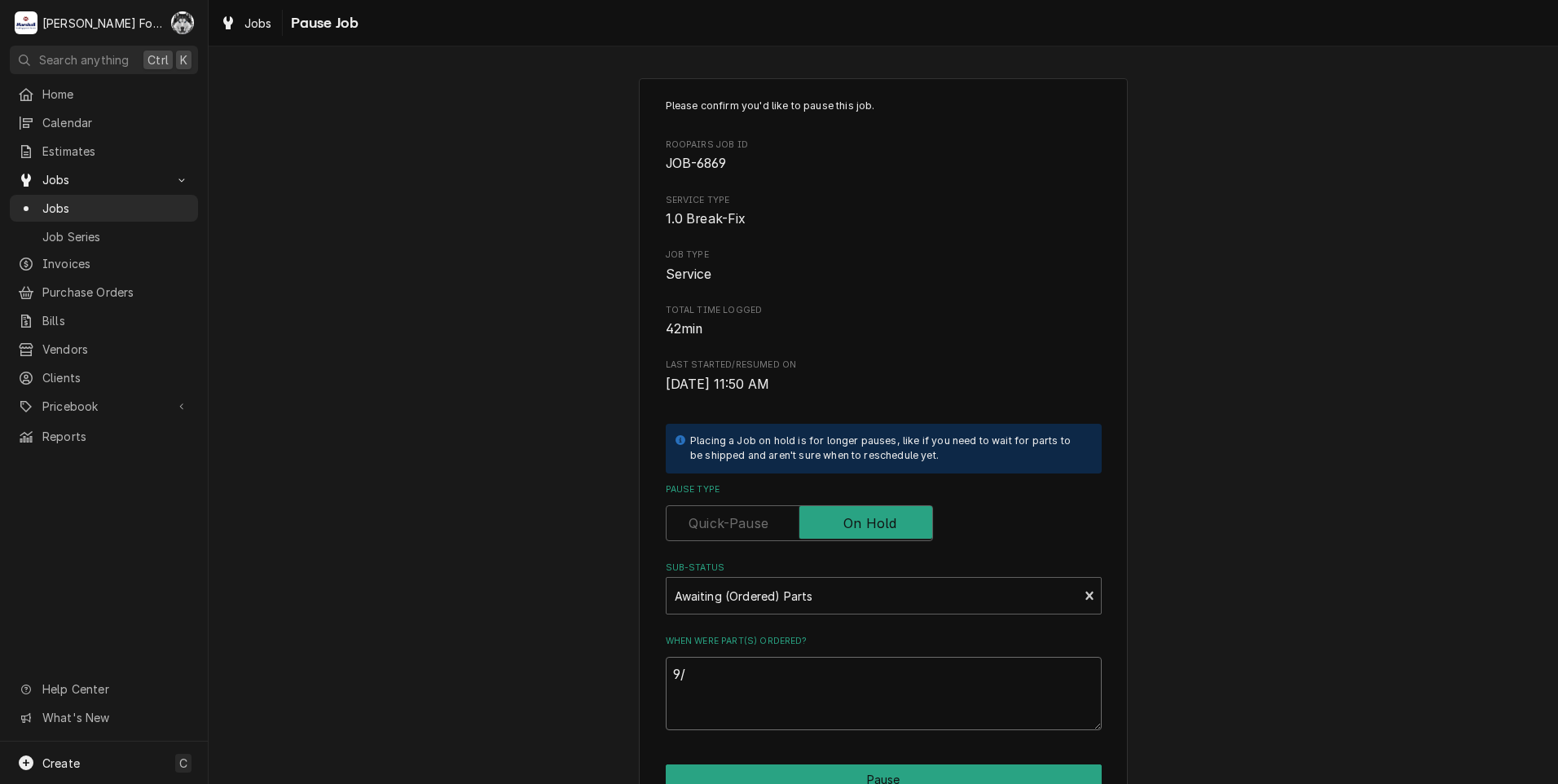
type textarea "x"
type textarea "9/5"
type textarea "x"
type textarea "9/5/"
type textarea "x"
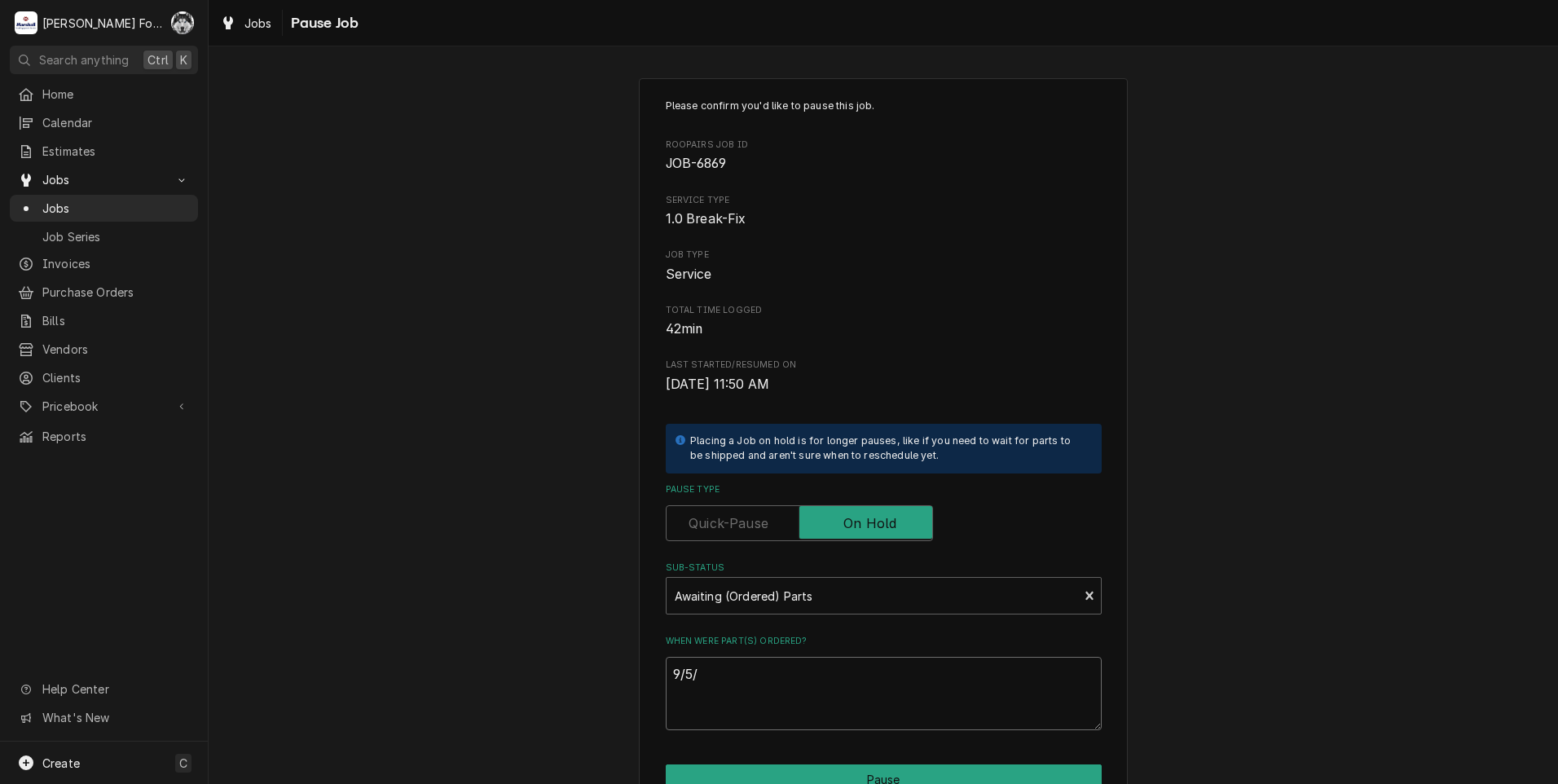
type textarea "9/5/2"
type textarea "x"
type textarea "9/5/20"
type textarea "x"
type textarea "9/5/202"
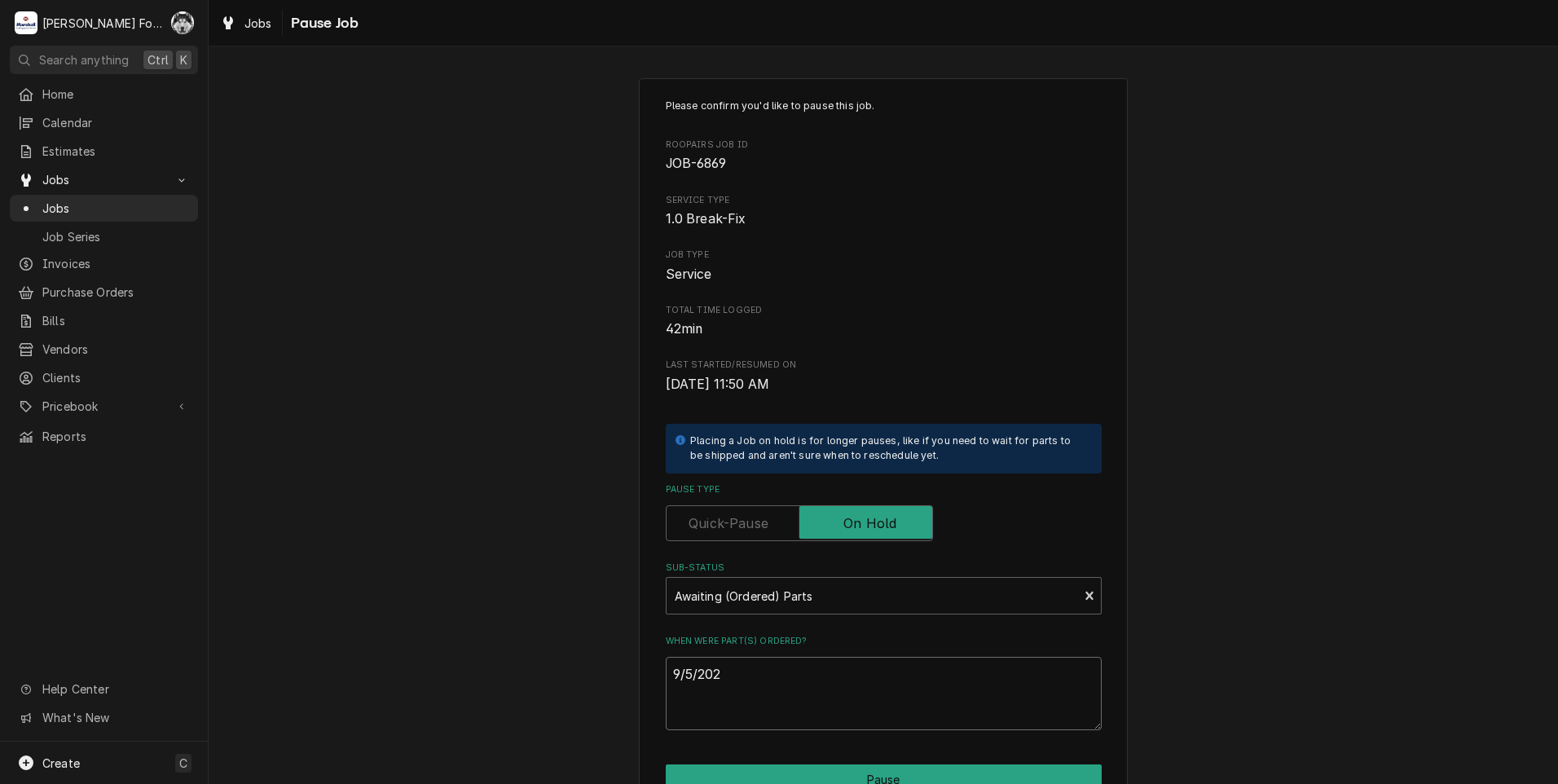
type textarea "x"
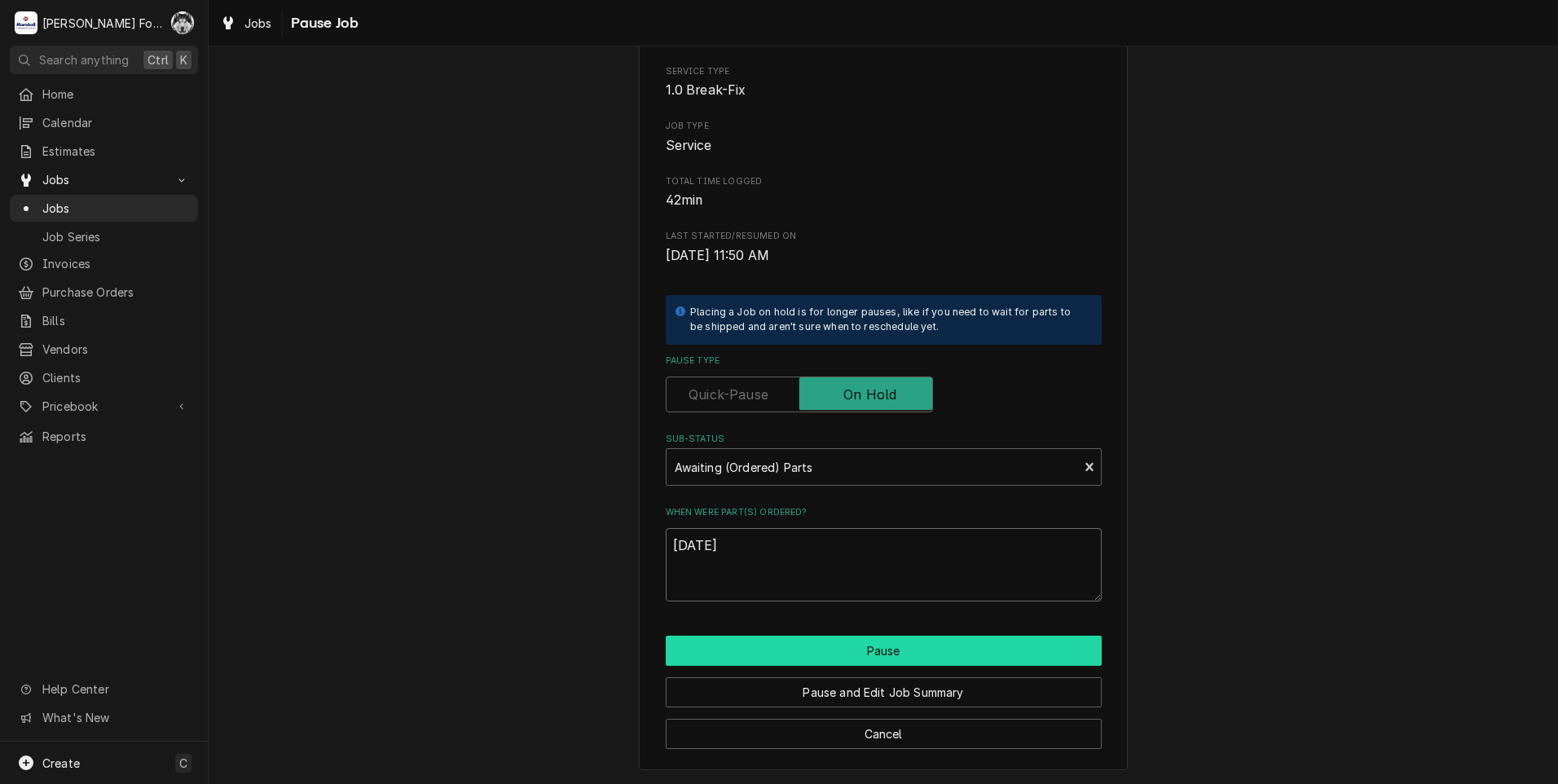
type textarea "9/5/2025"
click at [904, 643] on button "Pause" at bounding box center [883, 650] width 436 height 30
type textarea "x"
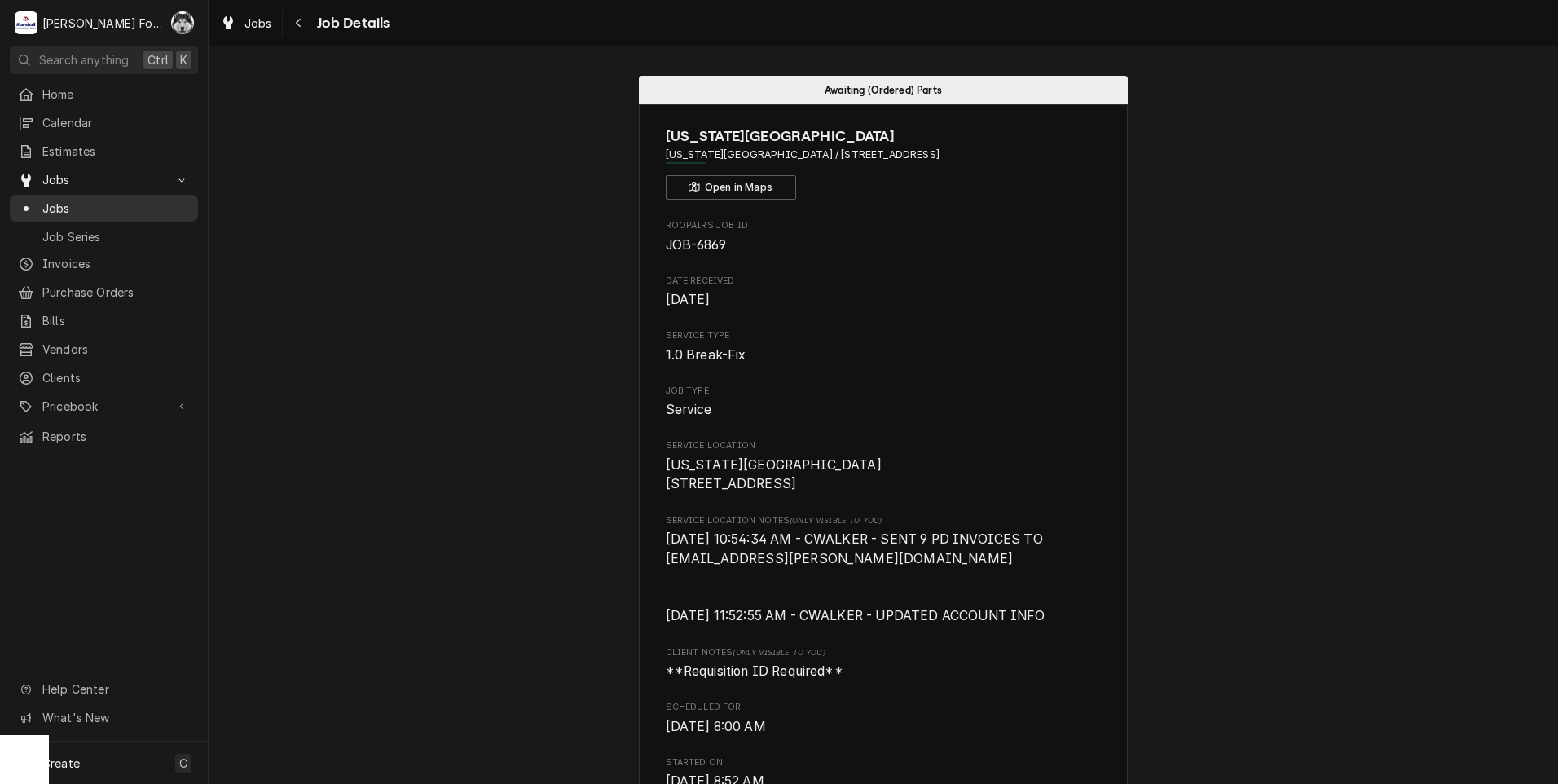
click at [37, 201] on div "Jobs" at bounding box center [103, 209] width 172 height 18
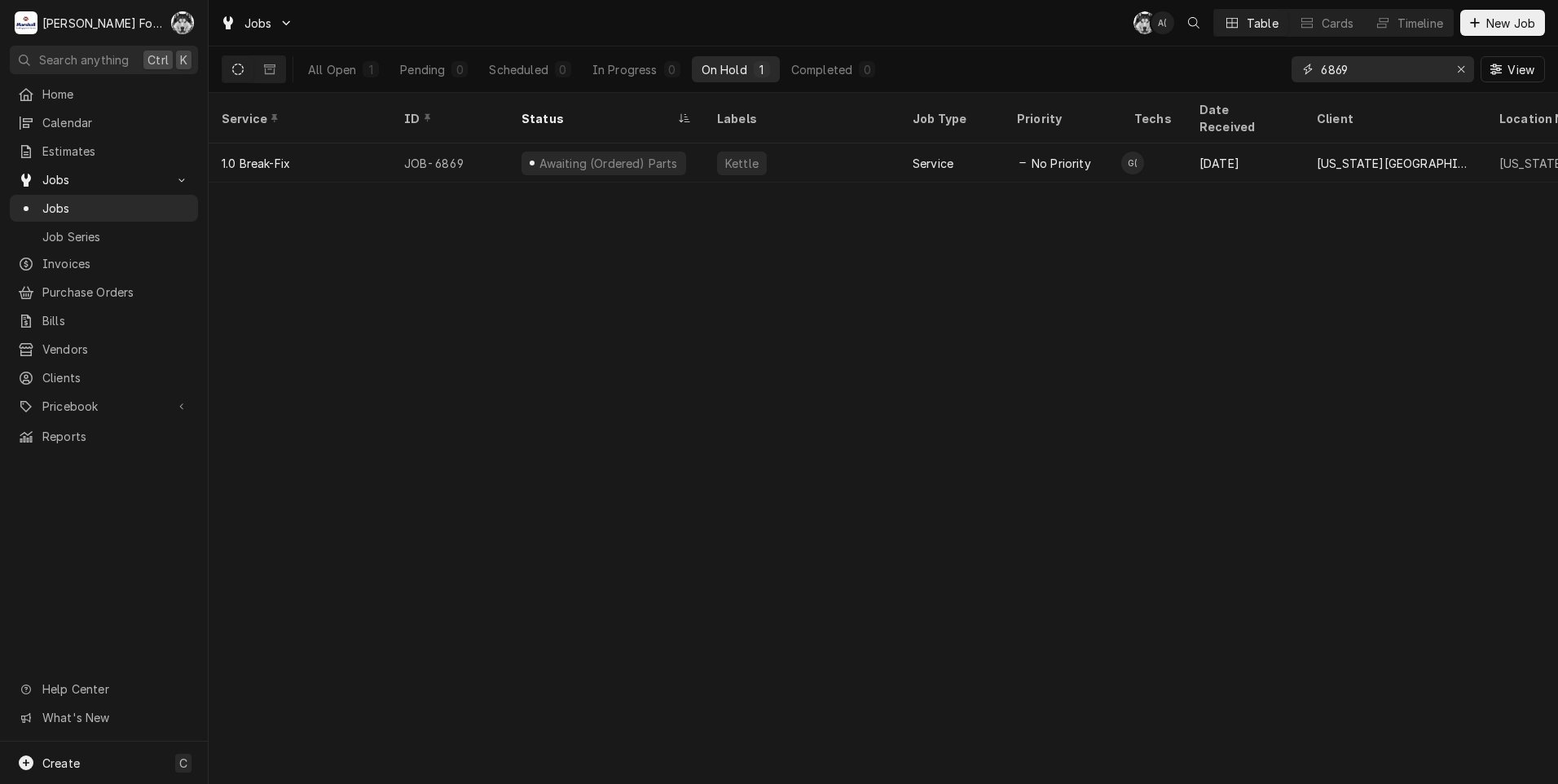
drag, startPoint x: 1322, startPoint y: 75, endPoint x: 1253, endPoint y: 87, distance: 70.0
click at [1259, 85] on div "All Open 1 Pending 0 Scheduled 0 In Progress 0 On Hold 1 Completed 0 6869 View" at bounding box center [883, 69] width 1324 height 46
type input "6738"
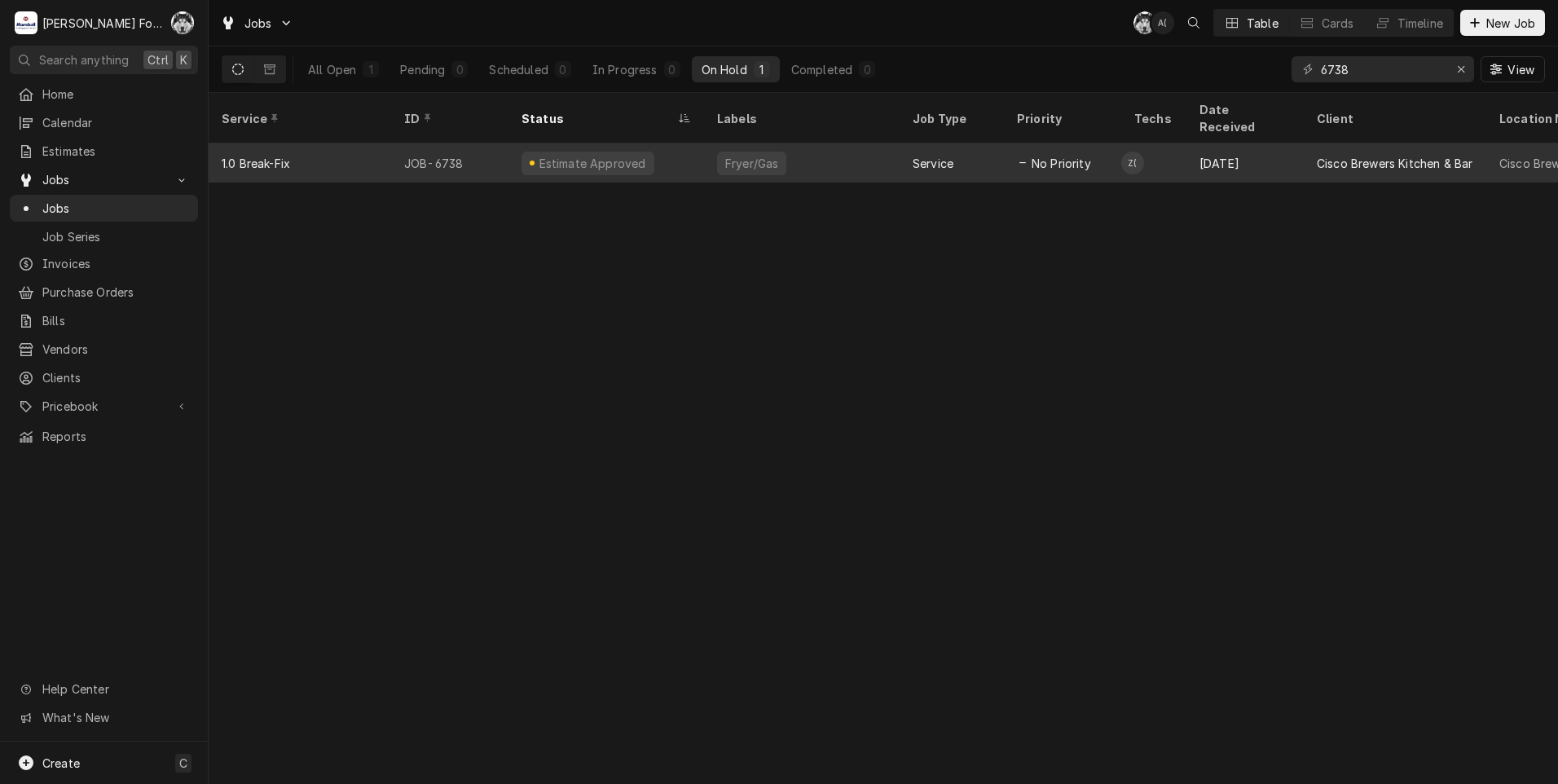
click at [870, 147] on div "Fryer/Gas" at bounding box center [802, 163] width 195 height 39
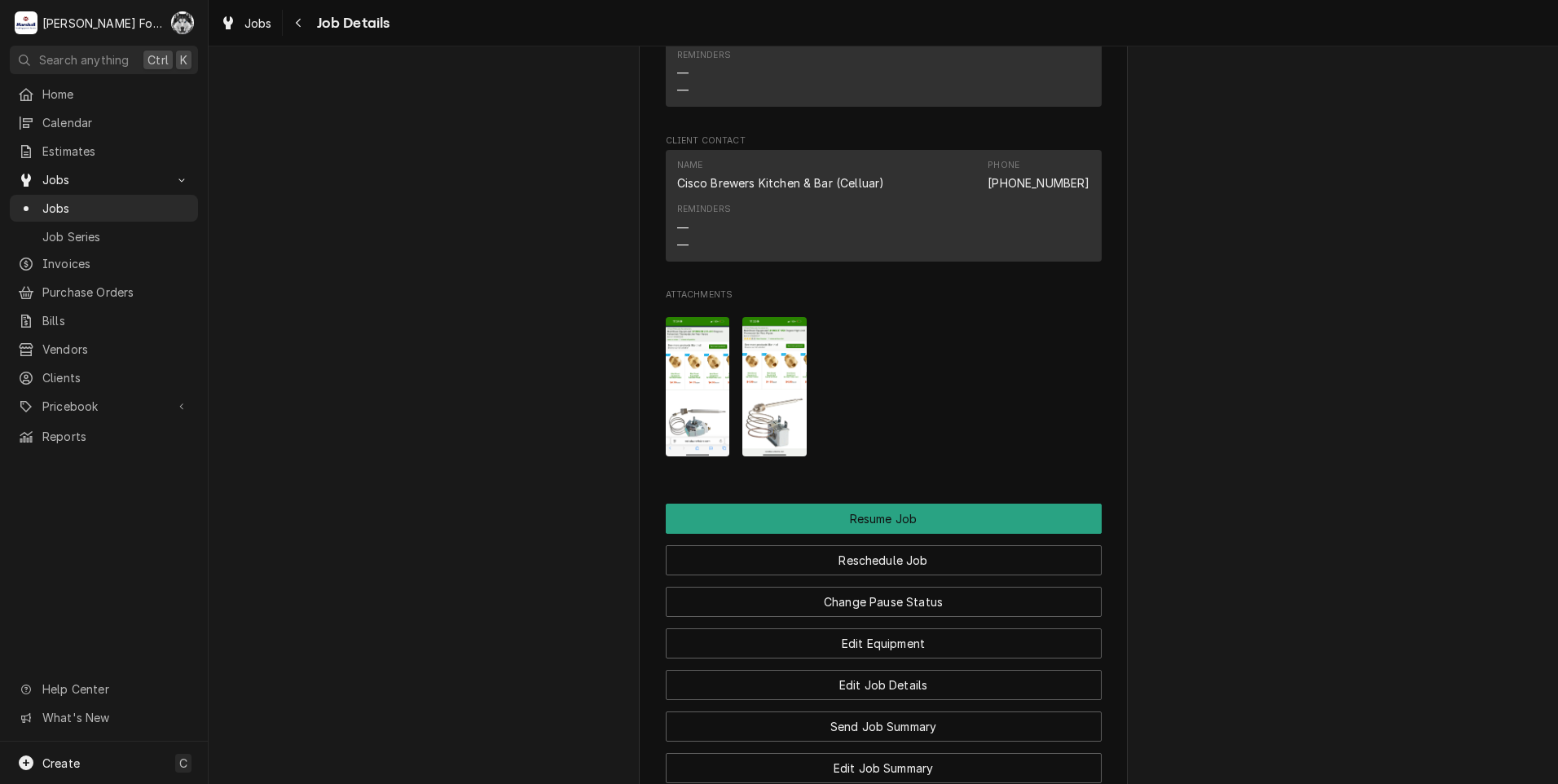
scroll to position [2169, 0]
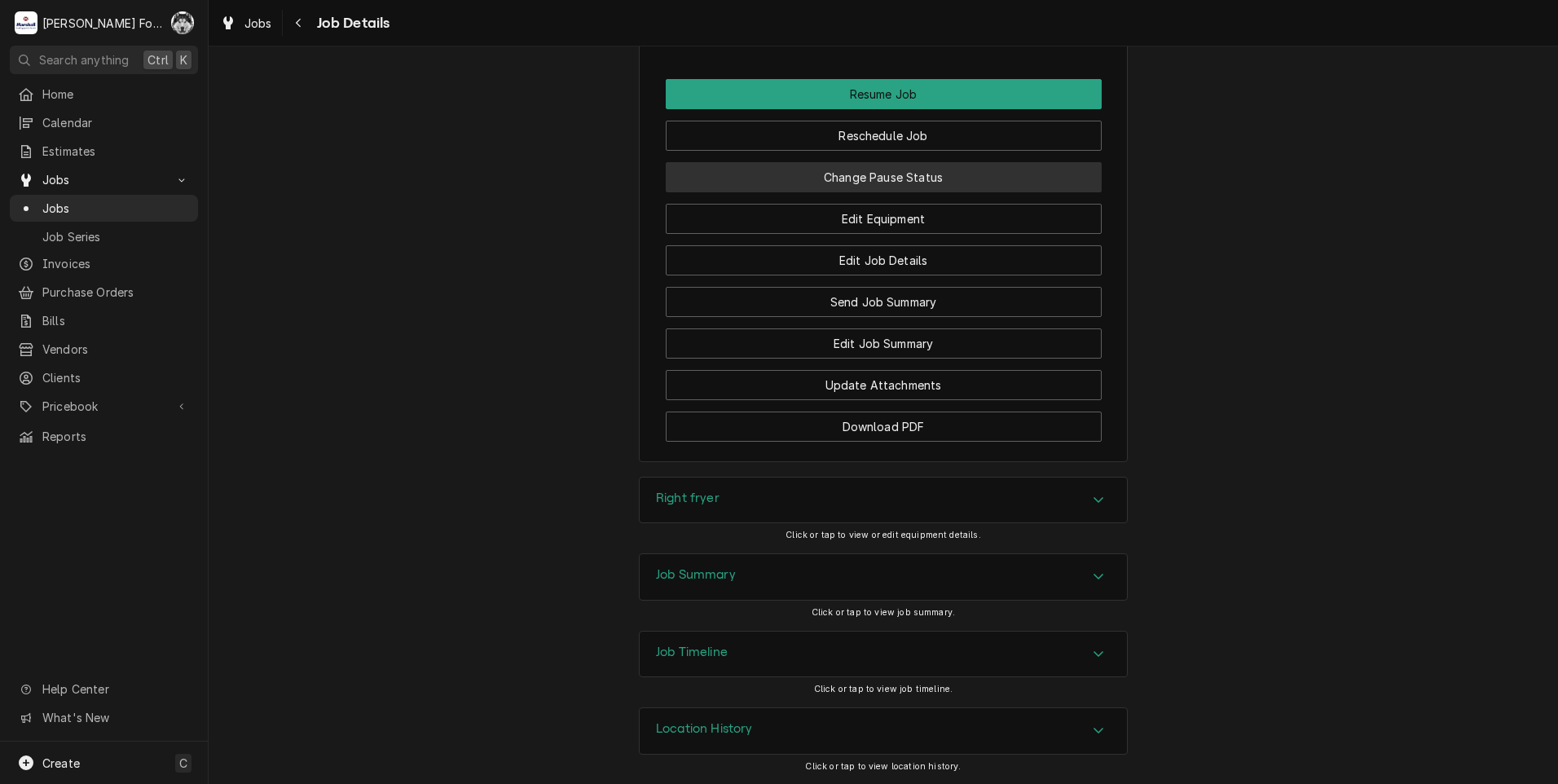
click at [836, 173] on button "Change Pause Status" at bounding box center [883, 176] width 436 height 30
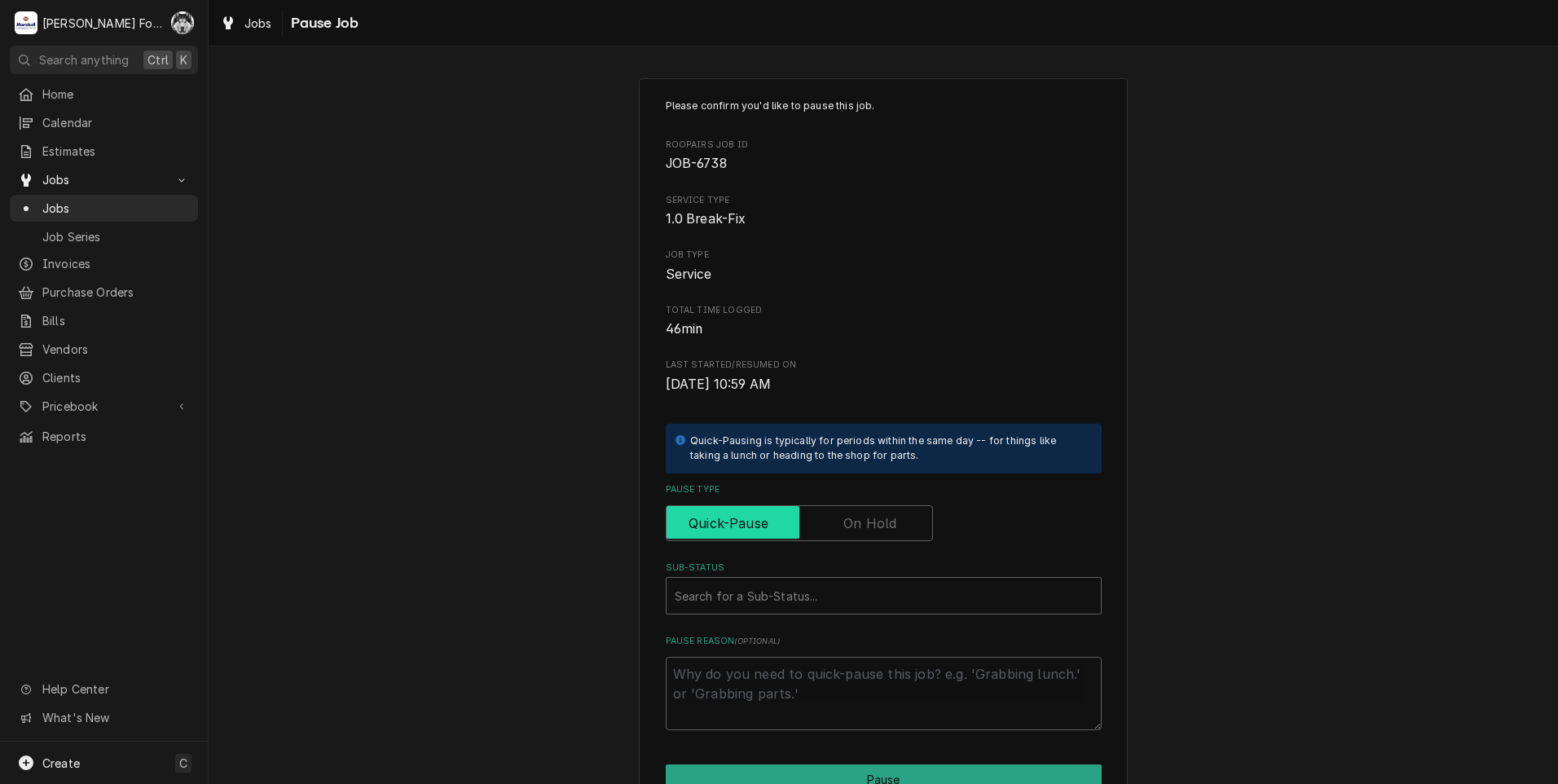
click at [840, 510] on input "Pause Type" at bounding box center [799, 523] width 253 height 36
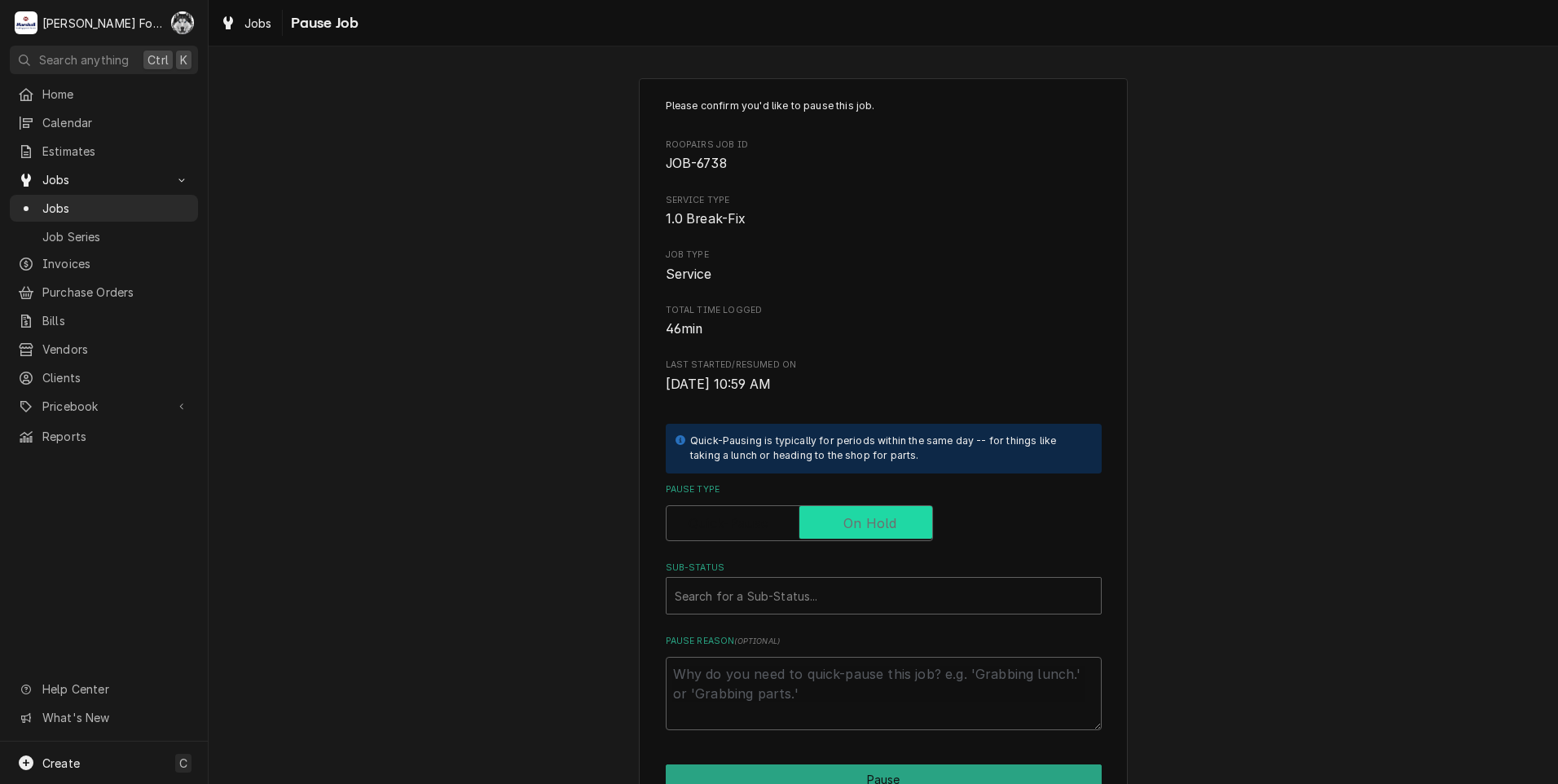
checkbox input "true"
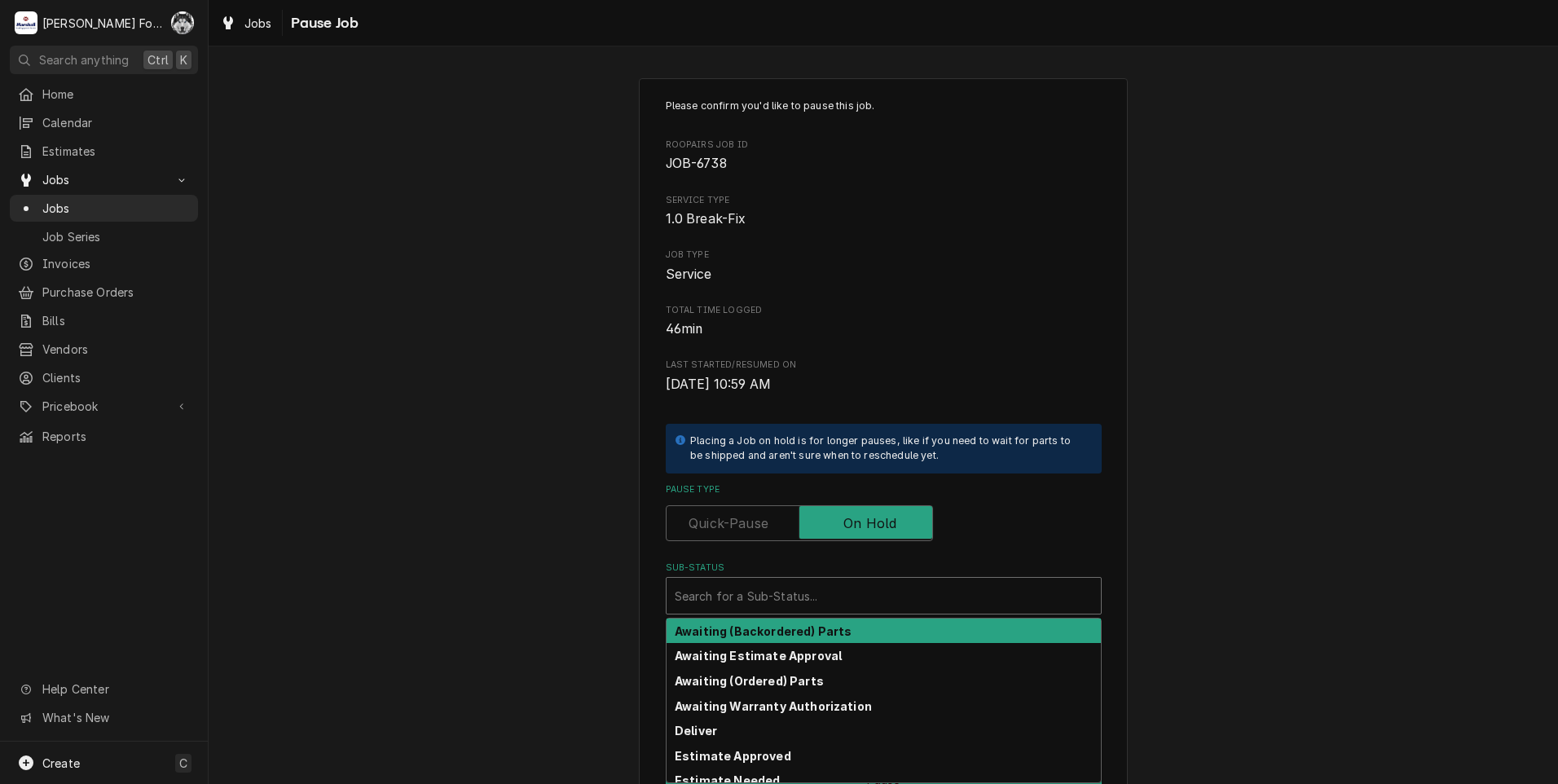
click at [804, 587] on div "Sub-Status" at bounding box center [884, 596] width 419 height 29
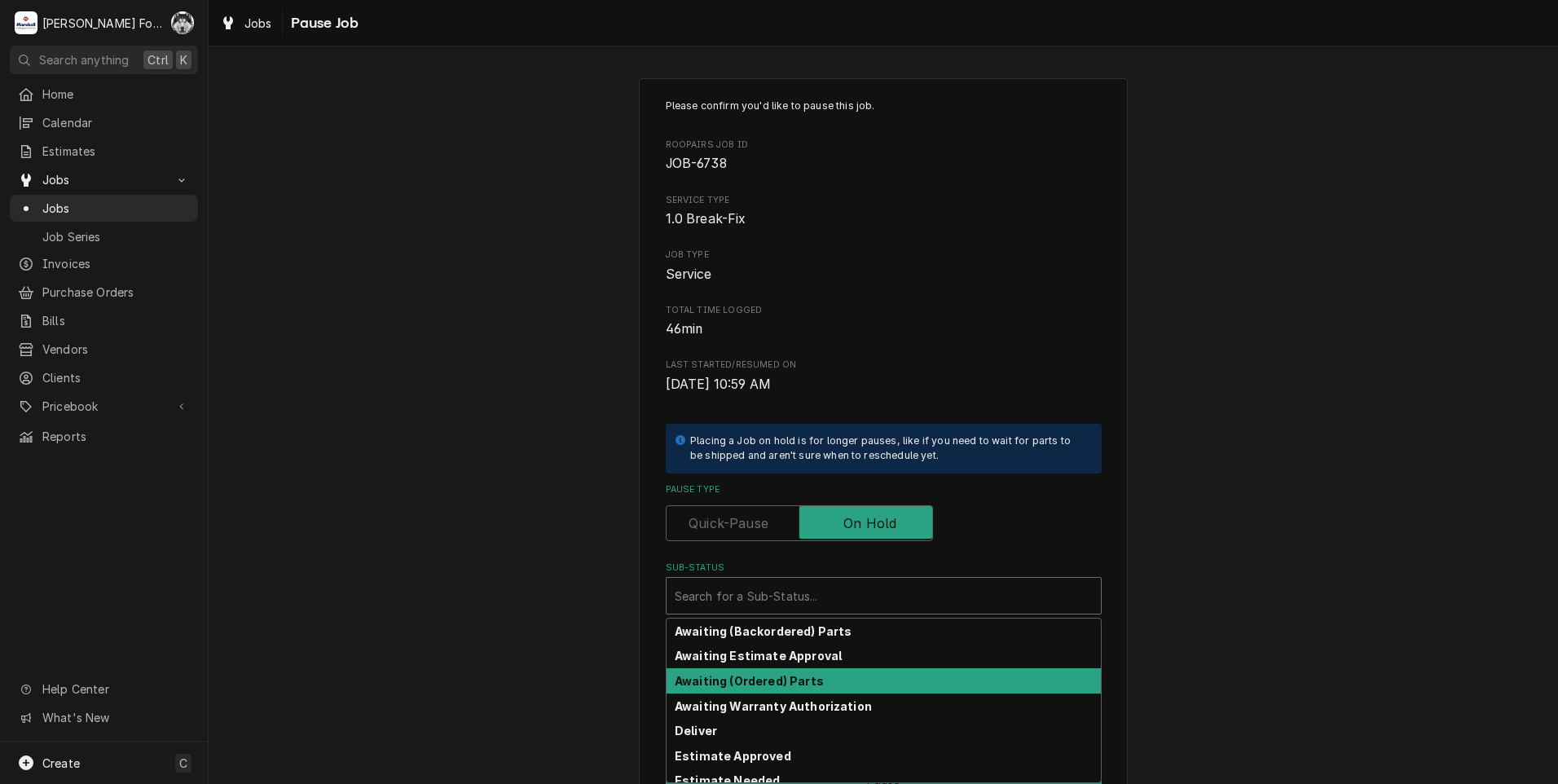
click at [772, 685] on strong "Awaiting (Ordered) Parts" at bounding box center [749, 681] width 149 height 14
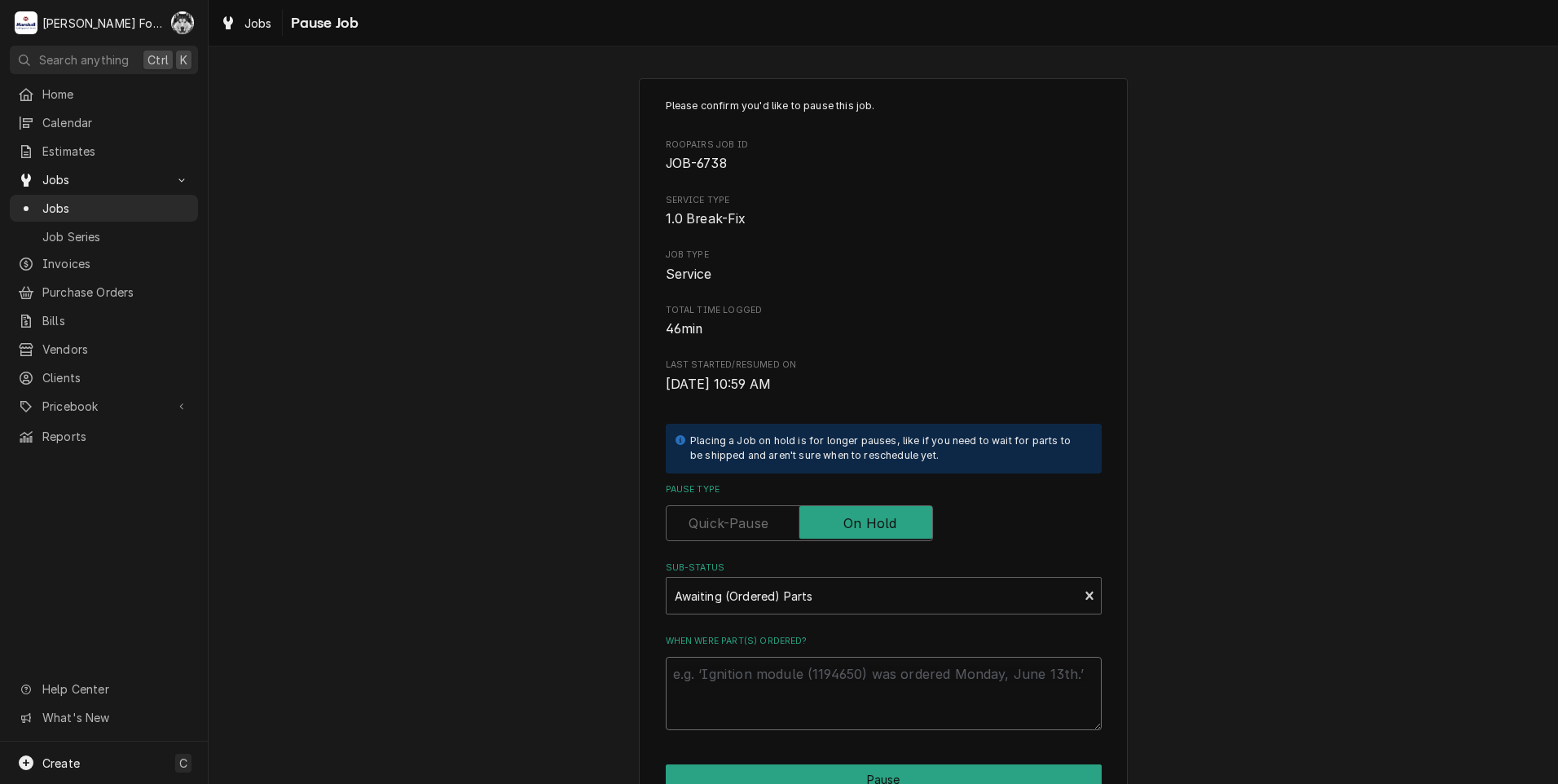
click at [775, 677] on textarea "When were part(s) ordered?" at bounding box center [883, 692] width 436 height 73
type textarea "x"
type textarea "9"
type textarea "x"
type textarea "9/"
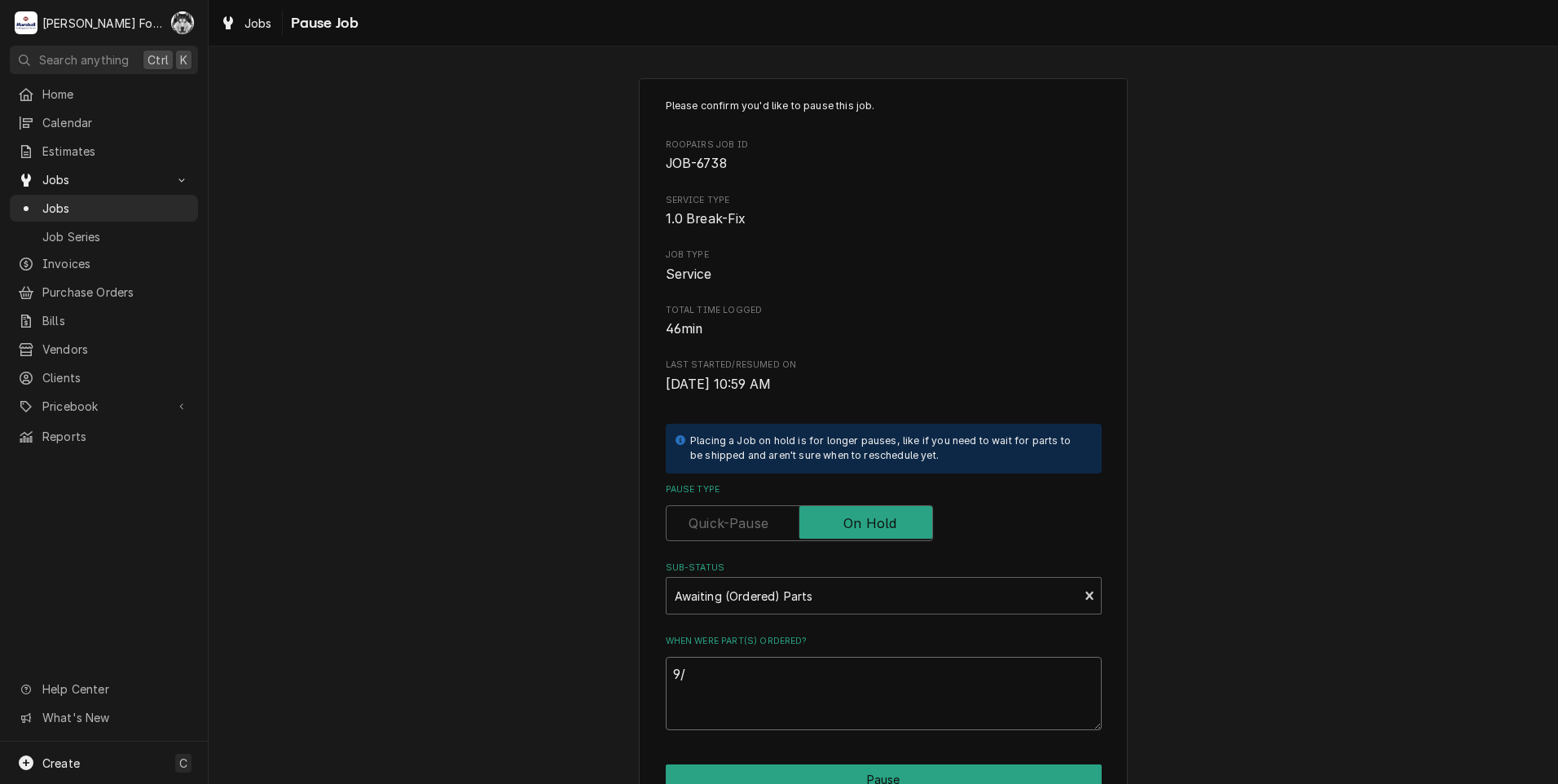
type textarea "x"
type textarea "9/5"
type textarea "x"
type textarea "9/5/"
type textarea "x"
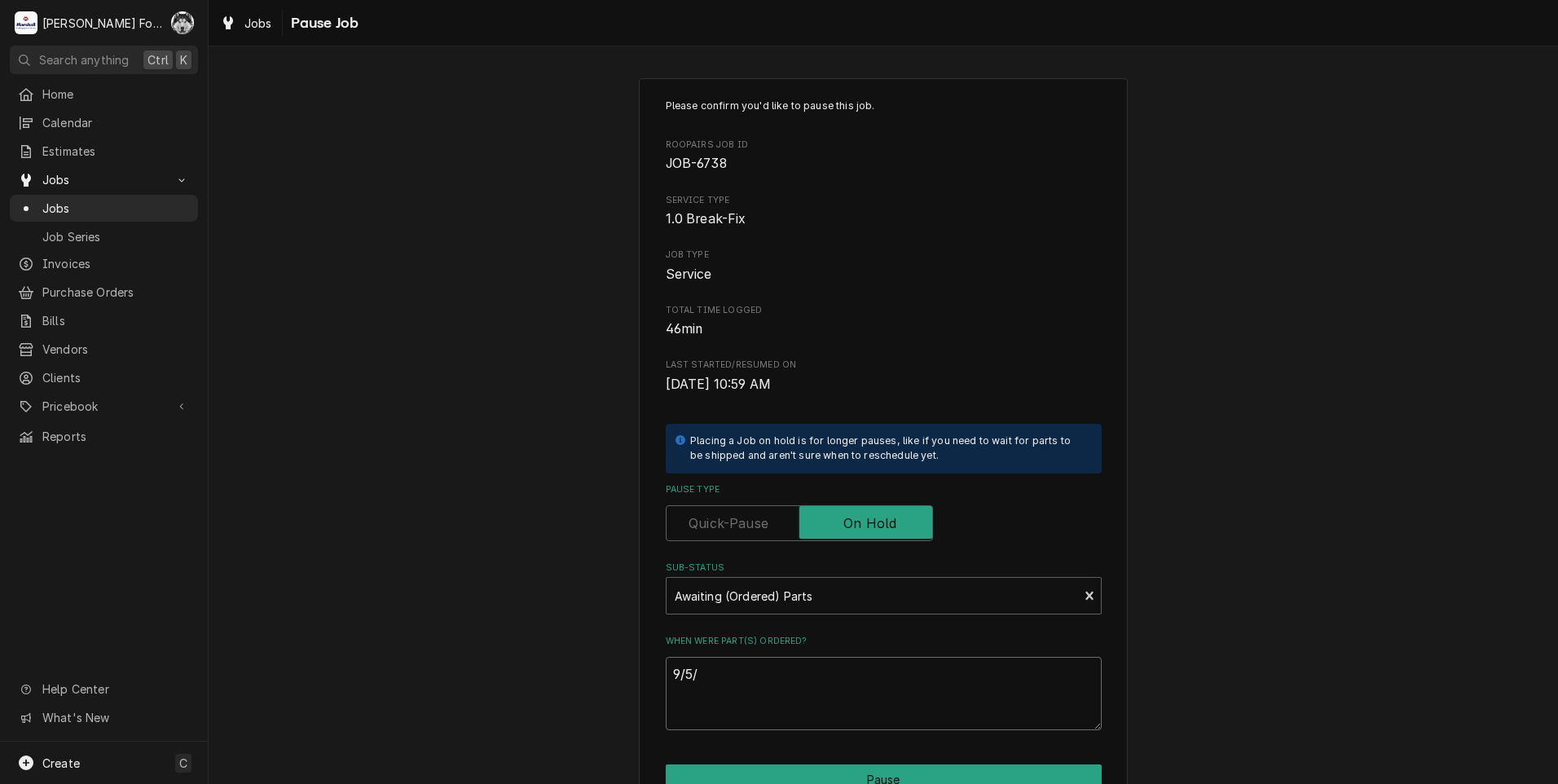
type textarea "9/5/2"
type textarea "x"
type textarea "[DATE]"
type textarea "x"
type textarea "9/5/202"
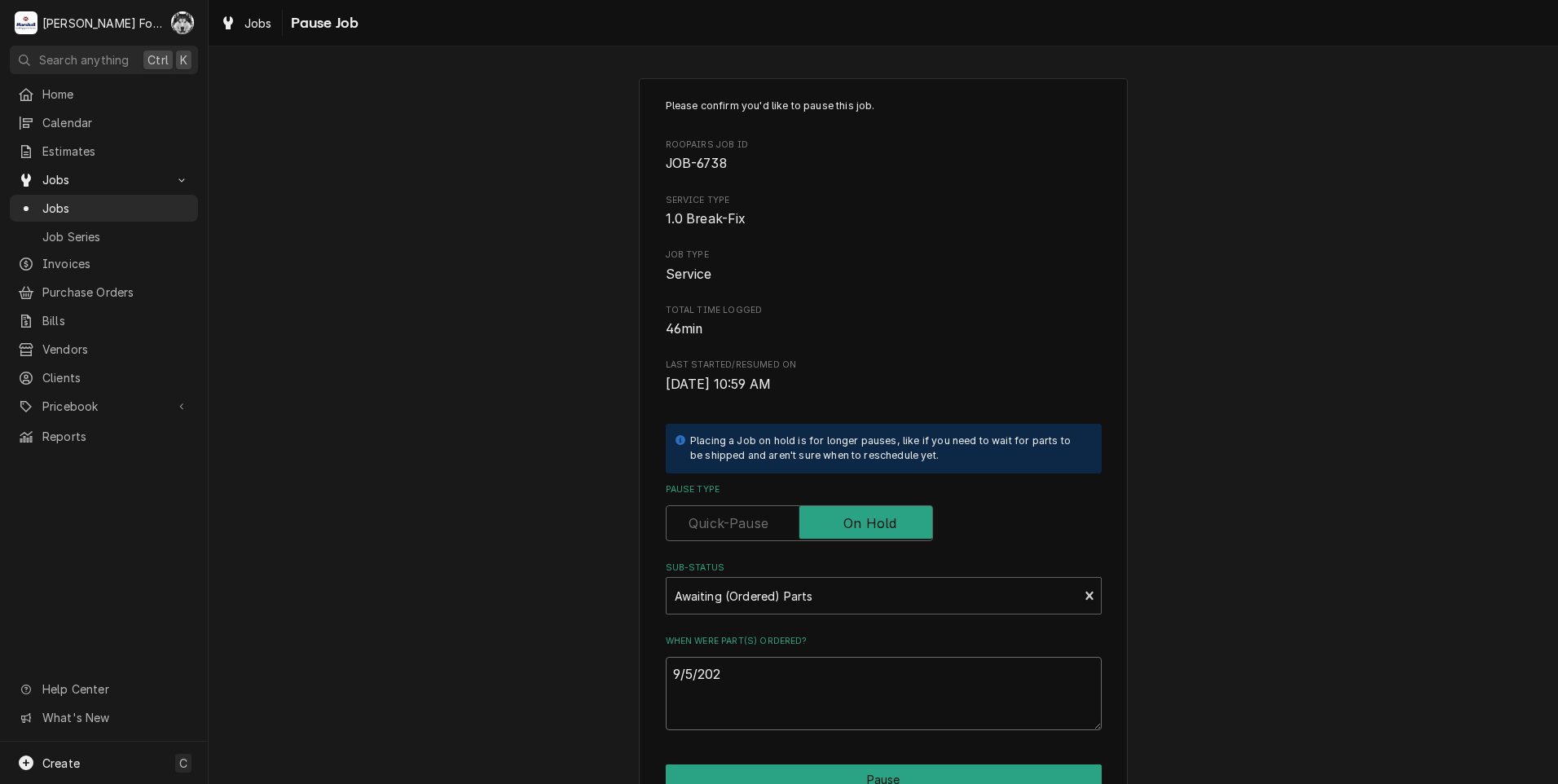
type textarea "x"
drag, startPoint x: 752, startPoint y: 677, endPoint x: 601, endPoint y: 685, distance: 151.2
click at [601, 685] on div "Please confirm you'd like to pause this job. Roopairs Job ID JOB-6738 Service T…" at bounding box center [883, 488] width 1349 height 848
type textarea "[DATE]"
click at [762, 774] on button "Pause" at bounding box center [883, 779] width 436 height 30
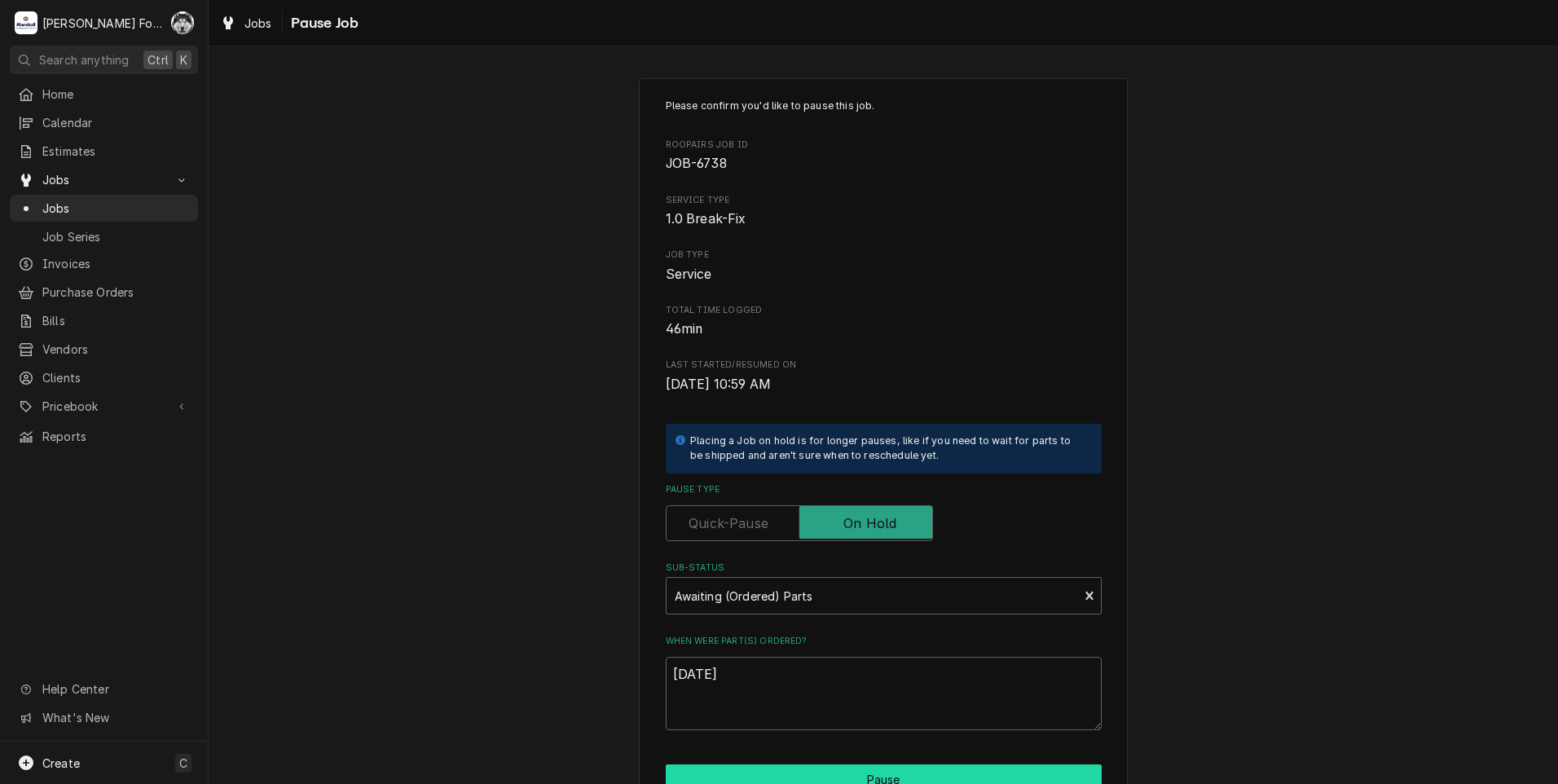
type textarea "x"
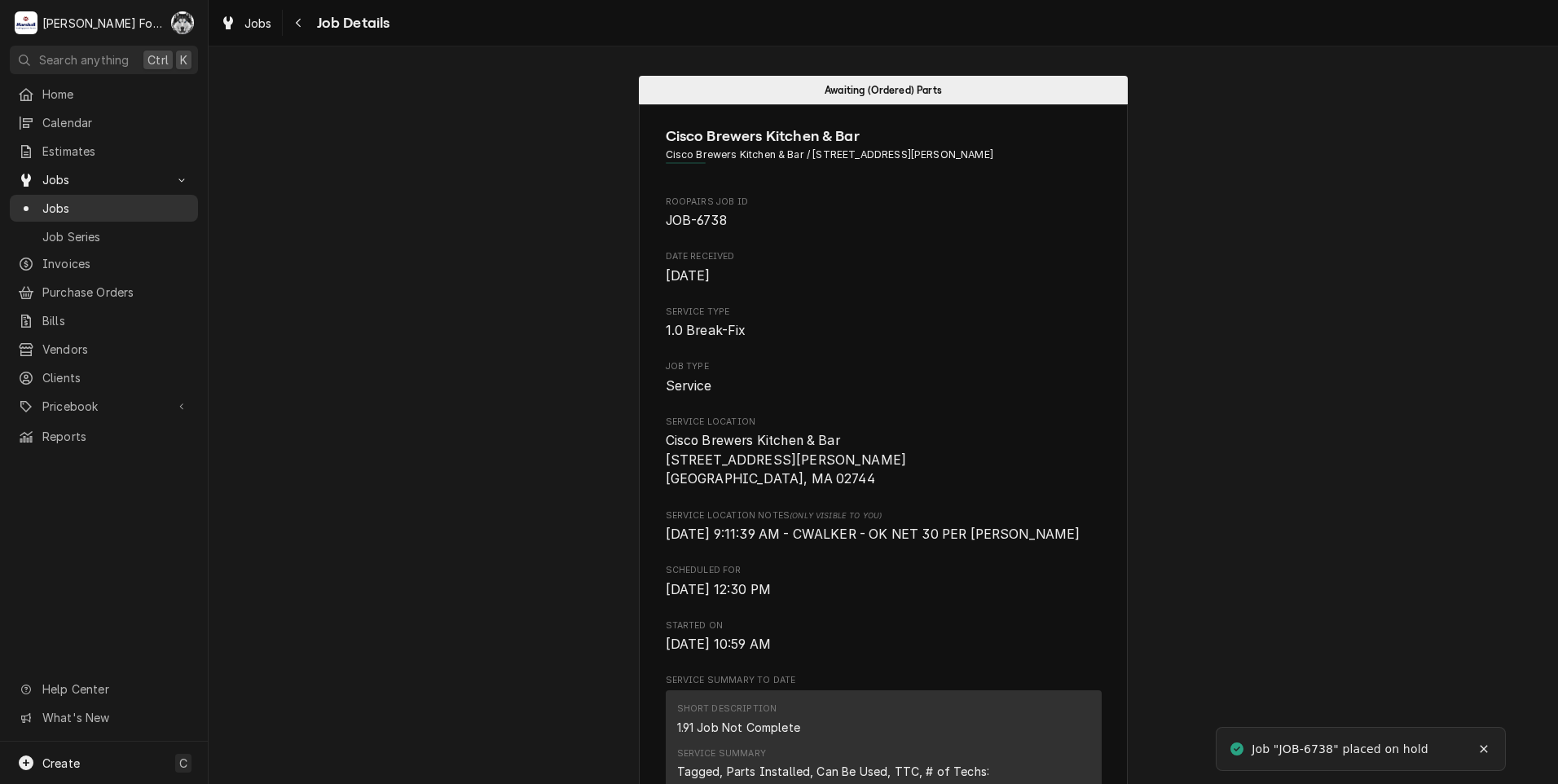
click at [51, 200] on span "Jobs" at bounding box center [115, 209] width 147 height 18
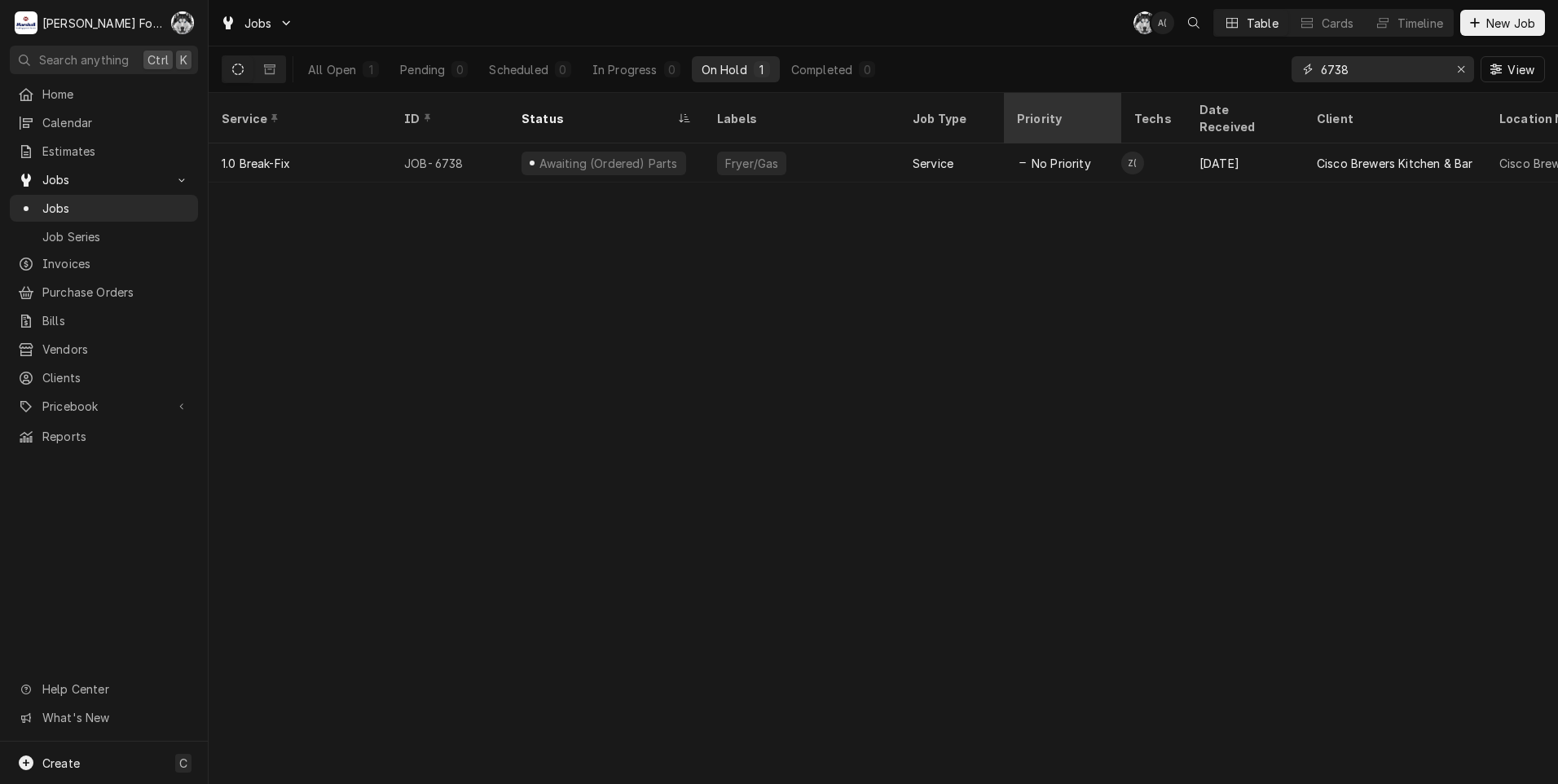
drag, startPoint x: 1385, startPoint y: 65, endPoint x: 1067, endPoint y: 117, distance: 322.2
click at [1069, 117] on div "Jobs C( A( Table Cards Timeline New Job All Open 1 Pending 0 Scheduled 0 In Pro…" at bounding box center [883, 392] width 1349 height 784
type input "6522"
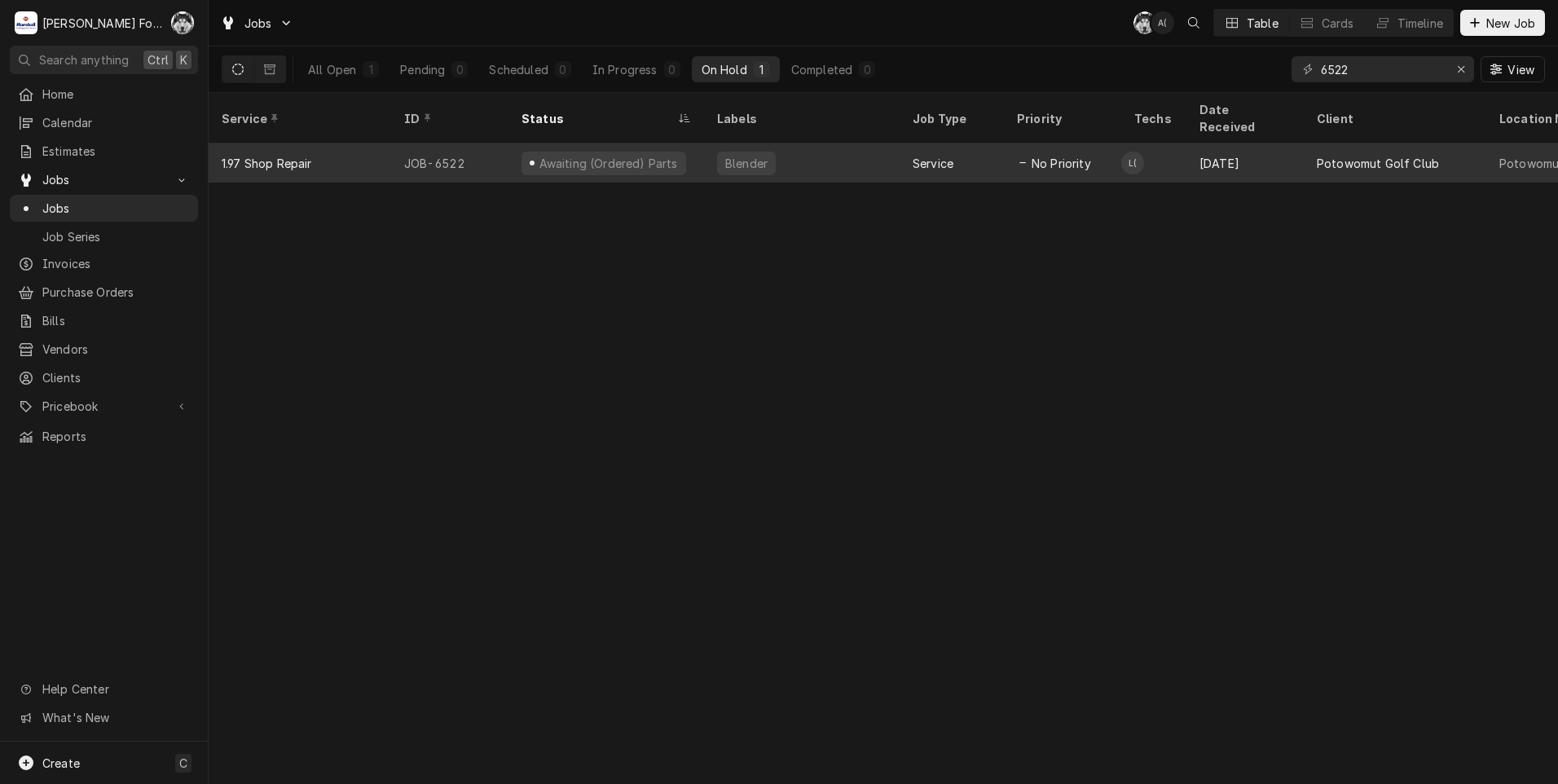
click at [821, 151] on div "Blender" at bounding box center [802, 163] width 195 height 39
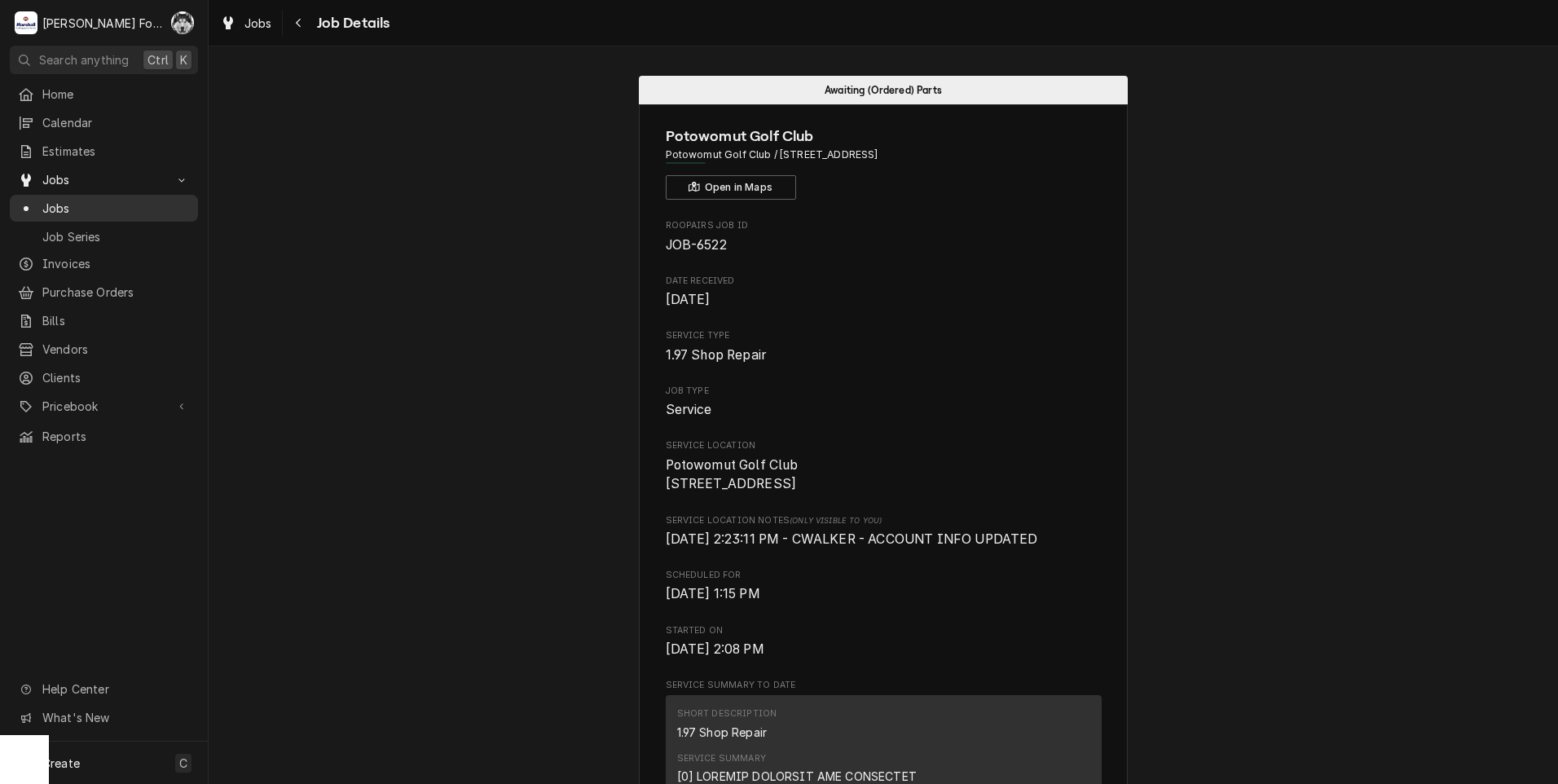
click at [57, 200] on span "Jobs" at bounding box center [115, 209] width 147 height 18
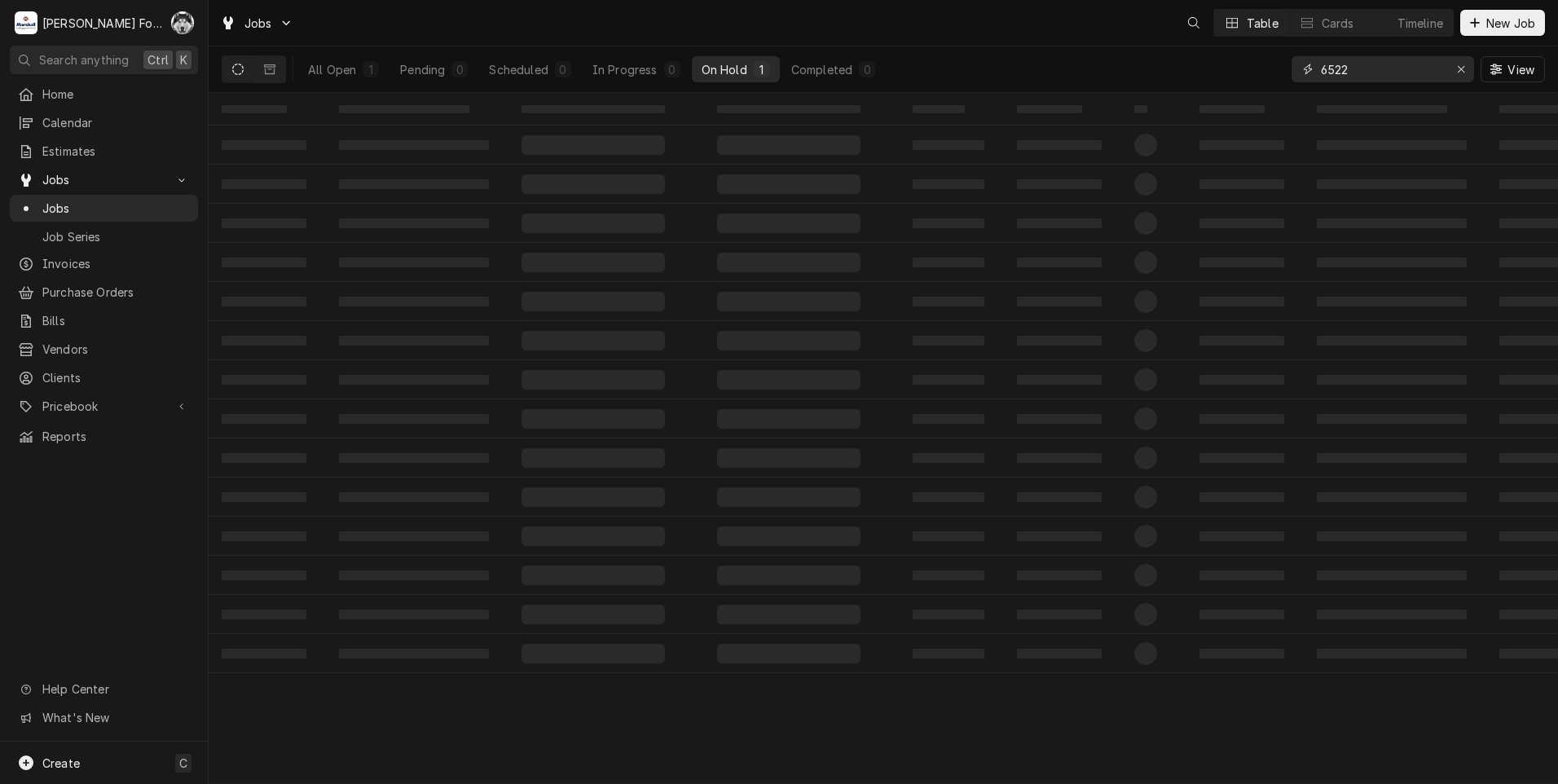
drag, startPoint x: 1338, startPoint y: 73, endPoint x: 1221, endPoint y: 83, distance: 117.4
click at [1224, 82] on div "All Open 1 Pending 0 Scheduled 0 In Progress 0 On Hold 1 Completed 0 6522 View" at bounding box center [883, 69] width 1324 height 46
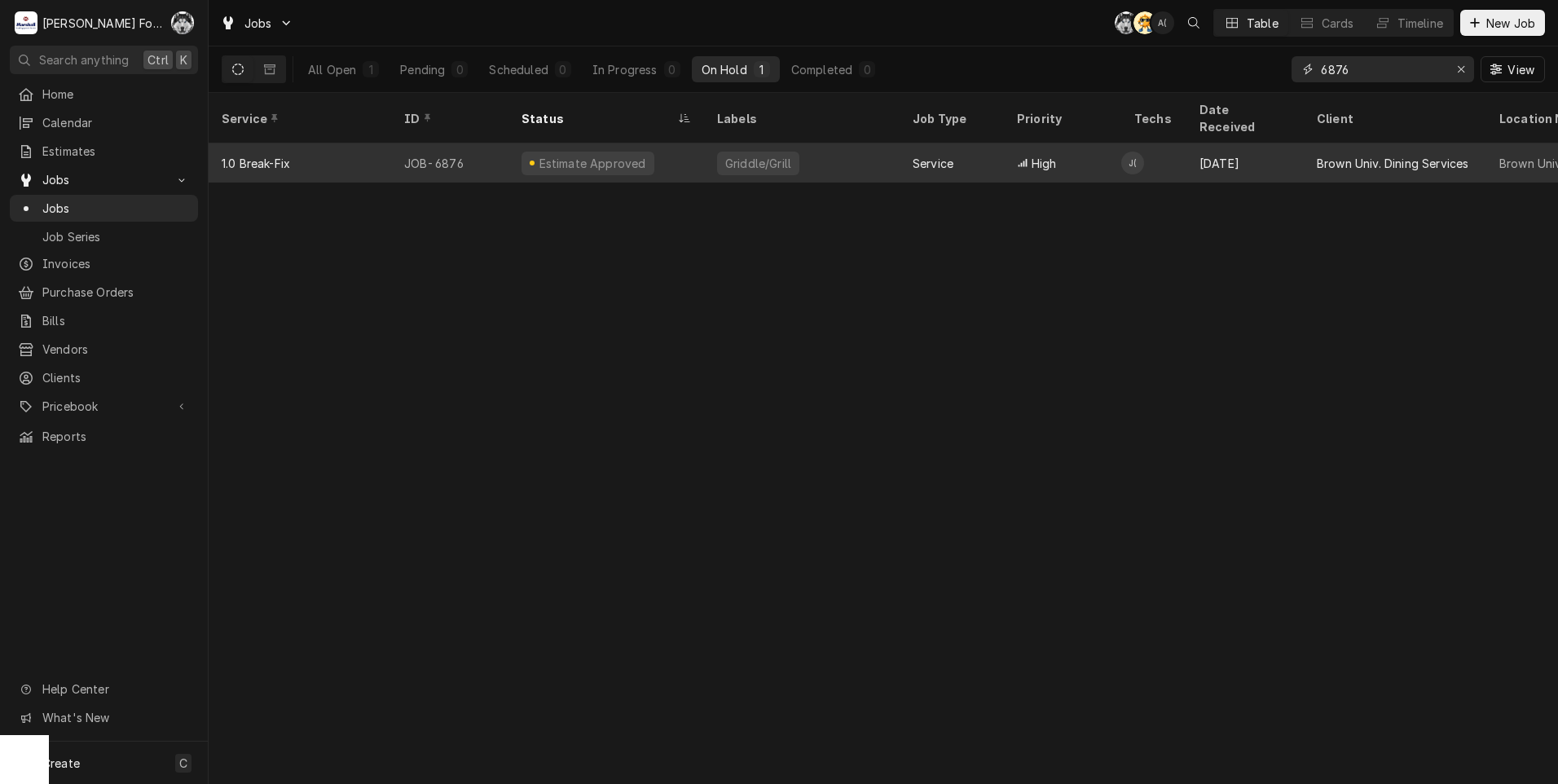
type input "6876"
click at [700, 143] on div "Estimate Approved" at bounding box center [606, 163] width 195 height 39
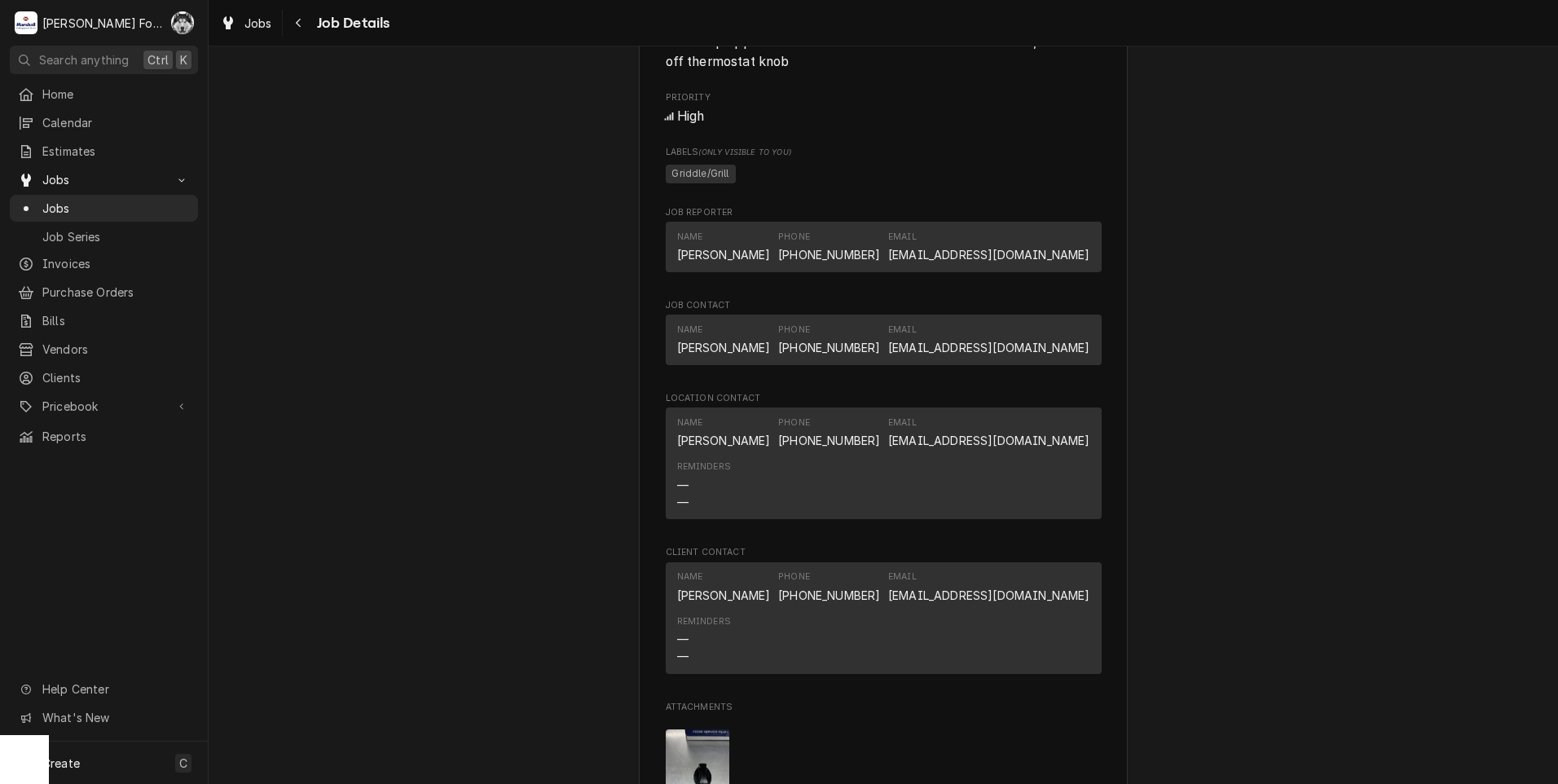
scroll to position [2431, 0]
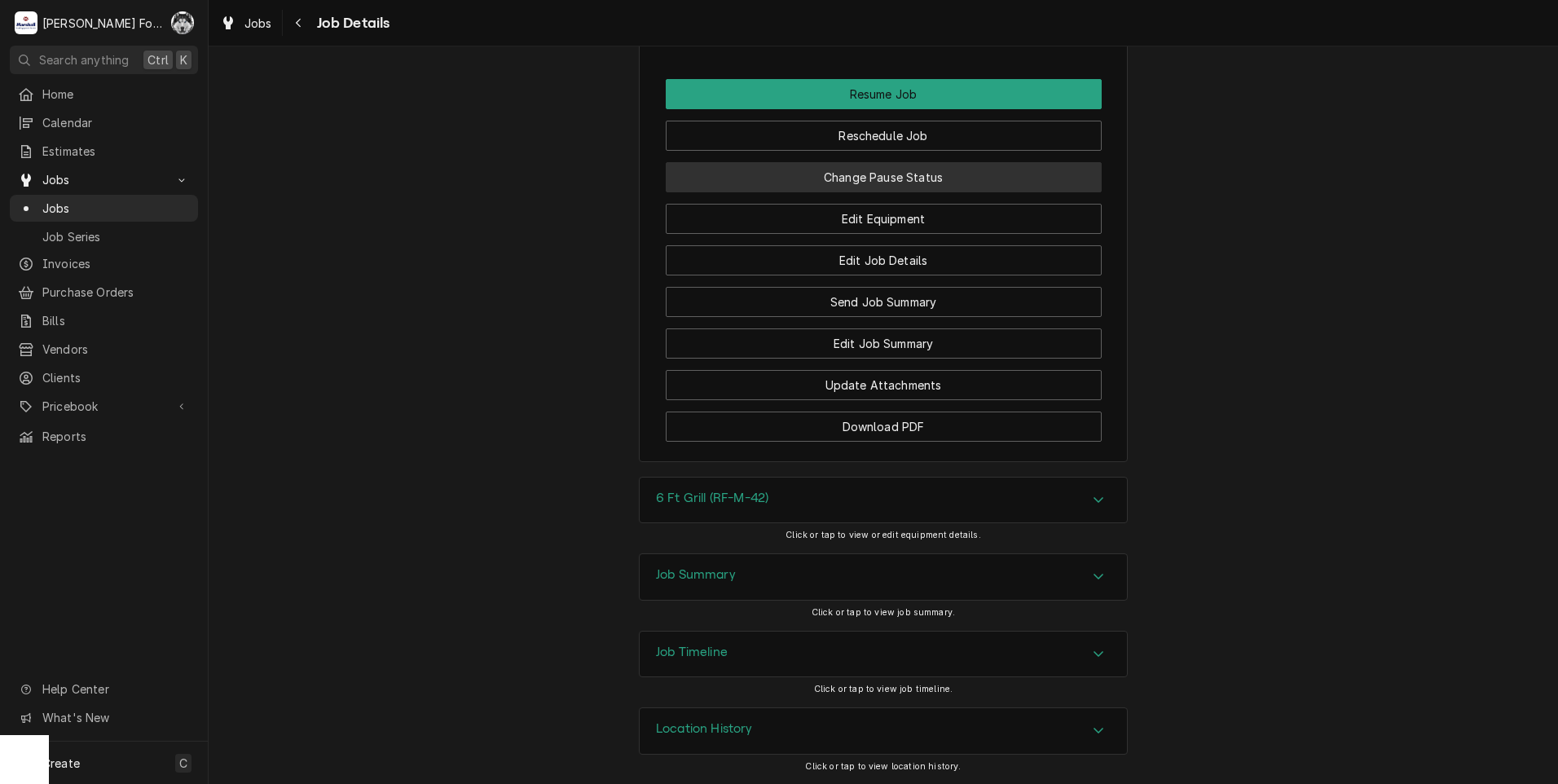
click at [878, 176] on button "Change Pause Status" at bounding box center [883, 176] width 436 height 30
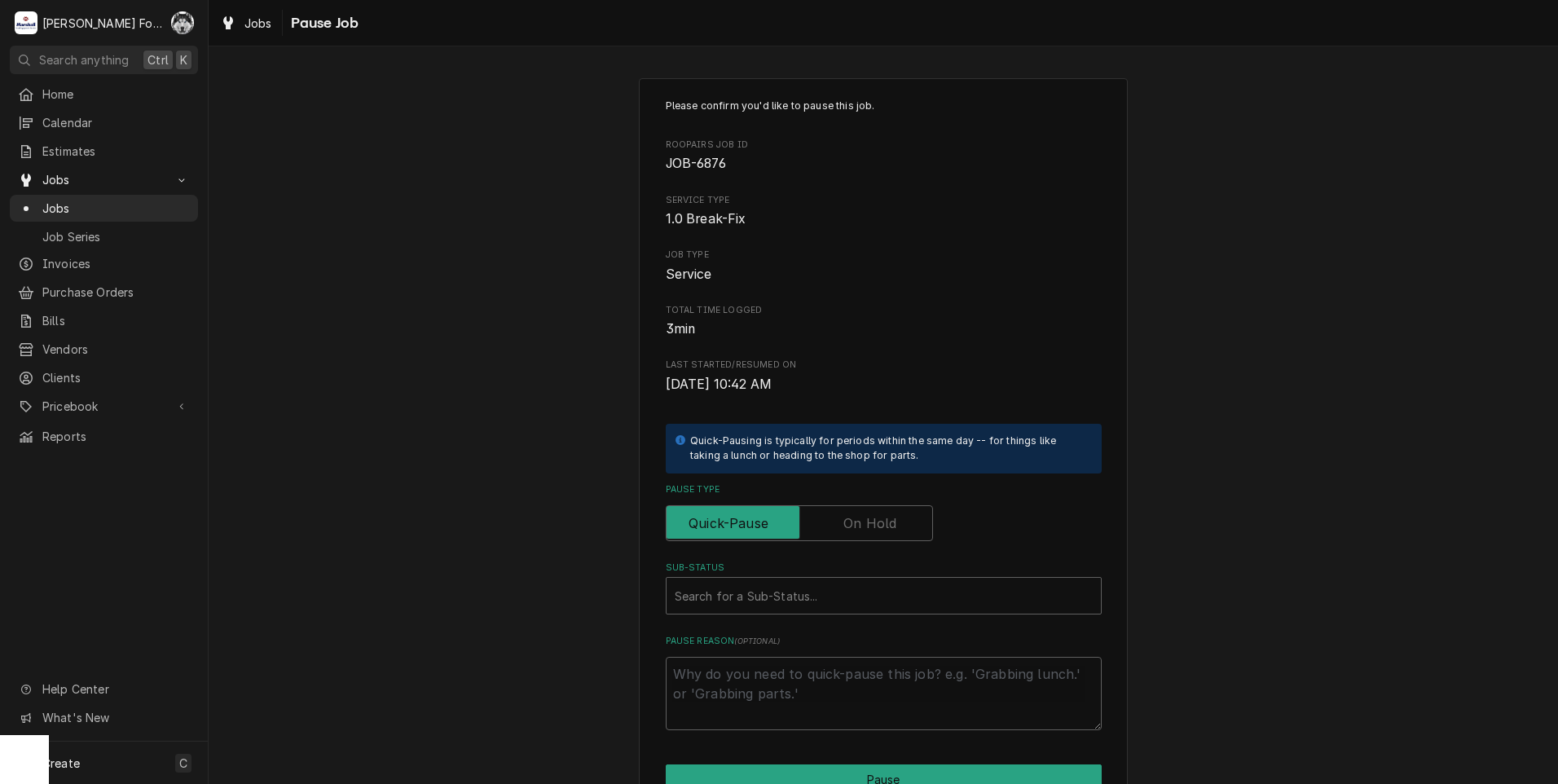
click at [860, 548] on div "Please confirm you'd like to pause this job. Roopairs Job ID JOB-6876 Service T…" at bounding box center [883, 413] width 436 height 631
click at [860, 536] on input "Pause Type" at bounding box center [799, 523] width 253 height 36
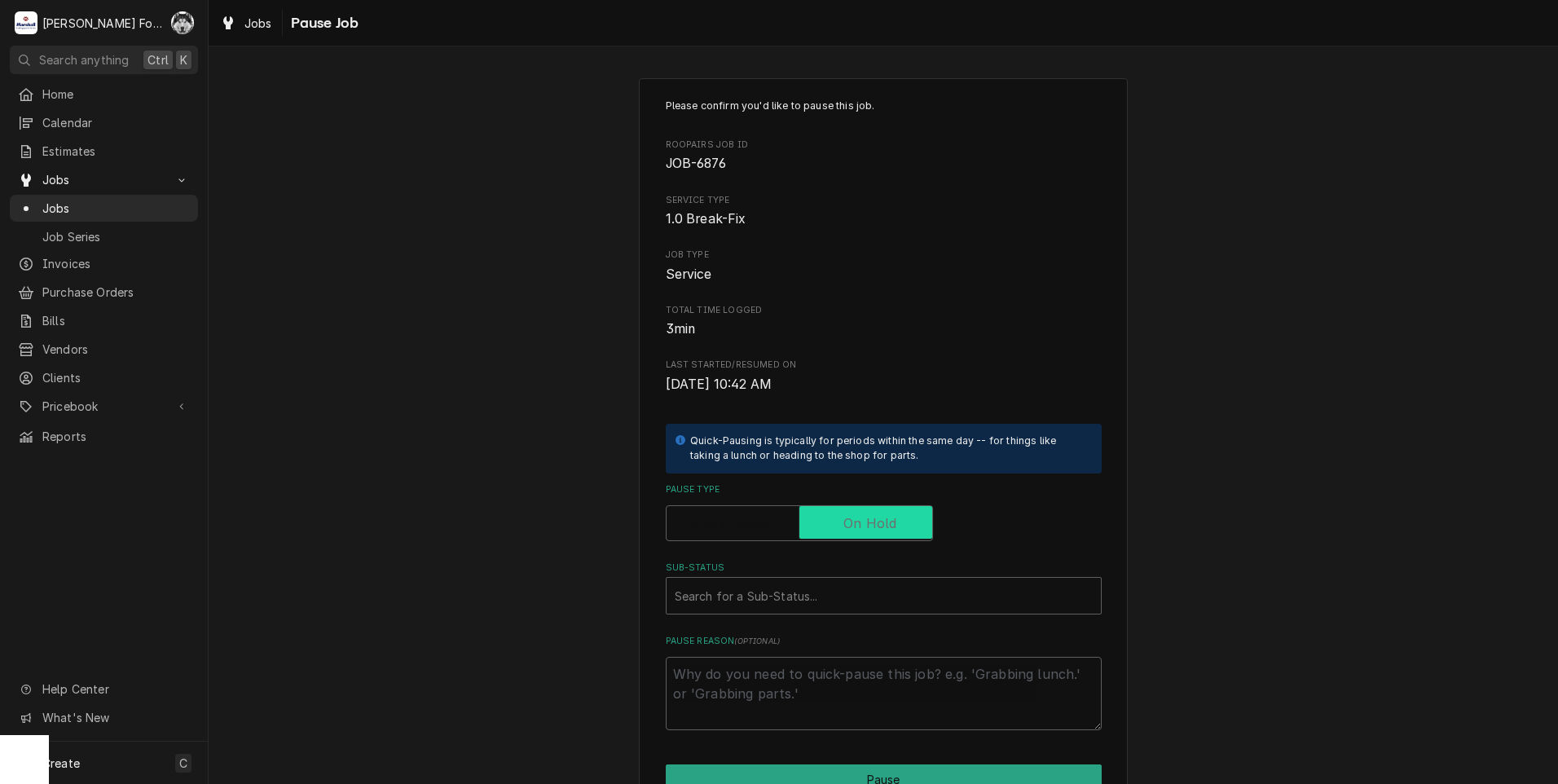
checkbox input "true"
click at [841, 586] on div "Sub-Status" at bounding box center [884, 596] width 419 height 29
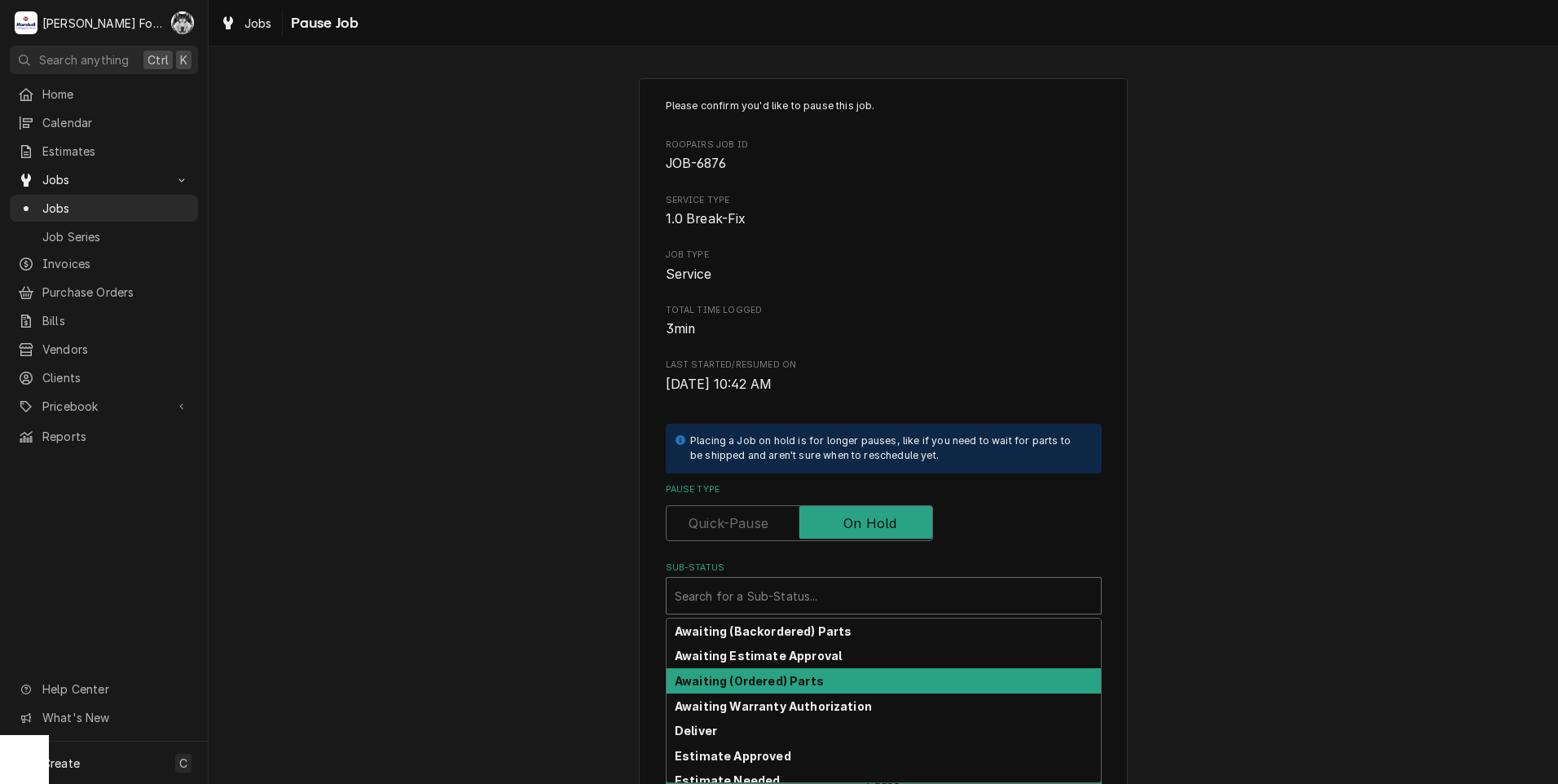
click at [752, 685] on strong "Awaiting (Ordered) Parts" at bounding box center [749, 681] width 149 height 14
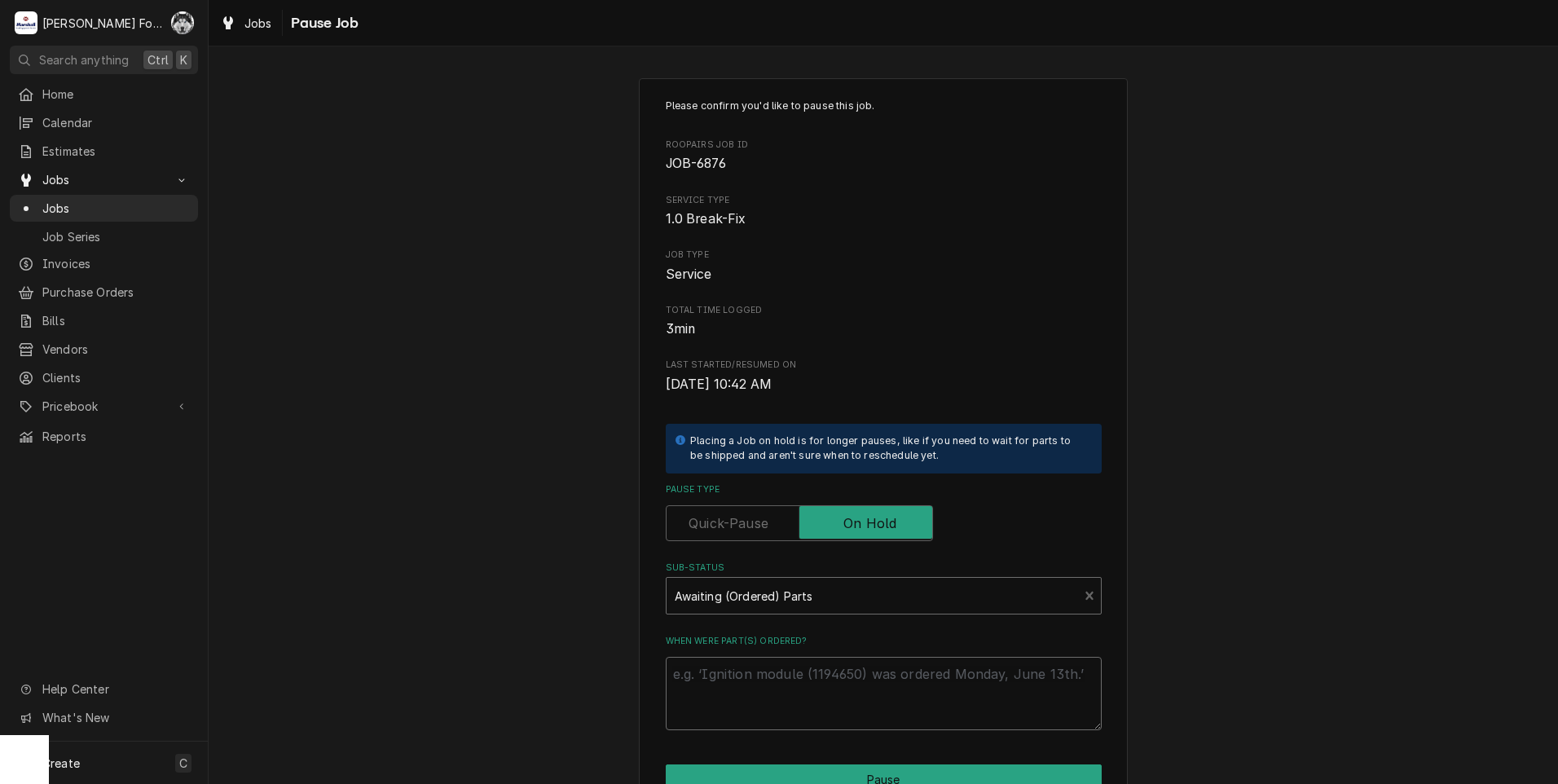
click at [757, 671] on textarea "When were part(s) ordered?" at bounding box center [883, 692] width 436 height 73
paste textarea "9/5/2025"
type textarea "x"
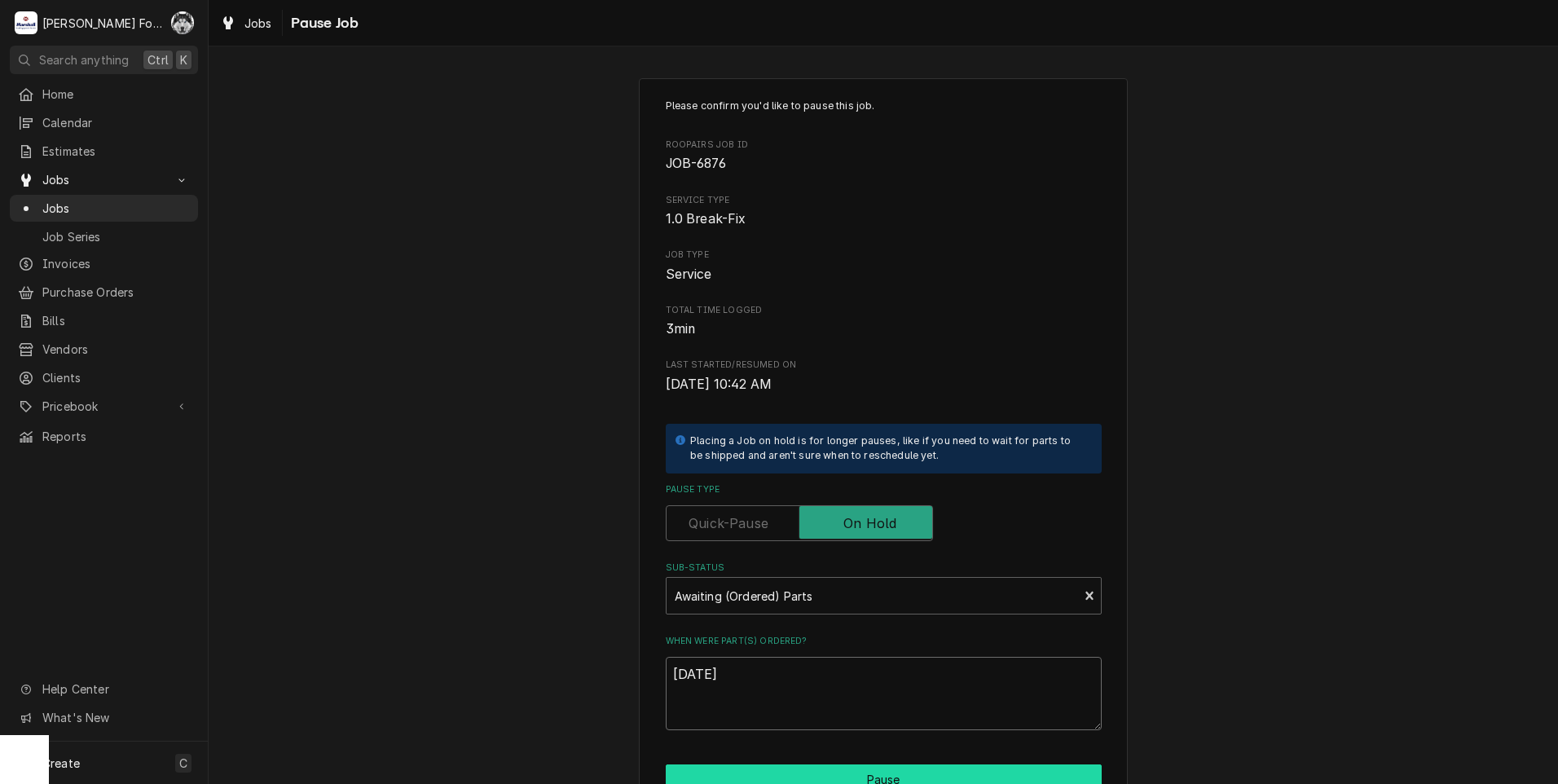
type textarea "9/5/2025"
click at [790, 770] on button "Pause" at bounding box center [883, 779] width 436 height 30
type textarea "x"
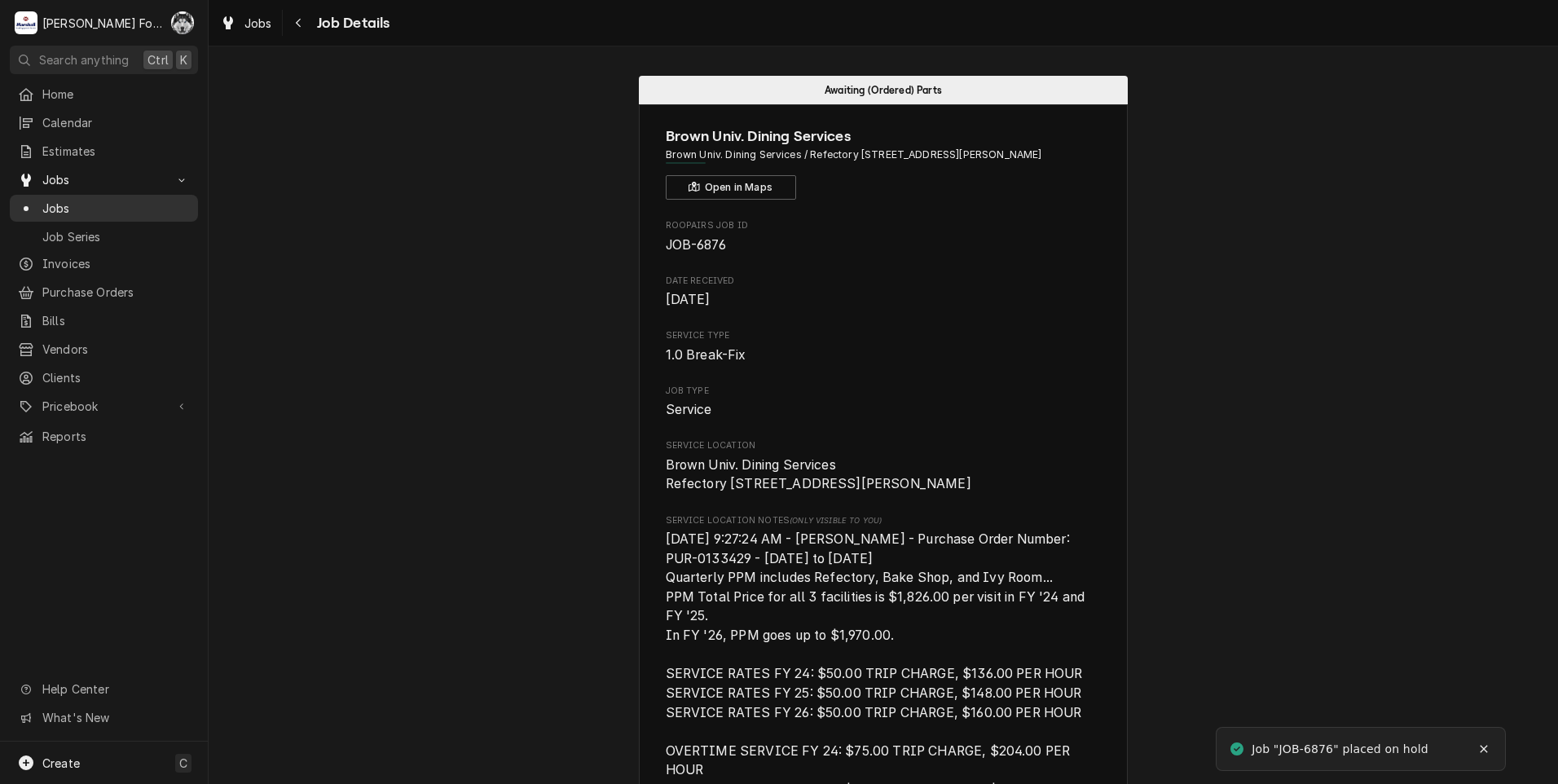
click at [79, 205] on span "Jobs" at bounding box center [115, 209] width 147 height 18
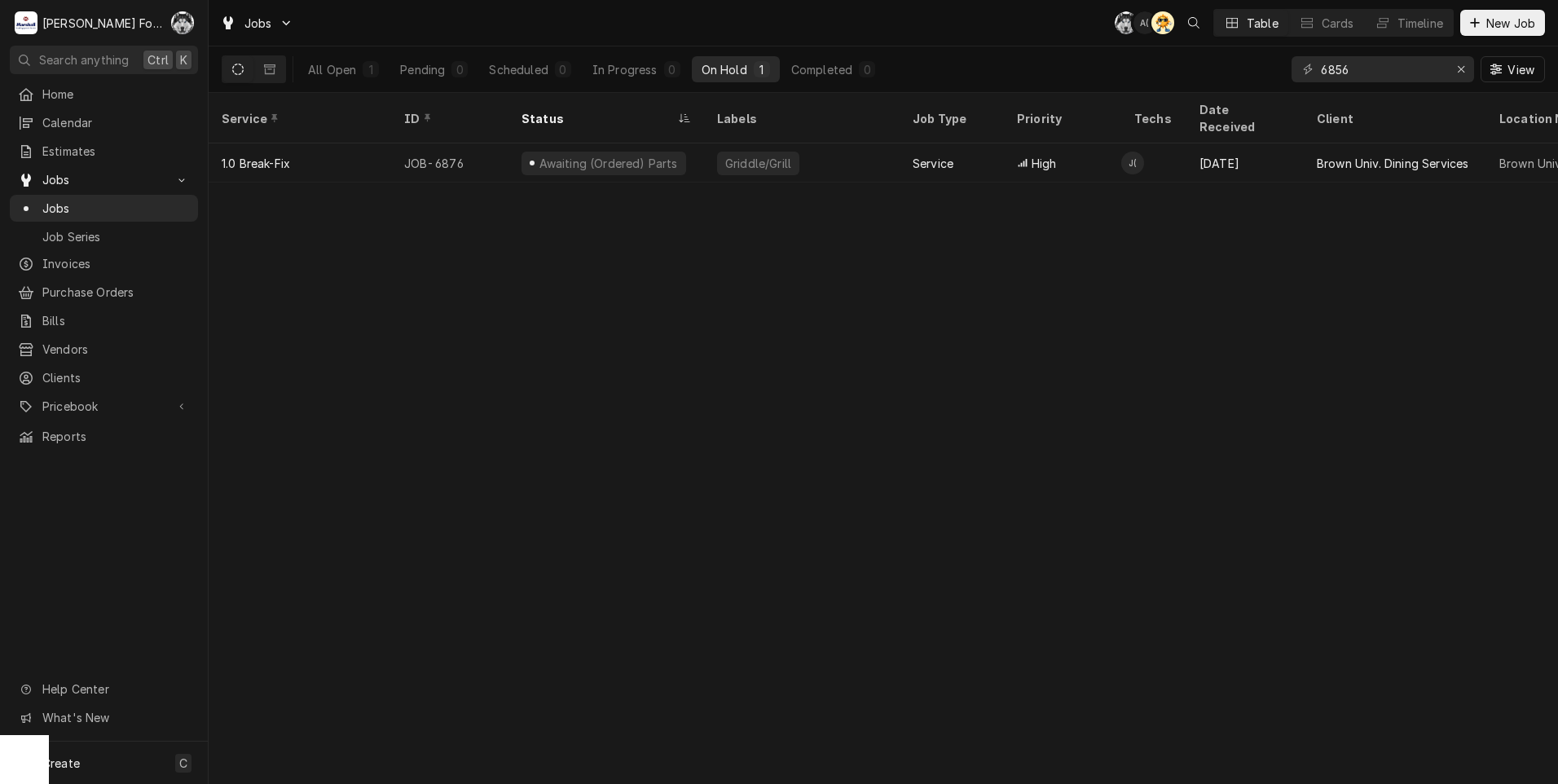
type input "6856"
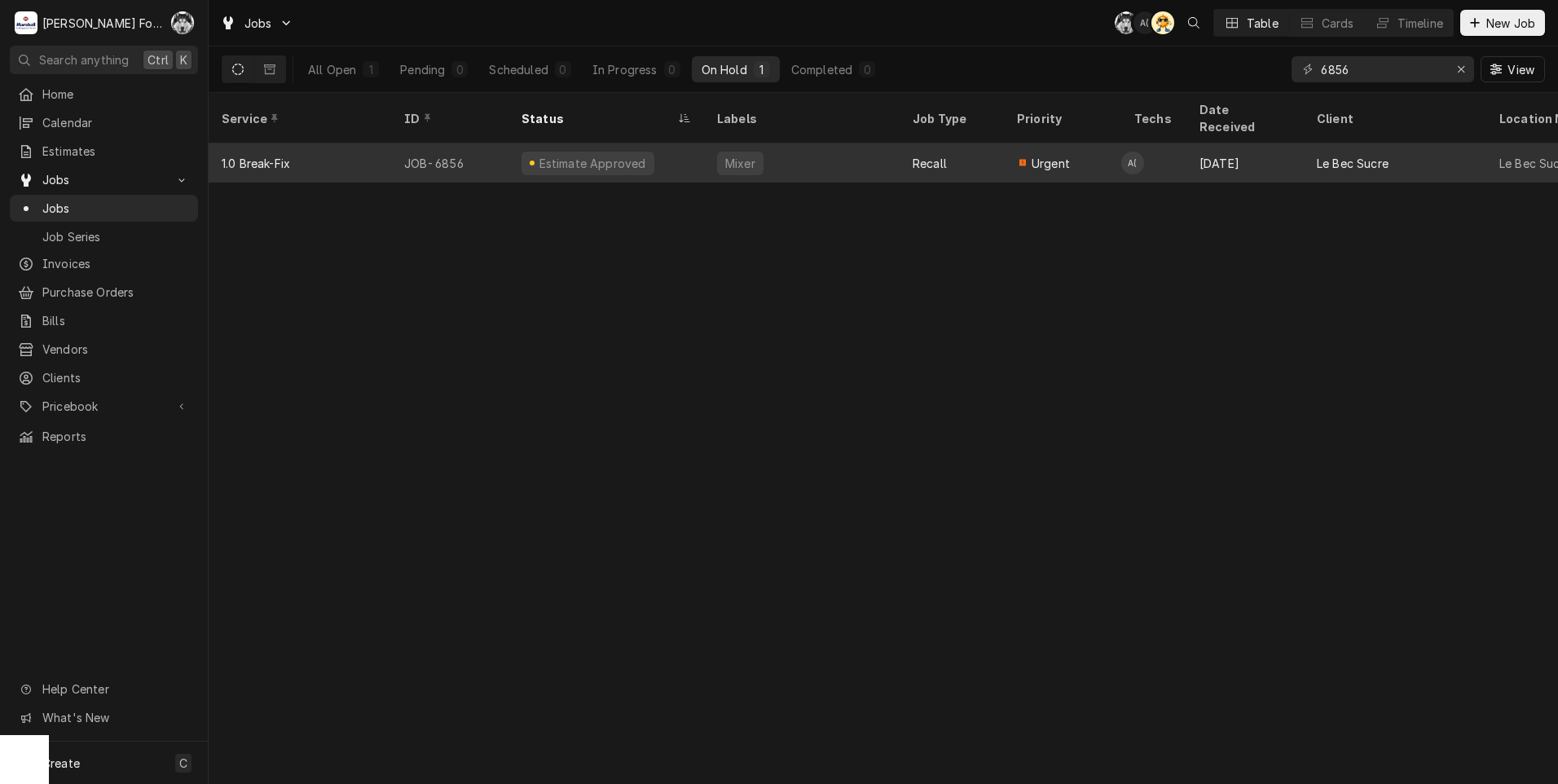
click at [803, 149] on div "Mixer" at bounding box center [802, 163] width 195 height 39
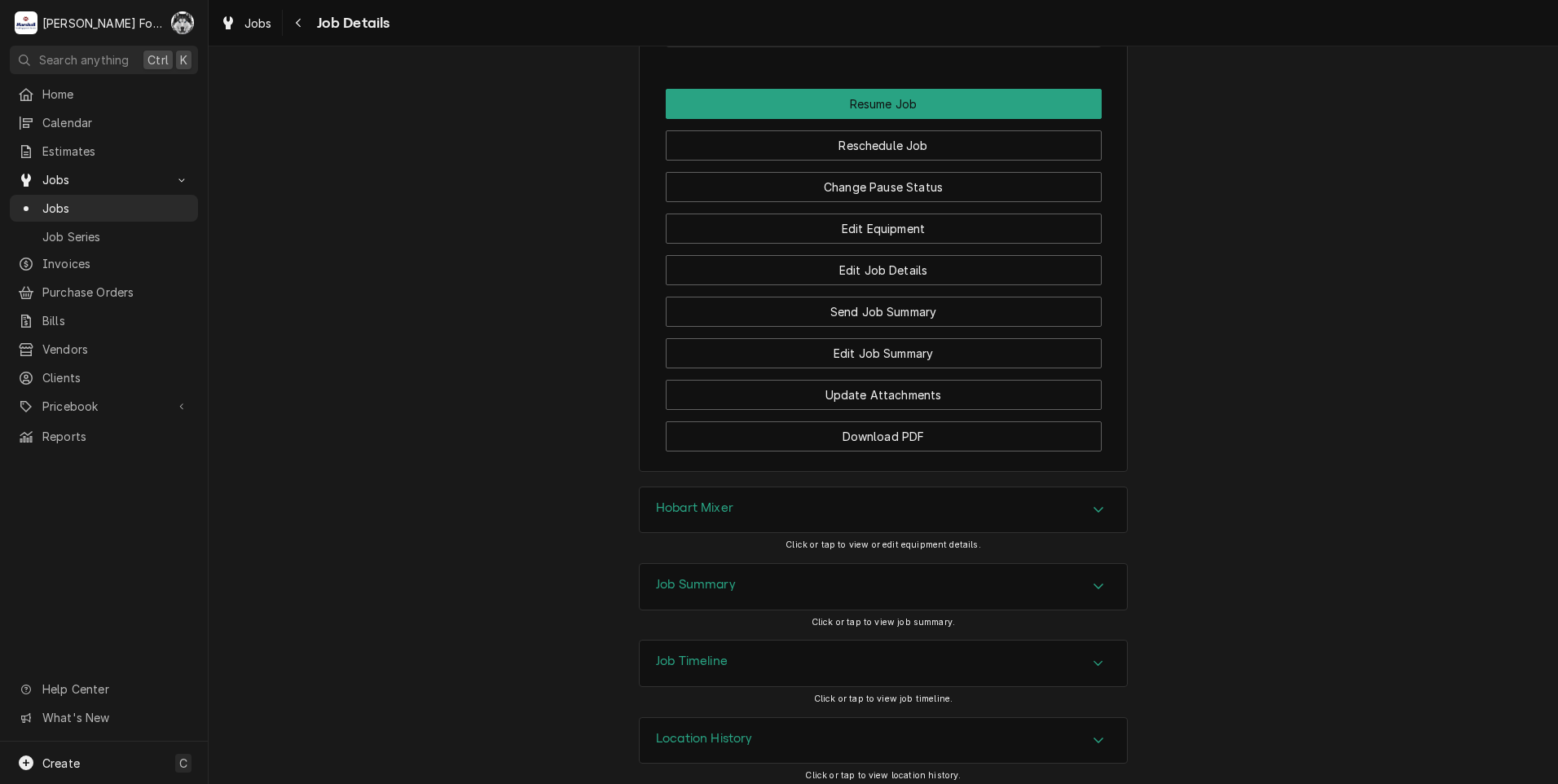
scroll to position [2023, 0]
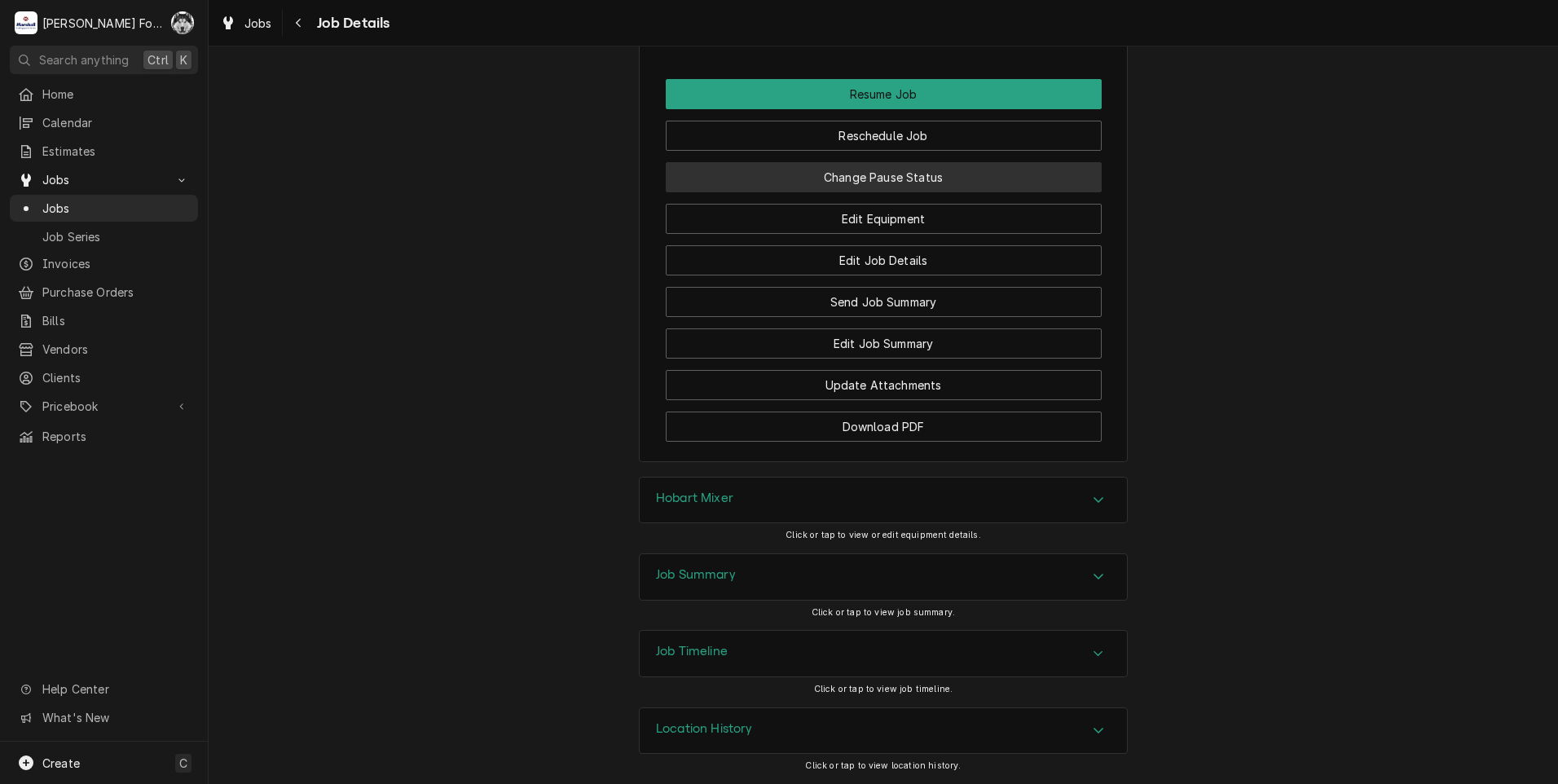
click at [873, 173] on button "Change Pause Status" at bounding box center [883, 176] width 436 height 30
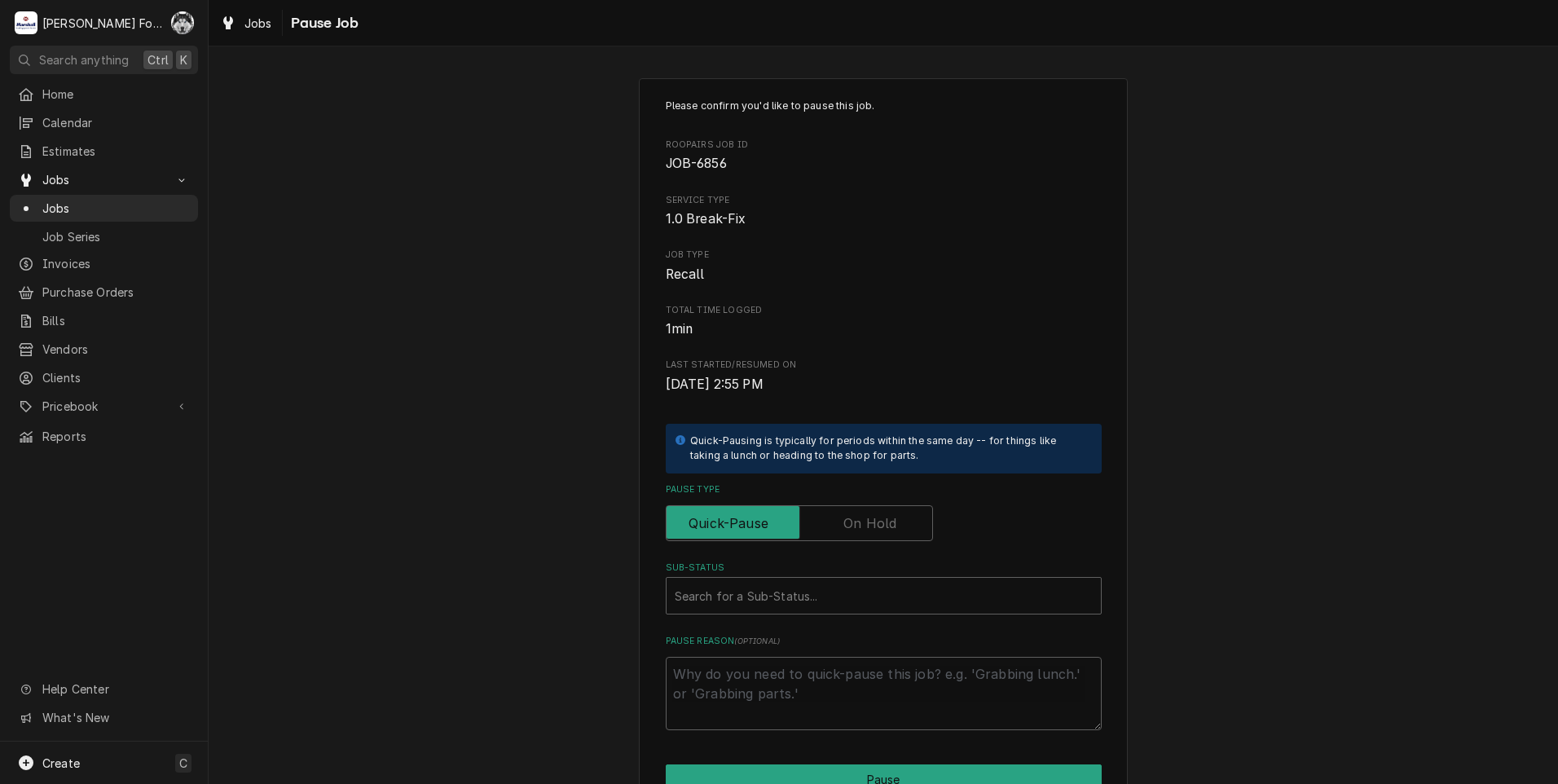
click at [854, 525] on label "Pause Type" at bounding box center [799, 523] width 267 height 36
click at [854, 525] on input "Pause Type" at bounding box center [799, 523] width 253 height 36
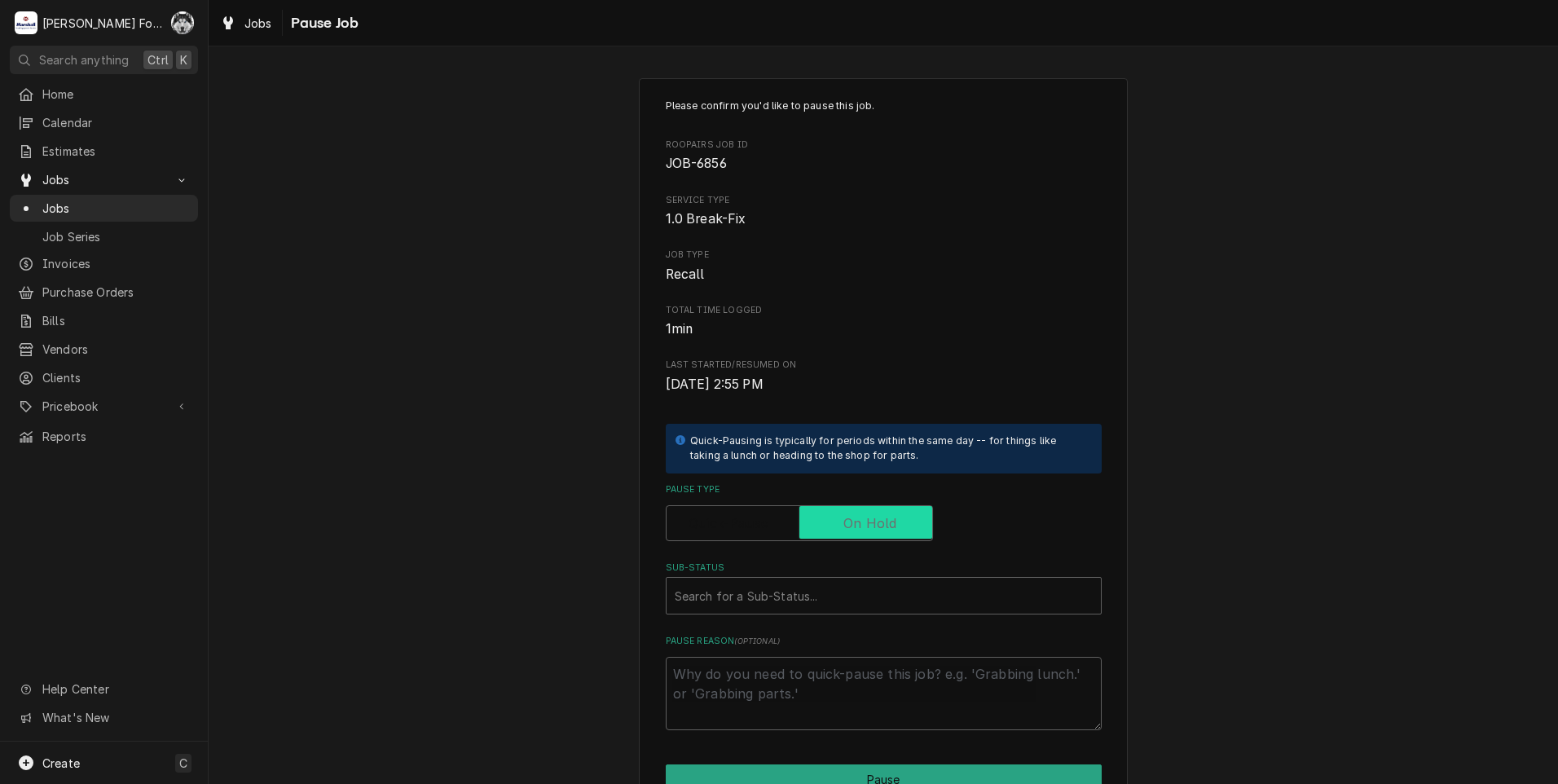
checkbox input "true"
click at [781, 587] on div "Sub-Status" at bounding box center [884, 596] width 419 height 29
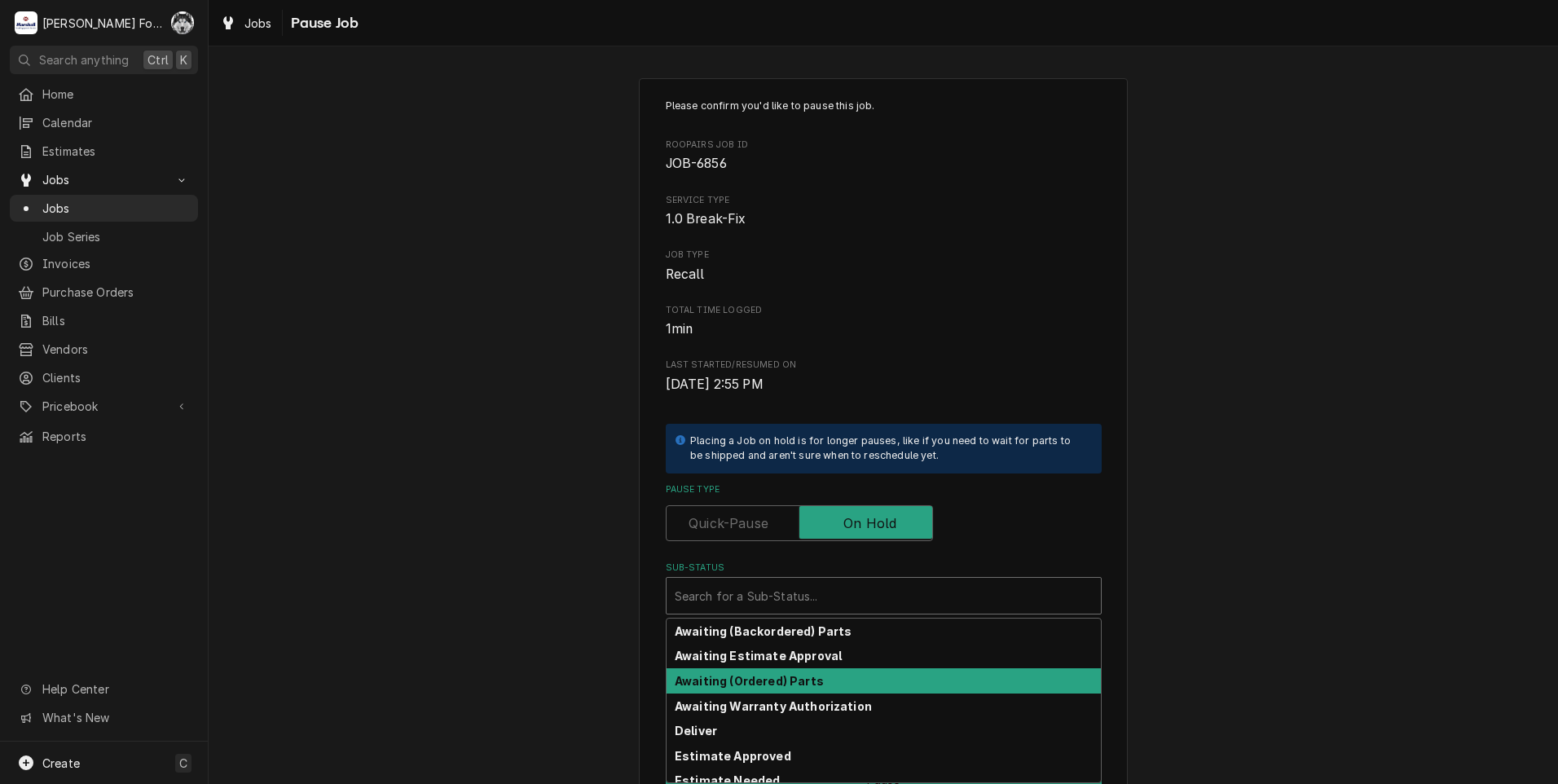
click at [753, 685] on strong "Awaiting (Ordered) Parts" at bounding box center [749, 681] width 149 height 14
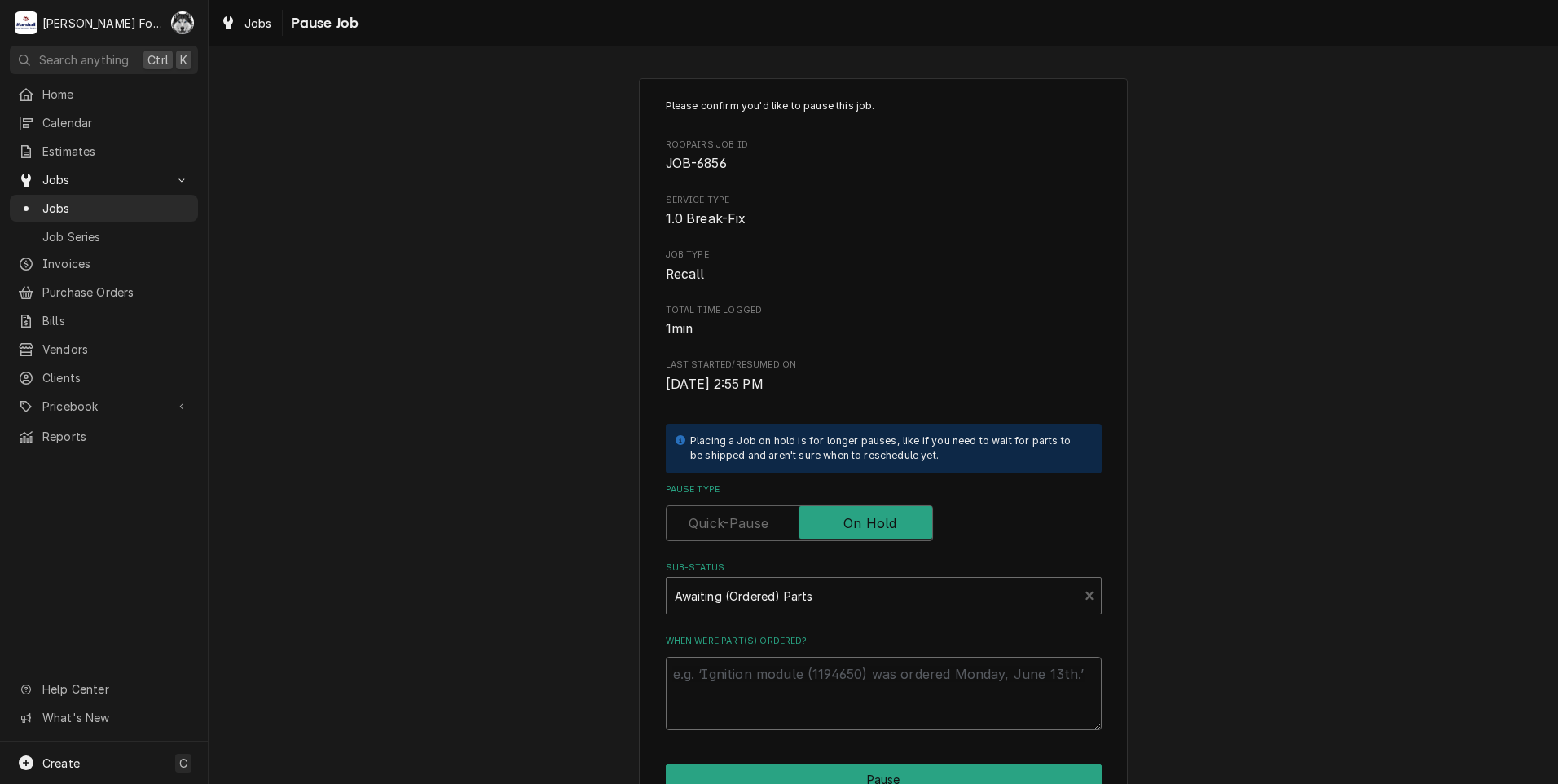
click at [755, 685] on textarea "When were part(s) ordered?" at bounding box center [883, 692] width 436 height 73
paste textarea "9/5/2025"
type textarea "x"
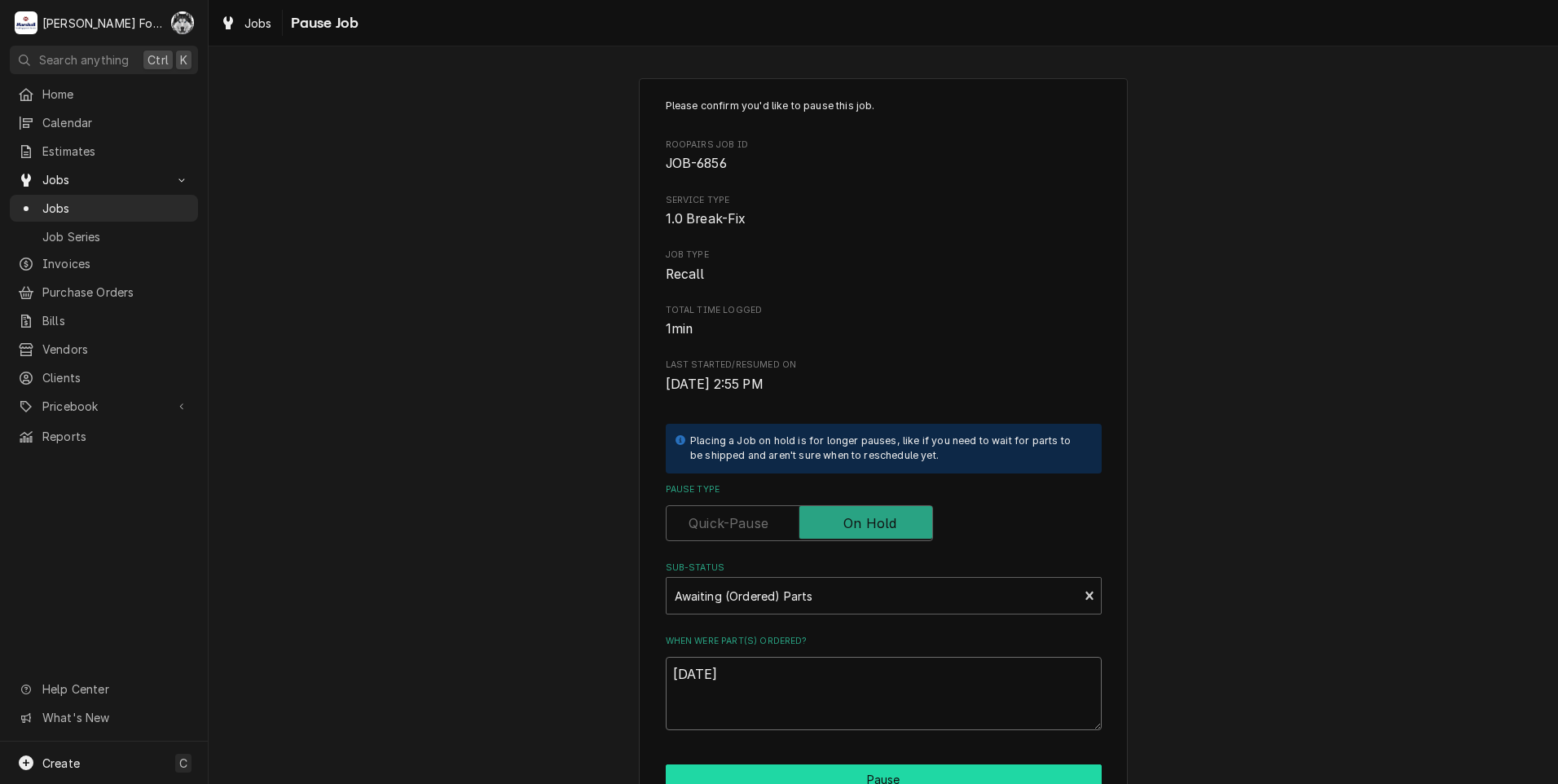
type textarea "9/5/2025"
click at [791, 765] on button "Pause" at bounding box center [883, 779] width 436 height 30
type textarea "x"
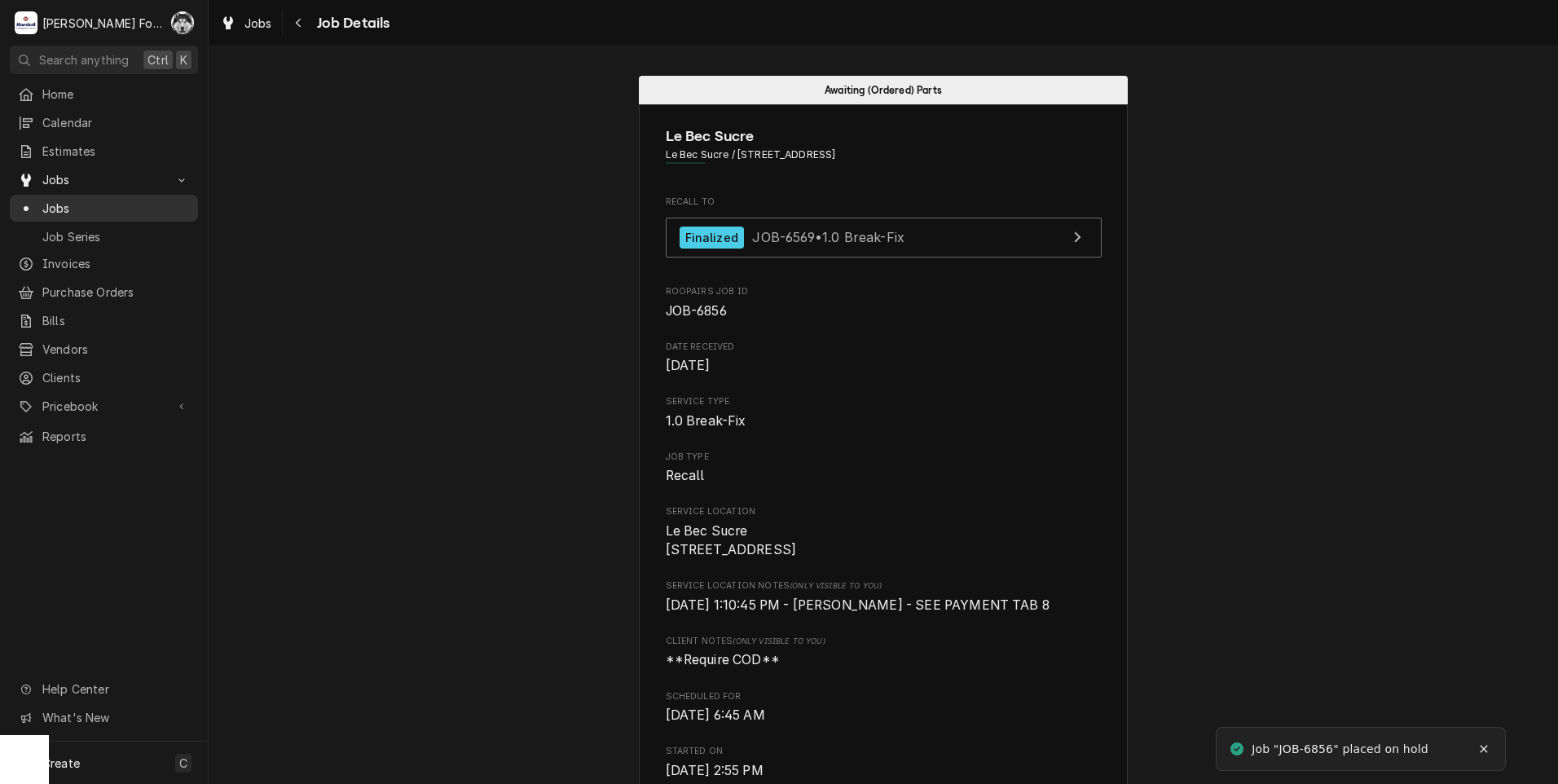
click at [55, 211] on div "Jobs" at bounding box center [103, 208] width 181 height 20
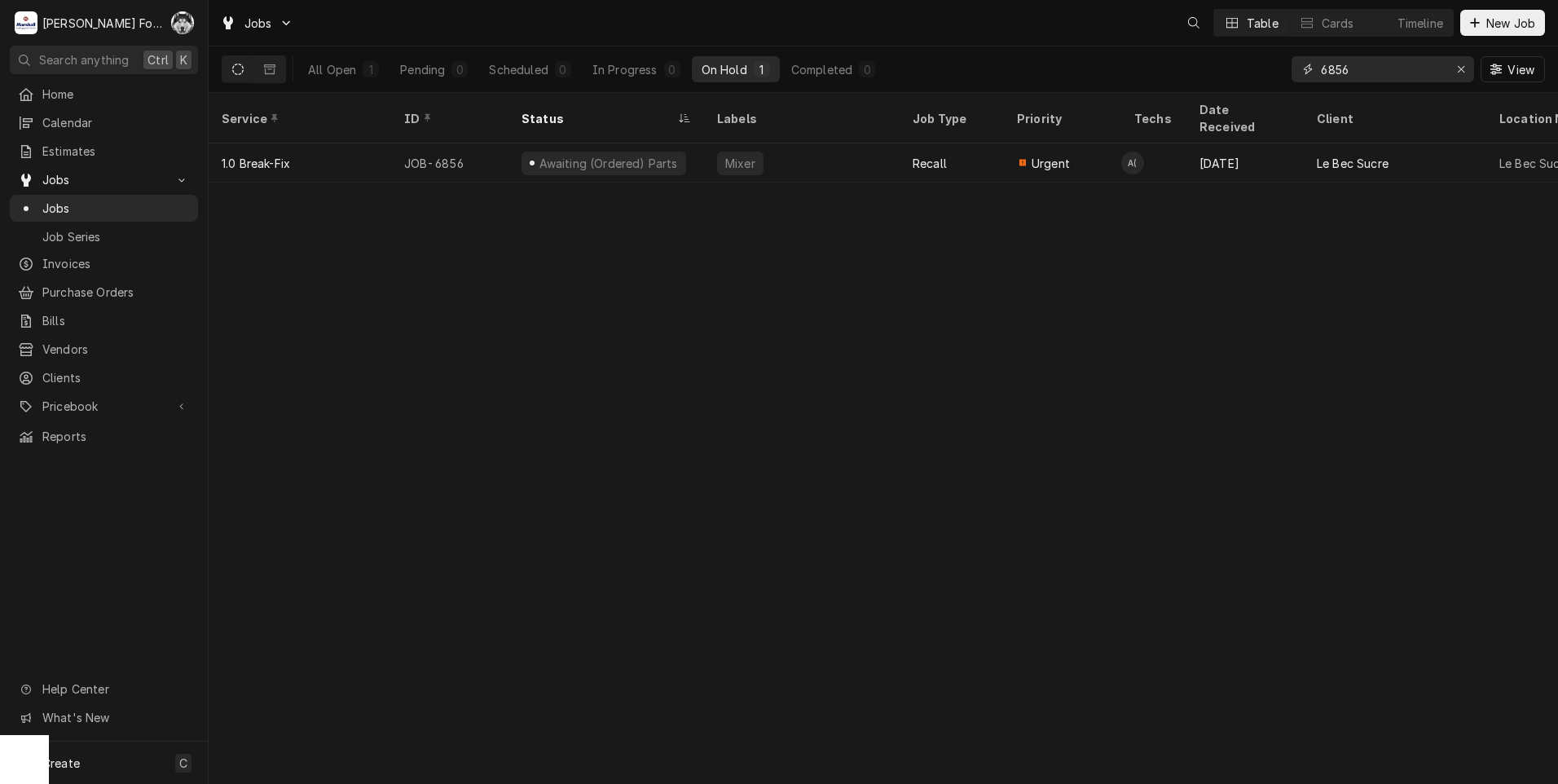
drag, startPoint x: 1345, startPoint y: 72, endPoint x: 1286, endPoint y: 77, distance: 59.2
click at [1286, 77] on div "All Open 1 Pending 0 Scheduled 0 In Progress 0 On Hold 1 Completed 0 6856 View" at bounding box center [883, 69] width 1324 height 46
type input "6920"
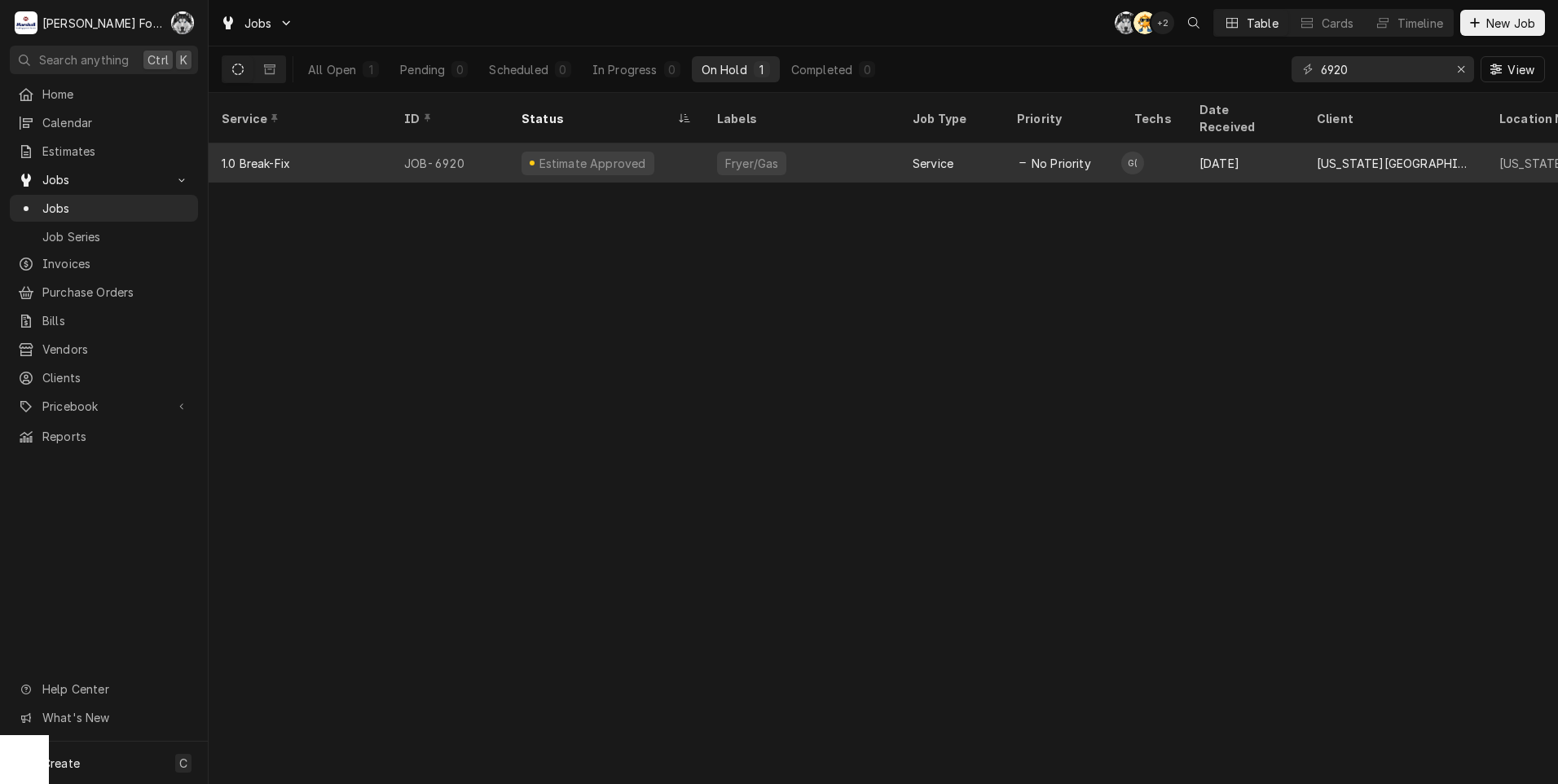
click at [661, 144] on div "Estimate Approved" at bounding box center [606, 163] width 195 height 39
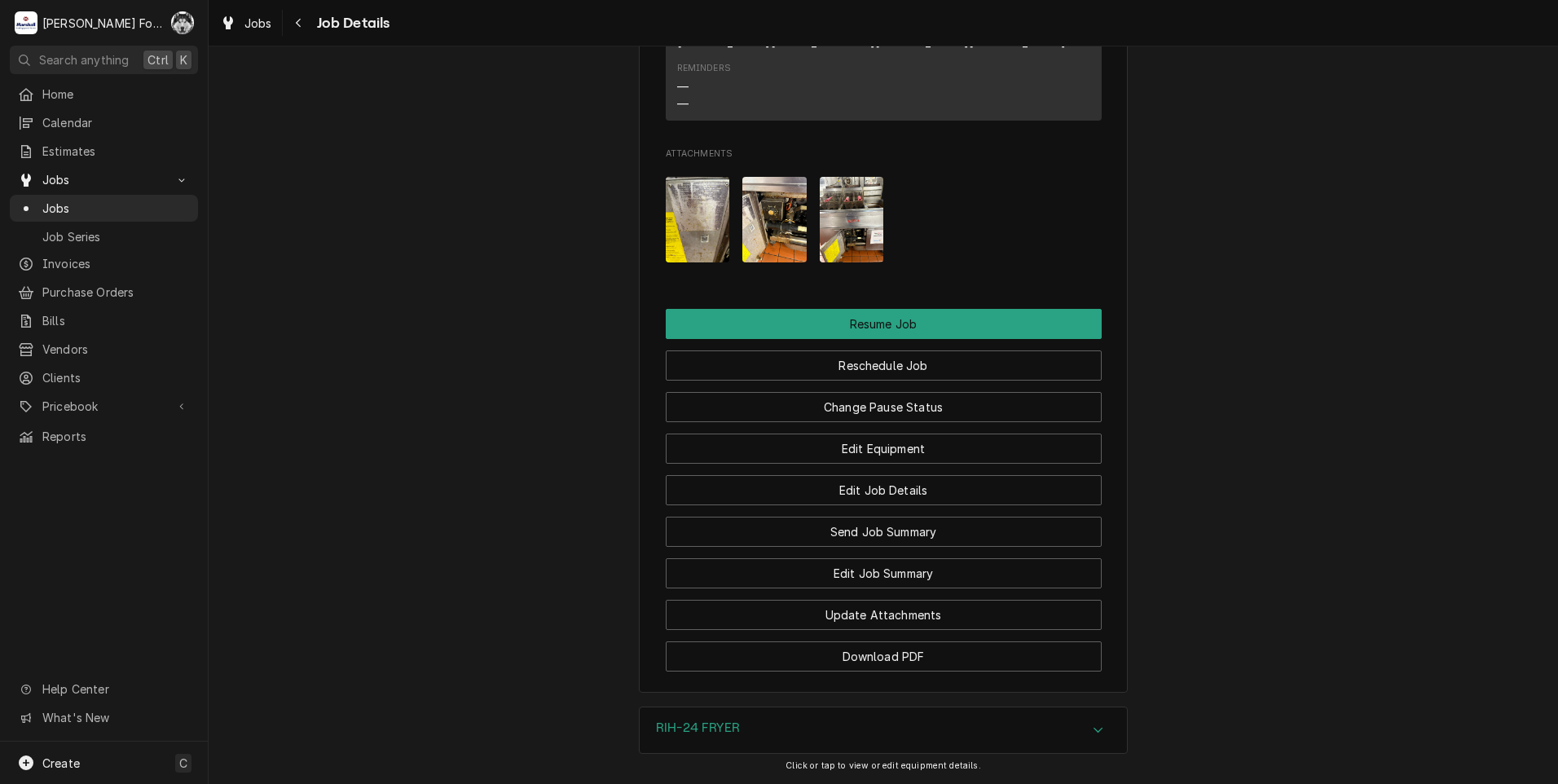
scroll to position [2162, 0]
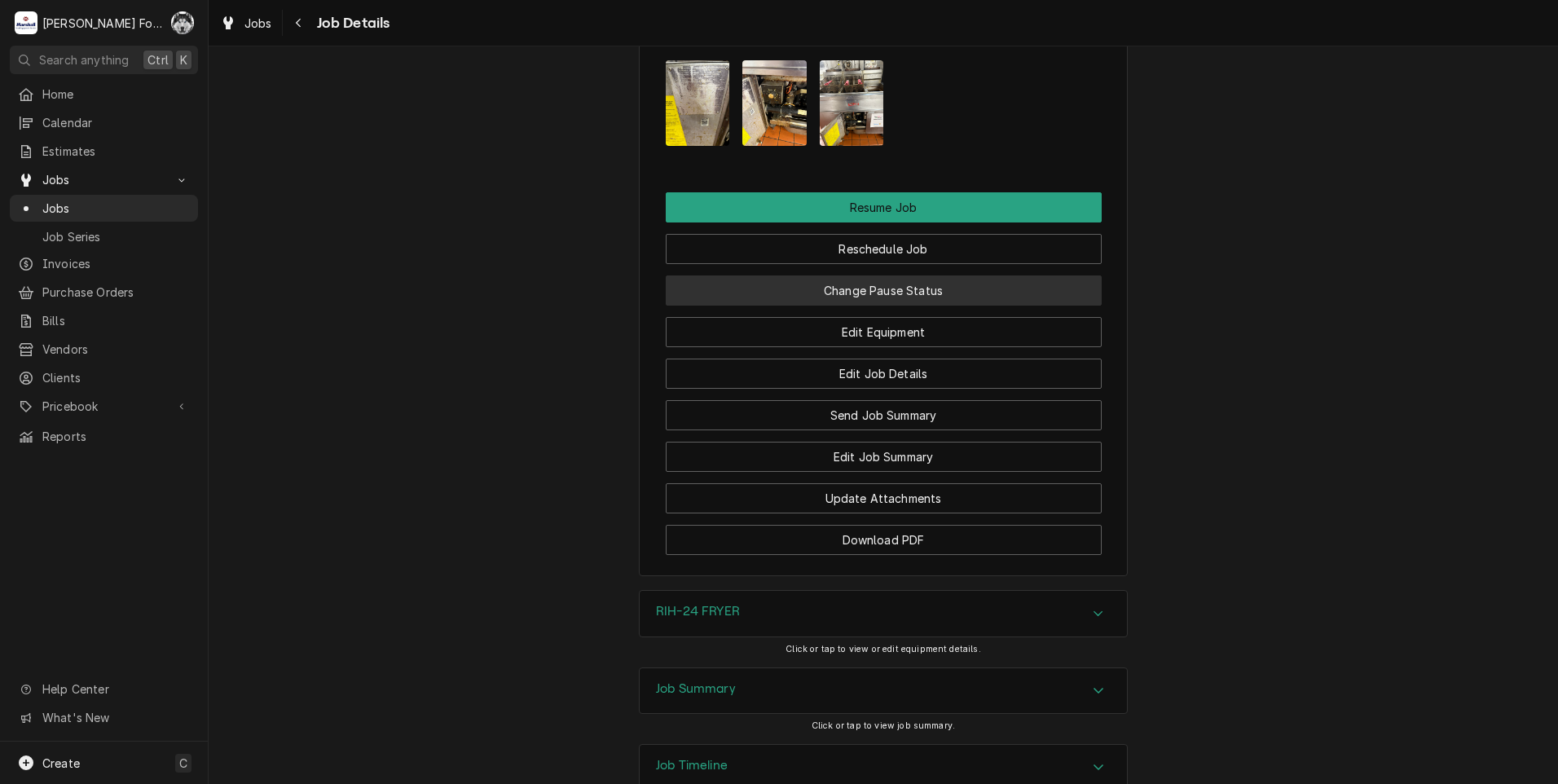
click at [843, 275] on button "Change Pause Status" at bounding box center [883, 290] width 436 height 30
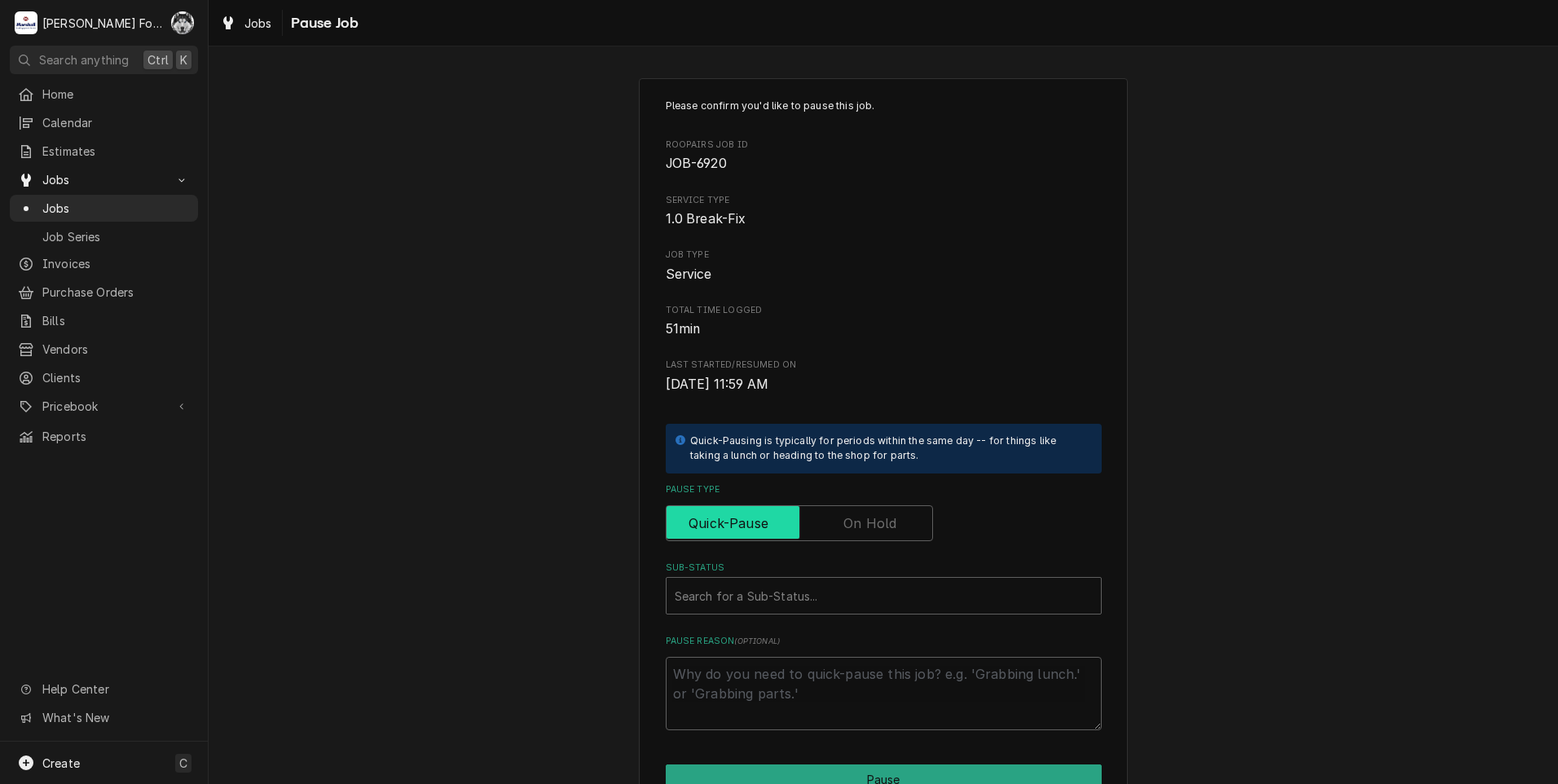
click at [842, 512] on input "Pause Type" at bounding box center [799, 523] width 253 height 36
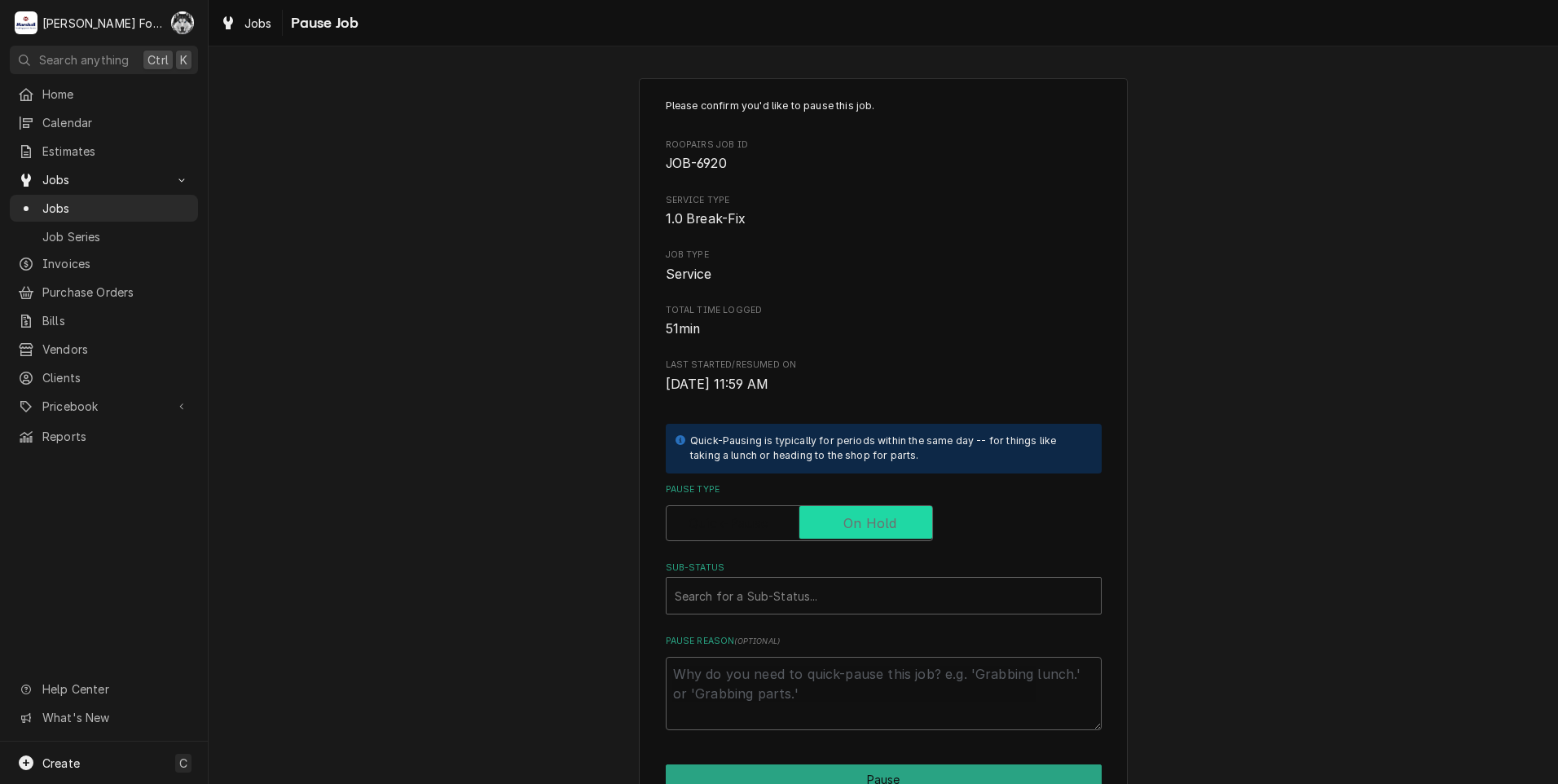
checkbox input "true"
click at [787, 594] on div "Sub-Status" at bounding box center [884, 596] width 419 height 29
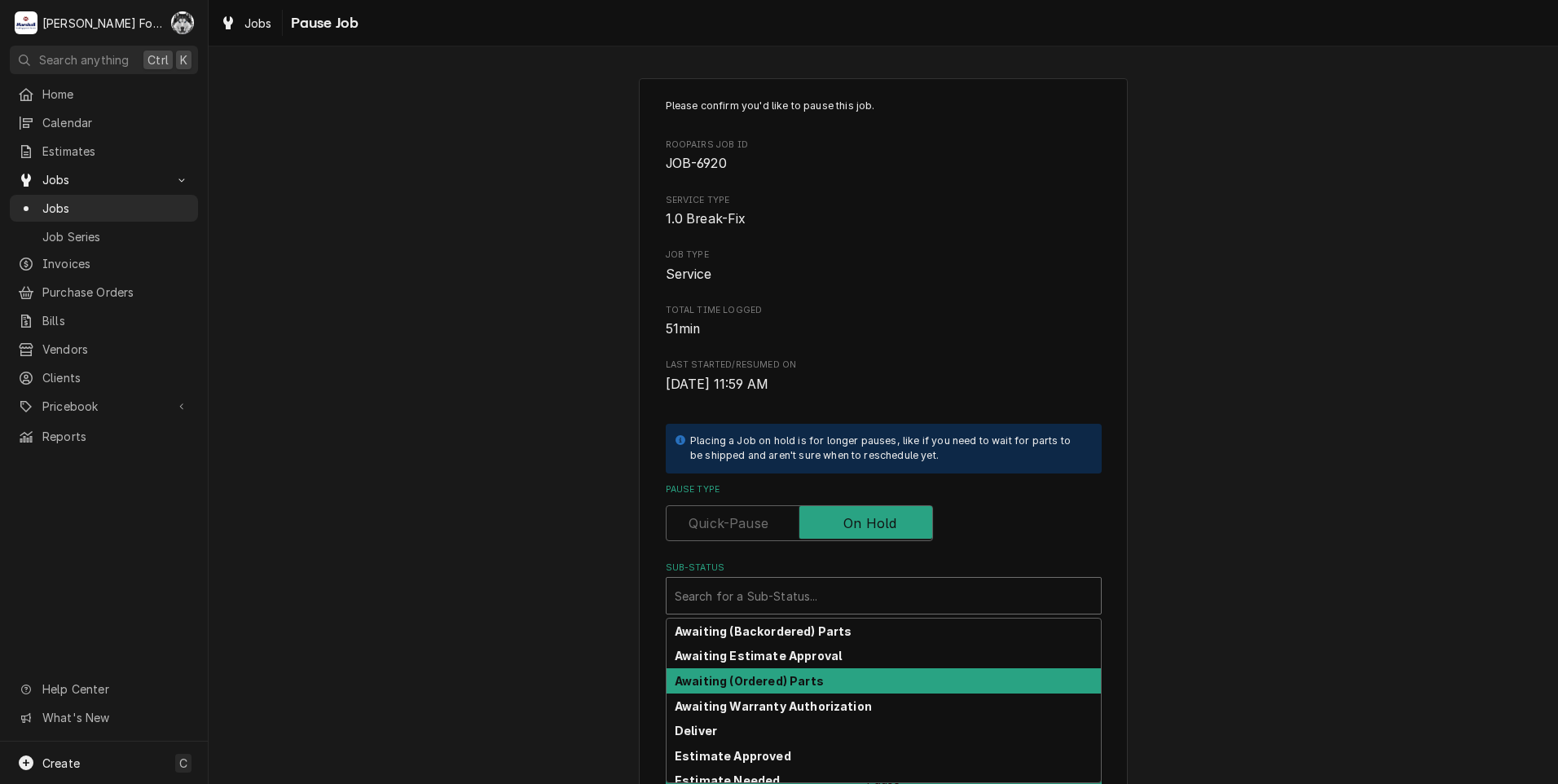
click at [739, 677] on strong "Awaiting (Ordered) Parts" at bounding box center [749, 681] width 149 height 14
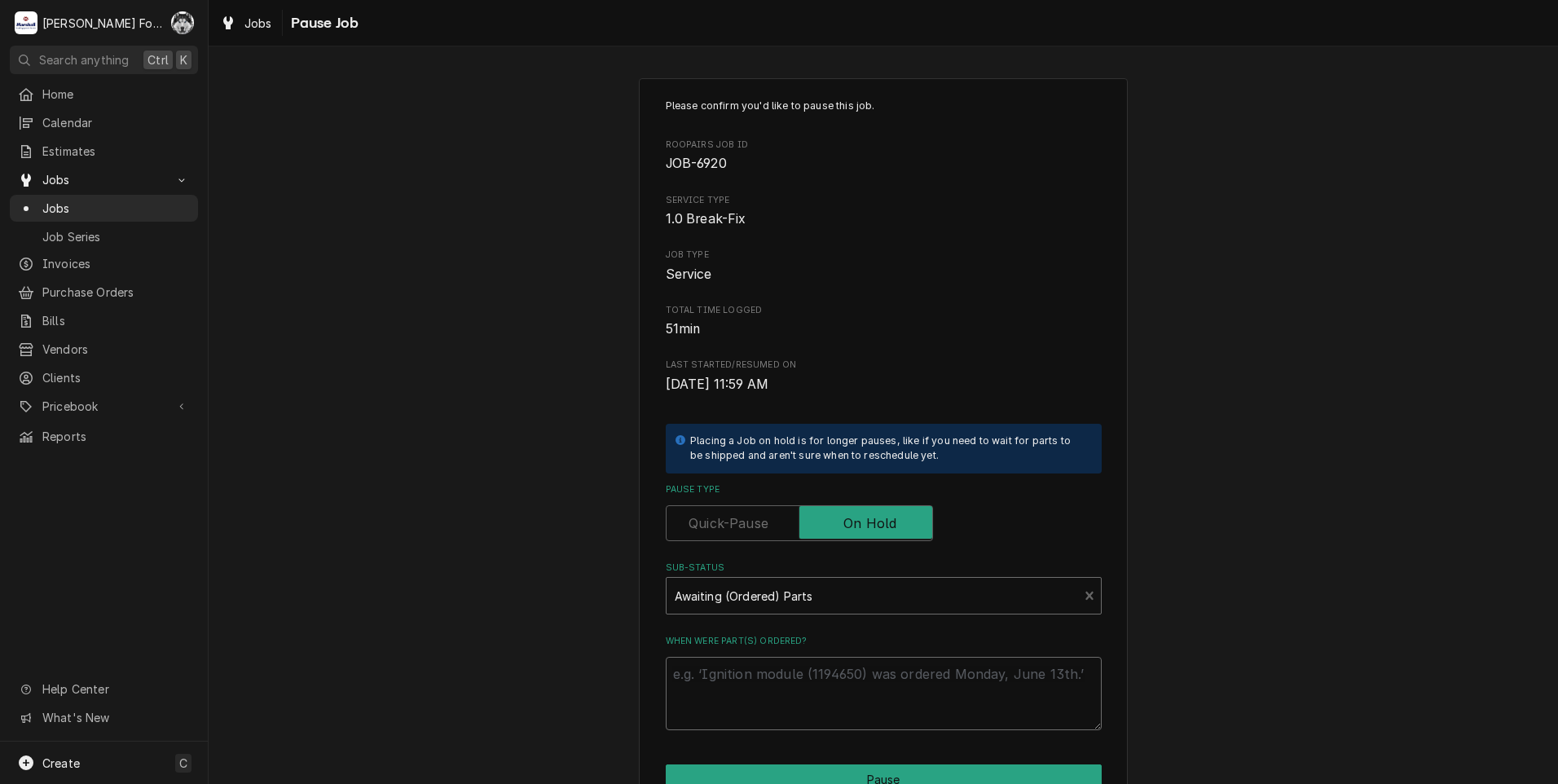
click at [736, 685] on textarea "When were part(s) ordered?" at bounding box center [883, 692] width 436 height 73
paste textarea "[DATE]"
type textarea "x"
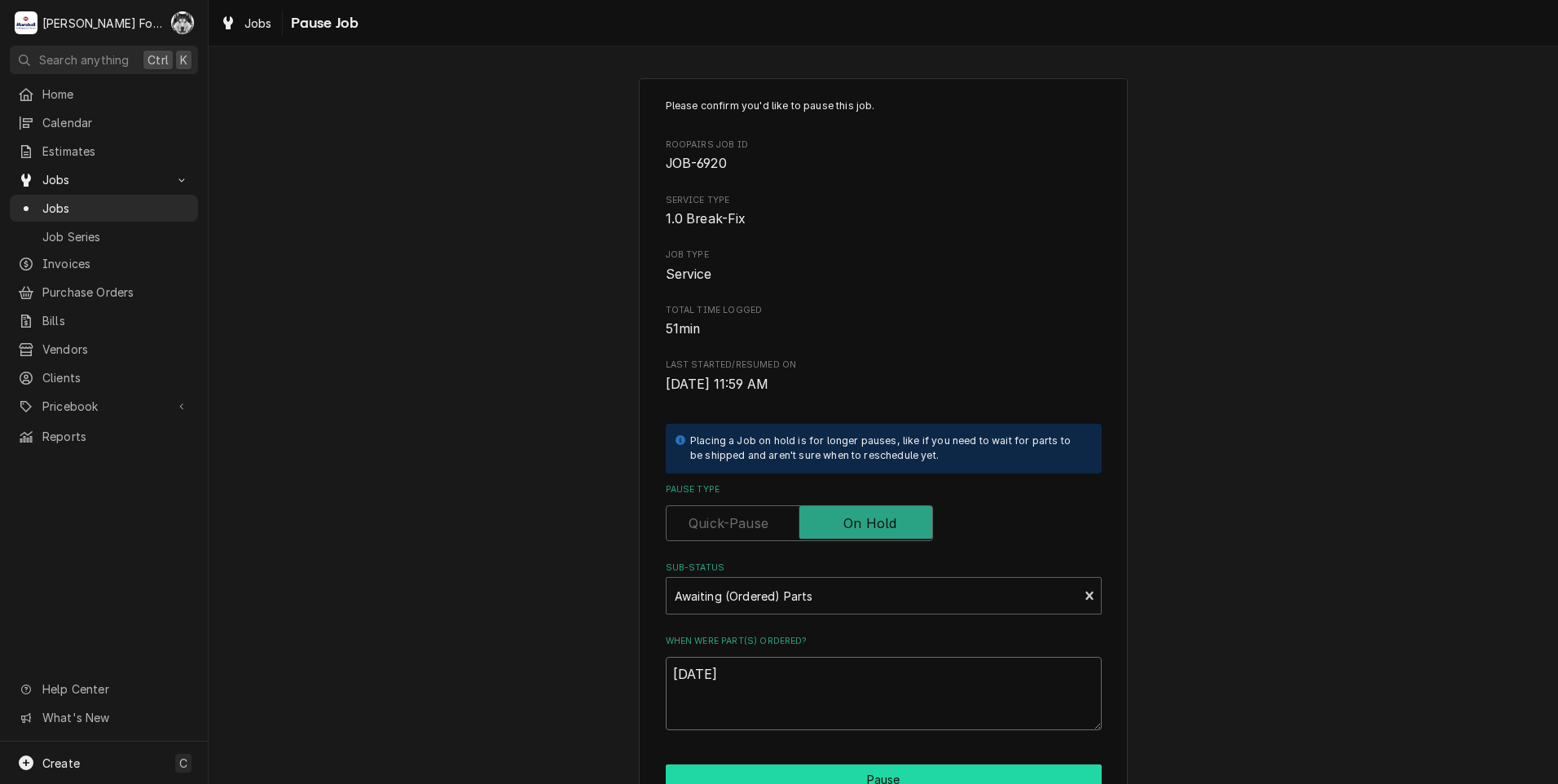
type textarea "[DATE]"
click at [819, 771] on button "Pause" at bounding box center [883, 779] width 436 height 30
type textarea "x"
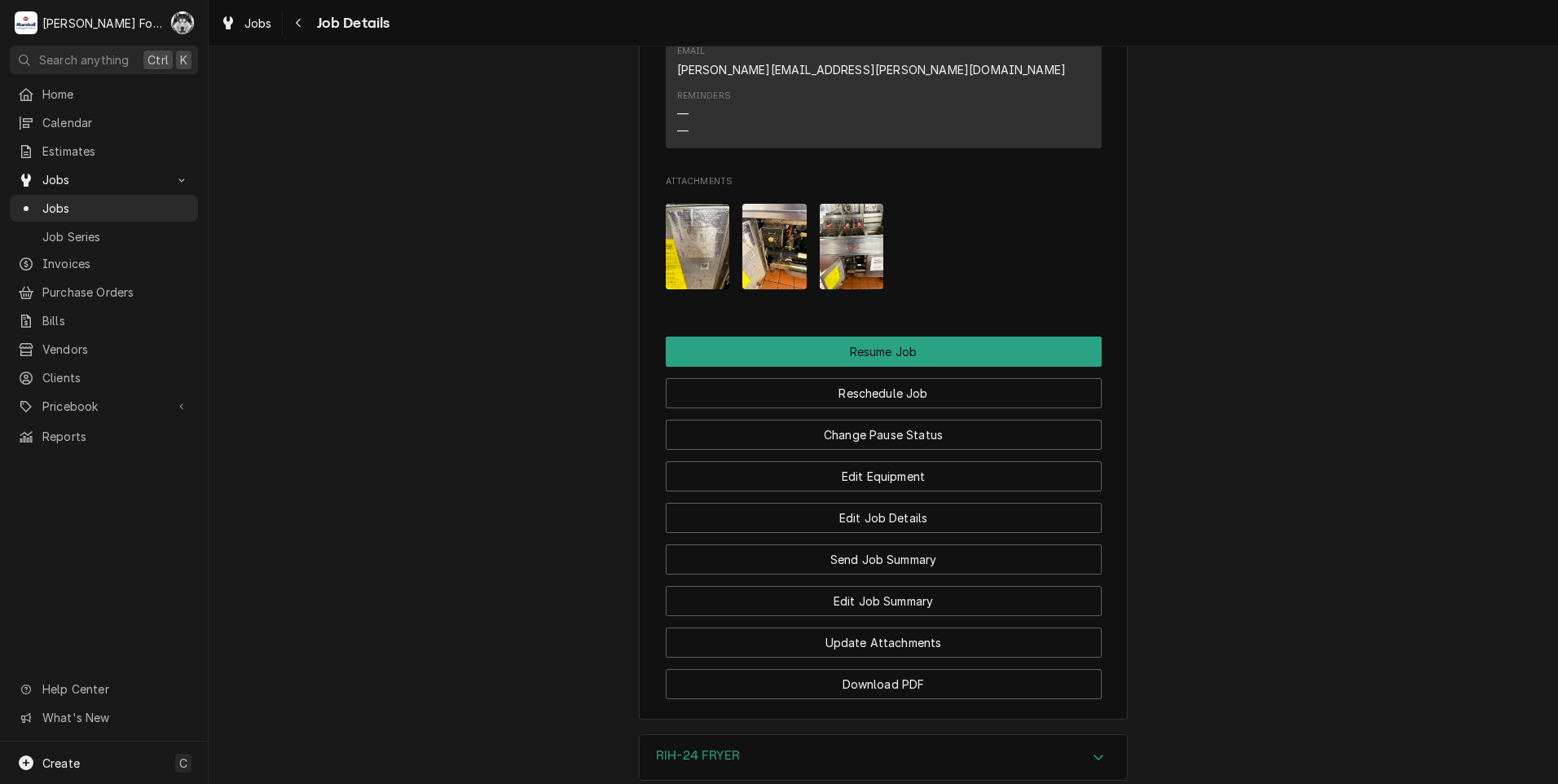
scroll to position [2143, 0]
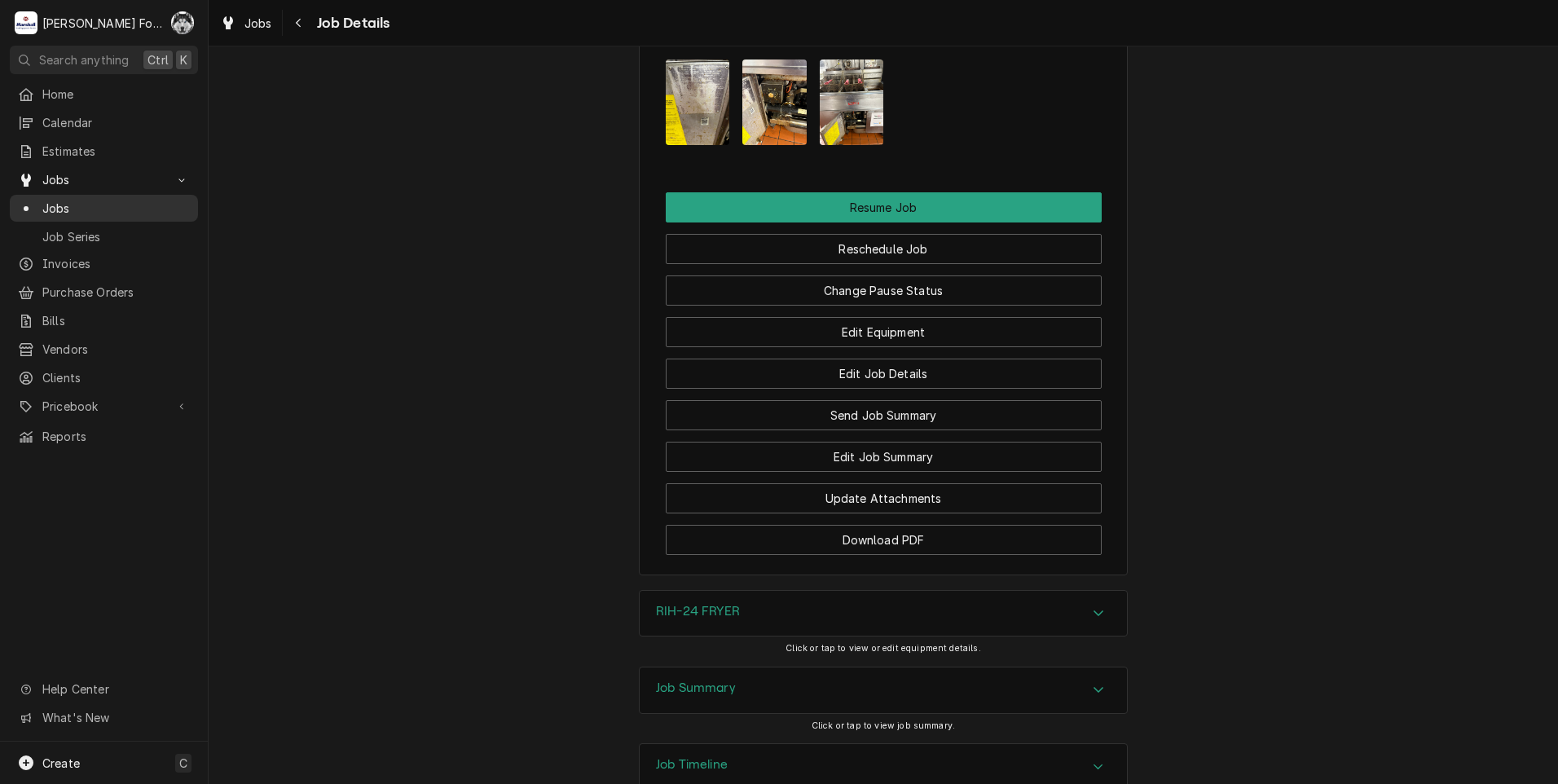
click at [42, 205] on div "Jobs" at bounding box center [103, 209] width 172 height 18
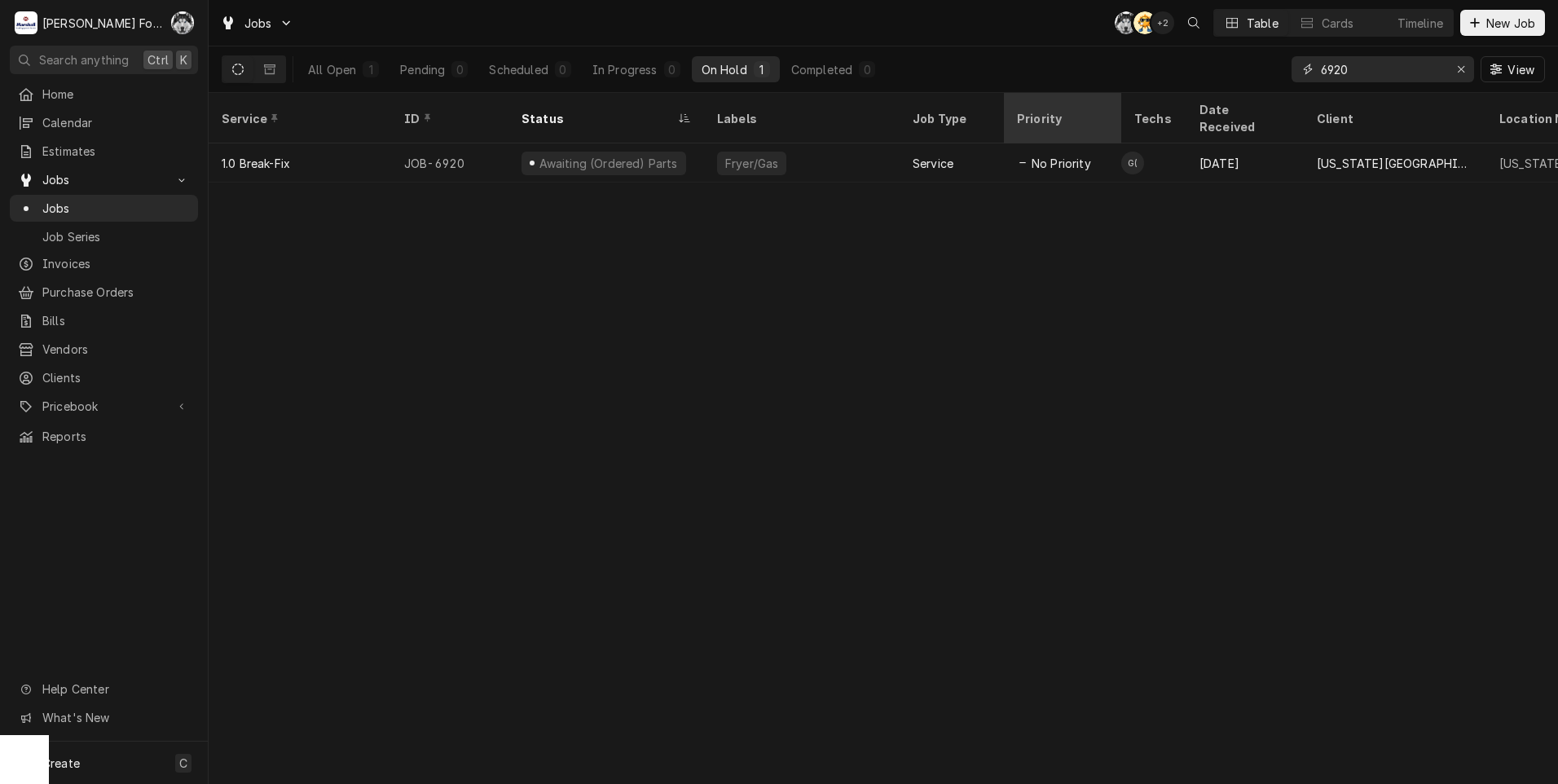
drag, startPoint x: 1317, startPoint y: 77, endPoint x: 1100, endPoint y: 108, distance: 219.2
click at [1123, 107] on div "Jobs C( AT + 2 Table Cards Timeline New Job All Open 1 Pending 0 Scheduled 0 In…" at bounding box center [883, 392] width 1349 height 784
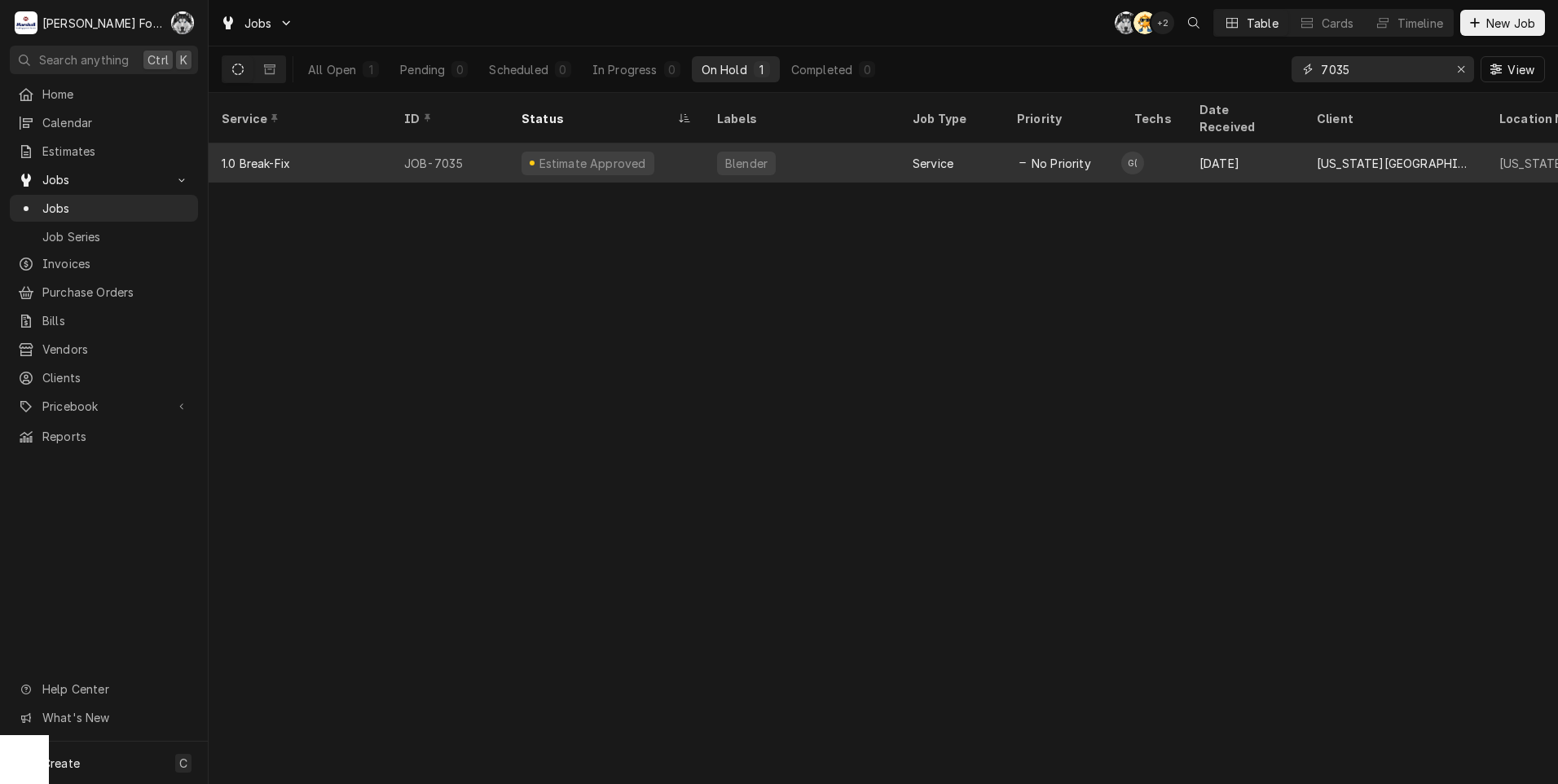
type input "7035"
click at [712, 148] on div "Blender" at bounding box center [802, 163] width 195 height 39
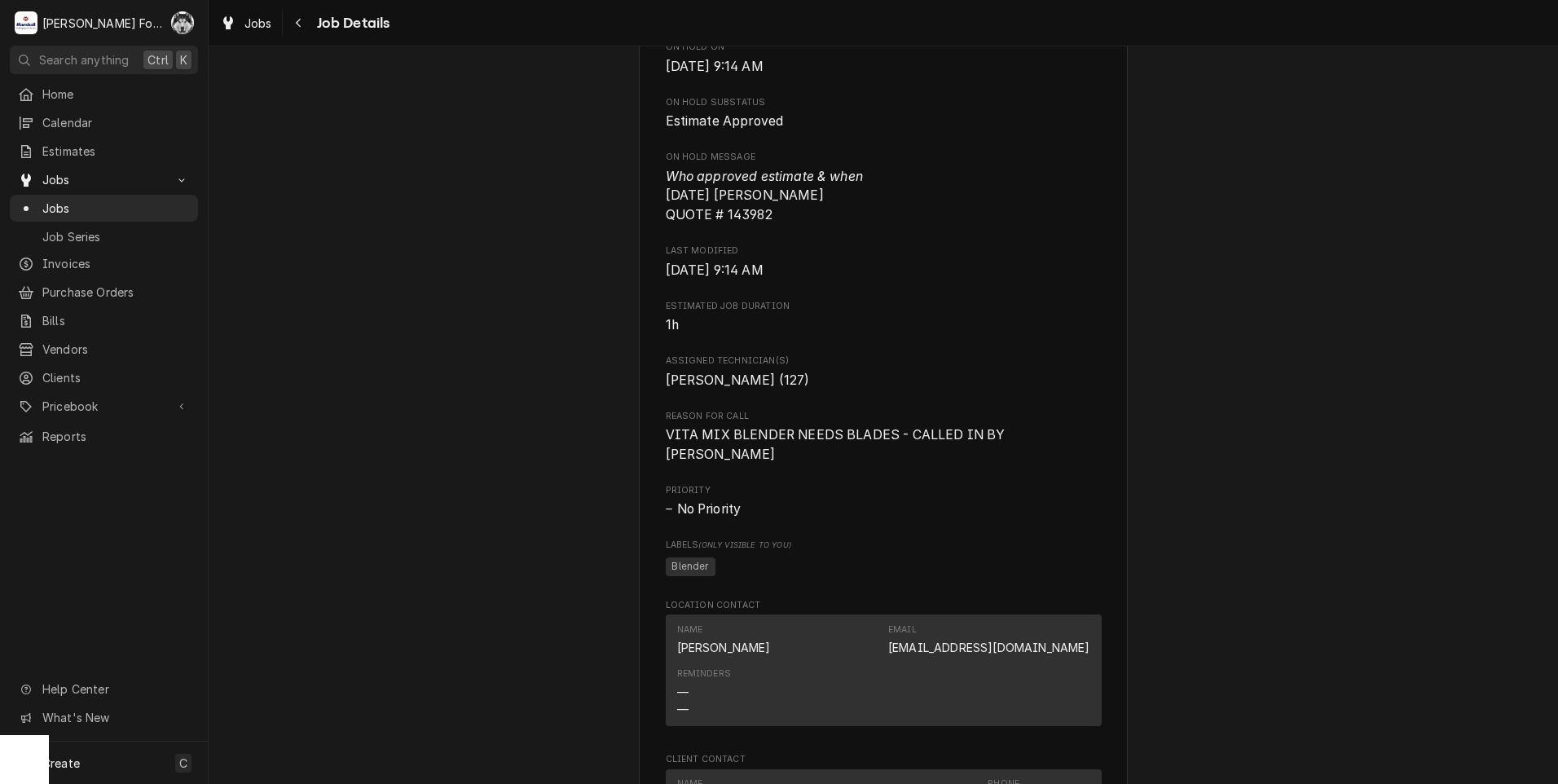
scroll to position [1956, 0]
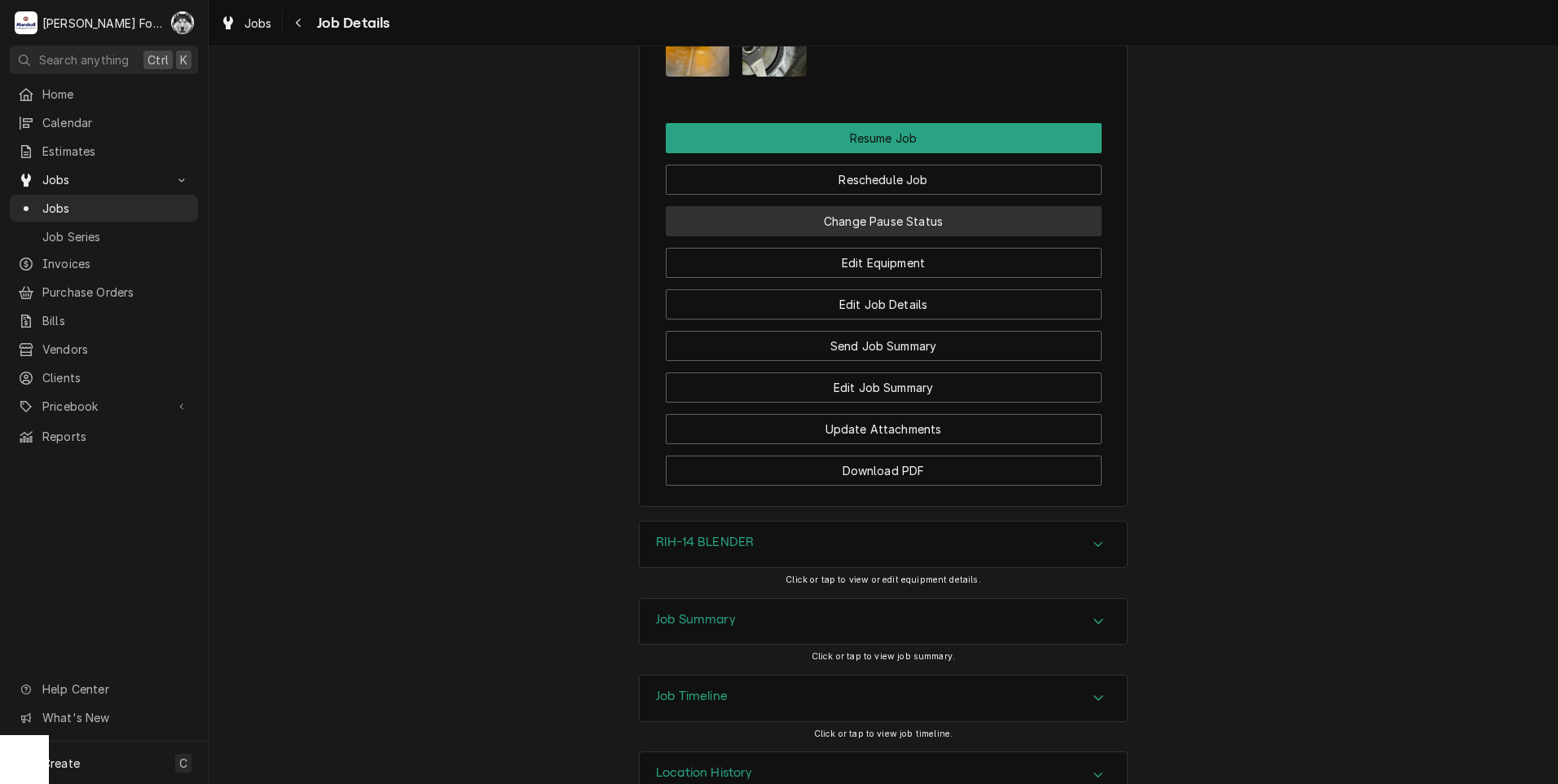
click at [832, 206] on button "Change Pause Status" at bounding box center [883, 220] width 436 height 30
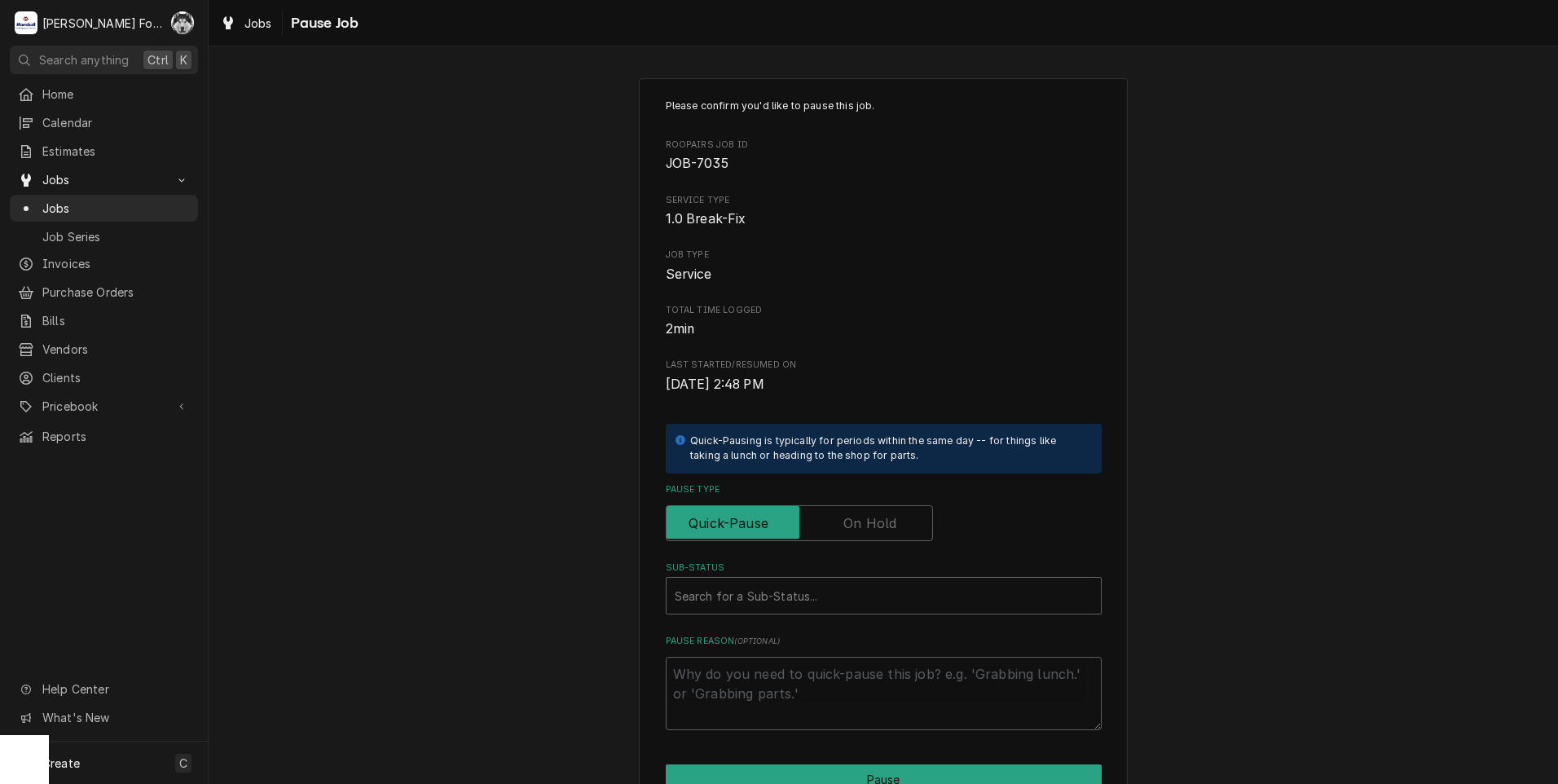
click at [867, 515] on label "Pause Type" at bounding box center [799, 523] width 267 height 36
click at [867, 515] on input "Pause Type" at bounding box center [799, 523] width 253 height 36
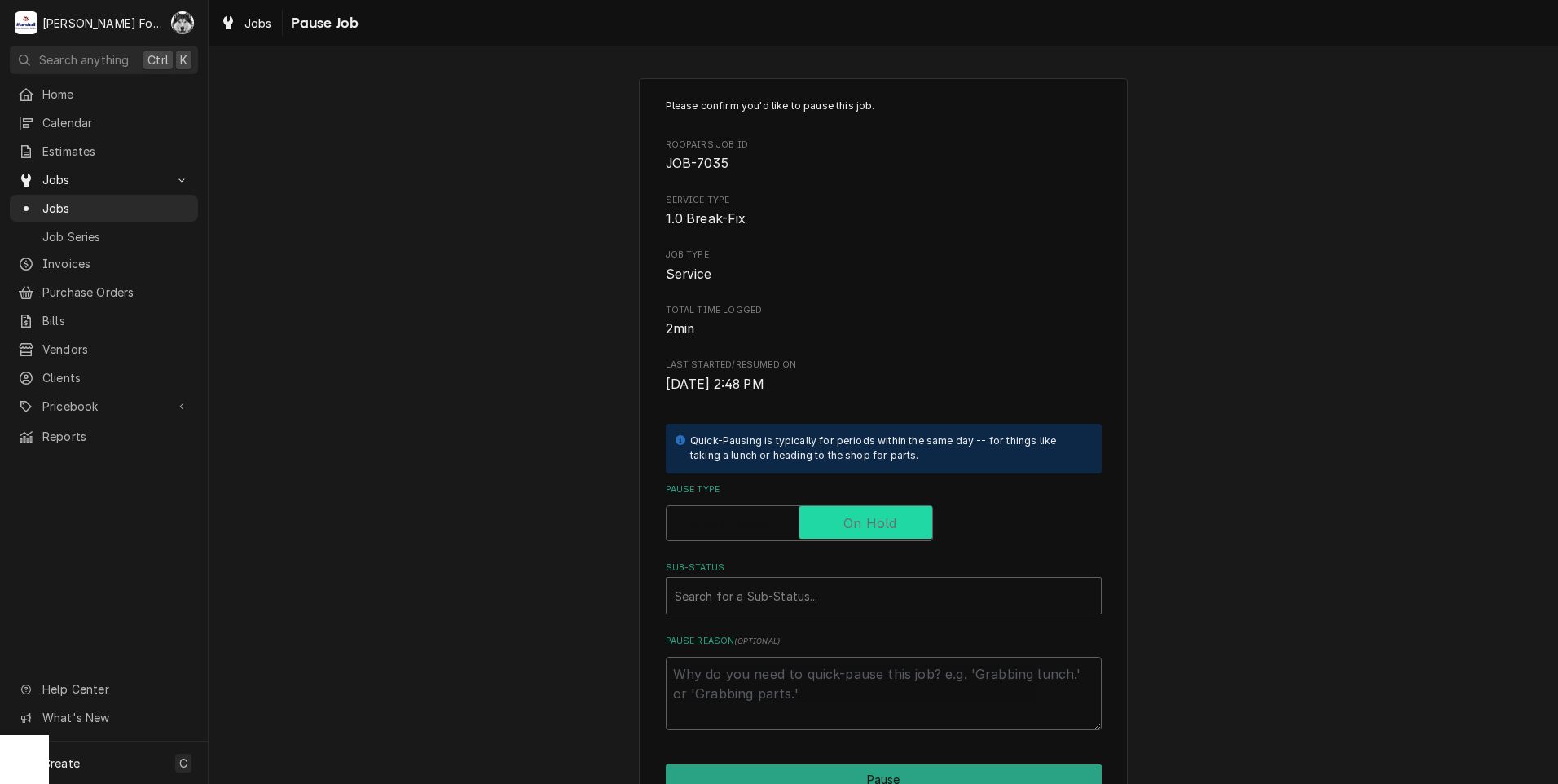
checkbox input "true"
click at [806, 593] on div "Sub-Status" at bounding box center [884, 596] width 419 height 29
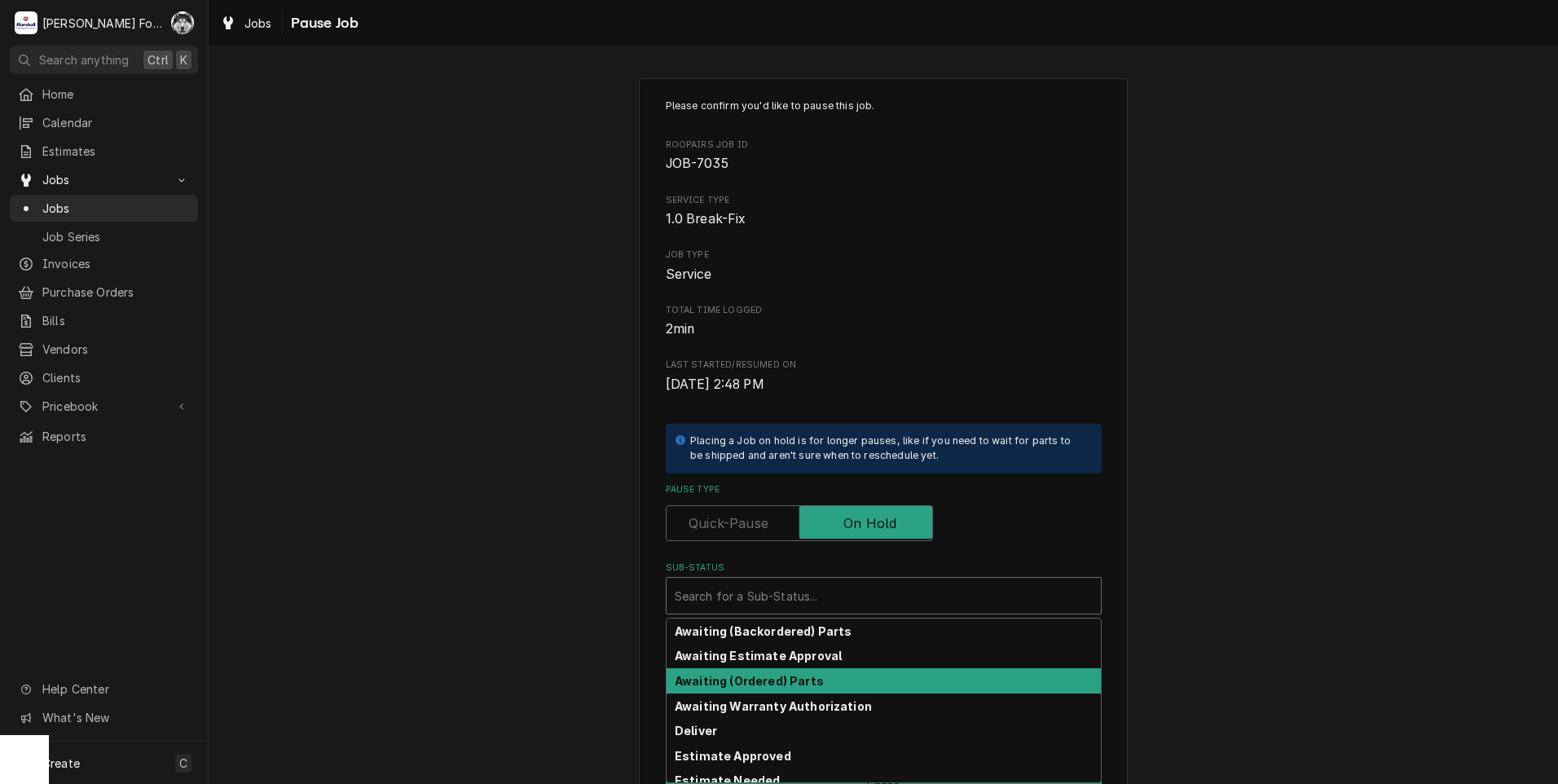
click at [794, 674] on strong "Awaiting (Ordered) Parts" at bounding box center [749, 681] width 149 height 14
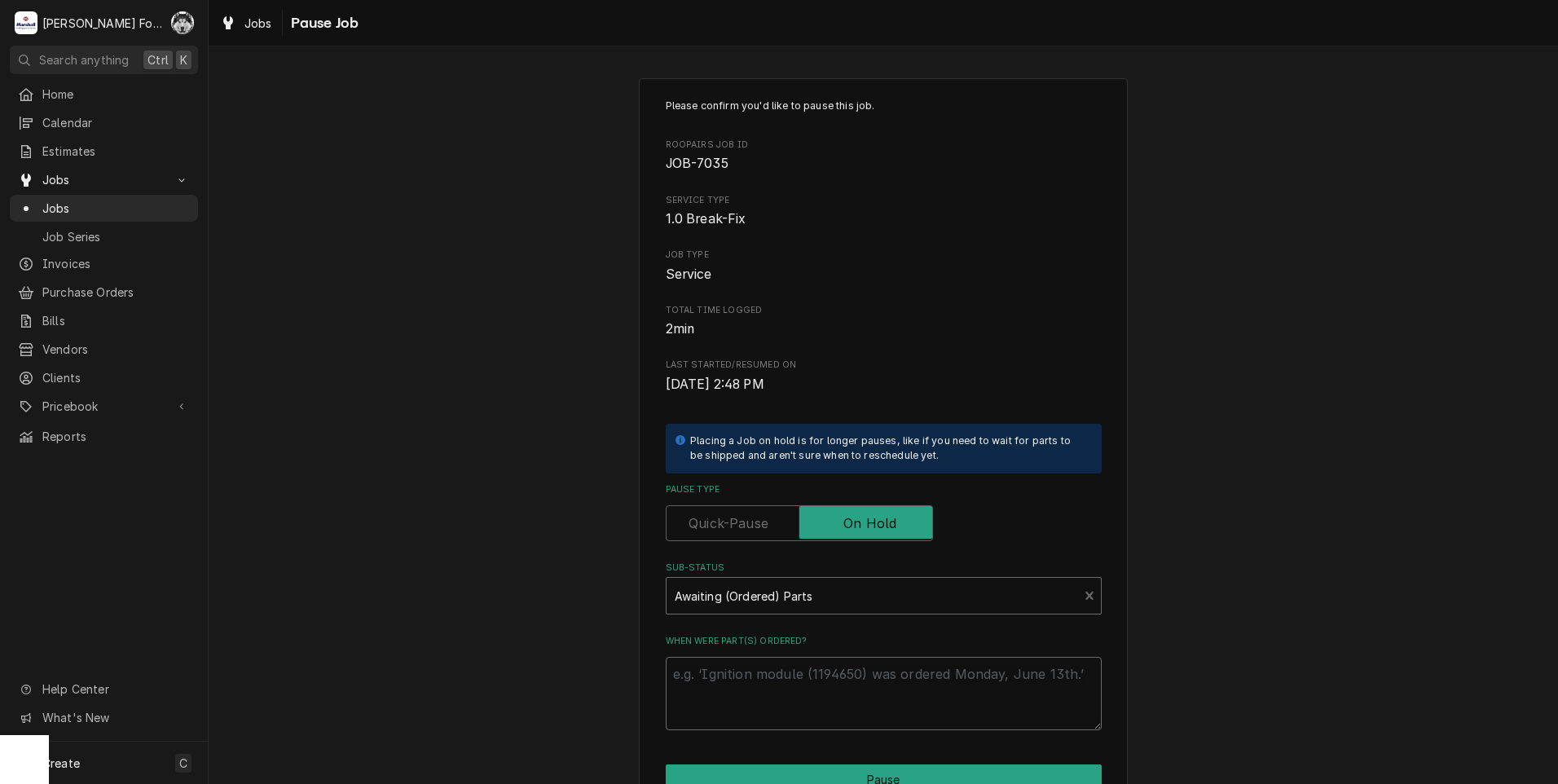
click at [791, 674] on textarea "When were part(s) ordered?" at bounding box center [883, 692] width 436 height 73
paste textarea "9/5/2025"
type textarea "x"
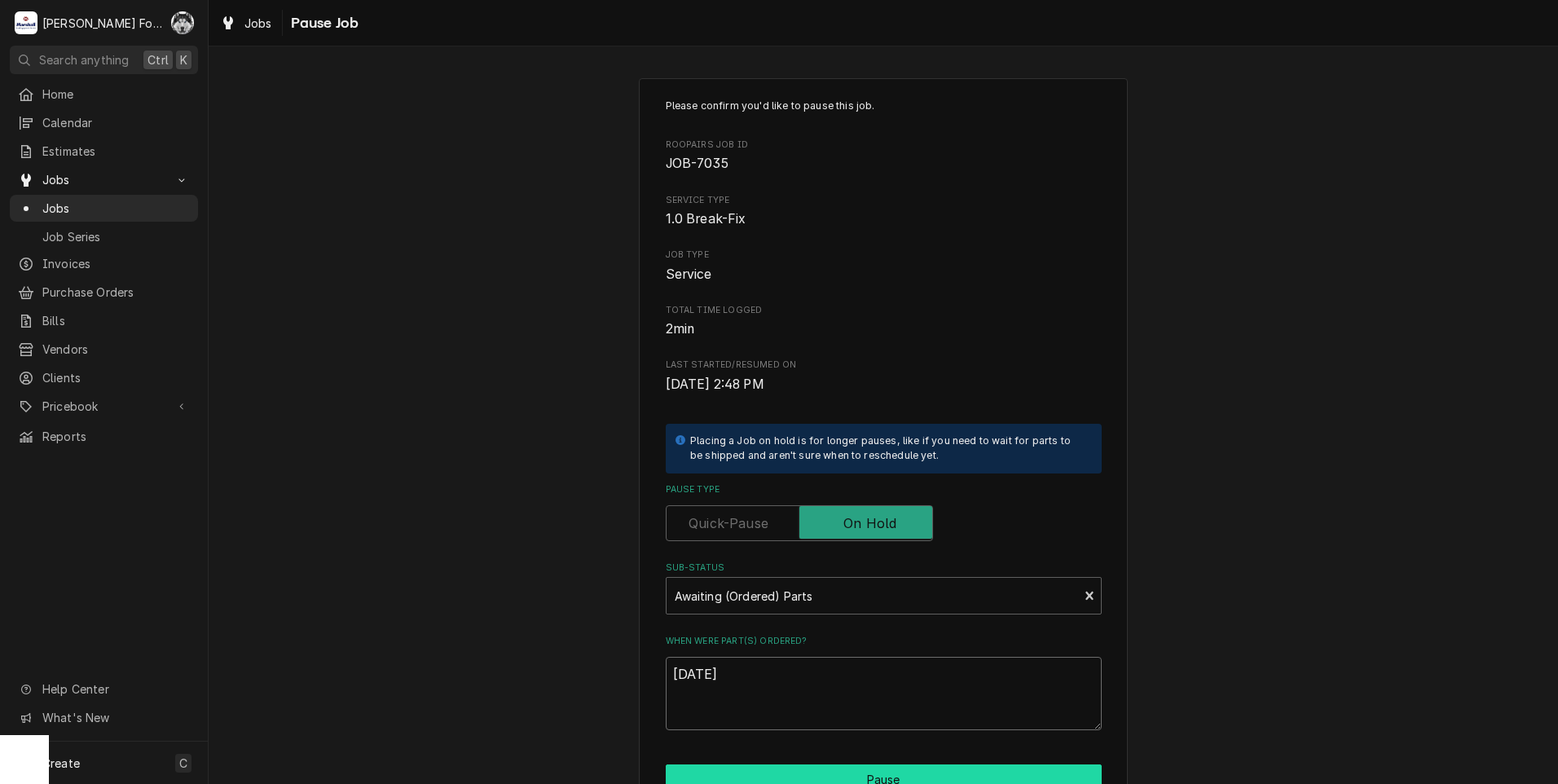
type textarea "9/5/2025"
click at [796, 766] on button "Pause" at bounding box center [883, 779] width 436 height 30
type textarea "x"
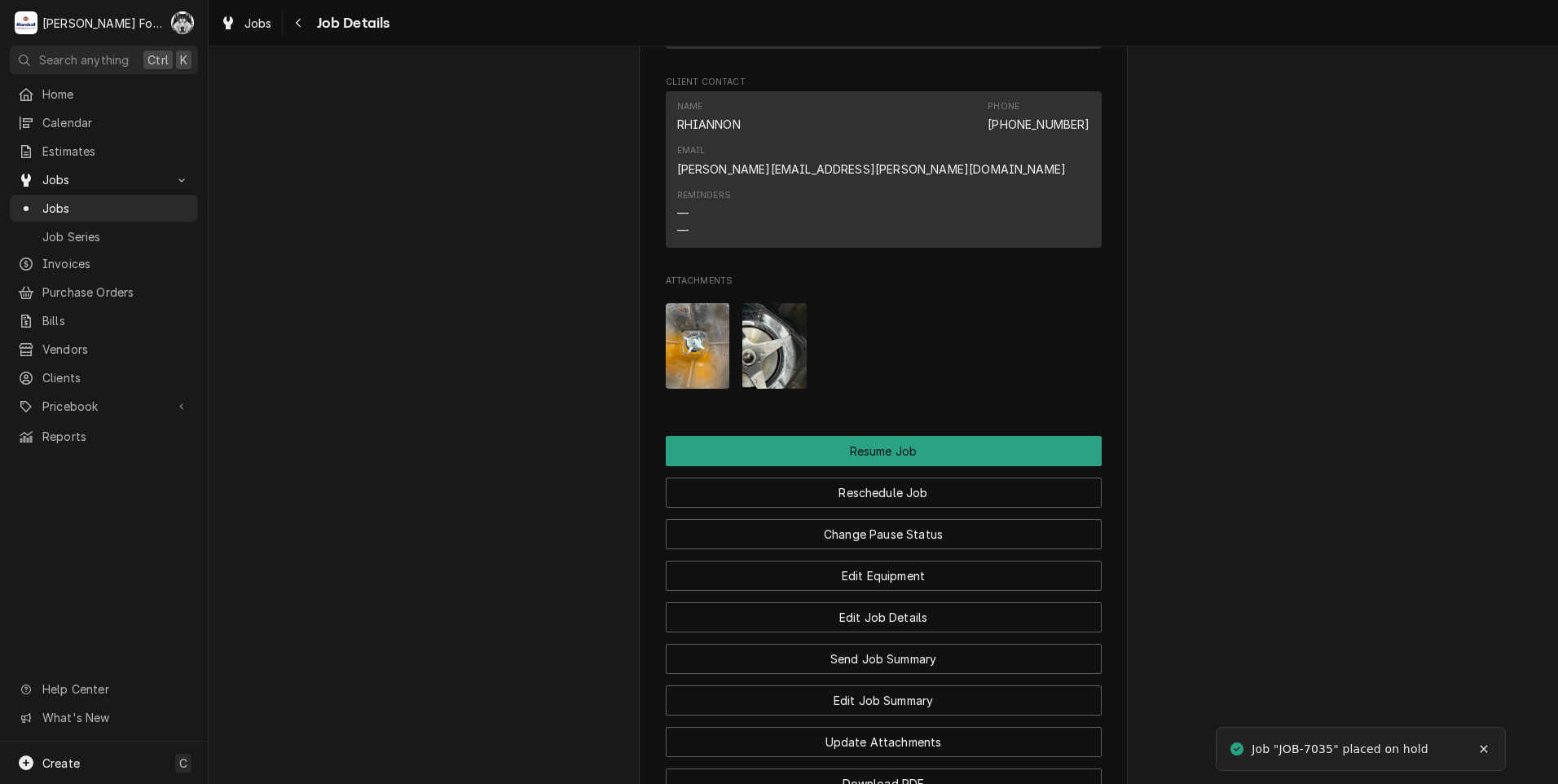
scroll to position [1901, 0]
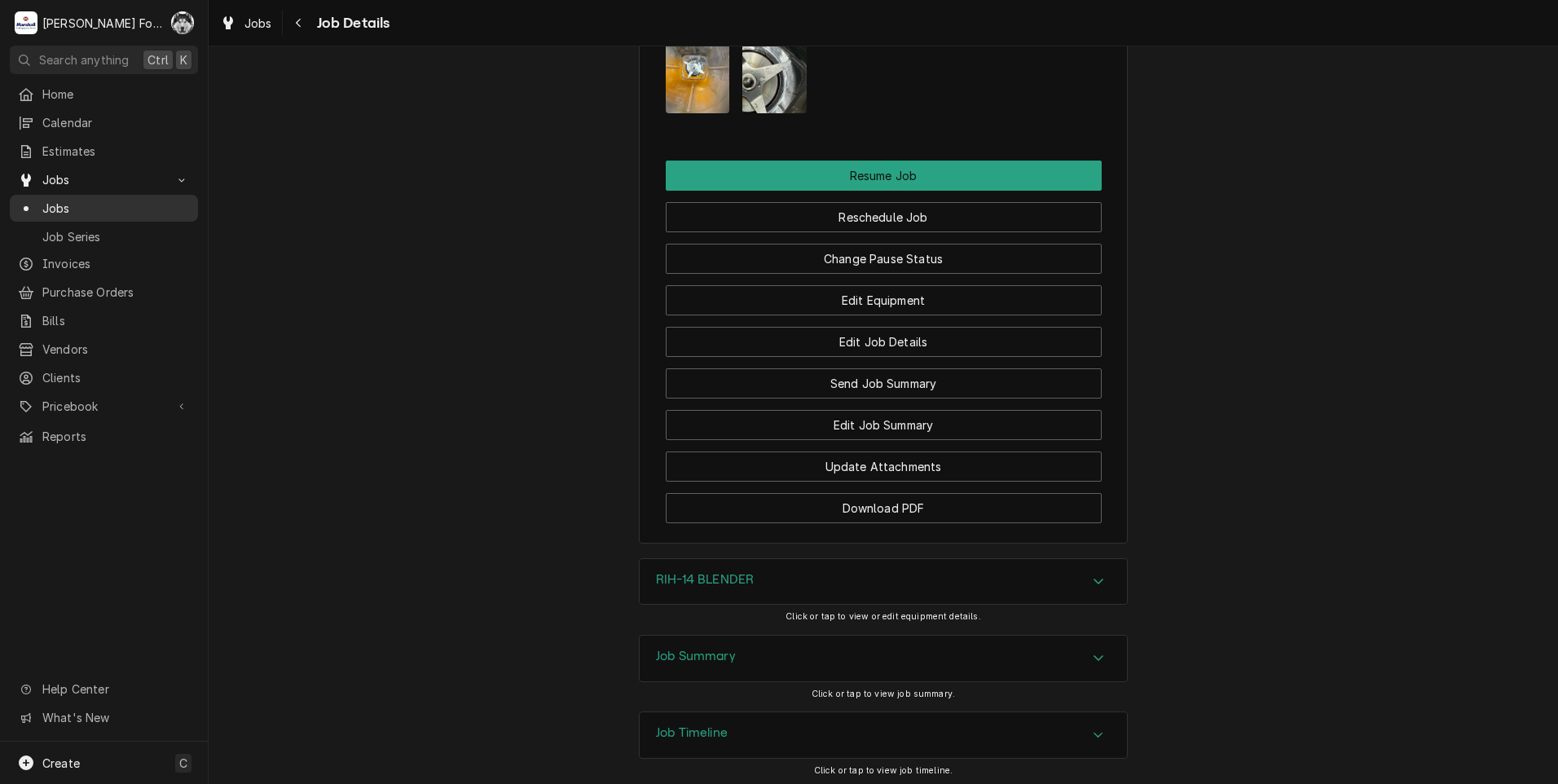
click at [30, 205] on div "Dynamic Content Wrapper" at bounding box center [25, 208] width 17 height 17
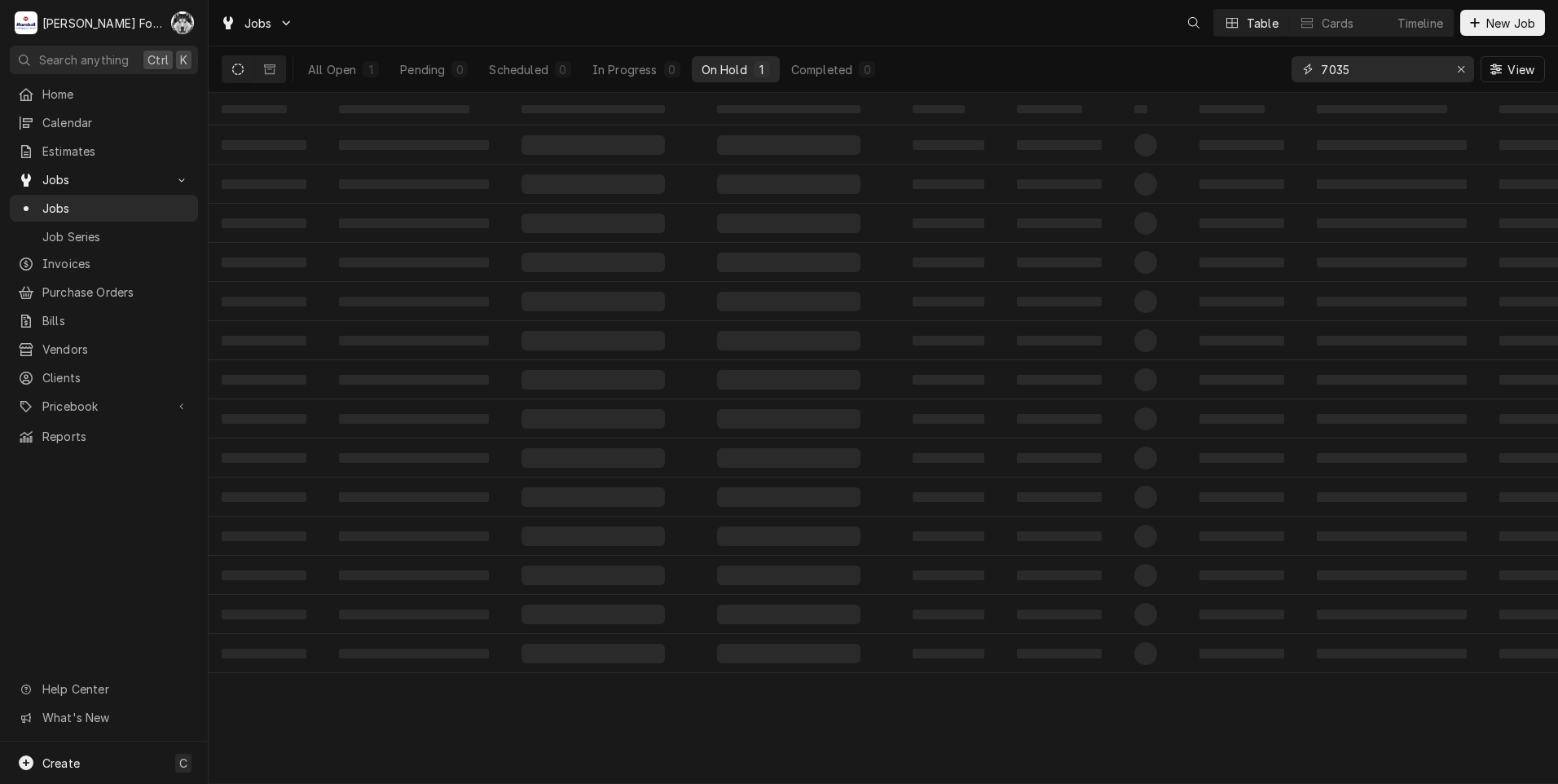
click at [1277, 85] on div "All Open 1 Pending 0 Scheduled 0 In Progress 0 On Hold 1 Completed 0 7035 View" at bounding box center [883, 69] width 1324 height 46
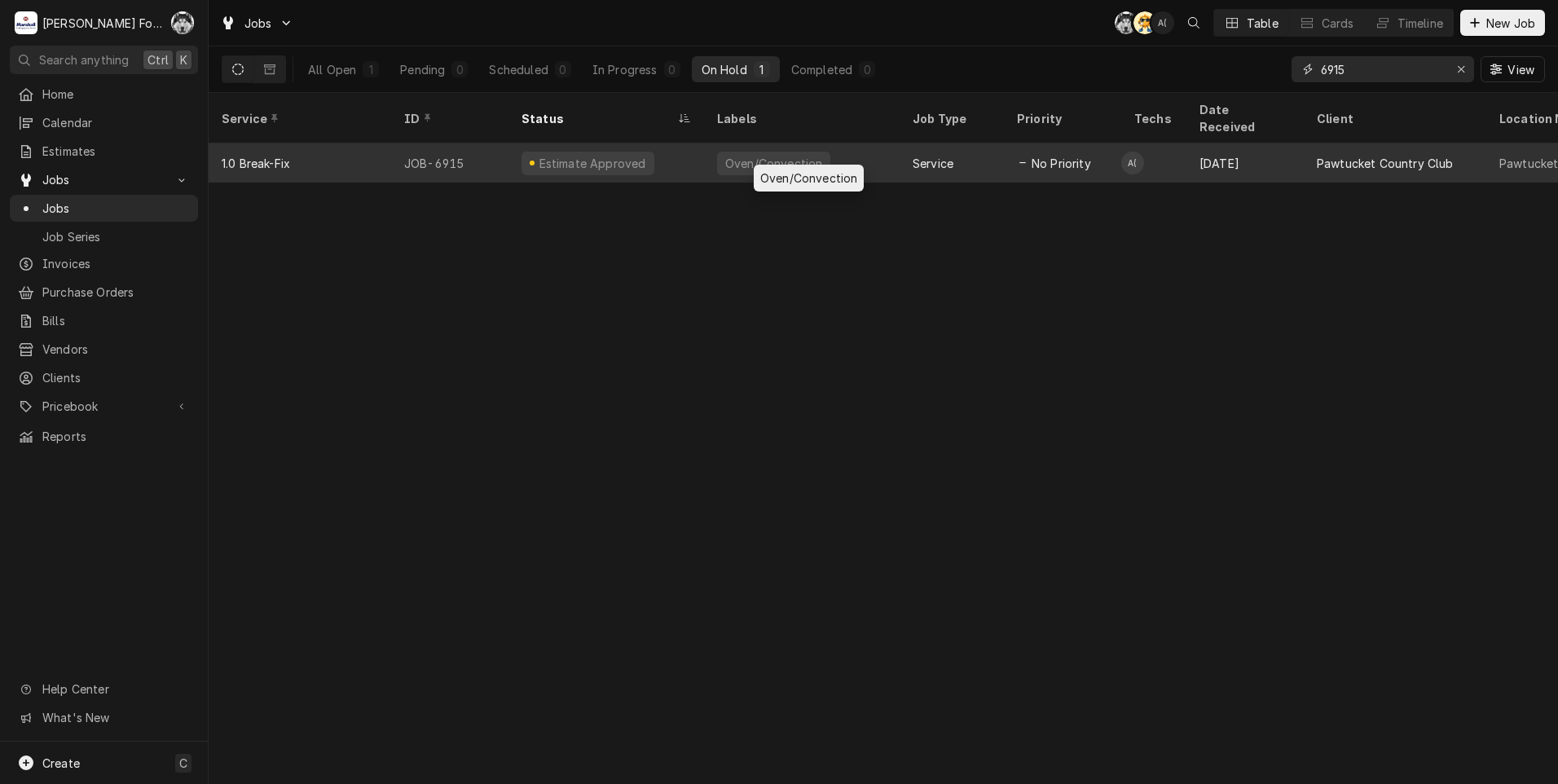
type input "6915"
click at [822, 144] on div "Oven/Convection" at bounding box center [802, 163] width 195 height 39
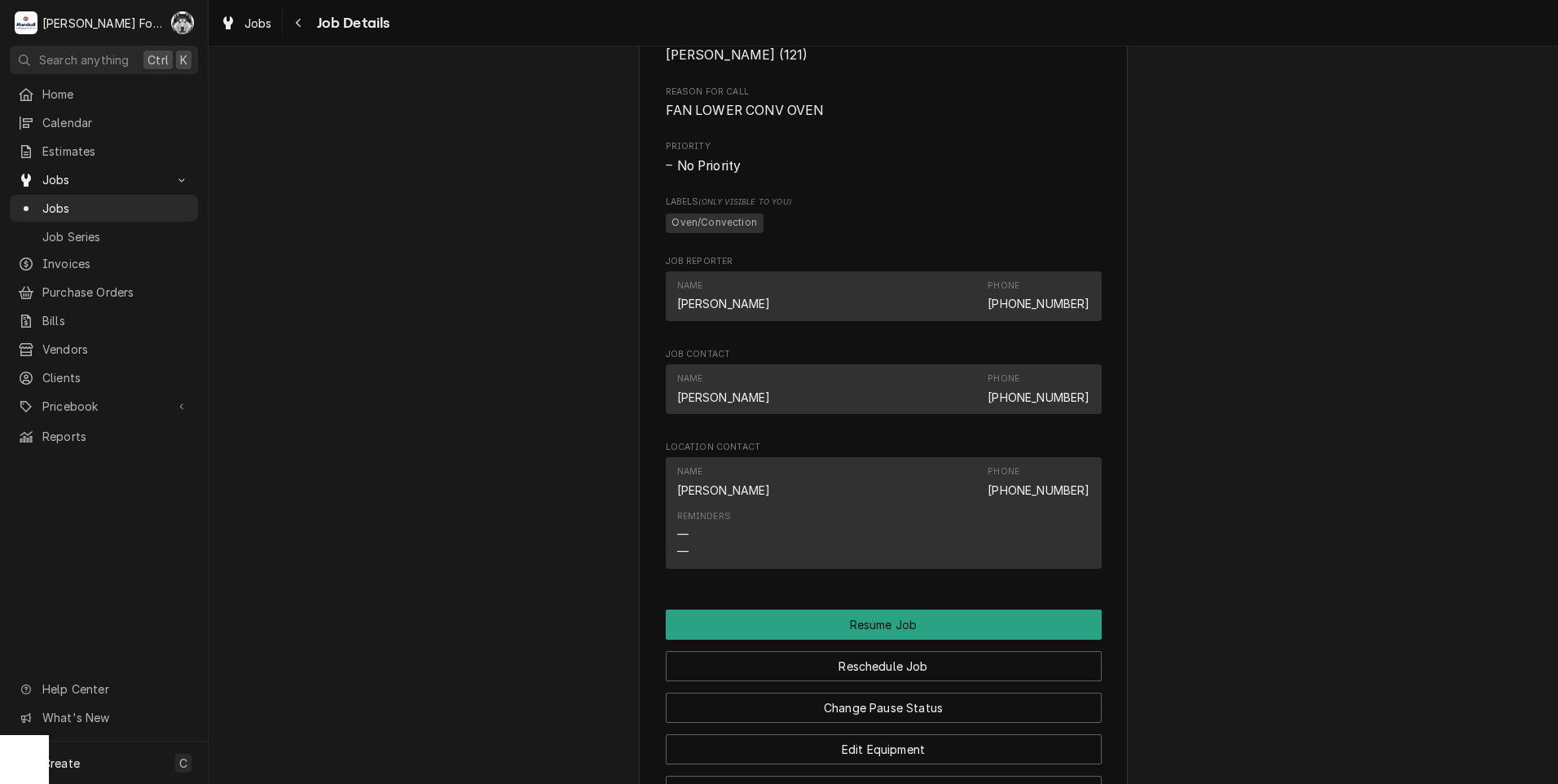
scroll to position [1085, 0]
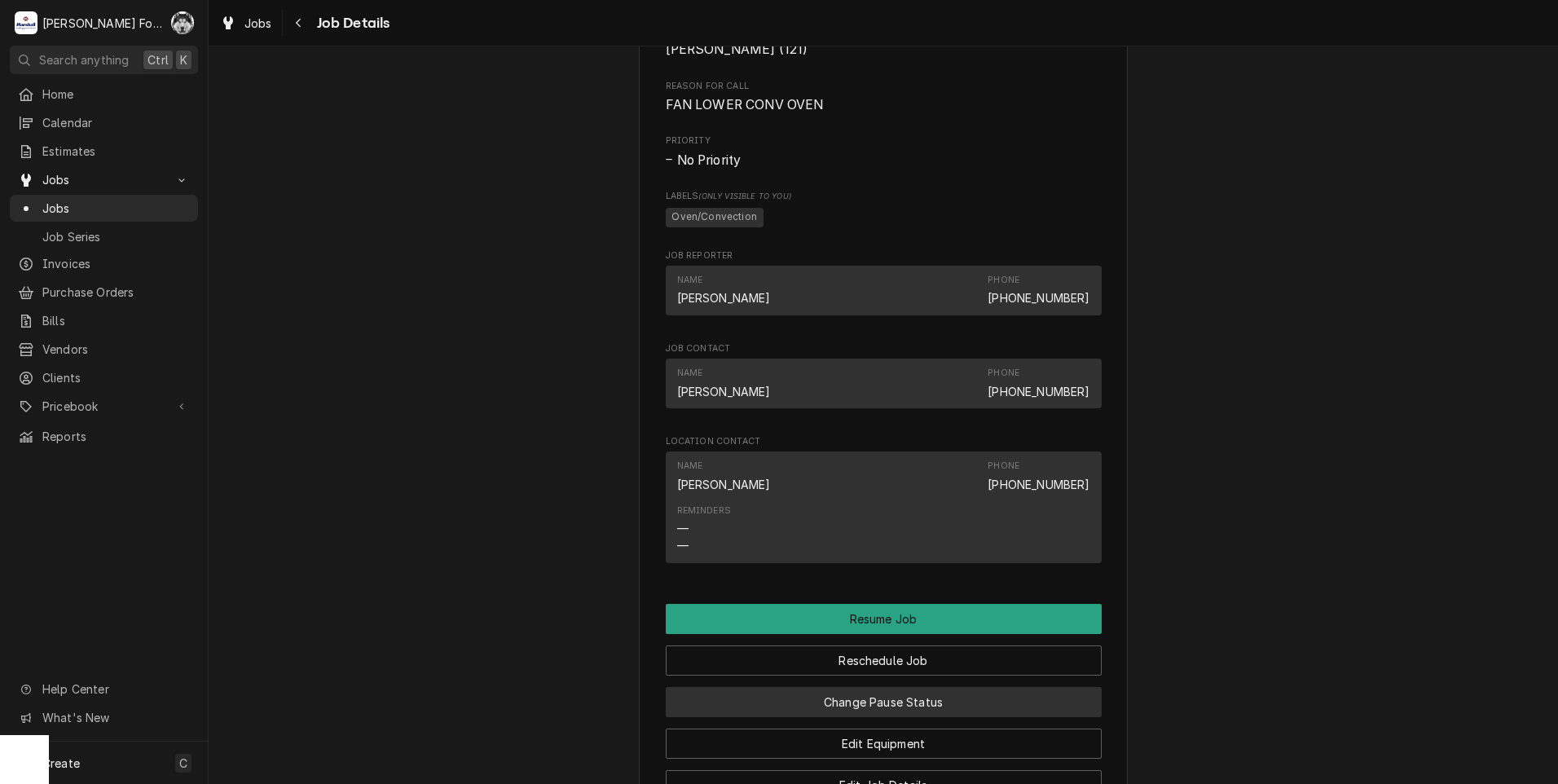
click at [805, 717] on button "Change Pause Status" at bounding box center [883, 701] width 436 height 30
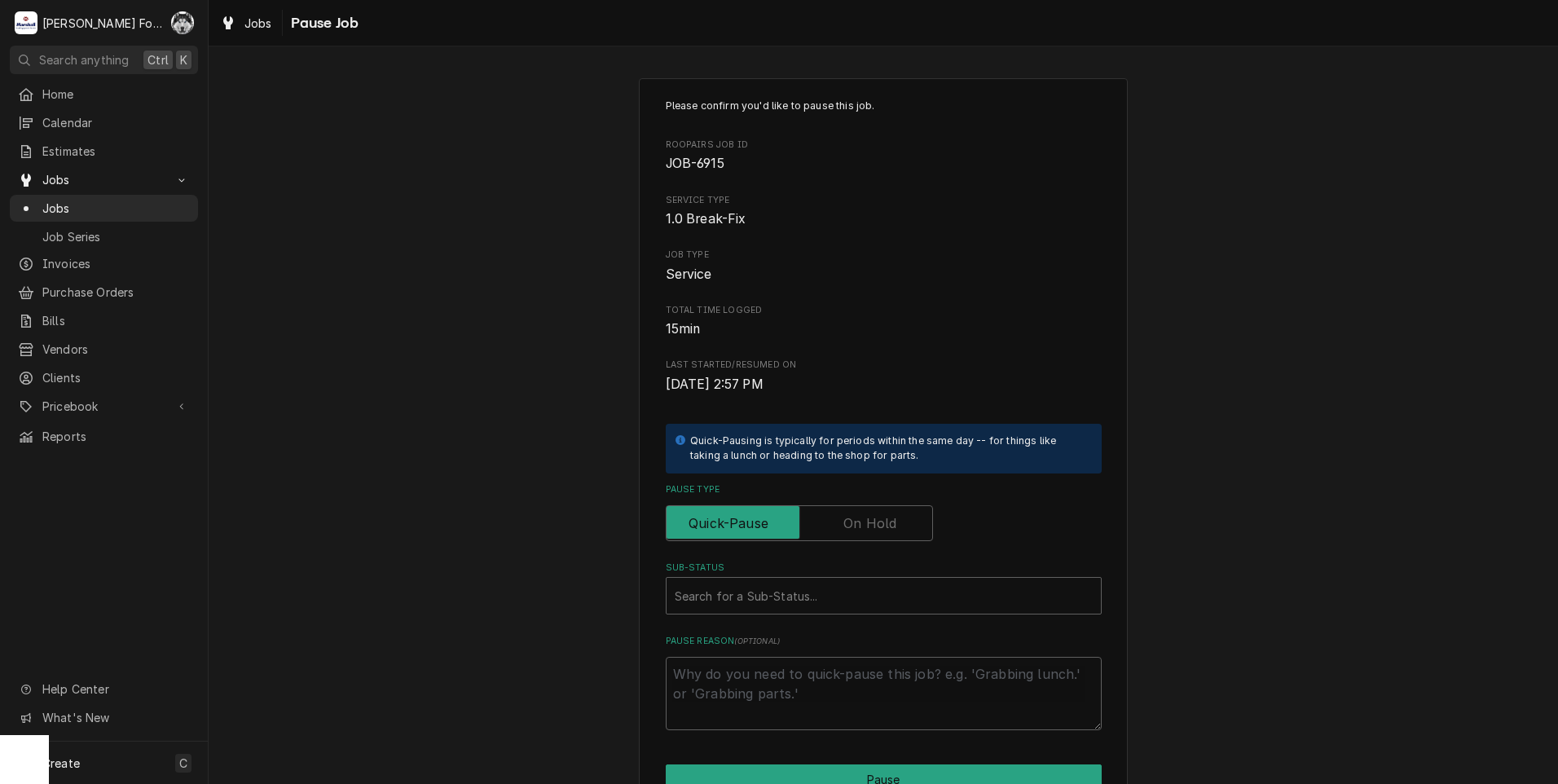
click at [868, 528] on label "Pause Type" at bounding box center [799, 523] width 267 height 36
click at [868, 528] on input "Pause Type" at bounding box center [799, 523] width 253 height 36
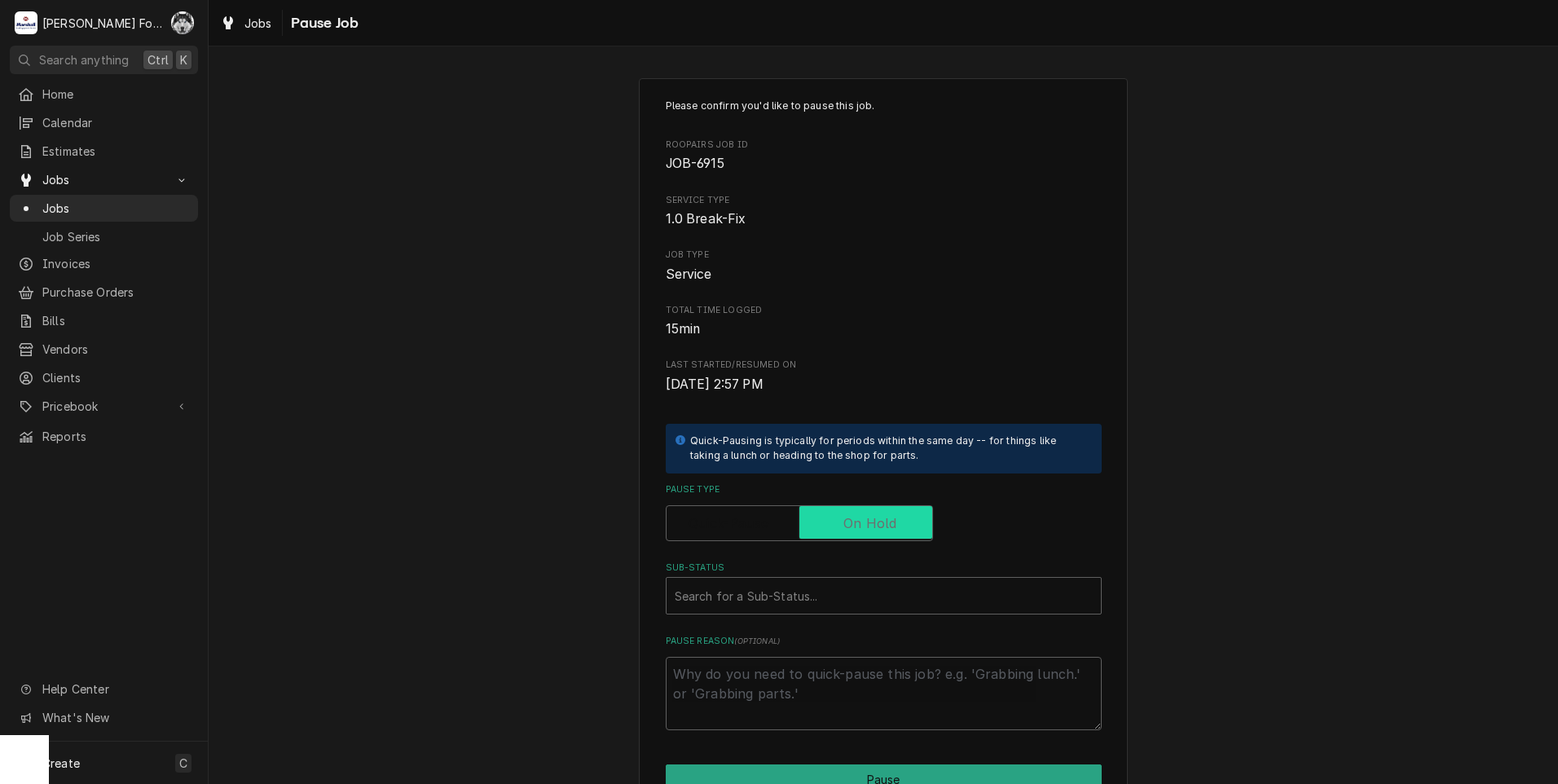
checkbox input "true"
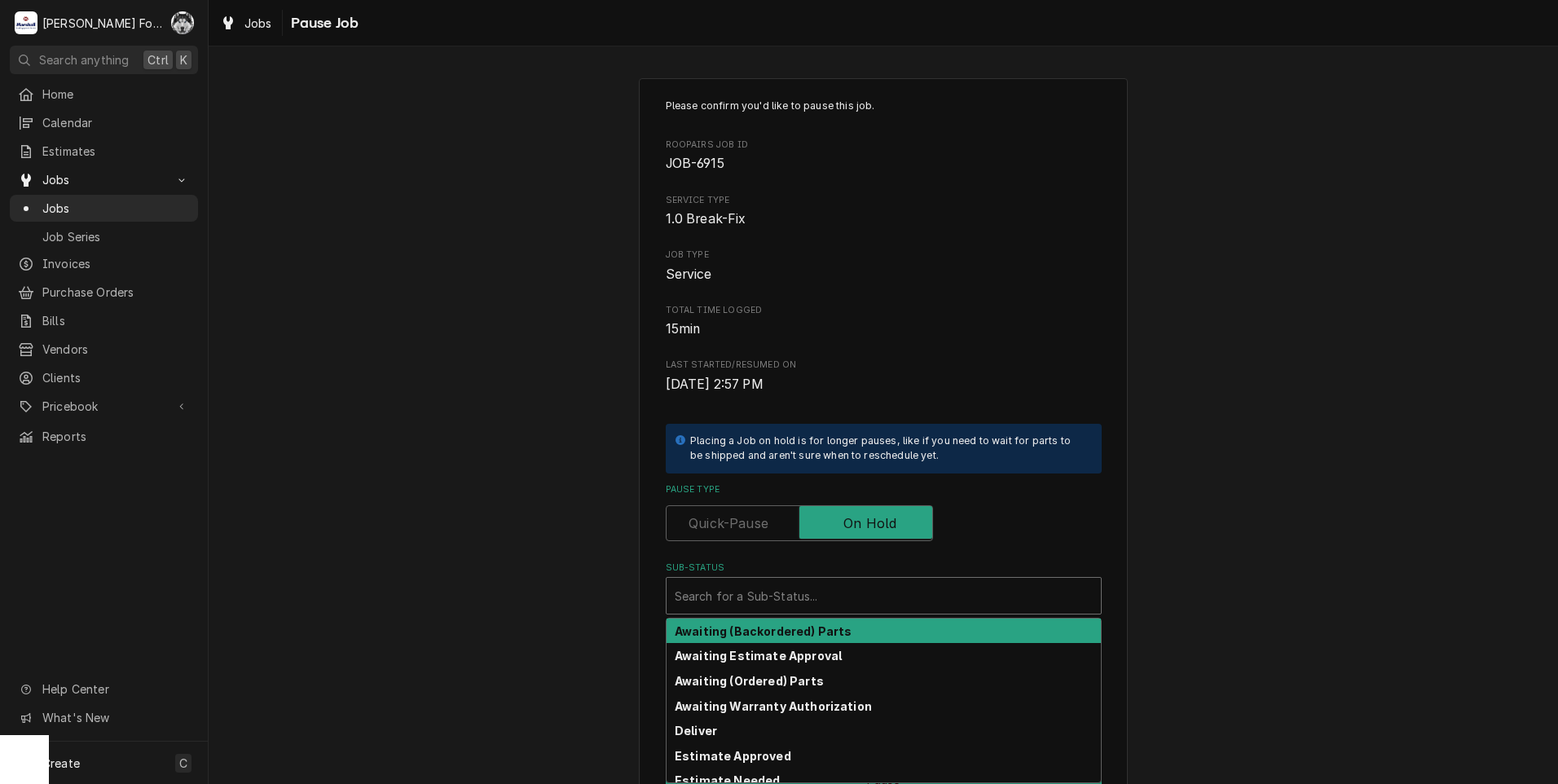
click at [823, 593] on div "Sub-Status" at bounding box center [884, 596] width 419 height 29
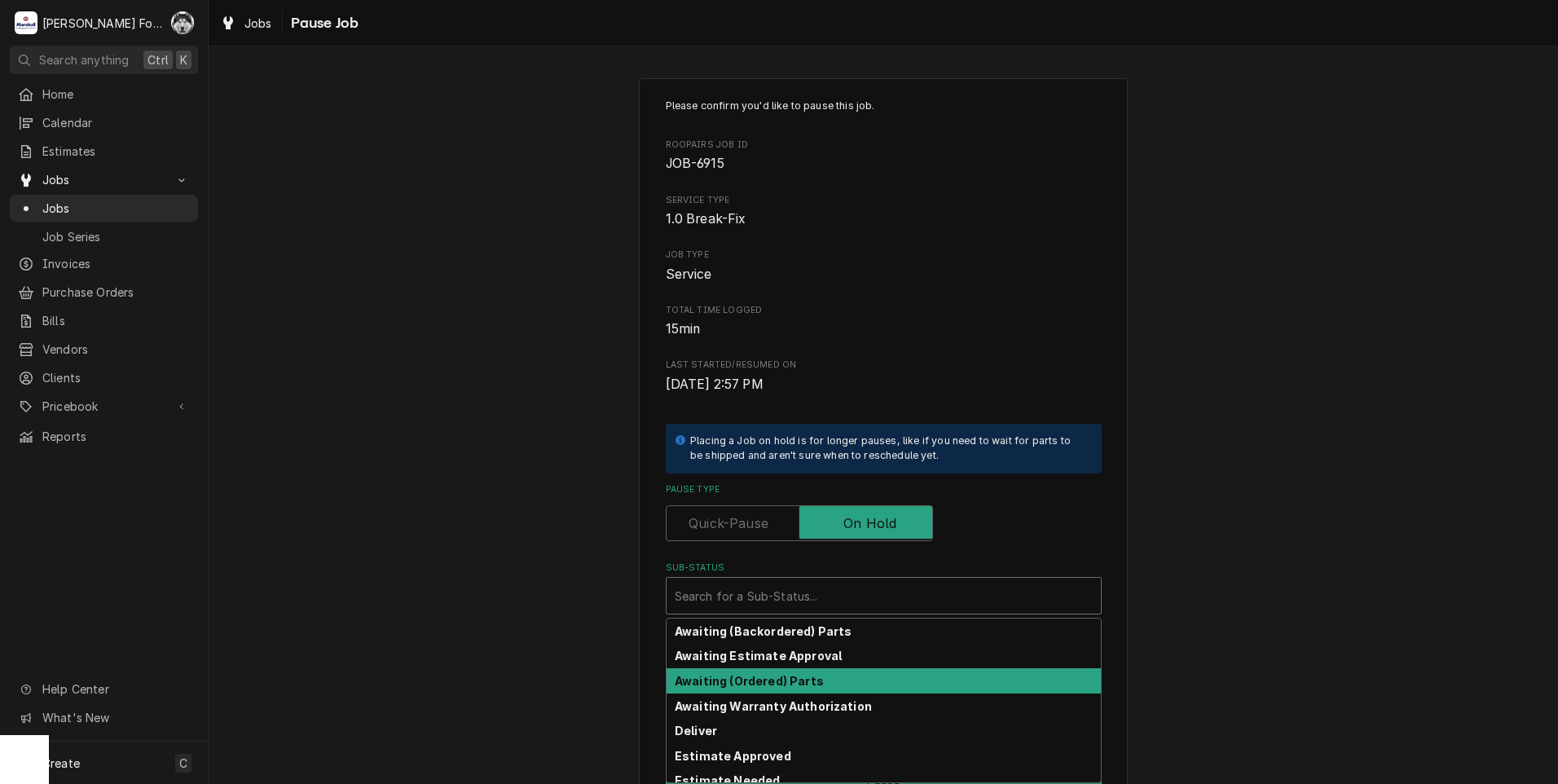
click at [774, 684] on strong "Awaiting (Ordered) Parts" at bounding box center [749, 681] width 149 height 14
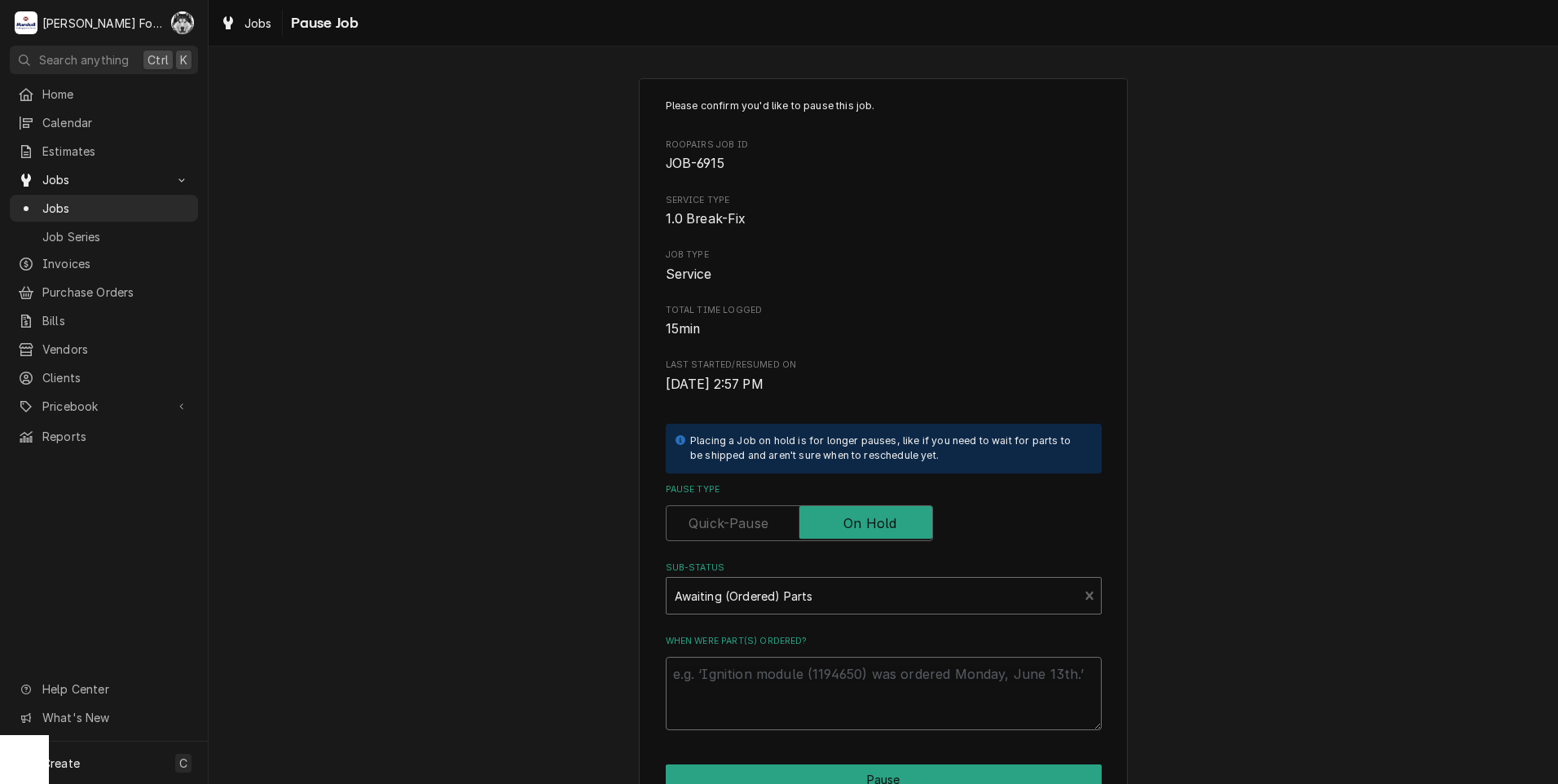
click at [771, 675] on textarea "When were part(s) ordered?" at bounding box center [883, 692] width 436 height 73
paste textarea "9/5/2025"
type textarea "x"
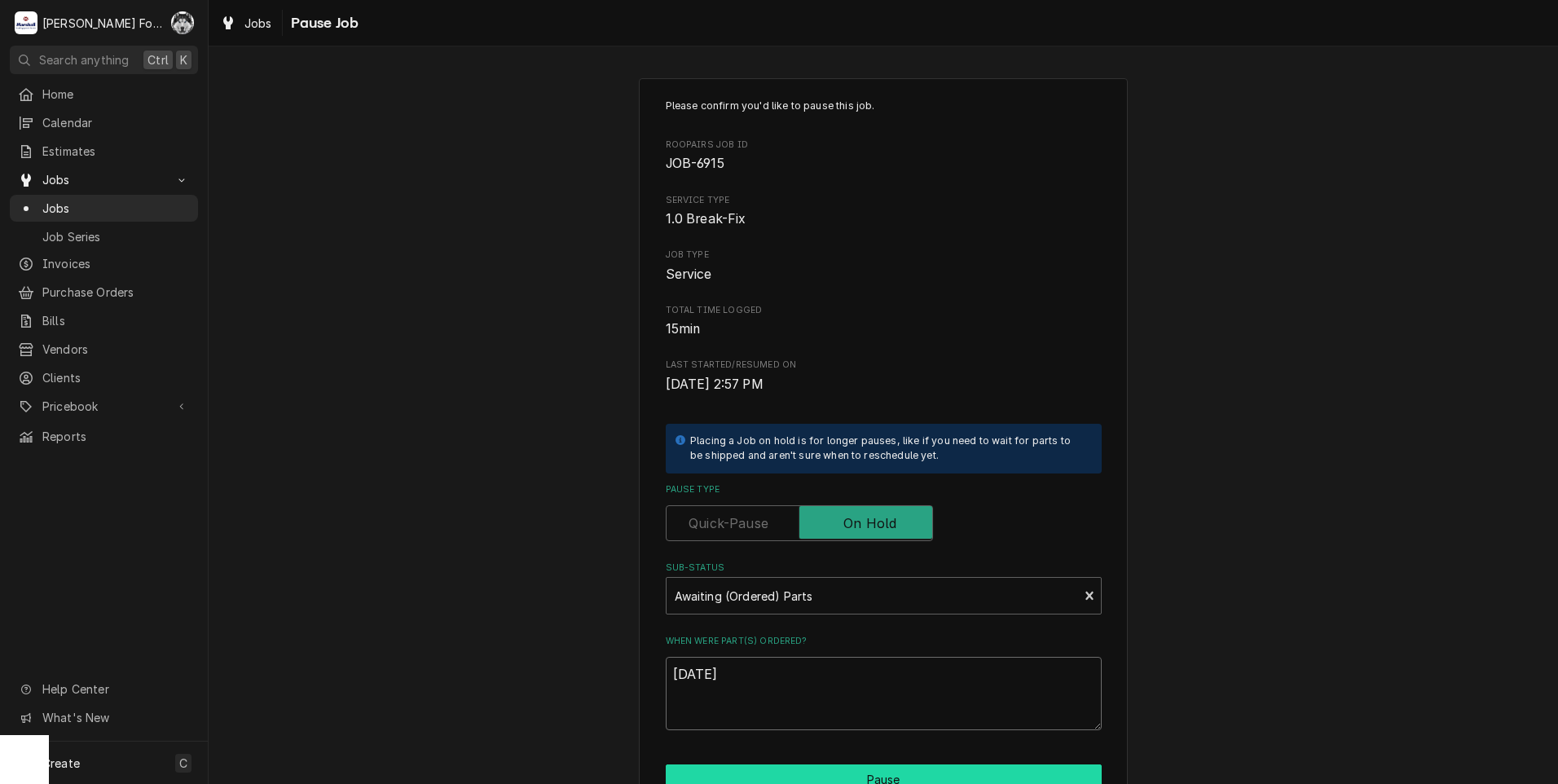
type textarea "[DATE]"
click at [797, 764] on button "Pause" at bounding box center [883, 779] width 436 height 30
type textarea "x"
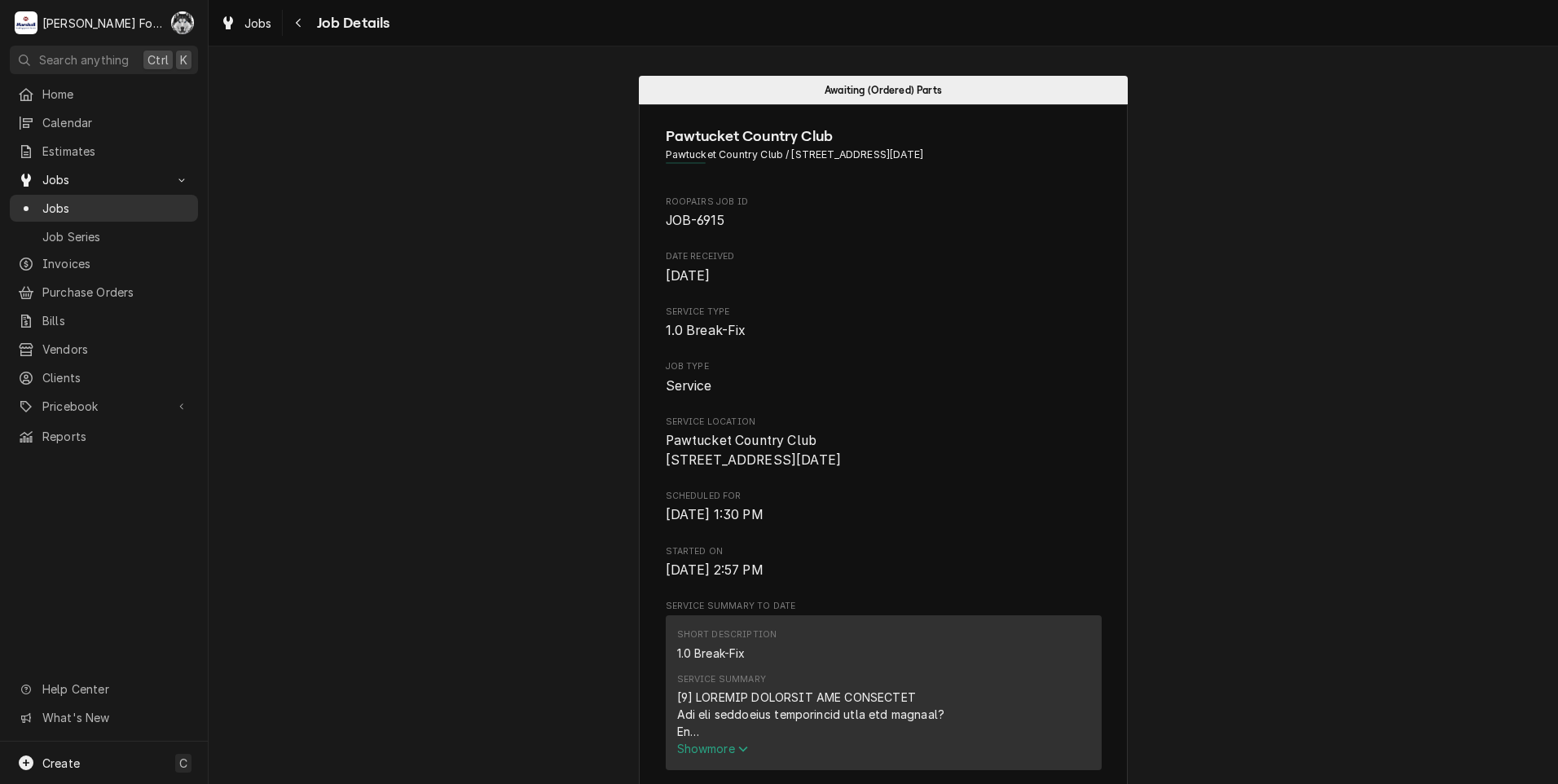
click at [62, 200] on span "Jobs" at bounding box center [115, 209] width 147 height 18
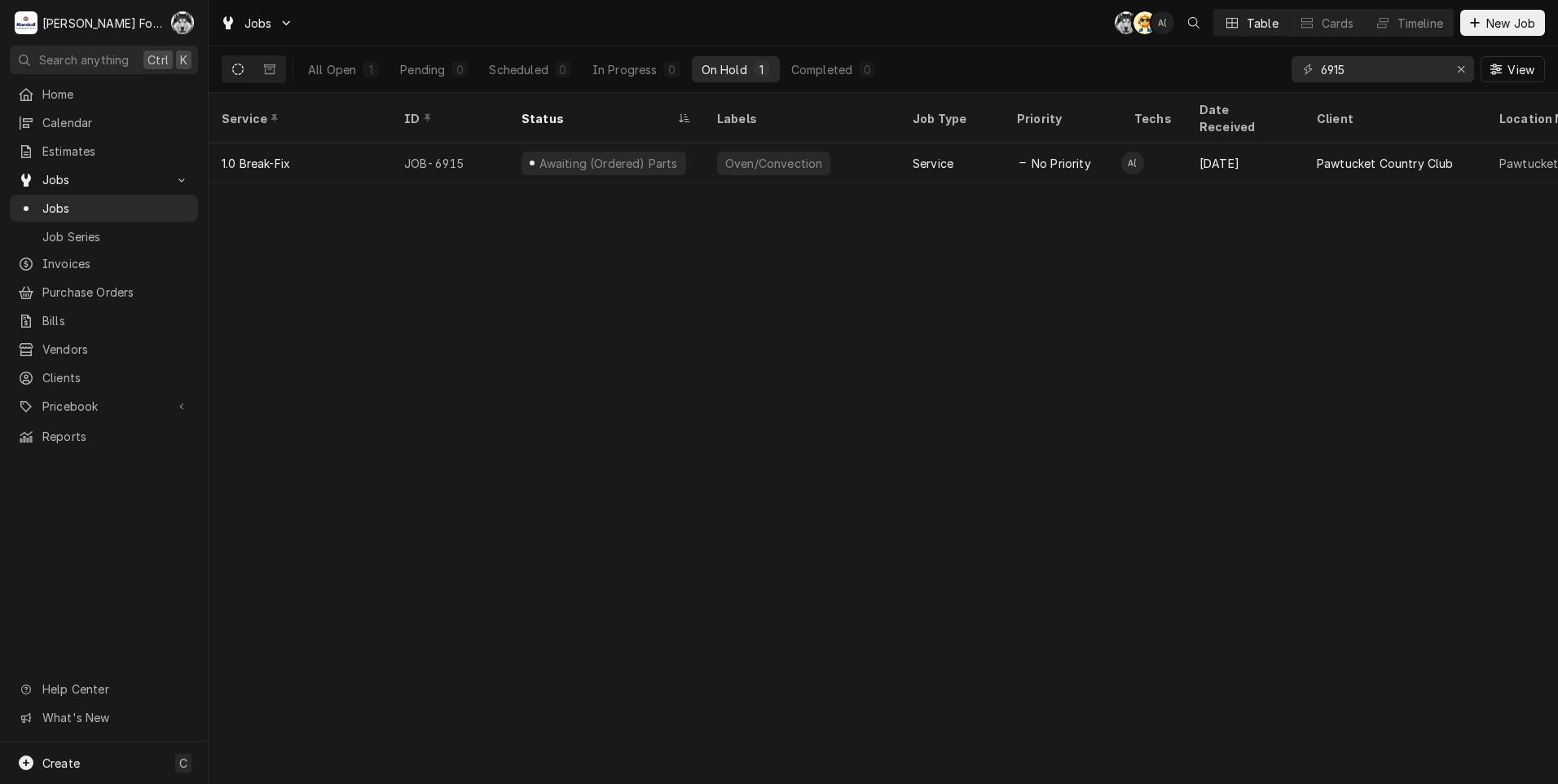
drag, startPoint x: 1374, startPoint y: 87, endPoint x: 1329, endPoint y: 82, distance: 45.3
click at [1329, 82] on div "6915 View" at bounding box center [1418, 69] width 254 height 46
drag, startPoint x: 1355, startPoint y: 75, endPoint x: 1215, endPoint y: 61, distance: 140.7
click at [1215, 61] on div "All Open 1 Pending 0 Scheduled 0 In Progress 0 On Hold 1 Completed 0 6915 View" at bounding box center [883, 69] width 1324 height 46
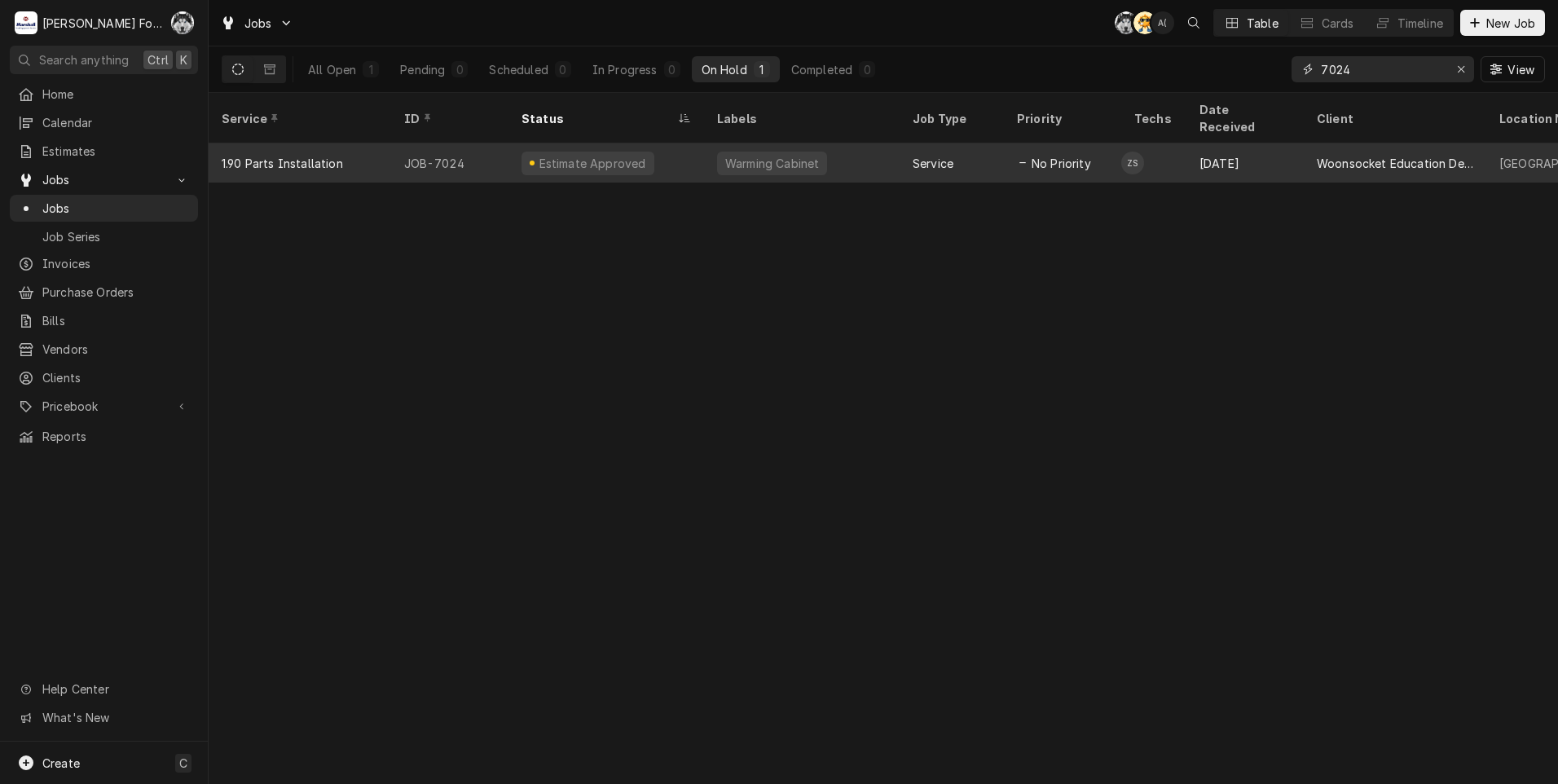
type input "7024"
click at [704, 146] on div "Warming Cabinet" at bounding box center [802, 163] width 195 height 39
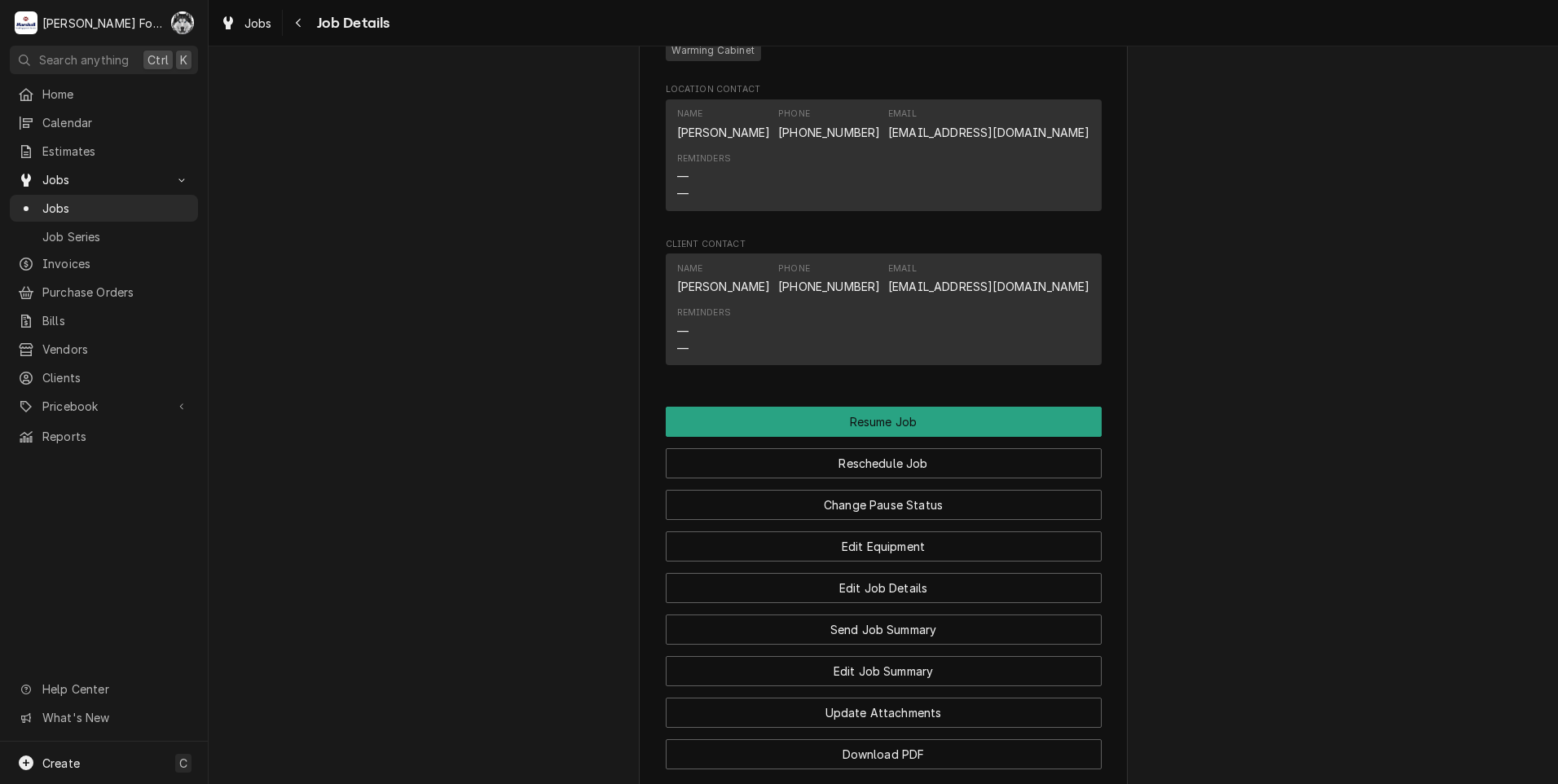
scroll to position [1590, 0]
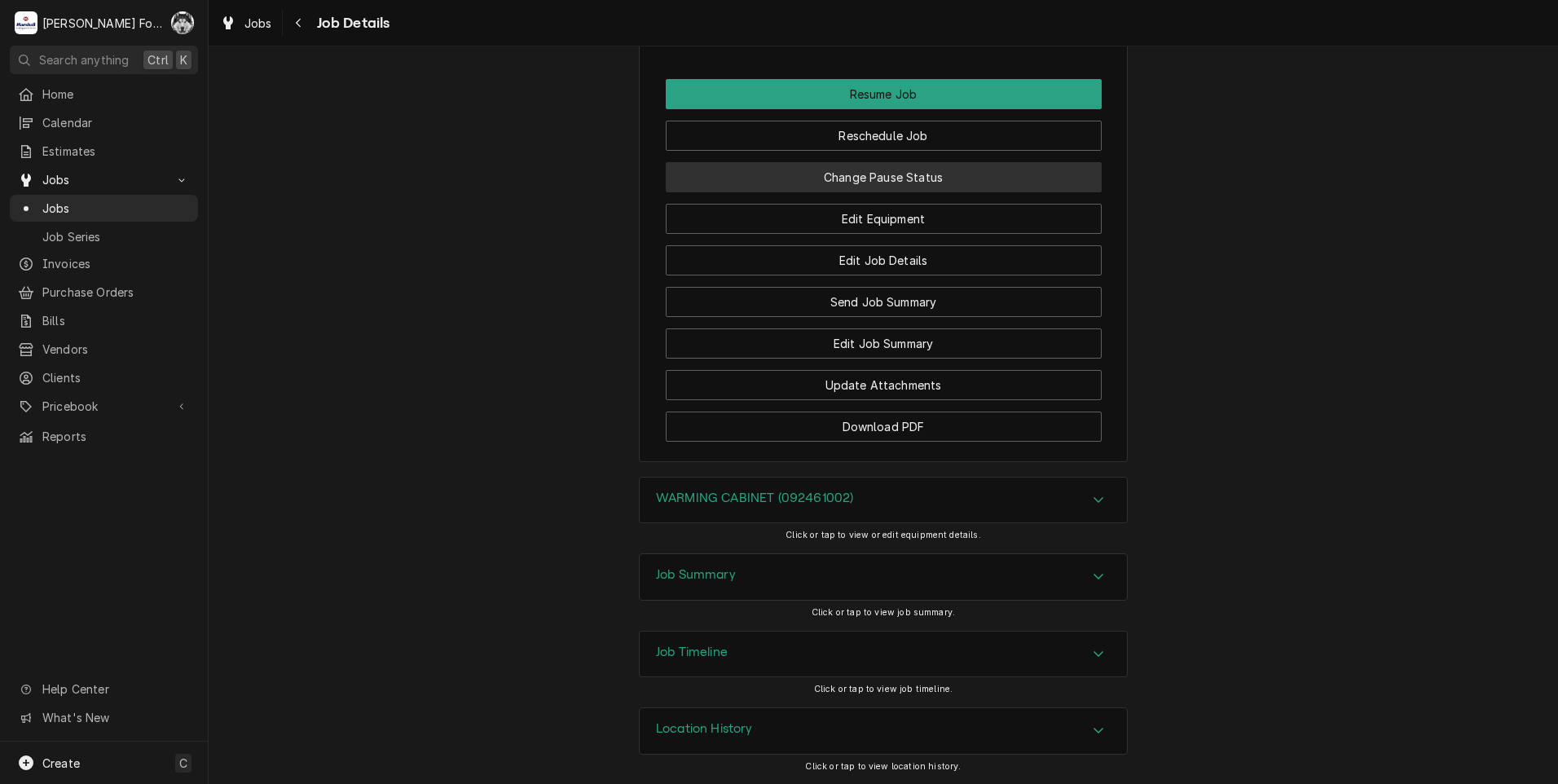
click at [845, 179] on button "Change Pause Status" at bounding box center [883, 176] width 436 height 30
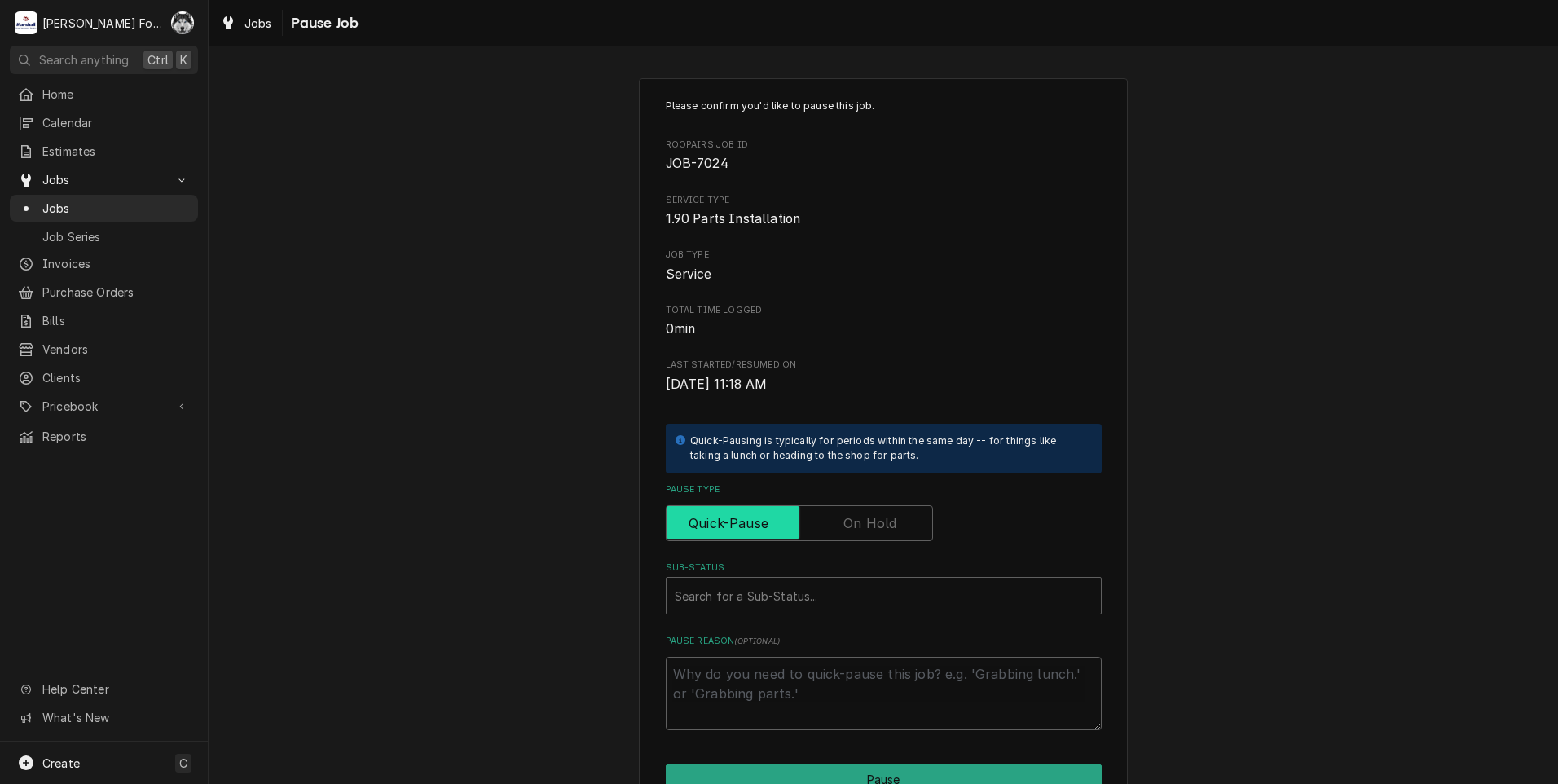
click at [834, 514] on input "Pause Type" at bounding box center [799, 523] width 253 height 36
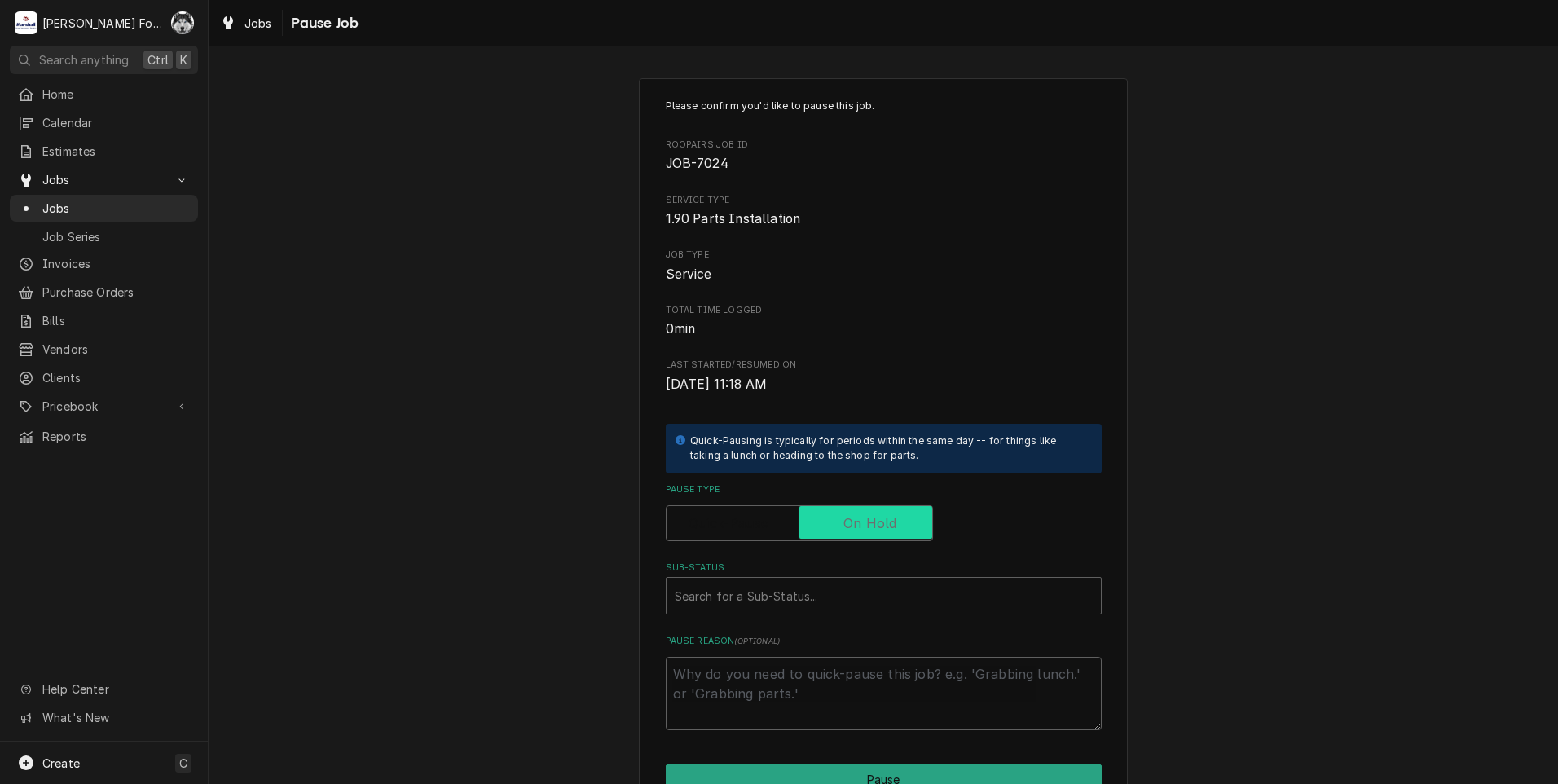
checkbox input "true"
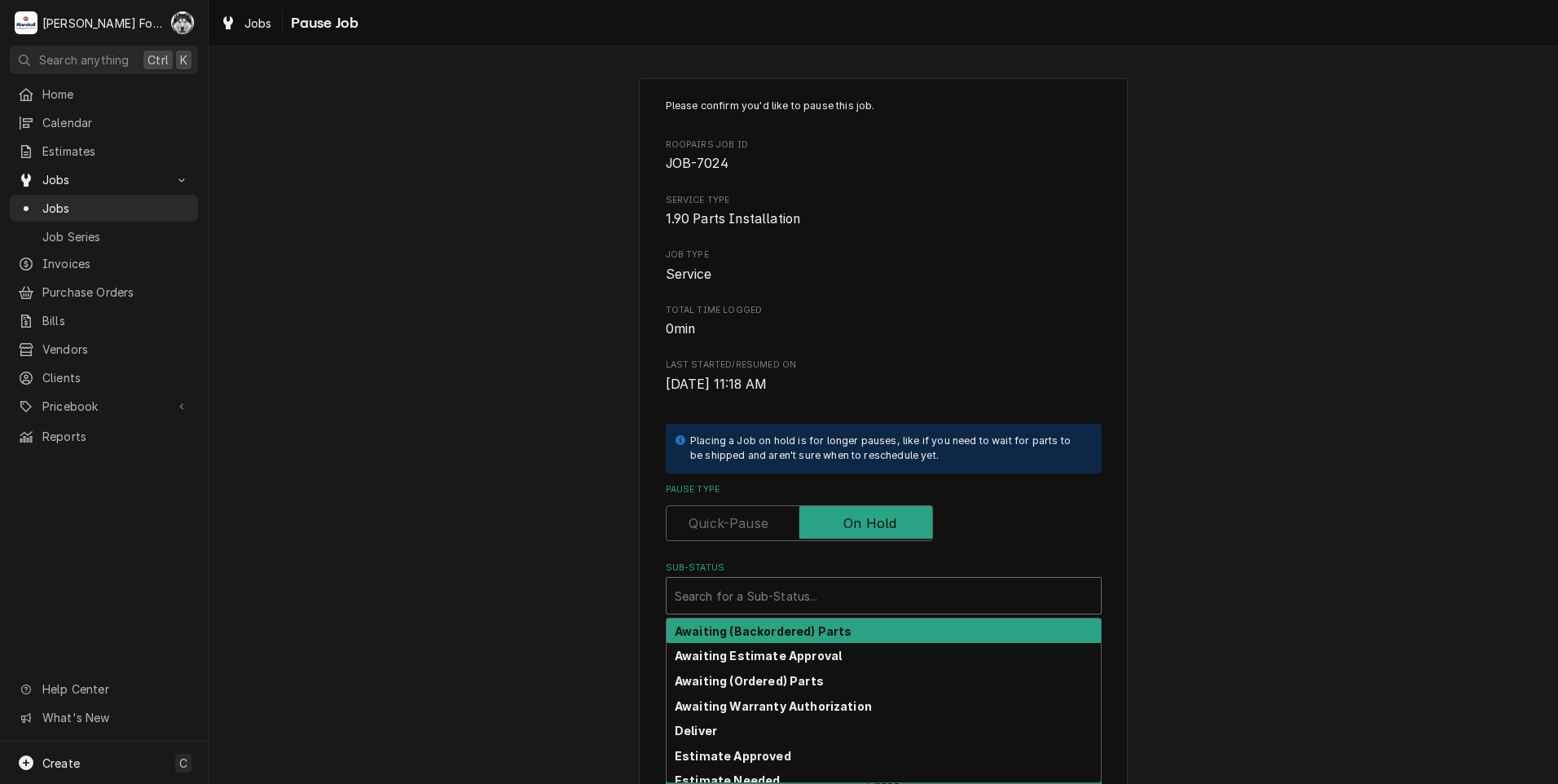
click at [803, 603] on div "Sub-Status" at bounding box center [884, 596] width 419 height 29
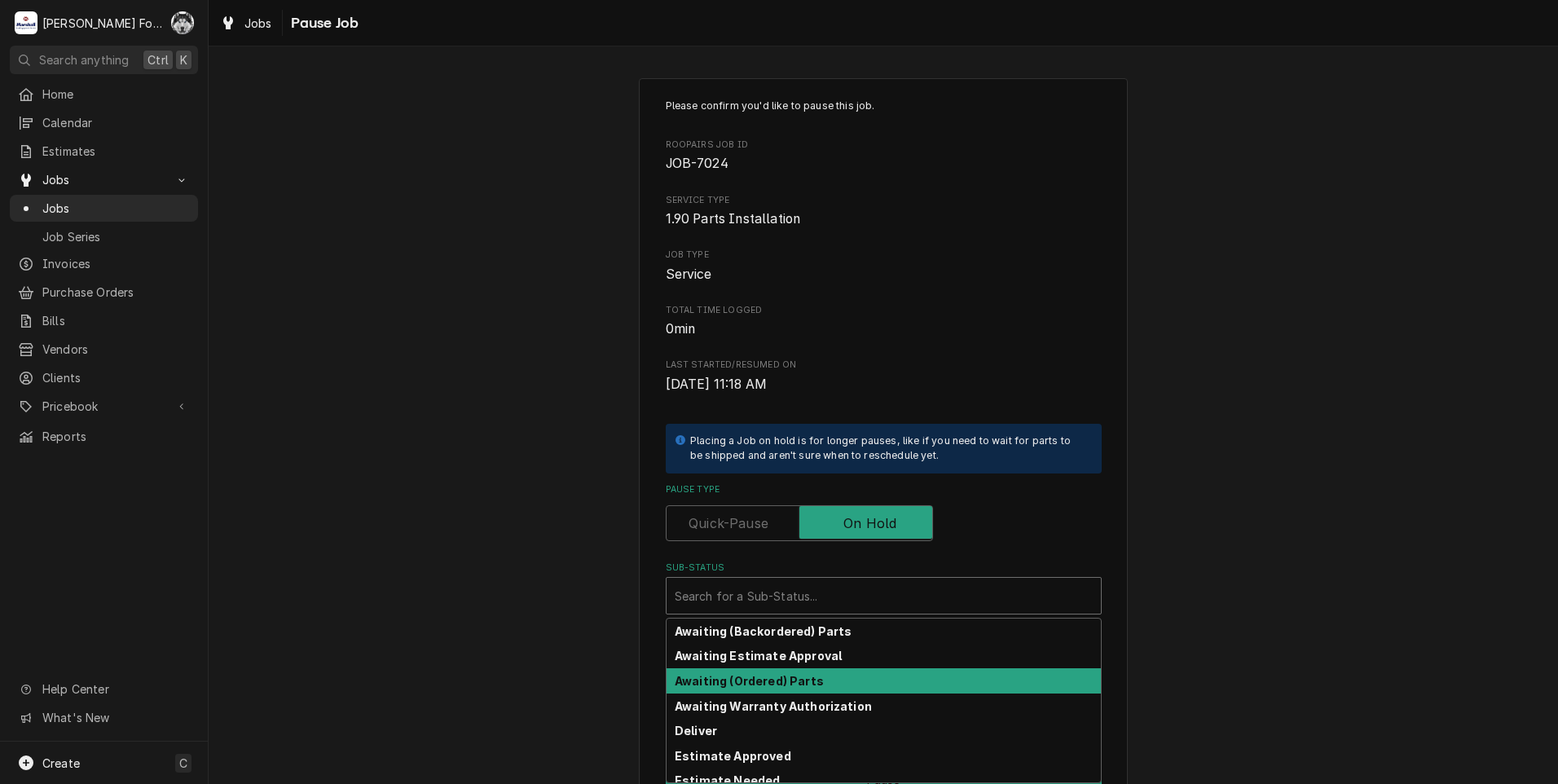
click at [774, 682] on strong "Awaiting (Ordered) Parts" at bounding box center [749, 681] width 149 height 14
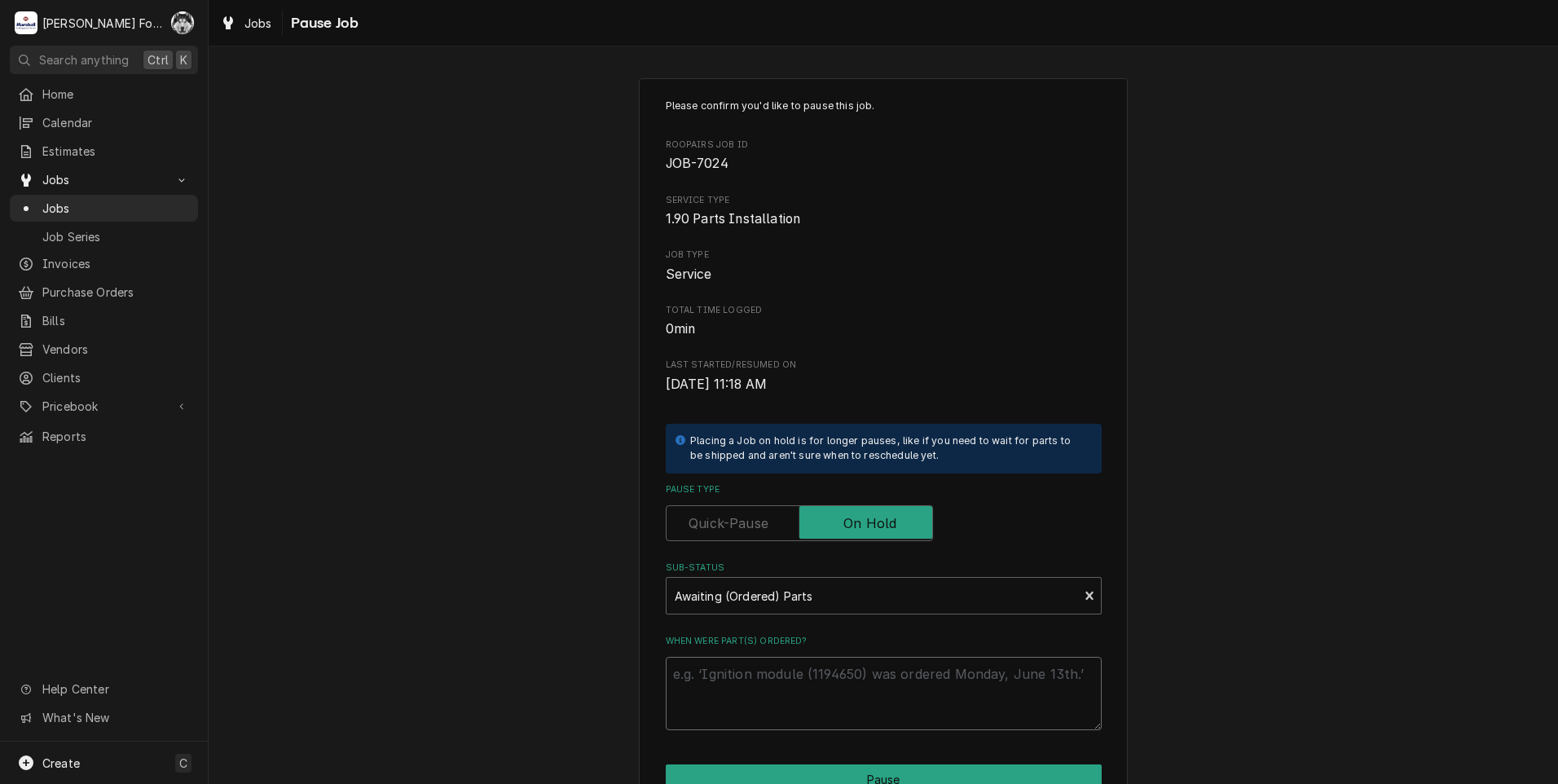
click at [751, 674] on textarea "When were part(s) ordered?" at bounding box center [883, 692] width 436 height 73
paste textarea "9/5/2025"
type textarea "x"
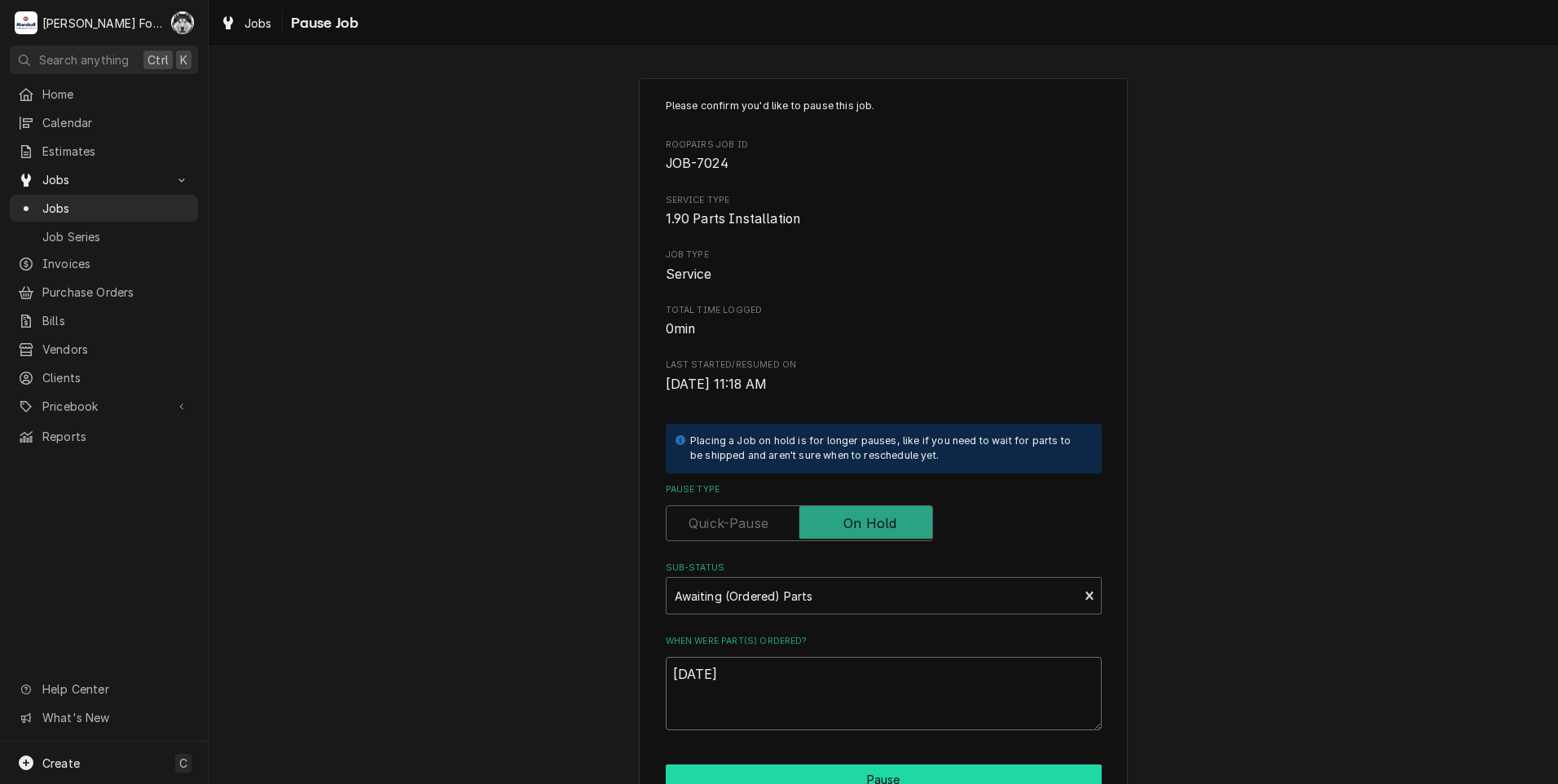
type textarea "[DATE]"
click at [777, 769] on button "Pause" at bounding box center [883, 779] width 436 height 30
type textarea "x"
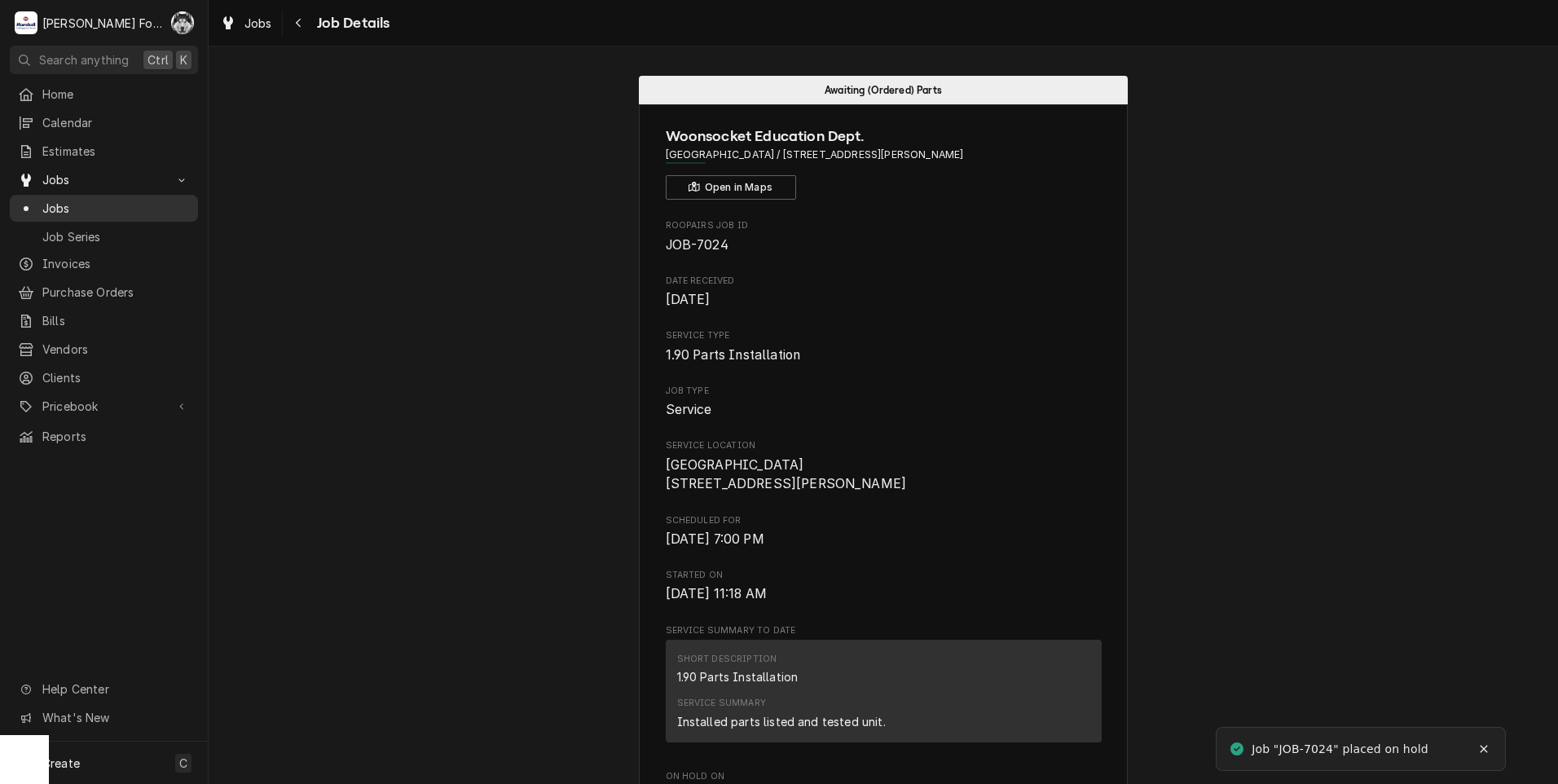
click at [57, 201] on span "Jobs" at bounding box center [115, 209] width 147 height 18
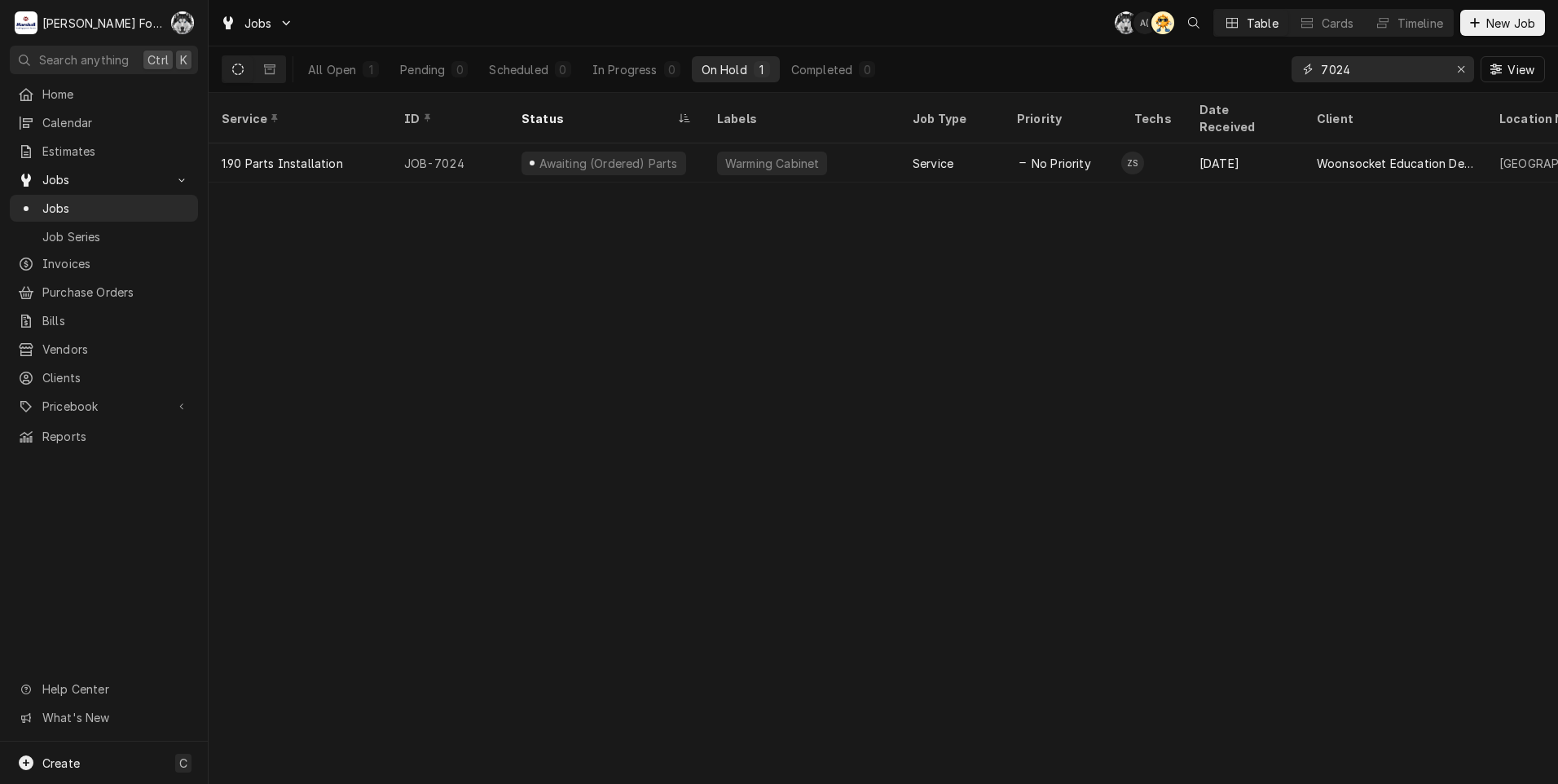
drag, startPoint x: 1372, startPoint y: 68, endPoint x: 1259, endPoint y: 68, distance: 113.0
click at [1259, 68] on div "All Open 1 Pending 0 Scheduled 0 In Progress 0 On Hold 1 Completed 0 7024 View" at bounding box center [883, 69] width 1324 height 46
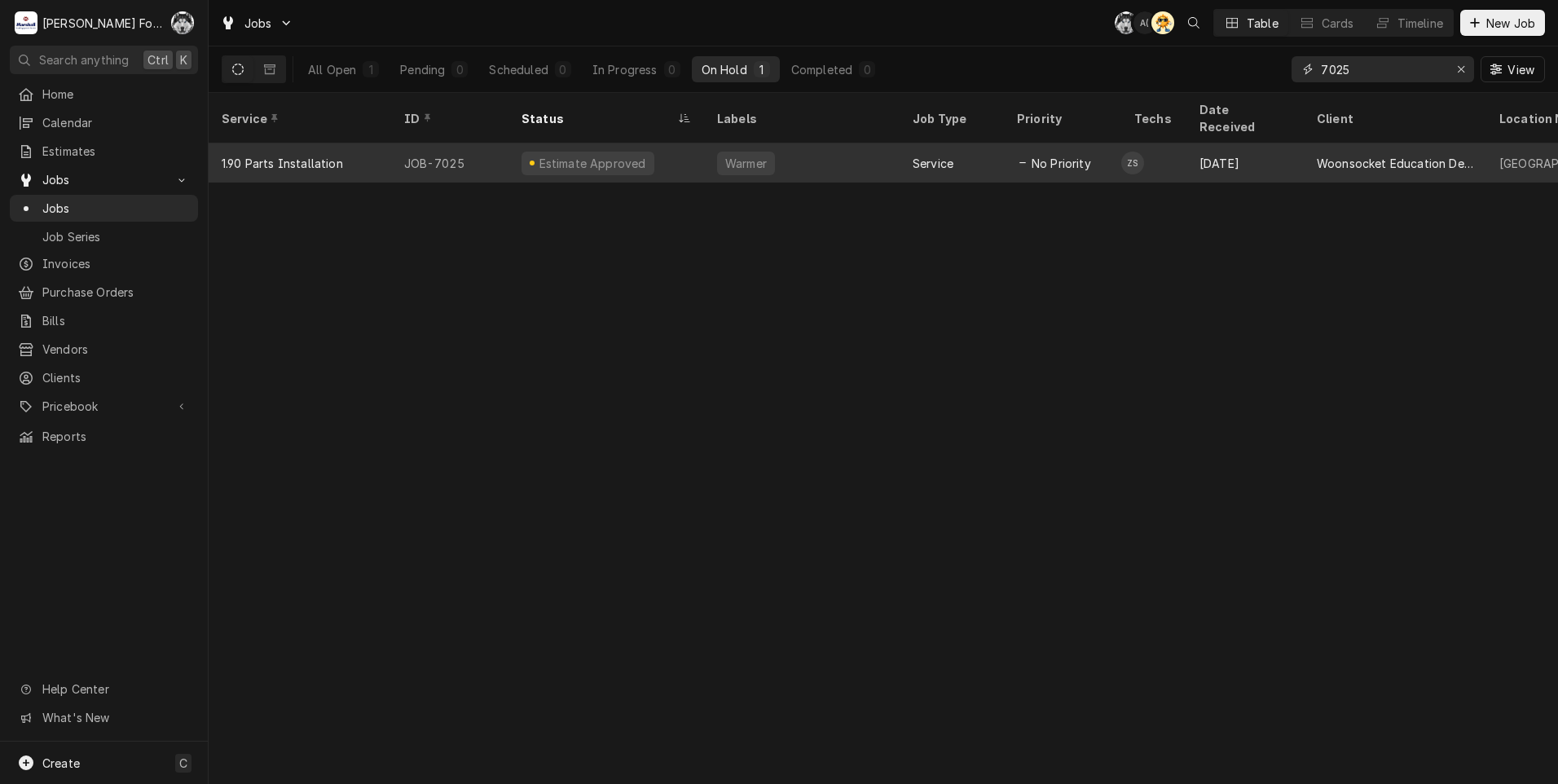
type input "7025"
click at [742, 155] on div "Warmer" at bounding box center [746, 164] width 45 height 18
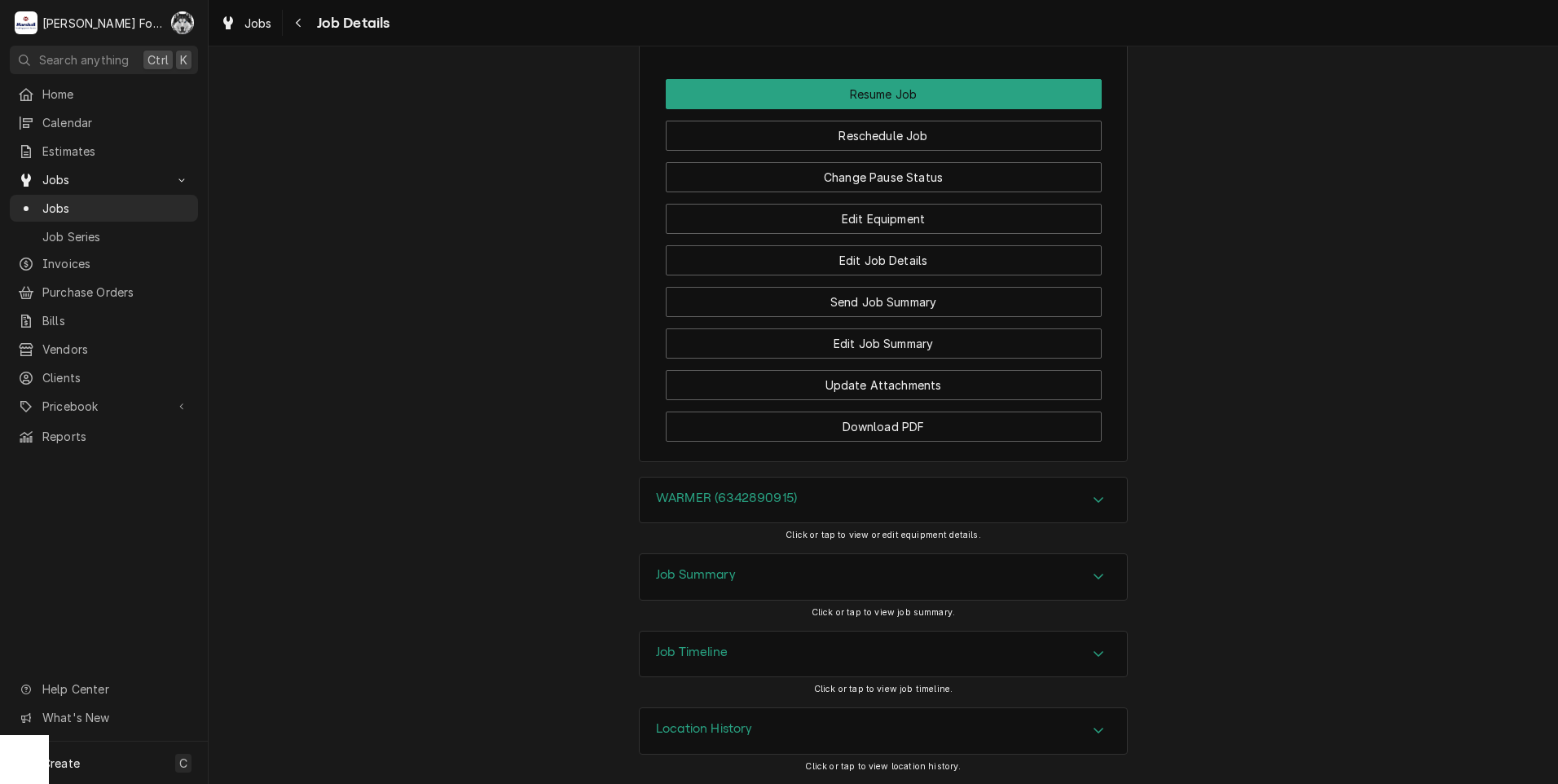
scroll to position [1590, 0]
click at [849, 193] on div "Edit Equipment" at bounding box center [883, 213] width 436 height 42
click at [850, 180] on button "Change Pause Status" at bounding box center [883, 176] width 436 height 30
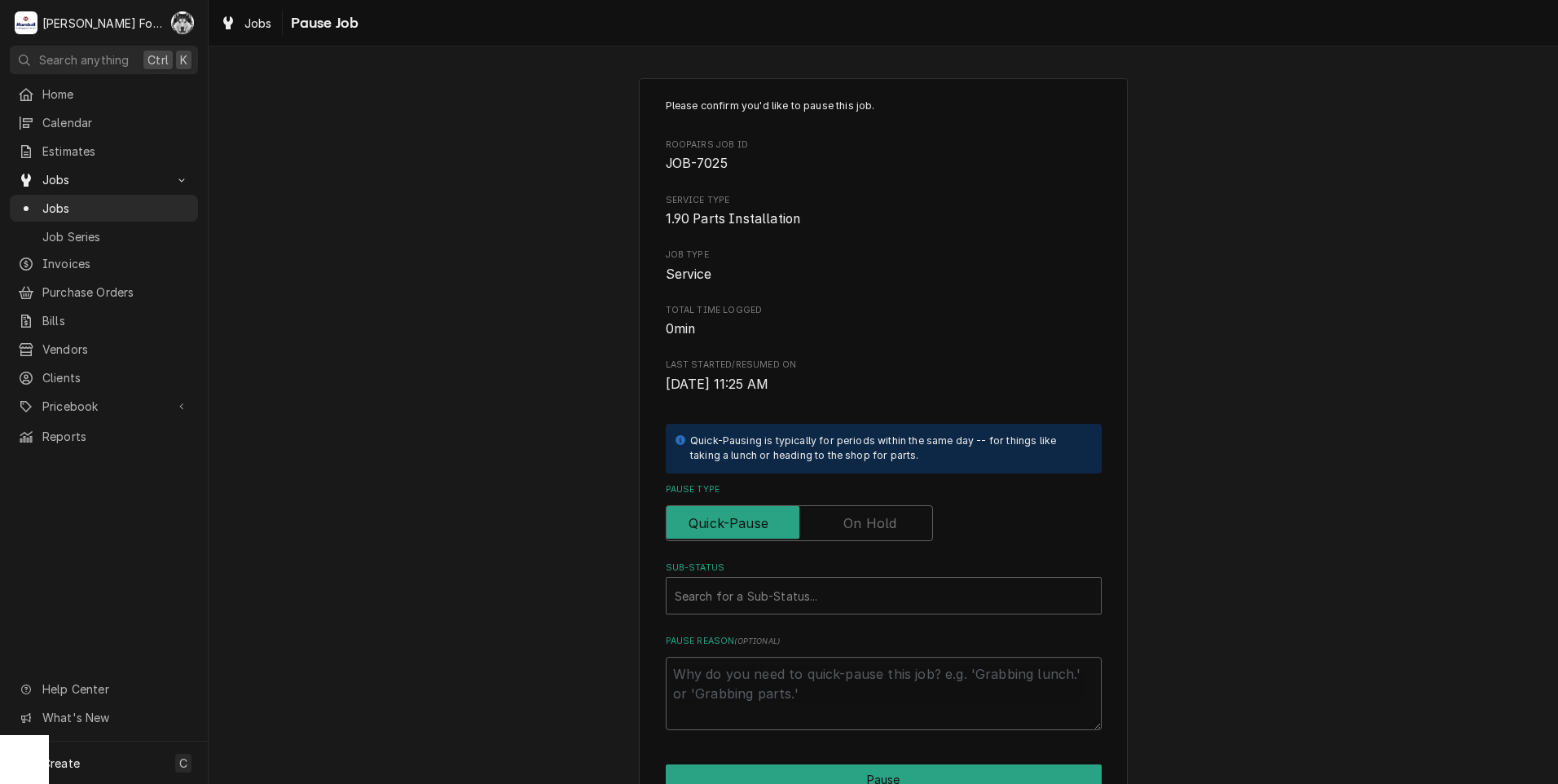
click at [856, 517] on label "Pause Type" at bounding box center [799, 523] width 267 height 36
click at [856, 517] on input "Pause Type" at bounding box center [799, 523] width 253 height 36
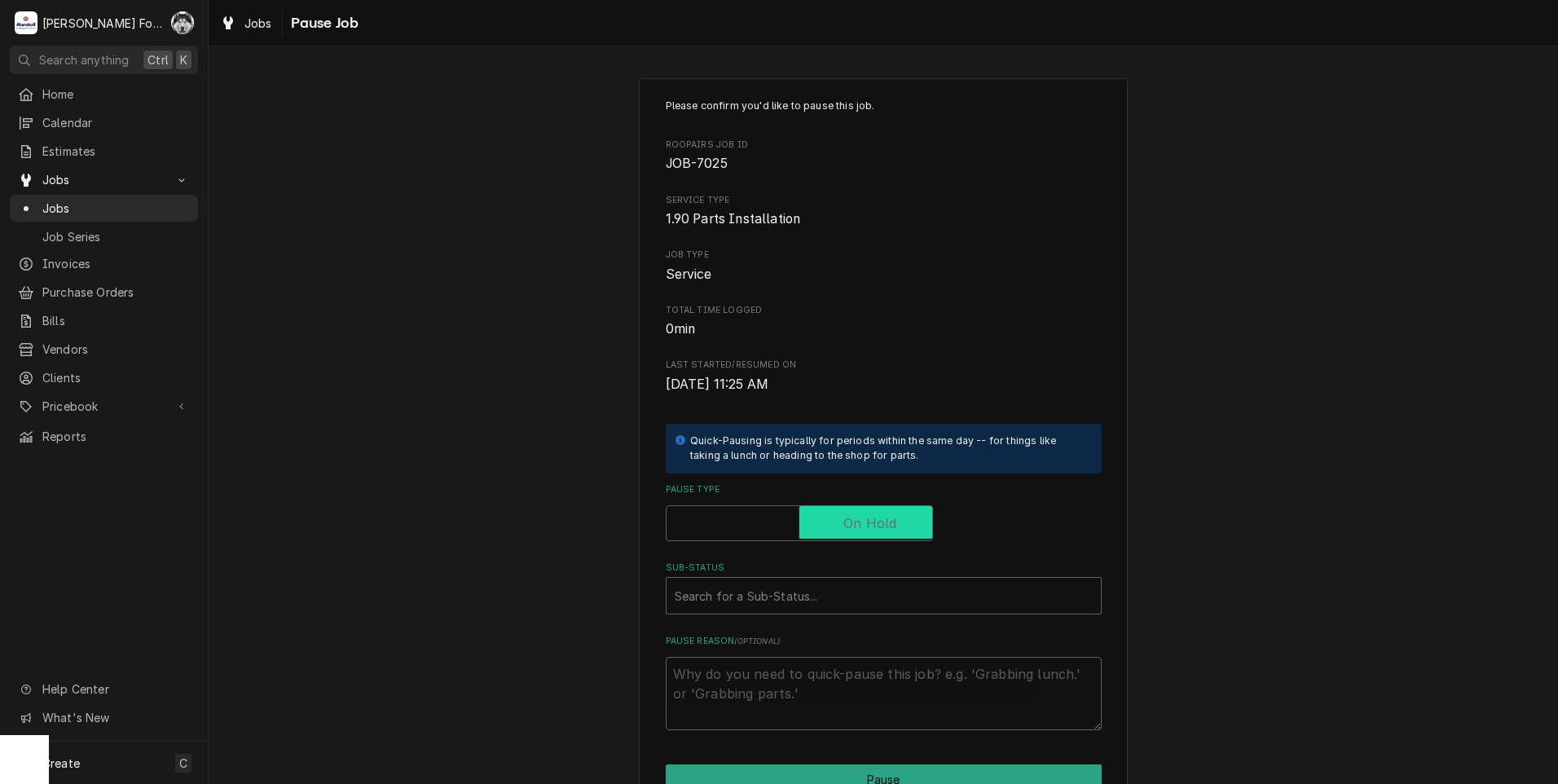
checkbox input "true"
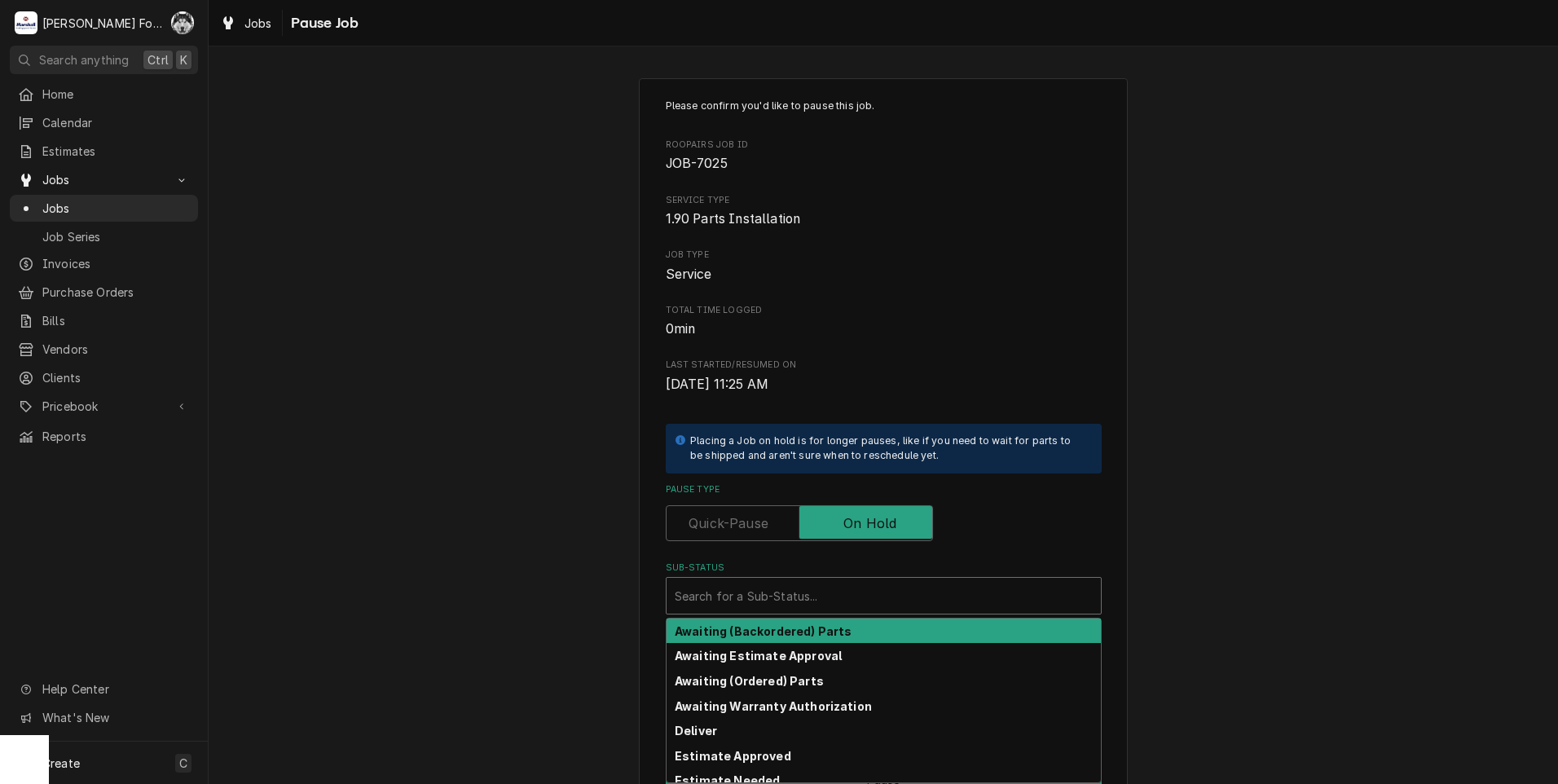
click at [795, 594] on div "Sub-Status" at bounding box center [884, 596] width 419 height 29
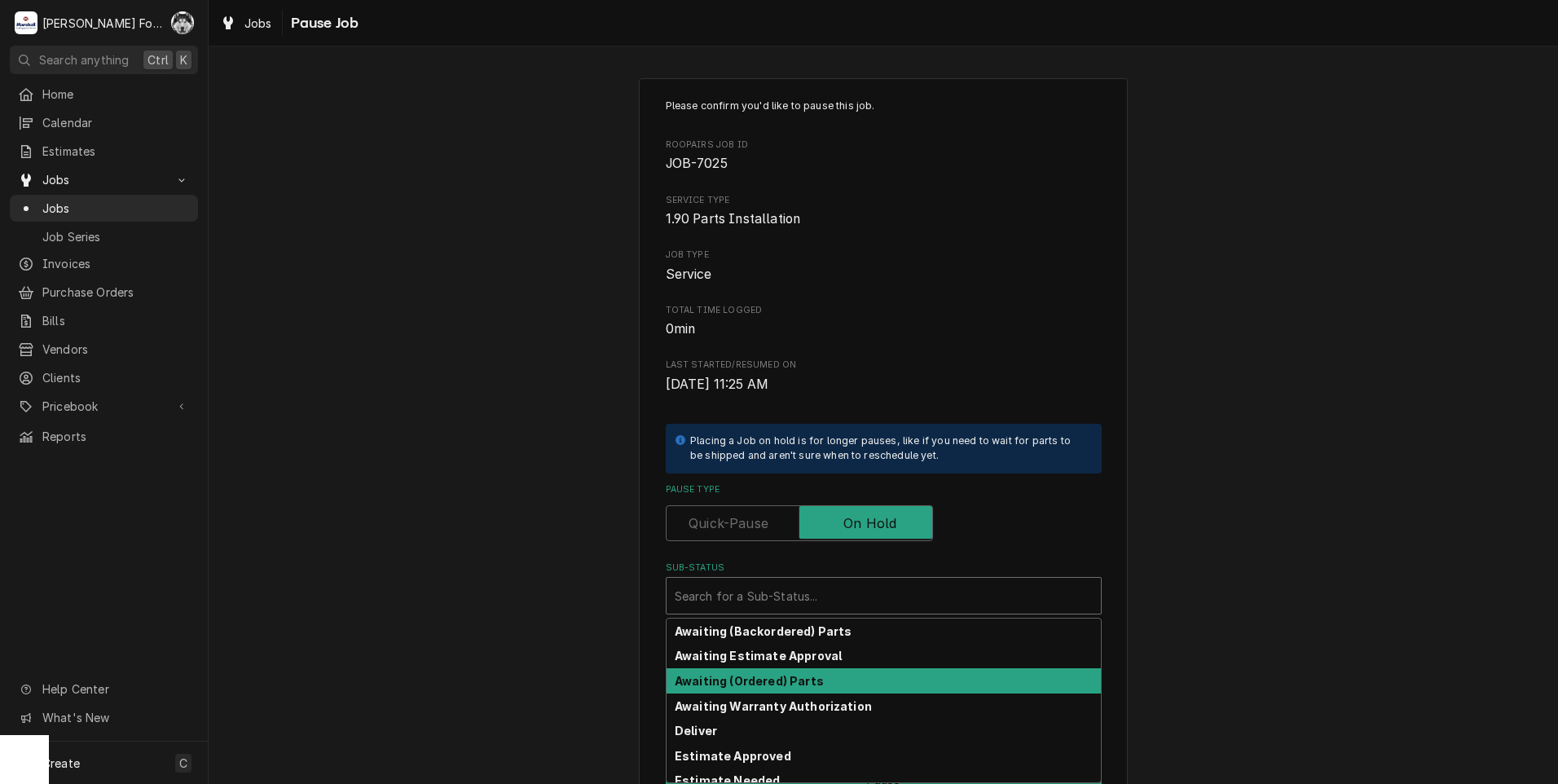
click at [747, 685] on strong "Awaiting (Ordered) Parts" at bounding box center [749, 681] width 149 height 14
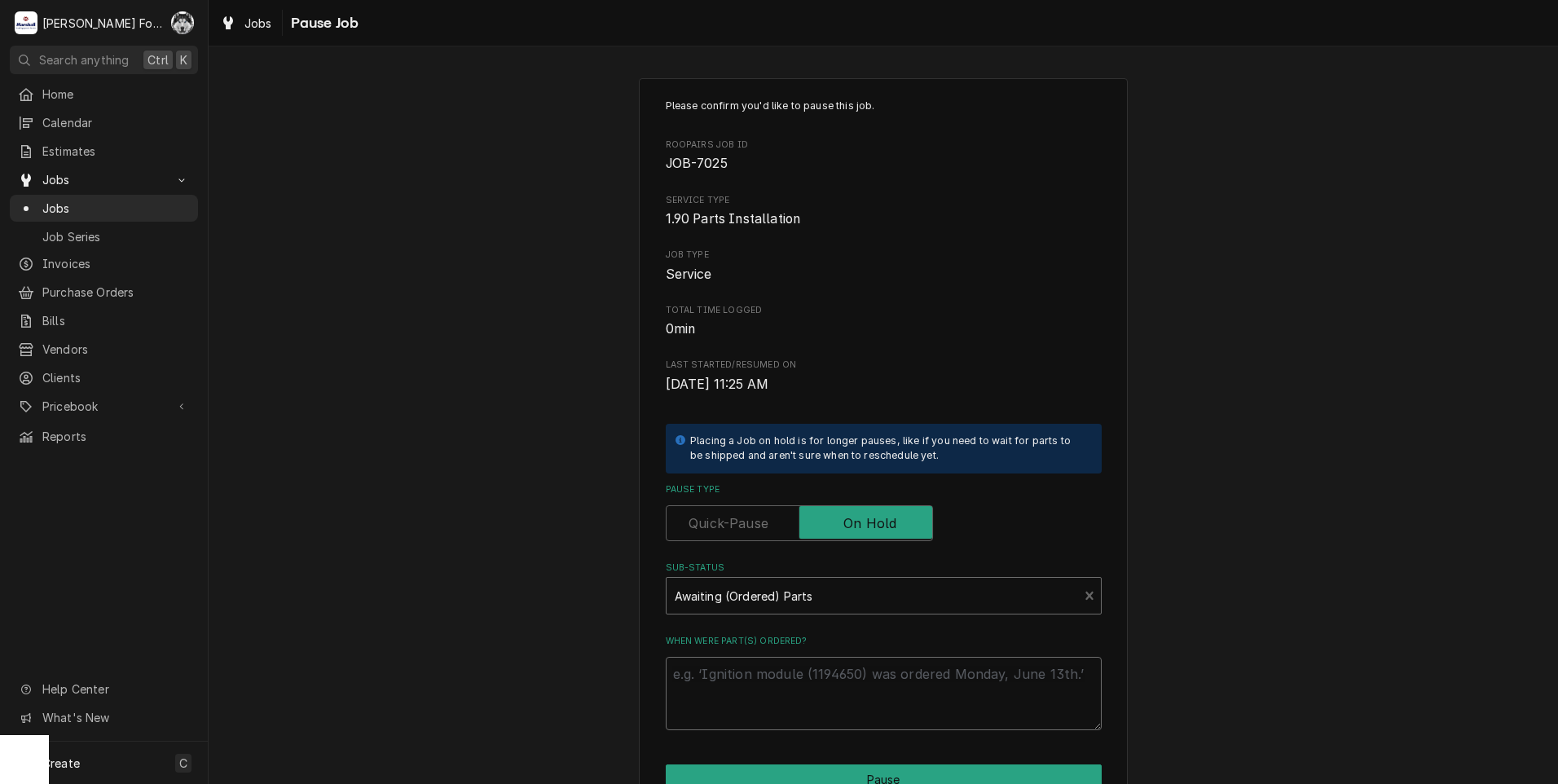
click at [744, 684] on textarea "When were part(s) ordered?" at bounding box center [883, 692] width 436 height 73
paste textarea "9/5/2025"
type textarea "x"
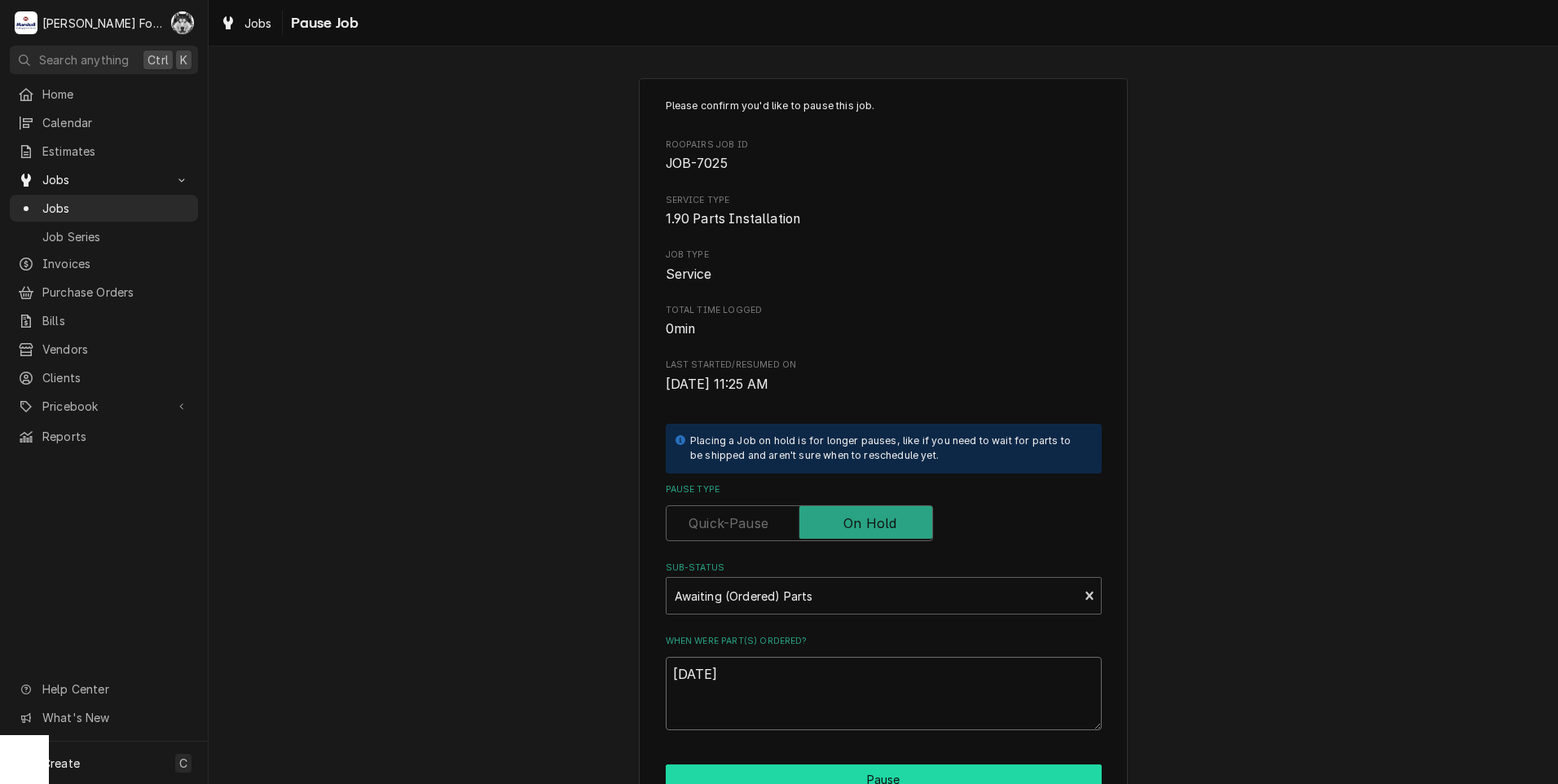
type textarea "9/5/2025"
click at [769, 778] on button "Pause" at bounding box center [883, 779] width 436 height 30
type textarea "x"
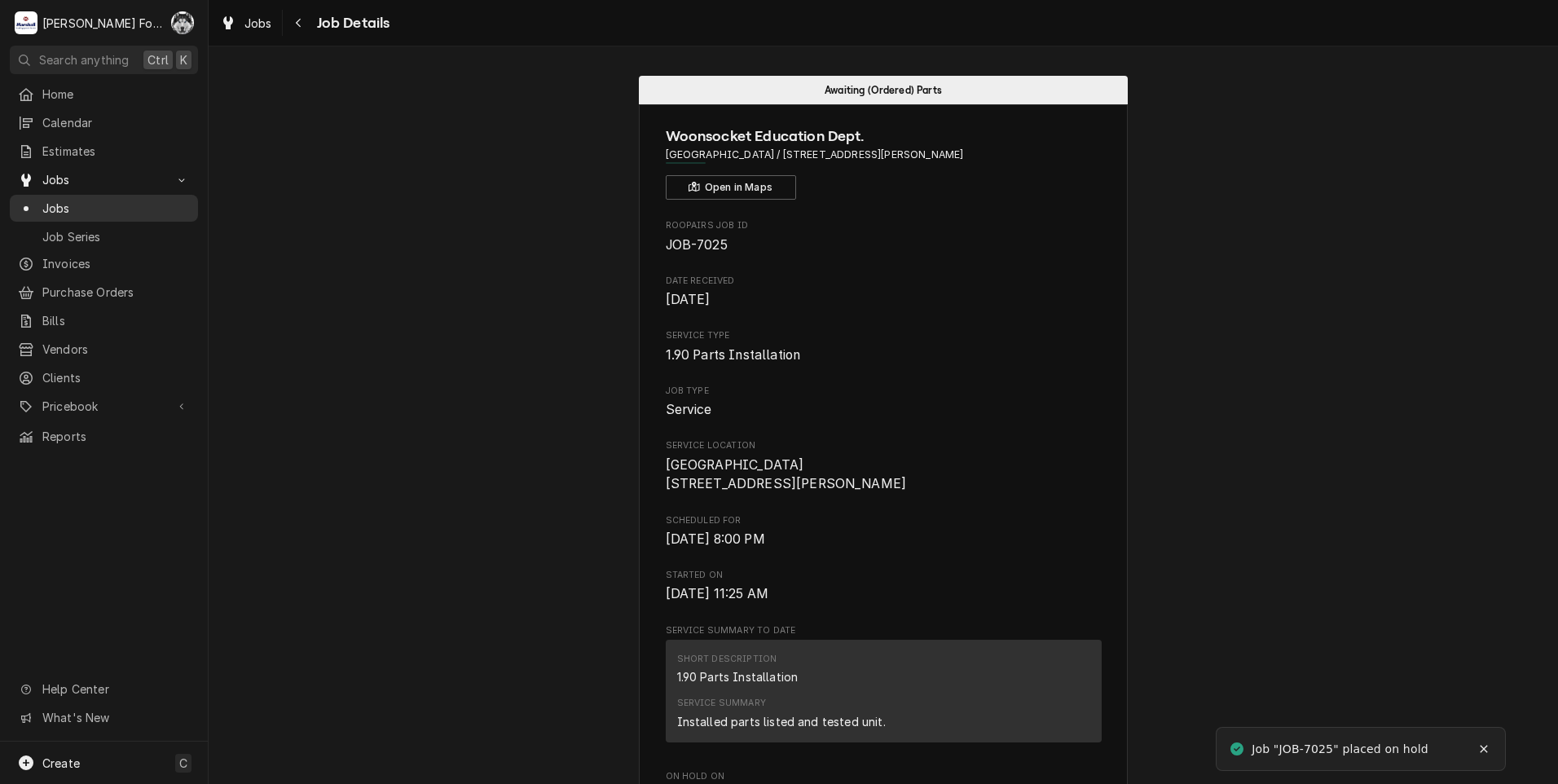
click at [40, 208] on div "Jobs" at bounding box center [103, 209] width 172 height 18
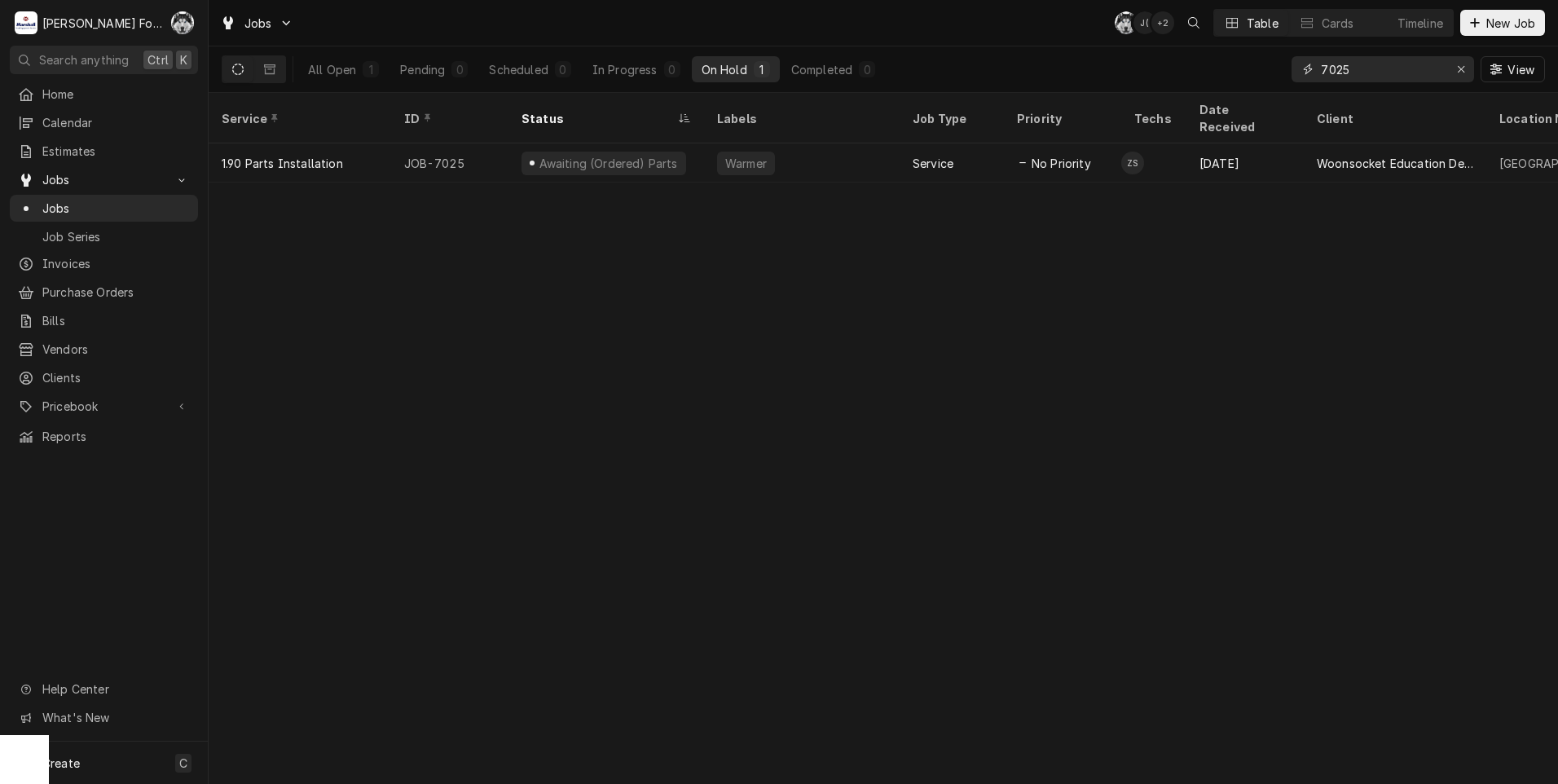
drag, startPoint x: 0, startPoint y: 0, endPoint x: 1211, endPoint y: 87, distance: 1214.1
click at [1213, 87] on div "All Open 1 Pending 0 Scheduled 0 In Progress 0 On Hold 1 Completed 0 7025 View" at bounding box center [883, 69] width 1324 height 46
type input "7021"
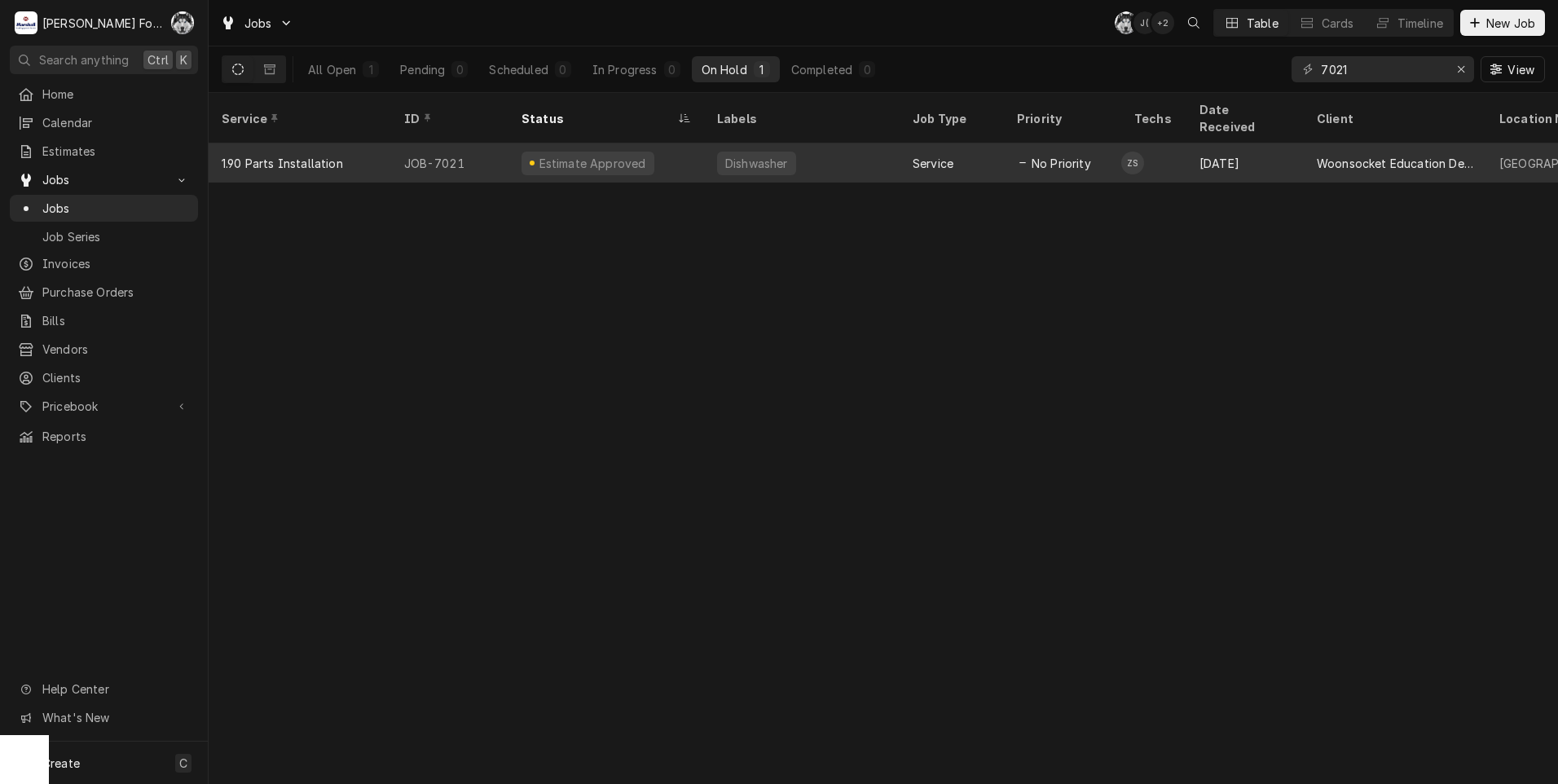
click at [747, 155] on div "Dishwasher" at bounding box center [757, 164] width 66 height 18
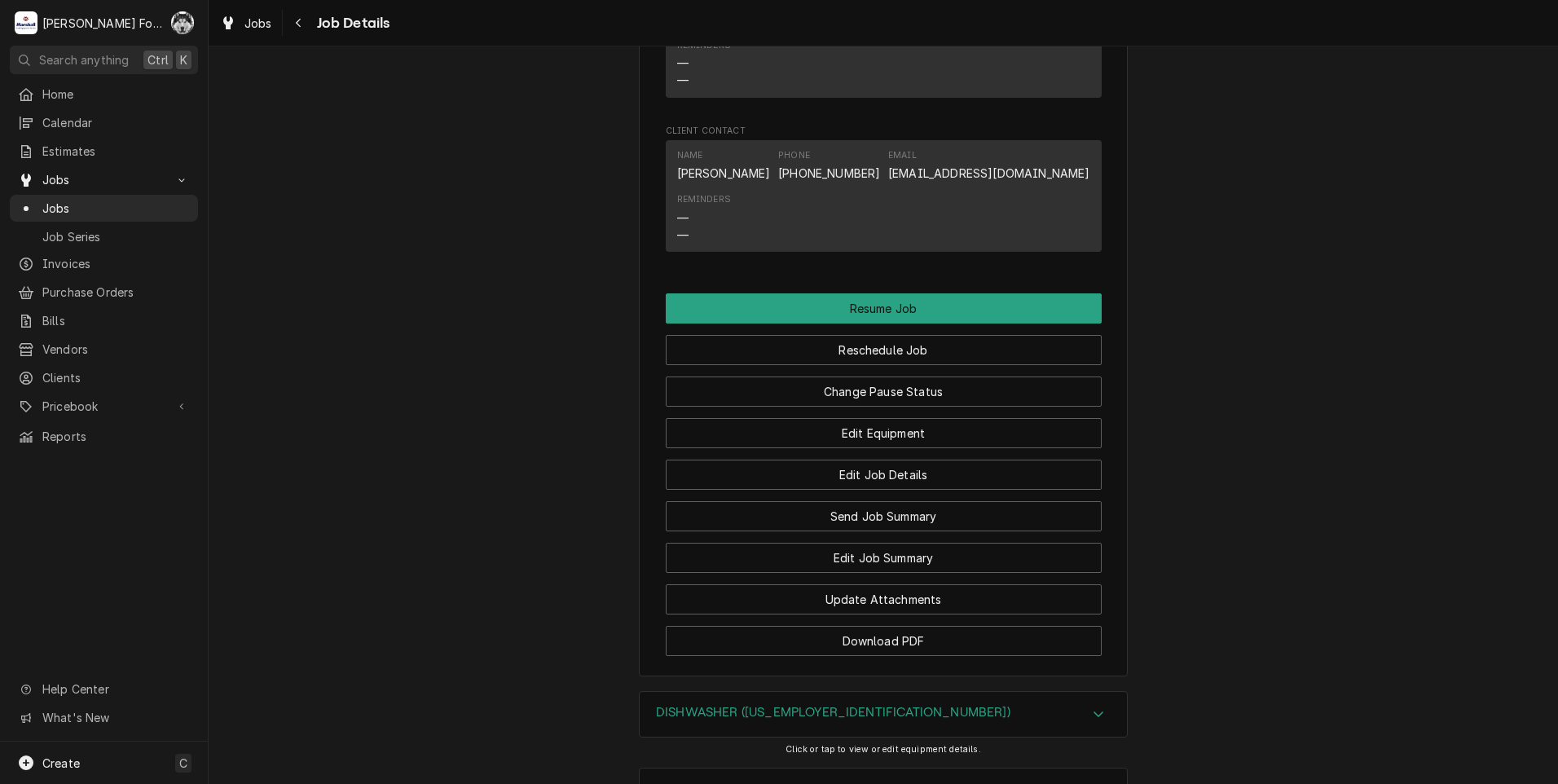
scroll to position [1590, 0]
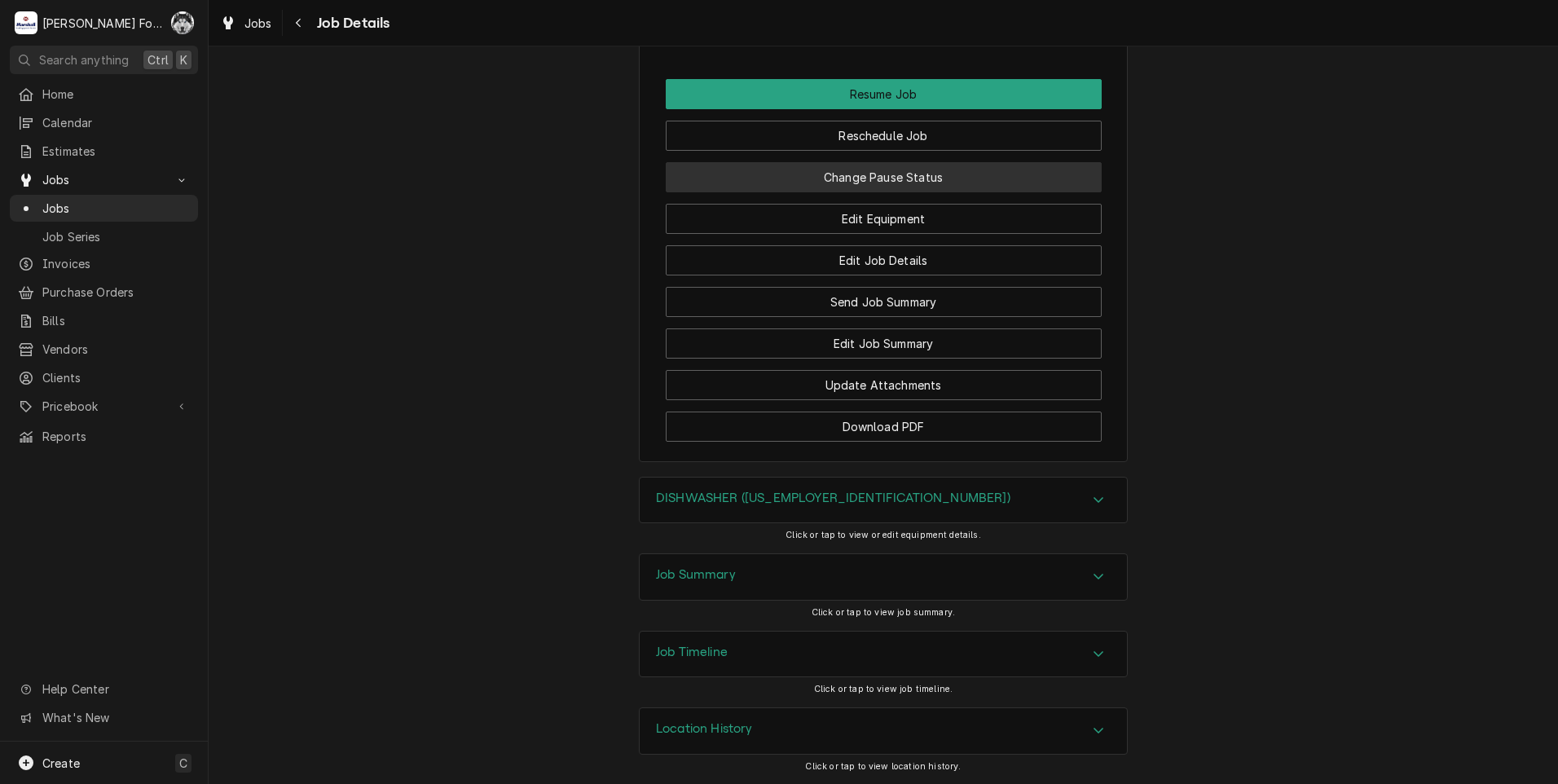
click at [868, 171] on button "Change Pause Status" at bounding box center [883, 176] width 436 height 30
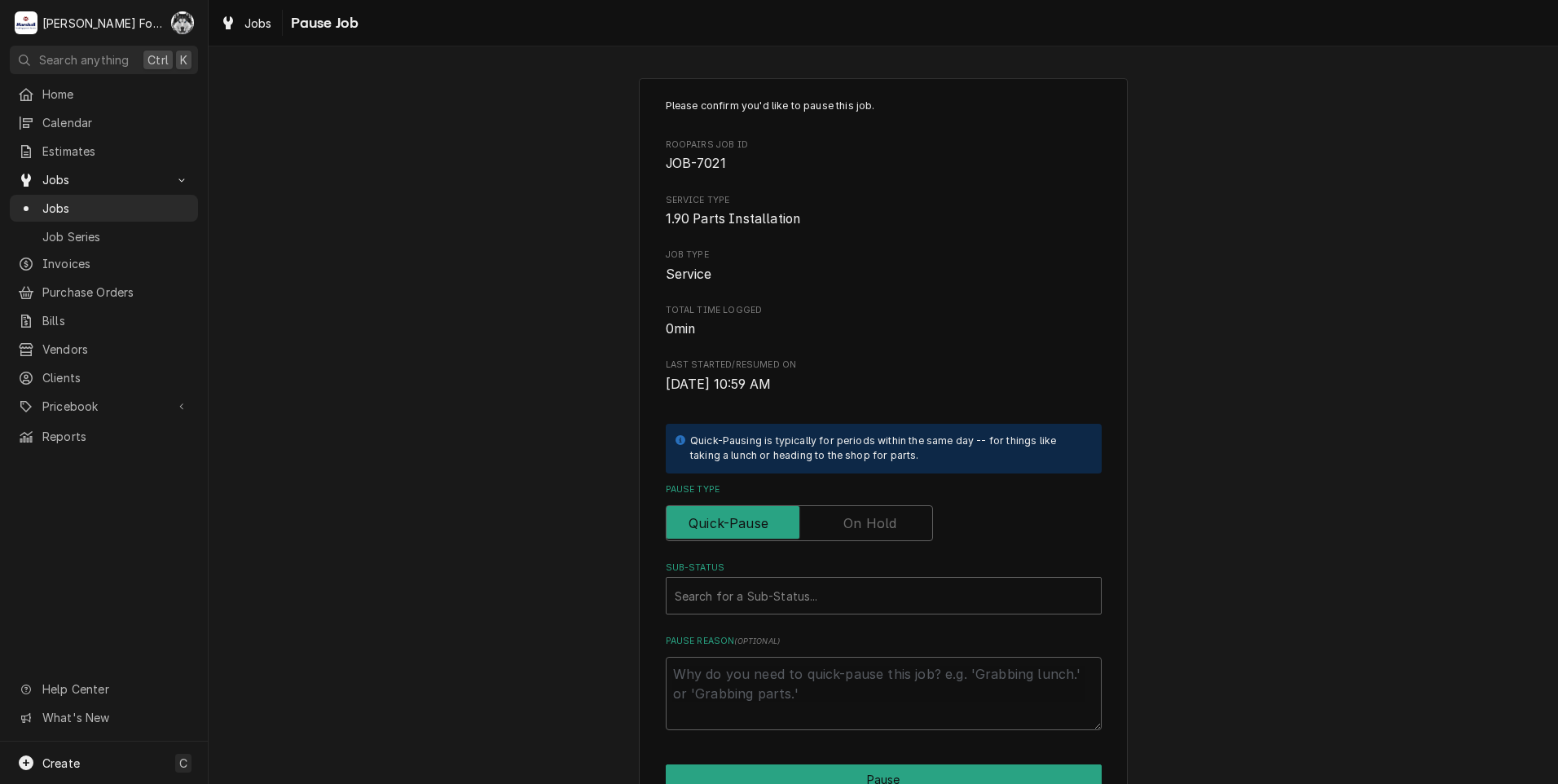
click at [854, 523] on label "Pause Type" at bounding box center [799, 523] width 267 height 36
click at [854, 523] on input "Pause Type" at bounding box center [799, 523] width 253 height 36
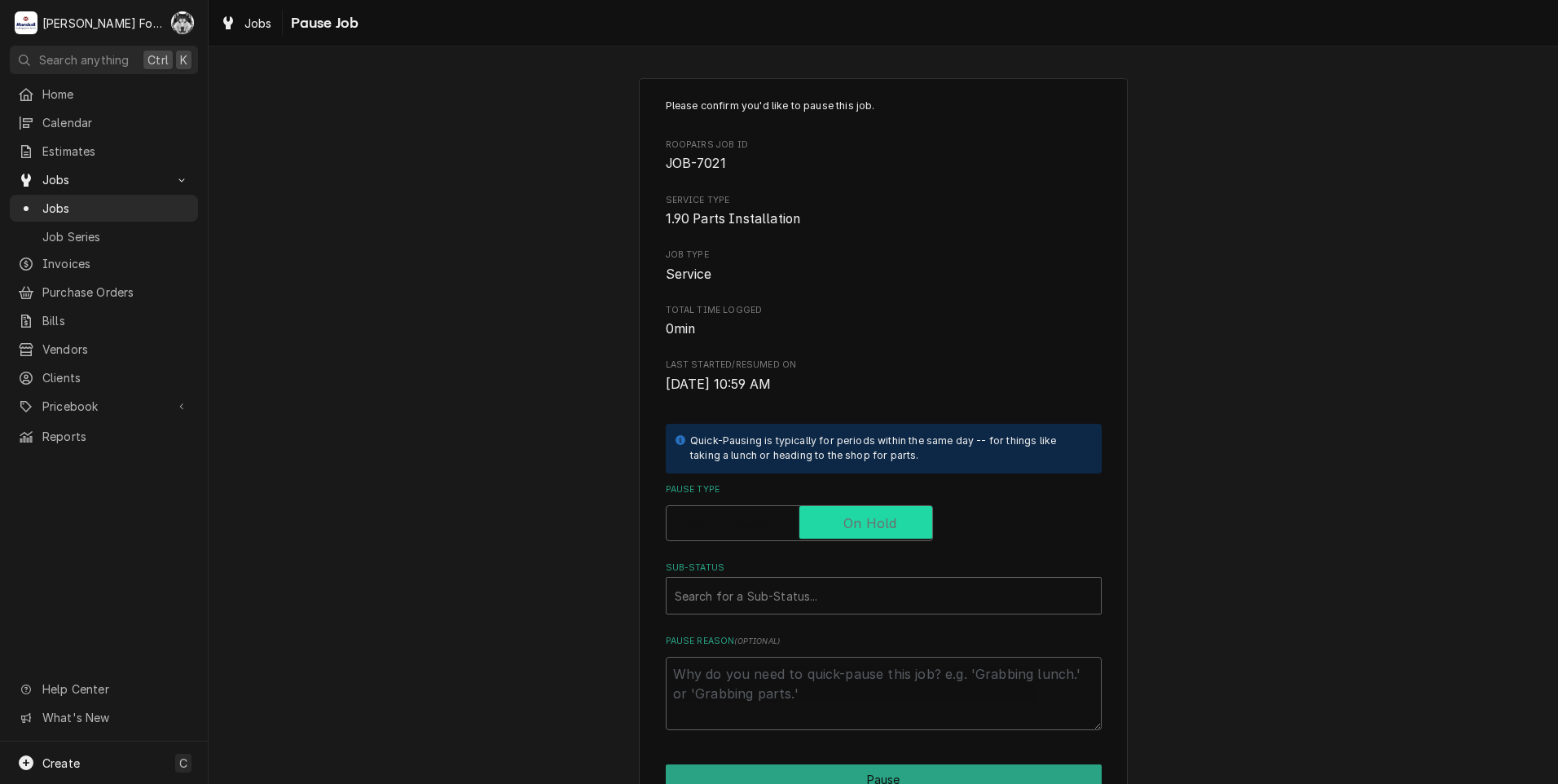
checkbox input "true"
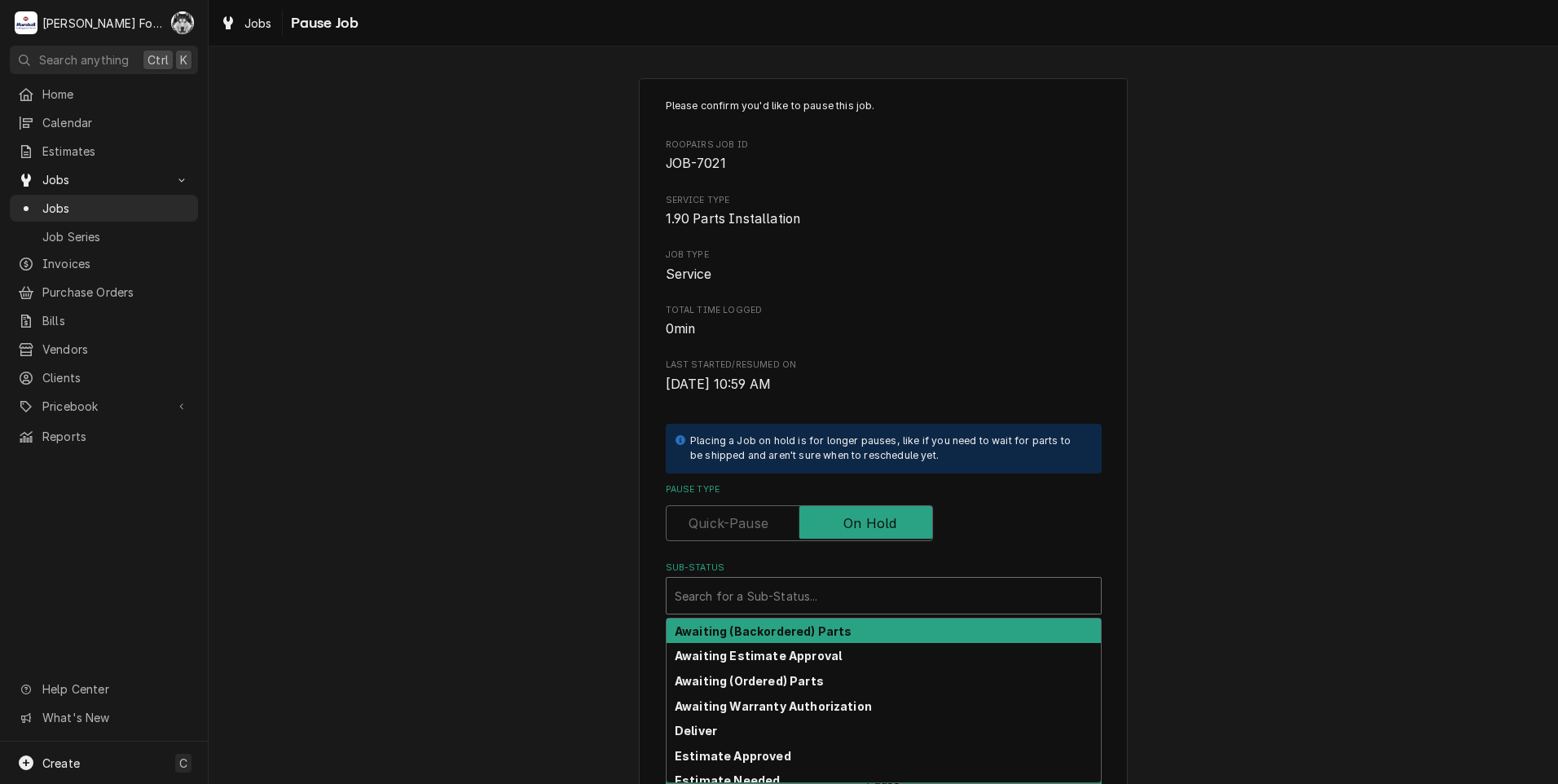
click at [802, 602] on div "Sub-Status" at bounding box center [884, 596] width 419 height 29
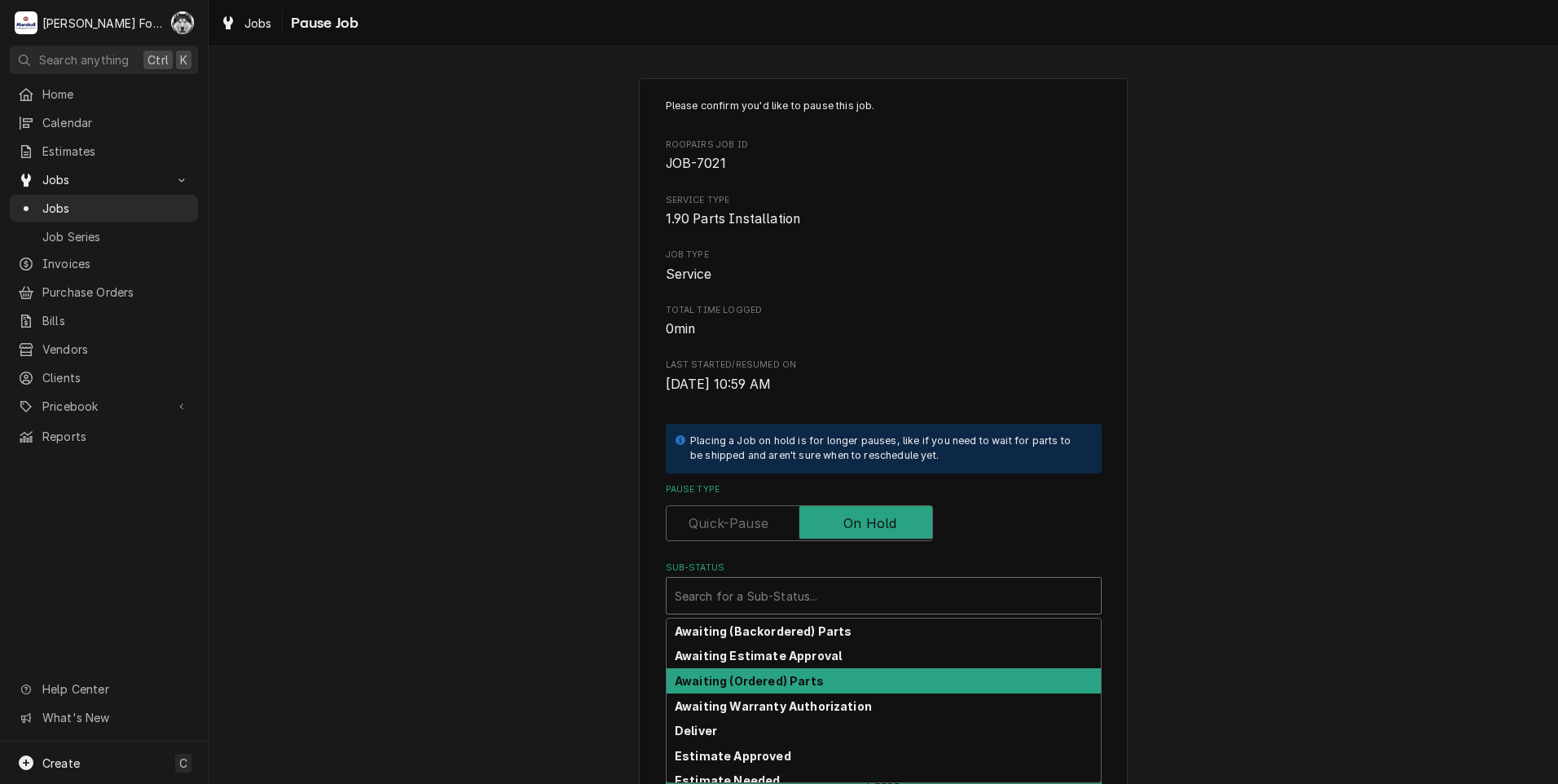
click at [789, 677] on strong "Awaiting (Ordered) Parts" at bounding box center [749, 681] width 149 height 14
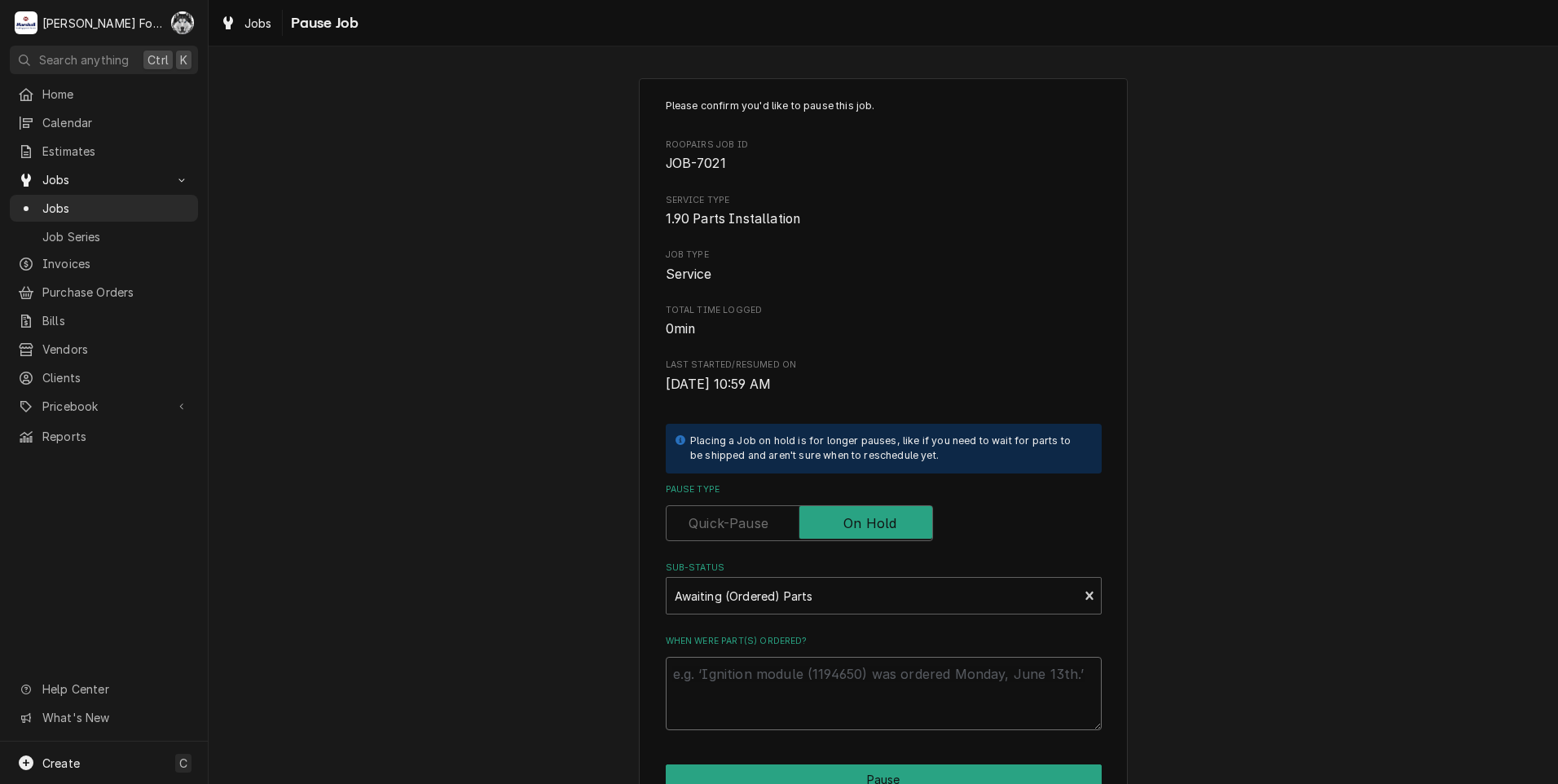
click at [781, 671] on textarea "When were part(s) ordered?" at bounding box center [883, 692] width 436 height 73
paste textarea "[DATE]"
type textarea "x"
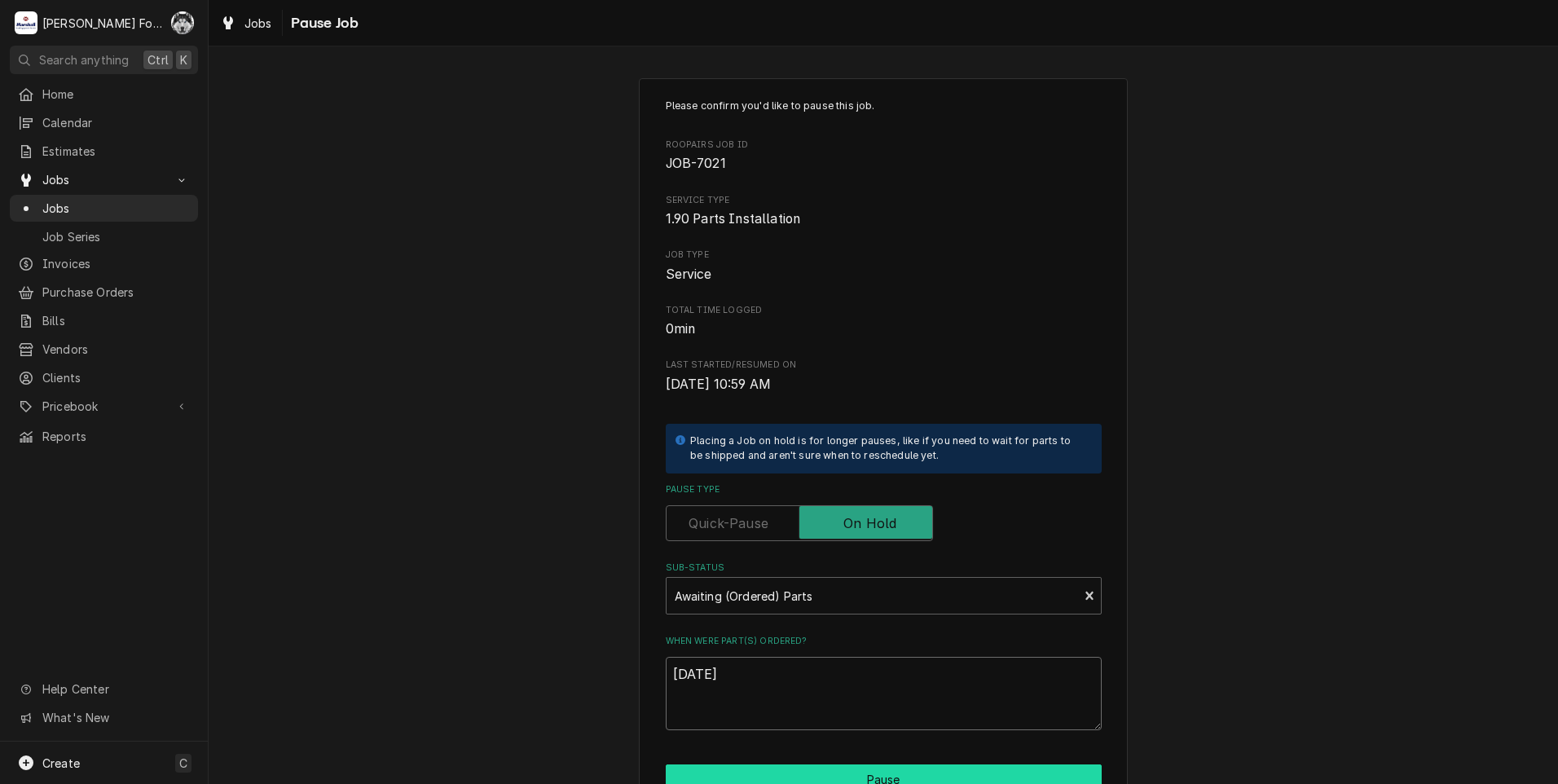
type textarea "9/5/2025"
click at [769, 774] on button "Pause" at bounding box center [883, 779] width 436 height 30
type textarea "x"
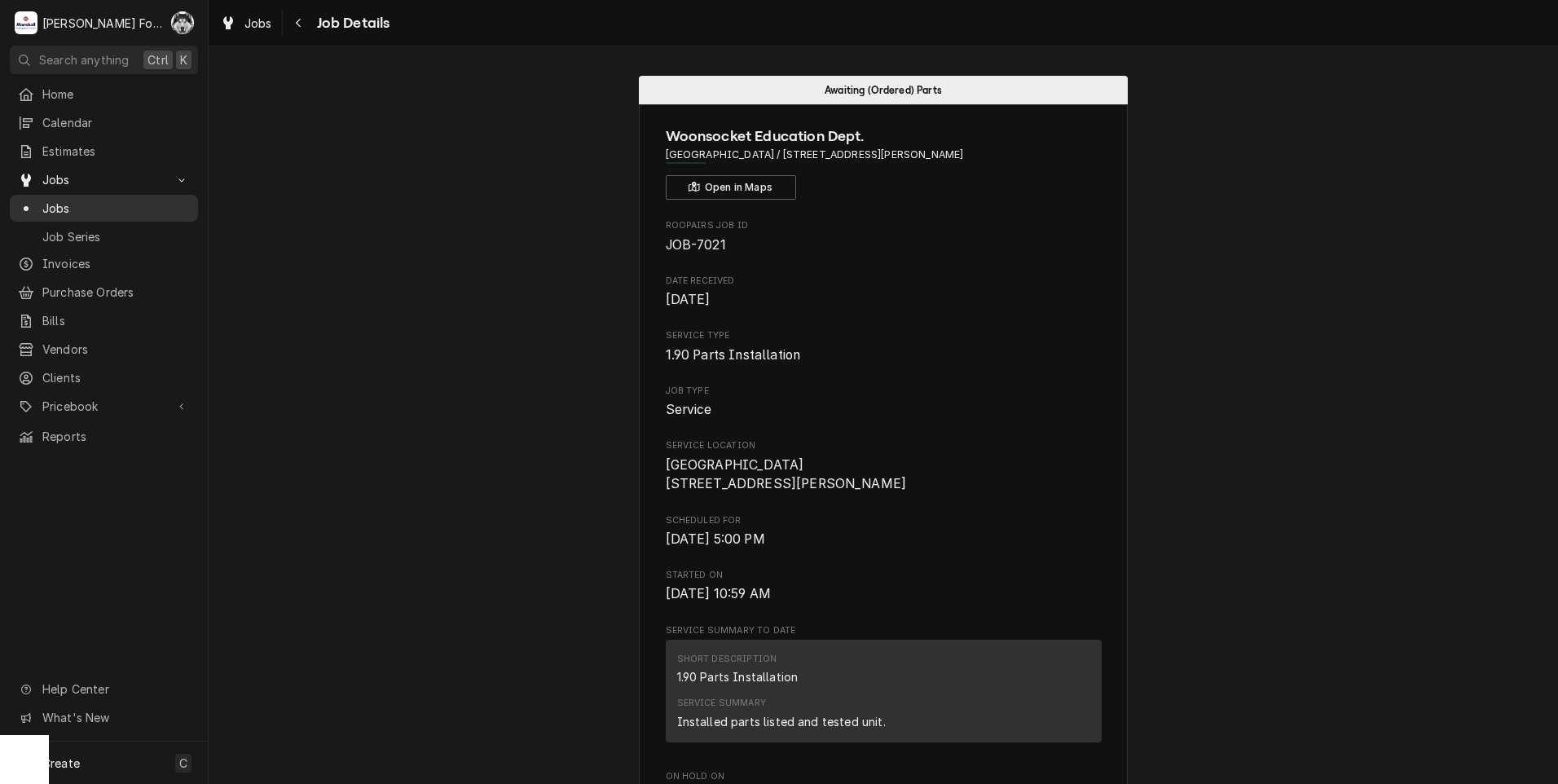
click at [66, 200] on span "Jobs" at bounding box center [115, 209] width 147 height 18
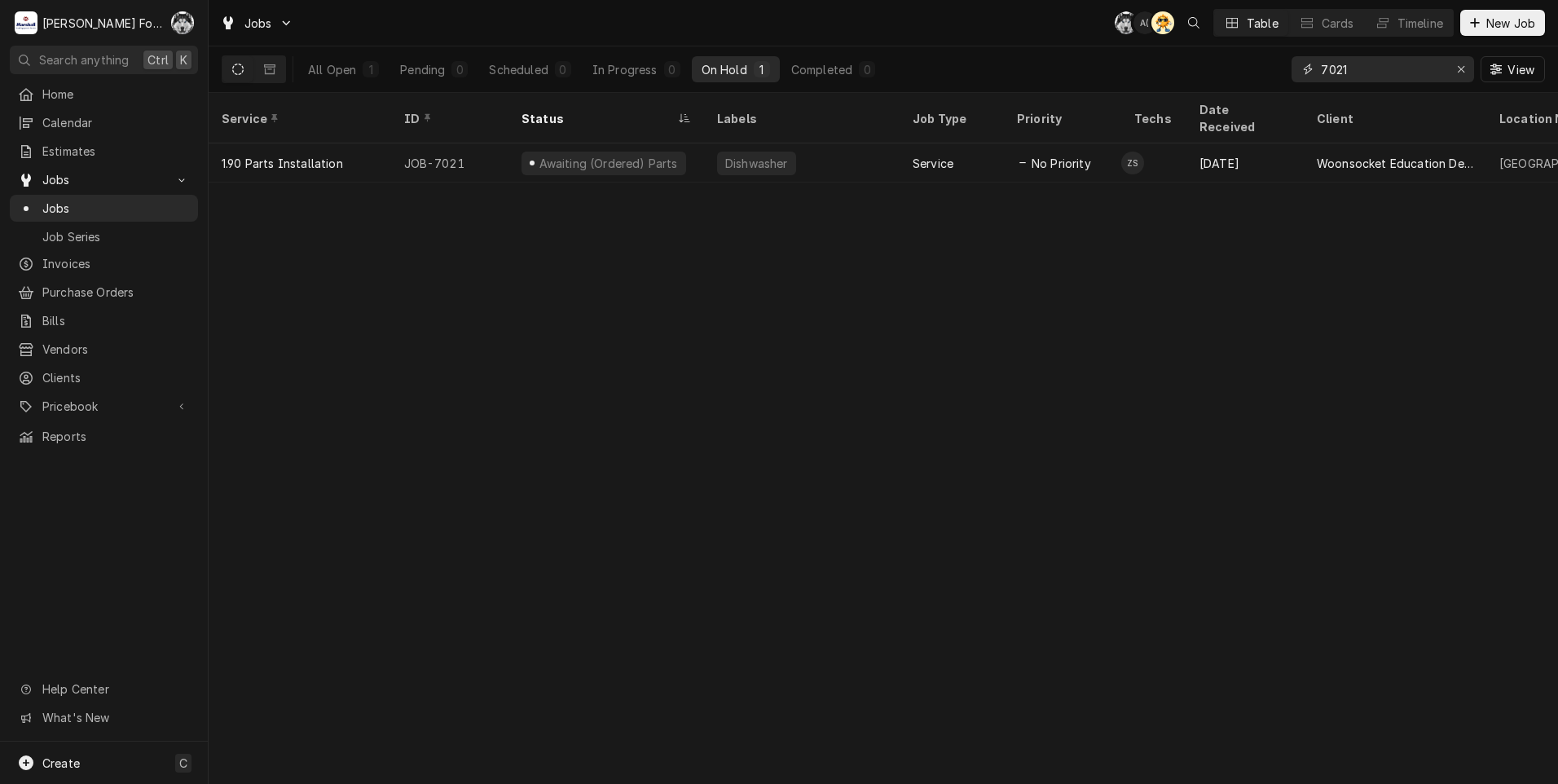
drag, startPoint x: 1368, startPoint y: 72, endPoint x: 1290, endPoint y: 72, distance: 78.0
click at [1290, 72] on div "All Open 1 Pending 0 Scheduled 0 In Progress 0 On Hold 1 Completed 0 7021 View" at bounding box center [883, 69] width 1324 height 46
type input "7"
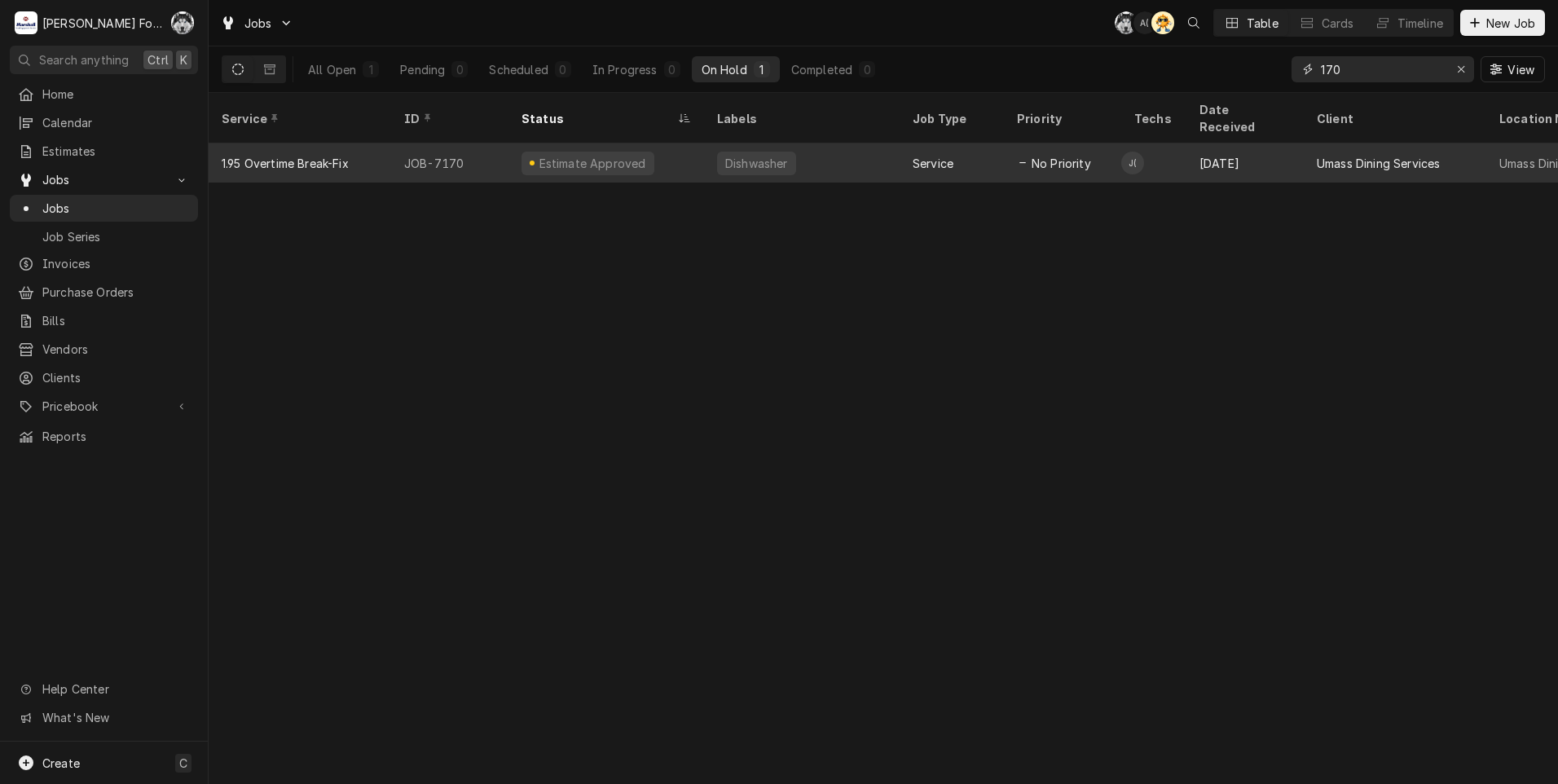
type input "170"
click at [472, 148] on div "JOB-7170" at bounding box center [450, 163] width 117 height 39
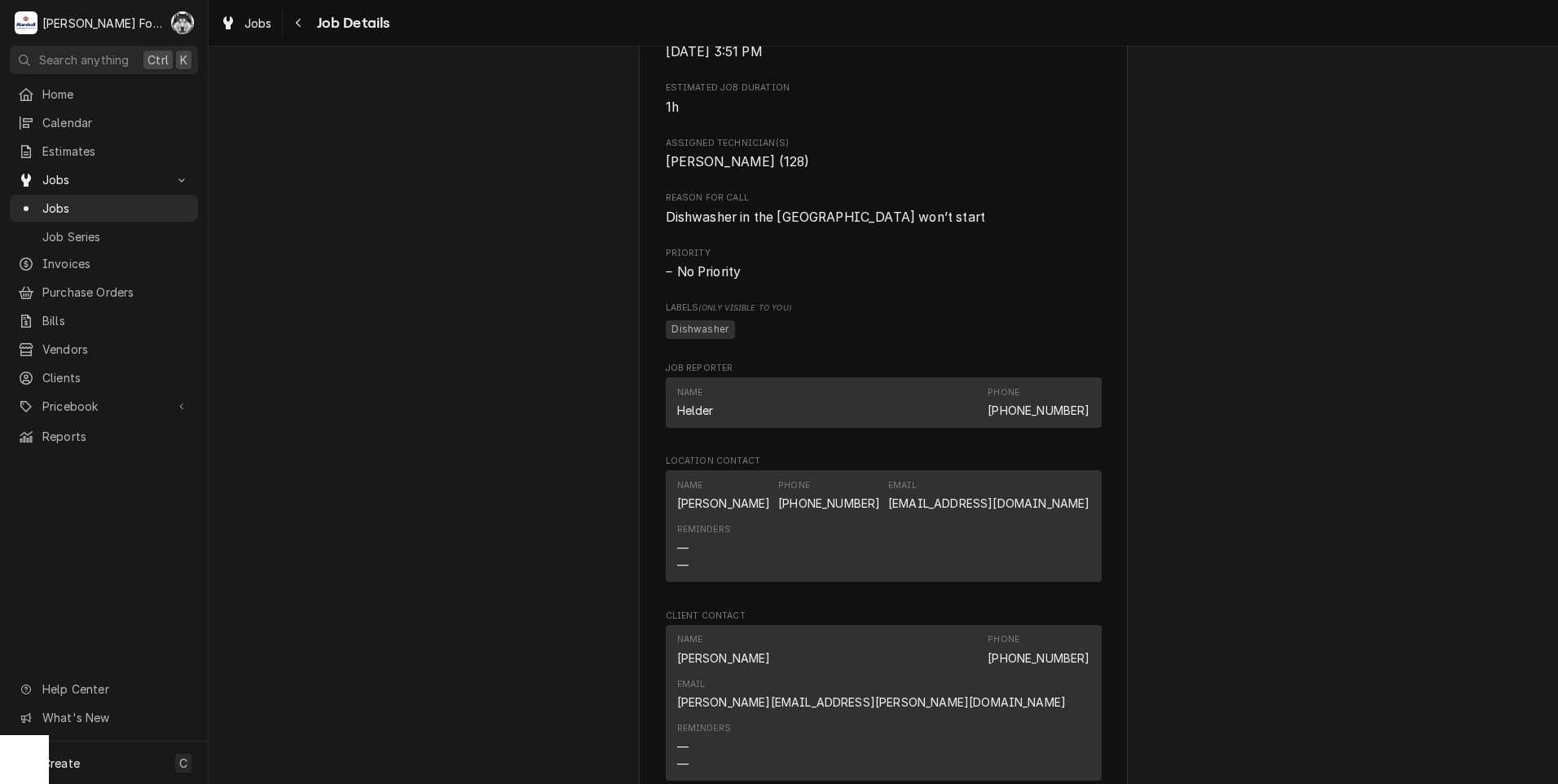
scroll to position [2120, 0]
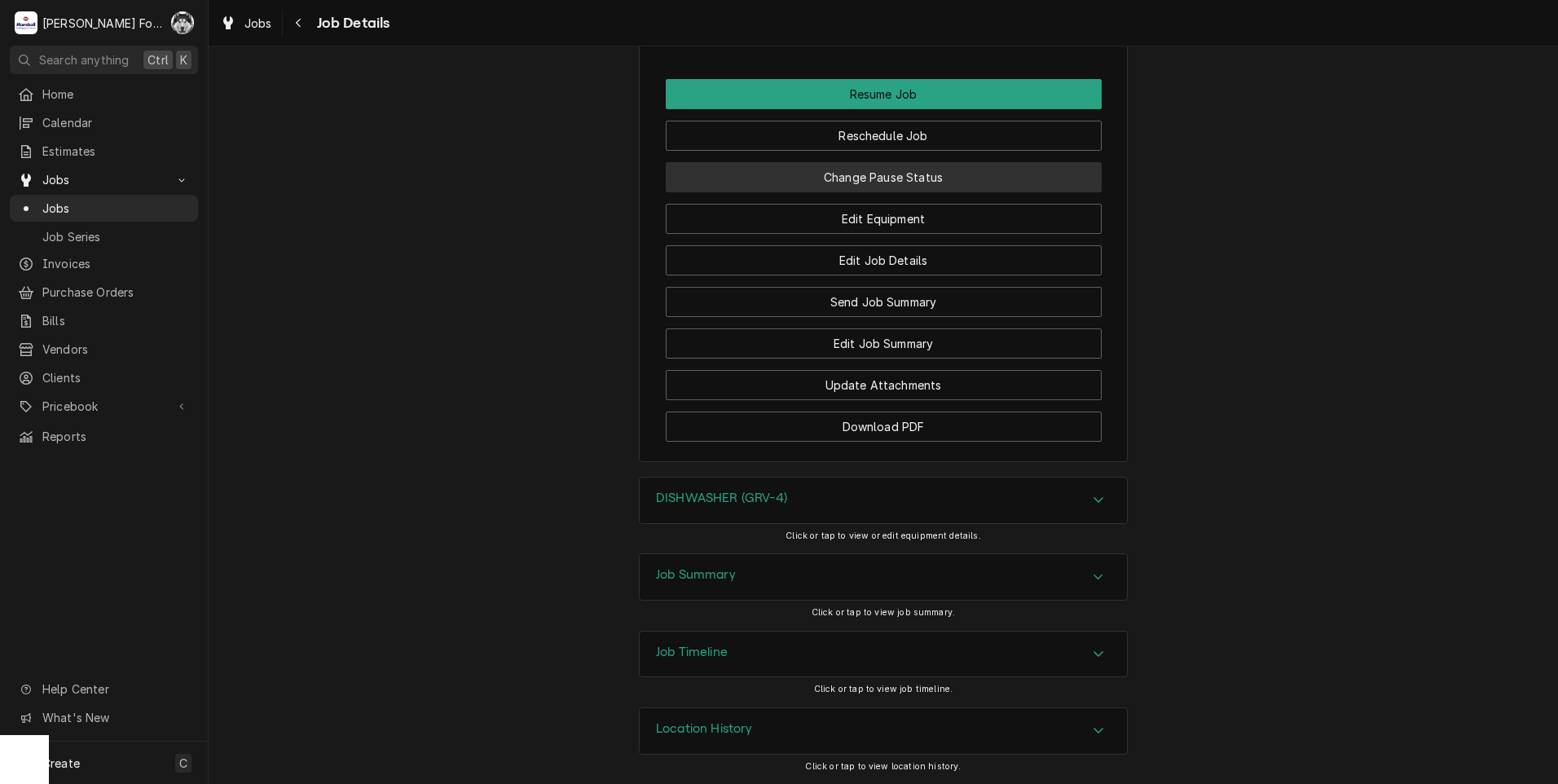
click at [814, 176] on button "Change Pause Status" at bounding box center [883, 176] width 436 height 30
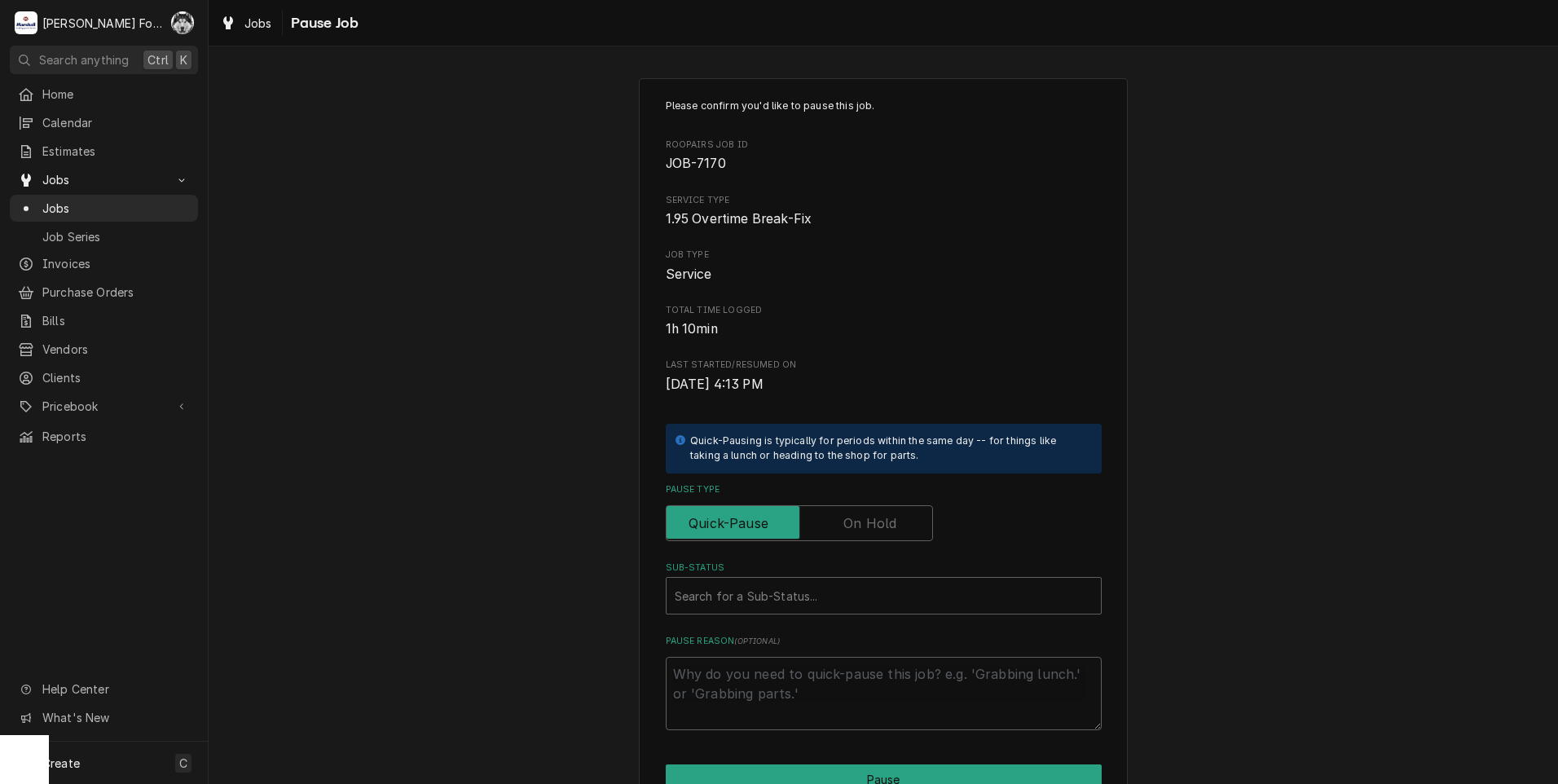
click at [885, 522] on label "Pause Type" at bounding box center [799, 523] width 267 height 36
click at [885, 522] on input "Pause Type" at bounding box center [799, 523] width 253 height 36
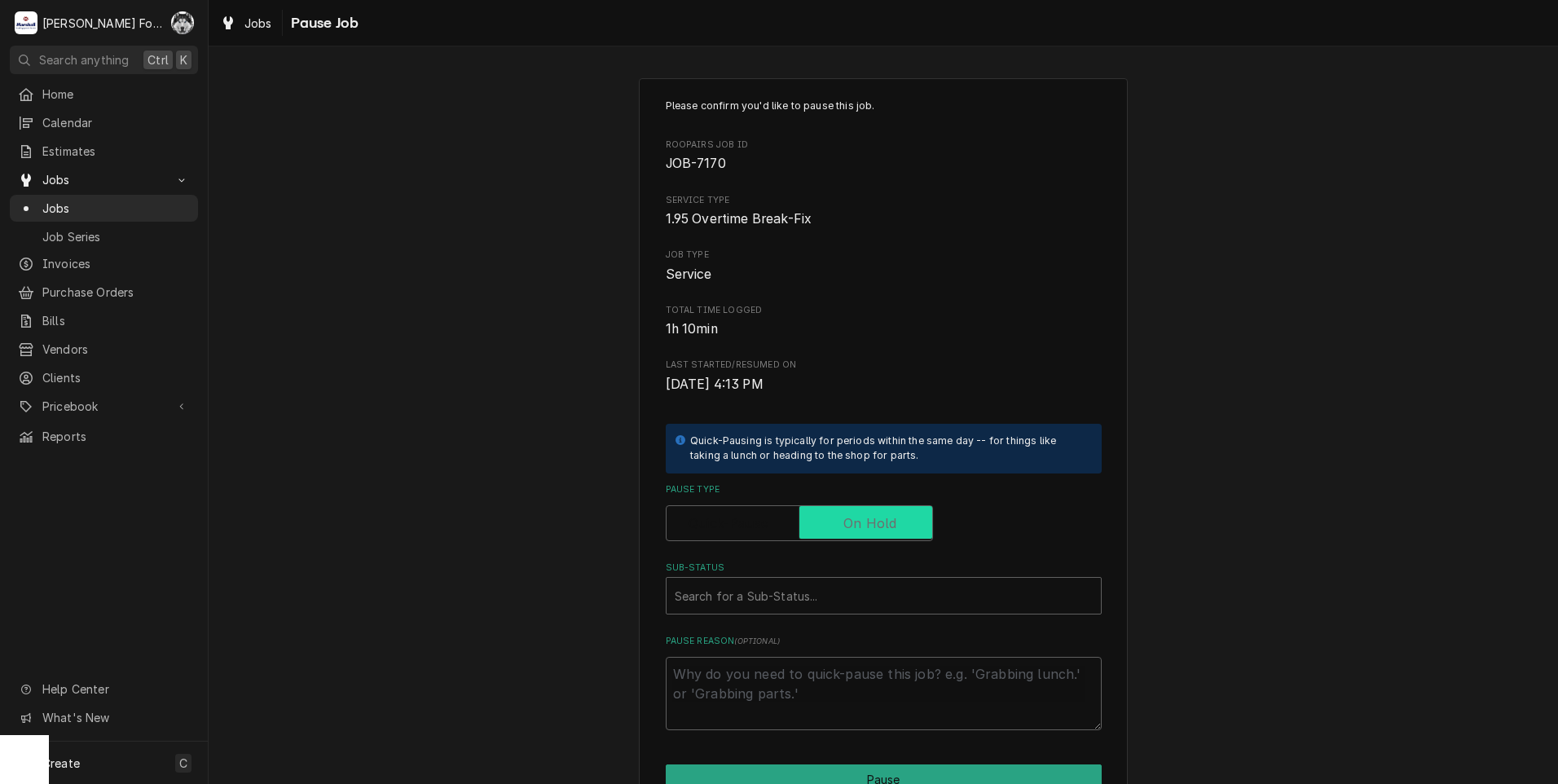
checkbox input "true"
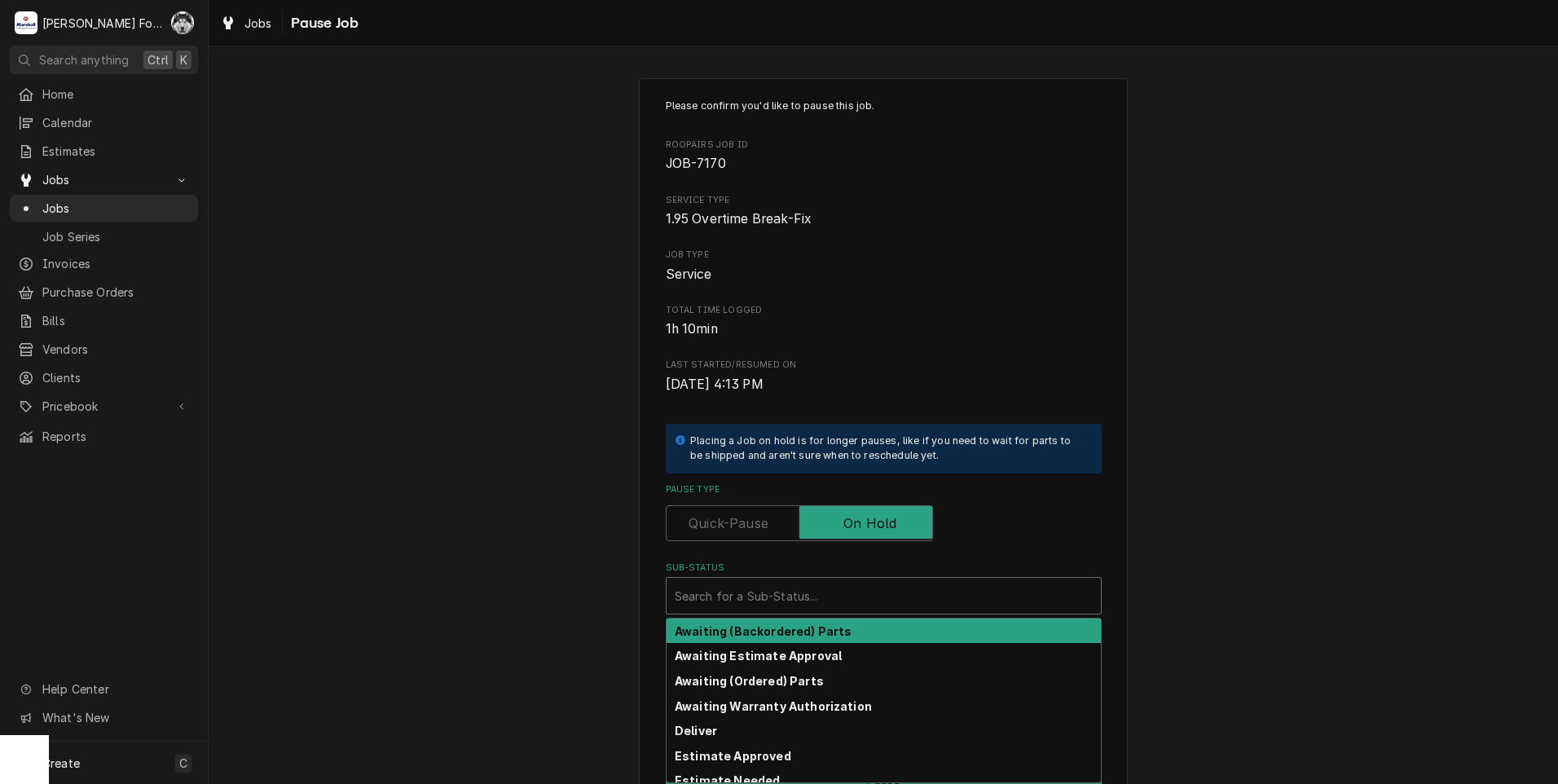
click at [780, 591] on div "Sub-Status" at bounding box center [884, 596] width 419 height 29
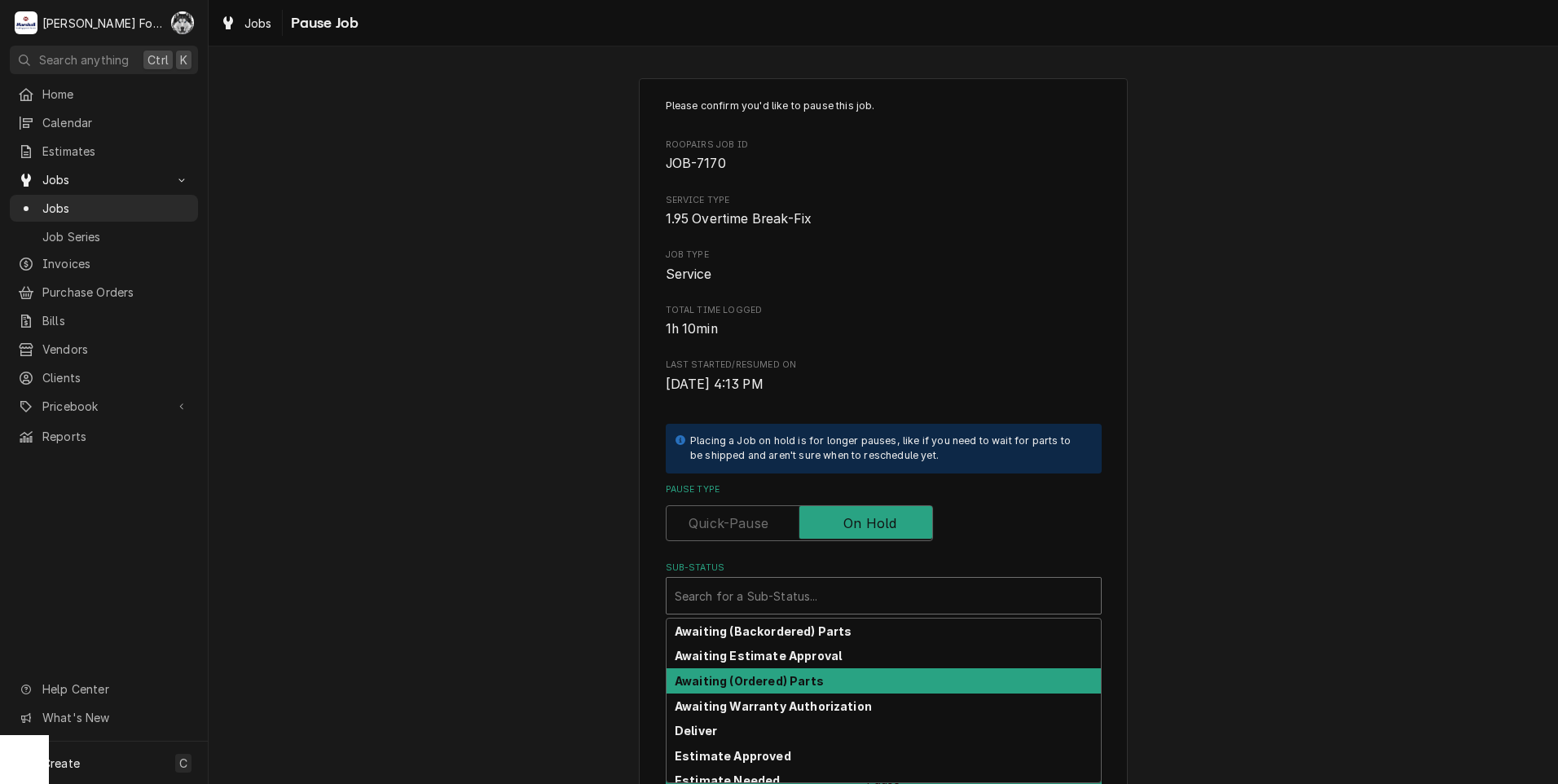
click at [759, 679] on strong "Awaiting (Ordered) Parts" at bounding box center [749, 681] width 149 height 14
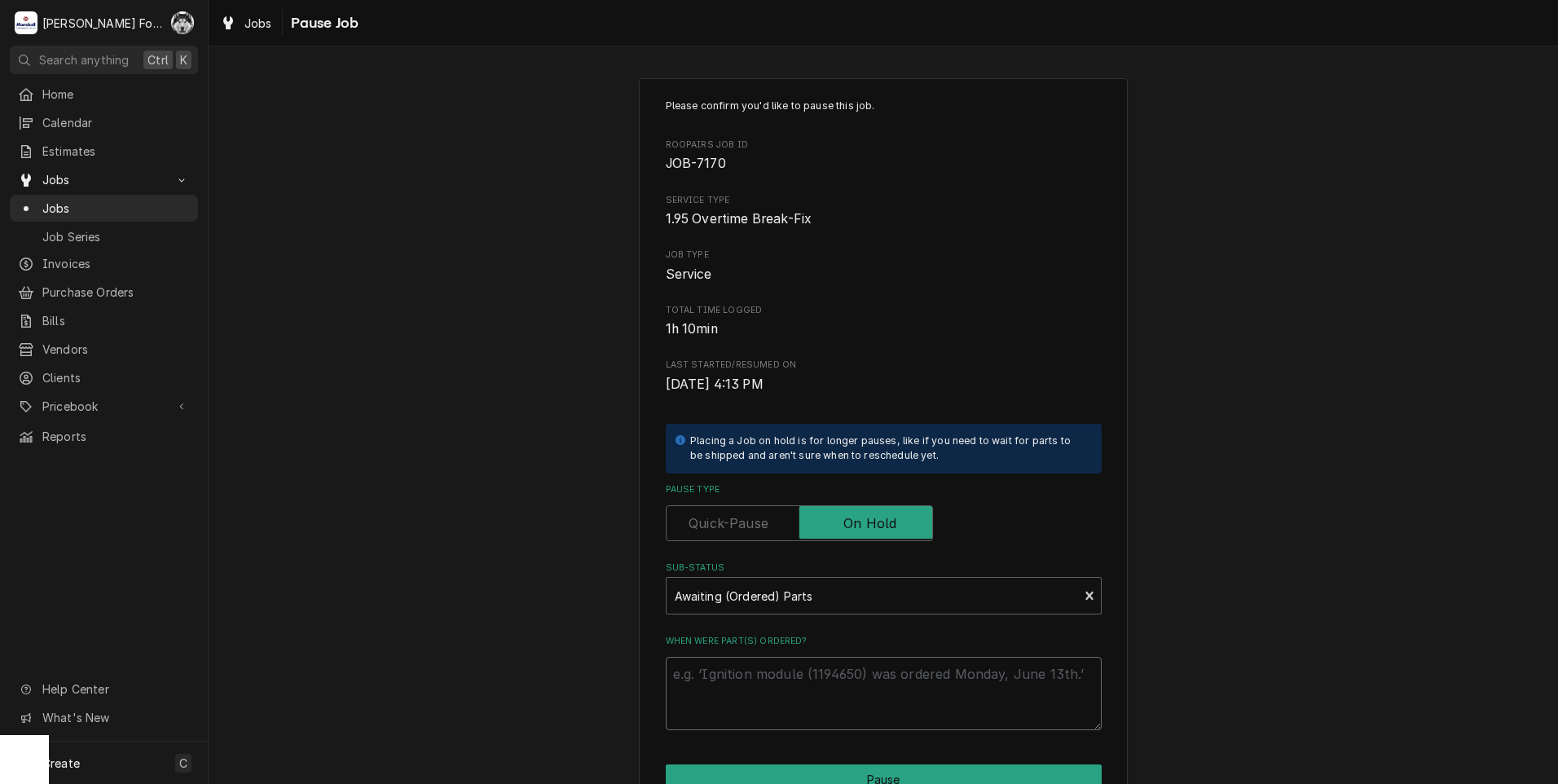
click at [749, 667] on textarea "When were part(s) ordered?" at bounding box center [883, 692] width 436 height 73
paste textarea "[DATE]"
type textarea "x"
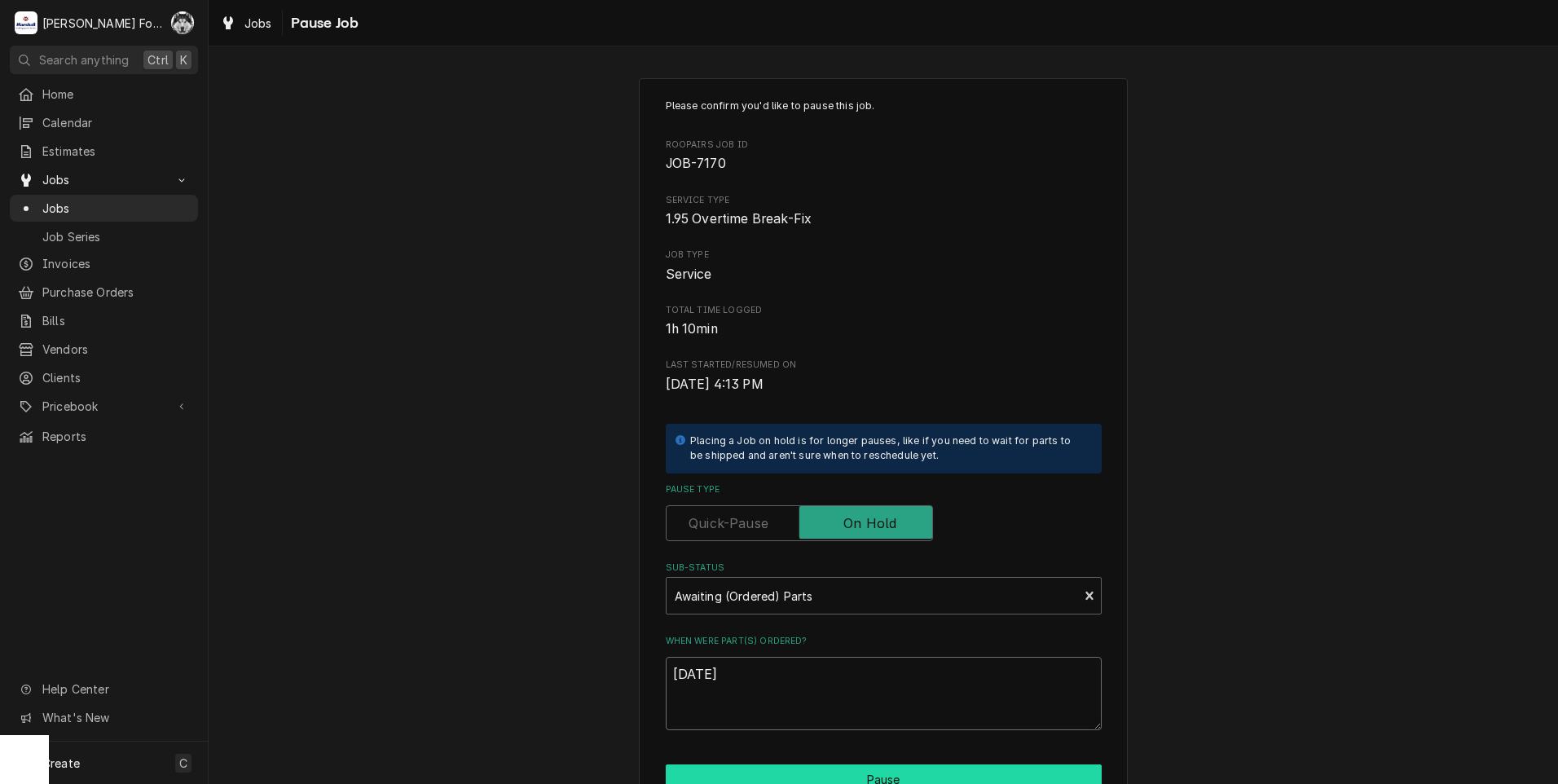
type textarea "[DATE]"
click at [751, 768] on button "Pause" at bounding box center [883, 779] width 436 height 30
type textarea "x"
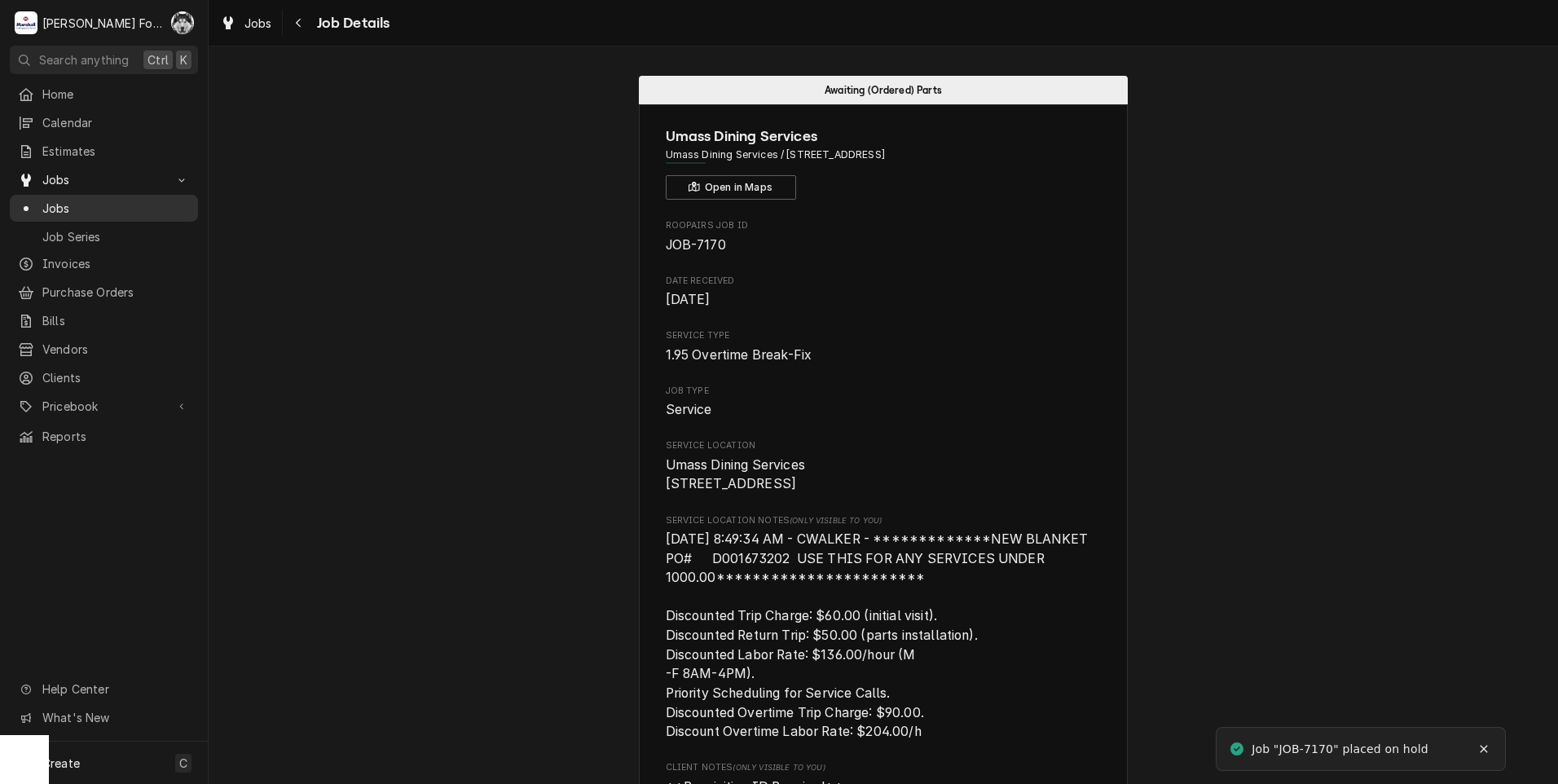
click at [42, 205] on span "Jobs" at bounding box center [115, 209] width 147 height 18
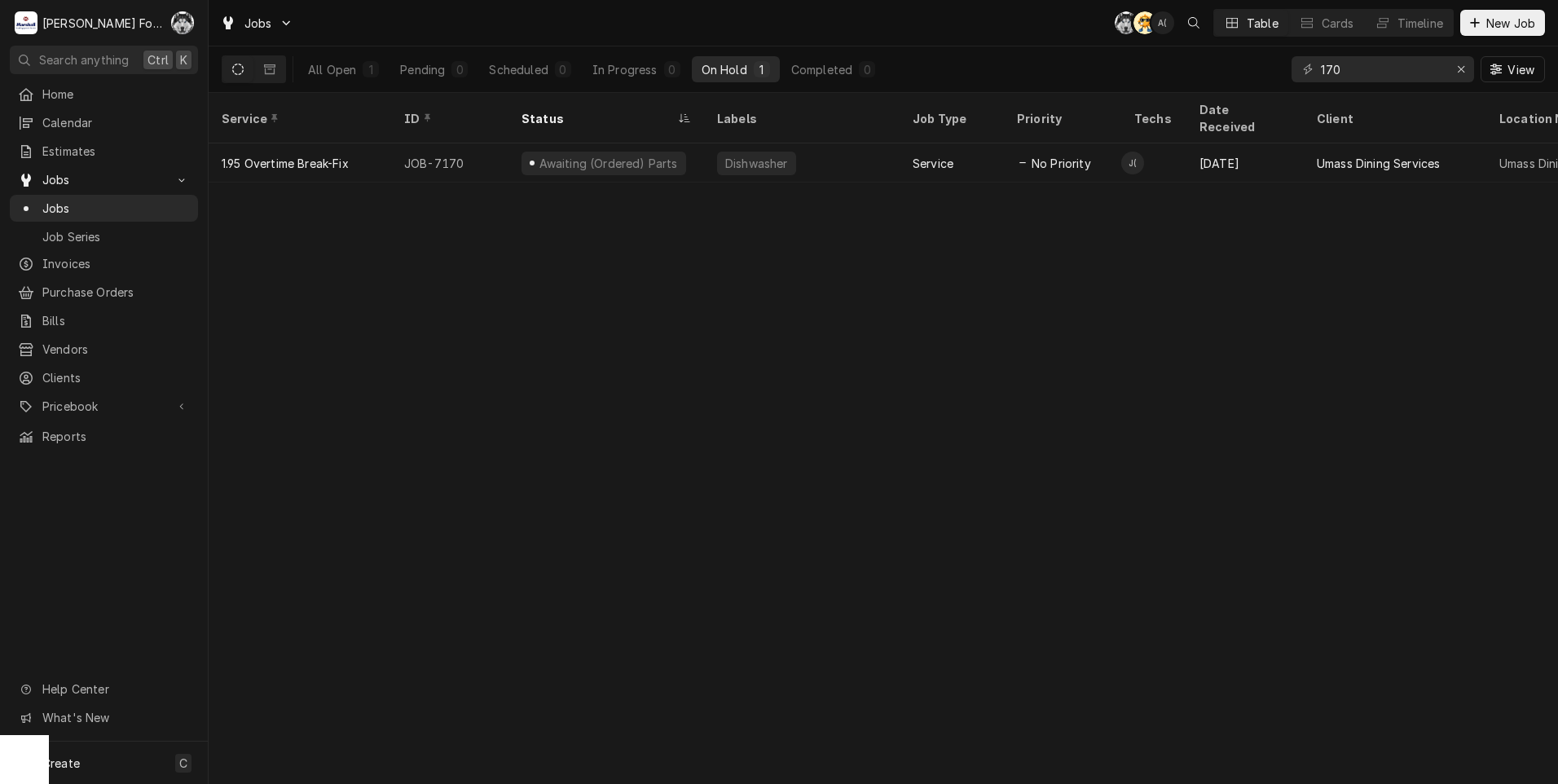
click at [1219, 72] on div "All Open 1 Pending 0 Scheduled 0 In Progress 0 On Hold 1 Completed 0 170 View" at bounding box center [883, 69] width 1324 height 46
drag, startPoint x: 1370, startPoint y: 74, endPoint x: 1260, endPoint y: 63, distance: 110.5
click at [1260, 63] on div "All Open 1 Pending 0 Scheduled 0 In Progress 0 On Hold 1 Completed 0 6954 View" at bounding box center [883, 69] width 1324 height 46
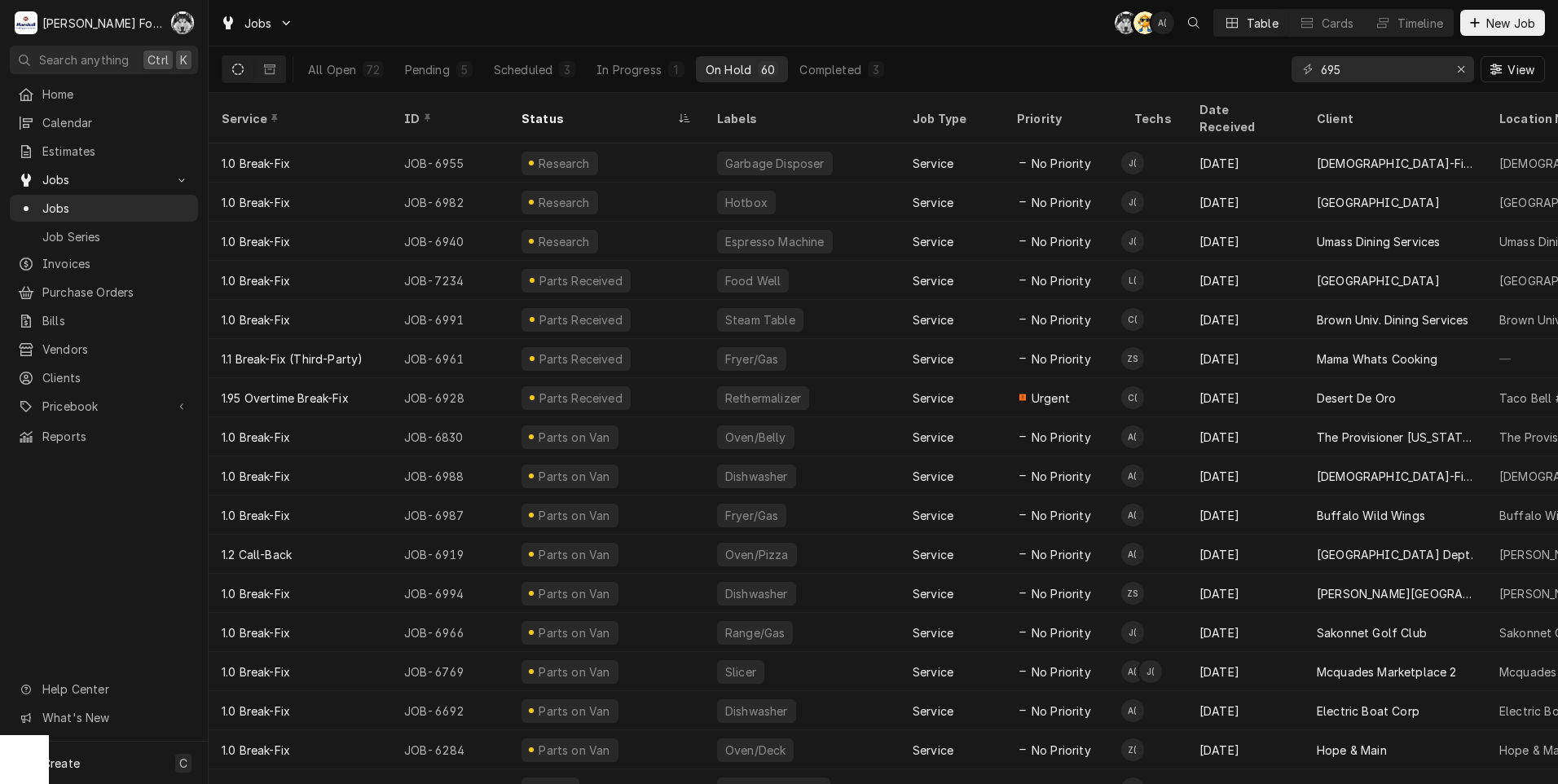
type input "6954"
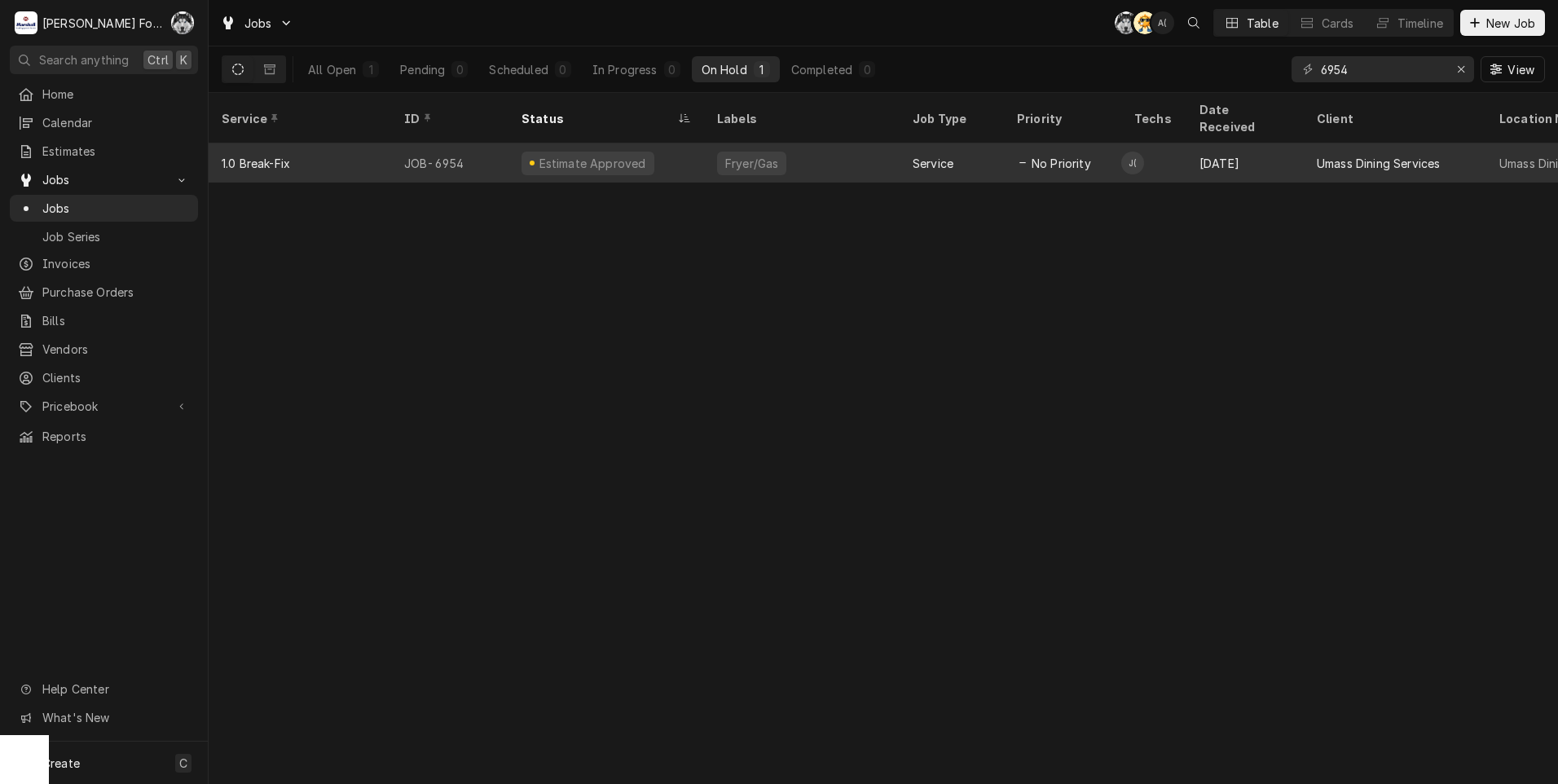
click at [631, 152] on div "Estimate Approved" at bounding box center [588, 163] width 133 height 23
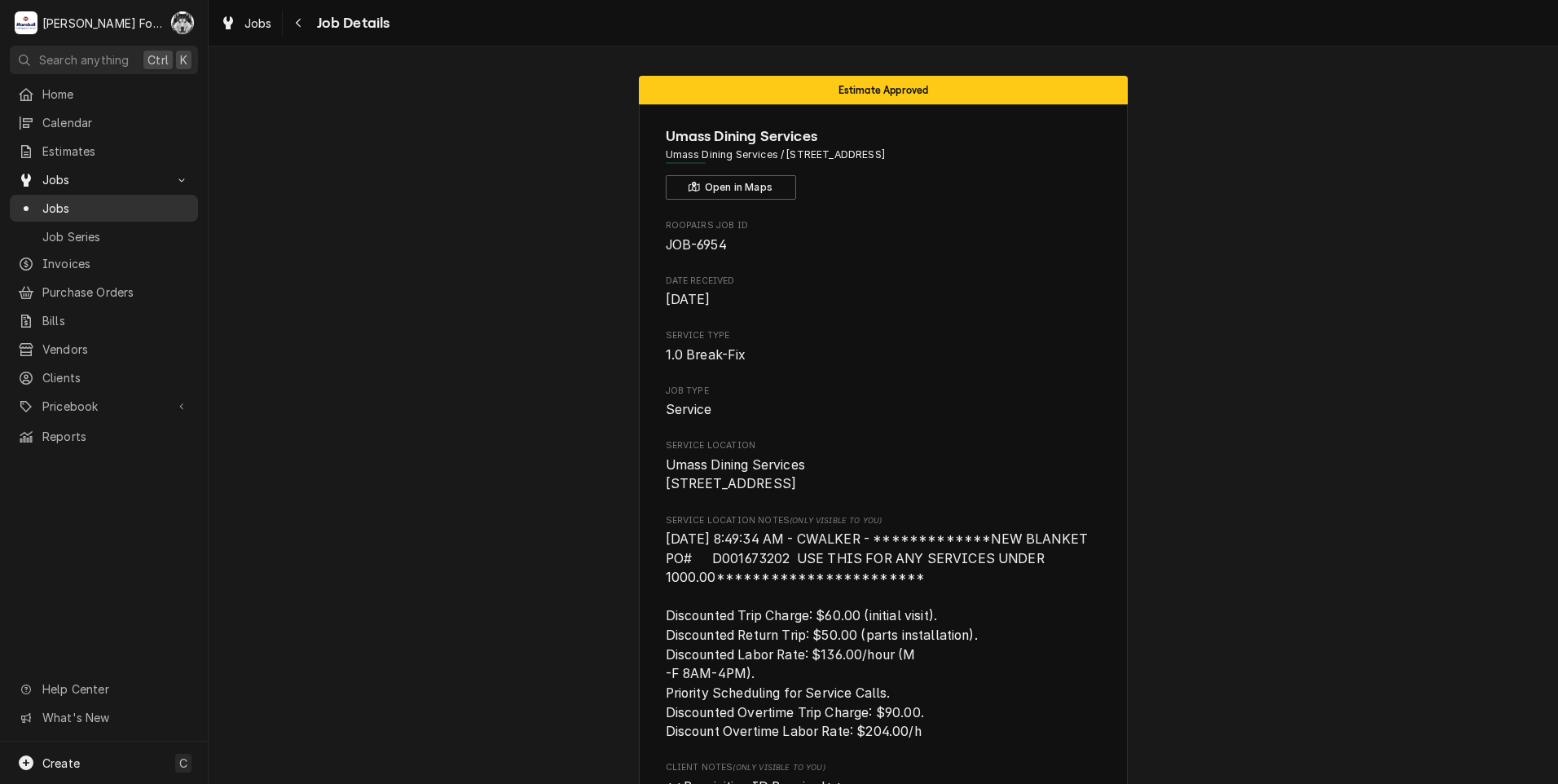
click at [61, 200] on span "Jobs" at bounding box center [115, 209] width 147 height 18
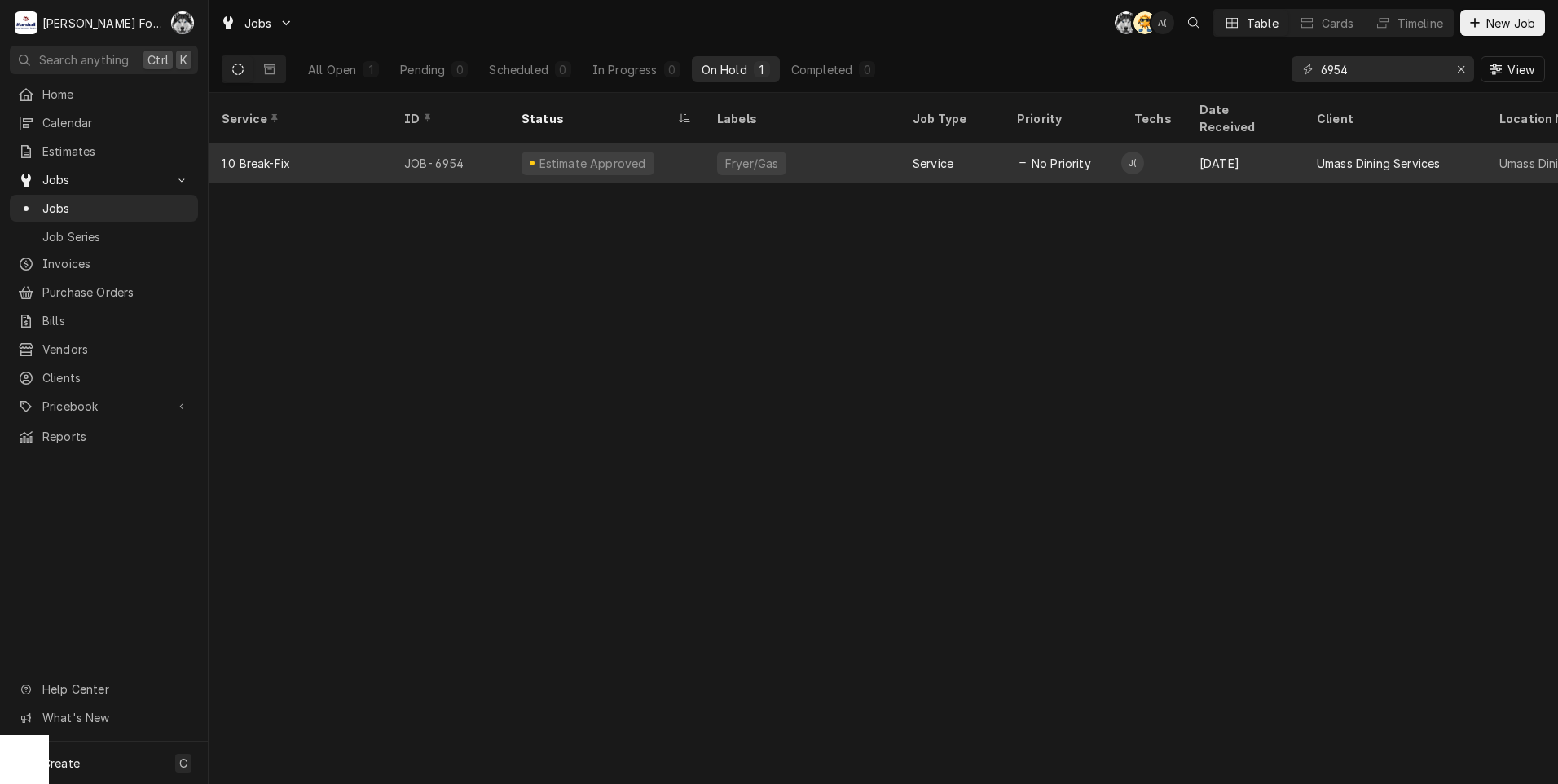
click at [577, 156] on div "Estimate Approved" at bounding box center [606, 163] width 195 height 39
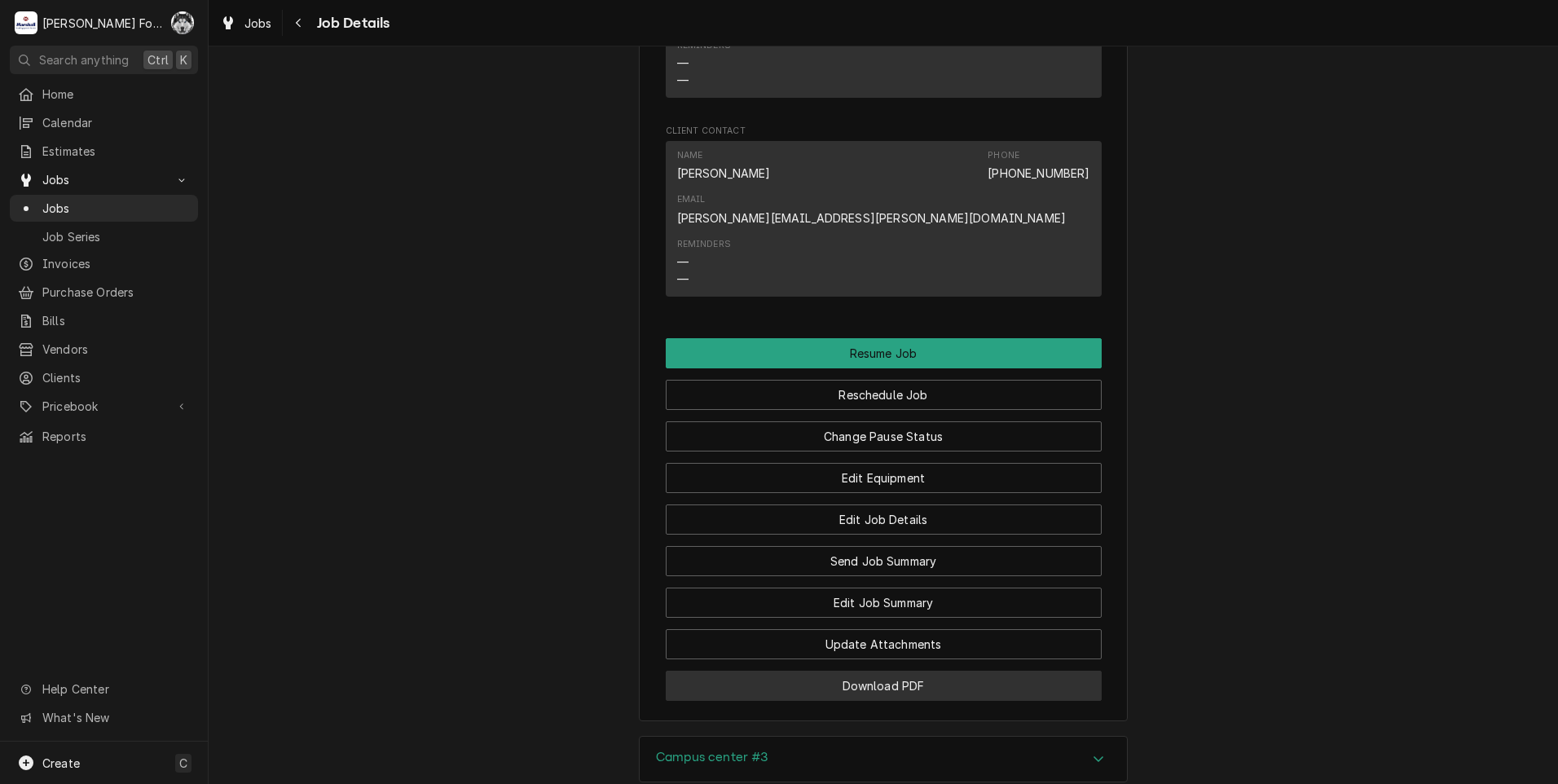
scroll to position [2173, 0]
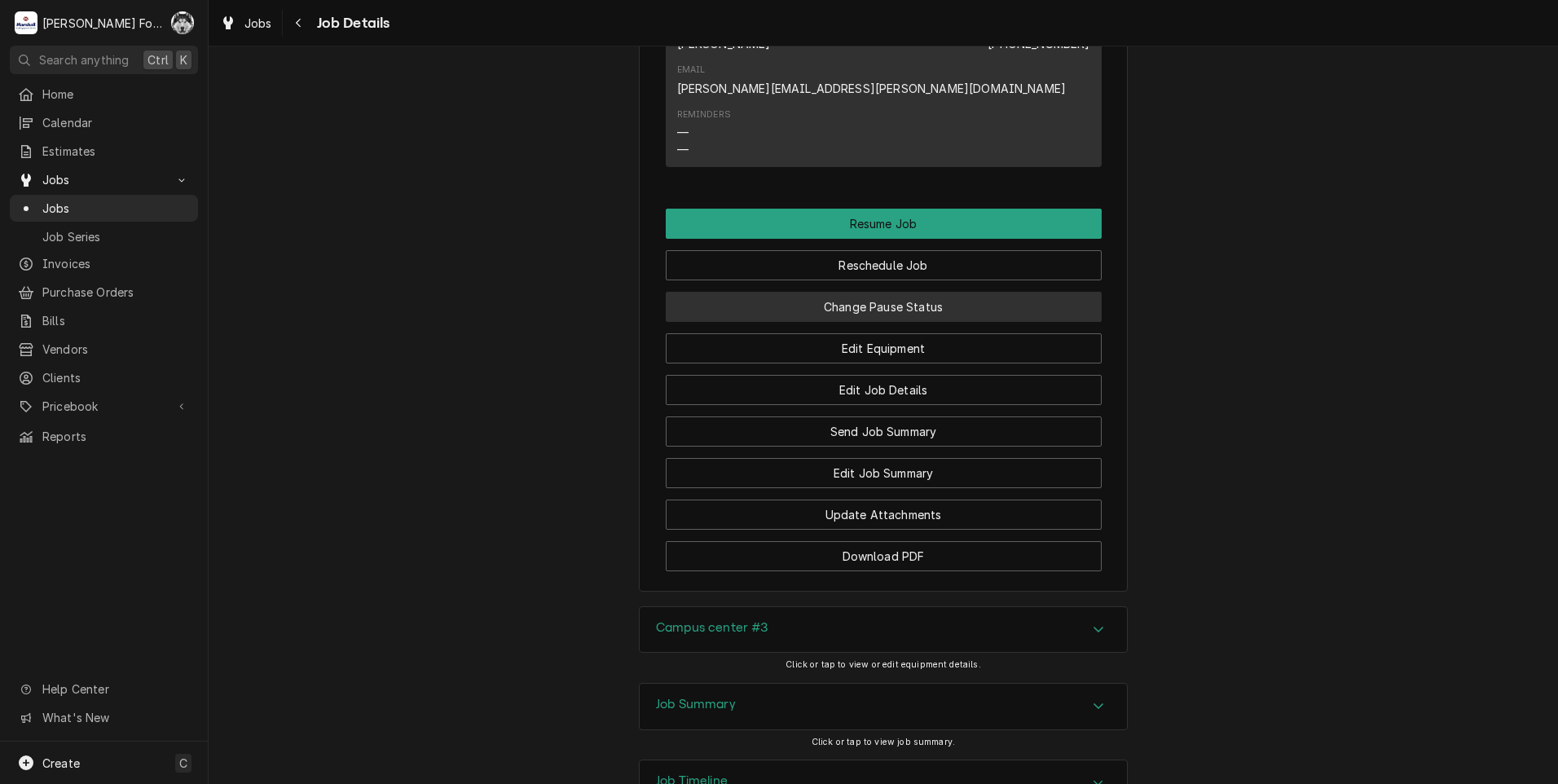
click at [829, 292] on button "Change Pause Status" at bounding box center [883, 306] width 436 height 30
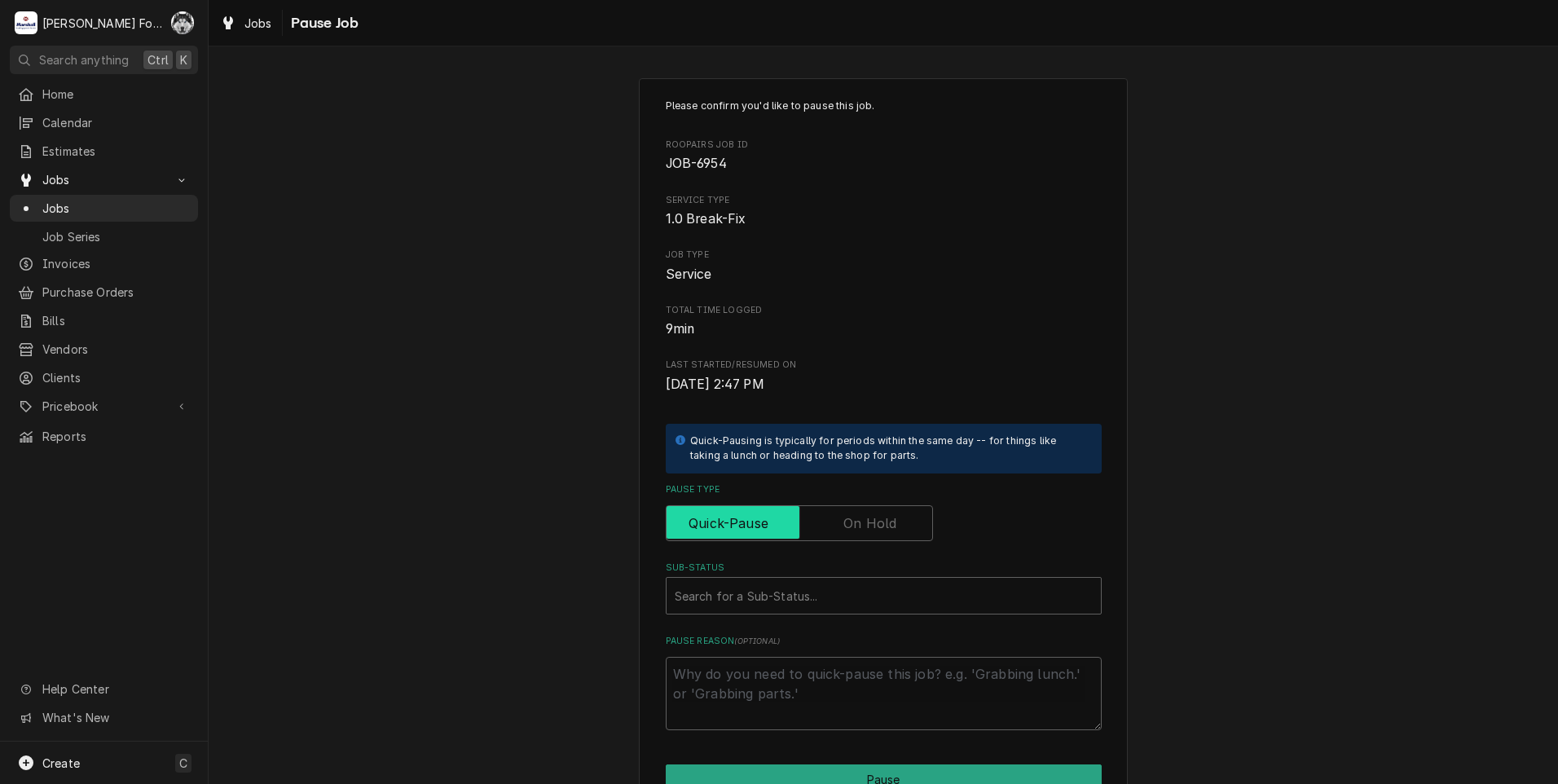
click at [817, 527] on input "Pause Type" at bounding box center [799, 523] width 253 height 36
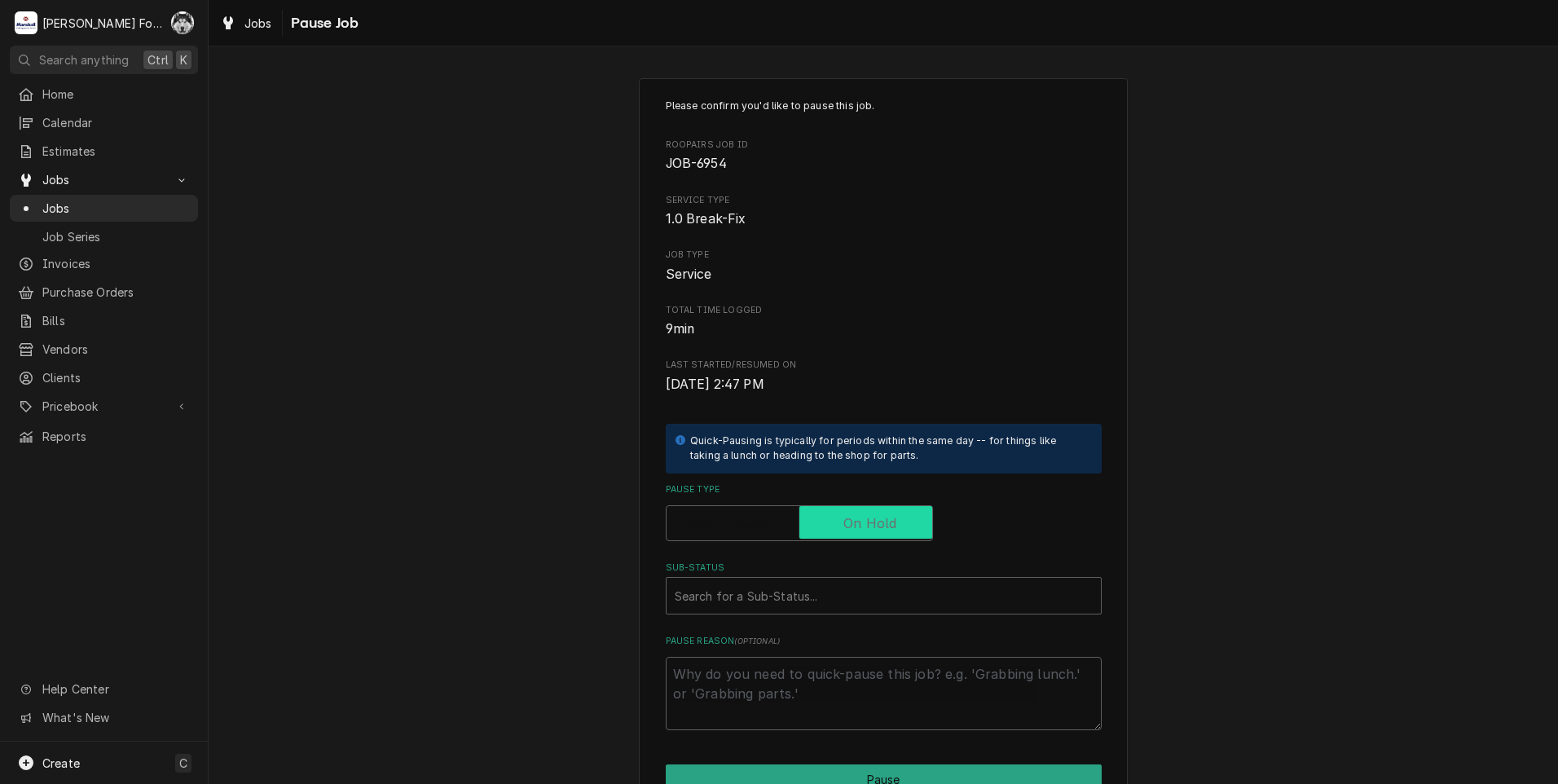
checkbox input "true"
click at [812, 593] on div "Sub-Status" at bounding box center [867, 596] width 385 height 29
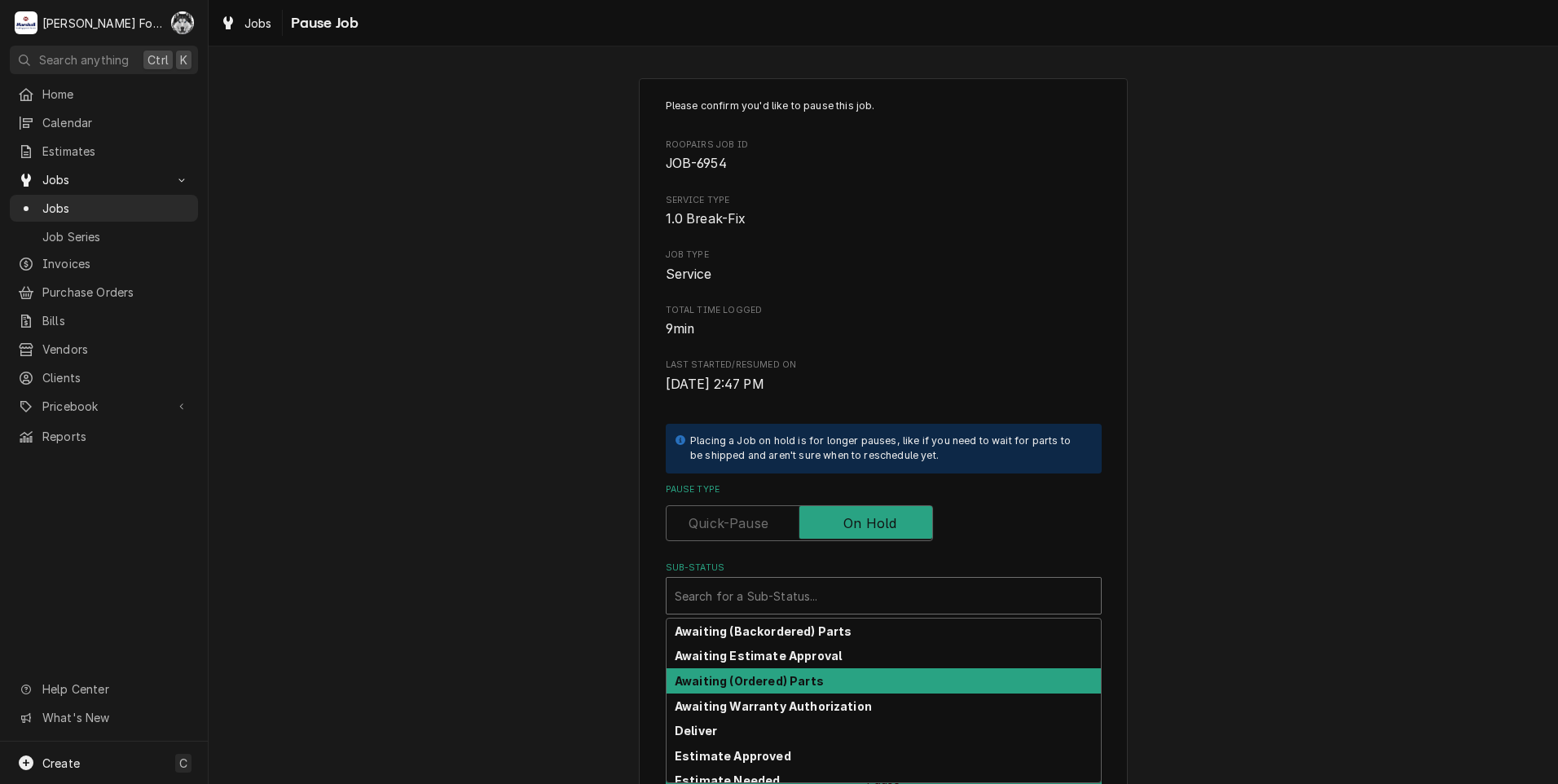
click at [775, 671] on div "Awaiting (Ordered) Parts" at bounding box center [883, 681] width 434 height 25
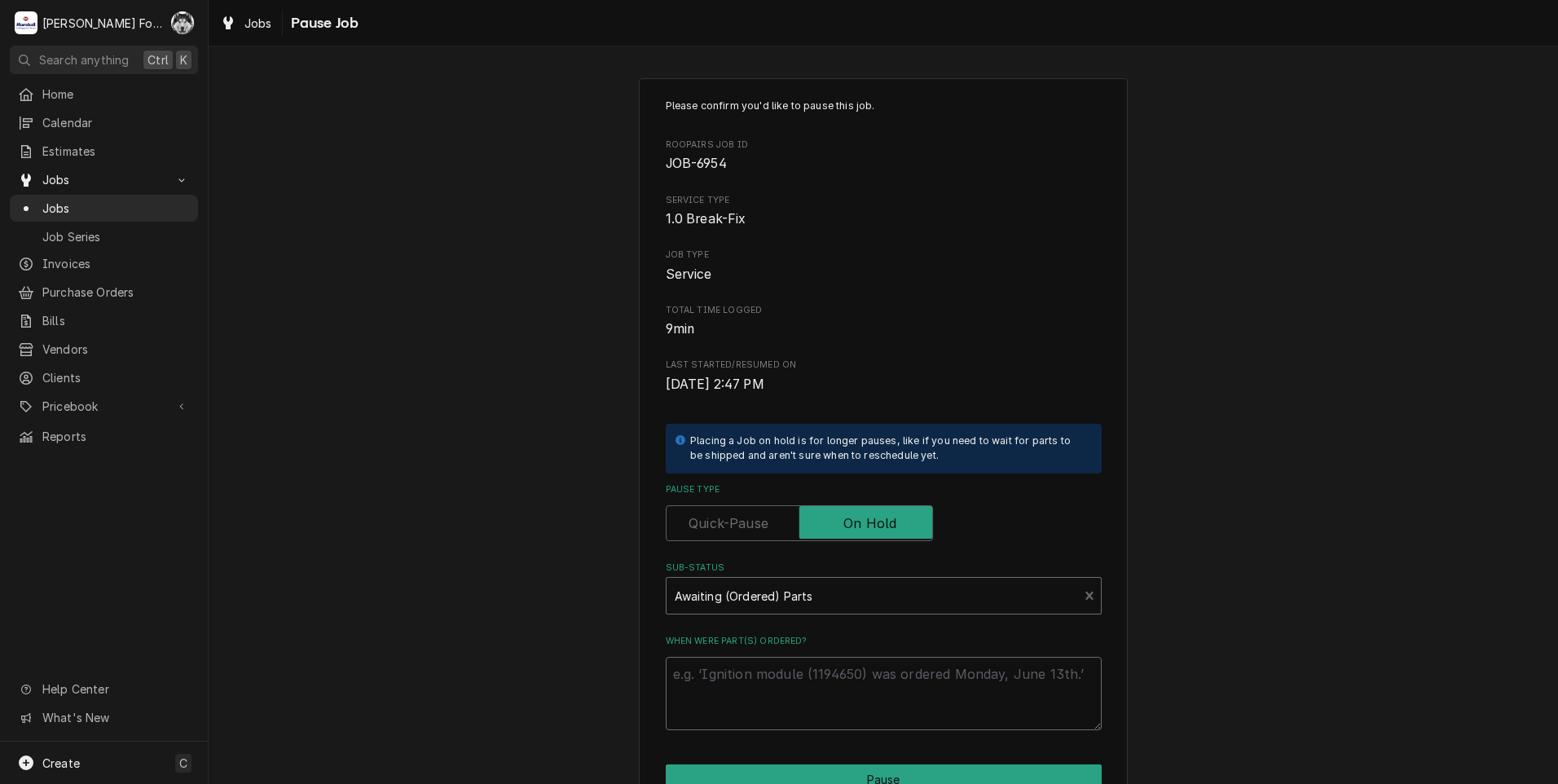
click at [744, 686] on textarea "When were part(s) ordered?" at bounding box center [883, 692] width 436 height 73
paste textarea "9/5/2025"
type textarea "x"
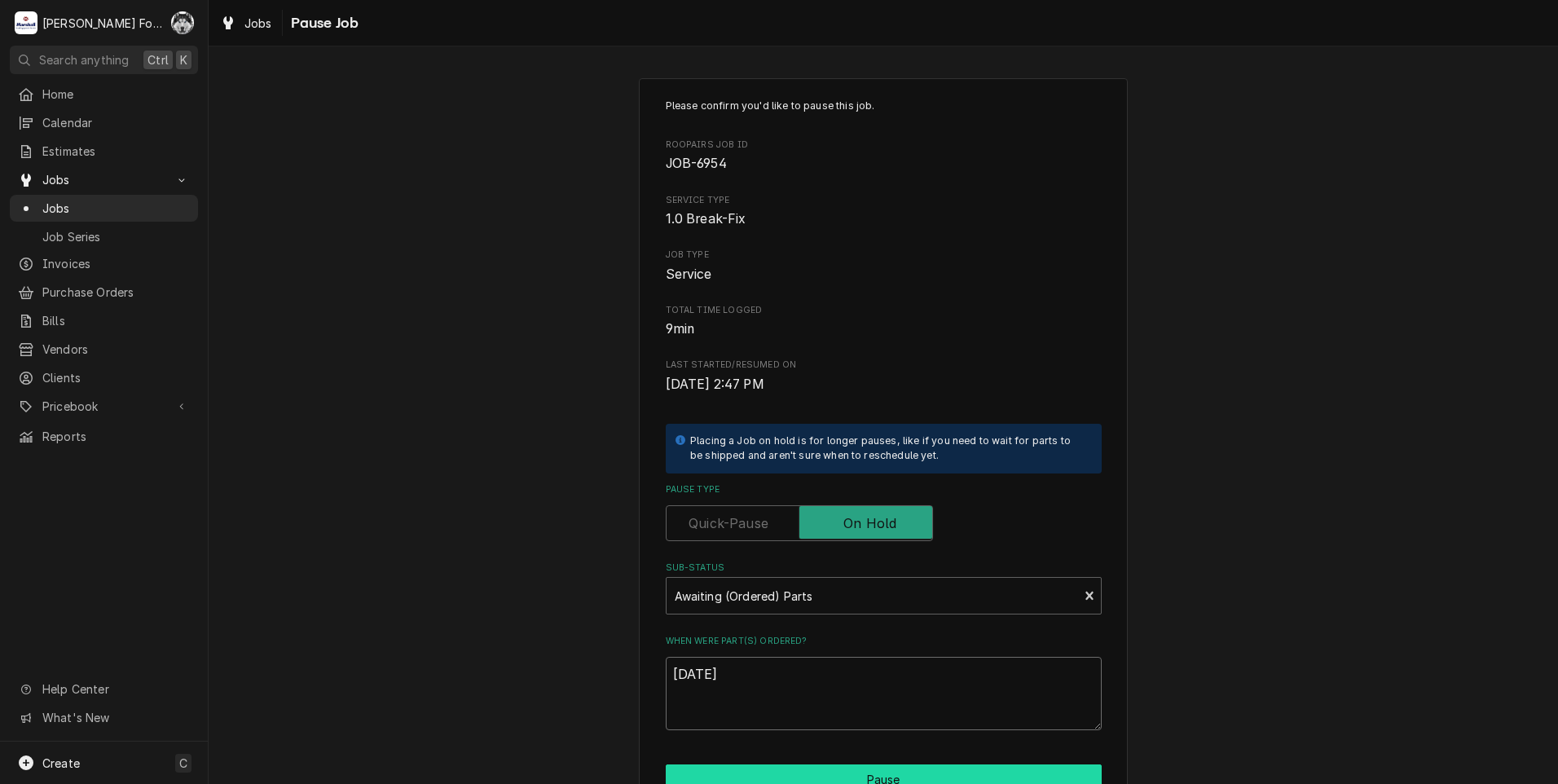
type textarea "9/5/2025"
click at [770, 773] on button "Pause" at bounding box center [883, 779] width 436 height 30
type textarea "x"
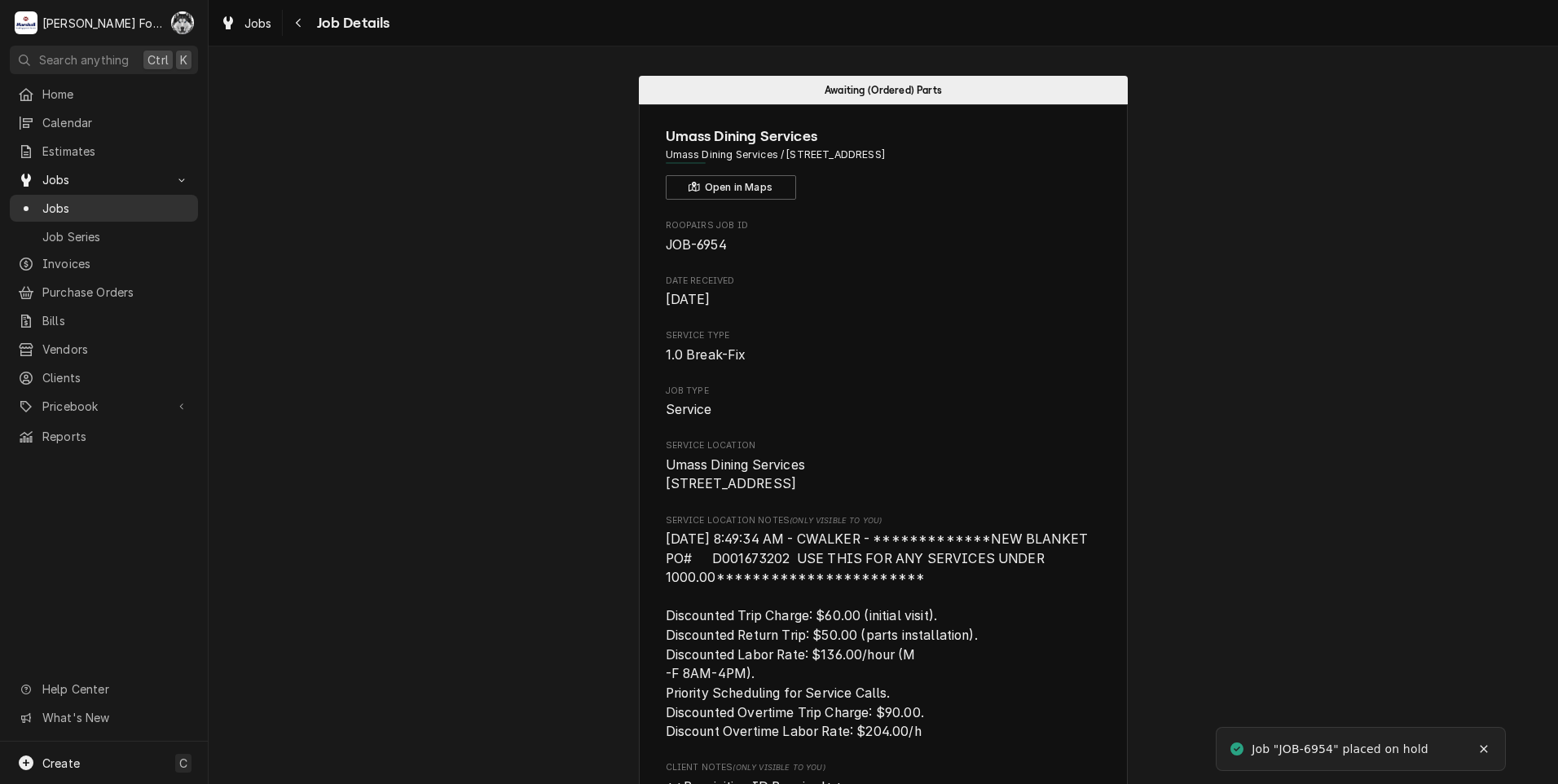
click at [48, 205] on span "Jobs" at bounding box center [115, 209] width 147 height 18
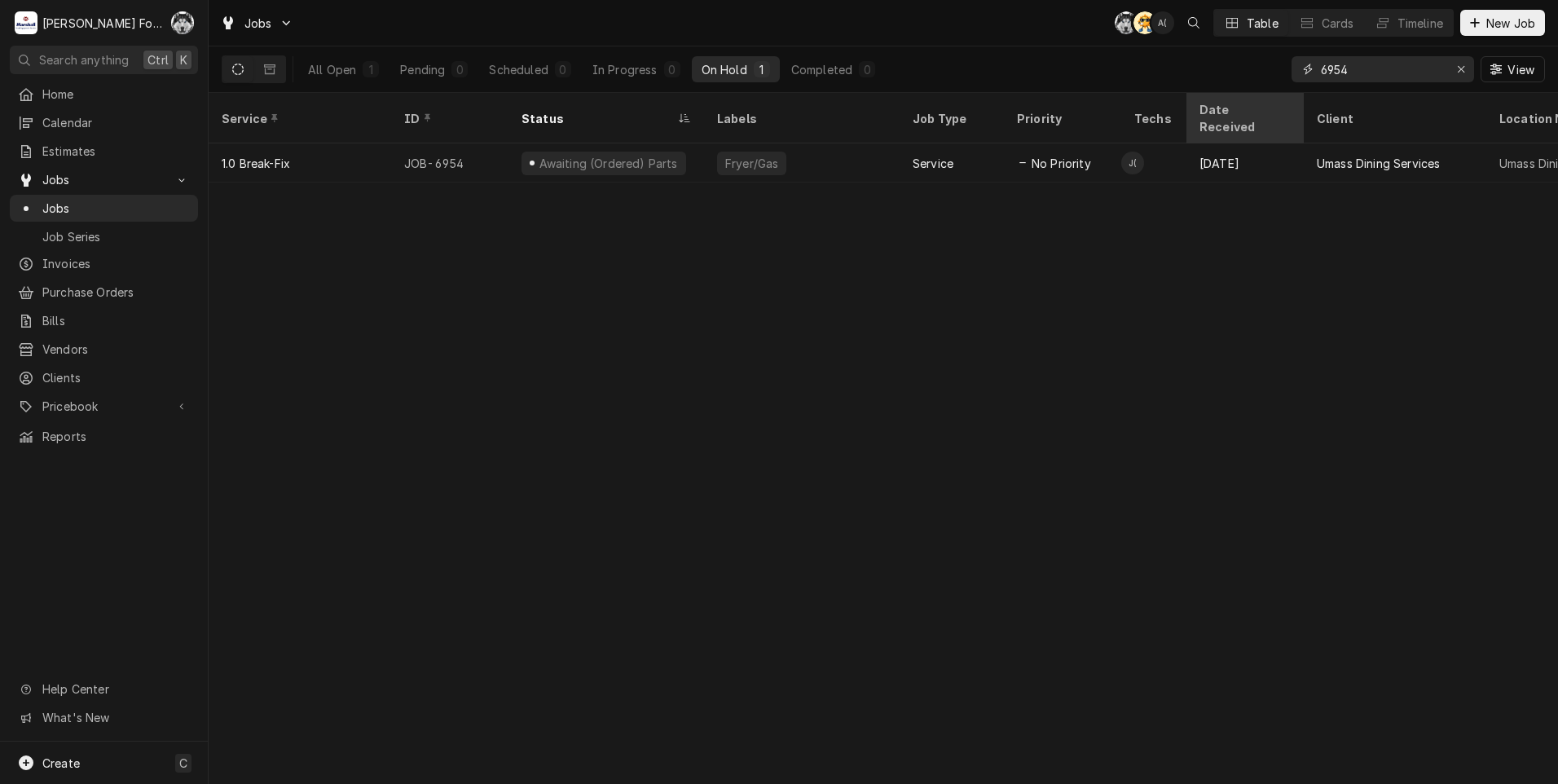
drag, startPoint x: 1342, startPoint y: 78, endPoint x: 1200, endPoint y: 105, distance: 144.5
click at [1201, 105] on div "Jobs C( AT A( Table Cards Timeline New Job All Open 1 Pending 0 Scheduled 0 In …" at bounding box center [883, 392] width 1349 height 784
type input "7091"
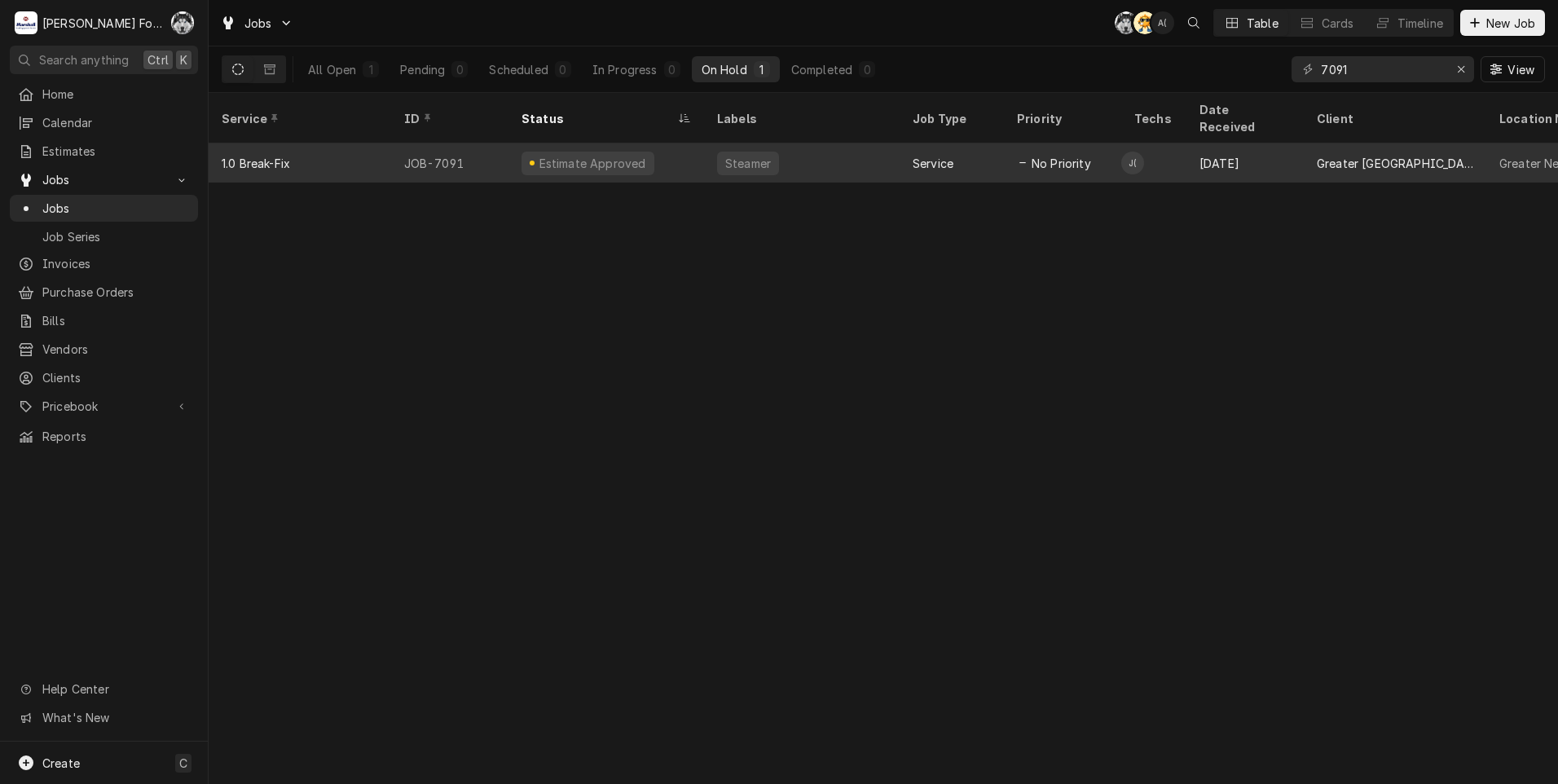
click at [646, 151] on div "Estimate Approved" at bounding box center [606, 163] width 195 height 39
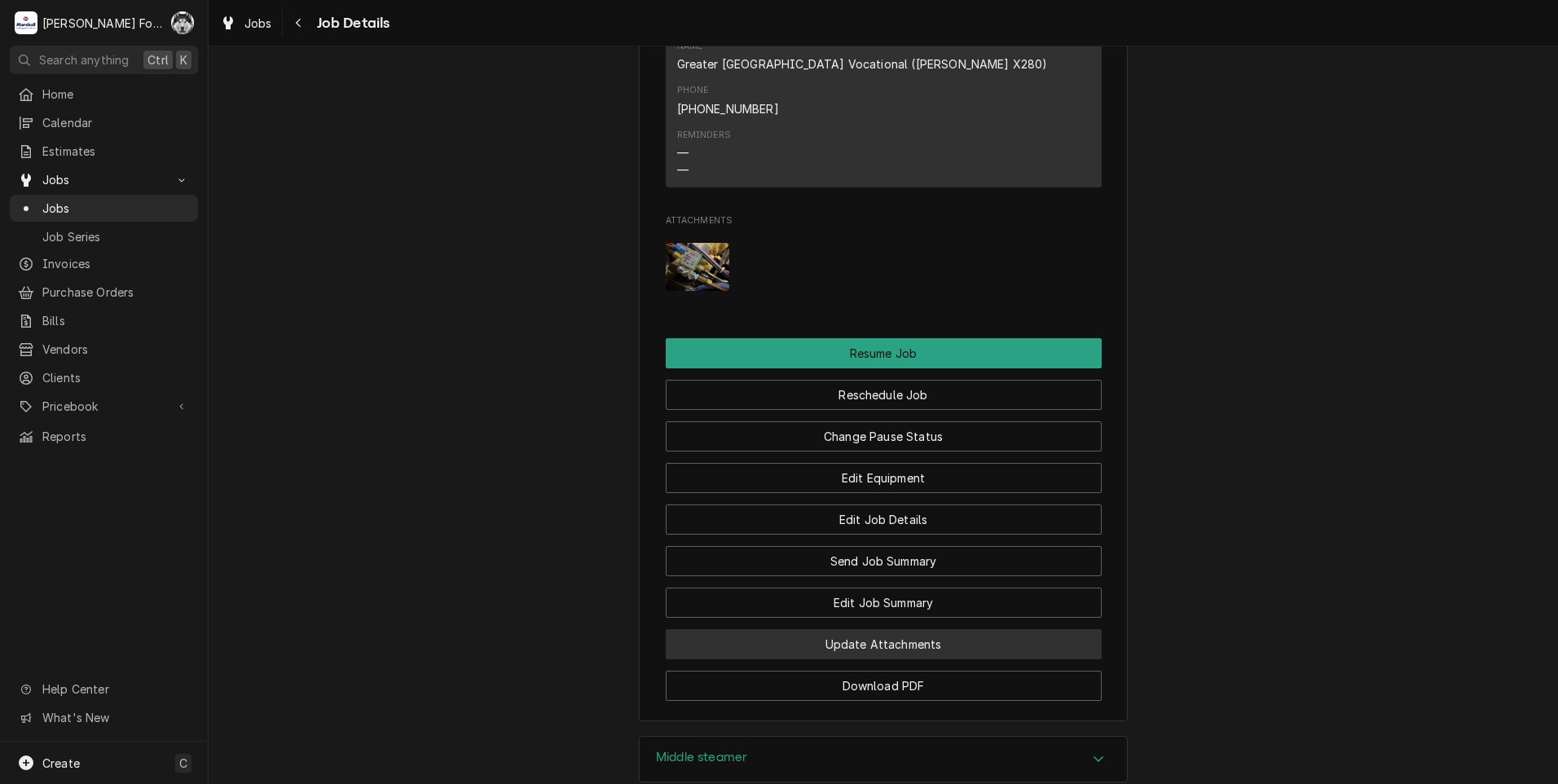
scroll to position [1901, 0]
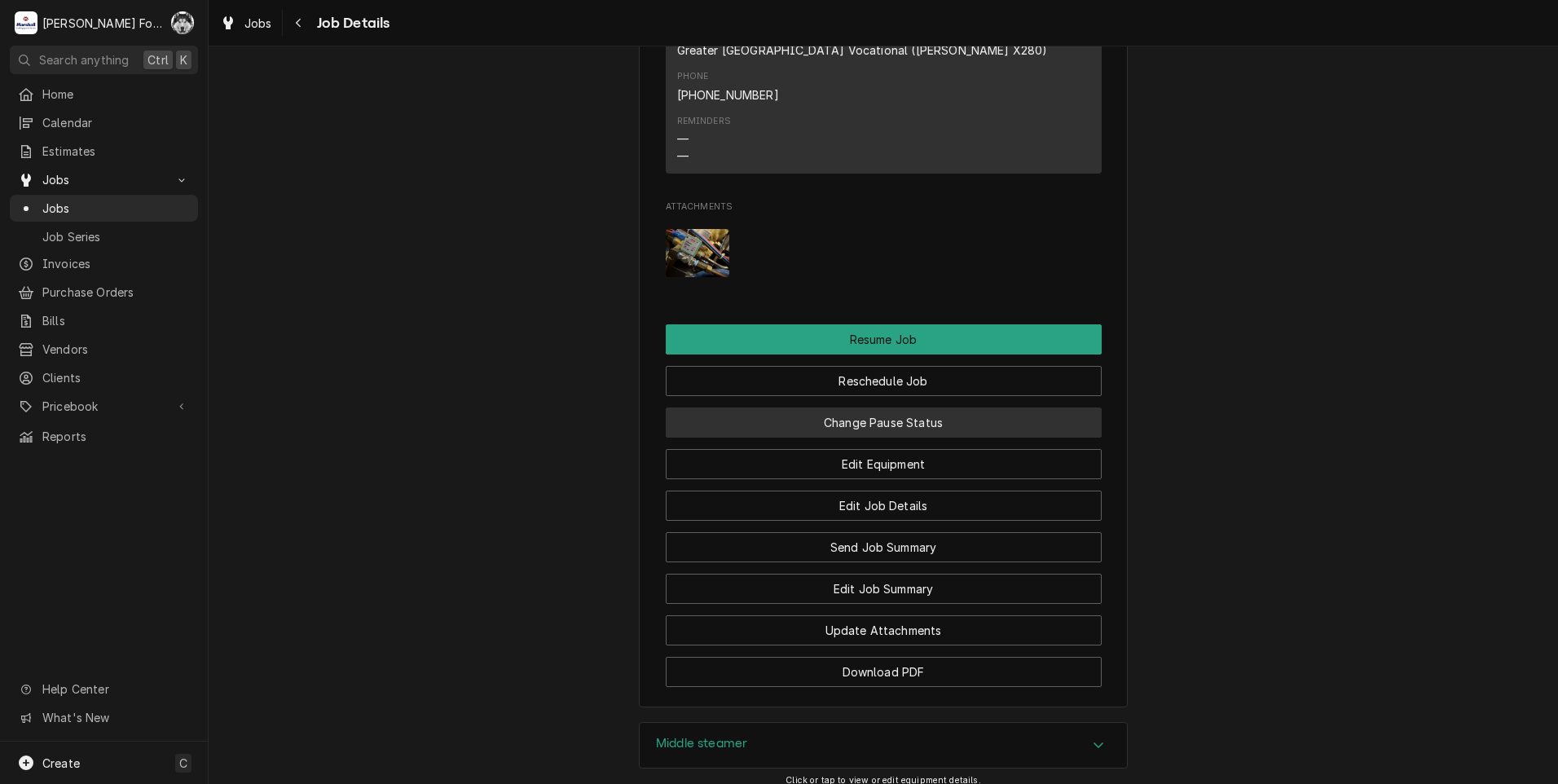
click at [854, 408] on button "Change Pause Status" at bounding box center [883, 422] width 436 height 30
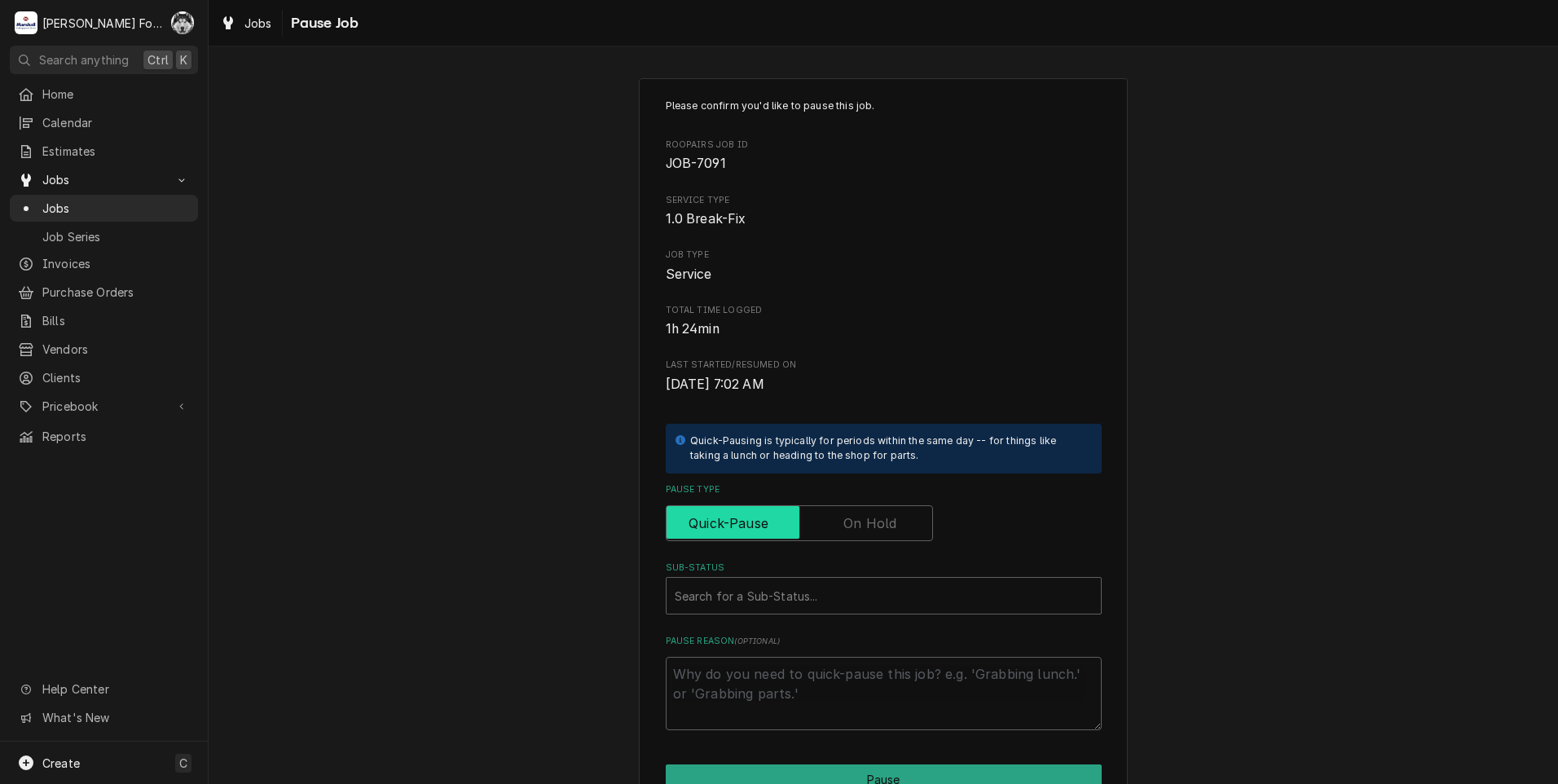
click at [820, 520] on input "Pause Type" at bounding box center [799, 523] width 253 height 36
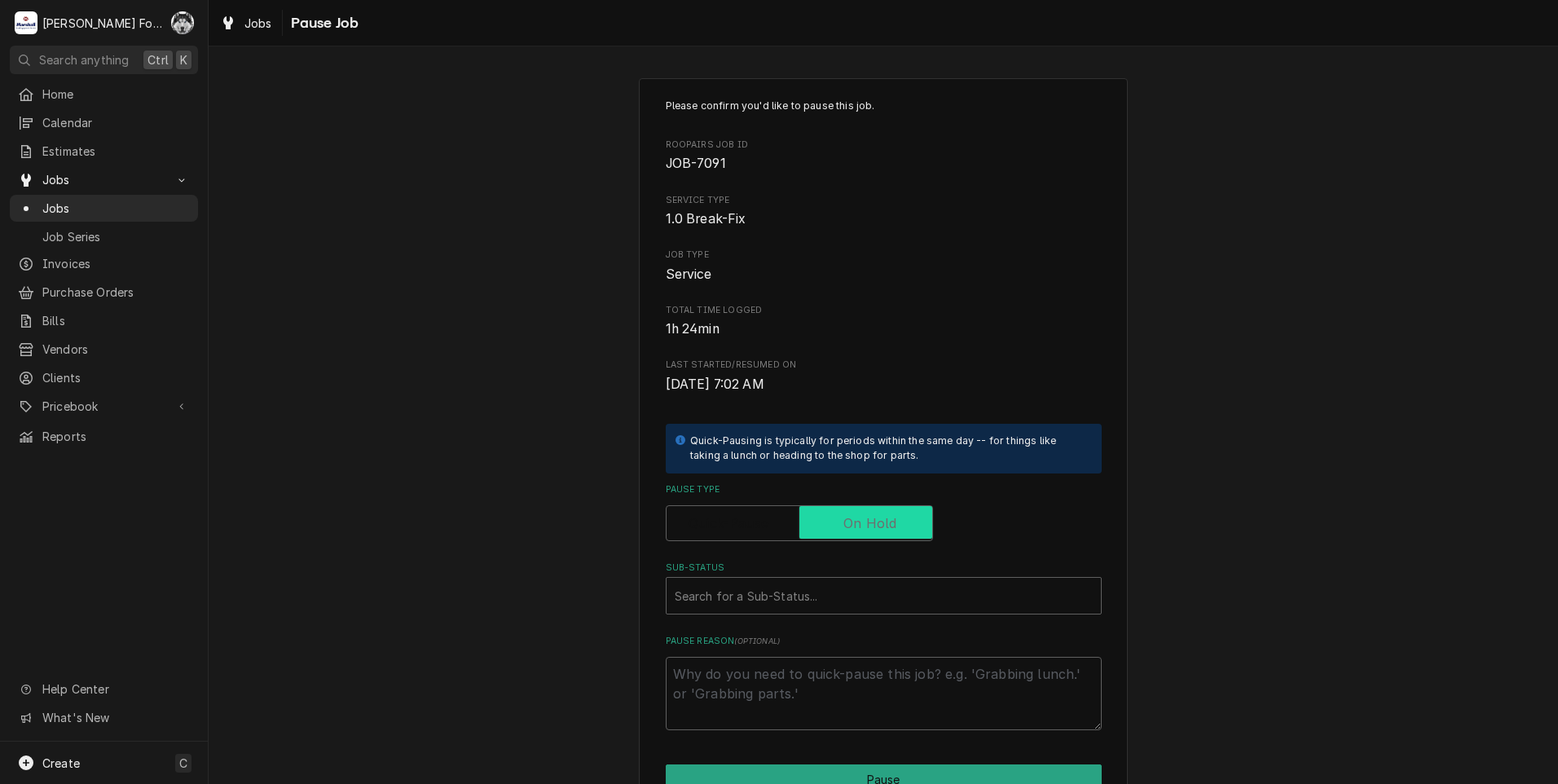
checkbox input "true"
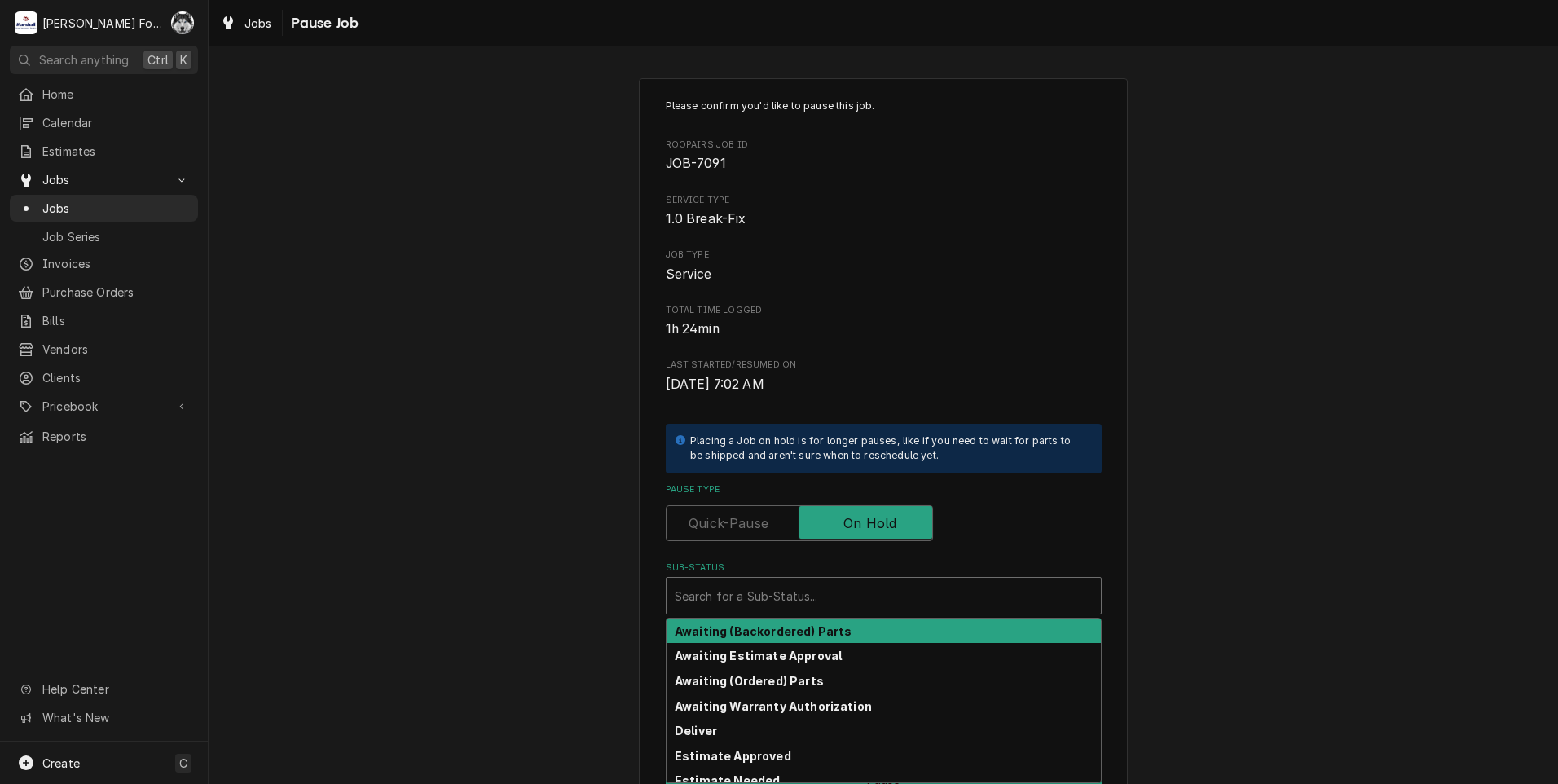
click at [776, 596] on div "Sub-Status" at bounding box center [884, 596] width 419 height 29
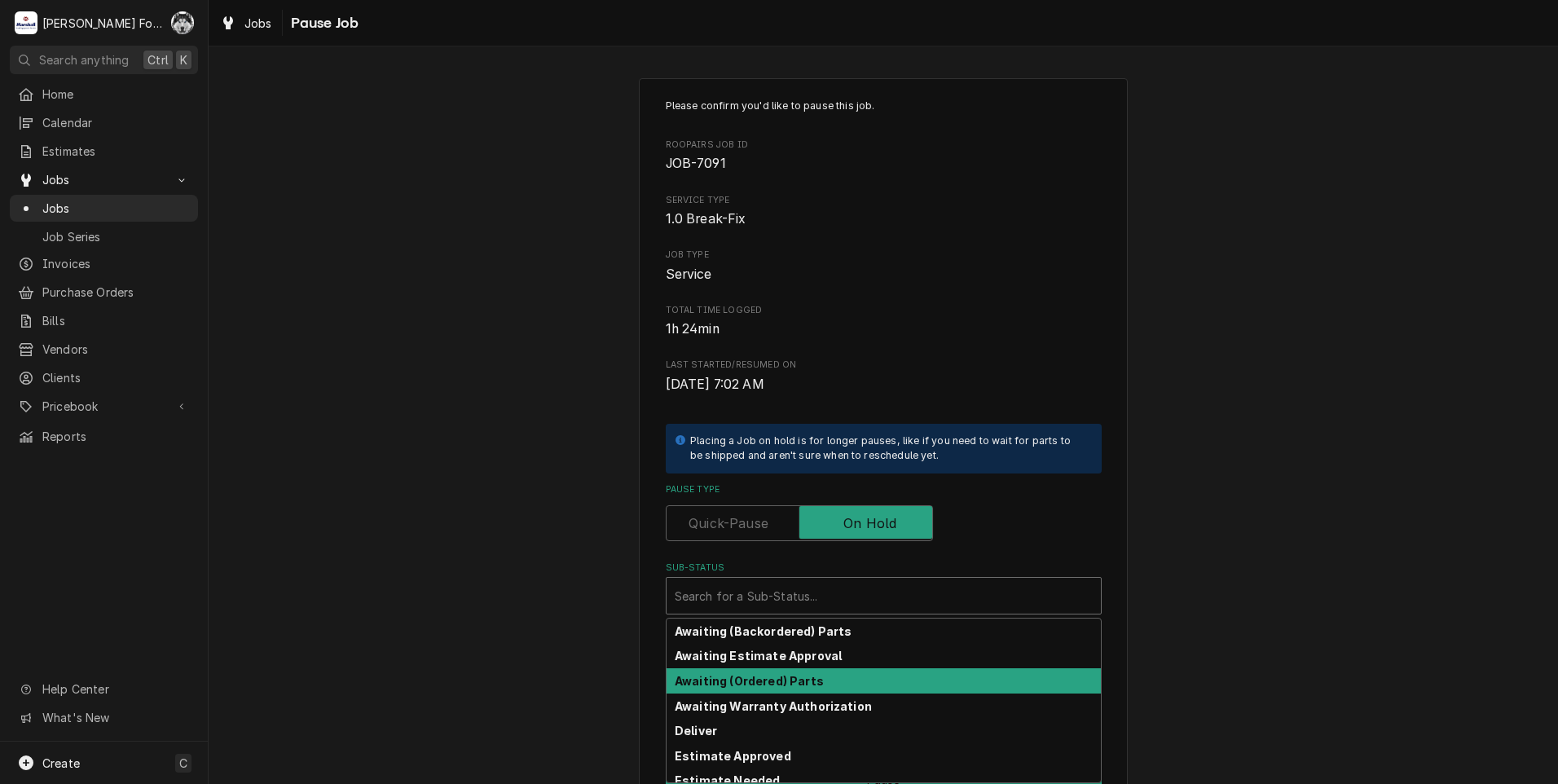
click at [721, 674] on strong "Awaiting (Ordered) Parts" at bounding box center [749, 681] width 149 height 14
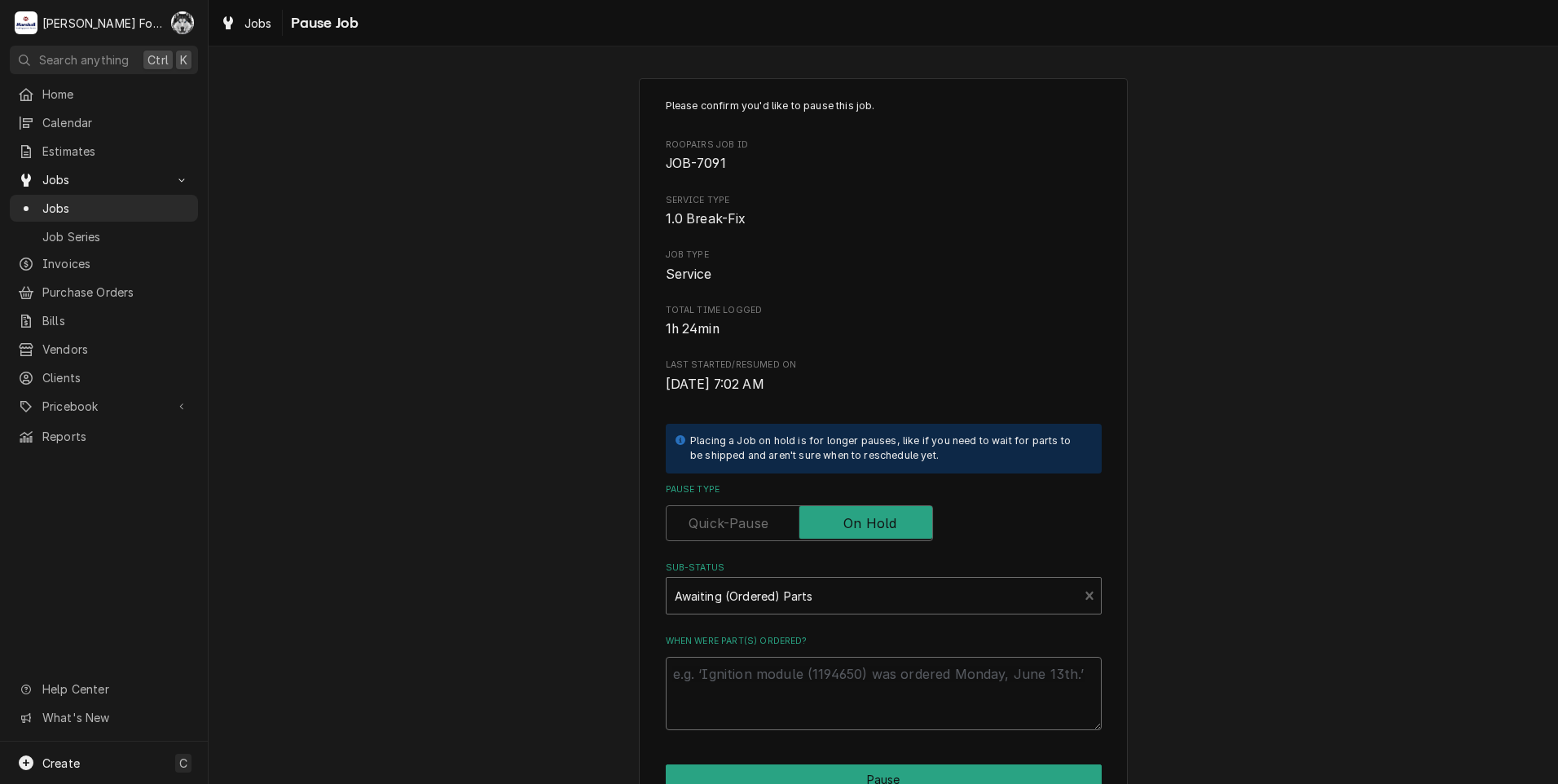
click at [721, 673] on textarea "When were part(s) ordered?" at bounding box center [883, 692] width 436 height 73
paste textarea "9/5/2025"
type textarea "x"
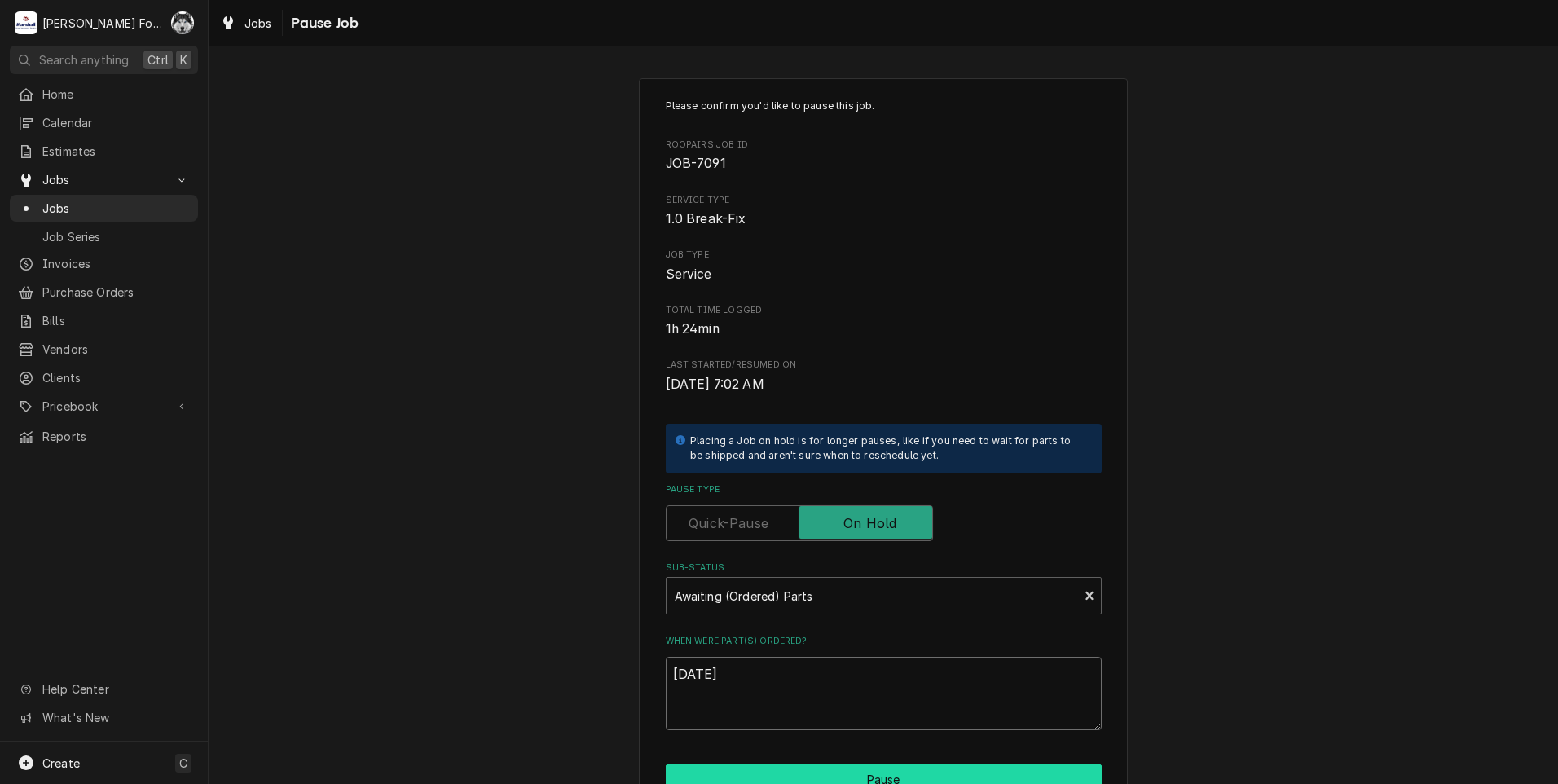
type textarea "9/5/2025"
click at [803, 770] on button "Pause" at bounding box center [883, 779] width 436 height 30
type textarea "x"
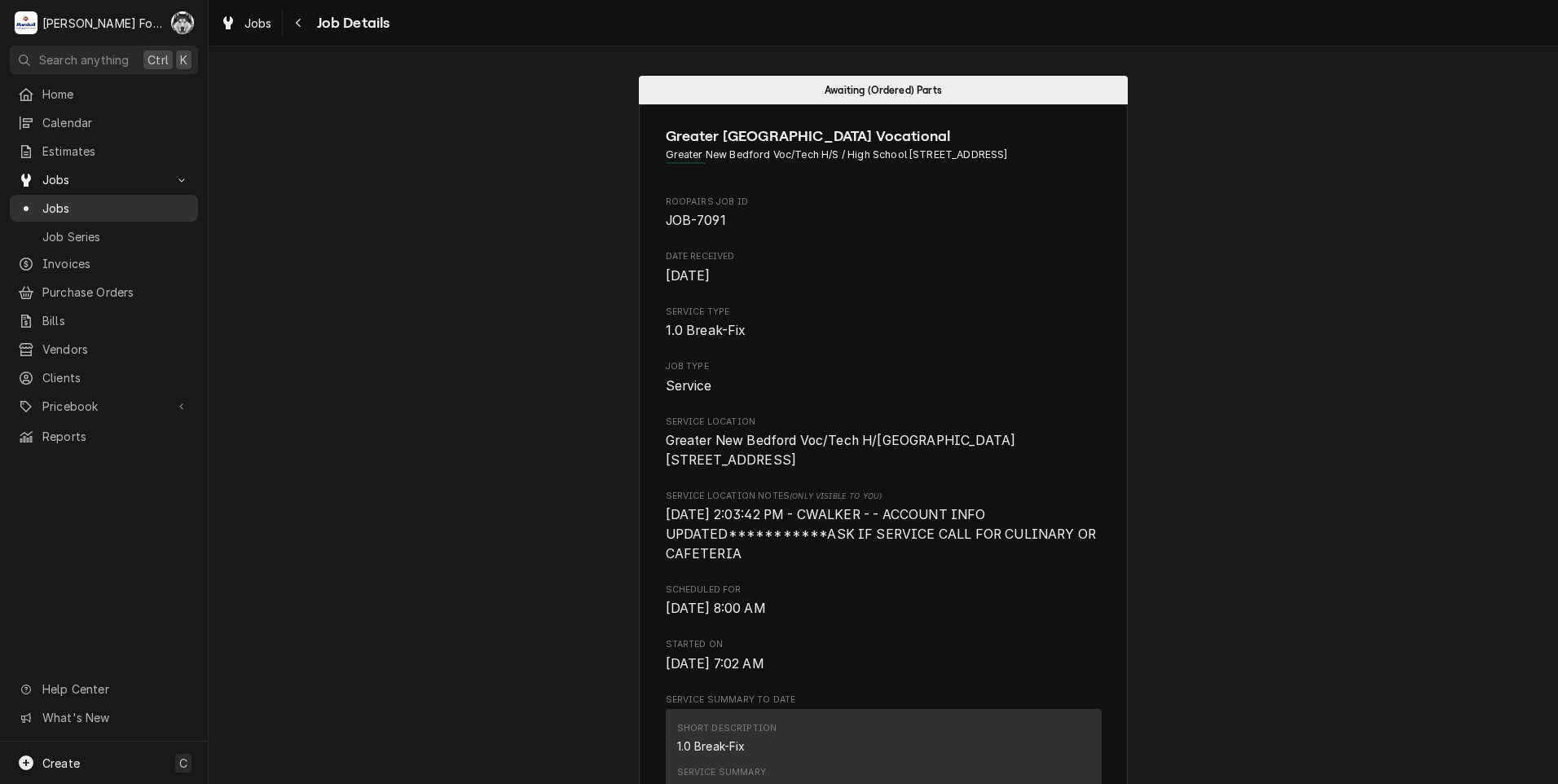
click at [60, 205] on span "Jobs" at bounding box center [115, 209] width 147 height 18
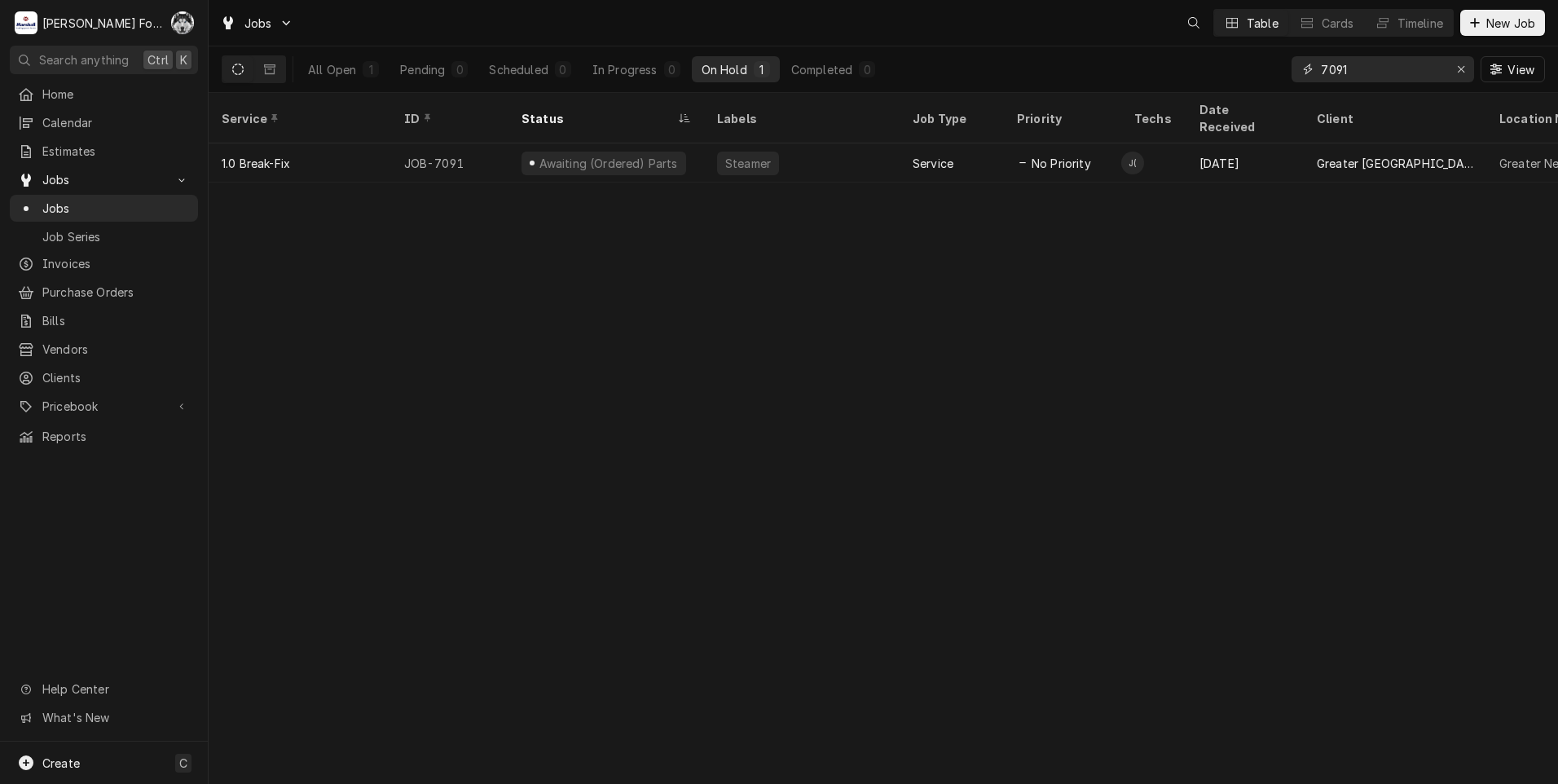
drag, startPoint x: 1354, startPoint y: 71, endPoint x: 1213, endPoint y: 80, distance: 141.3
click at [1213, 80] on div "All Open 1 Pending 0 Scheduled 0 In Progress 0 On Hold 1 Completed 0 7091 View" at bounding box center [883, 69] width 1324 height 46
type input "5320"
